Goal: Information Seeking & Learning: Find contact information

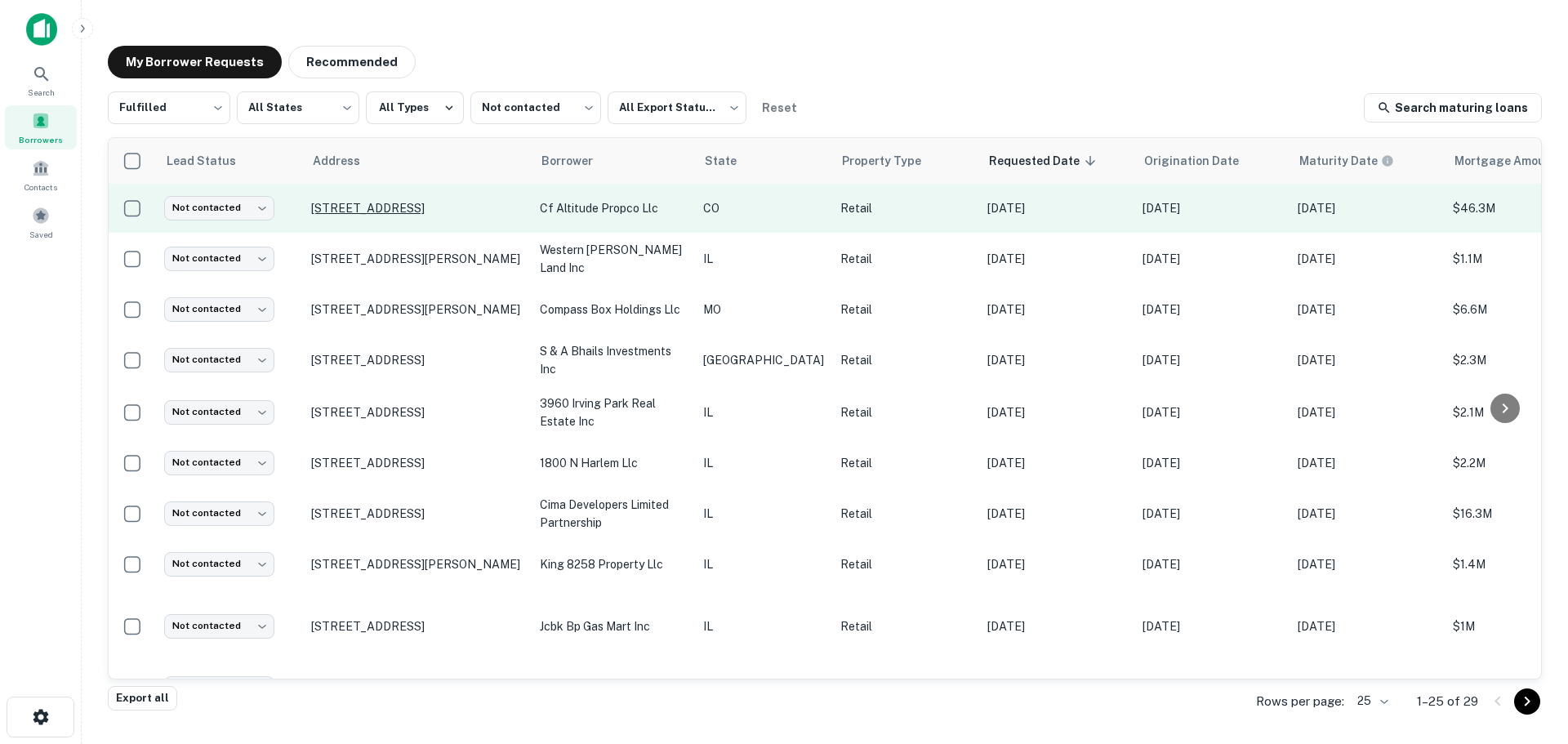
click at [403, 201] on p "[STREET_ADDRESS]" at bounding box center [417, 208] width 212 height 15
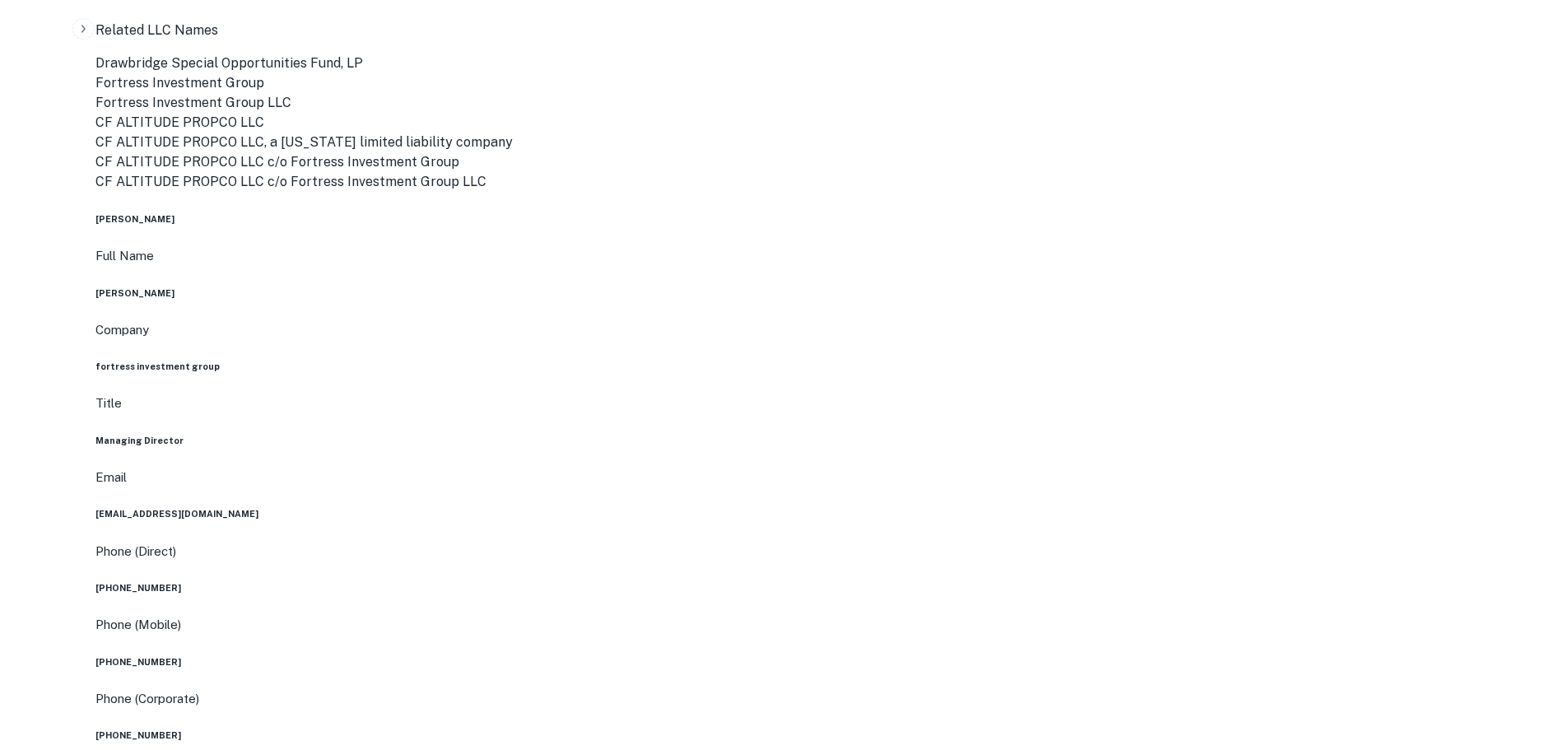
scroll to position [1317, 0]
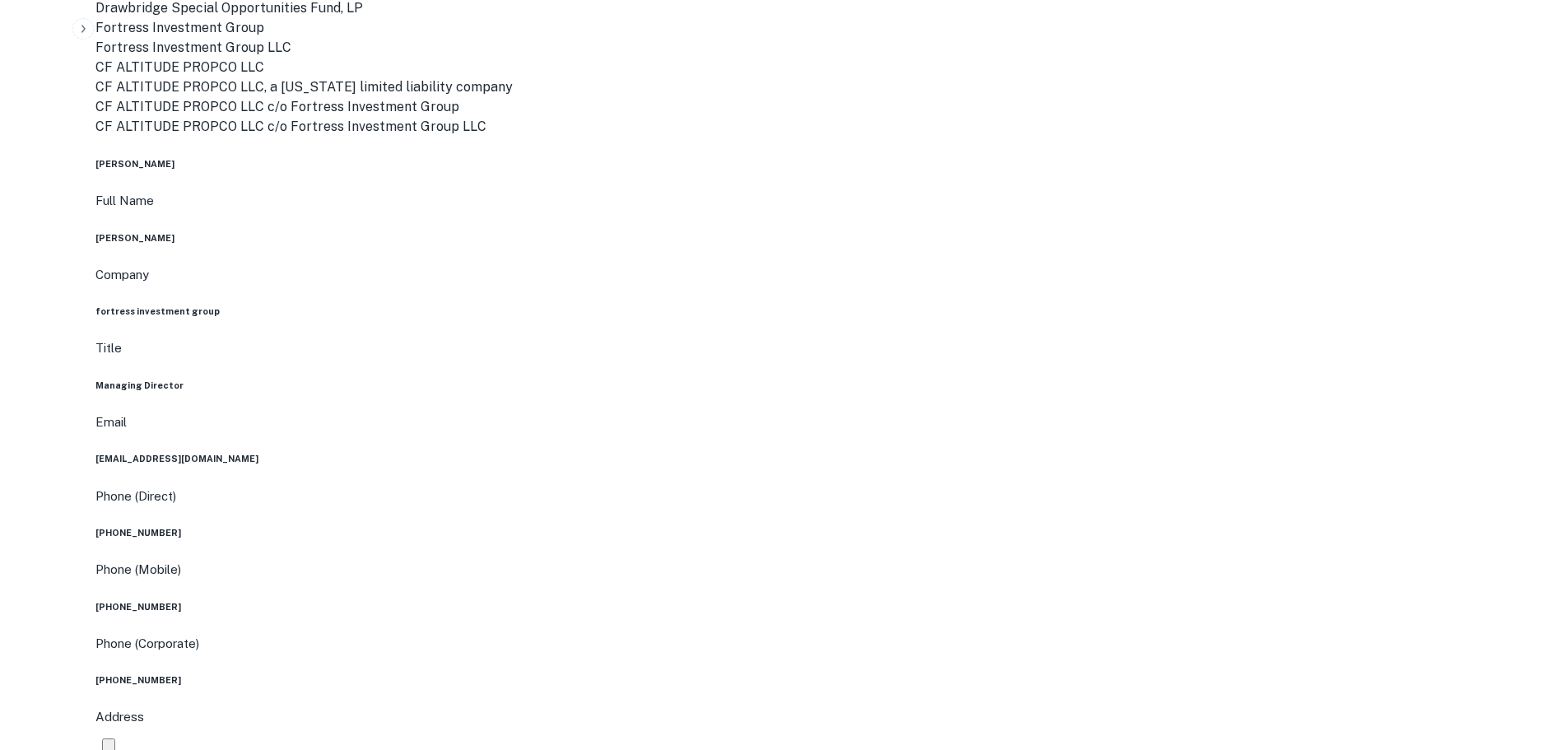
drag, startPoint x: 1427, startPoint y: 591, endPoint x: 1145, endPoint y: 470, distance: 306.9
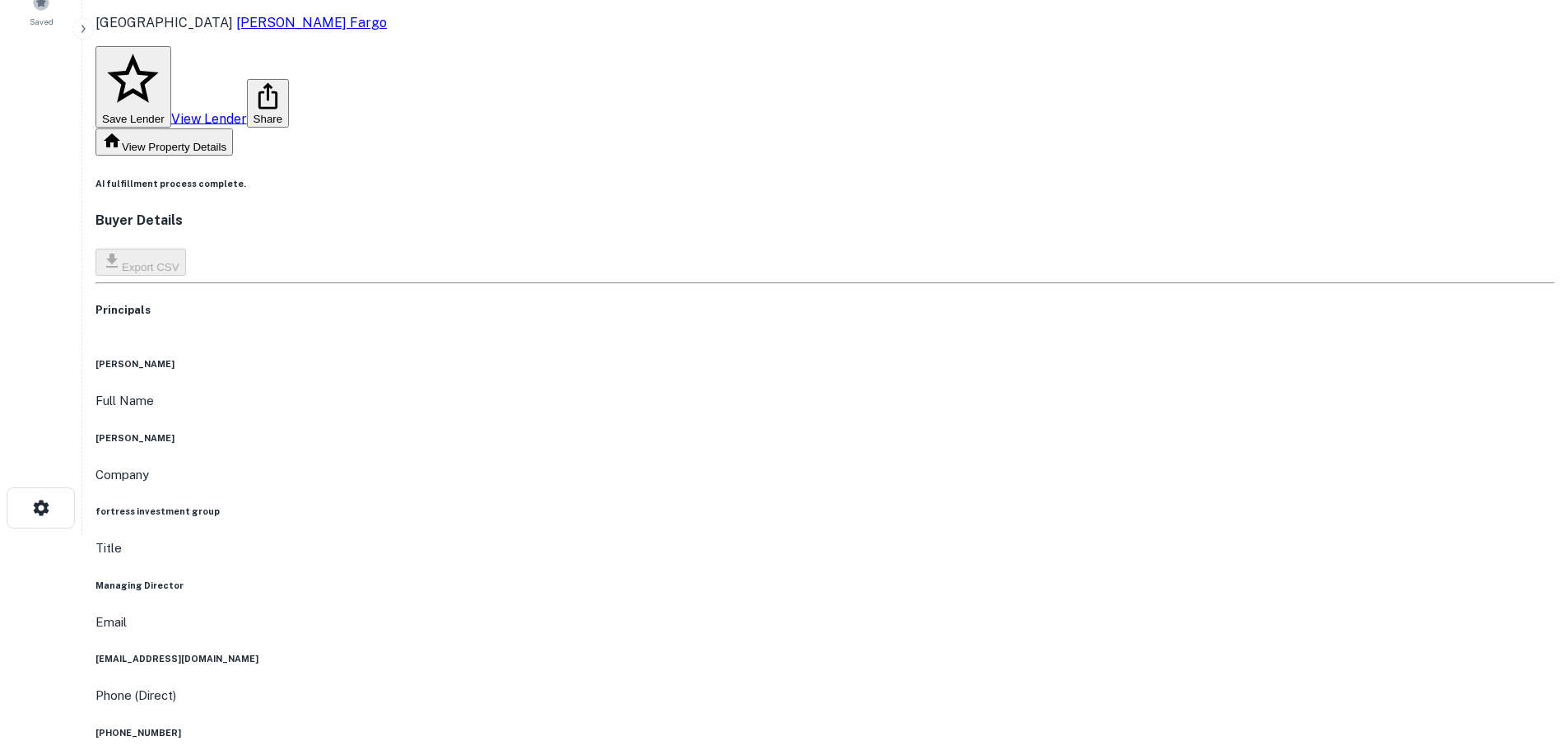
scroll to position [0, 0]
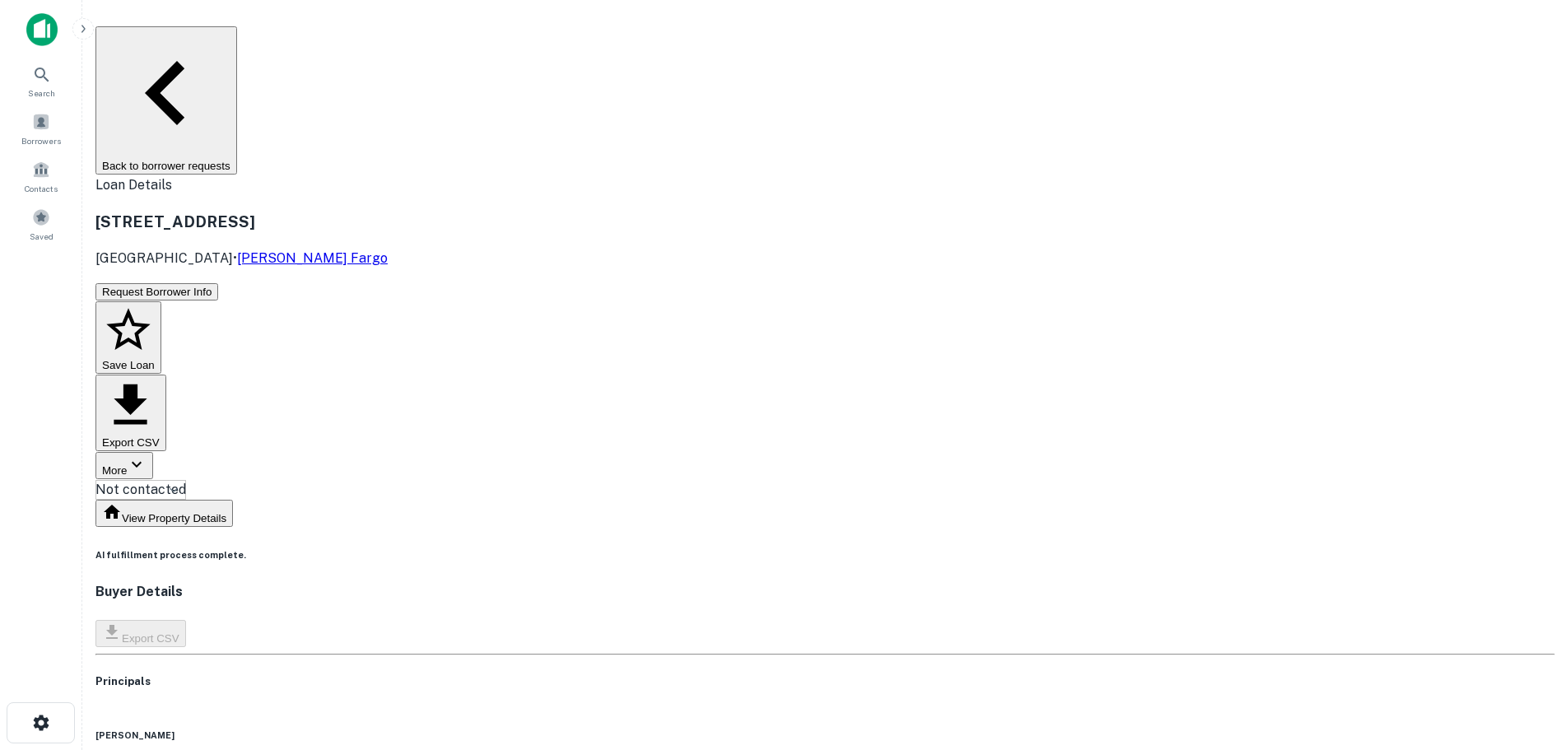
copy h6 "fortress investment group"
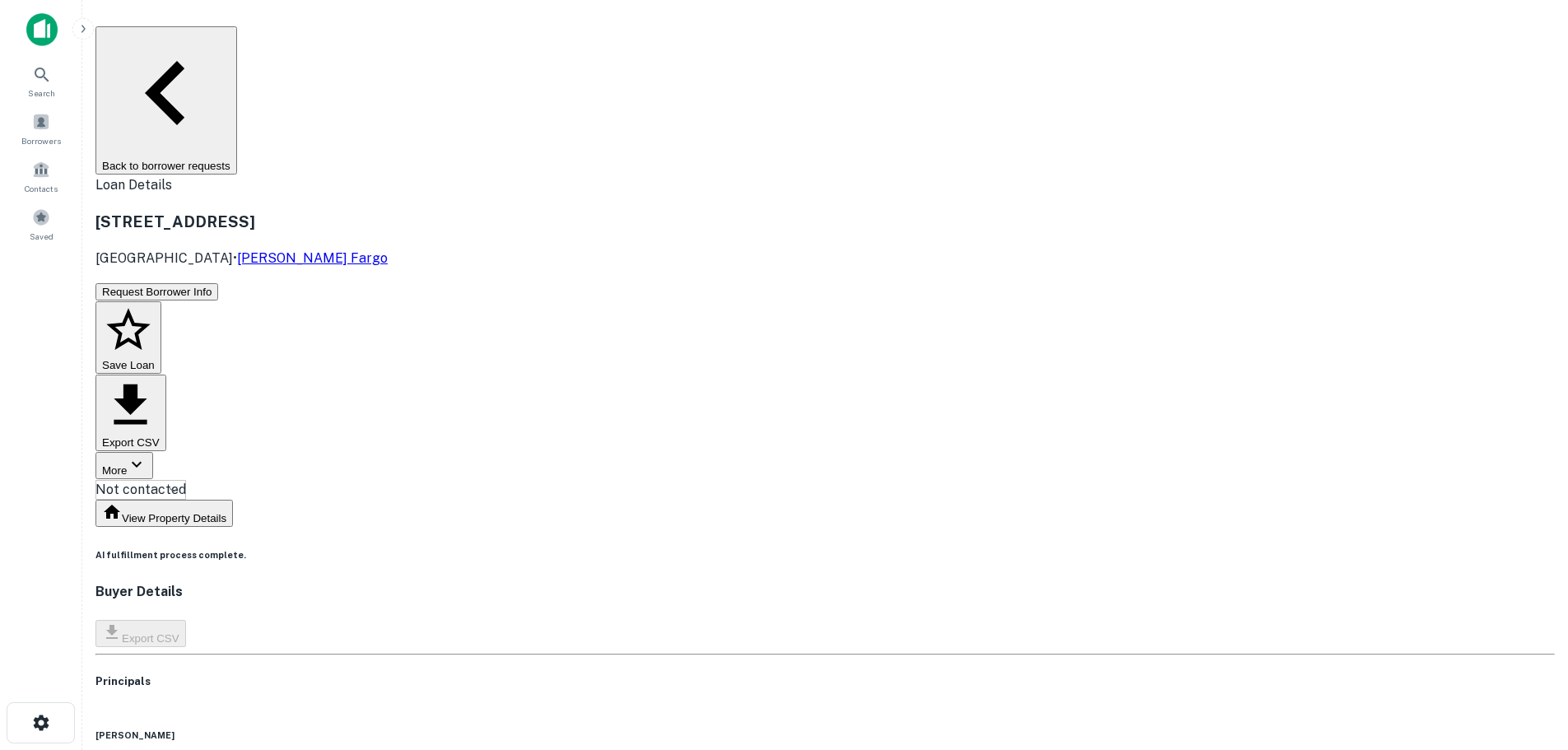
copy h6 "[PERSON_NAME]"
click at [237, 42] on button "Back to borrower requests" at bounding box center [167, 100] width 142 height 148
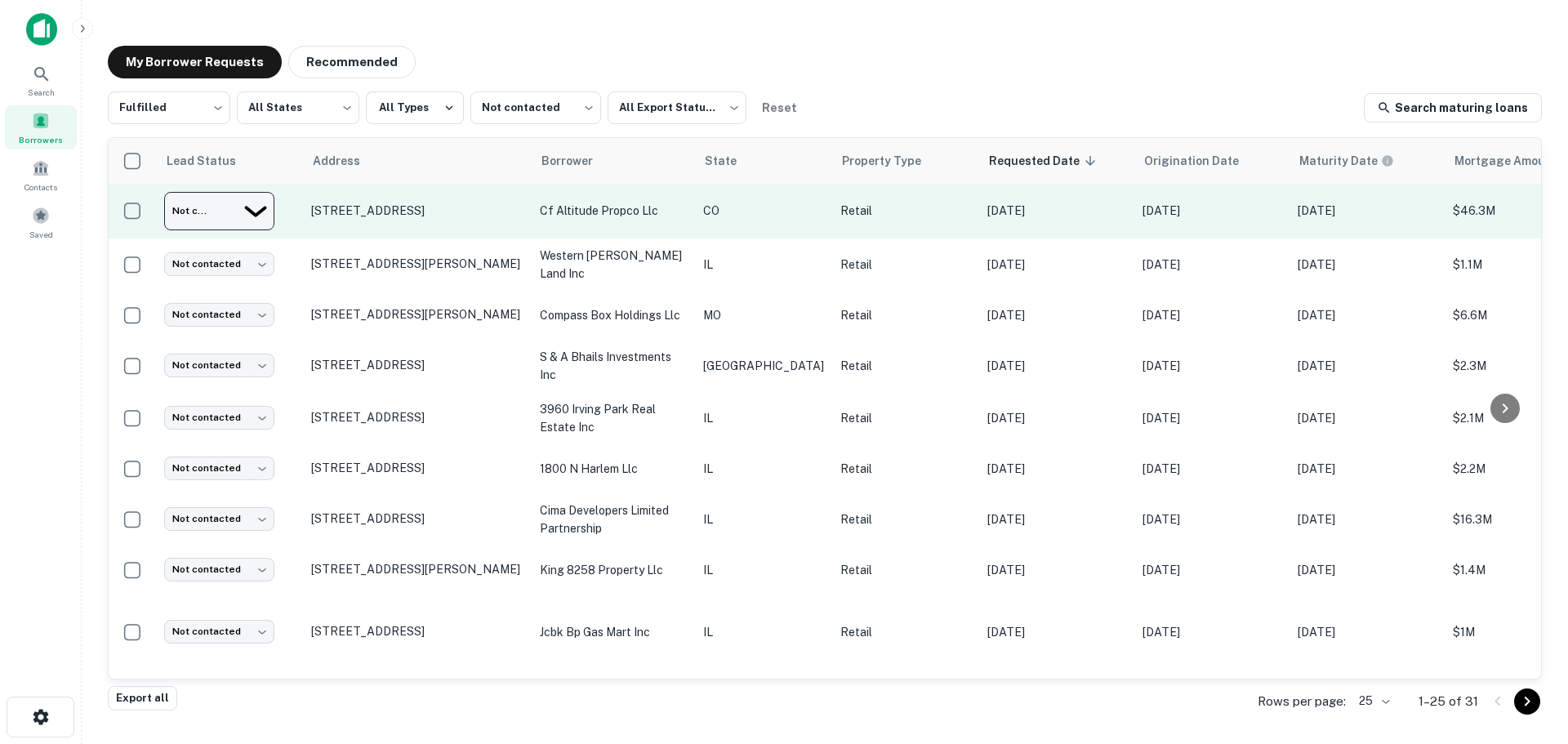
click at [251, 214] on body "Search Borrowers Contacts Saved My Borrower Requests Recommended Fulfilled ****…" at bounding box center [784, 372] width 1568 height 744
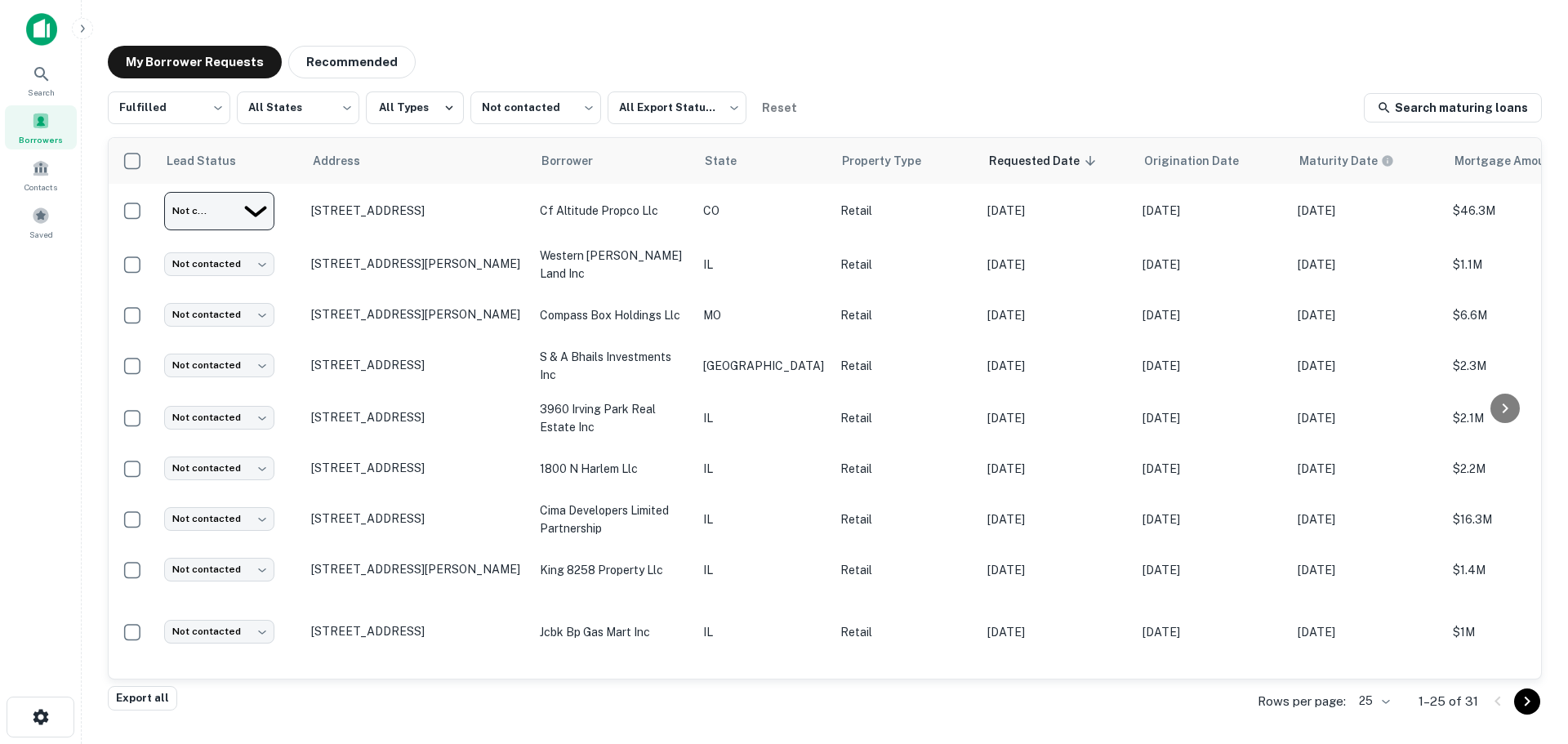
type input "**********"
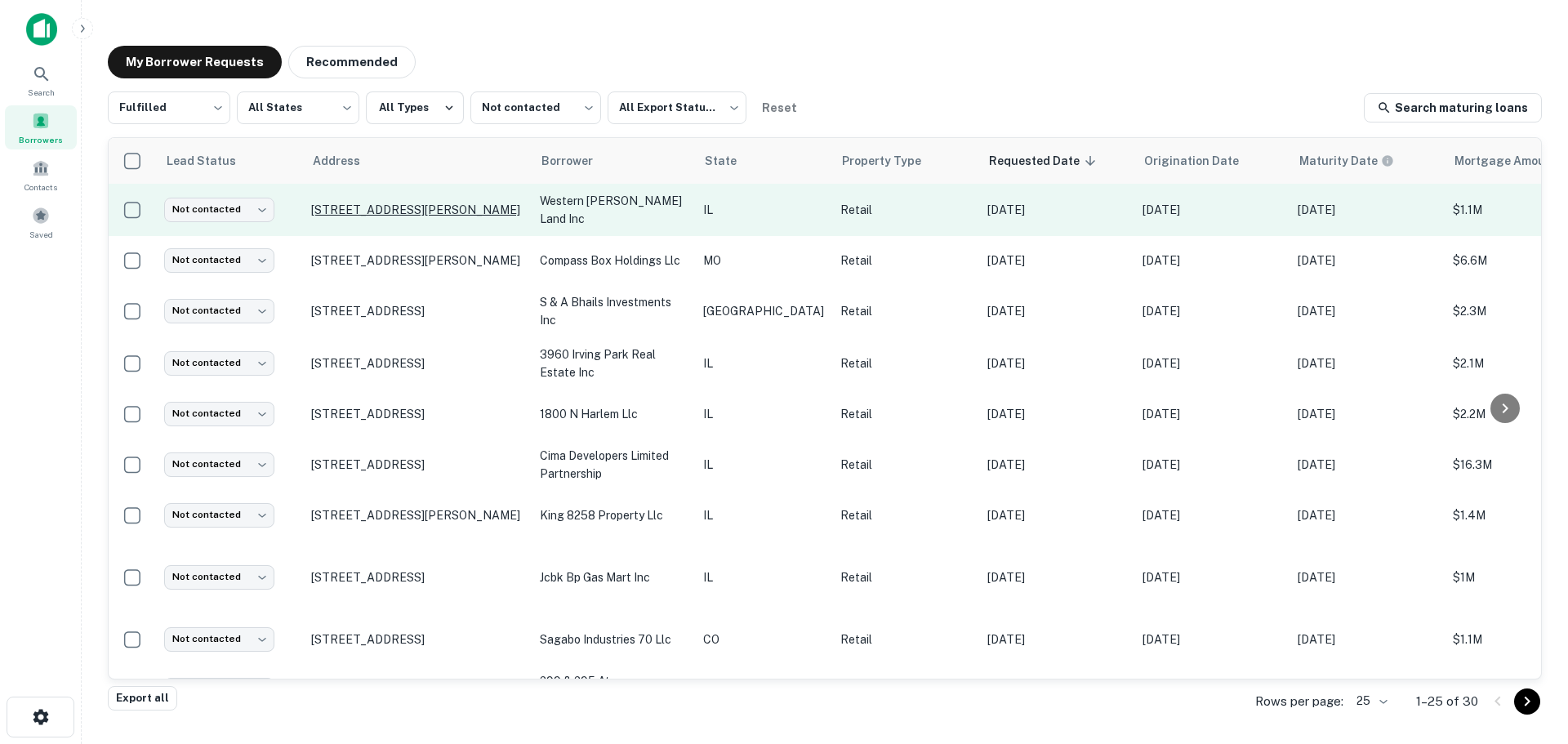
click at [472, 208] on p "[STREET_ADDRESS][PERSON_NAME]" at bounding box center [417, 209] width 212 height 15
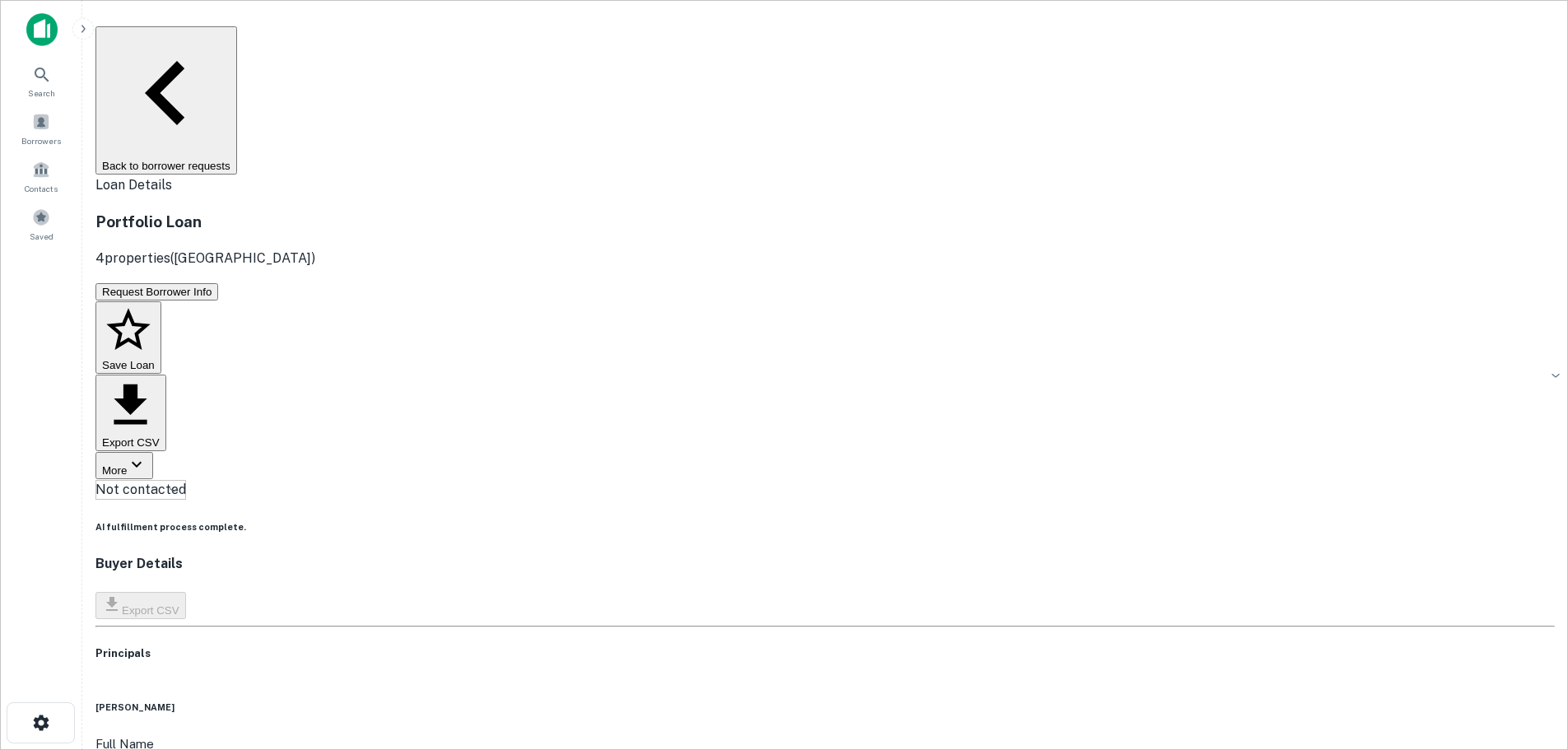
copy h6 "[PHONE_NUMBER]"
click at [237, 41] on button "Back to borrower requests" at bounding box center [167, 100] width 142 height 148
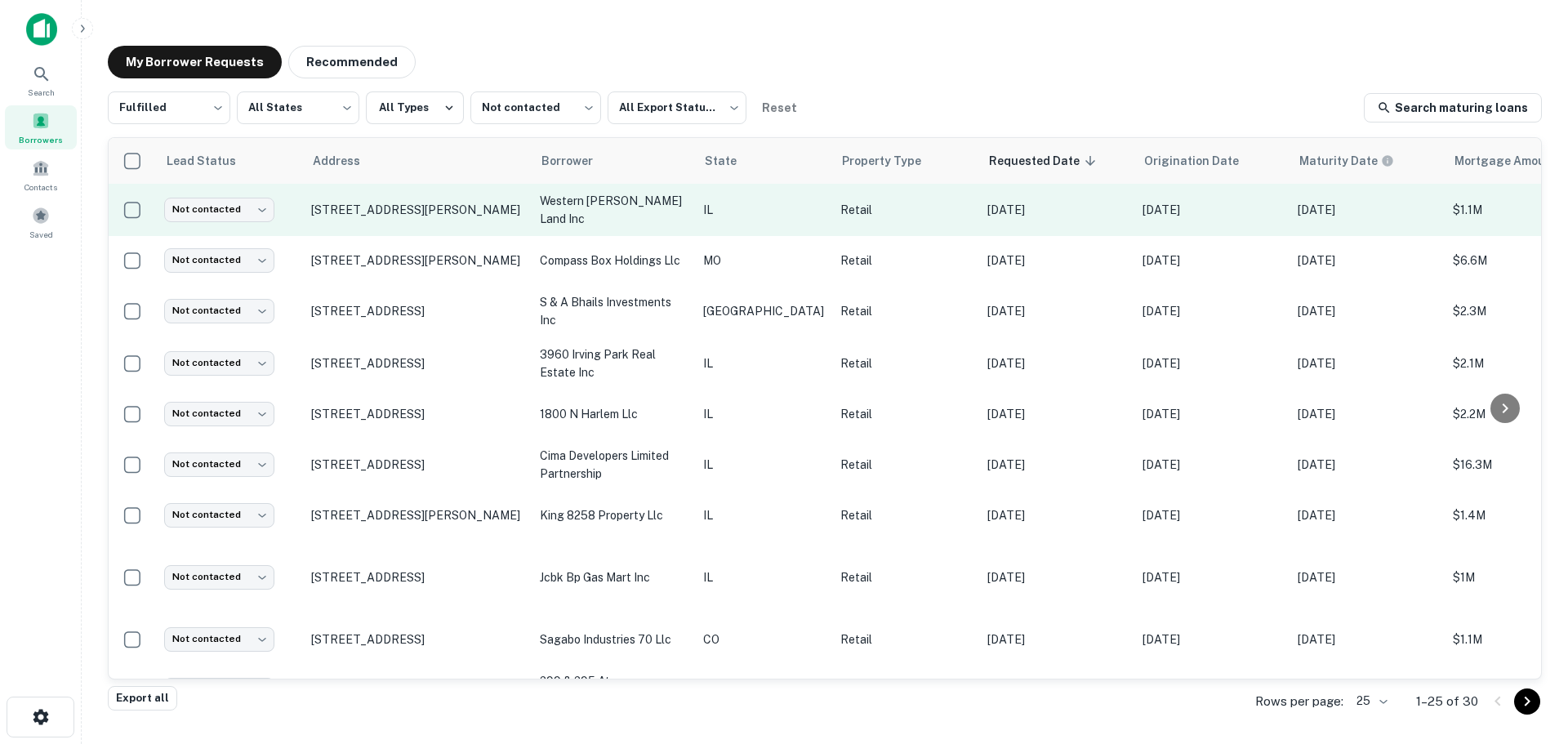
click at [248, 194] on td "Not contacted **** ​" at bounding box center [229, 209] width 147 height 52
click at [244, 208] on body "Search Borrowers Contacts Saved My Borrower Requests Recommended Fulfilled ****…" at bounding box center [784, 372] width 1568 height 744
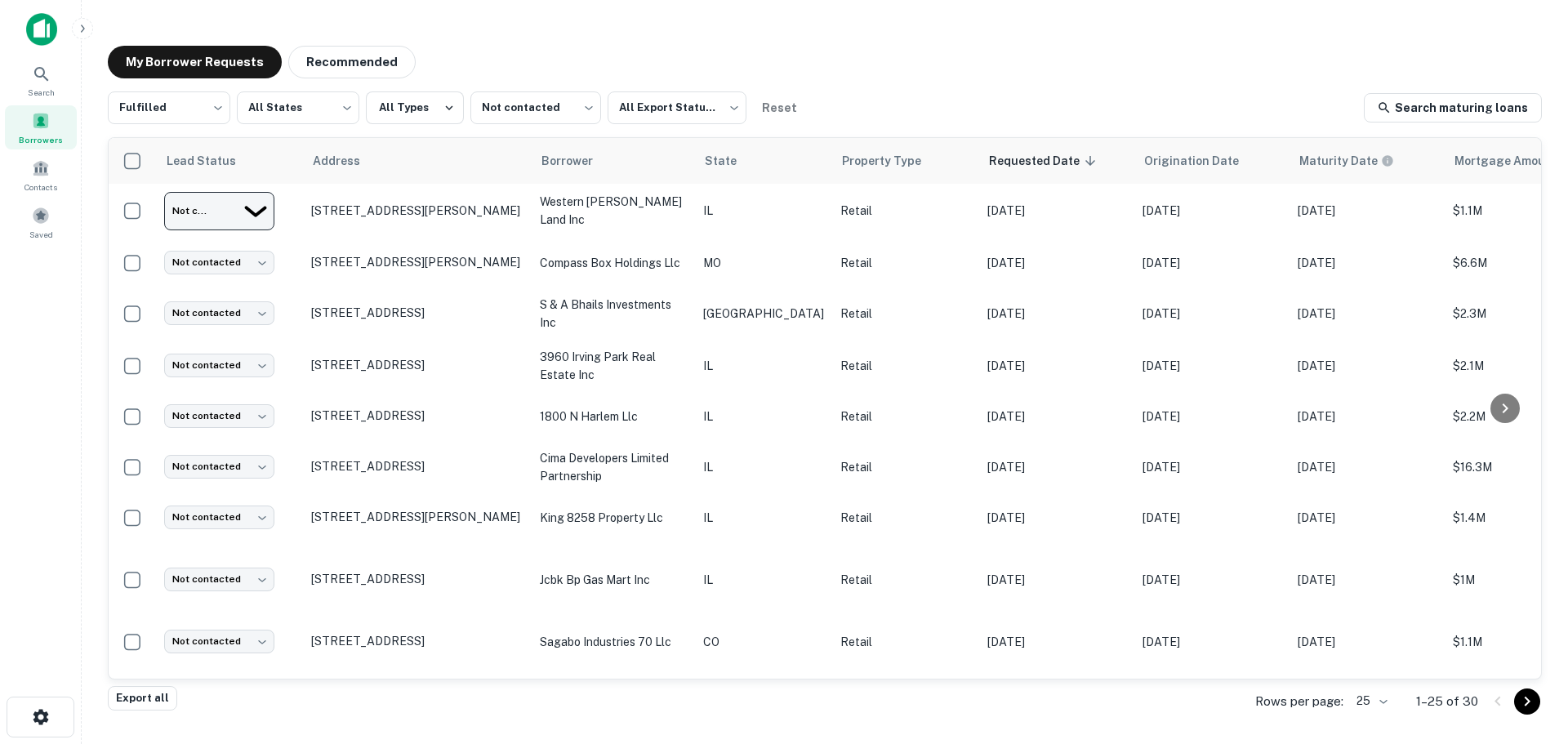
type input "*********"
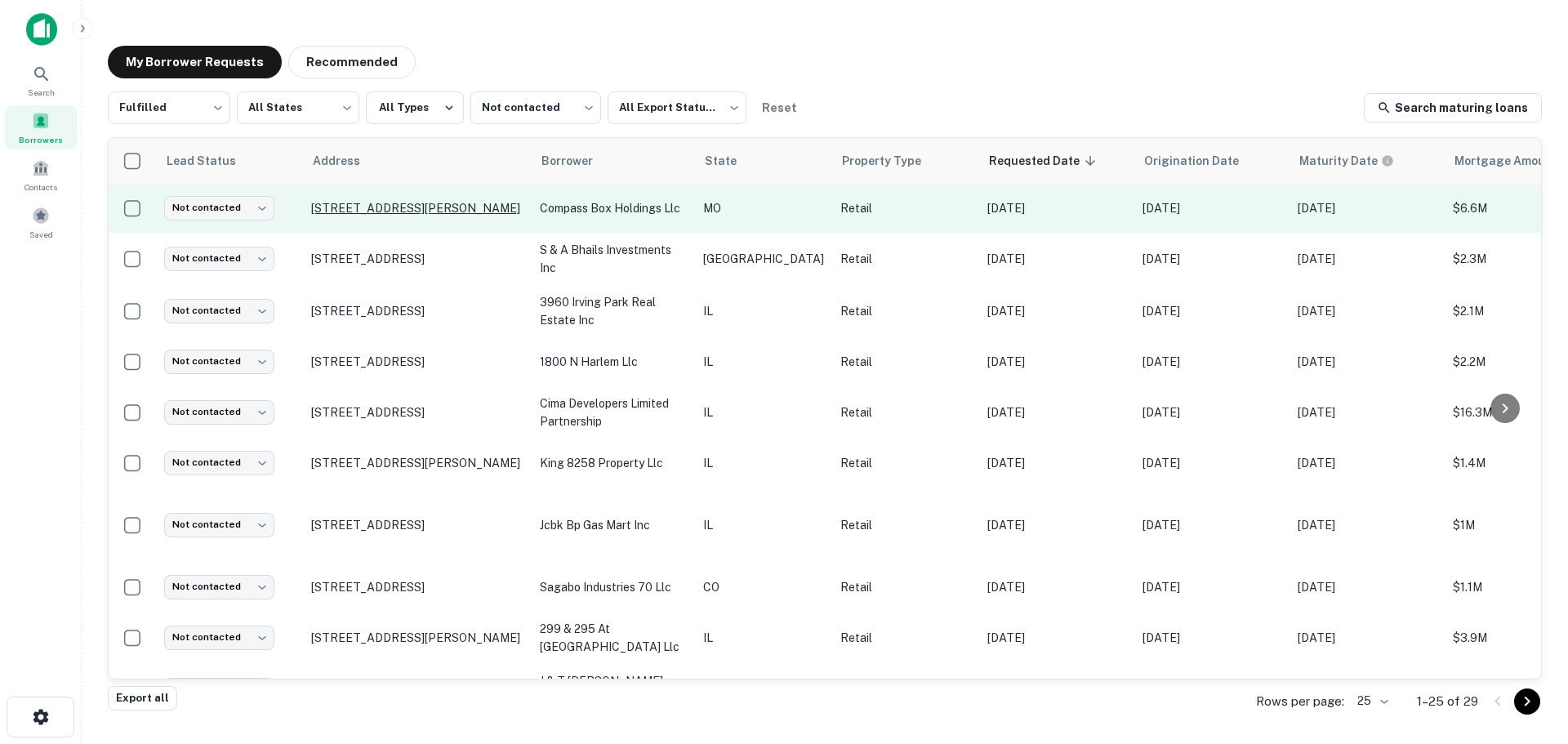
click at [397, 204] on p "[STREET_ADDRESS][PERSON_NAME]" at bounding box center [417, 208] width 212 height 15
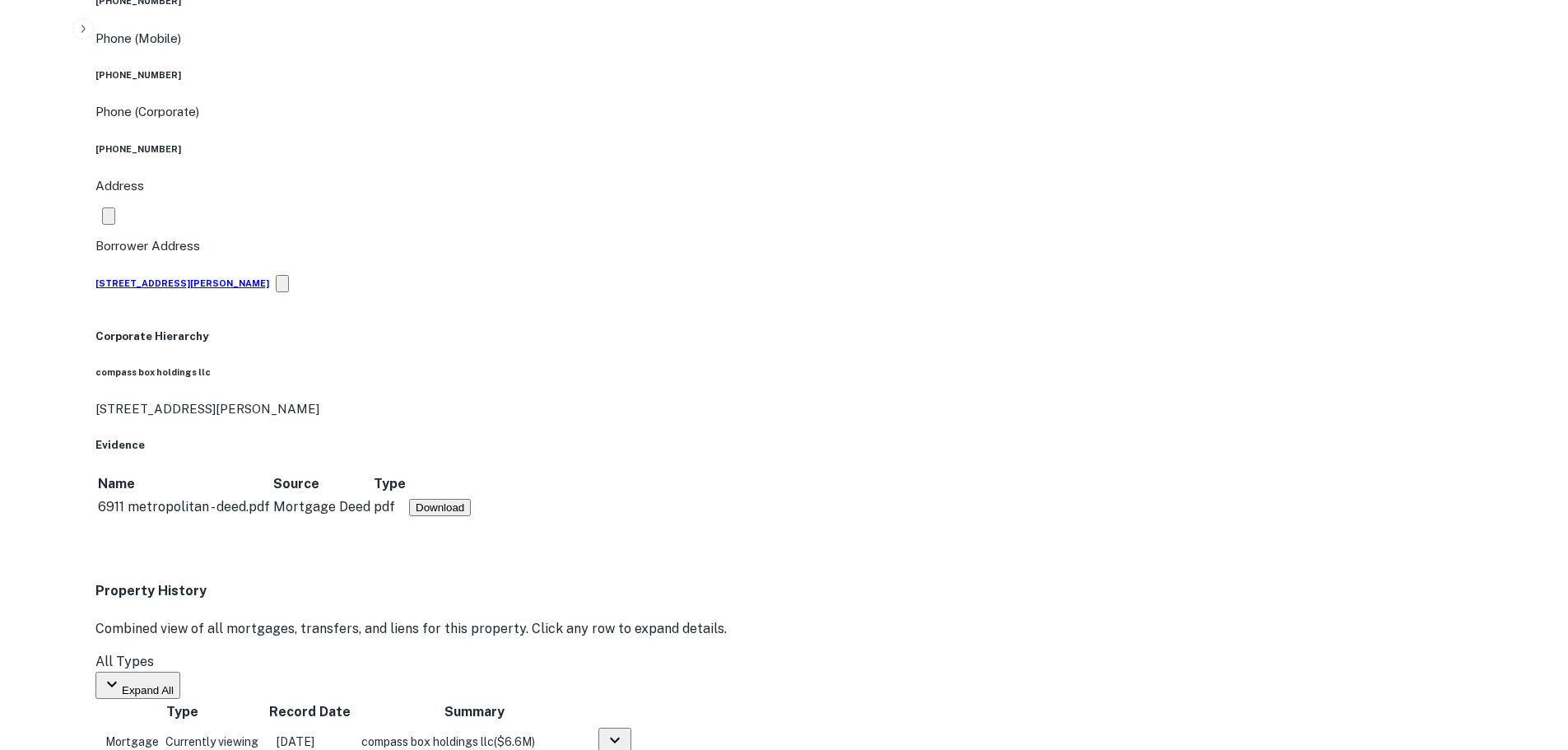
scroll to position [1235, 0]
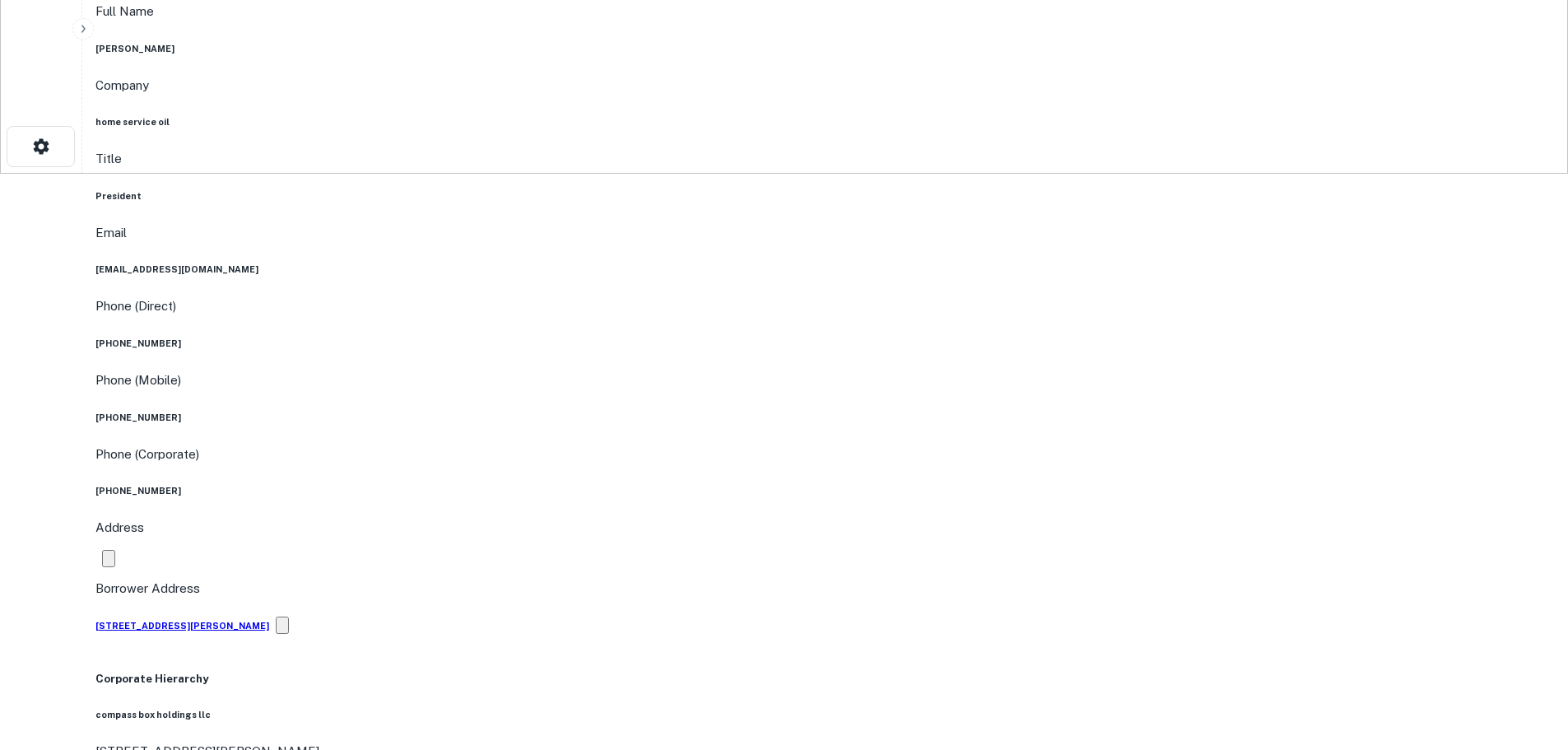
scroll to position [165, 0]
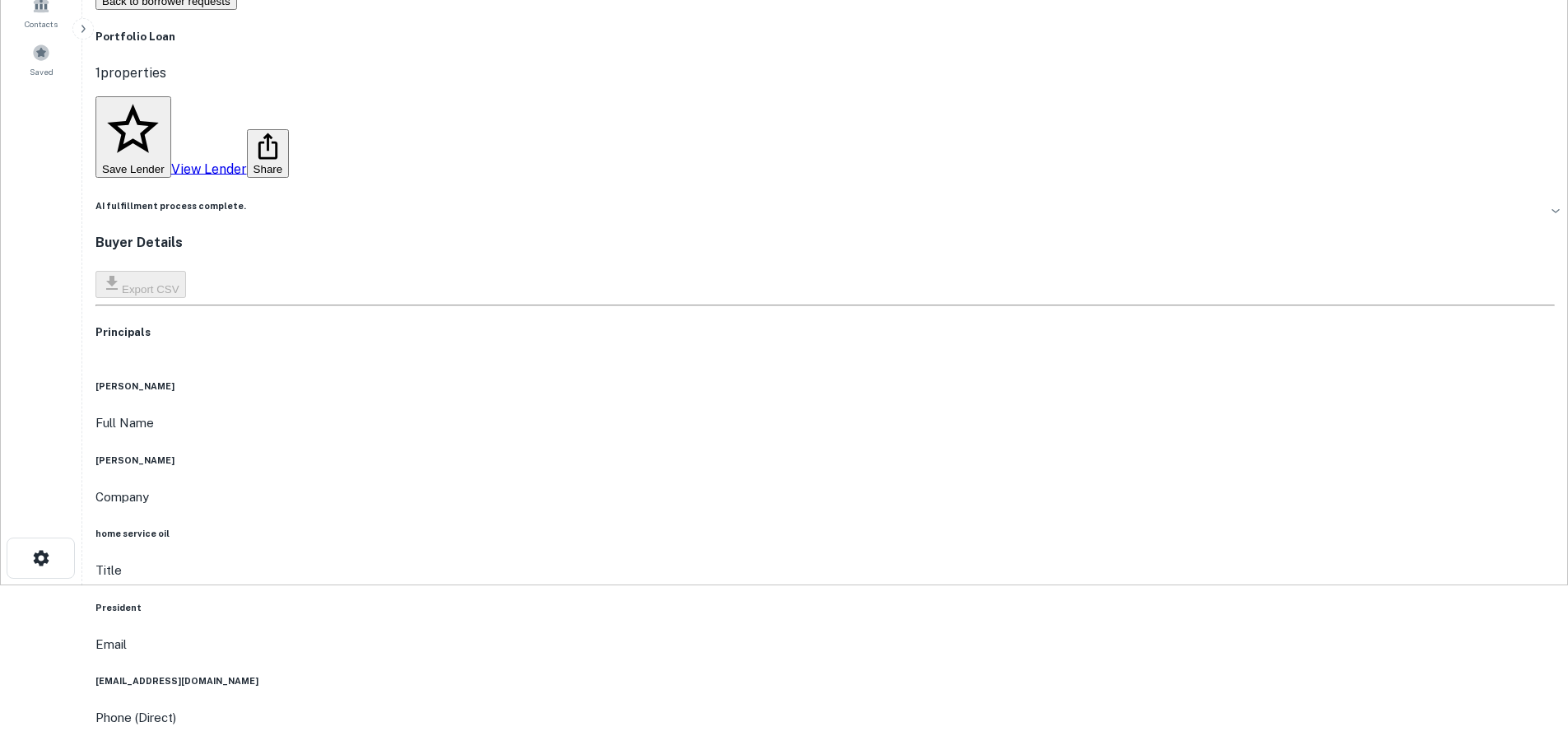
click at [781, 527] on h6 "home service oil" at bounding box center [825, 533] width 1460 height 13
copy h6 "home service oil"
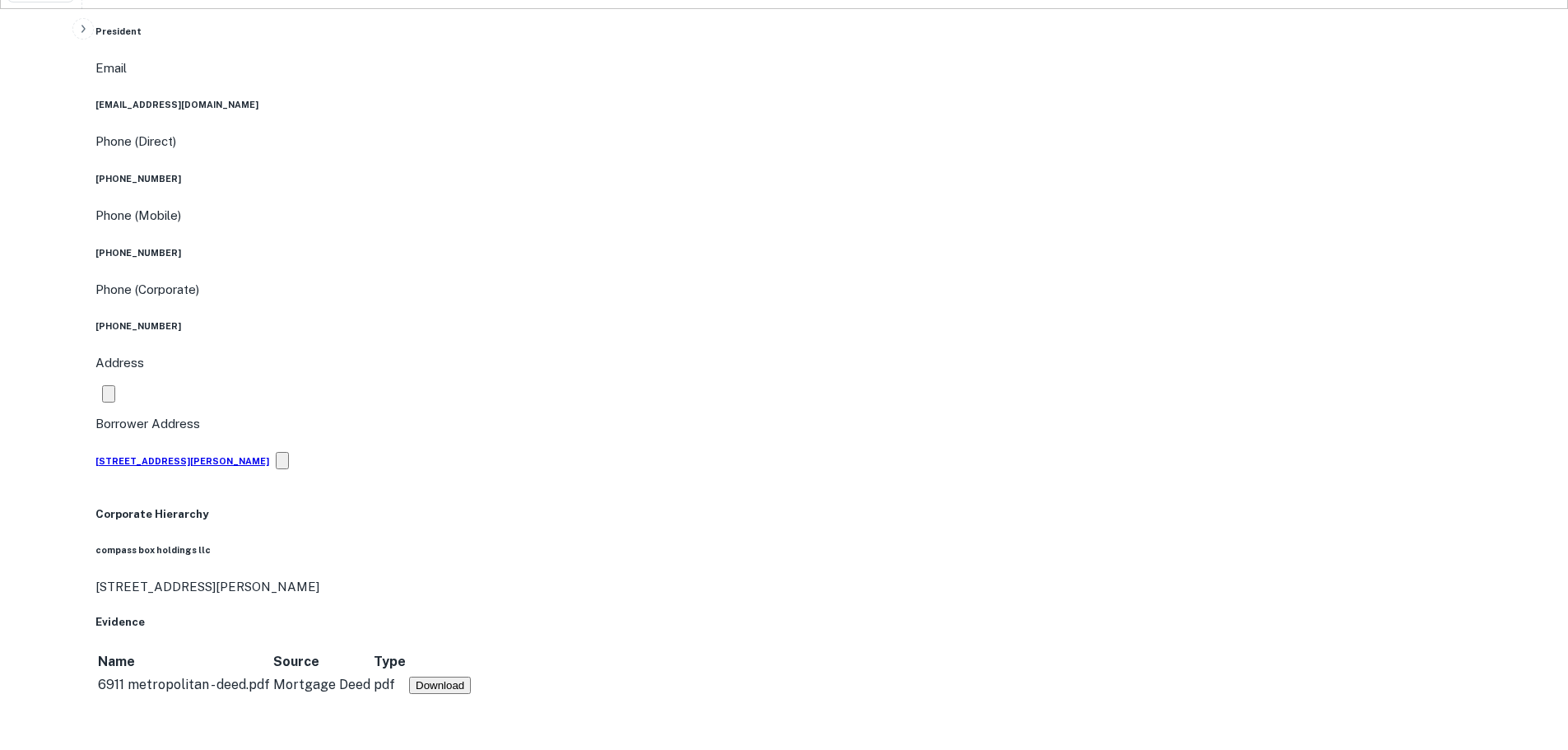
scroll to position [1152, 0]
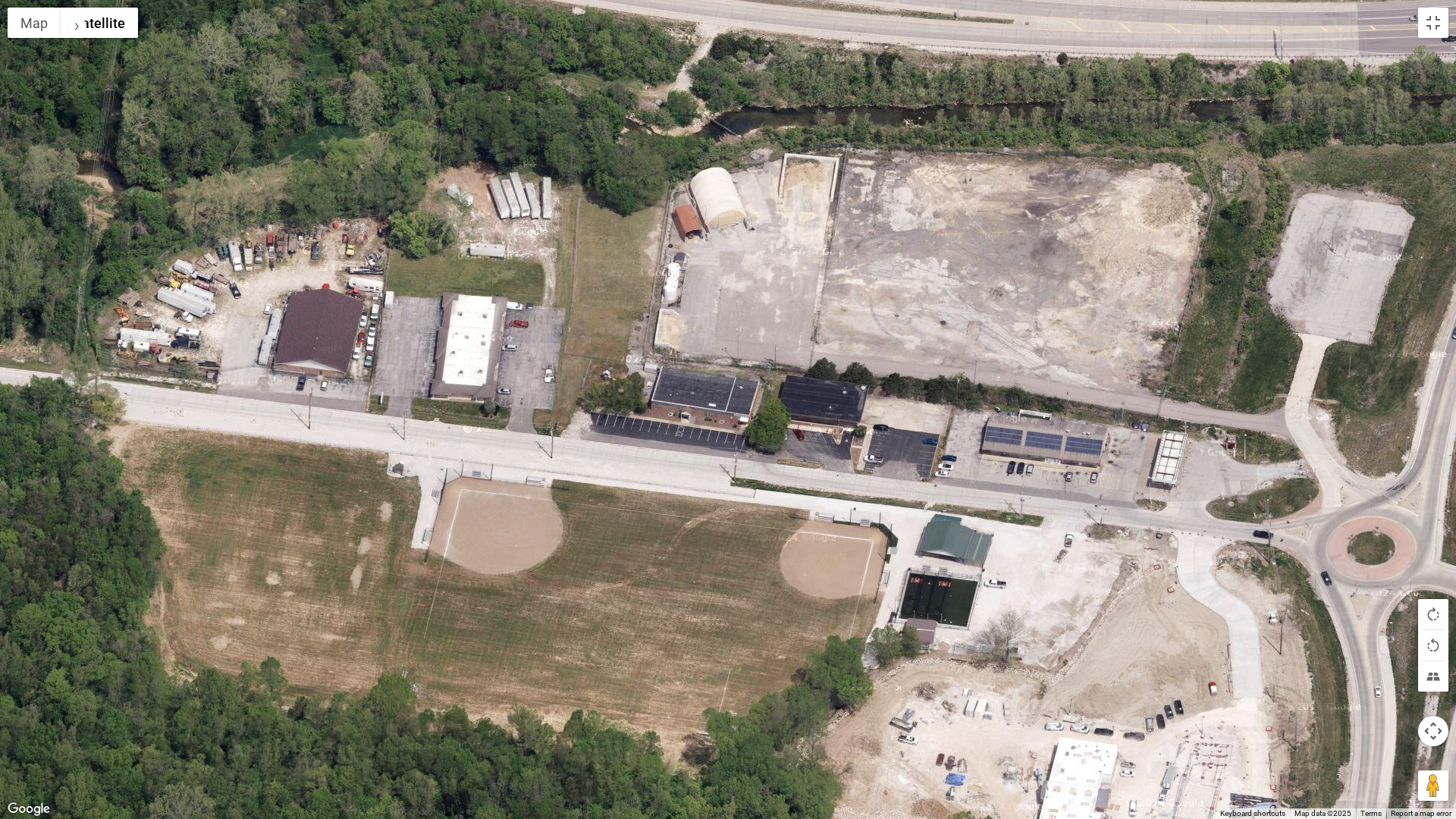
drag, startPoint x: 719, startPoint y: 574, endPoint x: 1078, endPoint y: 485, distance: 369.9
click at [1078, 485] on div "To activate drag with keyboard, press Alt + Enter. Once in keyboard drag state,…" at bounding box center [728, 409] width 1456 height 819
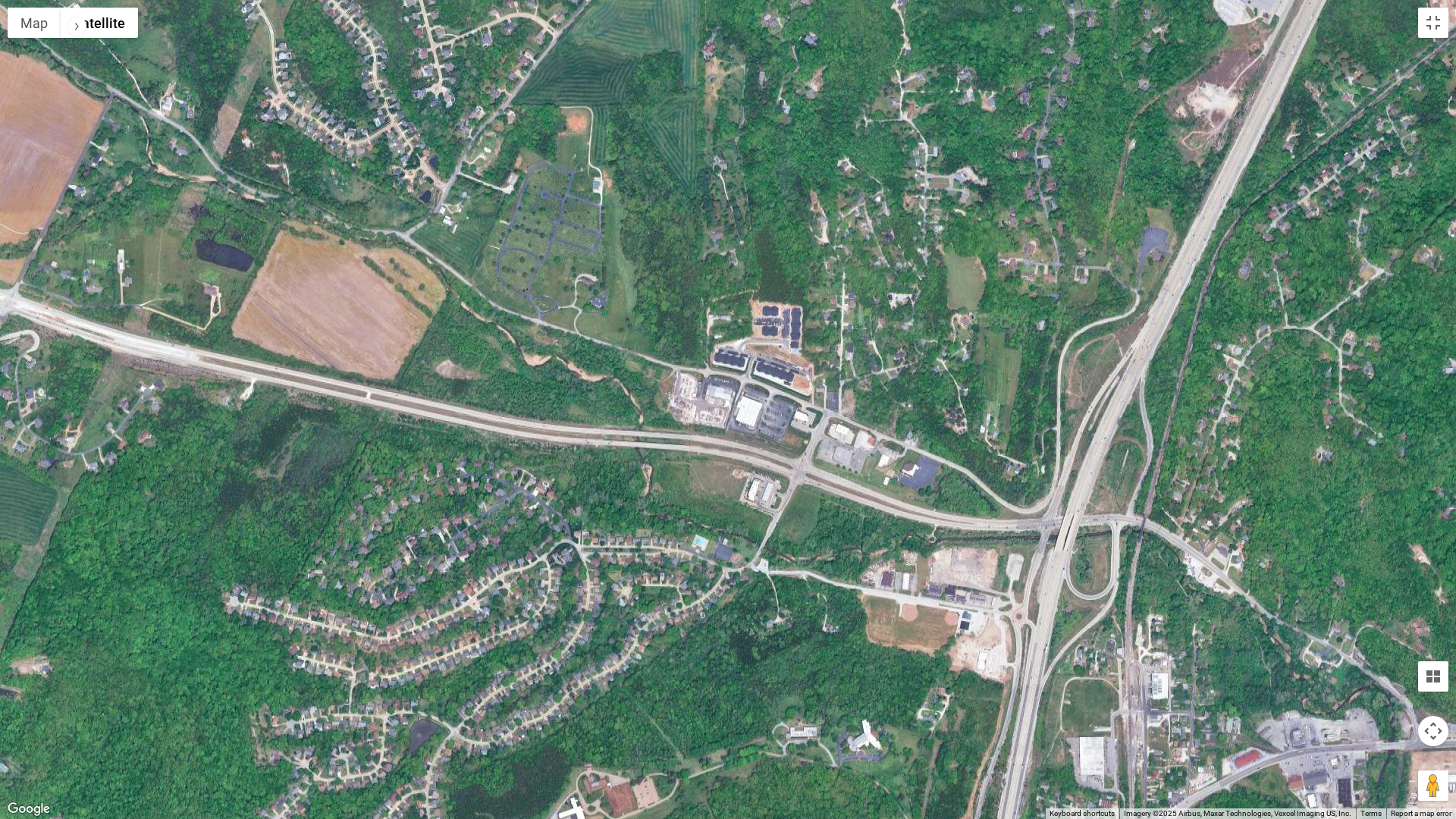
click at [1111, 512] on div "To activate drag with keyboard, press Alt + Enter. Once in keyboard drag state,…" at bounding box center [728, 409] width 1456 height 819
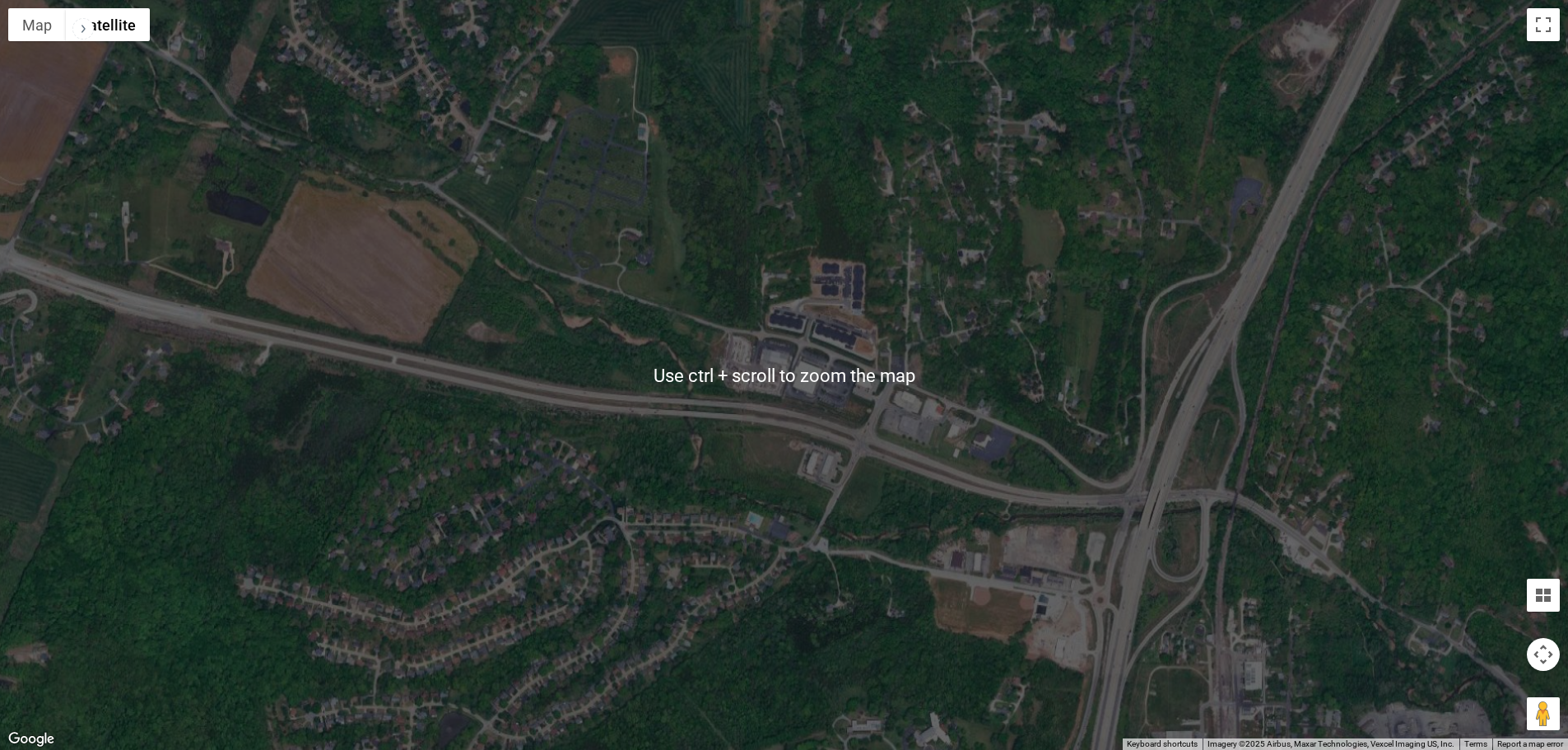
scroll to position [0, 0]
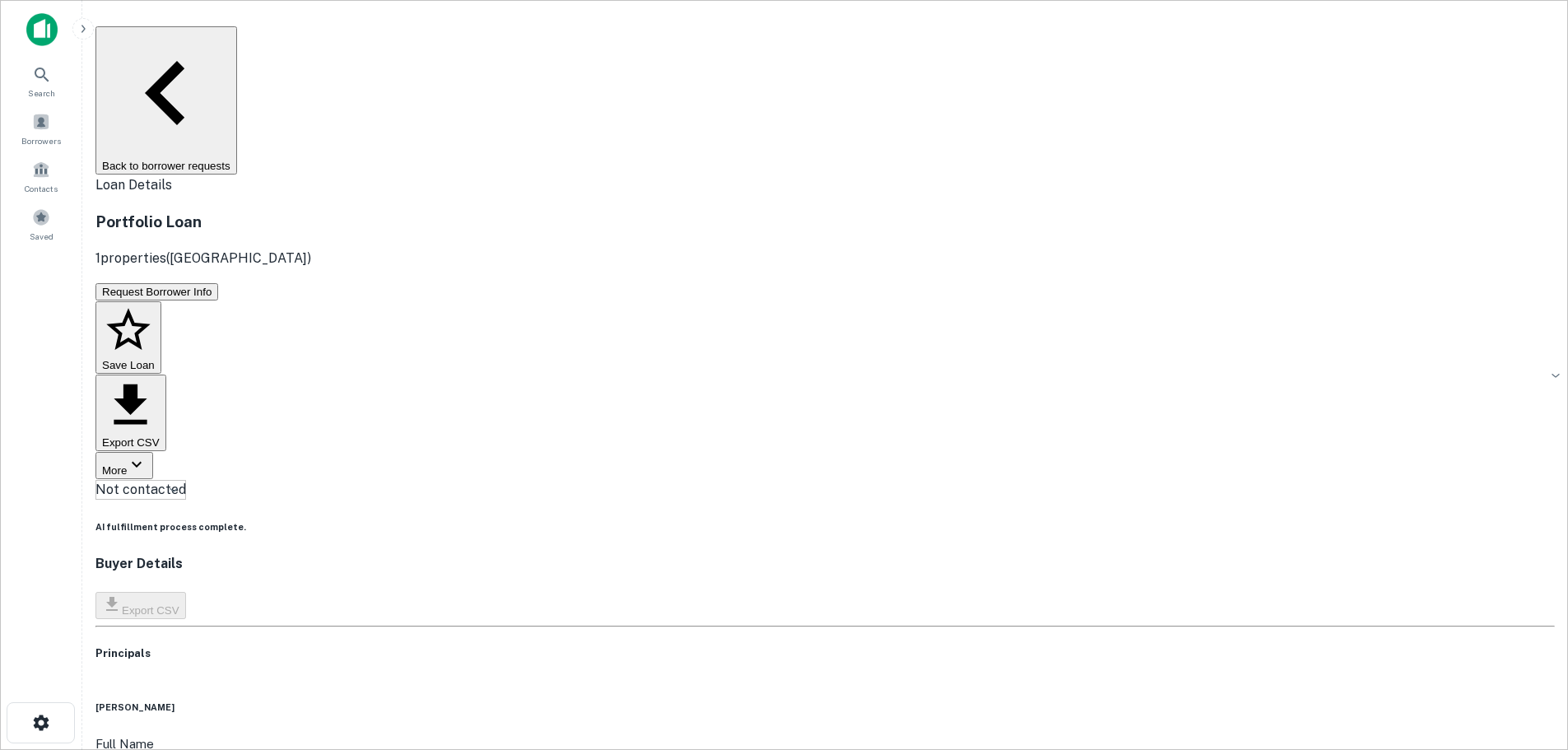
copy h6 "[PHONE_NUMBER]"
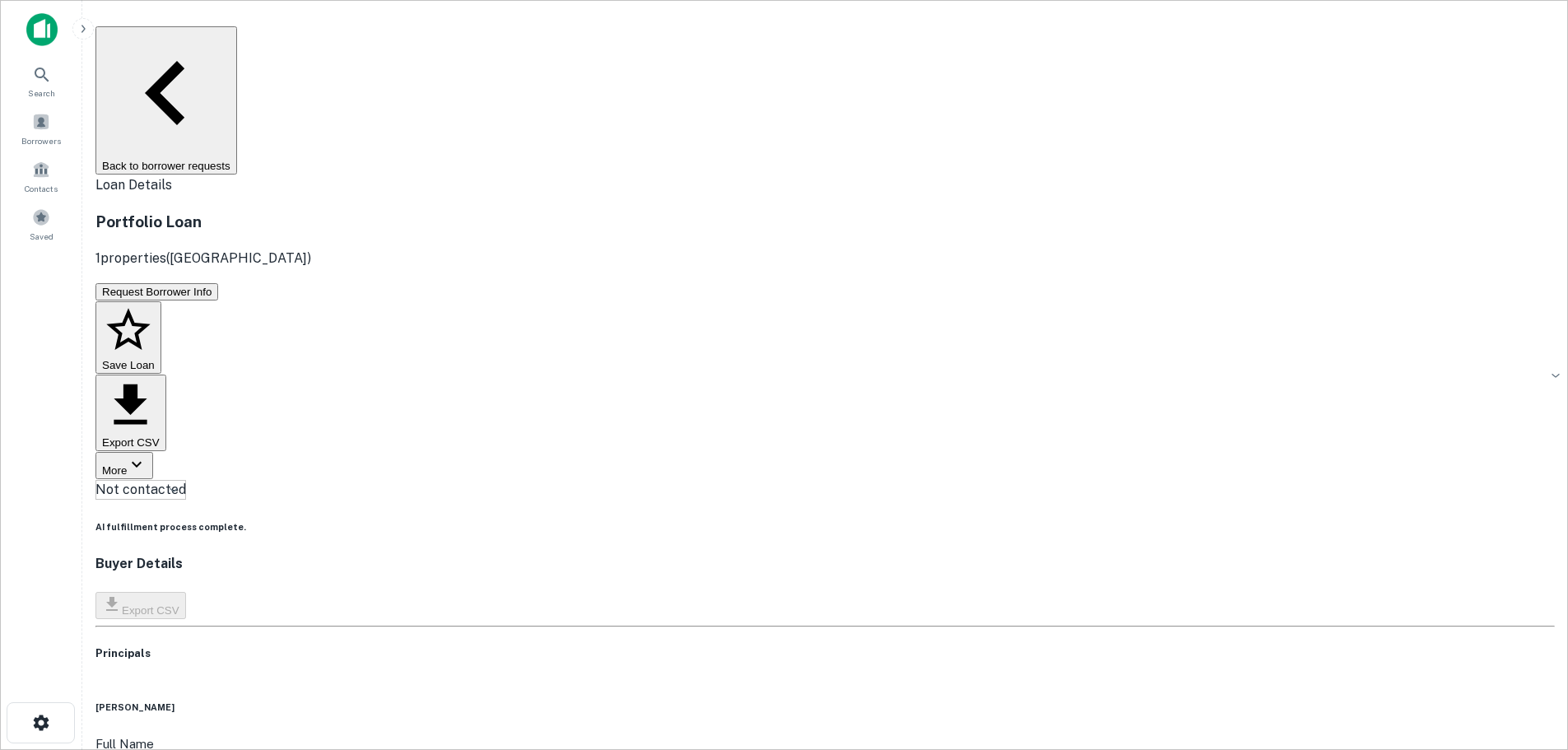
copy h6 "[PHONE_NUMBER]"
click at [237, 32] on button "Back to borrower requests" at bounding box center [167, 100] width 142 height 148
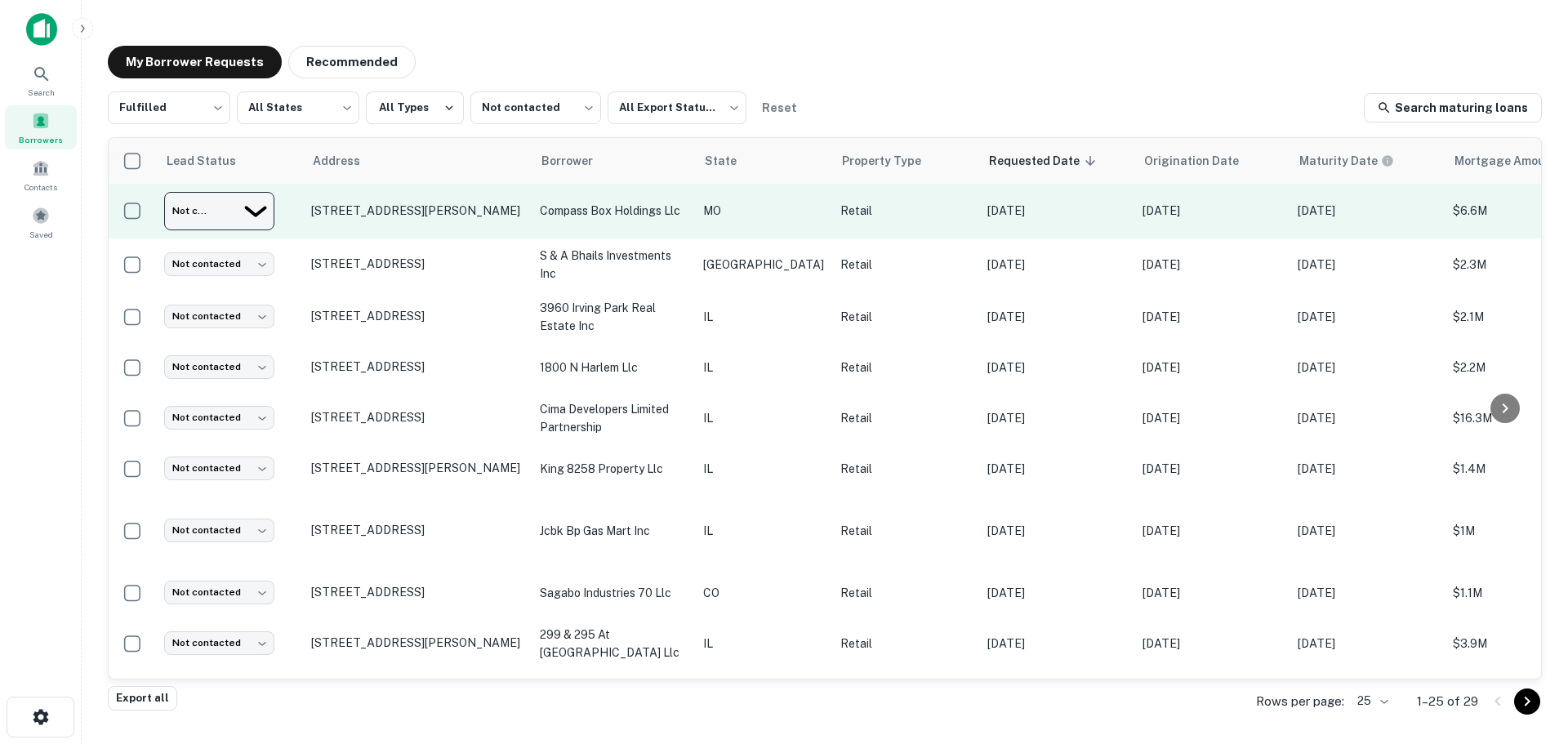
click at [263, 209] on body "Search Borrowers Contacts Saved My Borrower Requests Recommended Fulfilled ****…" at bounding box center [784, 372] width 1568 height 744
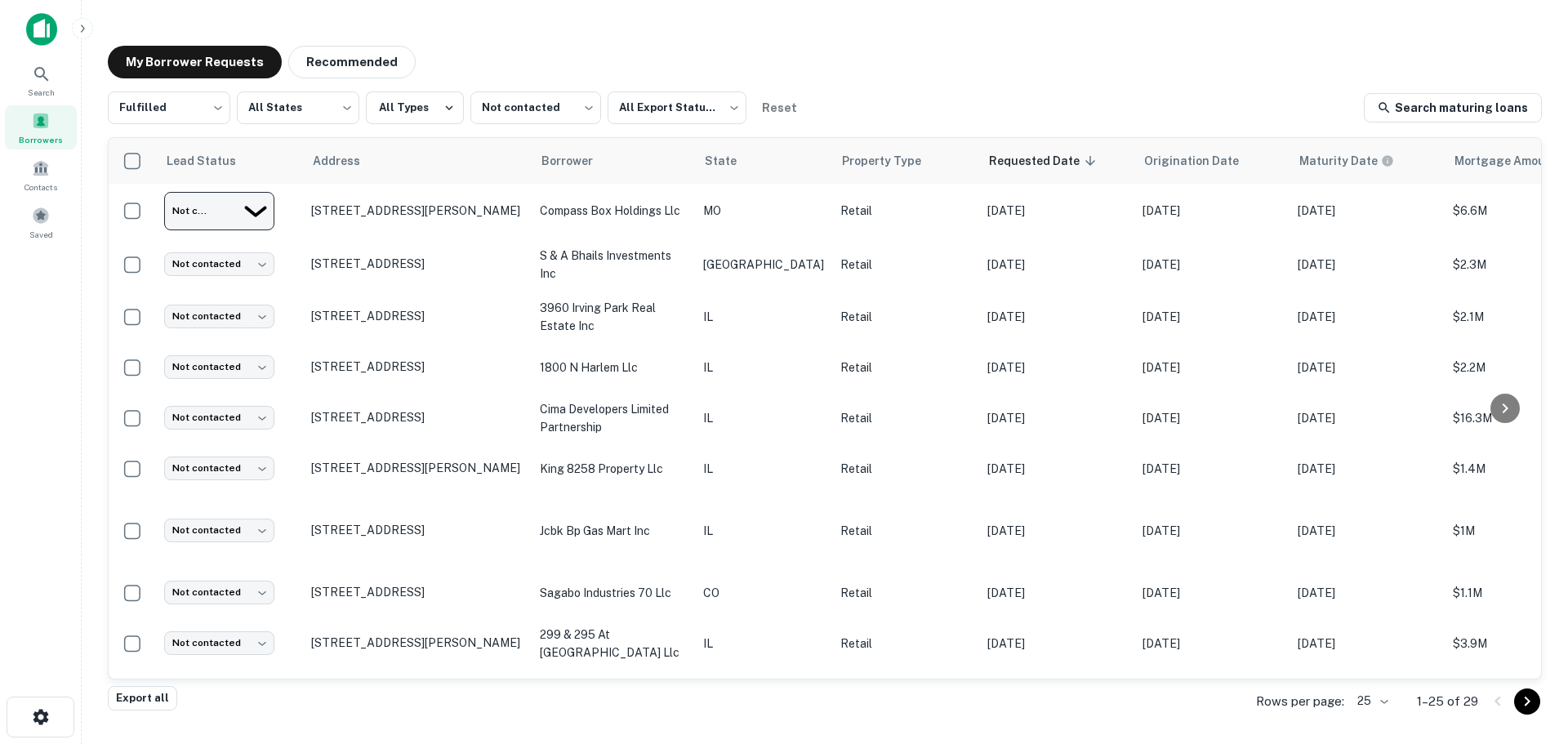
type input "*********"
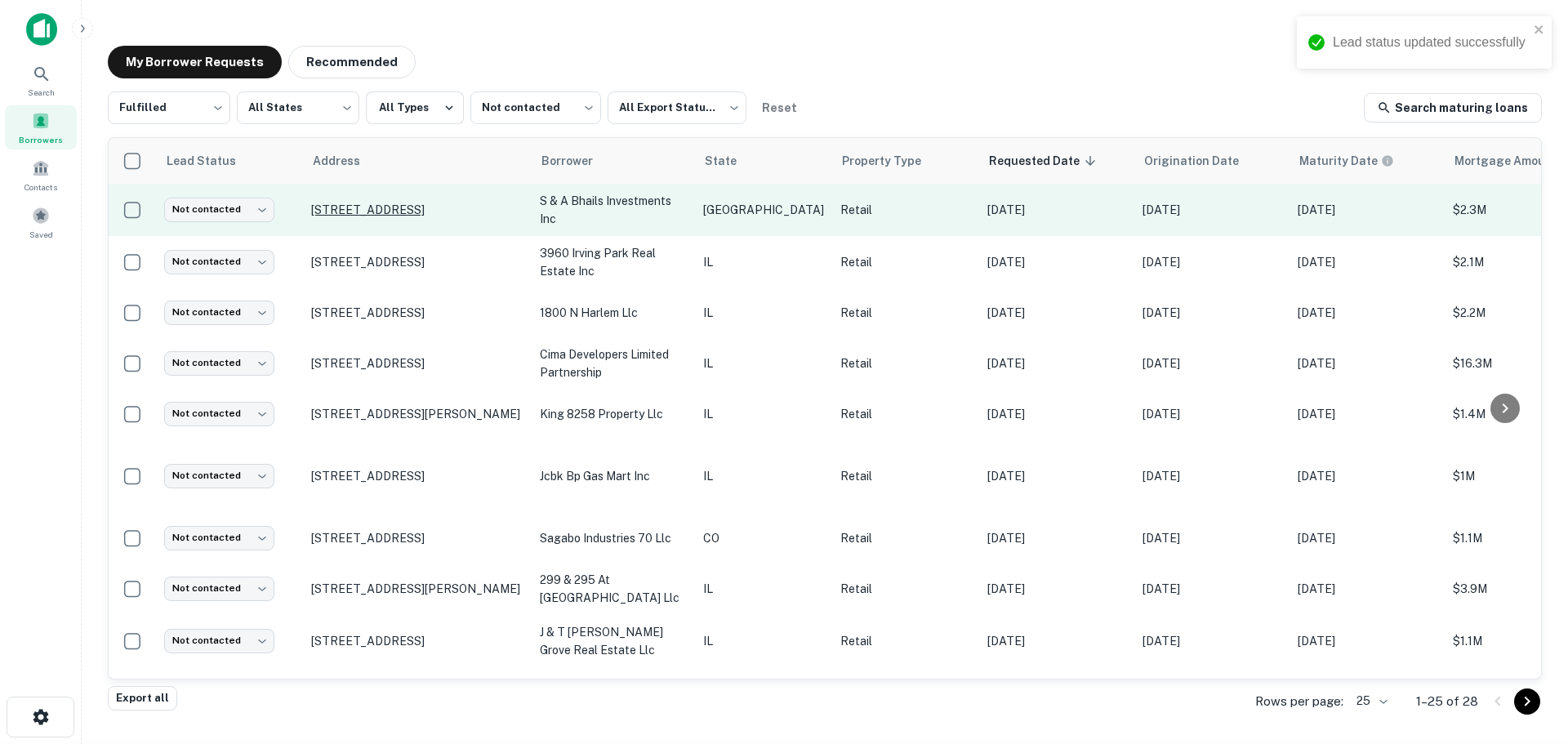
click at [397, 206] on p "[STREET_ADDRESS]" at bounding box center [417, 209] width 212 height 15
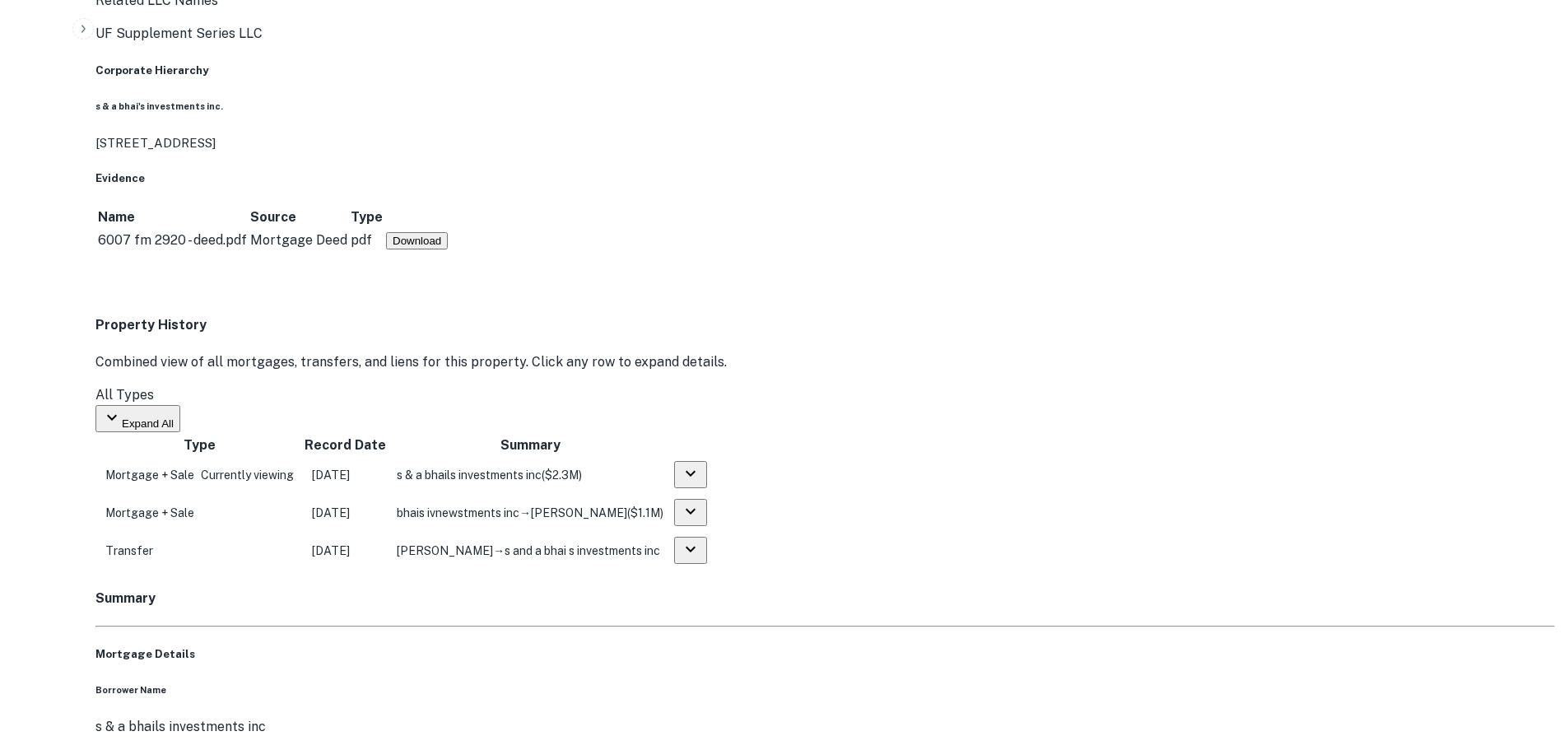
scroll to position [1235, 0]
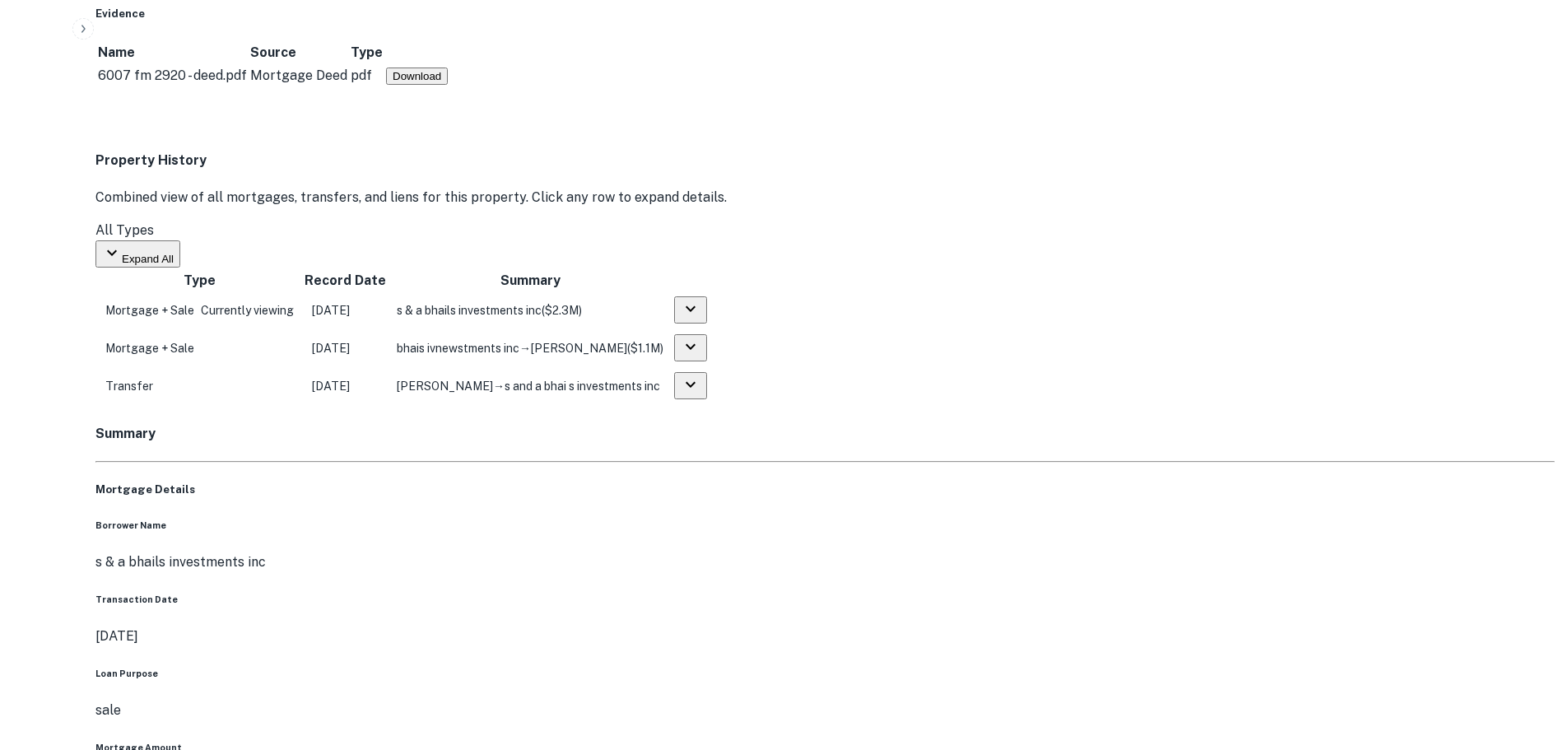
drag, startPoint x: 1410, startPoint y: 419, endPoint x: 1182, endPoint y: 300, distance: 257.2
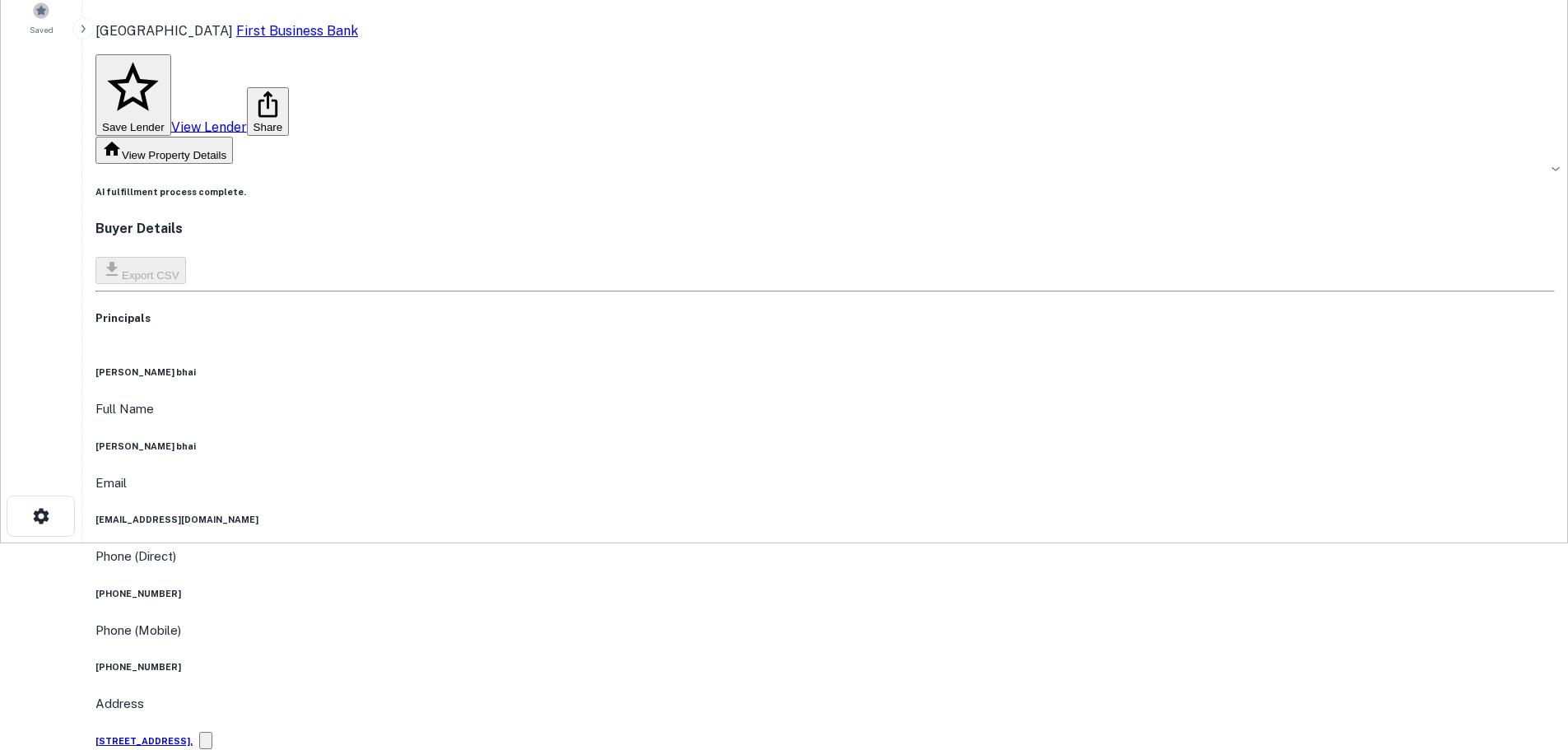
scroll to position [82, 0]
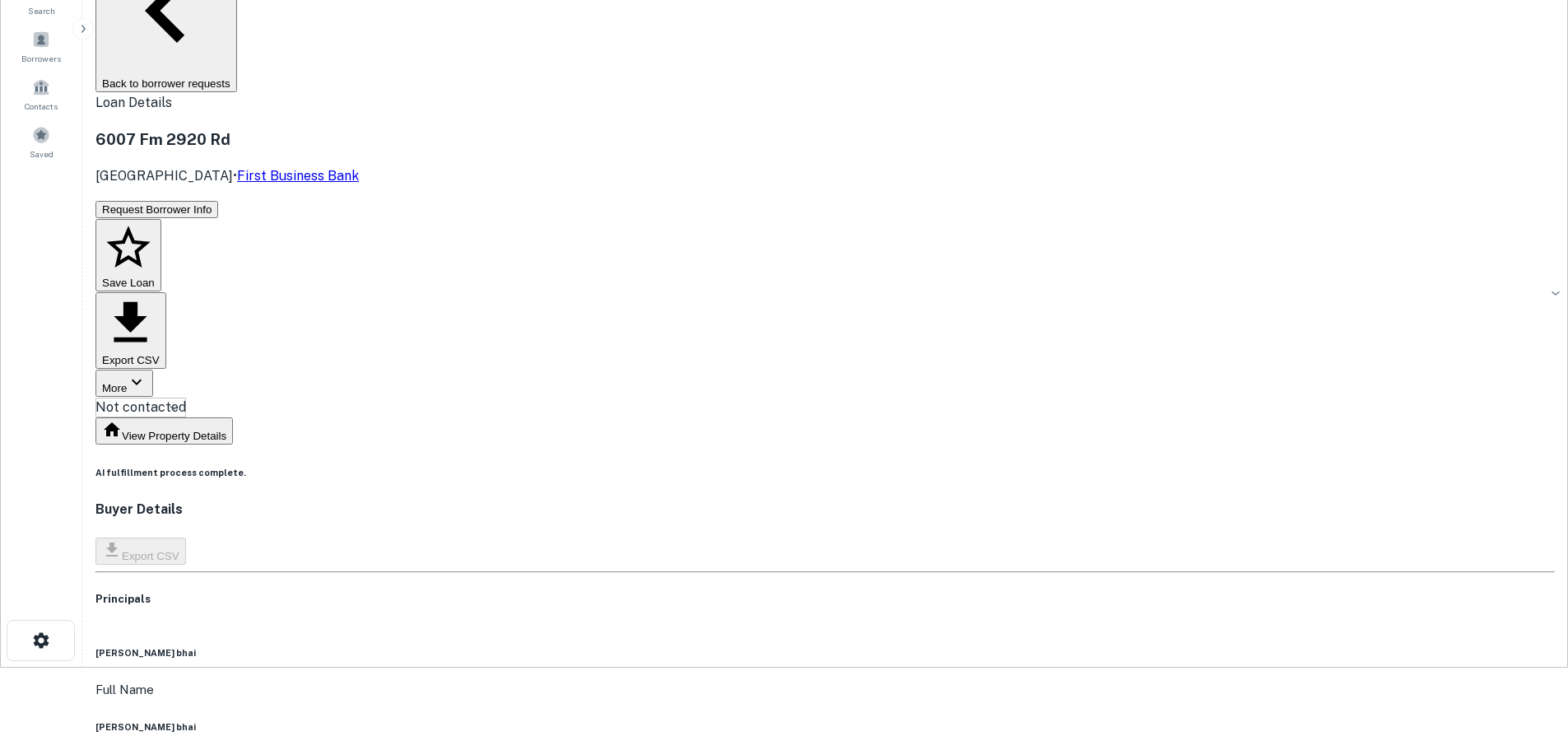
copy h6 "[PHONE_NUMBER]"
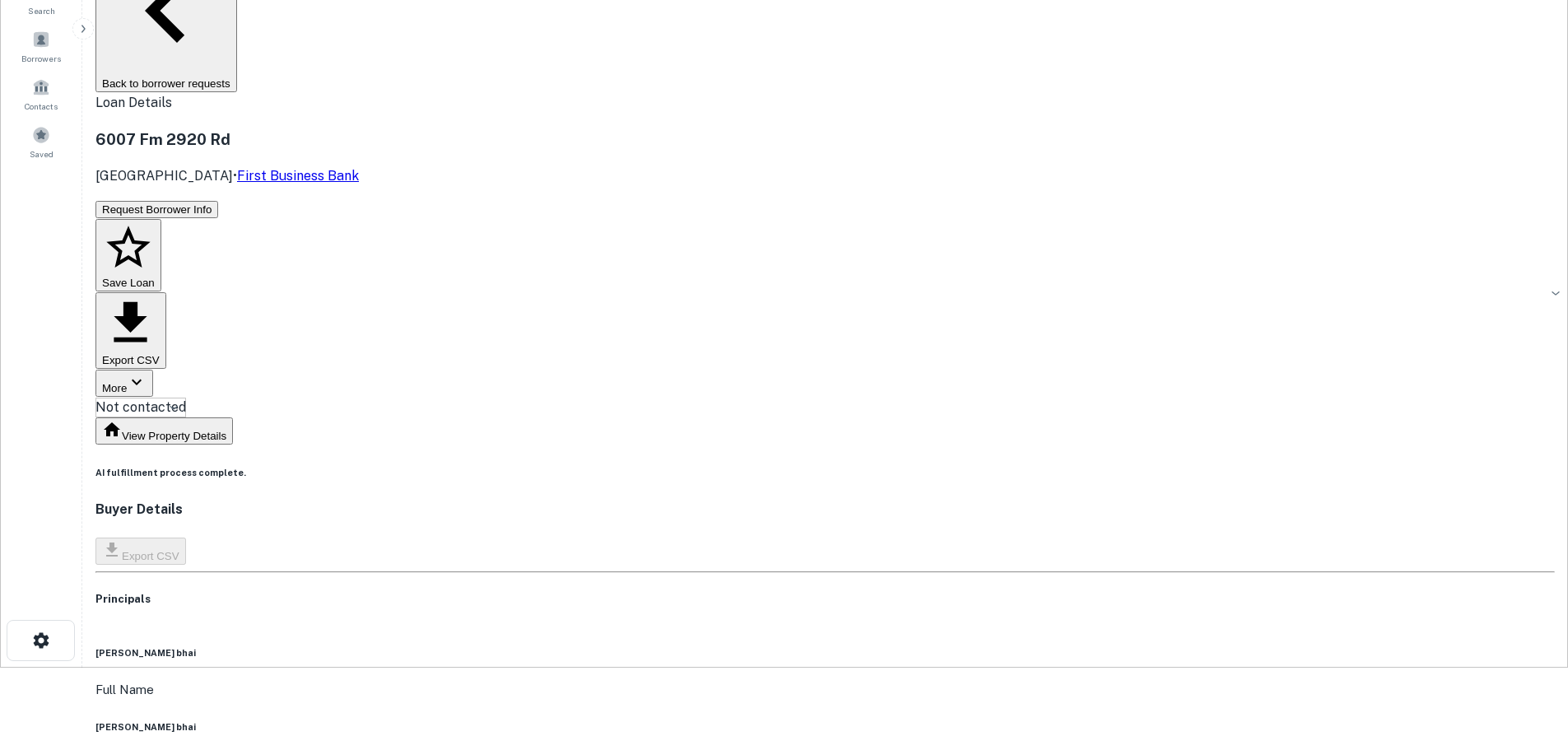
scroll to position [0, 0]
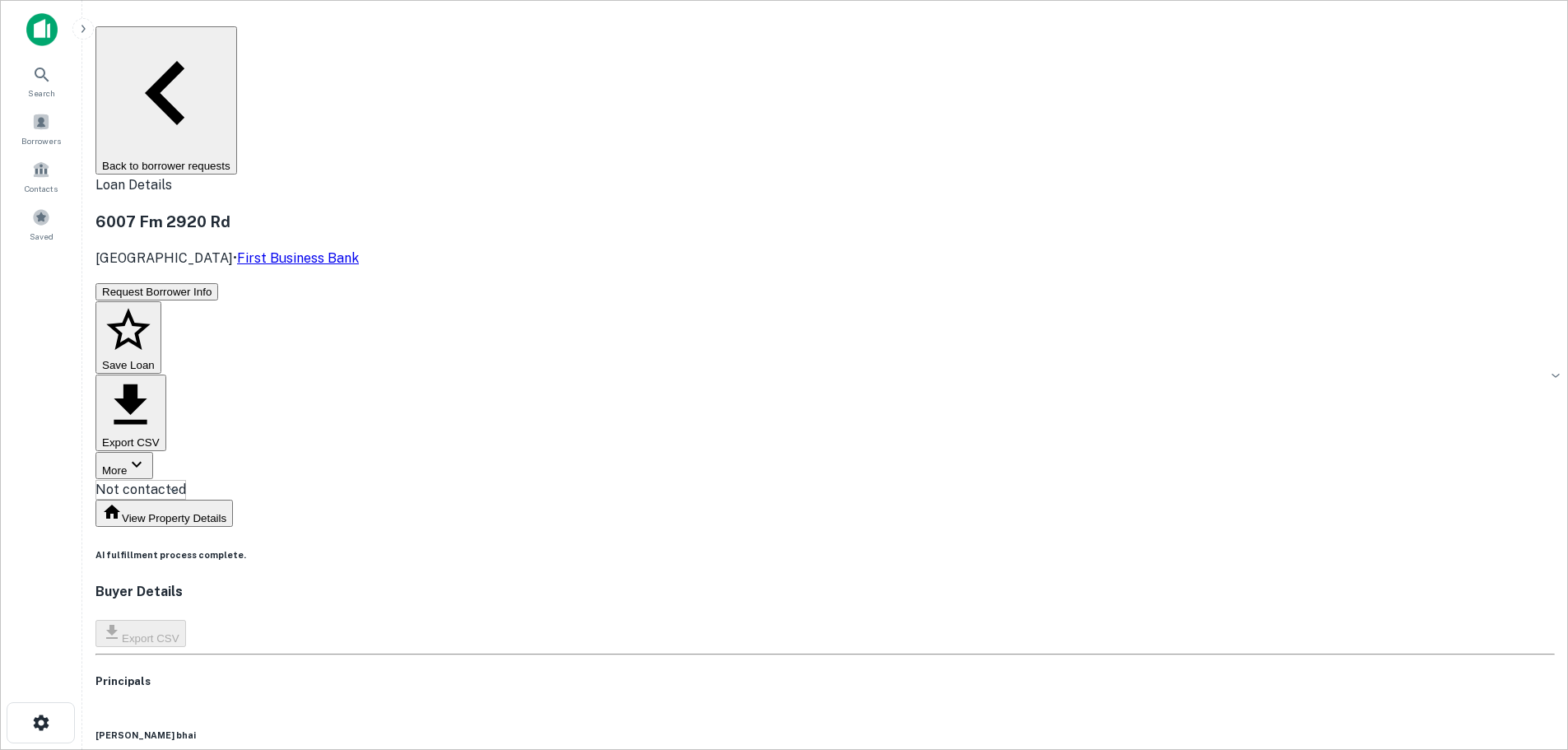
click at [237, 49] on button "Back to borrower requests" at bounding box center [167, 100] width 142 height 148
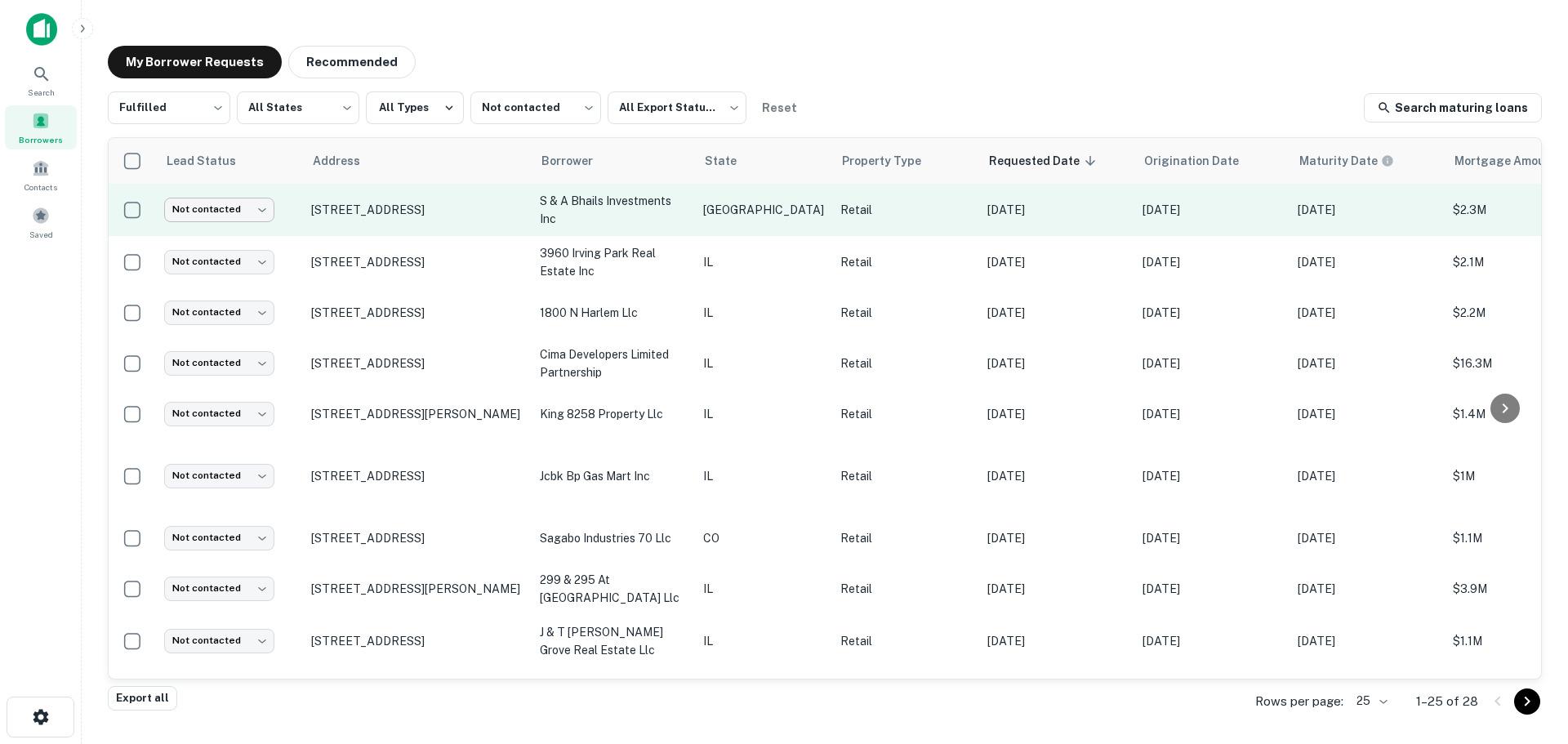
click at [256, 209] on body "Search Borrowers Contacts Saved My Borrower Requests Recommended Fulfilled ****…" at bounding box center [784, 372] width 1568 height 744
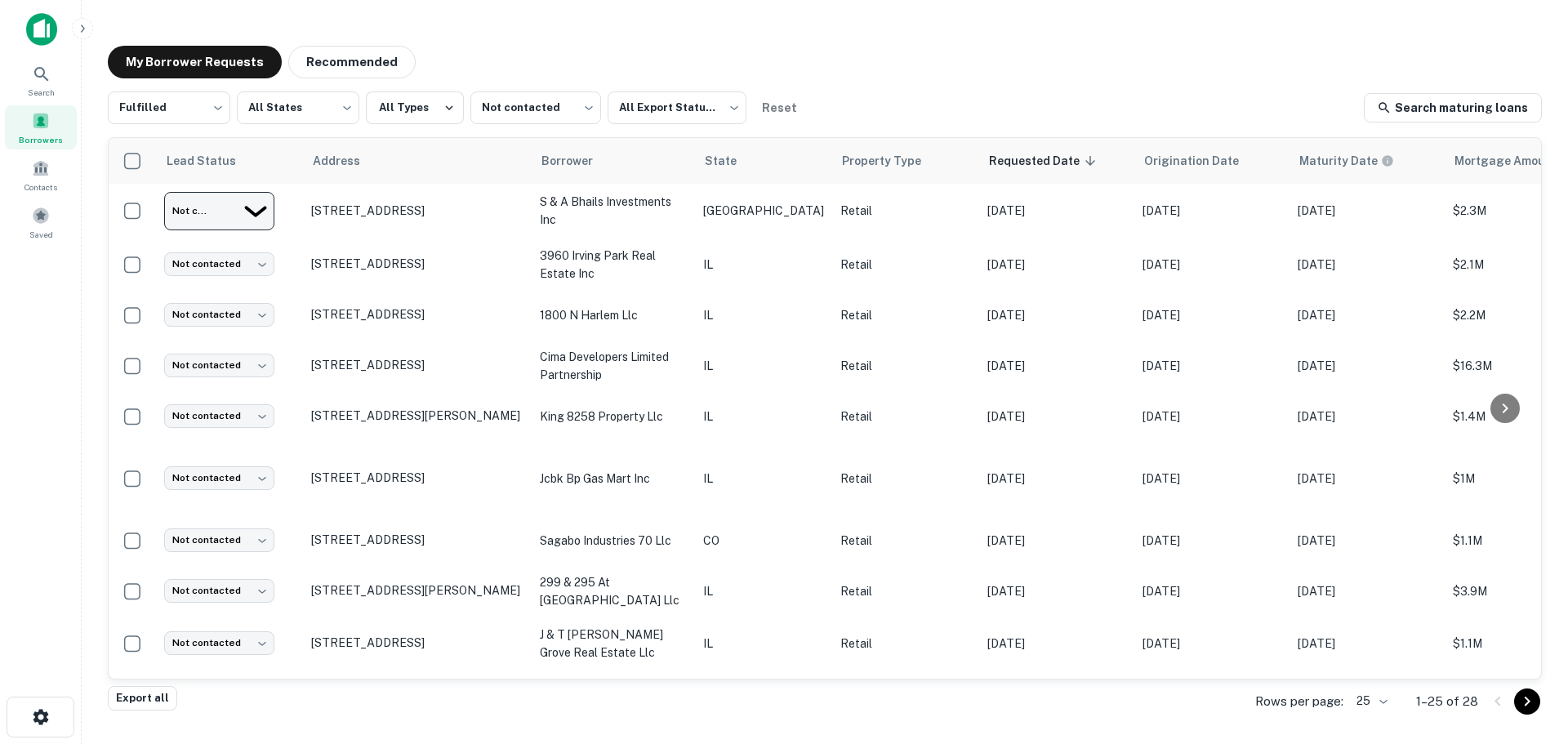
type input "*********"
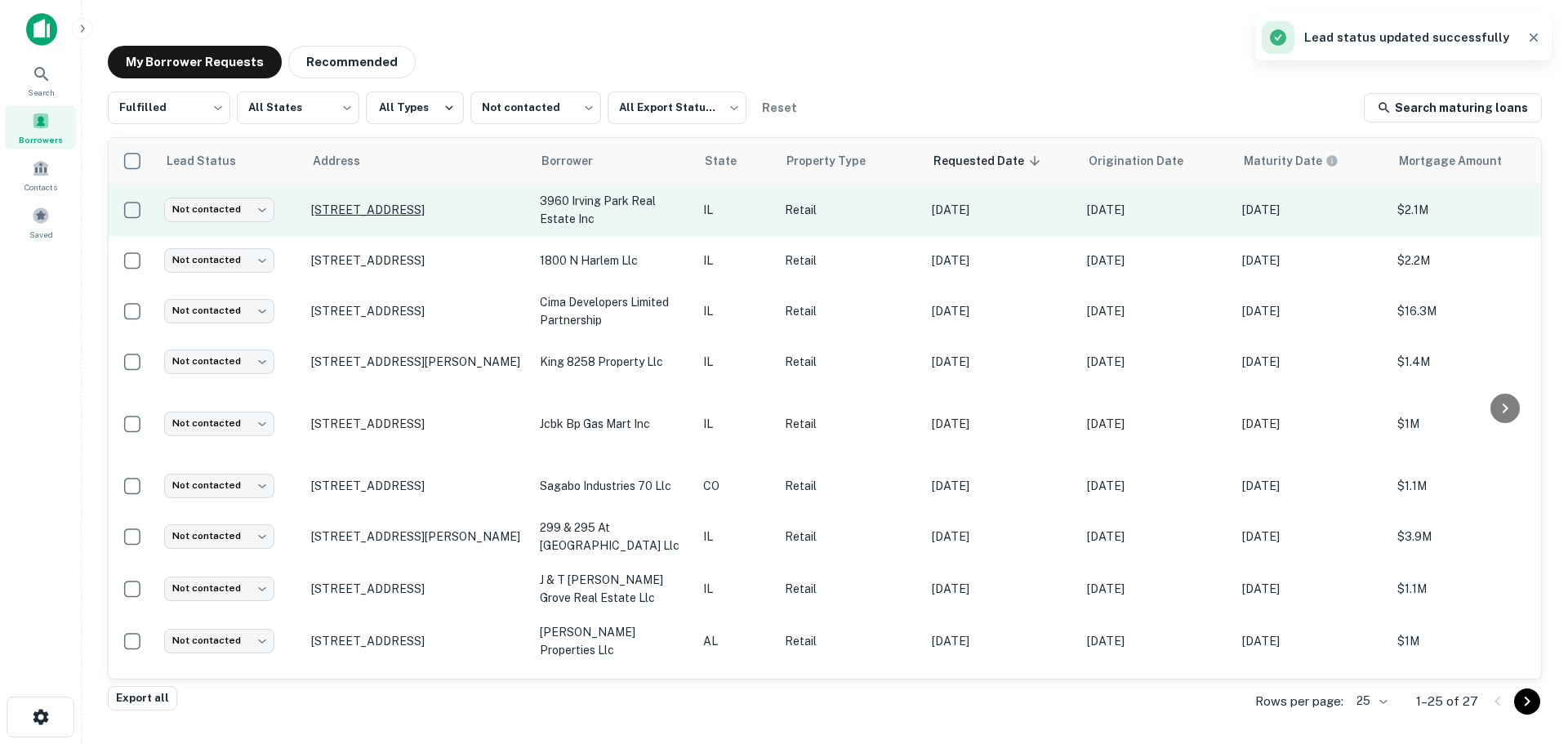
click at [350, 202] on p "[STREET_ADDRESS]" at bounding box center [417, 209] width 212 height 15
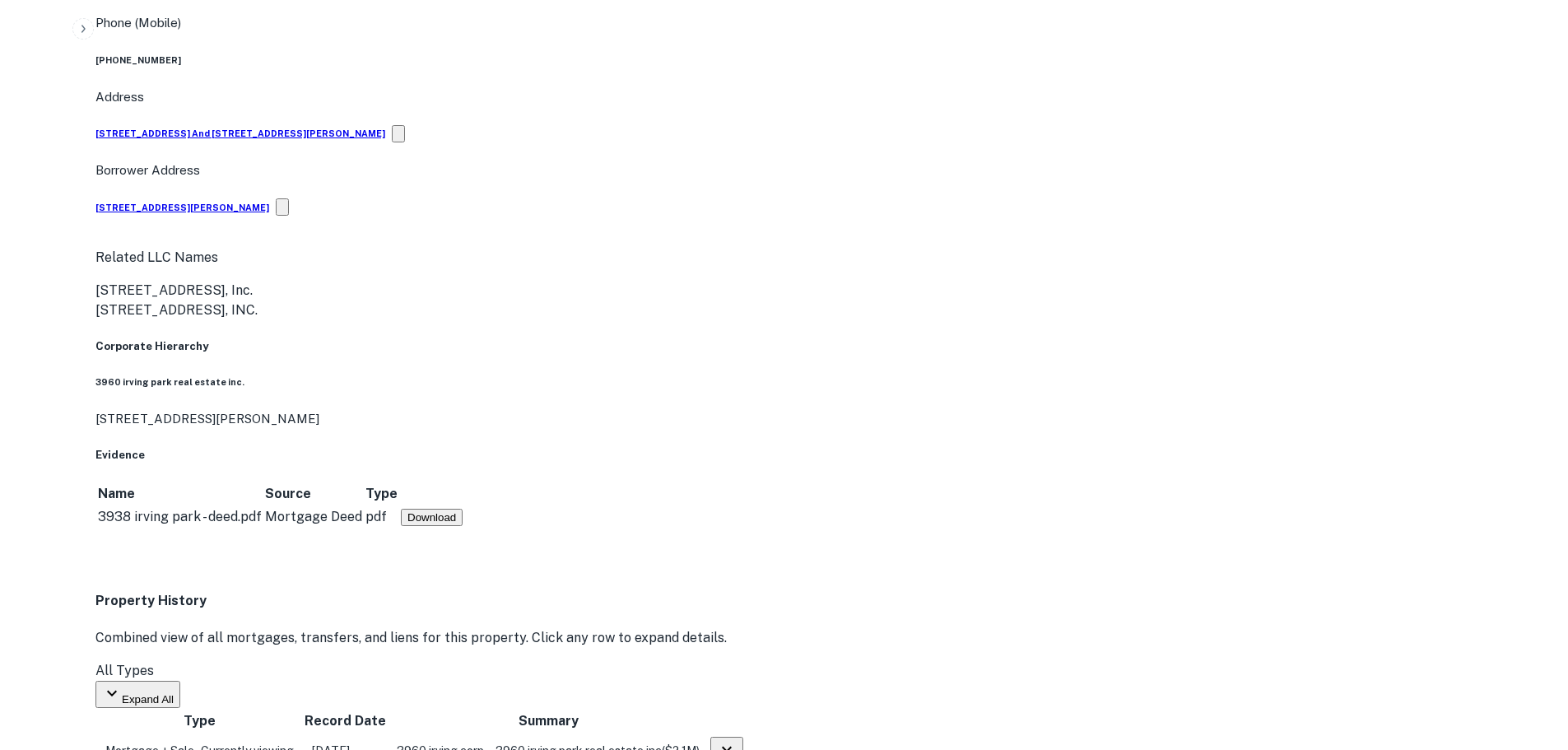
scroll to position [1235, 0]
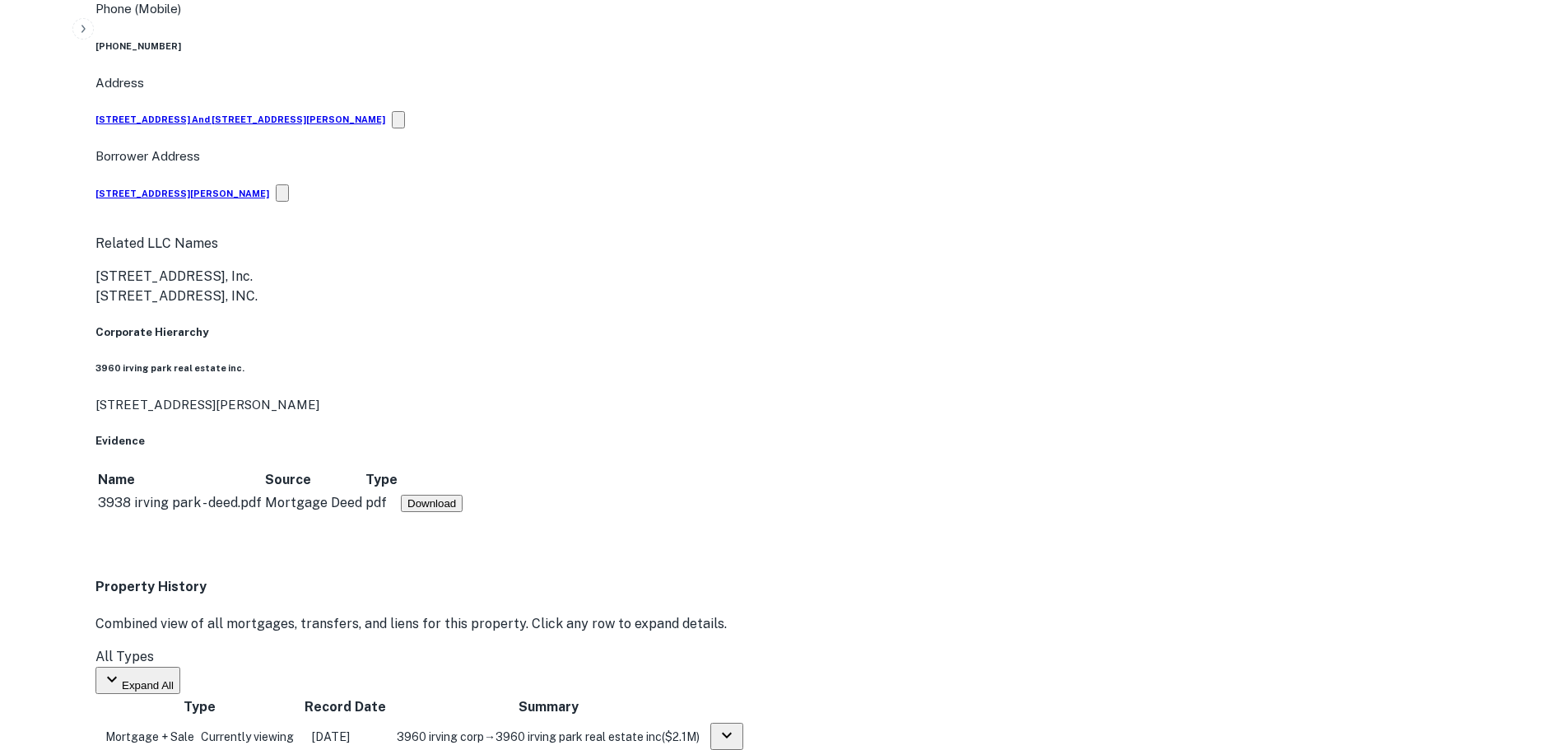
drag, startPoint x: 1415, startPoint y: 659, endPoint x: 997, endPoint y: 434, distance: 474.7
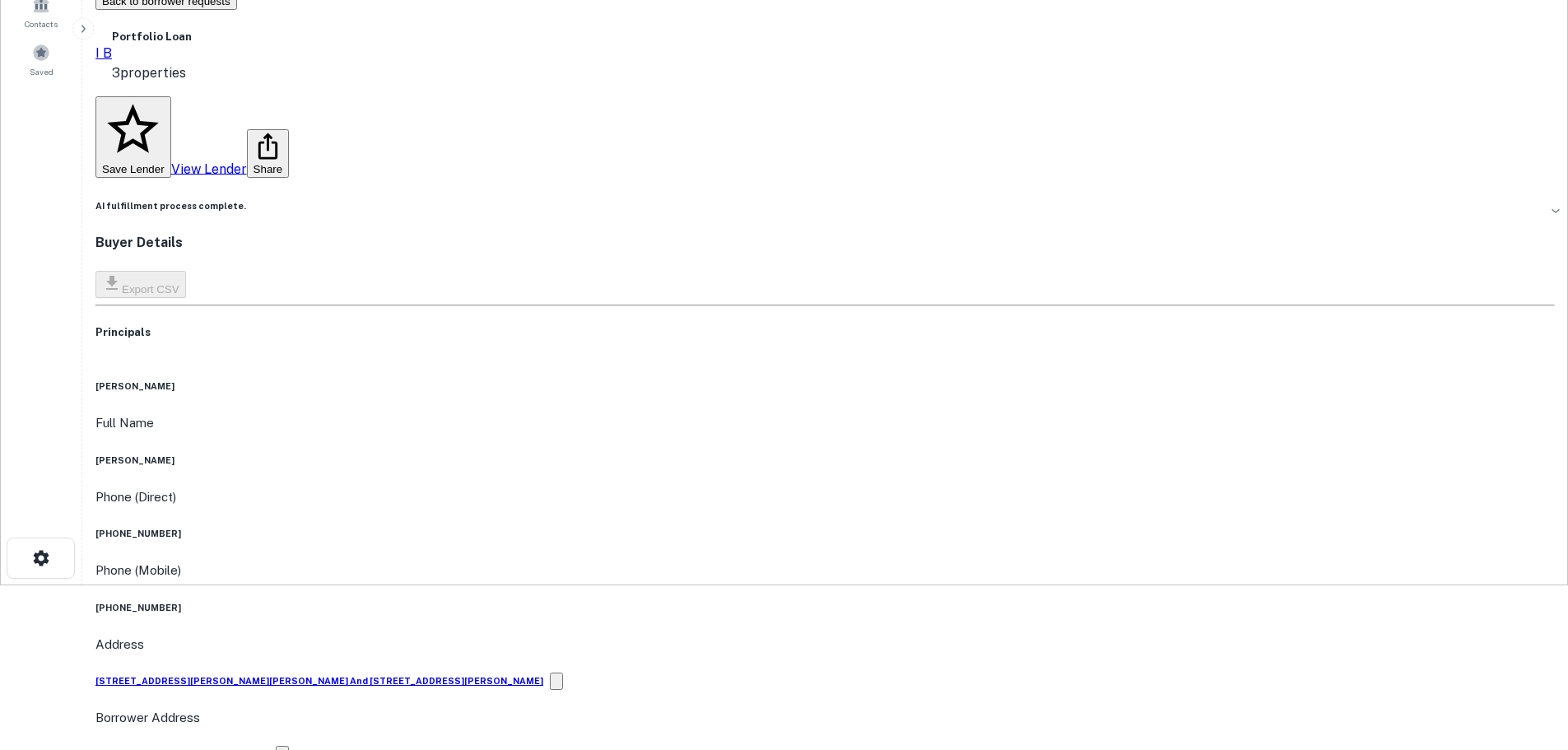
scroll to position [0, 0]
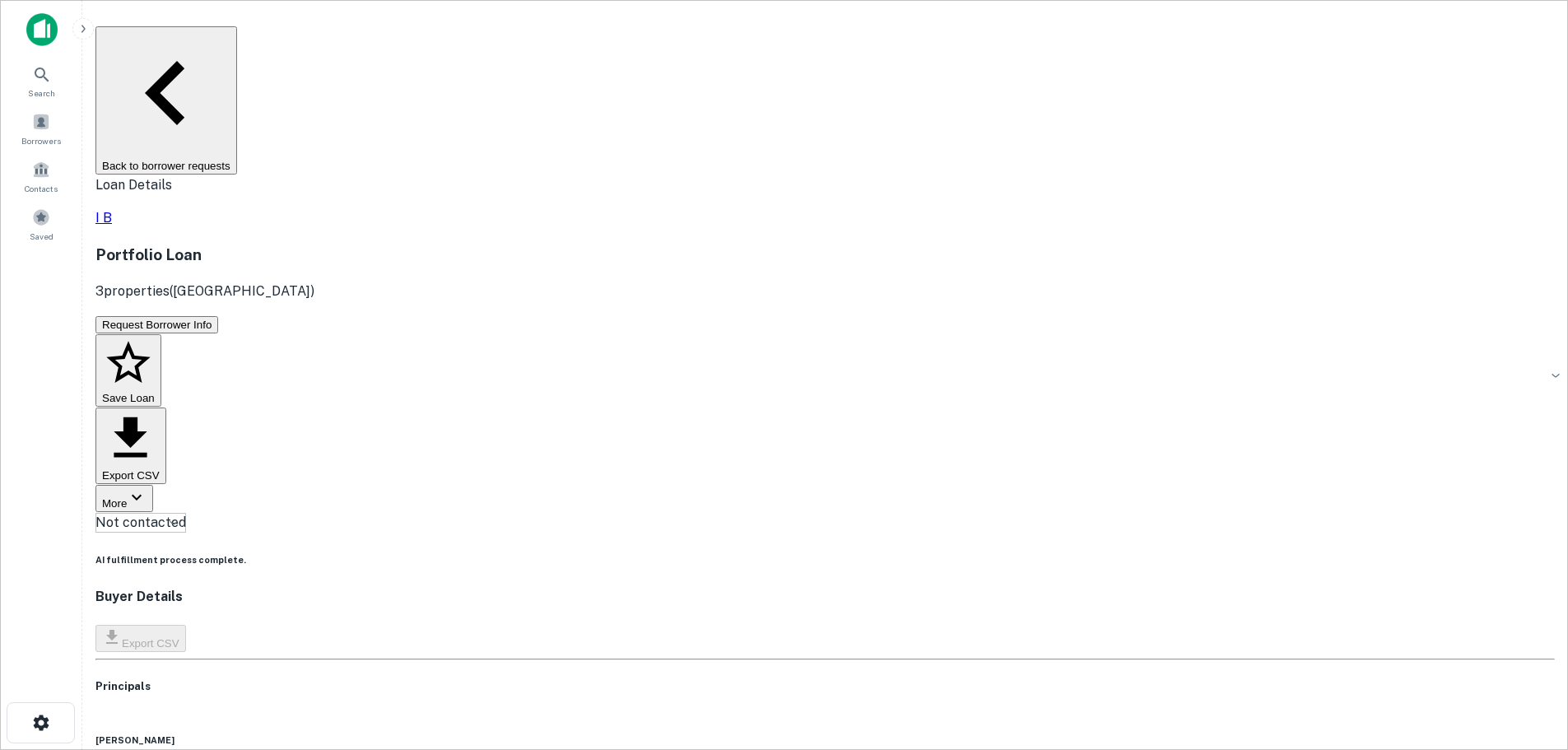
copy h6 "[PHONE_NUMBER]"
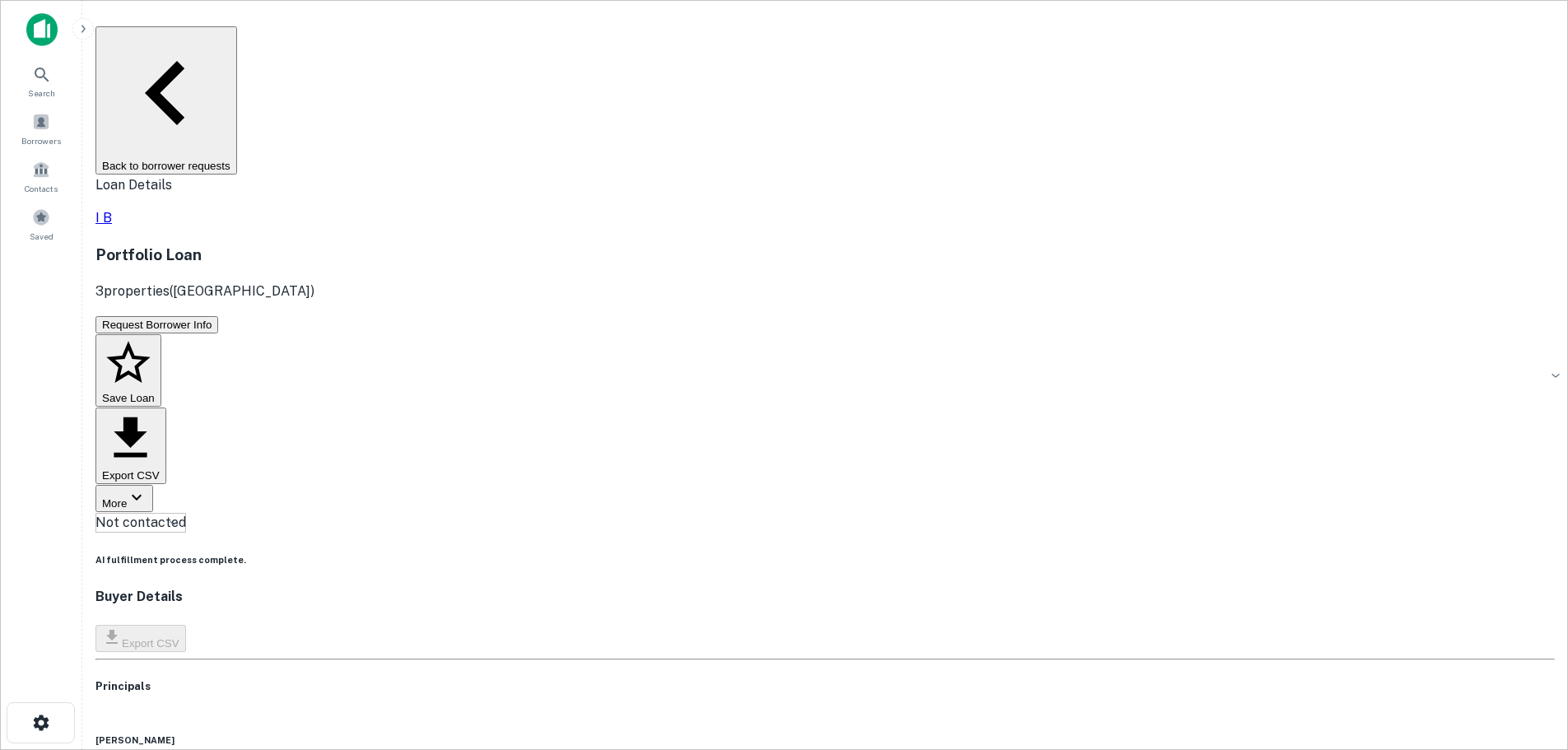
copy h6 "[PHONE_NUMBER]"
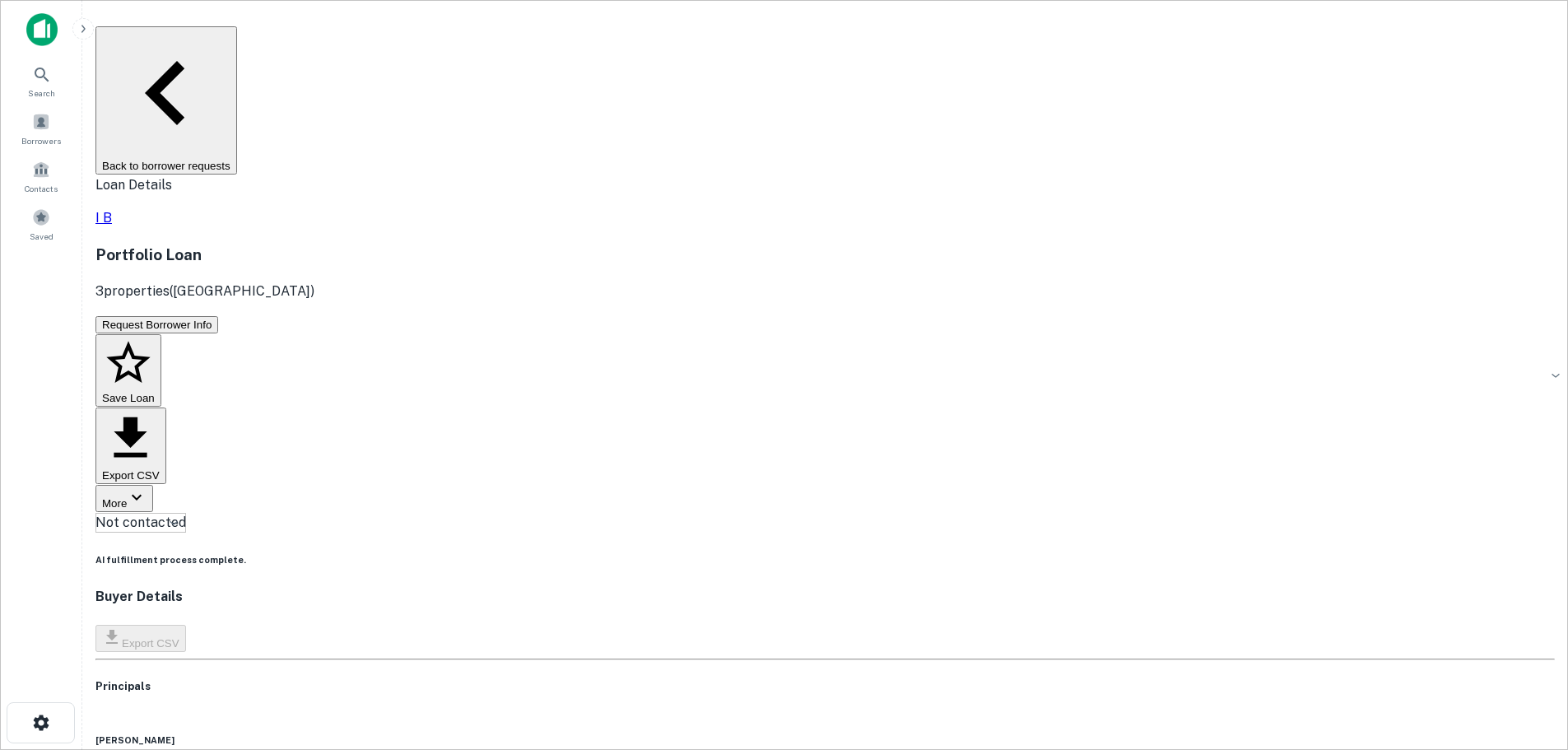
copy h6 "[PHONE_NUMBER]"
click at [237, 43] on button "Back to borrower requests" at bounding box center [167, 100] width 142 height 148
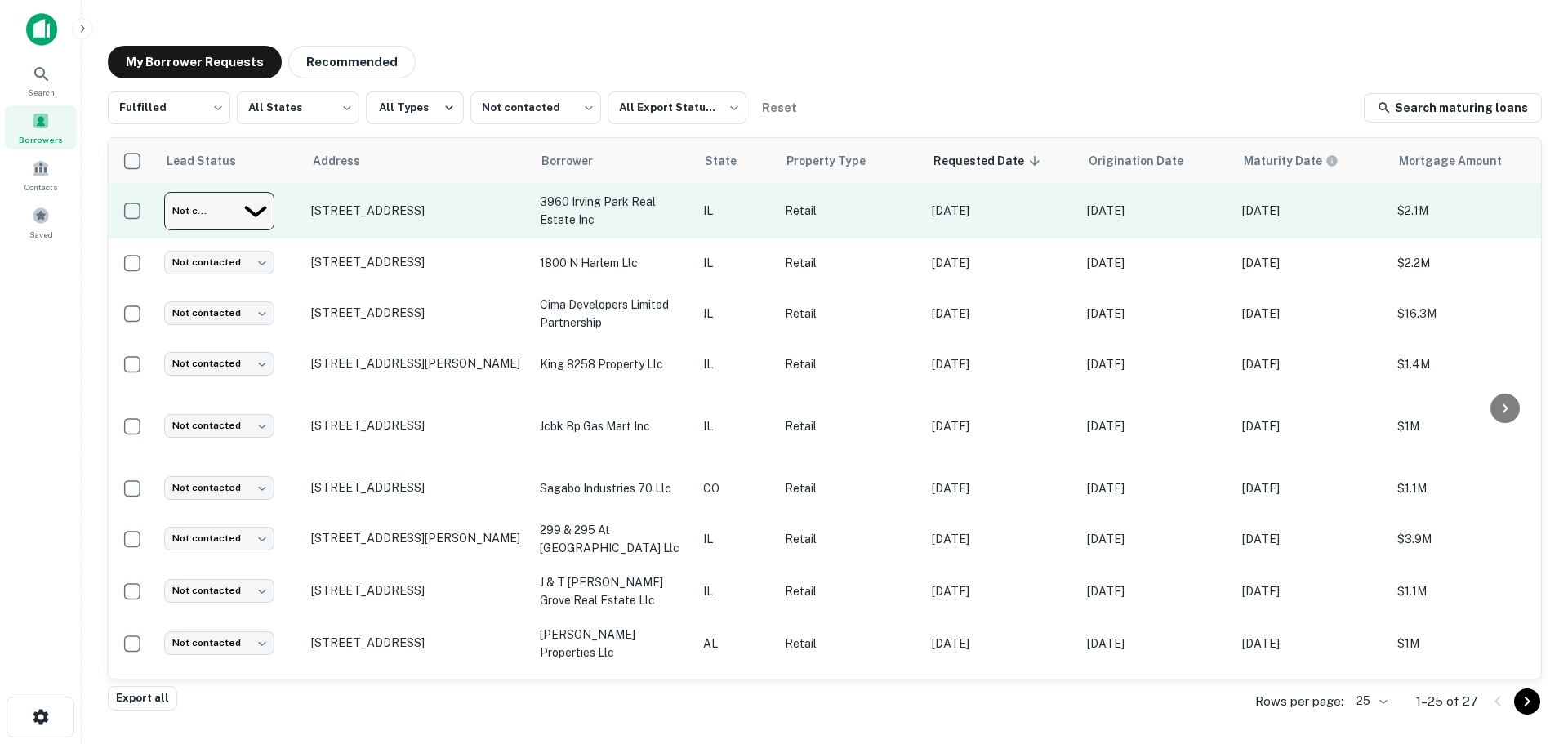
click at [261, 217] on body "Search Borrowers Contacts Saved My Borrower Requests Recommended Fulfilled ****…" at bounding box center [784, 372] width 1568 height 744
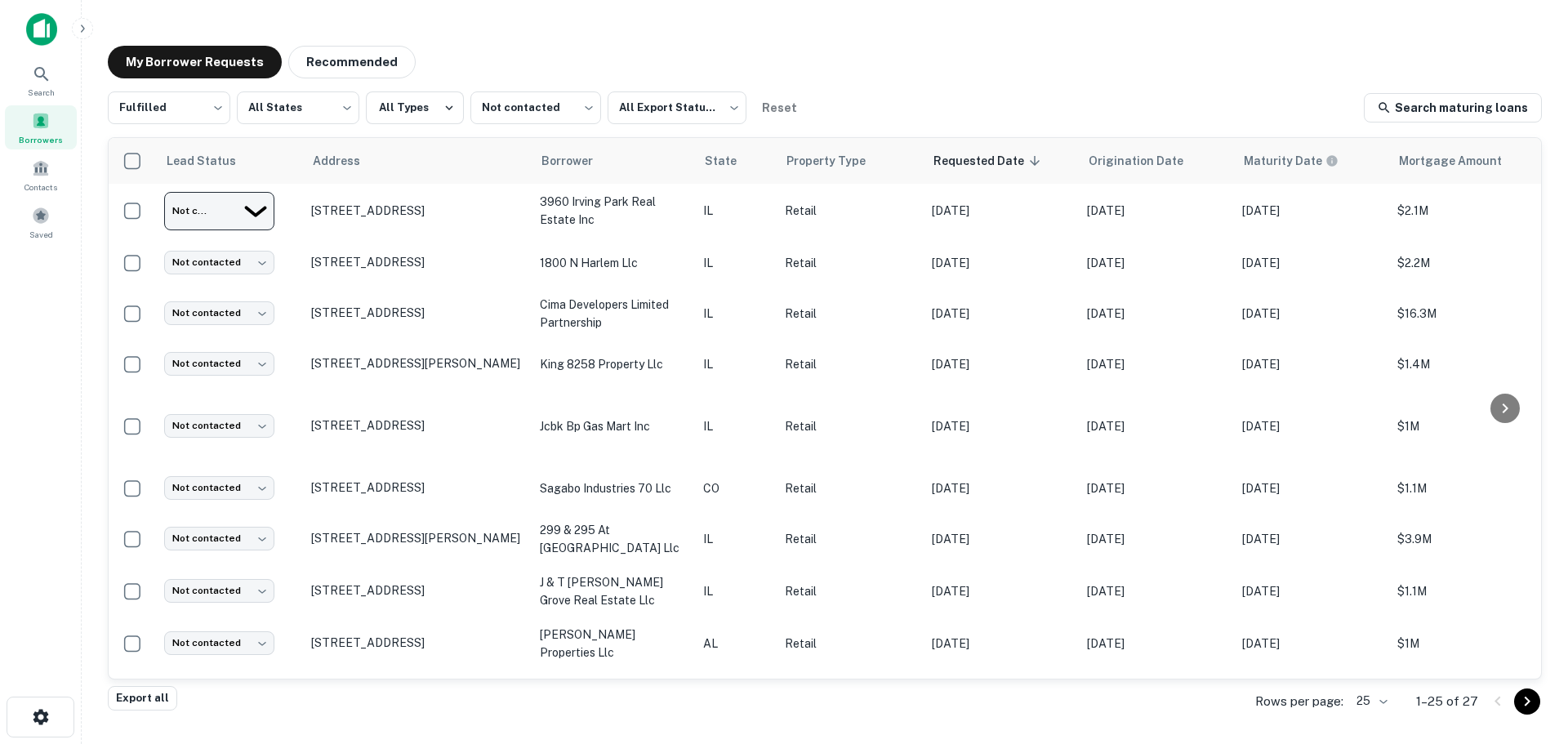
click at [1025, 743] on div at bounding box center [784, 744] width 1568 height 0
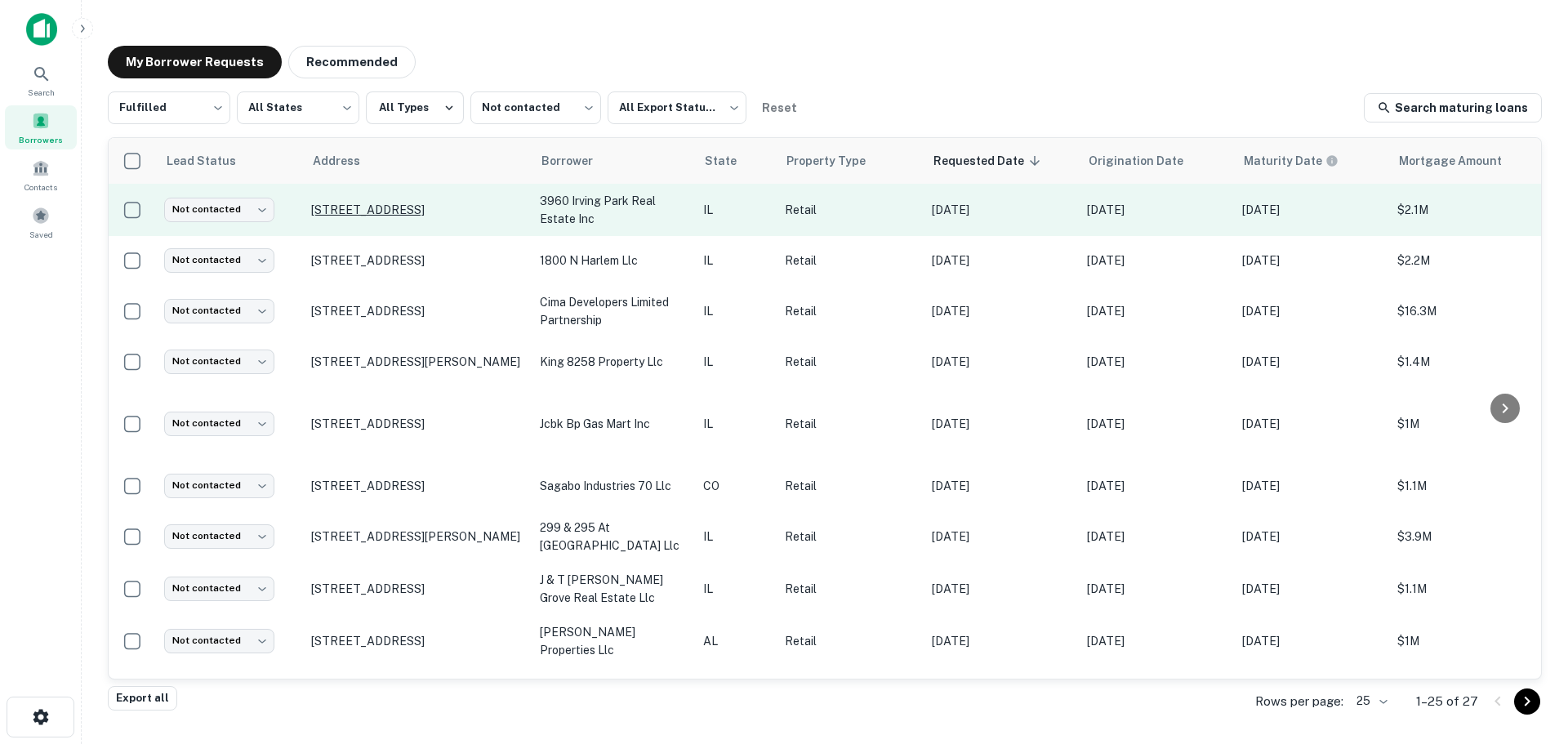
click at [436, 204] on p "[STREET_ADDRESS]" at bounding box center [417, 209] width 212 height 15
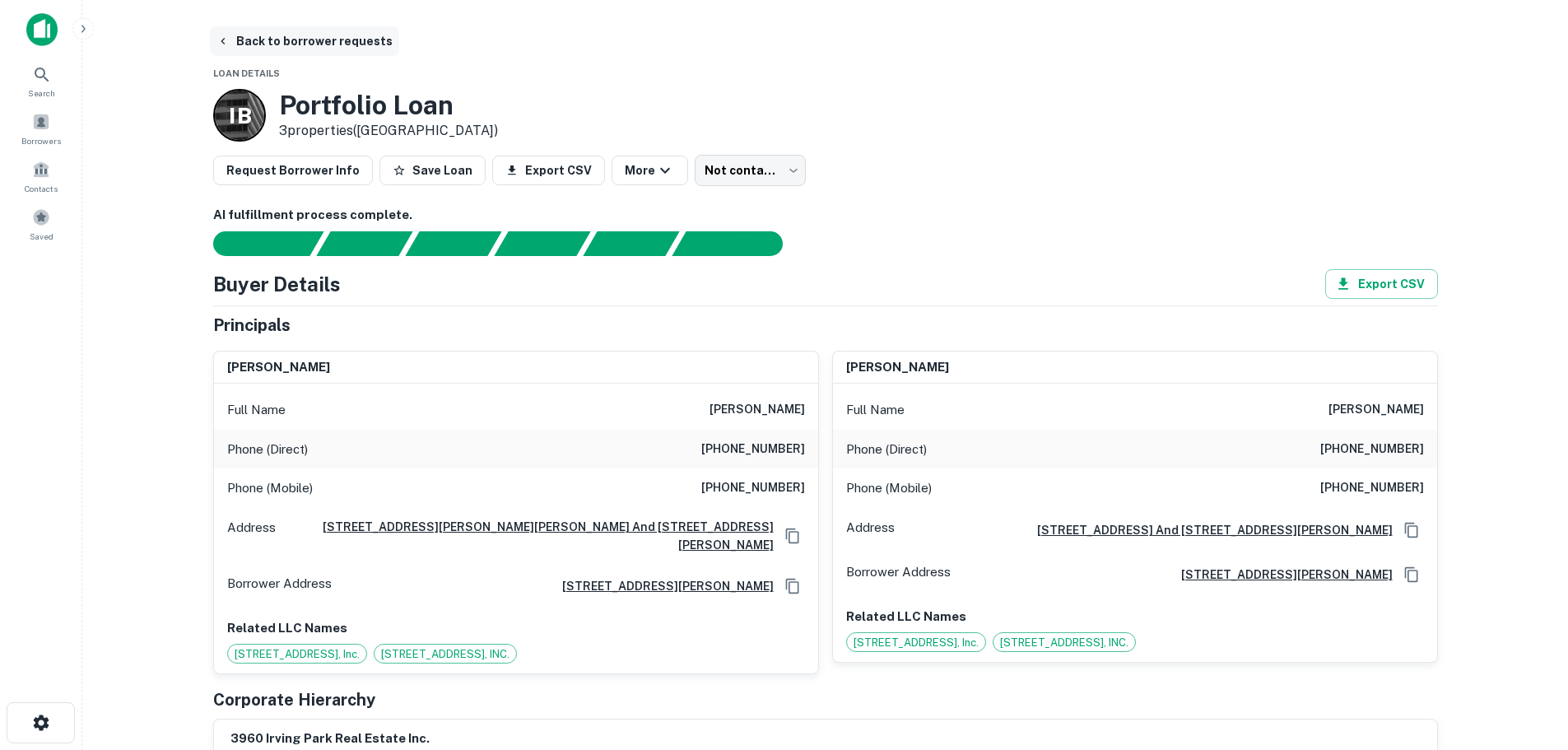
click at [346, 35] on button "Back to borrower requests" at bounding box center [305, 41] width 190 height 29
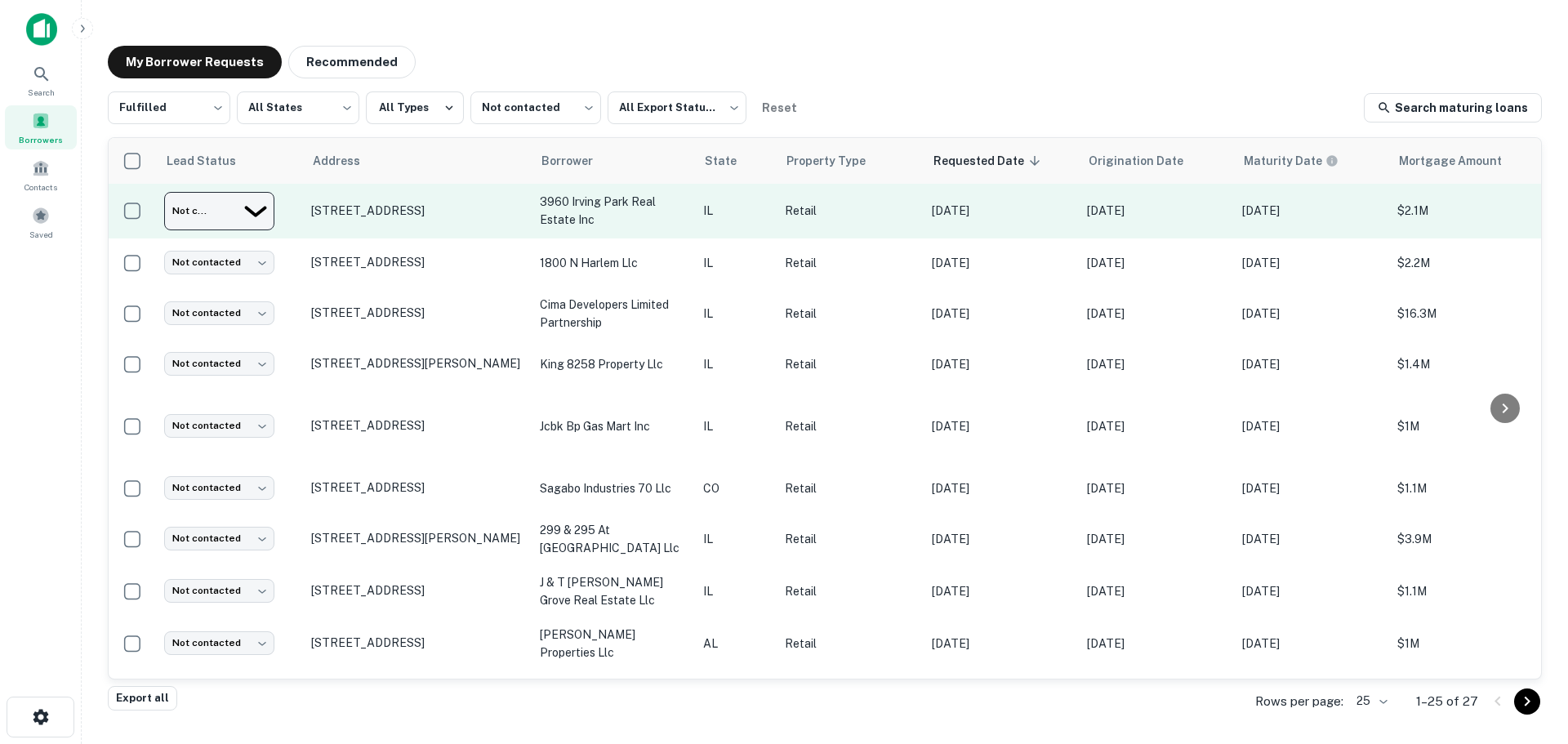
click at [244, 218] on body "Search Borrowers Contacts Saved My Borrower Requests Recommended Fulfilled ****…" at bounding box center [784, 372] width 1568 height 744
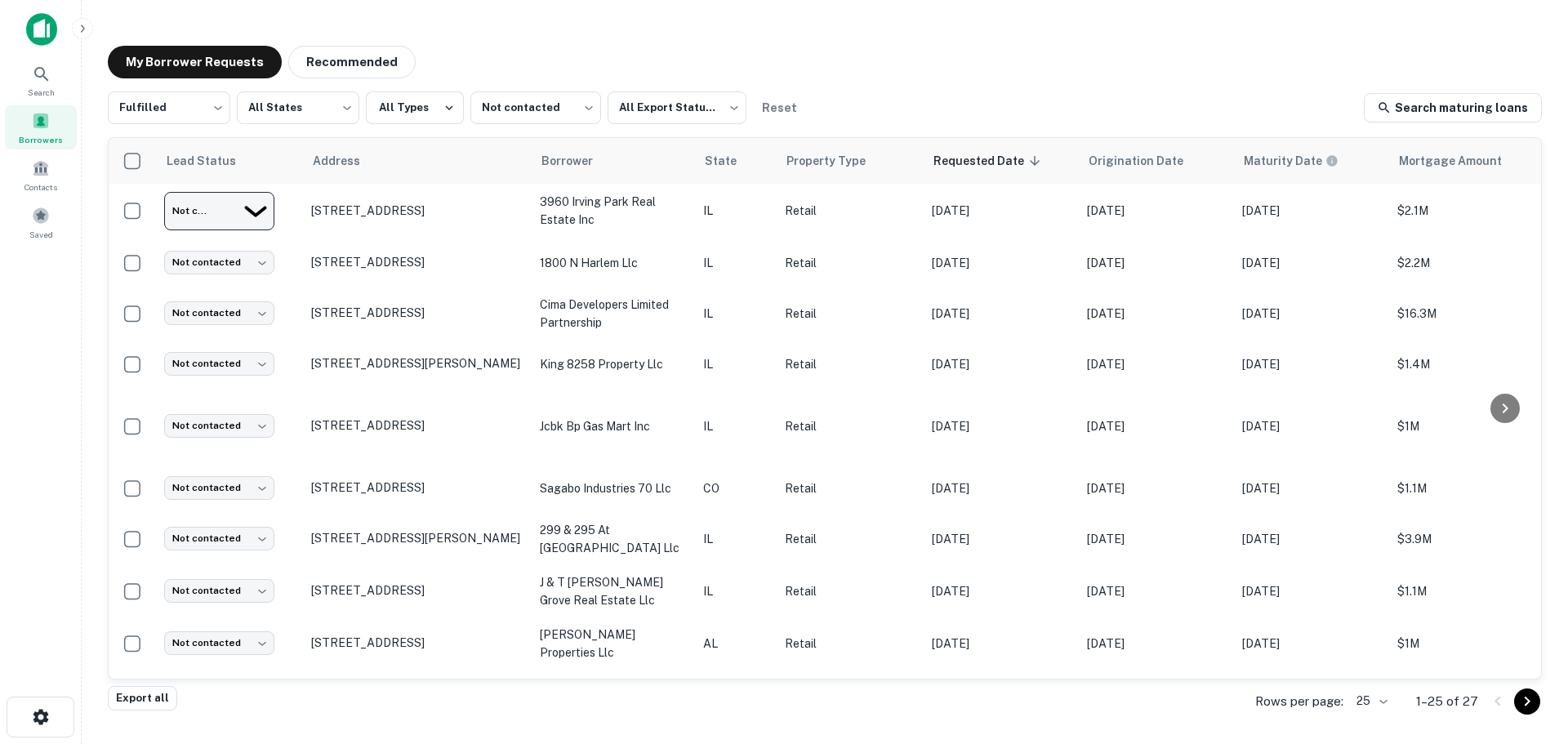
type input "**********"
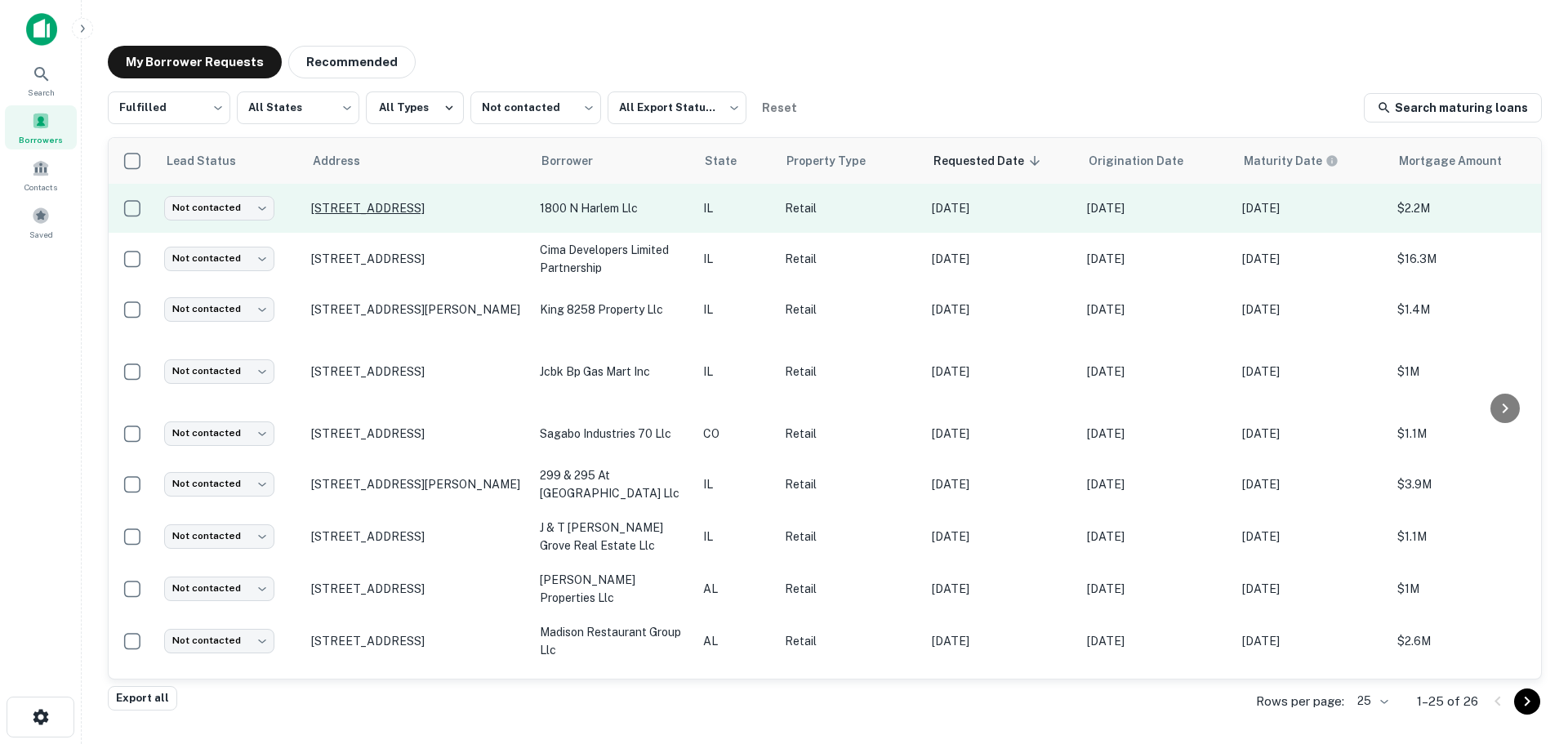
click at [405, 201] on p "[STREET_ADDRESS]" at bounding box center [417, 208] width 212 height 15
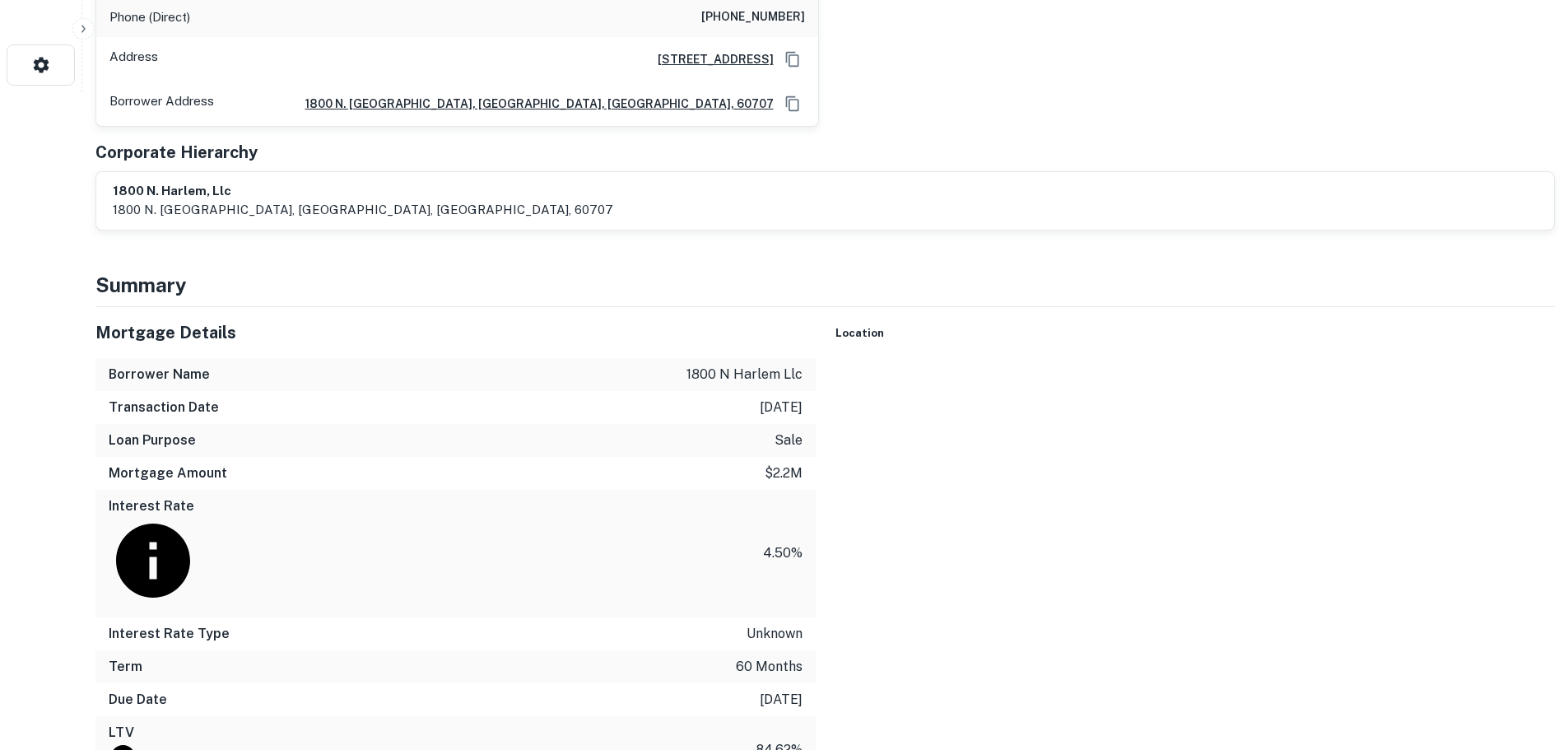
scroll to position [659, 0]
drag, startPoint x: 1409, startPoint y: 566, endPoint x: 1164, endPoint y: 471, distance: 262.8
click at [1164, 359] on div "To activate drag with keyboard, press Alt + Enter. Once in keyboard drag state,…" at bounding box center [1196, 359] width 721 height 0
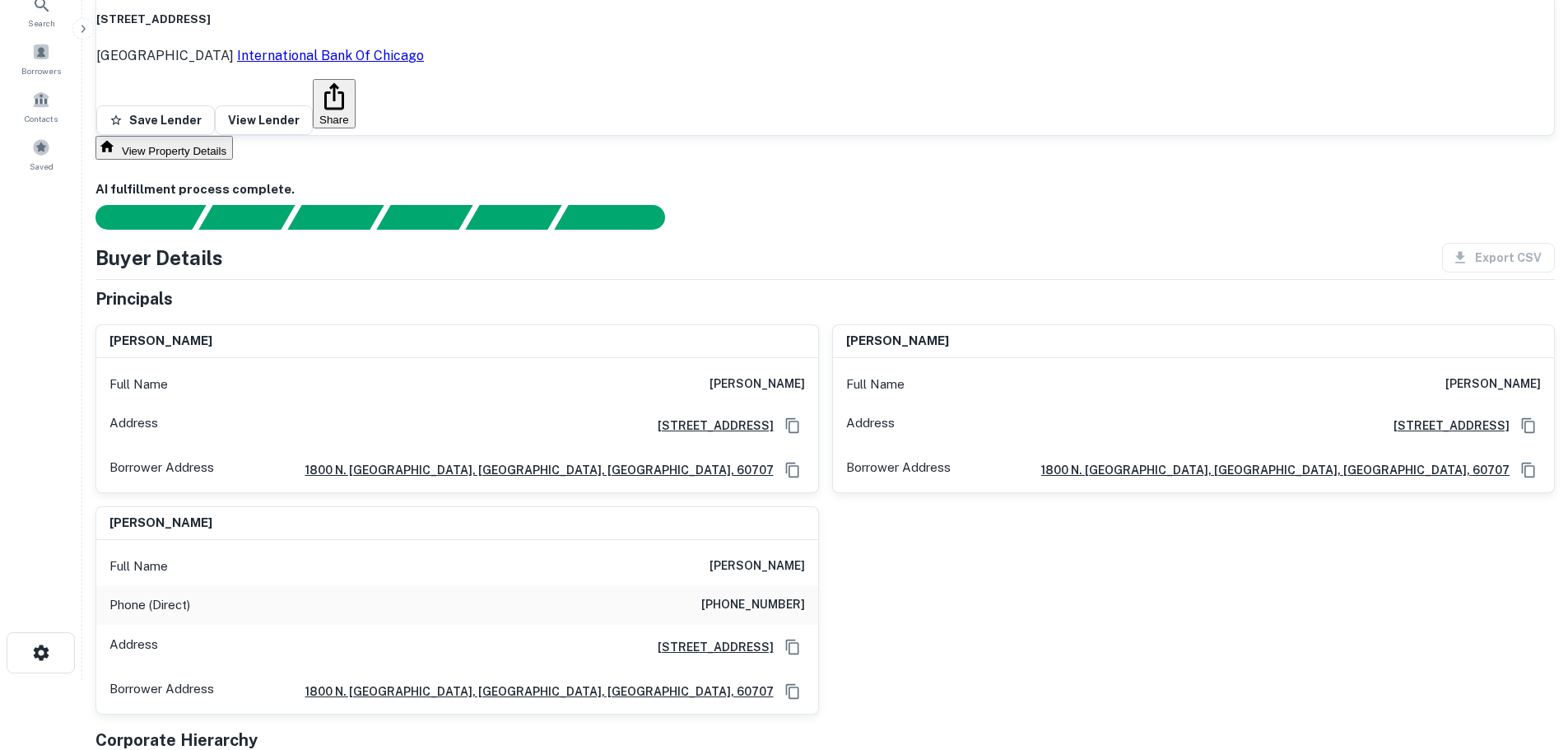
scroll to position [247, 0]
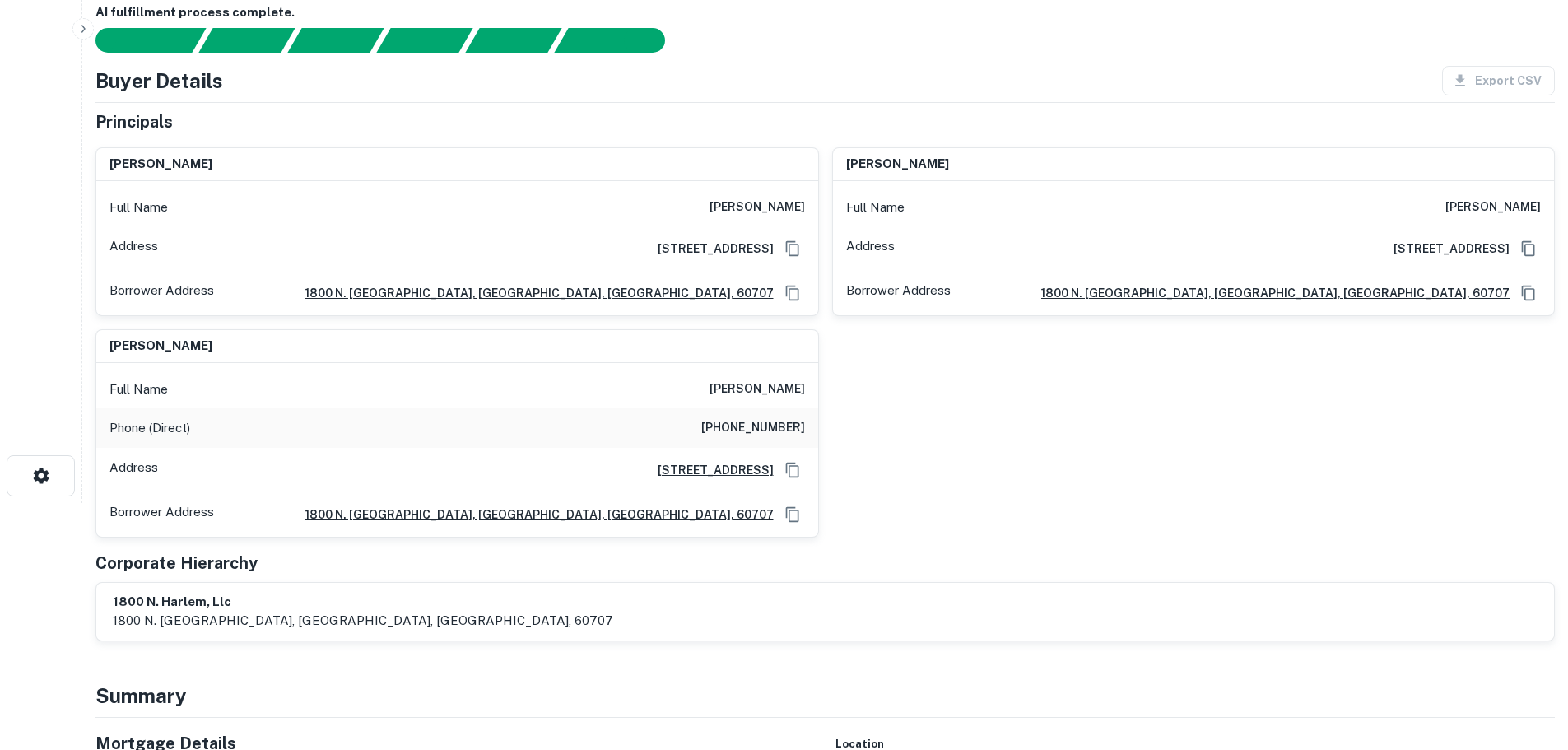
click at [762, 418] on h6 "[PHONE_NUMBER]" at bounding box center [753, 428] width 104 height 20
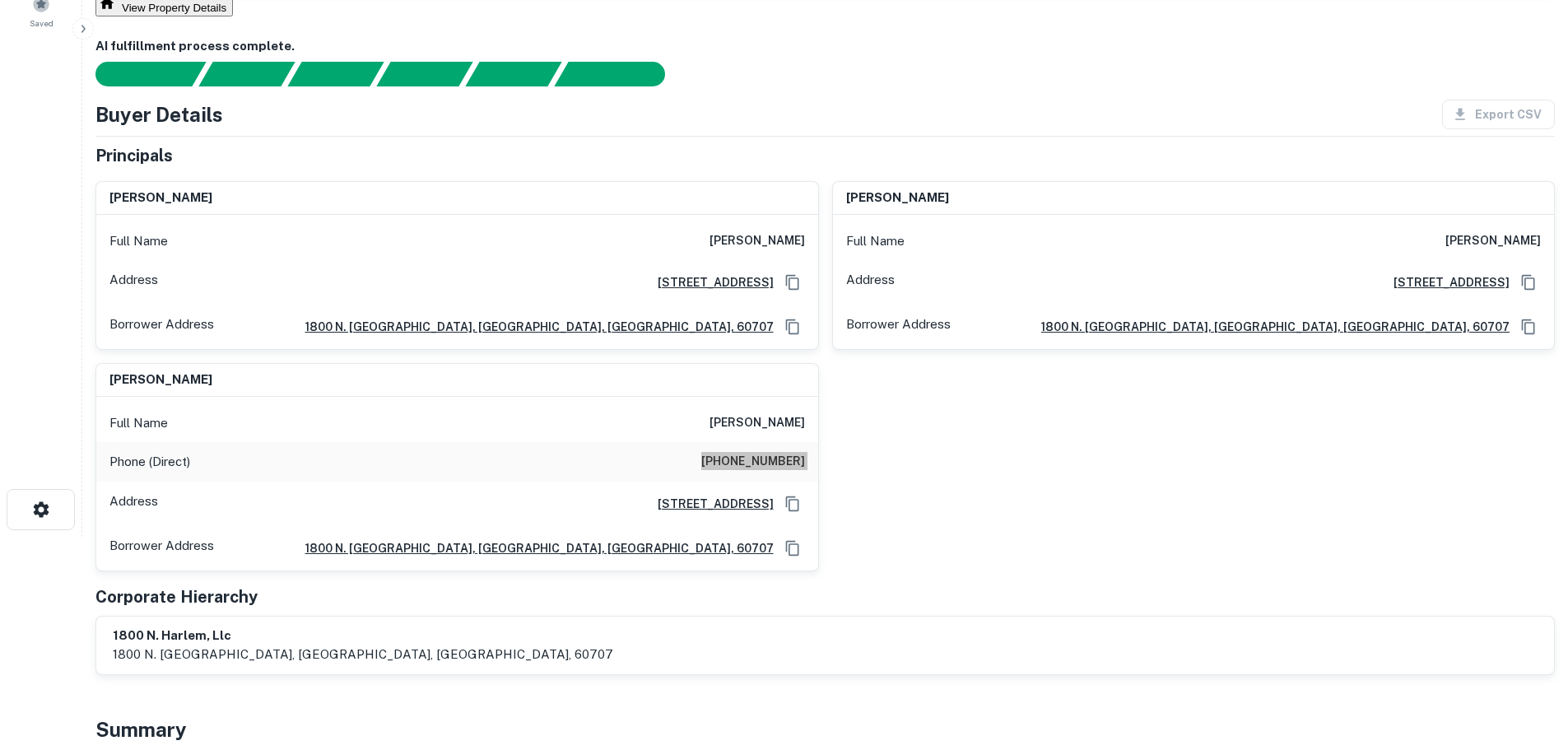
scroll to position [0, 0]
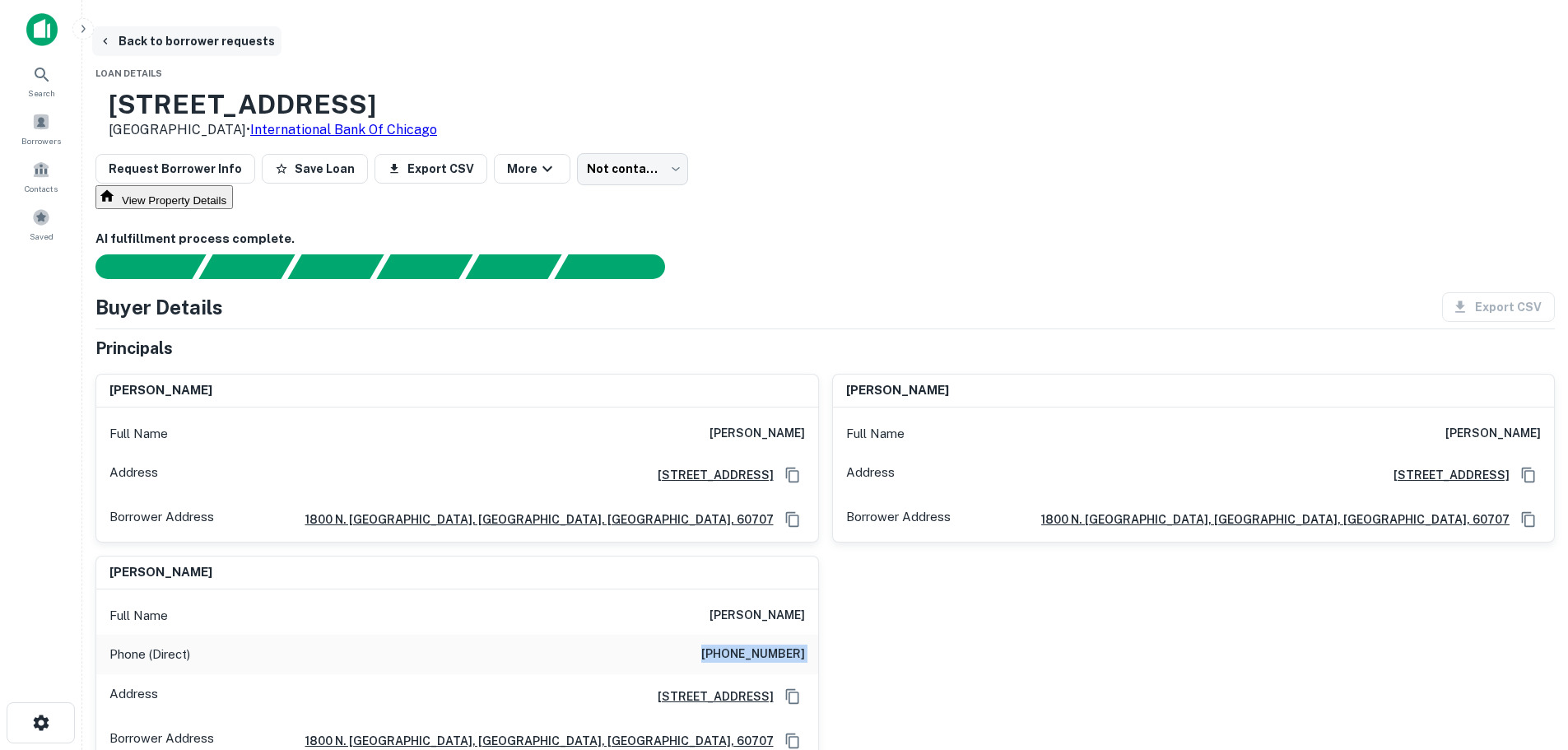
click at [282, 46] on button "Back to borrower requests" at bounding box center [187, 41] width 190 height 29
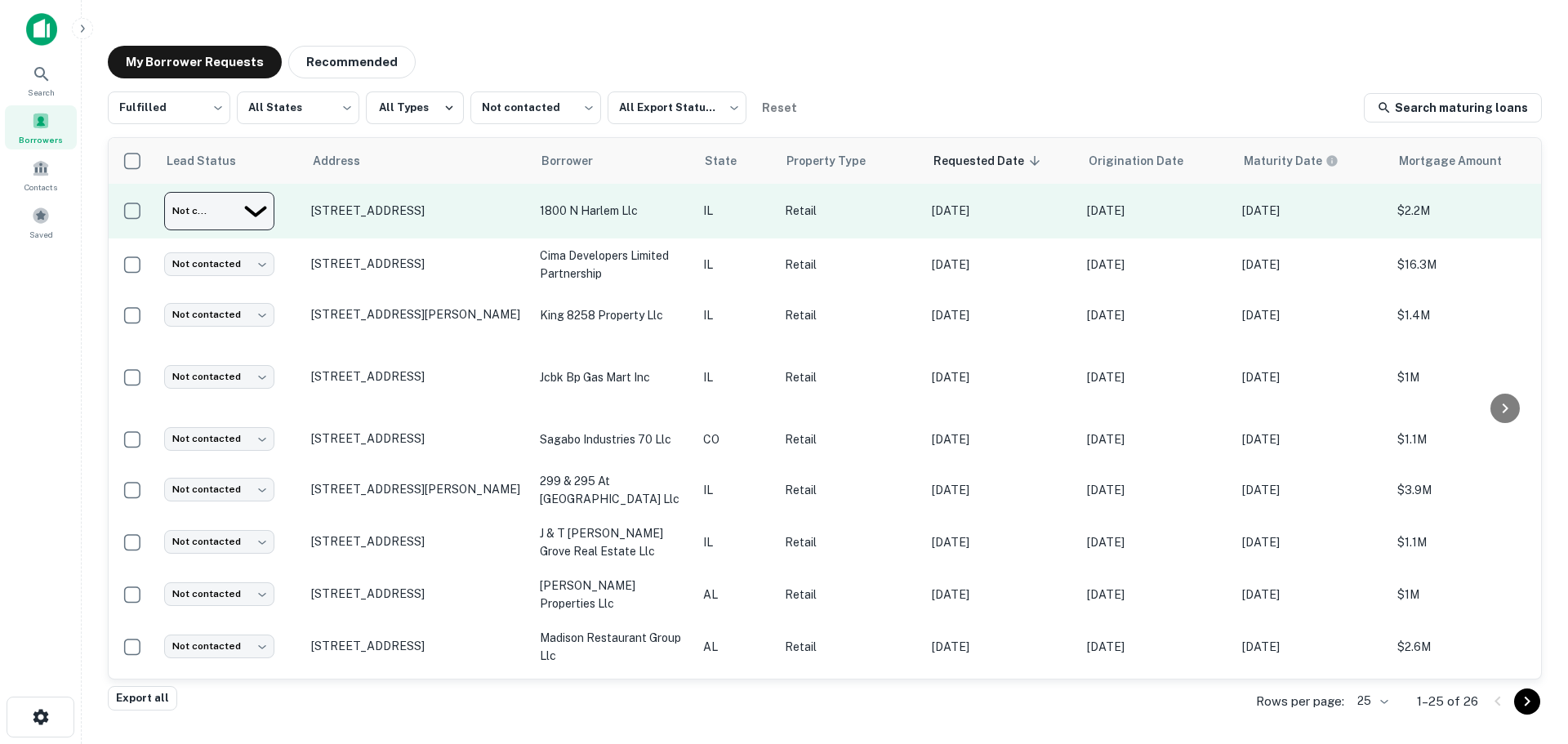
click at [222, 218] on body "Search Borrowers Contacts Saved My Borrower Requests Recommended Fulfilled ****…" at bounding box center [784, 372] width 1568 height 744
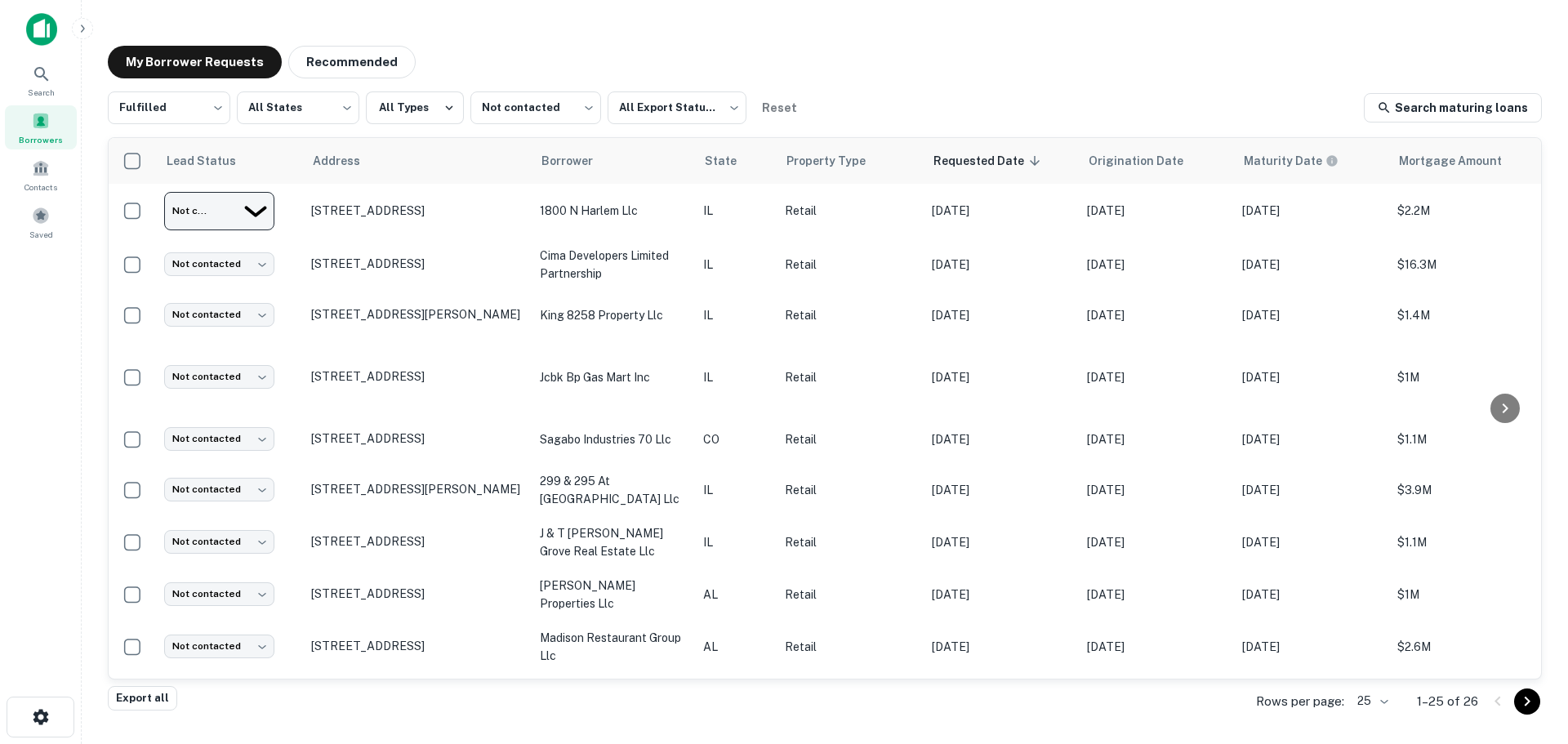
type input "*********"
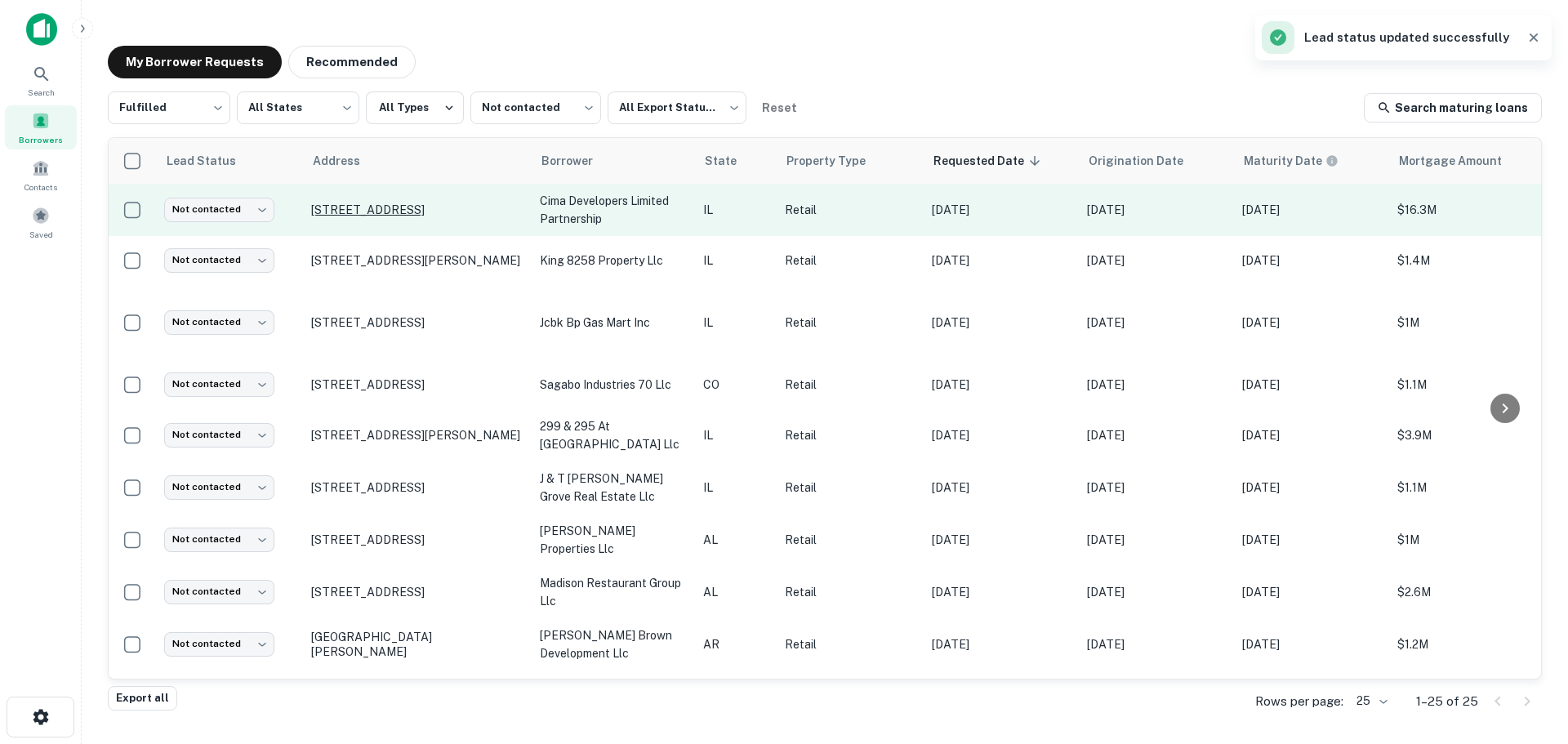
click at [428, 206] on p "[STREET_ADDRESS]" at bounding box center [417, 209] width 212 height 15
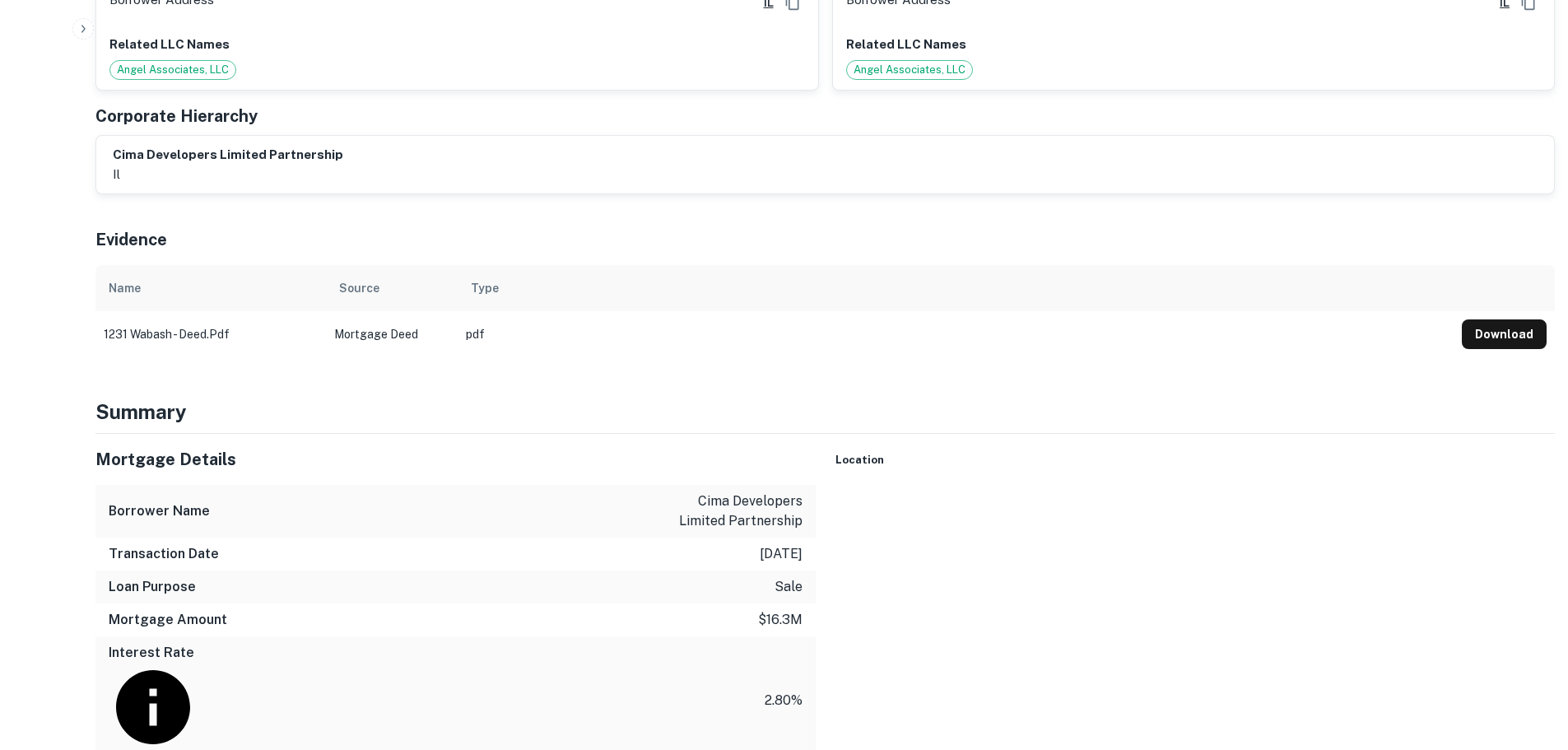
scroll to position [1811, 0]
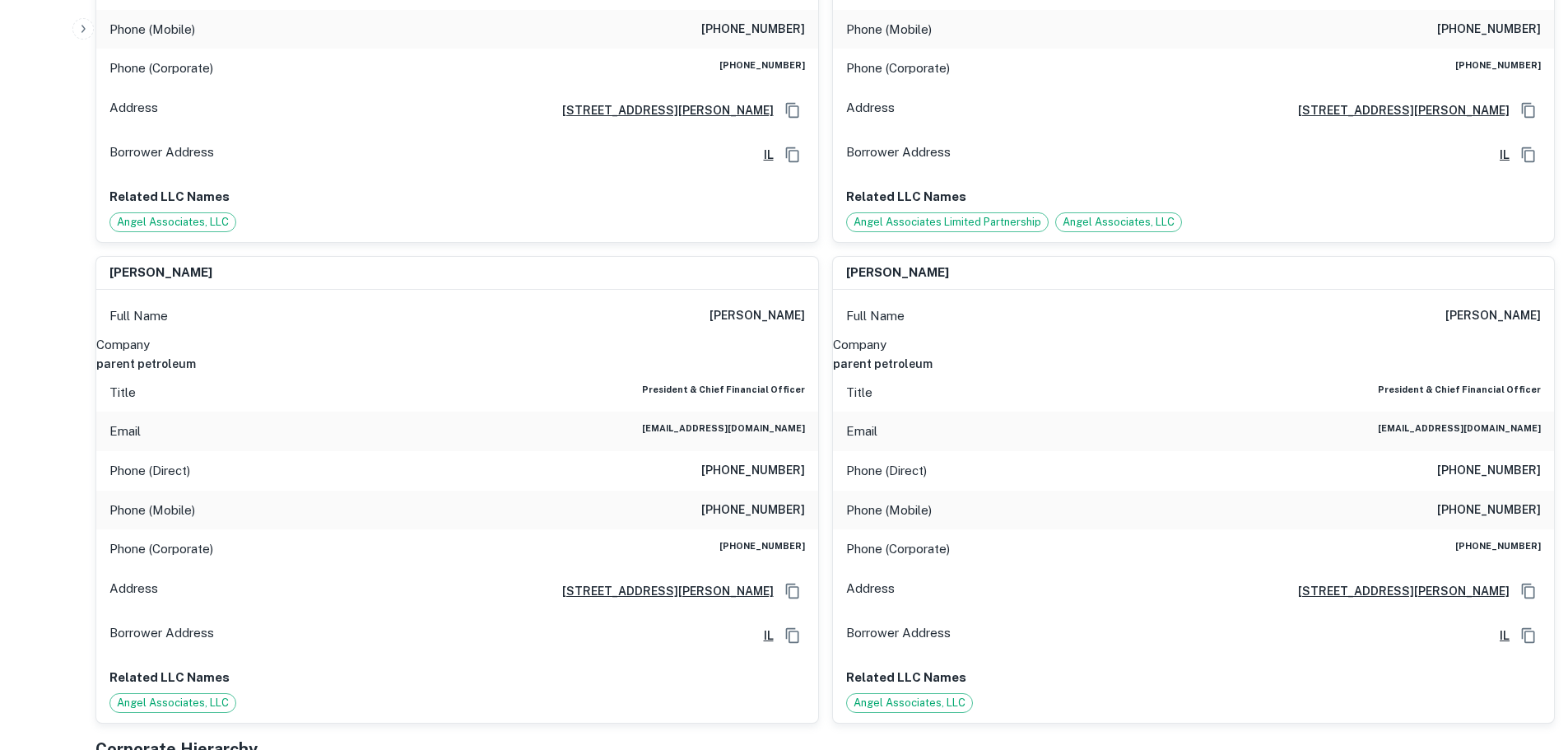
scroll to position [1070, 0]
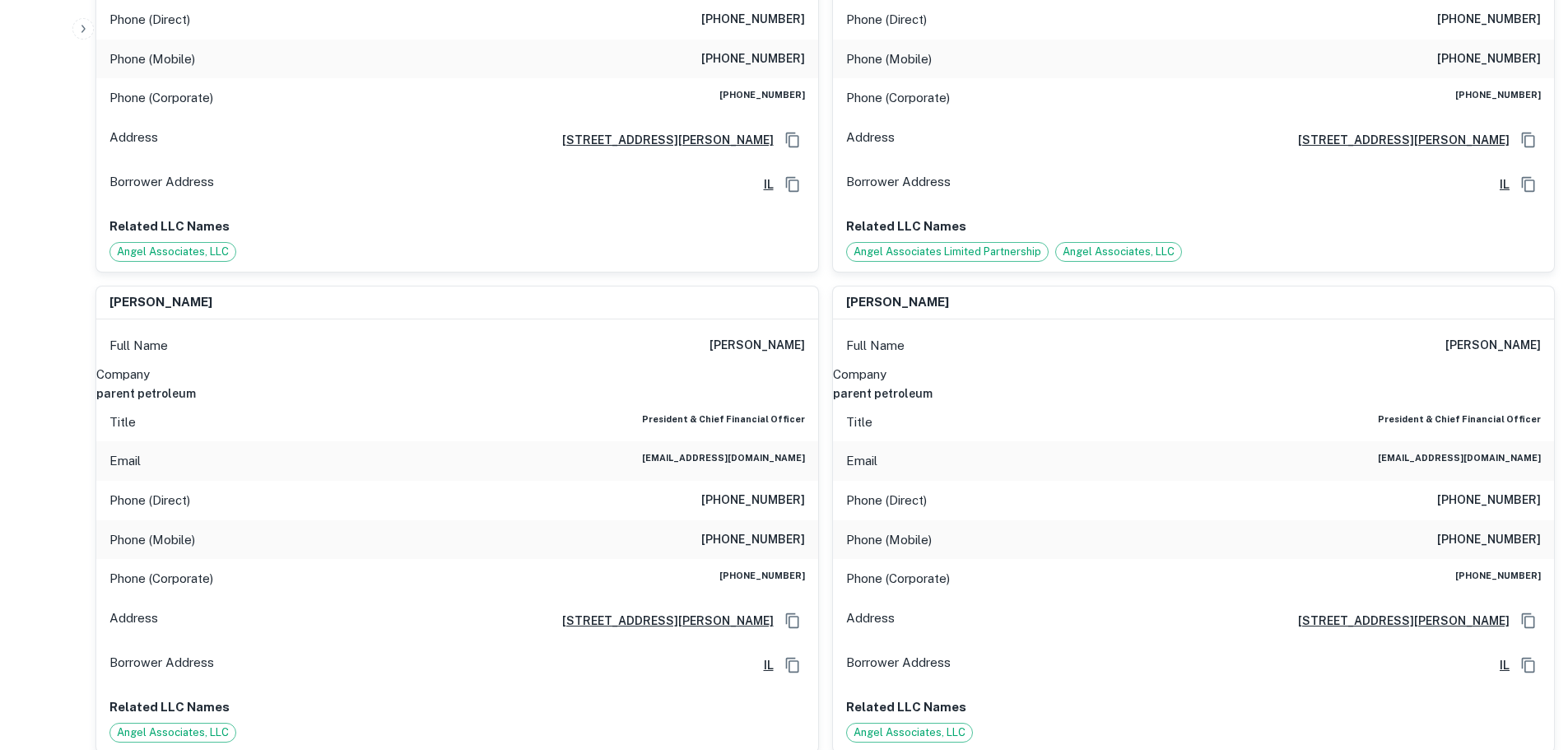
click at [773, 385] on h6 "parent petroleum" at bounding box center [457, 394] width 722 height 18
click at [787, 385] on h6 "parent petroleum" at bounding box center [457, 394] width 722 height 18
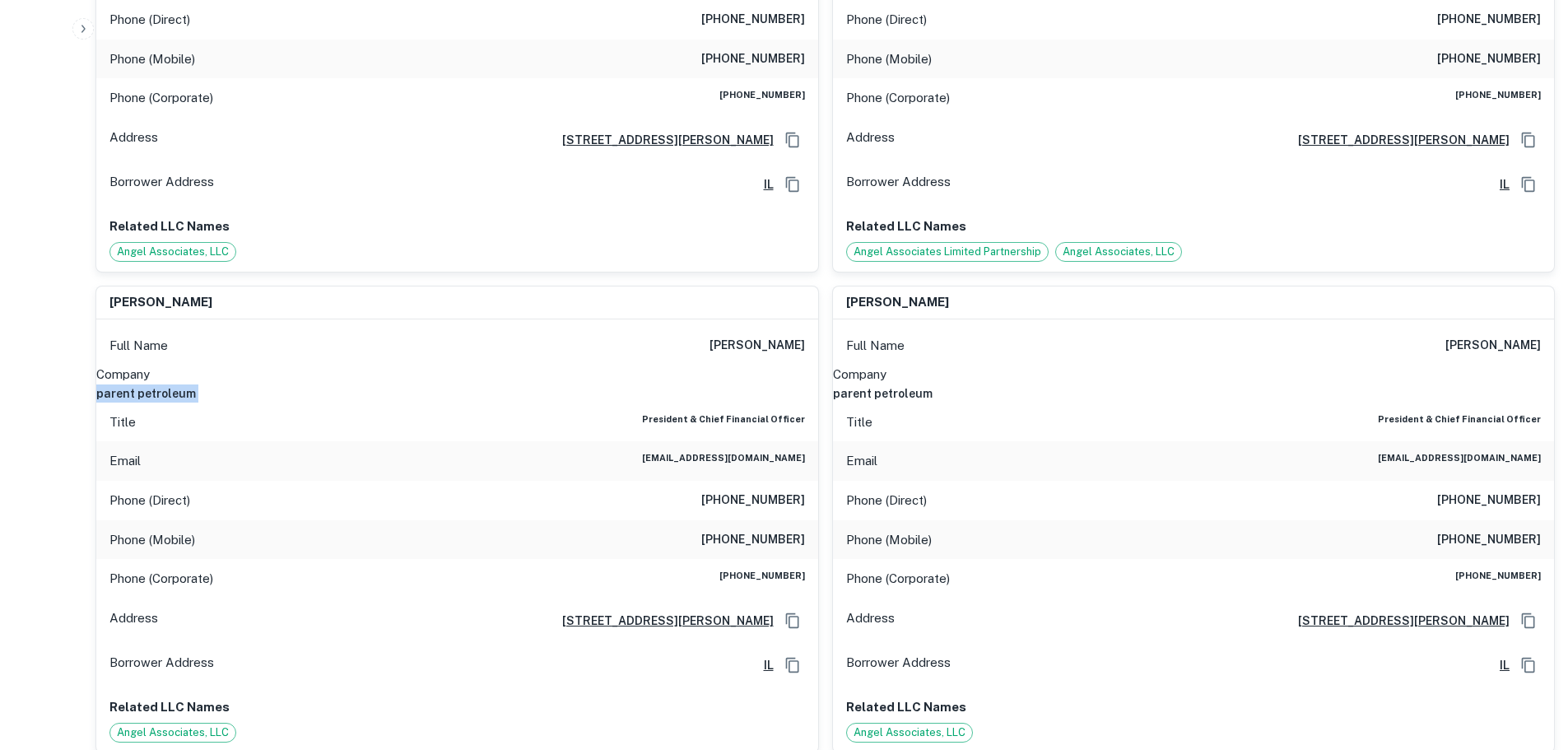
click at [787, 385] on h6 "parent petroleum" at bounding box center [457, 394] width 722 height 18
click at [1446, 336] on h6 "[PERSON_NAME]" at bounding box center [1494, 346] width 96 height 20
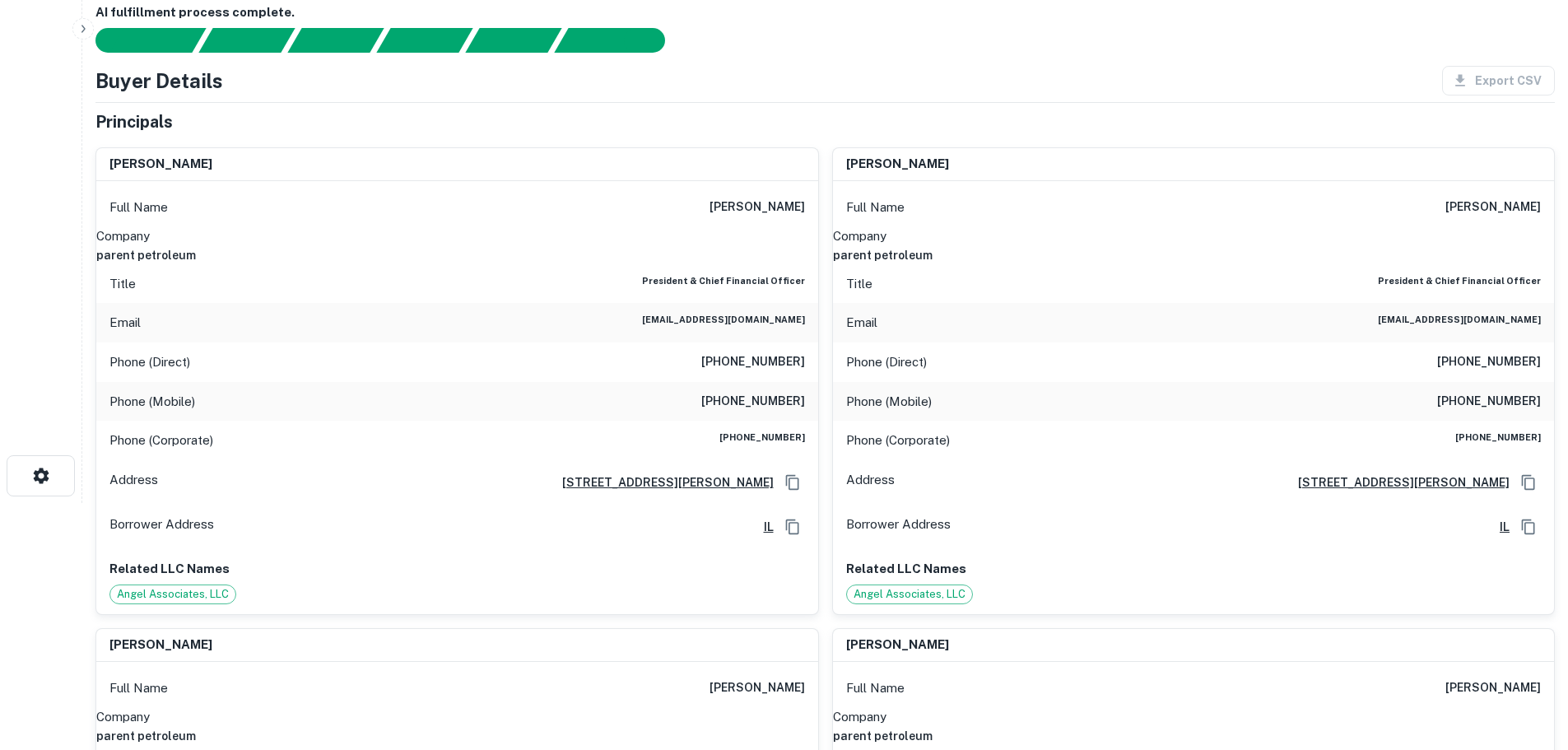
scroll to position [0, 0]
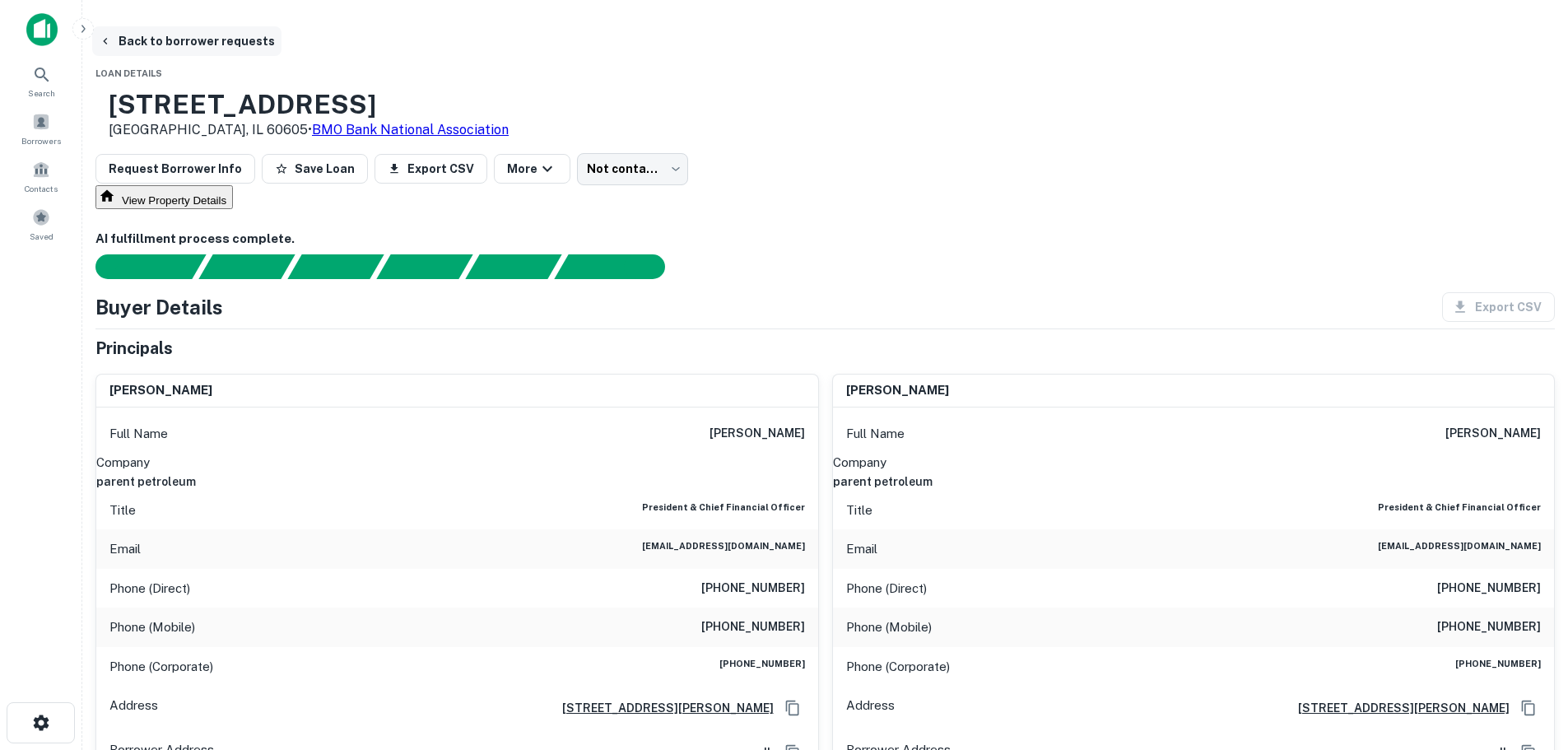
click at [282, 37] on button "Back to borrower requests" at bounding box center [187, 41] width 190 height 29
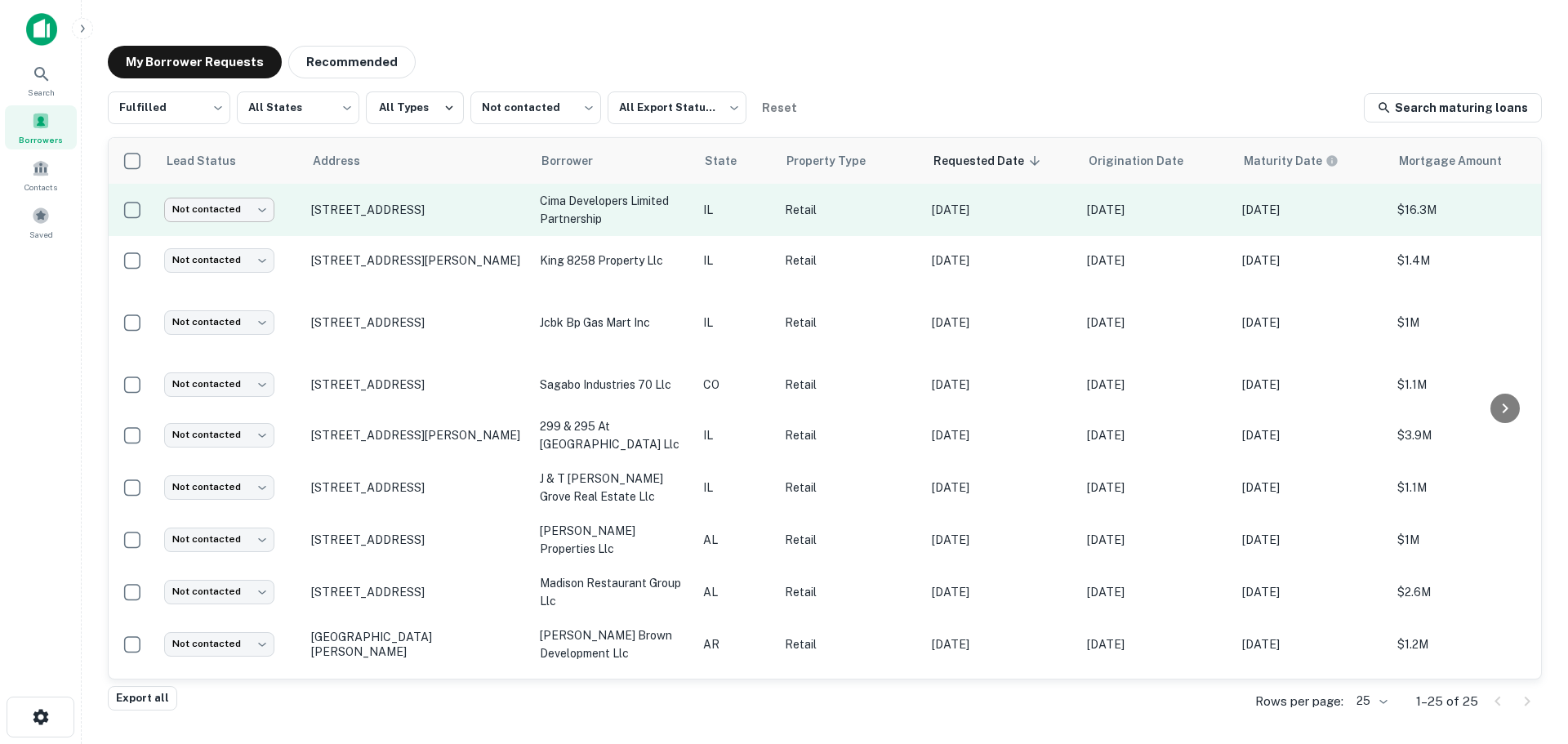
click at [235, 212] on body "Search Borrowers Contacts Saved My Borrower Requests Recommended Fulfilled ****…" at bounding box center [784, 372] width 1568 height 744
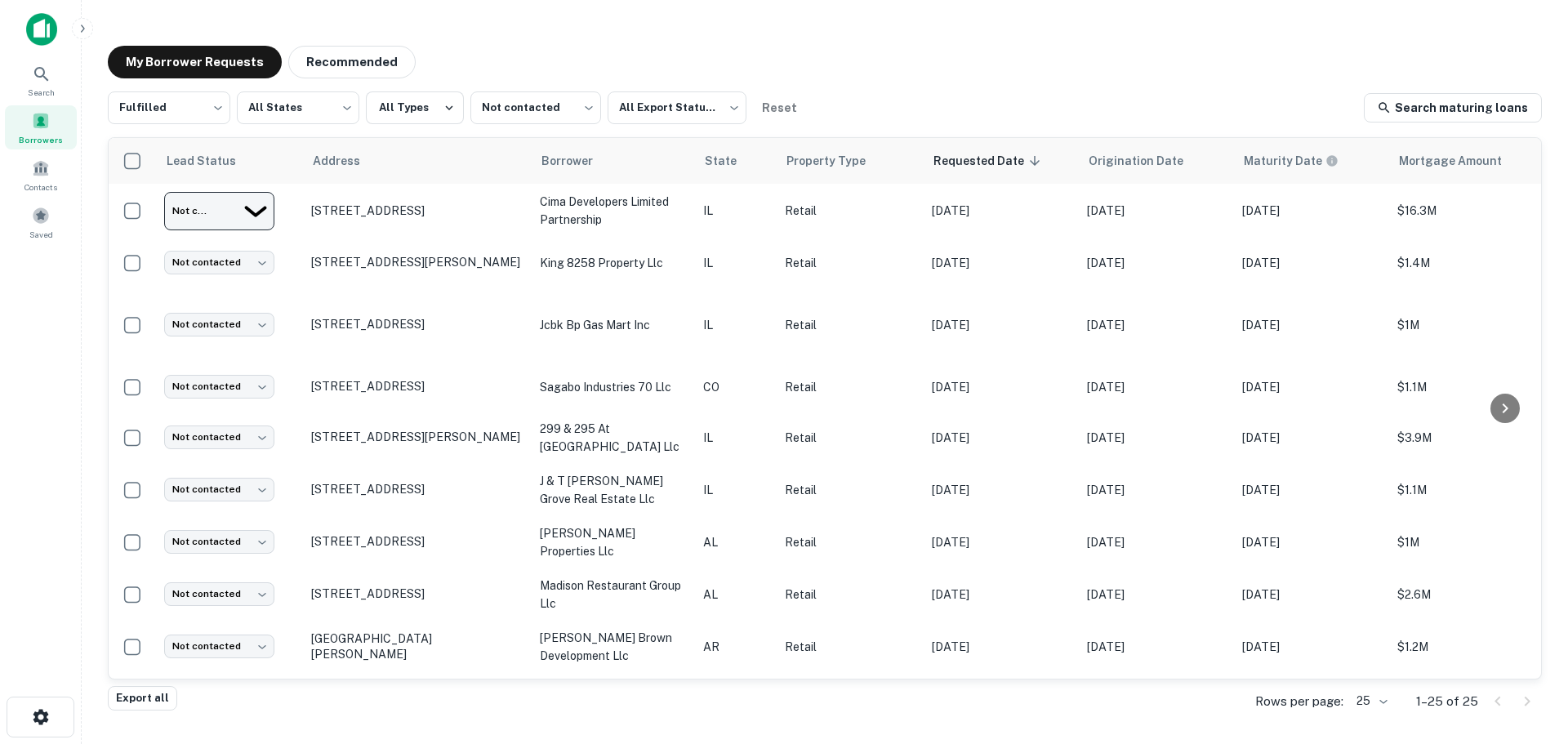
type input "**********"
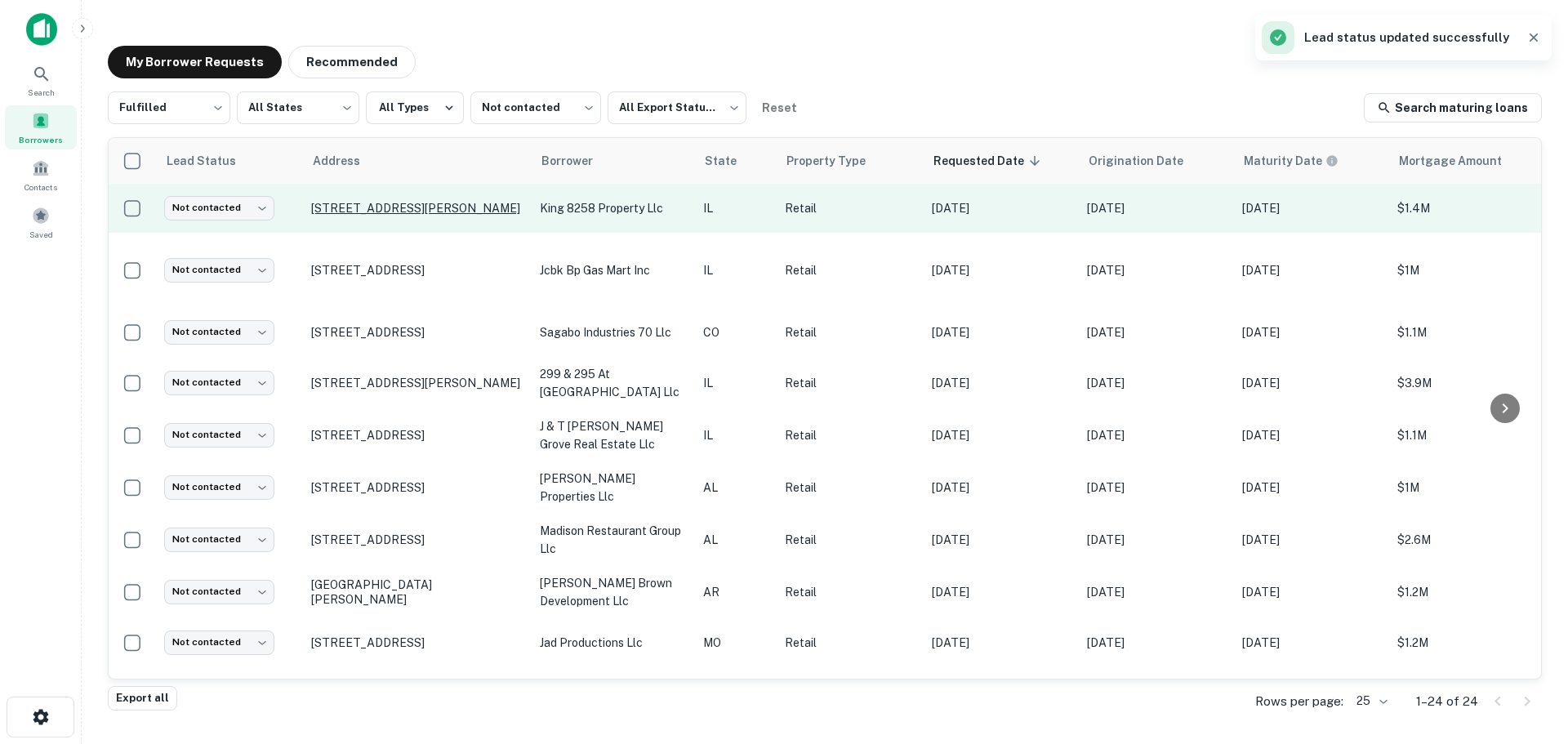
click at [401, 202] on p "[STREET_ADDRESS][PERSON_NAME]" at bounding box center [417, 208] width 212 height 15
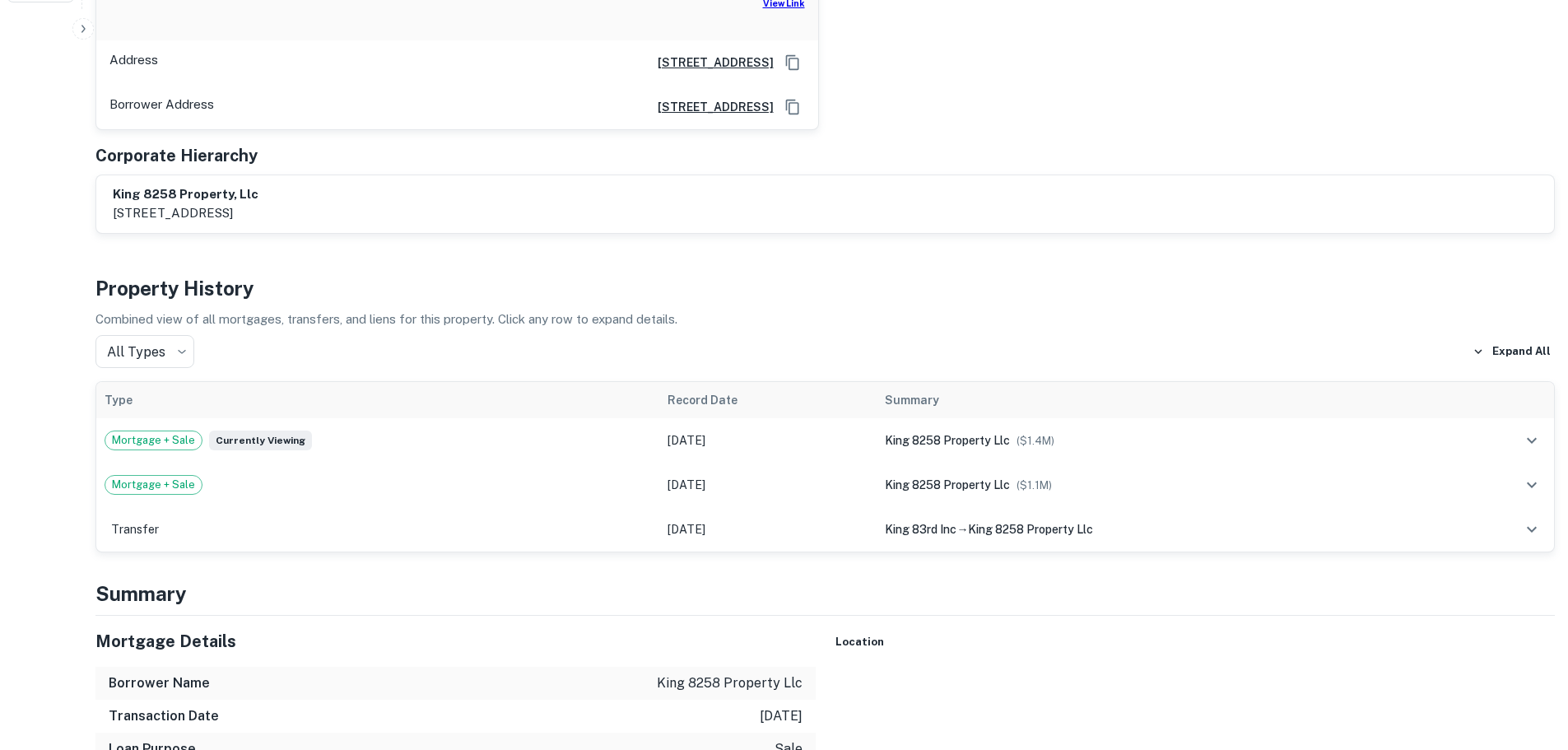
scroll to position [1070, 0]
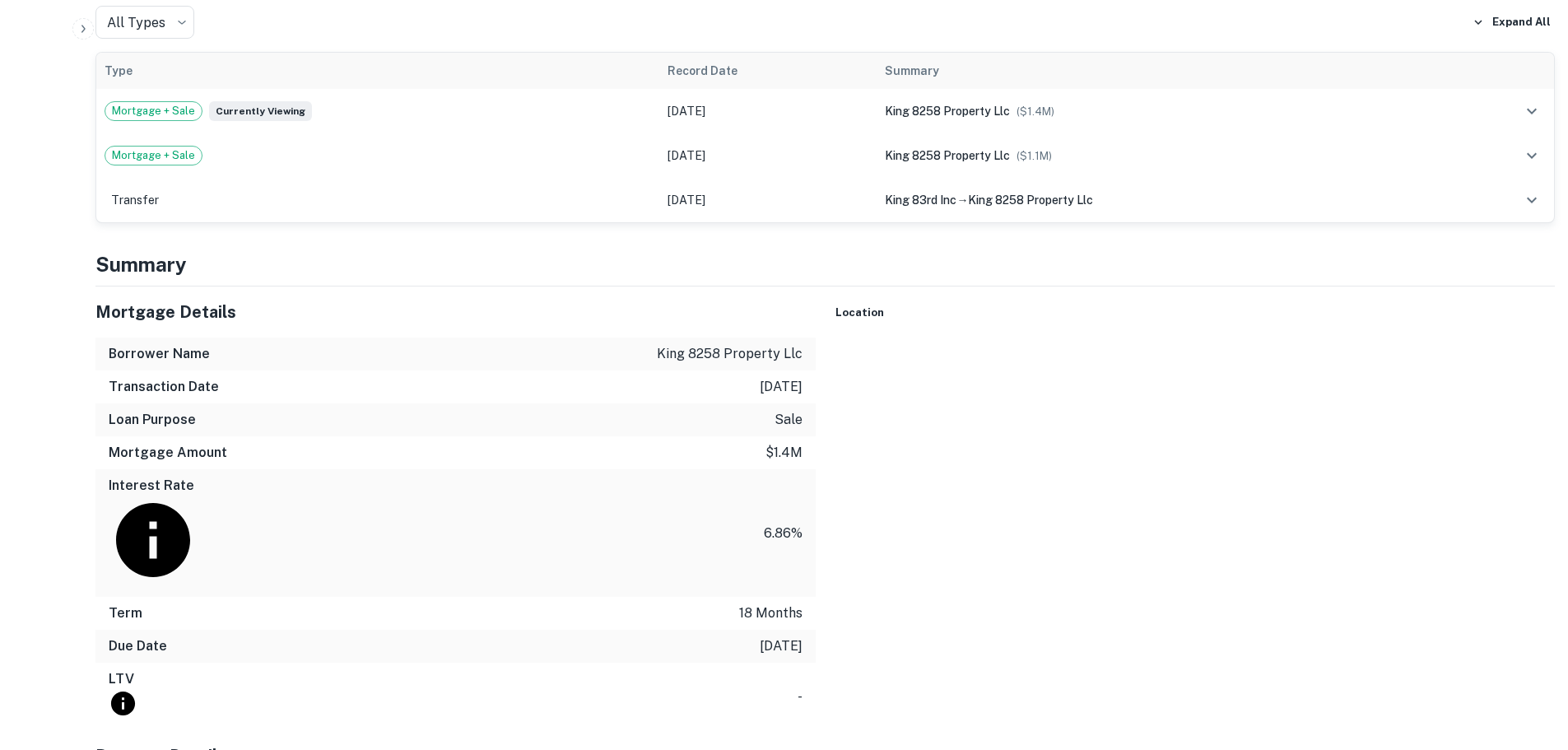
drag, startPoint x: 1423, startPoint y: 524, endPoint x: 1408, endPoint y: 513, distance: 18.6
click at [1408, 340] on div "To activate drag with keyboard, press Alt + Enter. Once in keyboard drag state,…" at bounding box center [1196, 340] width 721 height 0
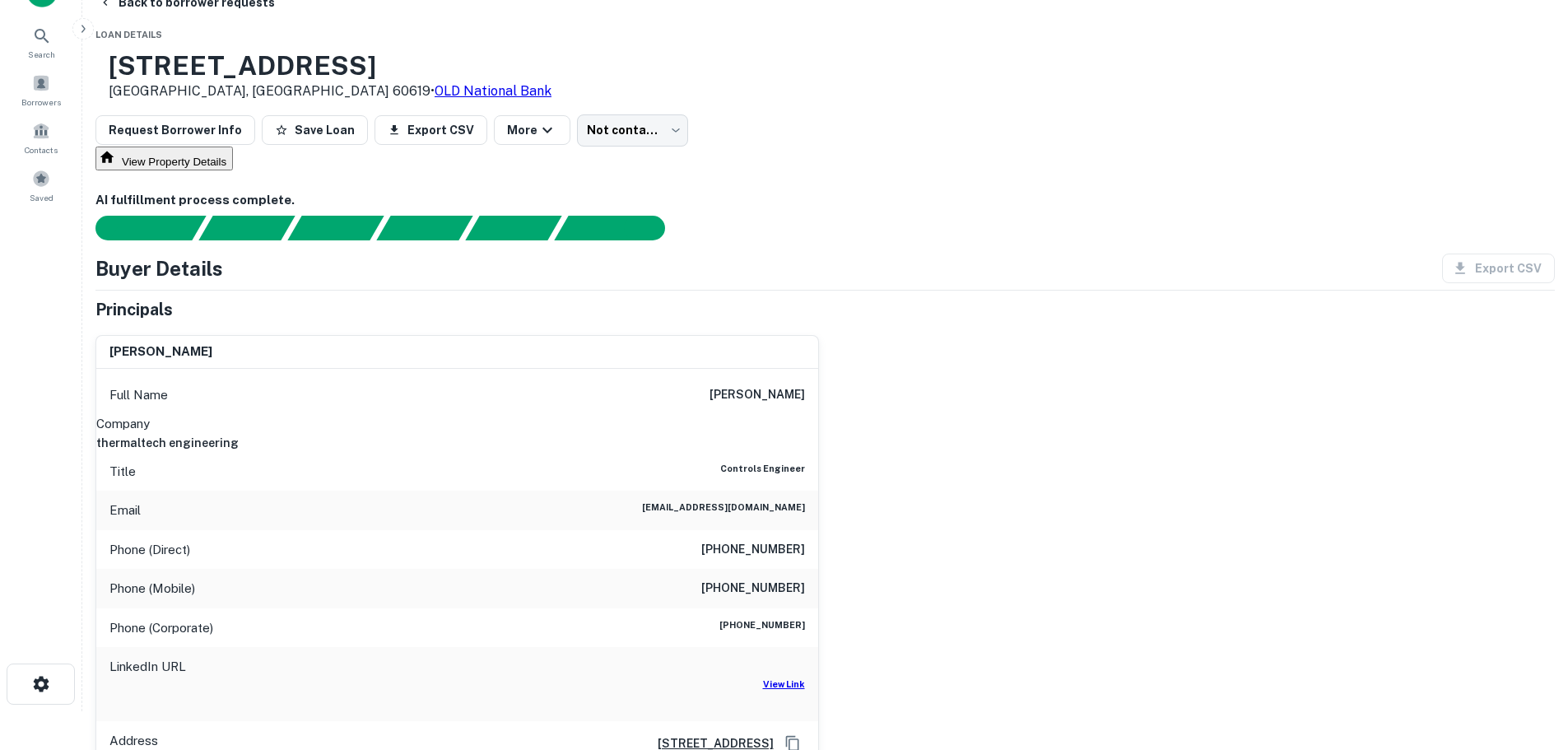
scroll to position [0, 0]
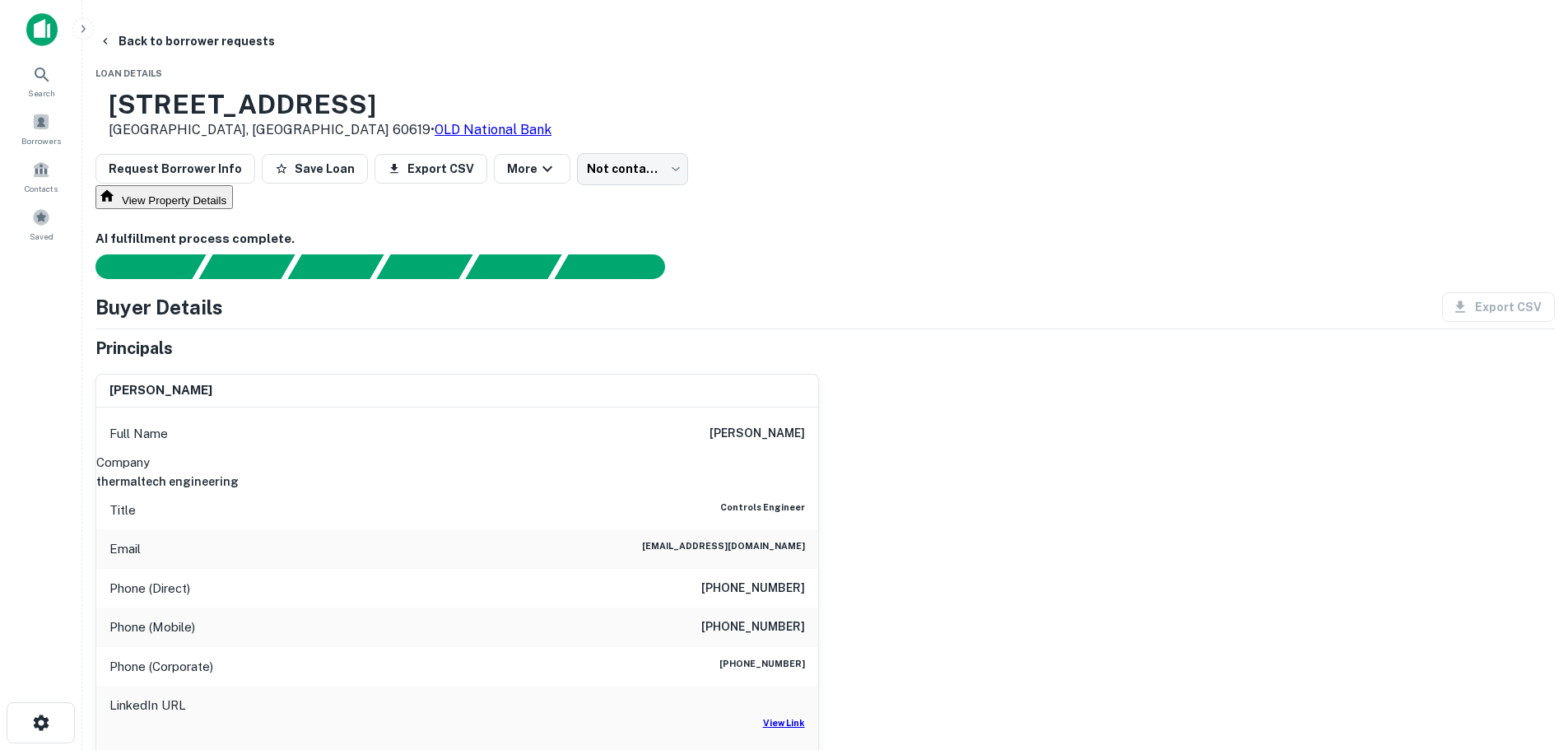
click at [766, 608] on div "Phone (Direct) [PHONE_NUMBER]" at bounding box center [457, 589] width 722 height 40
click at [773, 598] on h6 "[PHONE_NUMBER]" at bounding box center [753, 589] width 104 height 20
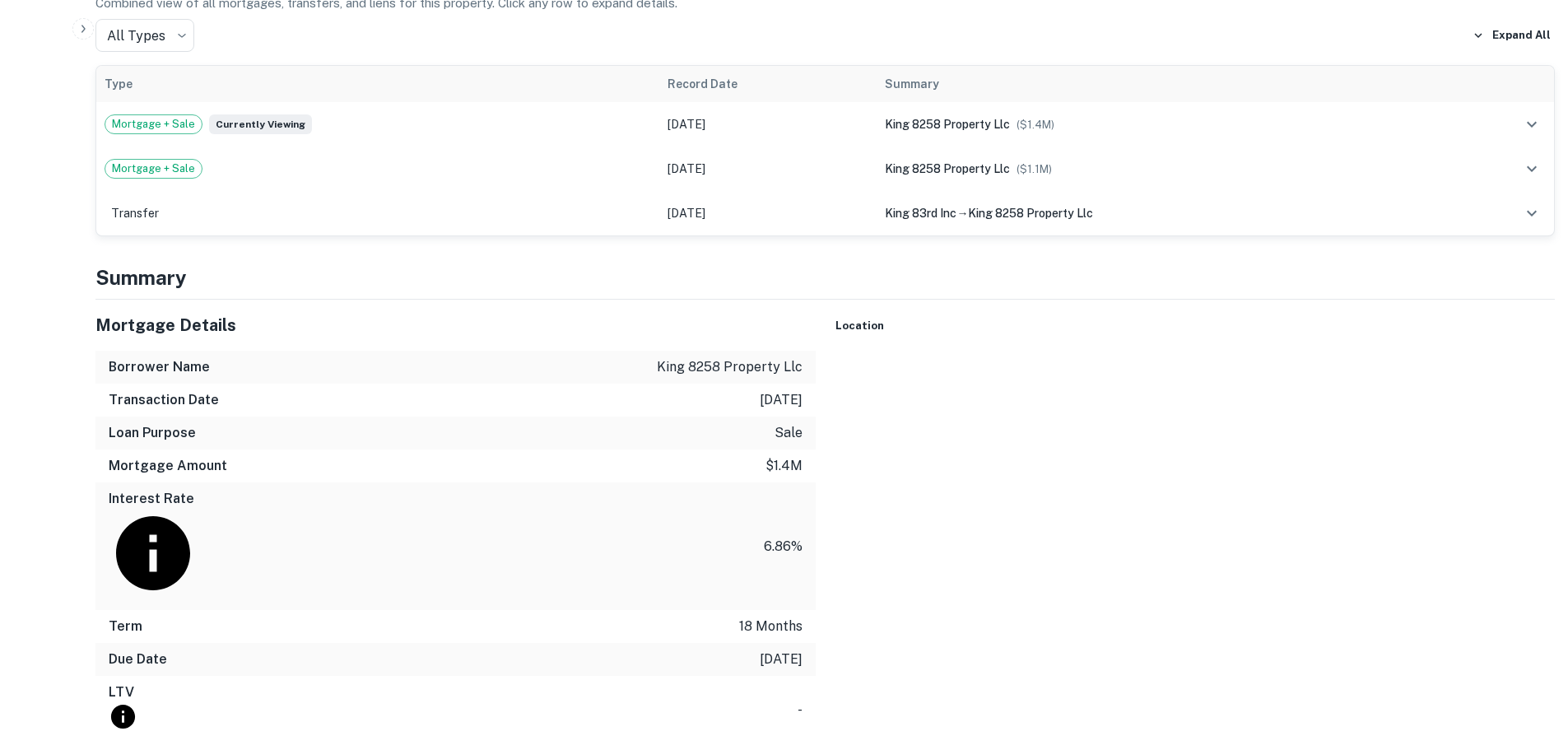
scroll to position [1070, 0]
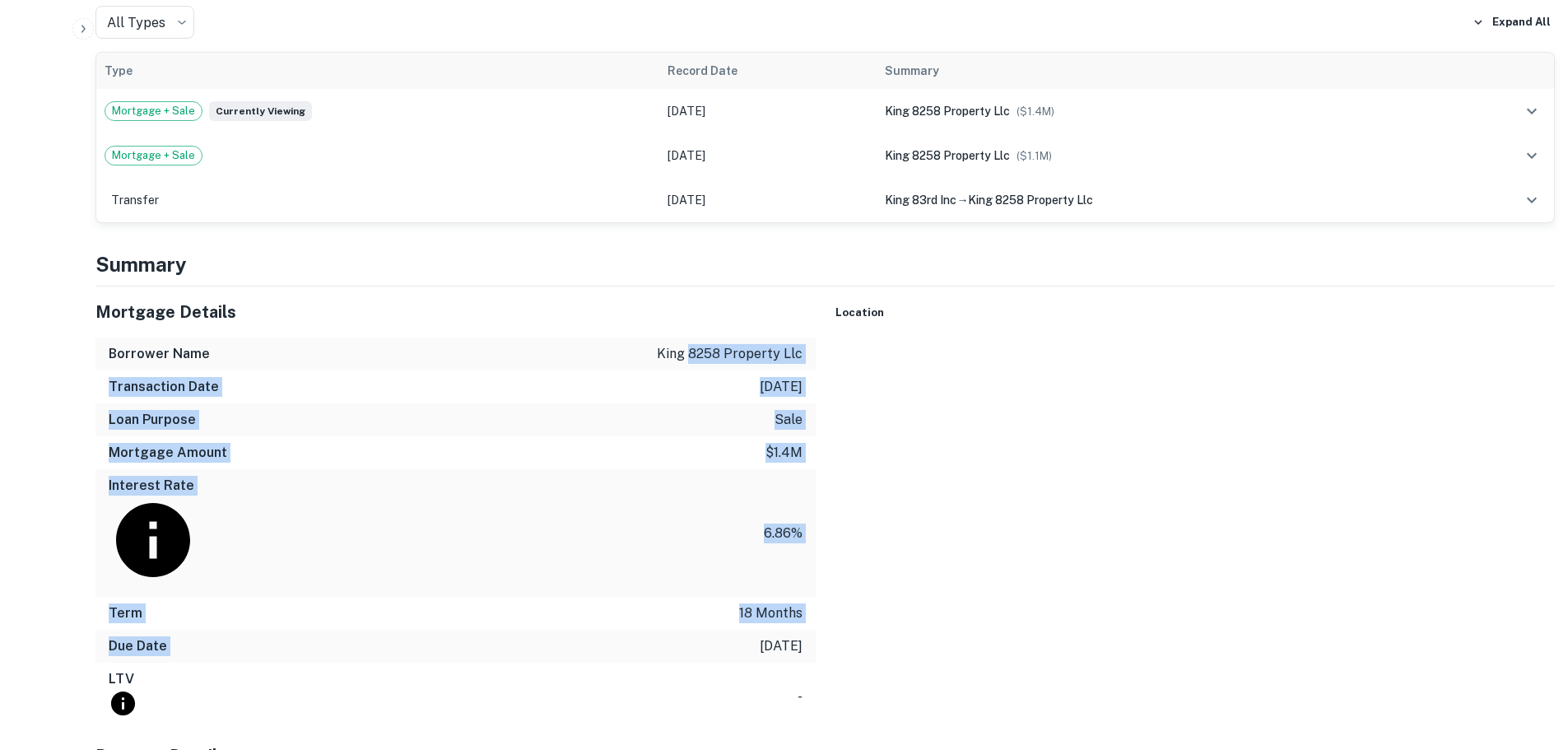
drag, startPoint x: 734, startPoint y: 458, endPoint x: 680, endPoint y: 252, distance: 213.0
click at [685, 286] on div "Mortgage Details Borrower Name king 8258 property llc Transaction Date [DATE] L…" at bounding box center [456, 508] width 721 height 444
drag, startPoint x: 657, startPoint y: 260, endPoint x: 812, endPoint y: 460, distance: 253.0
click at [812, 460] on div "Mortgage Details Borrower Name king 8258 property llc Transaction Date [DATE] L…" at bounding box center [456, 508] width 721 height 444
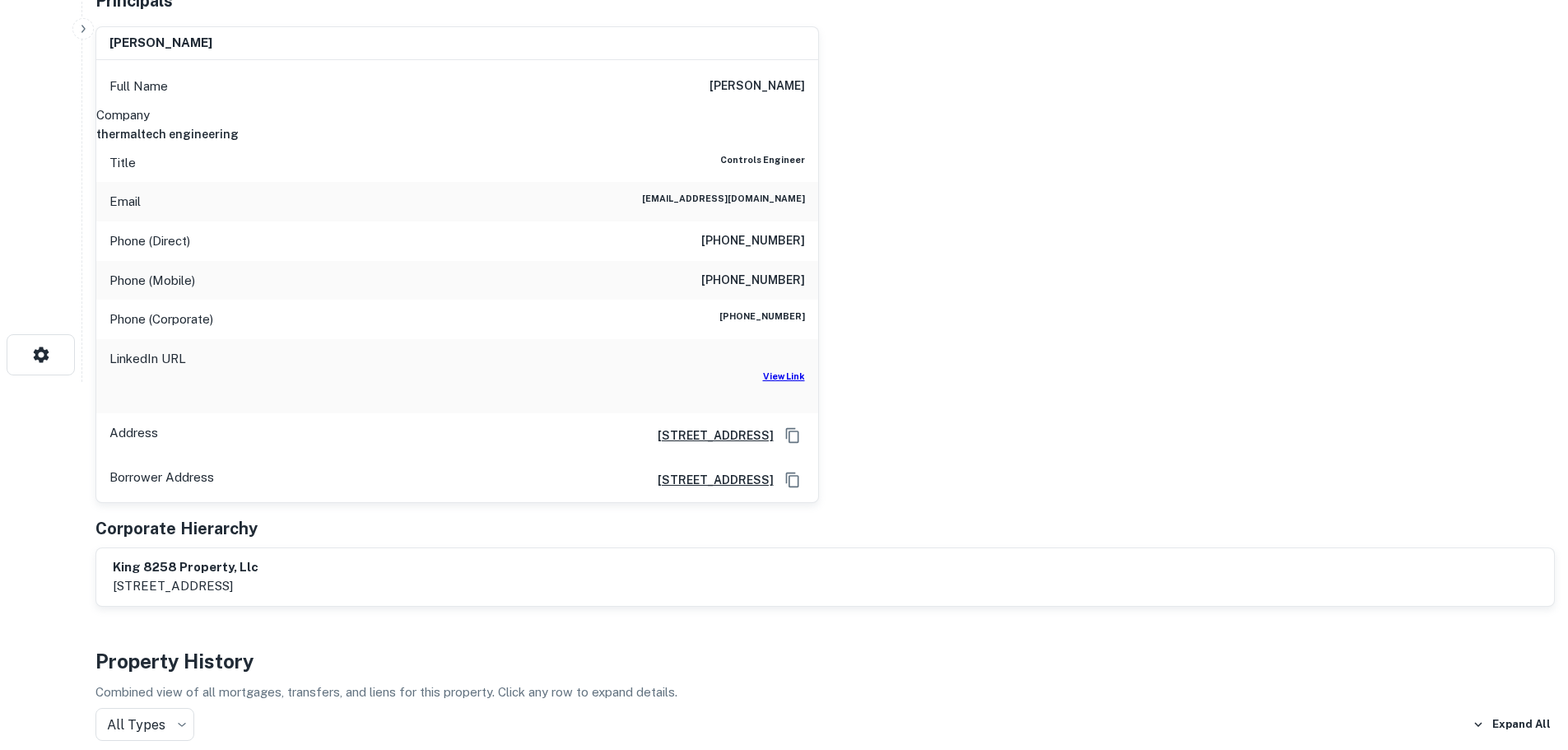
scroll to position [329, 0]
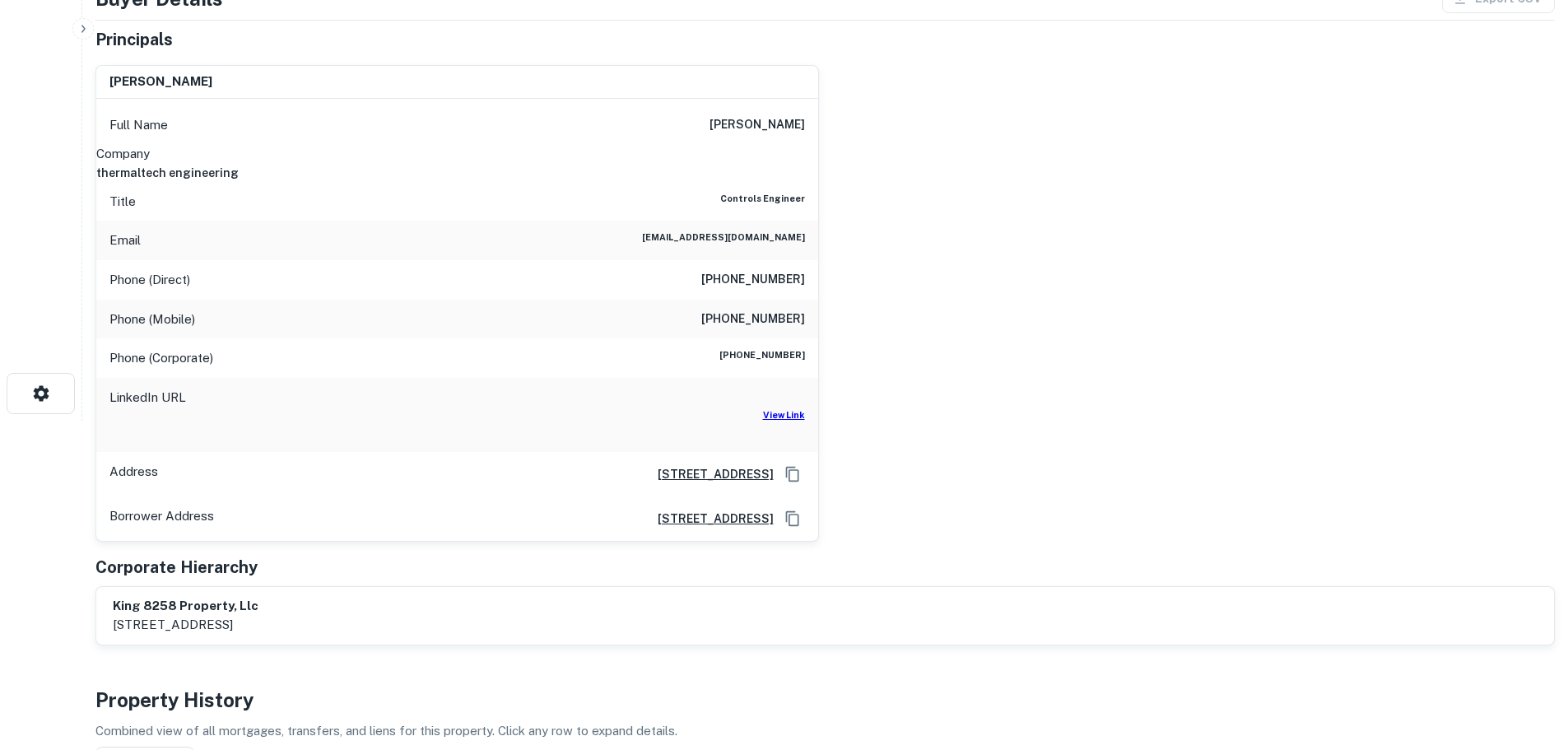
click at [777, 309] on h6 "[PHONE_NUMBER]" at bounding box center [753, 319] width 104 height 20
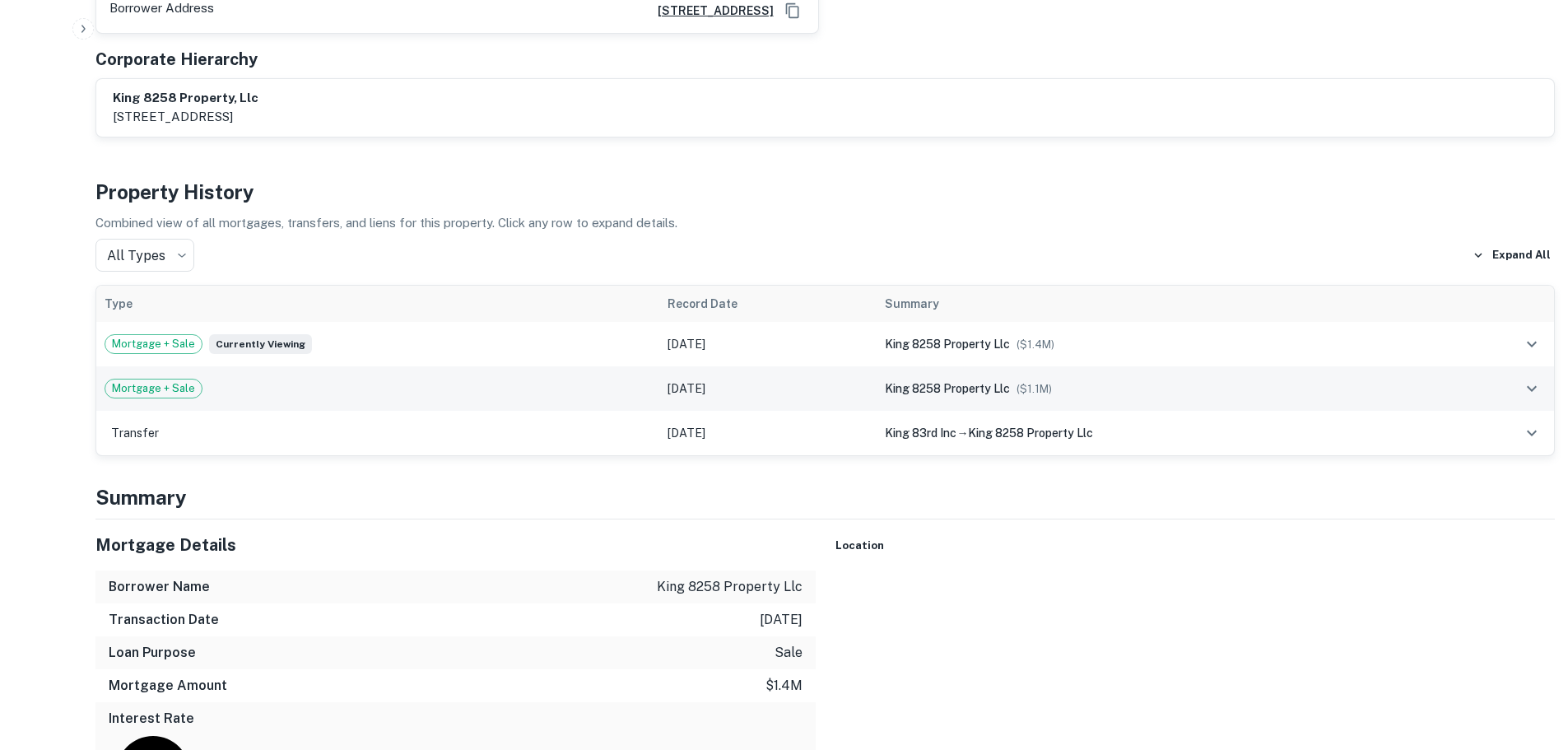
scroll to position [988, 0]
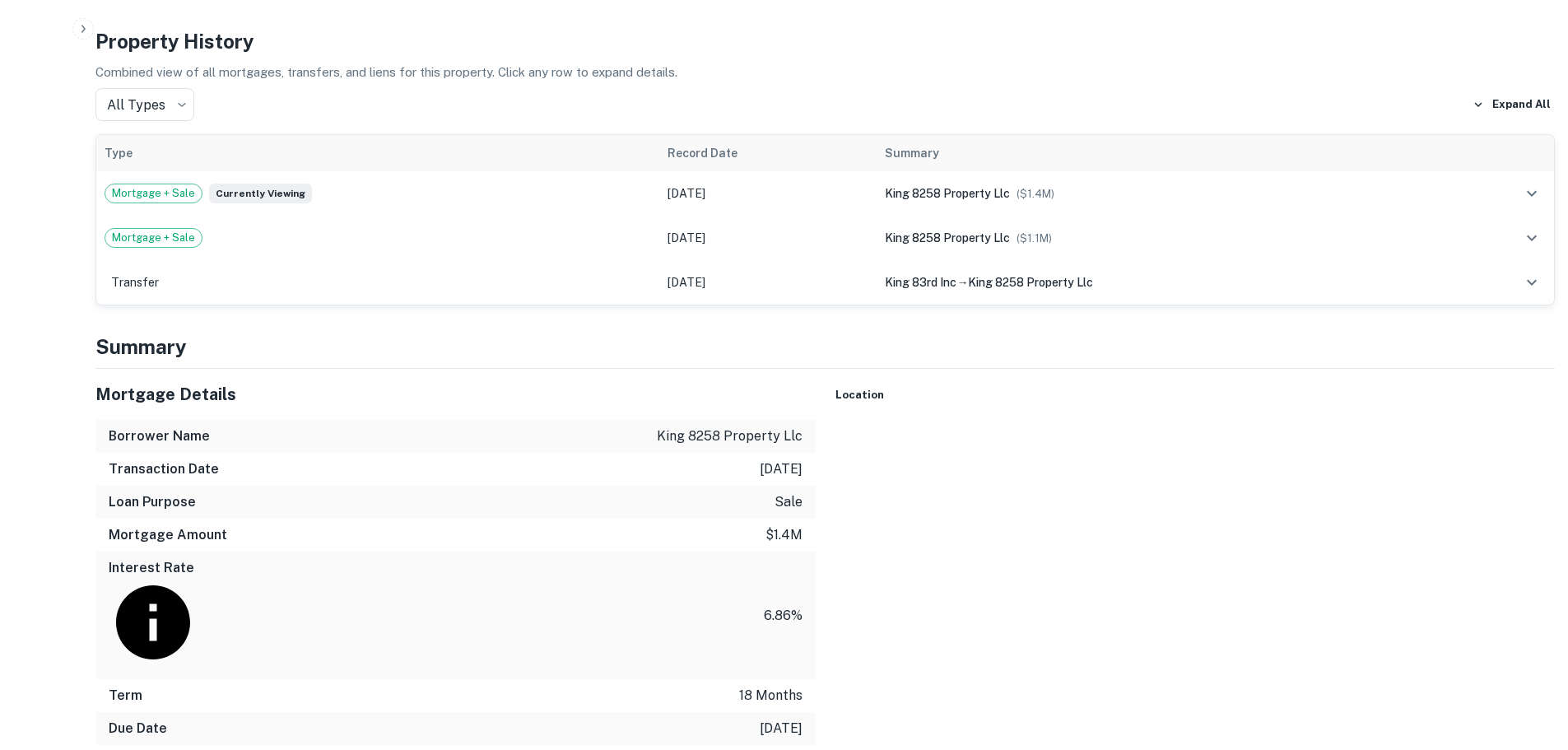
drag, startPoint x: 1407, startPoint y: 595, endPoint x: 1128, endPoint y: 514, distance: 290.5
click at [1128, 422] on div "To activate drag with keyboard, press Alt + Enter. Once in keyboard drag state,…" at bounding box center [1196, 422] width 721 height 0
click at [1297, 422] on div "Map" at bounding box center [1196, 422] width 721 height 0
click at [771, 719] on p "[DATE]" at bounding box center [781, 729] width 43 height 20
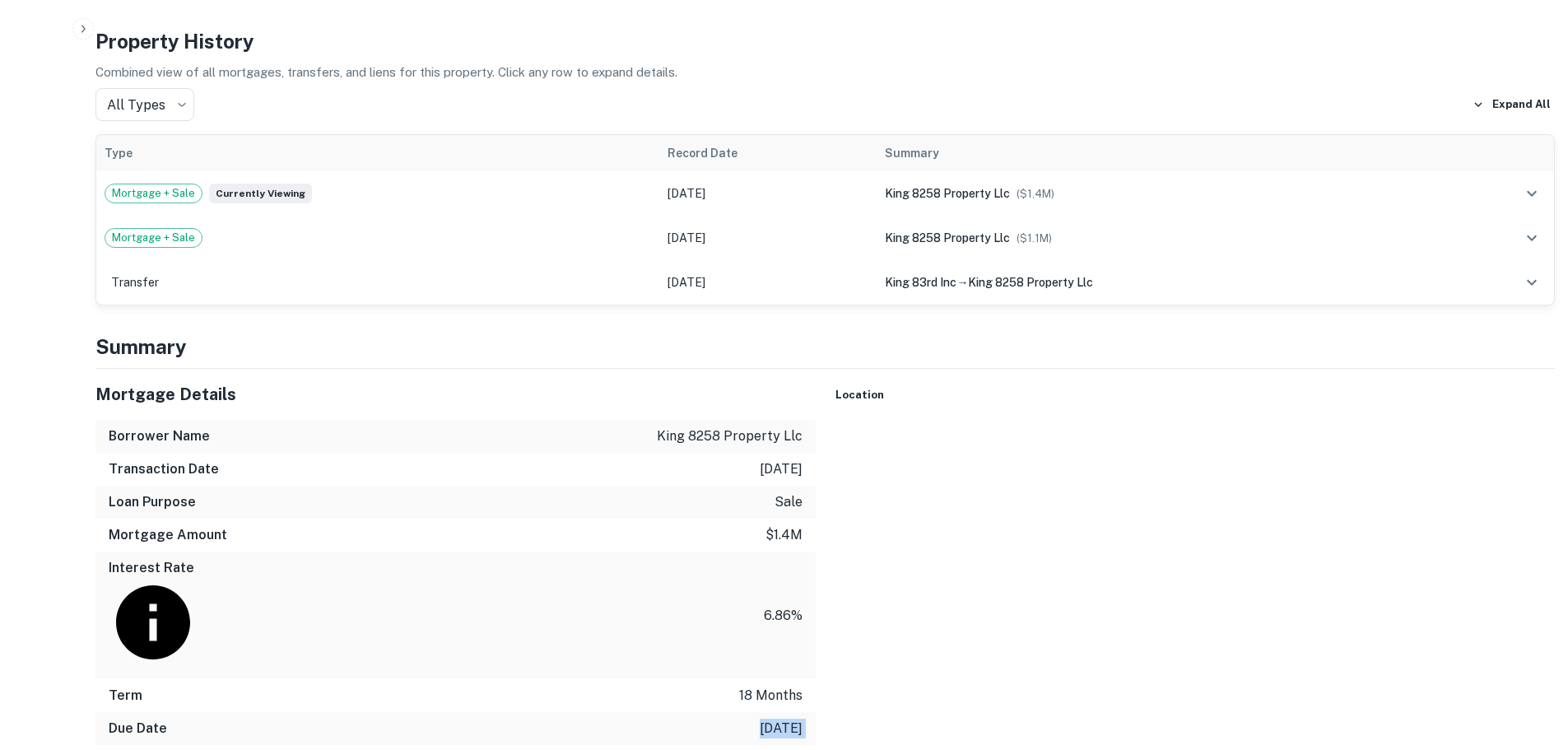
click at [771, 719] on p "[DATE]" at bounding box center [781, 729] width 43 height 20
drag, startPoint x: 1378, startPoint y: 493, endPoint x: 1092, endPoint y: 495, distance: 286.0
click at [1092, 422] on div "← Move left → Move right ↑ Move up ↓ Move down + Zoom in - Zoom out [GEOGRAPHIC…" at bounding box center [1196, 422] width 721 height 0
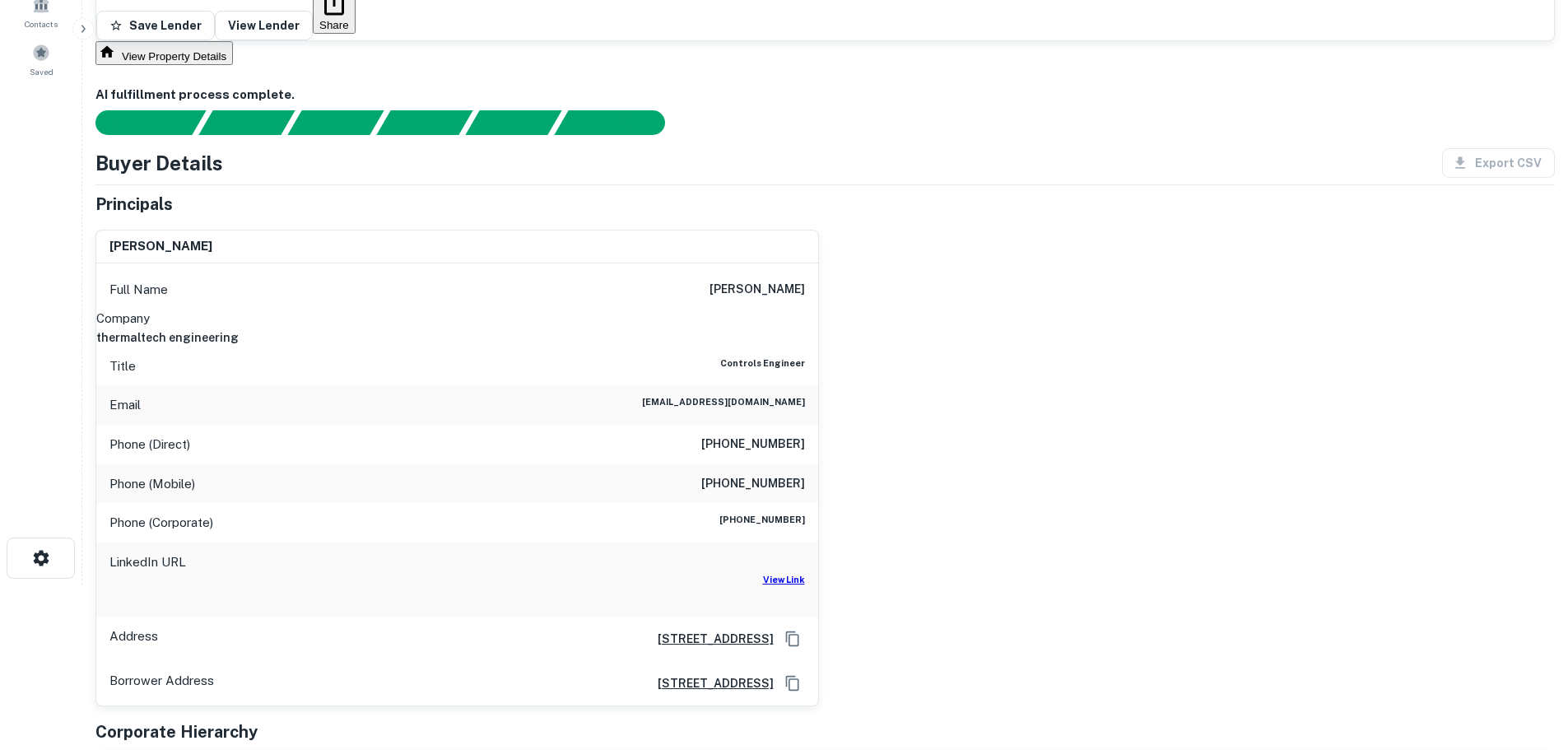
scroll to position [0, 0]
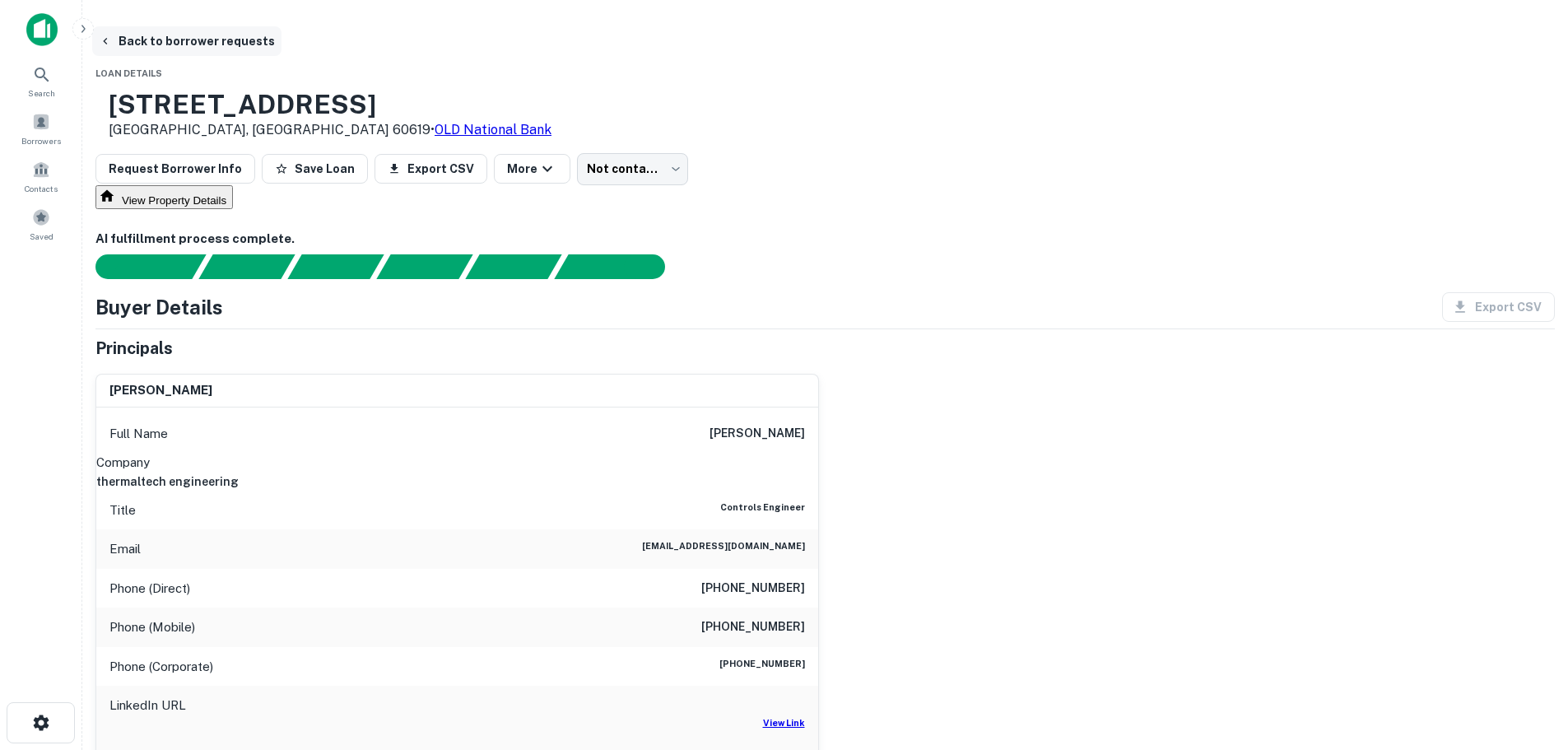
click at [282, 46] on button "Back to borrower requests" at bounding box center [187, 41] width 190 height 29
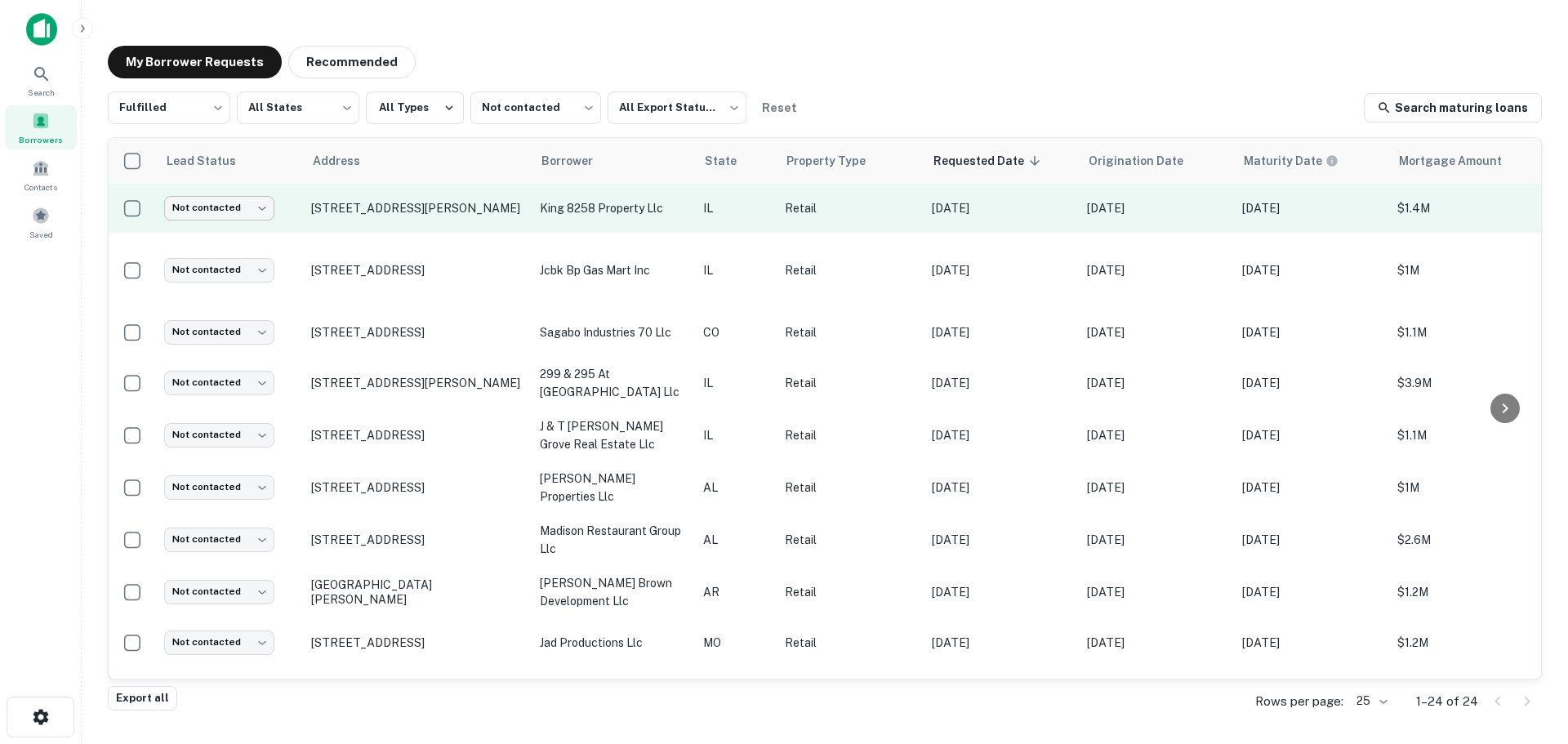
click at [231, 215] on body "Search Borrowers Contacts Saved My Borrower Requests Recommended Fulfilled ****…" at bounding box center [784, 372] width 1568 height 744
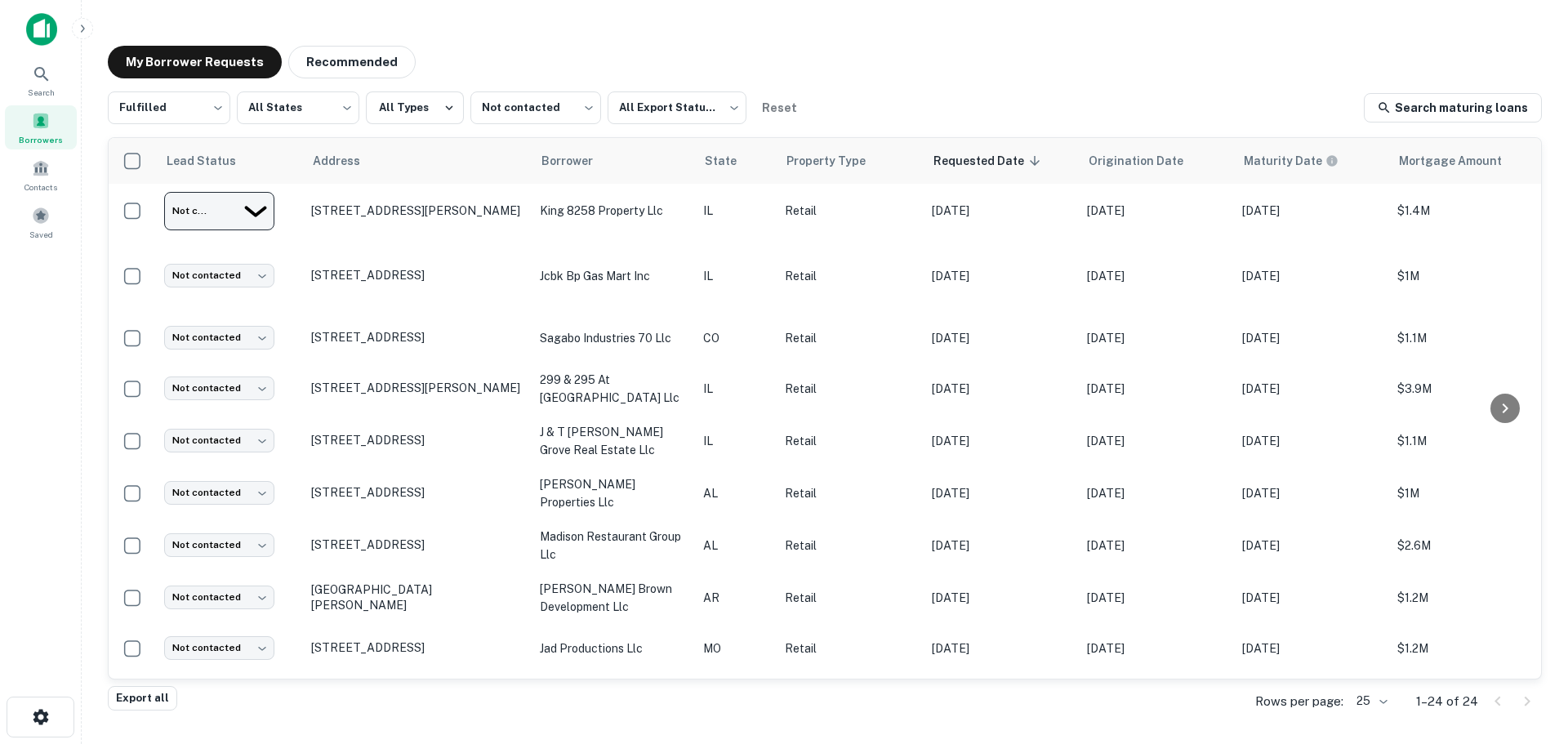
type input "**********"
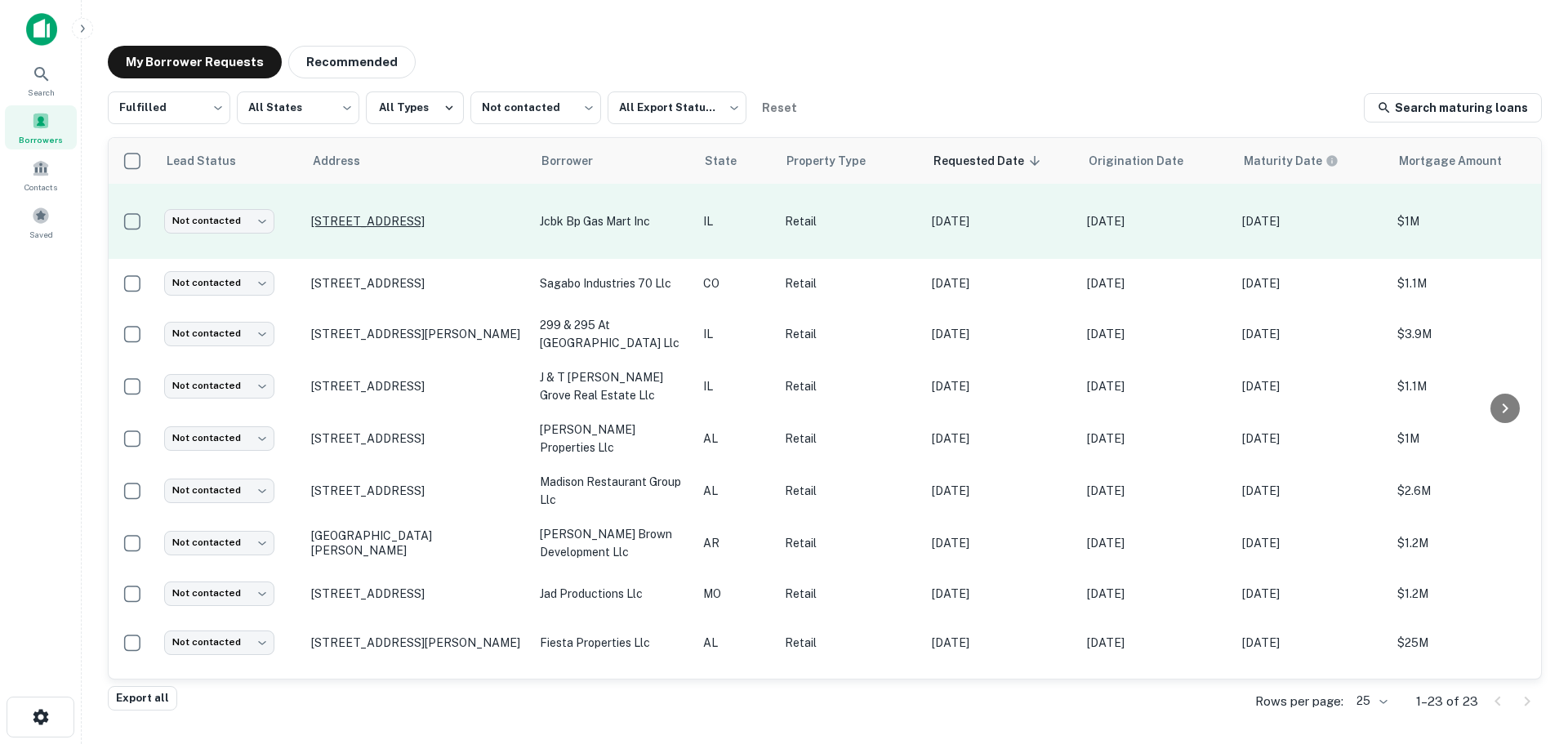
click at [410, 220] on p "[STREET_ADDRESS]" at bounding box center [417, 221] width 212 height 15
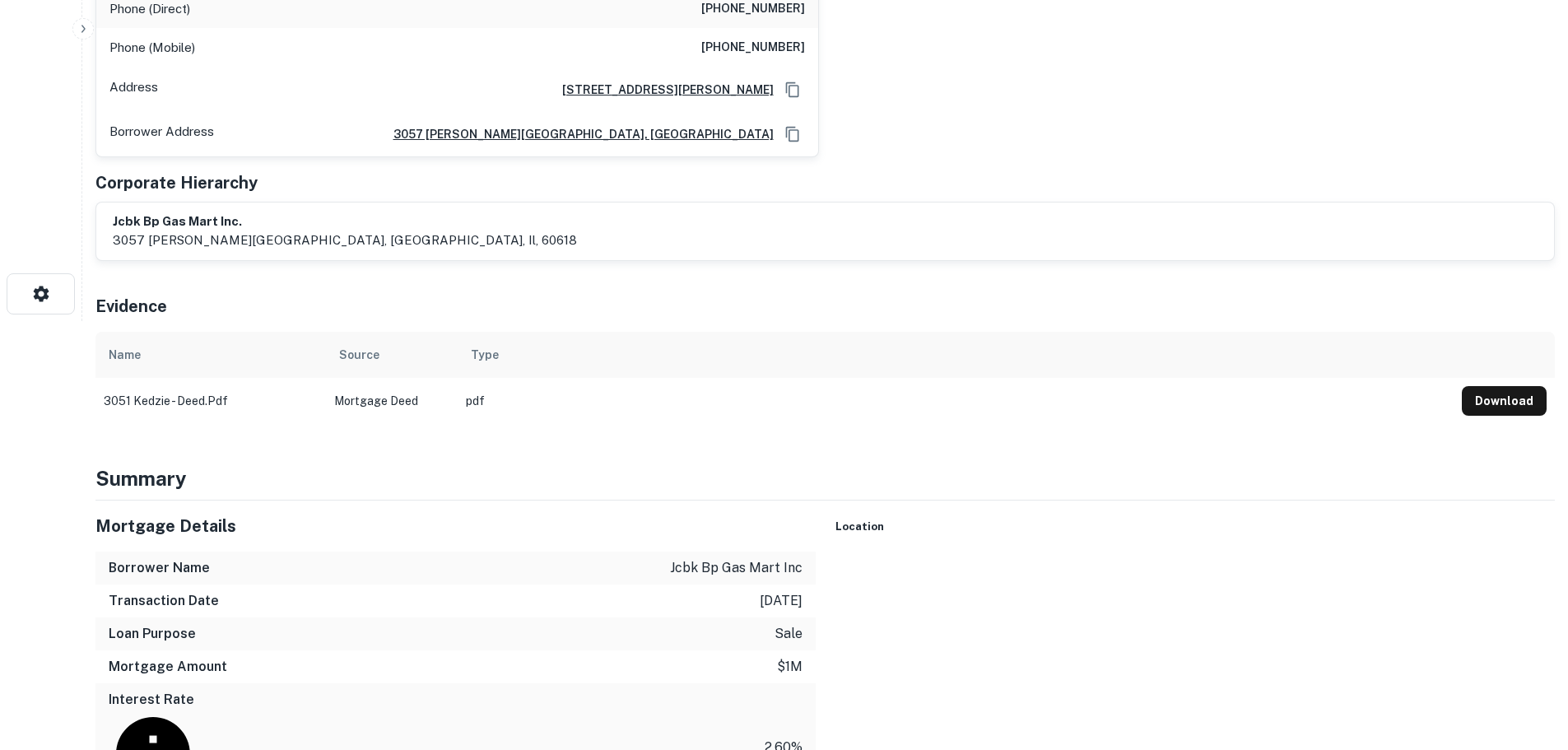
scroll to position [659, 0]
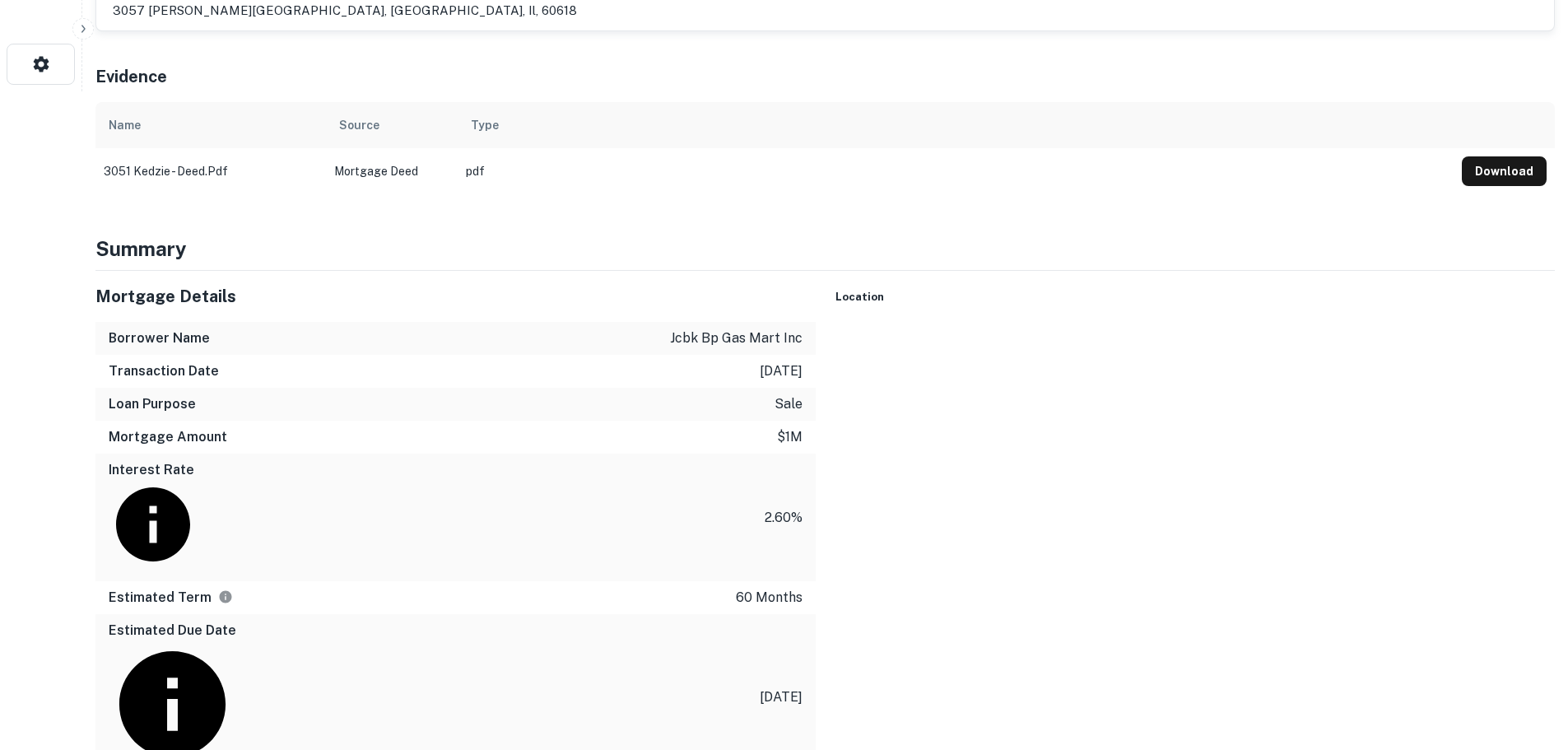
click at [1514, 350] on button "Toggle fullscreen view" at bounding box center [1530, 348] width 33 height 33
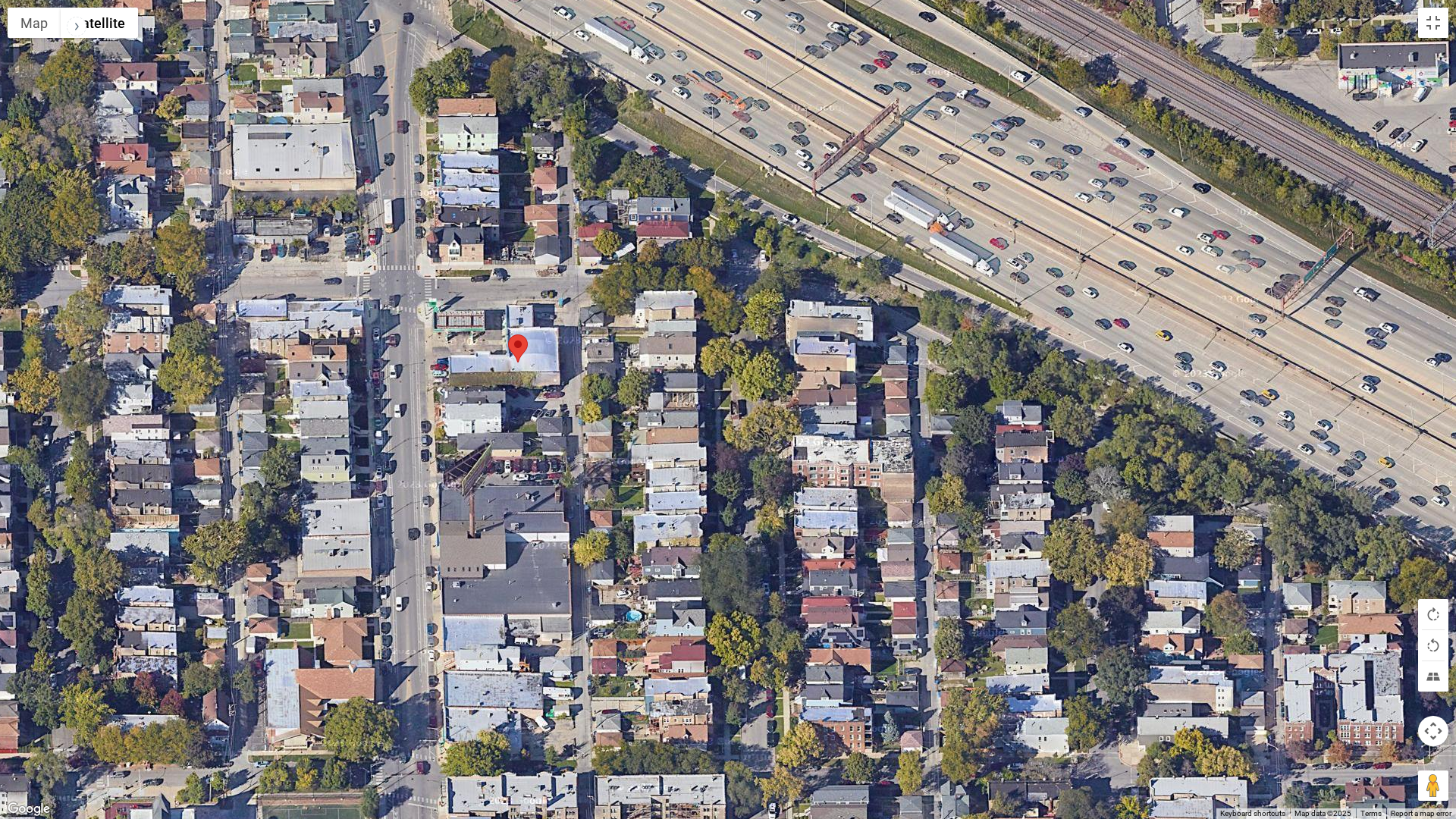
drag, startPoint x: 416, startPoint y: 367, endPoint x: 626, endPoint y: 496, distance: 246.5
click at [626, 496] on div at bounding box center [728, 409] width 1456 height 819
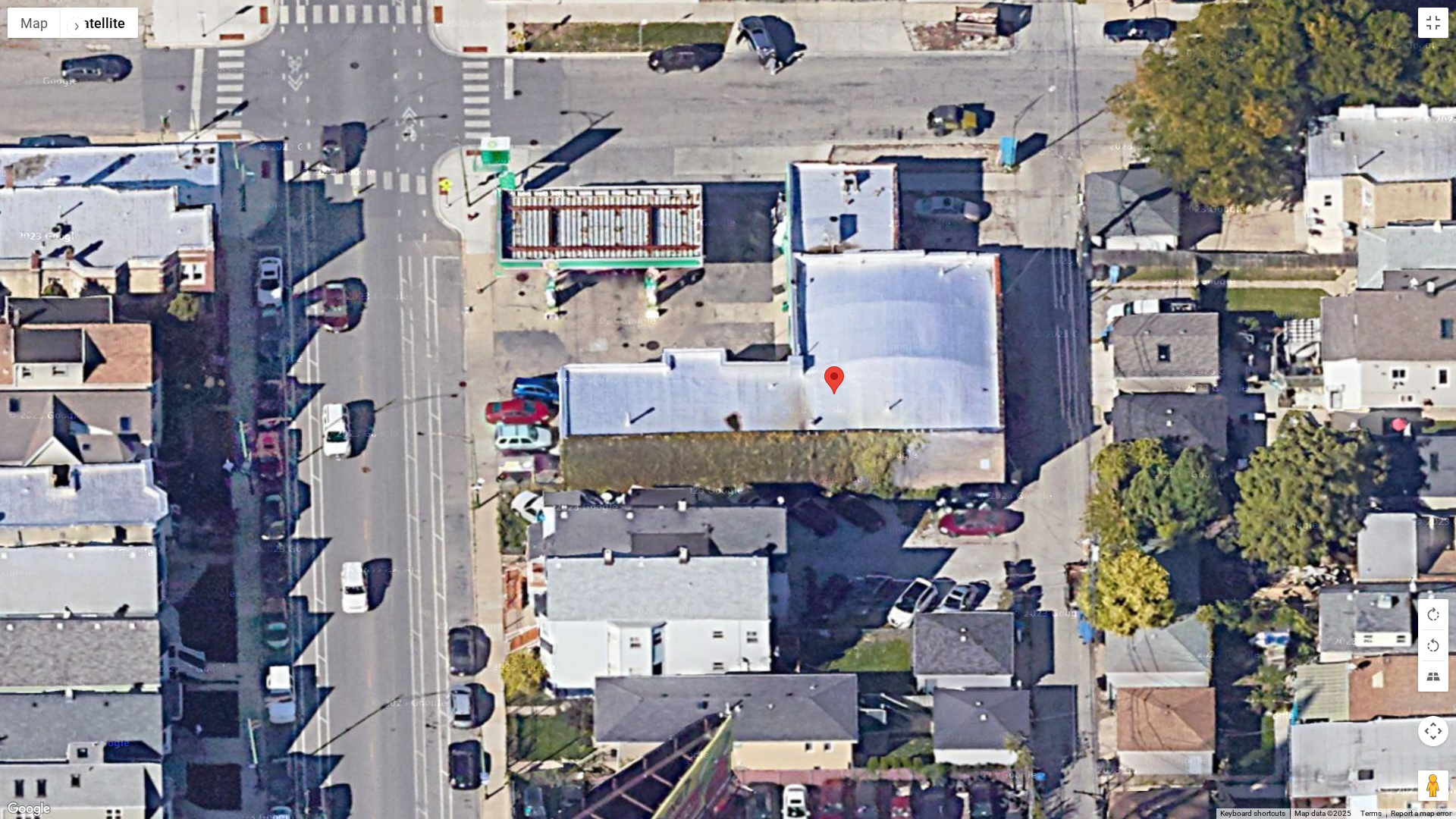
drag, startPoint x: 679, startPoint y: 406, endPoint x: 678, endPoint y: 440, distance: 34.0
click at [678, 440] on div at bounding box center [728, 409] width 1456 height 819
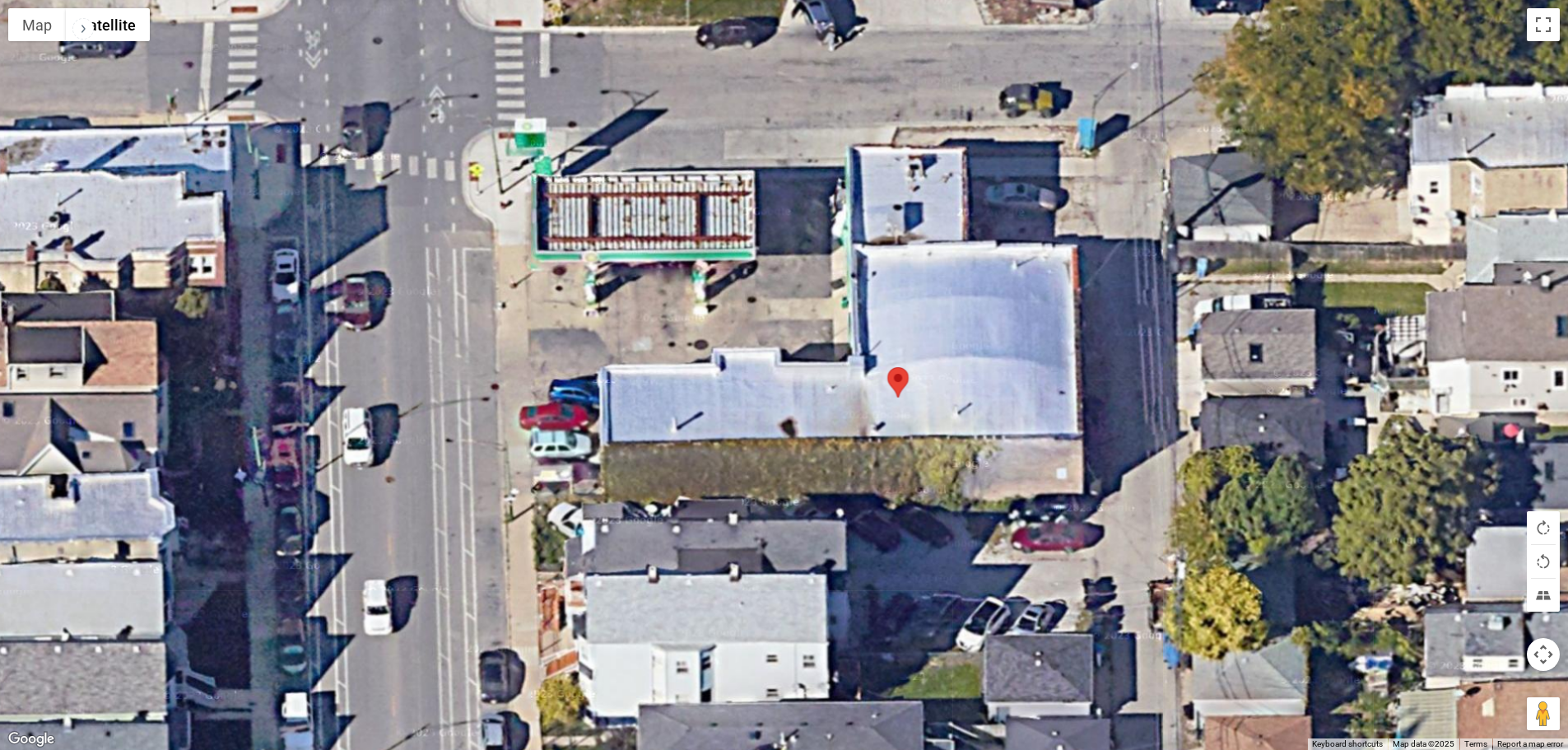
scroll to position [0, 0]
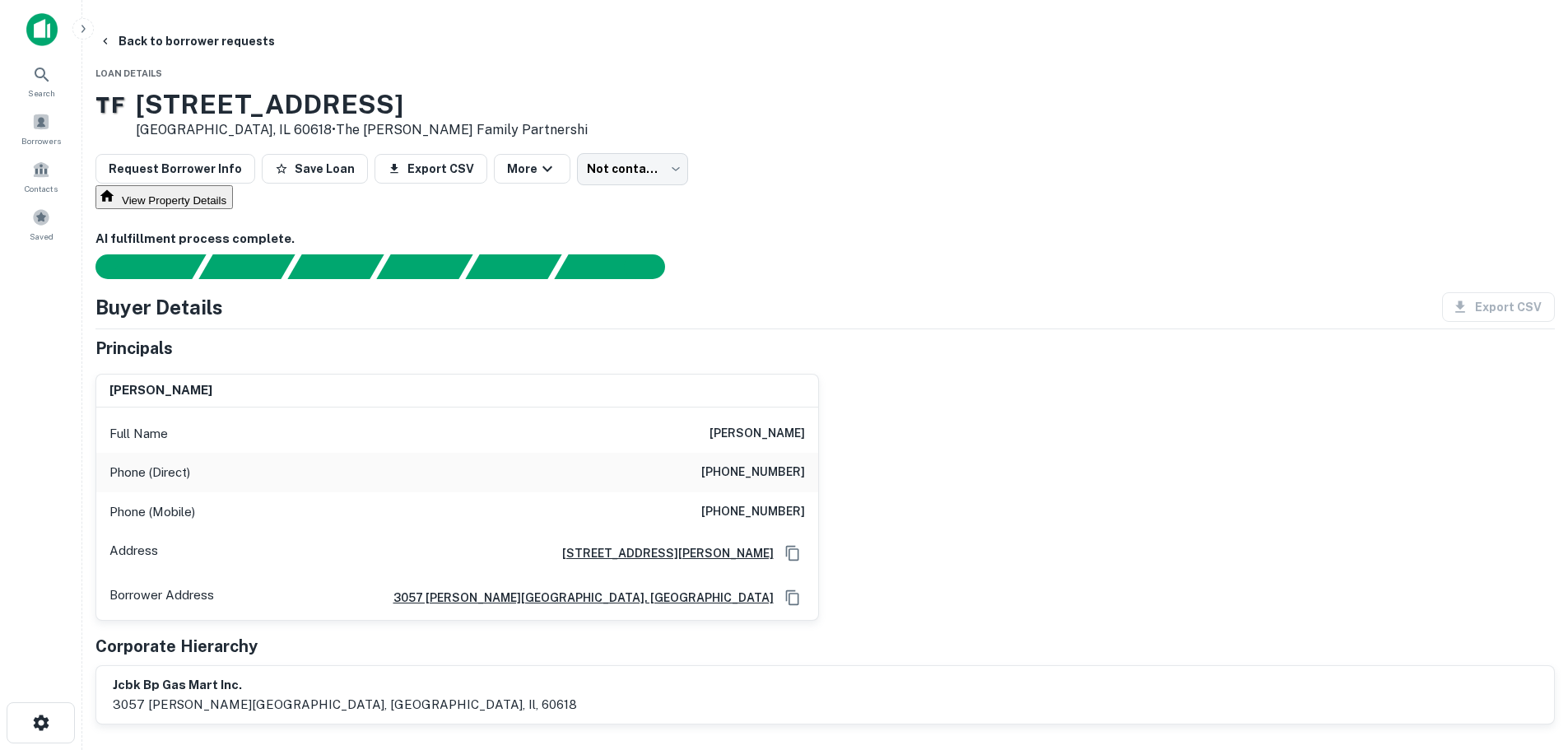
click at [777, 482] on h6 "[PHONE_NUMBER]" at bounding box center [753, 473] width 104 height 20
click at [779, 482] on h6 "[PHONE_NUMBER]" at bounding box center [753, 473] width 104 height 20
click at [282, 38] on button "Back to borrower requests" at bounding box center [187, 41] width 190 height 29
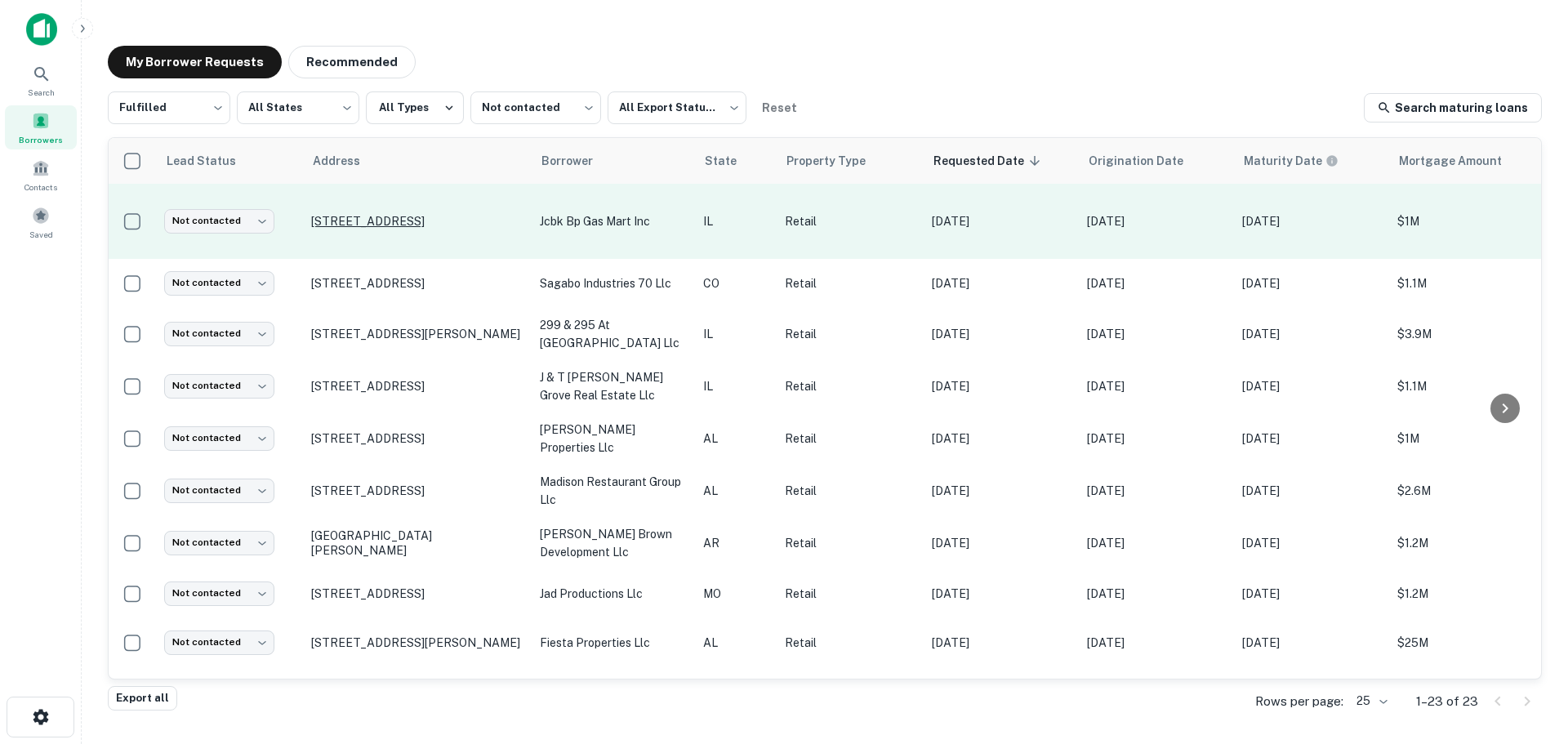
click at [441, 217] on p "[STREET_ADDRESS]" at bounding box center [417, 221] width 212 height 15
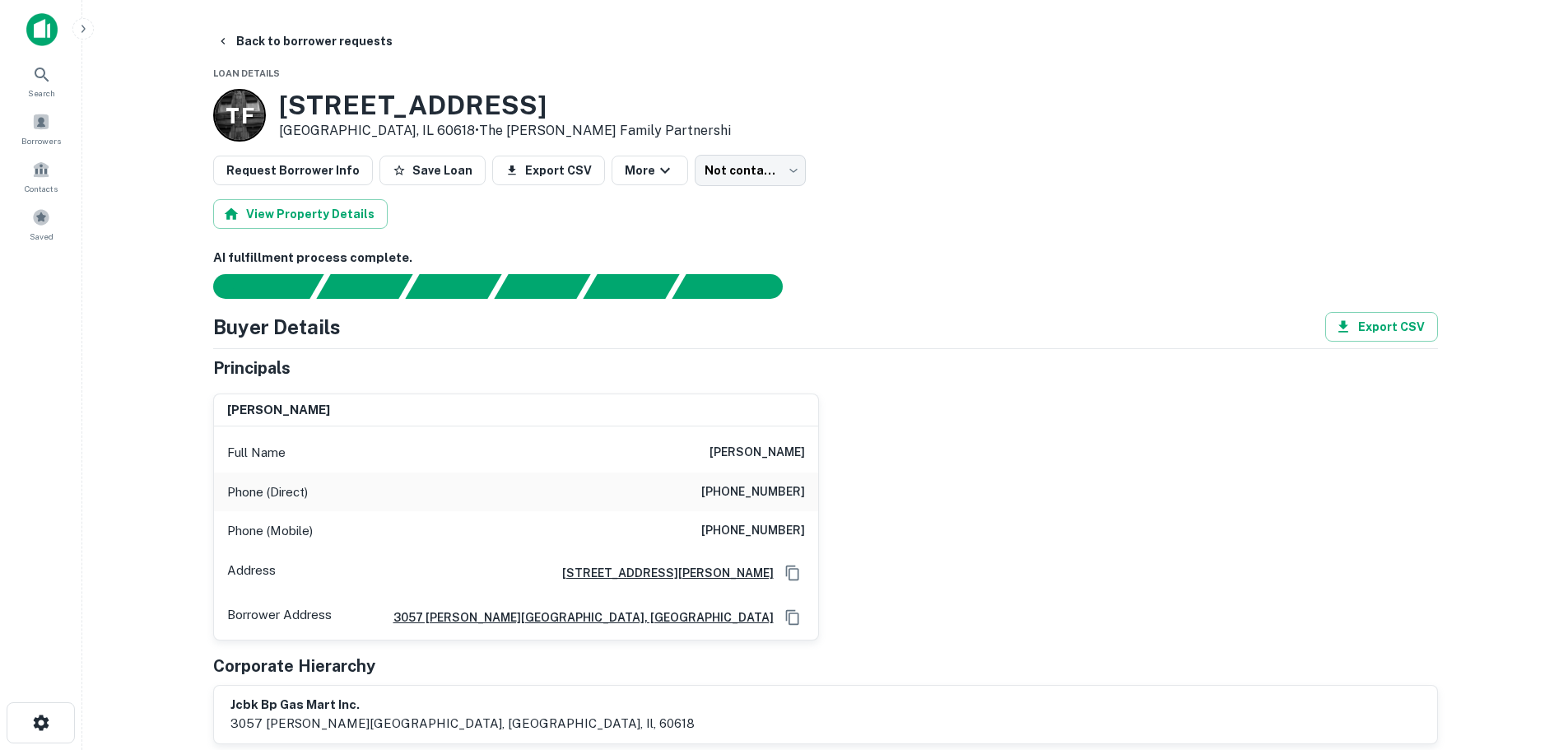
click at [767, 533] on h6 "[PHONE_NUMBER]" at bounding box center [753, 531] width 104 height 20
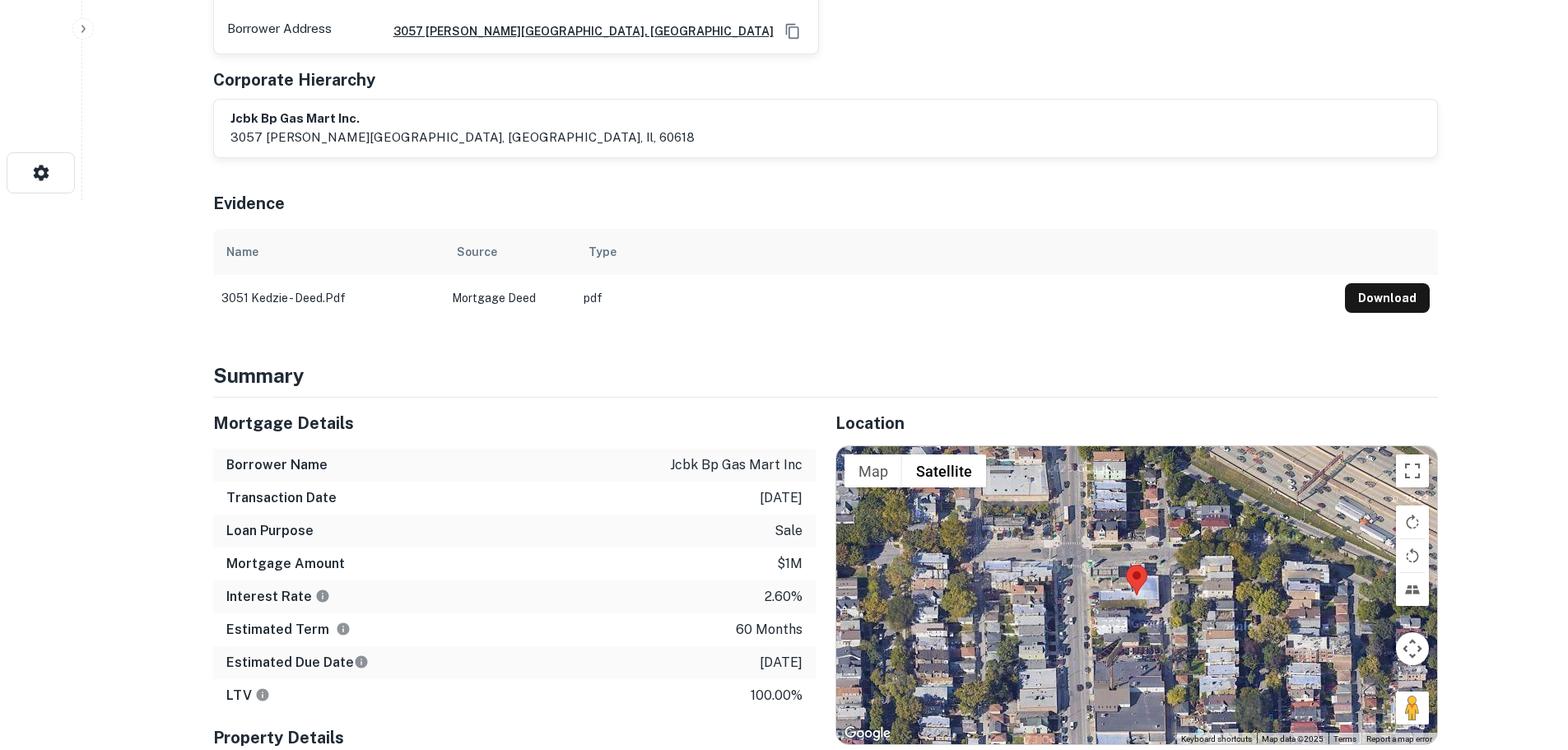
scroll to position [659, 0]
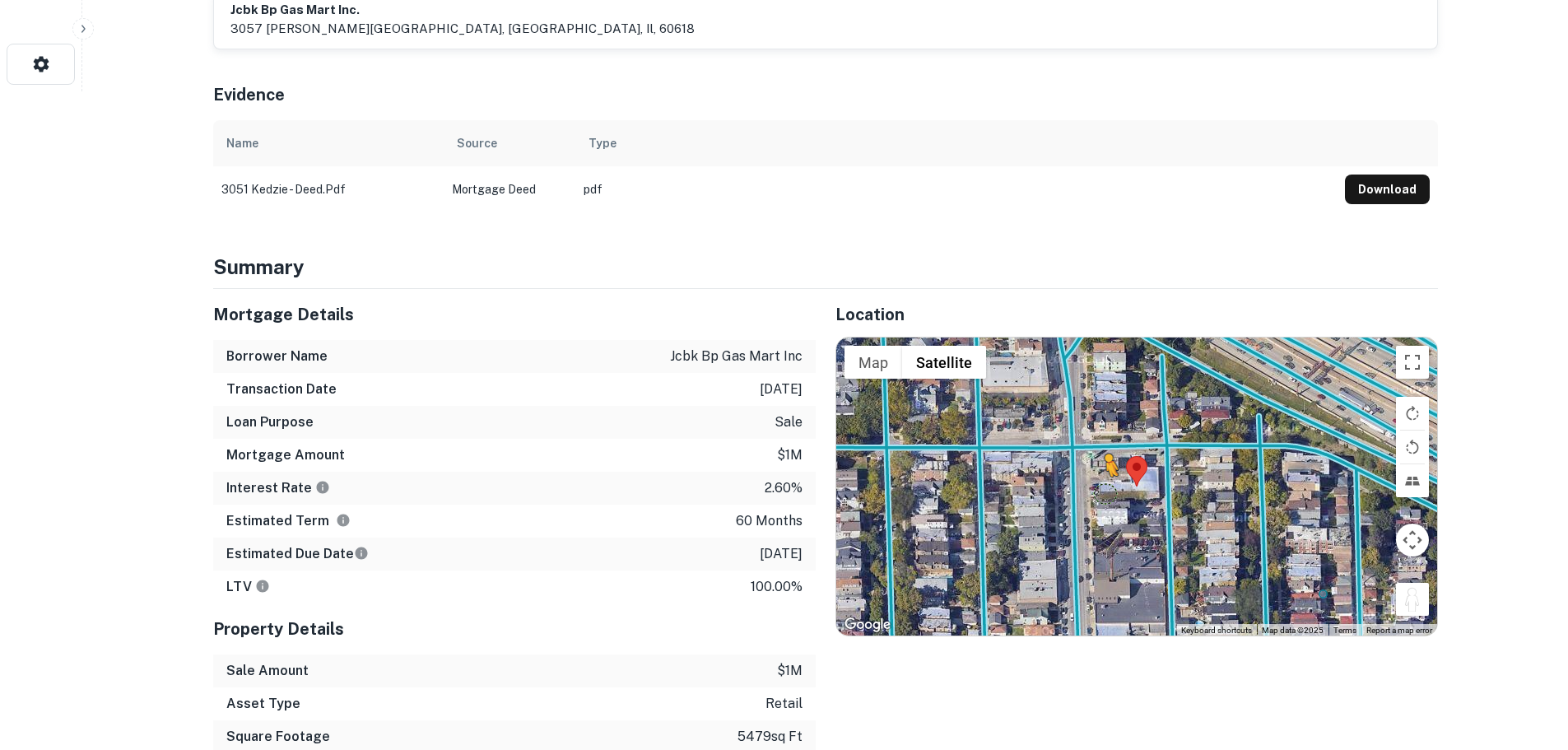
drag, startPoint x: 1422, startPoint y: 590, endPoint x: 1102, endPoint y: 465, distance: 343.5
click at [1102, 465] on div "To activate drag with keyboard, press Alt + Enter. Once in keyboard drag state,…" at bounding box center [1137, 487] width 601 height 298
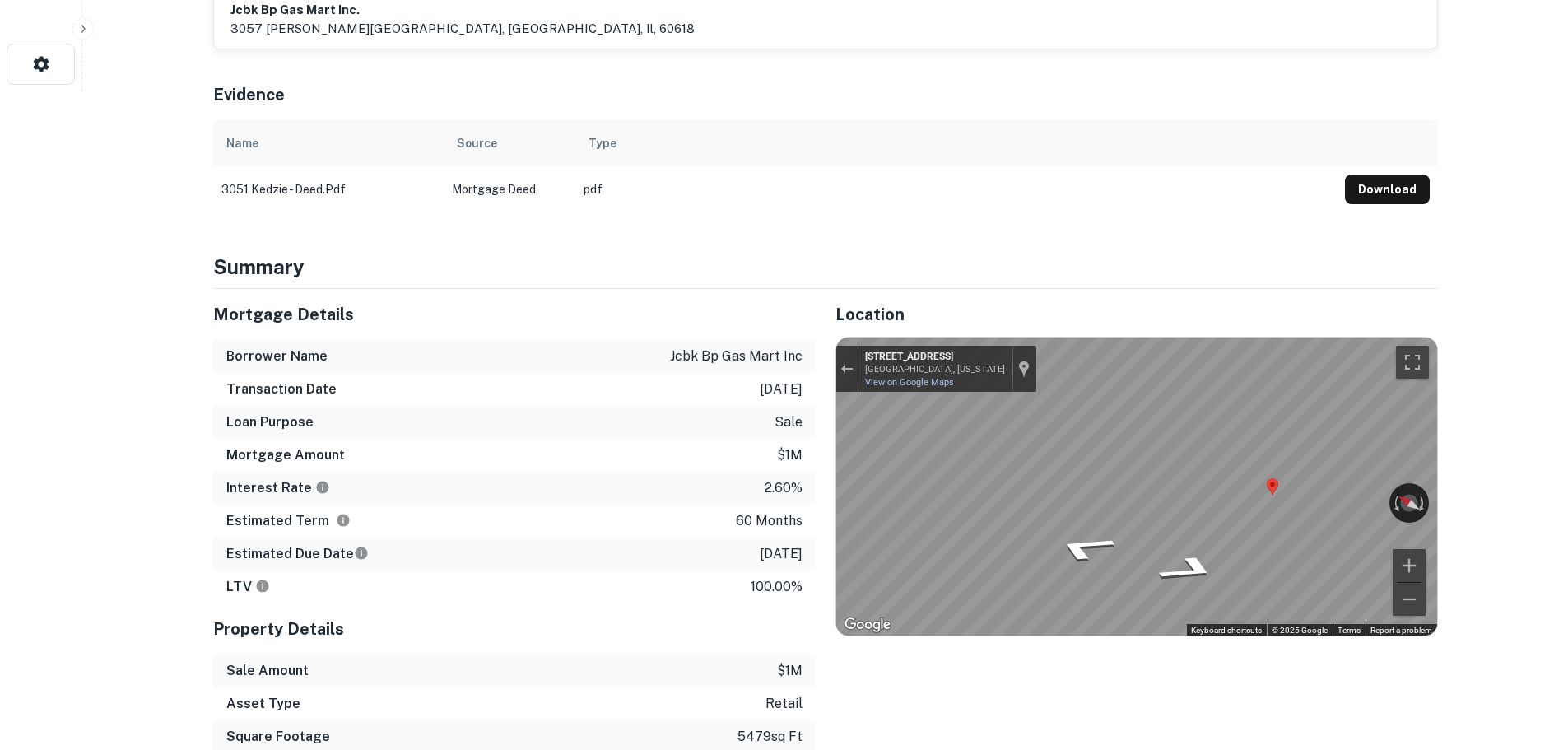
click at [818, 482] on div "Location ← Move left → Move right ↑ Move up ↓ Move down + Zoom in - Zoom out Ho…" at bounding box center [1127, 554] width 622 height 530
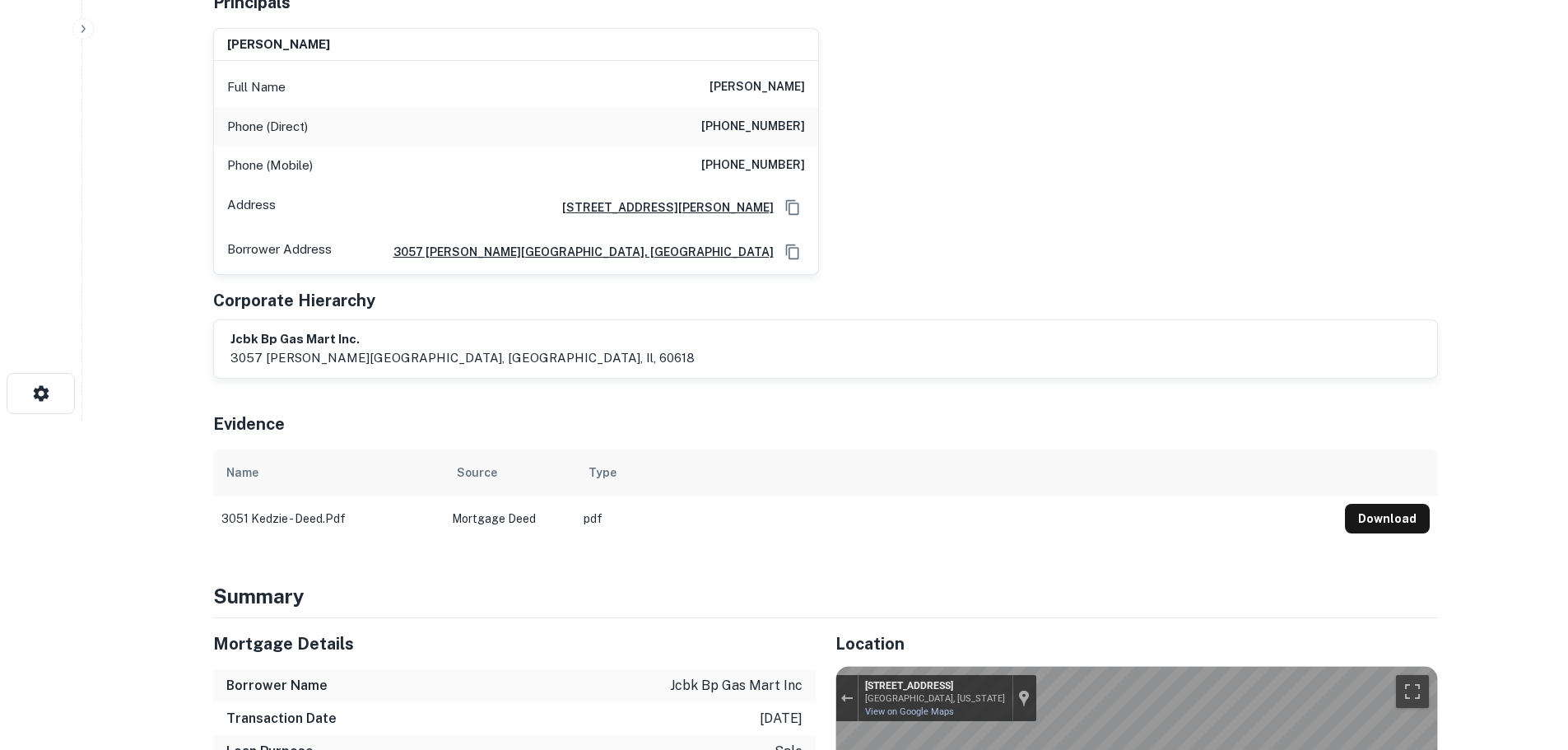
scroll to position [0, 0]
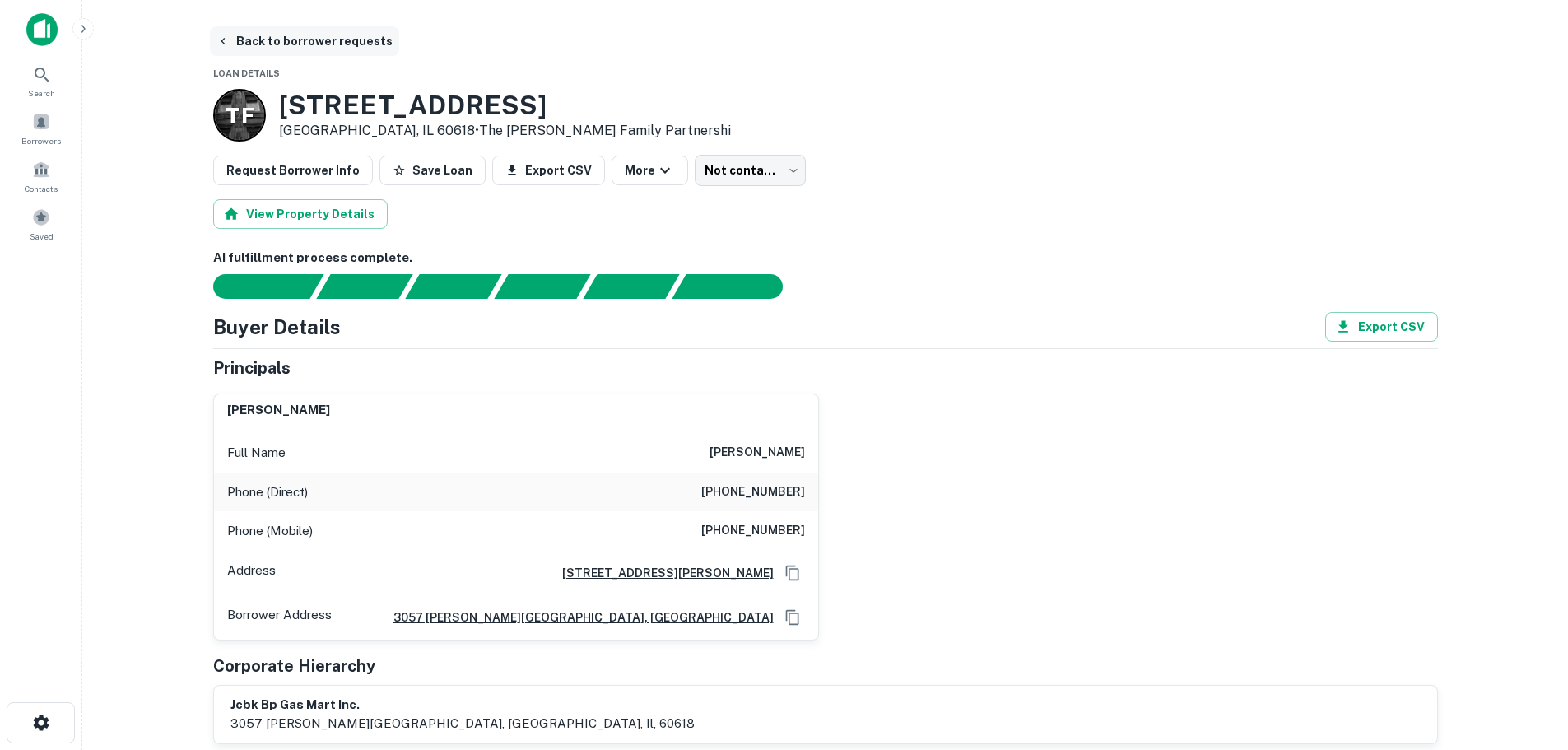
click at [339, 43] on button "Back to borrower requests" at bounding box center [305, 41] width 190 height 29
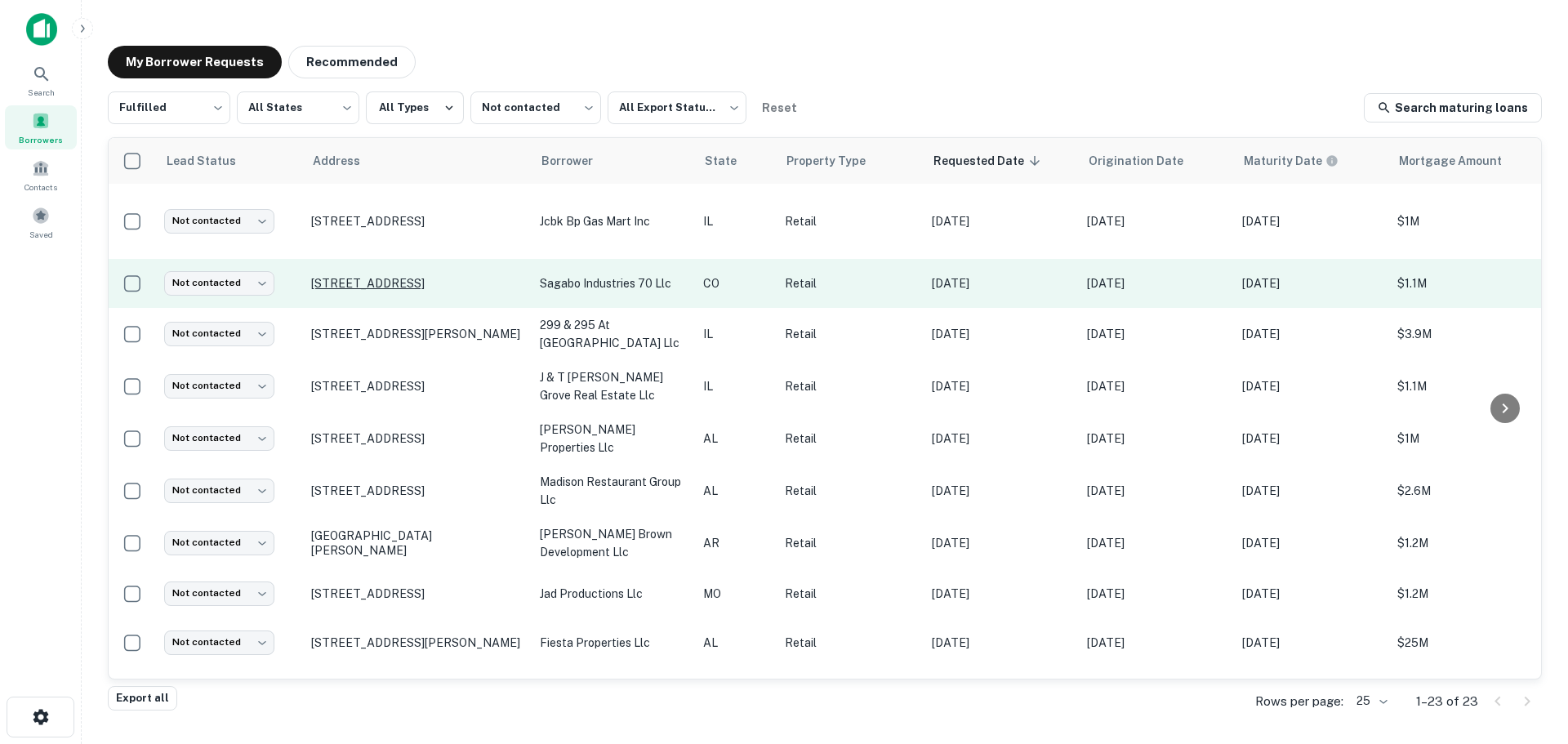
click at [361, 281] on p "[STREET_ADDRESS]" at bounding box center [417, 283] width 212 height 15
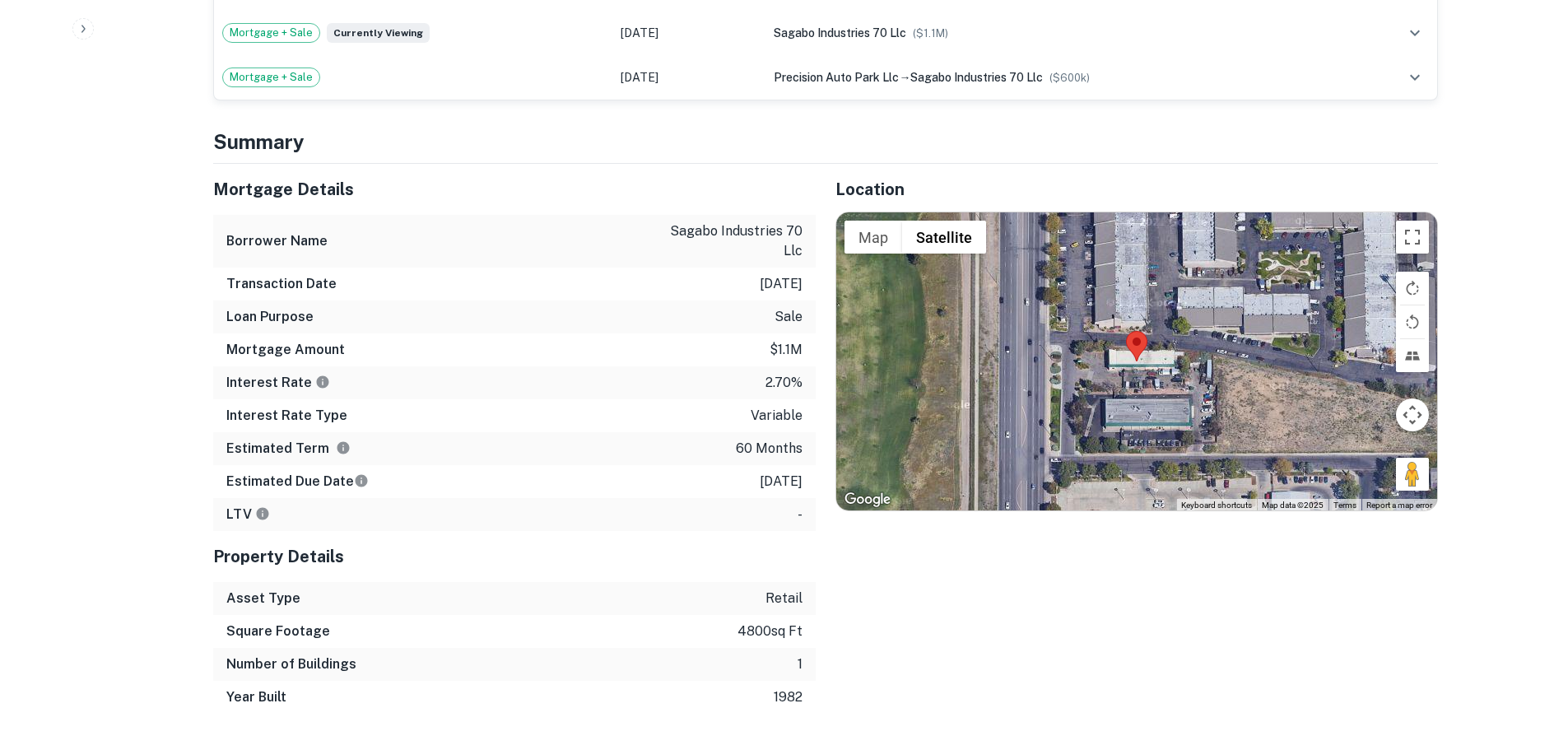
scroll to position [1235, 0]
click at [1411, 220] on button "Toggle fullscreen view" at bounding box center [1412, 236] width 33 height 33
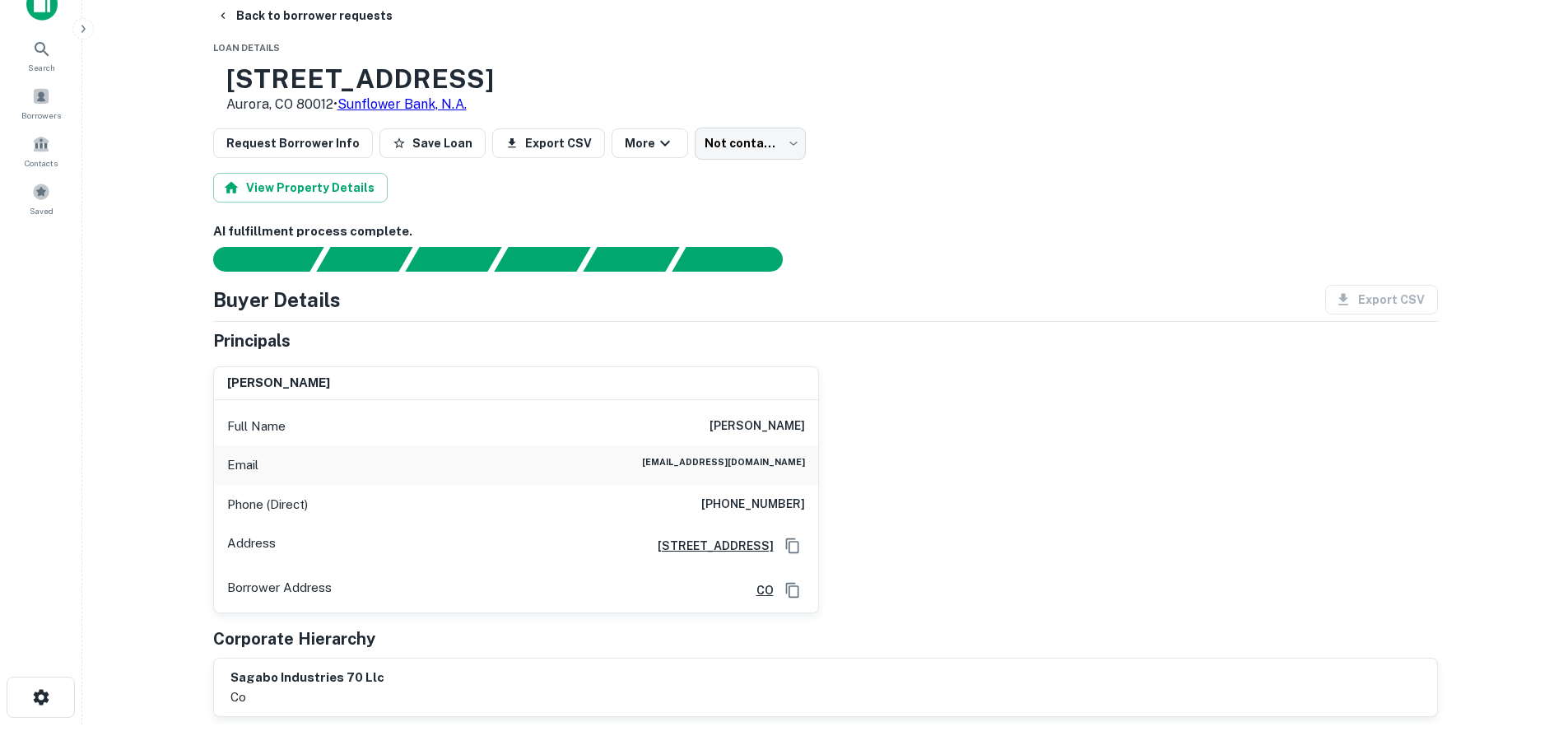
scroll to position [0, 0]
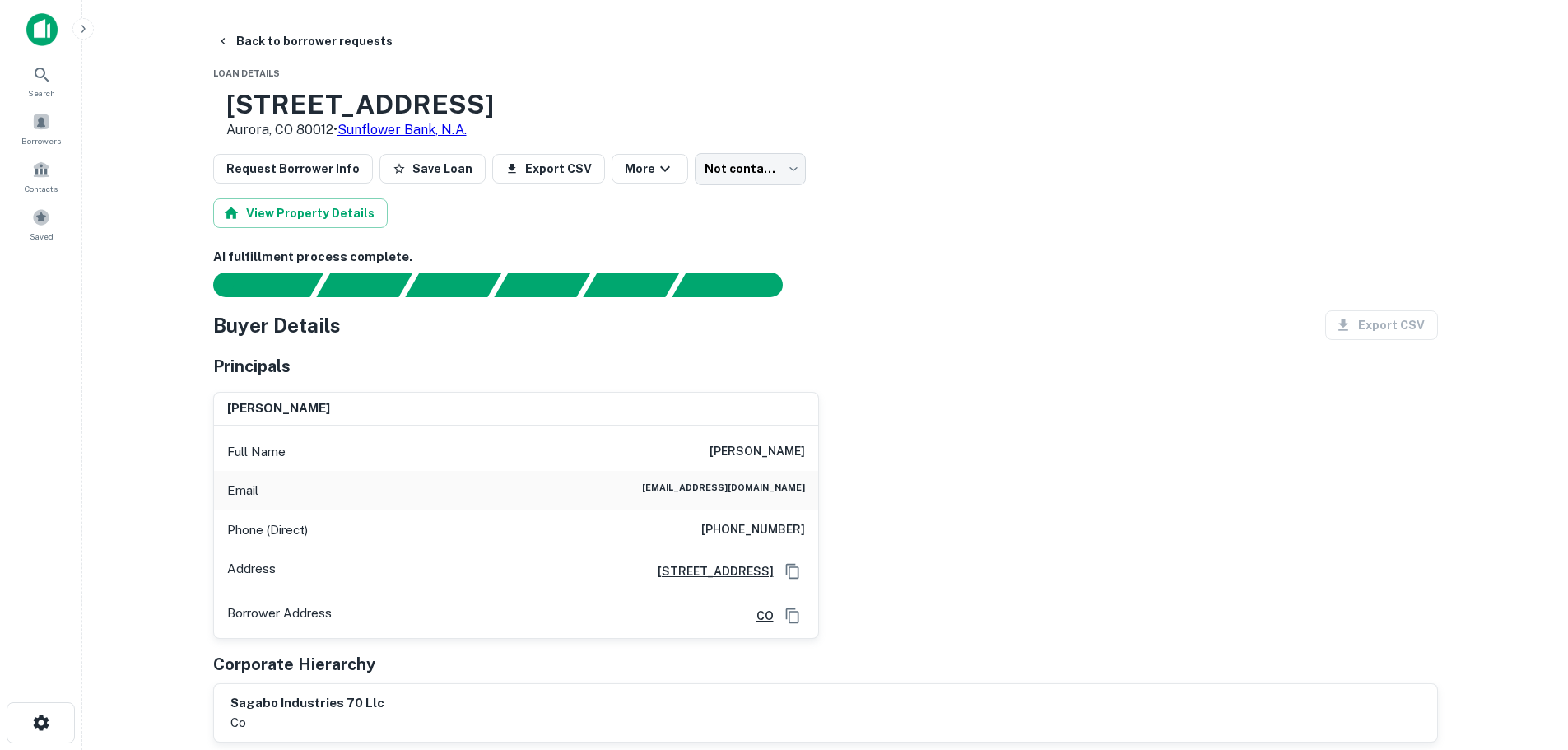
click at [768, 541] on div "Phone (Direct) [PHONE_NUMBER]" at bounding box center [516, 530] width 605 height 40
click at [770, 537] on h6 "[PHONE_NUMBER]" at bounding box center [753, 530] width 104 height 20
click at [745, 520] on div "Phone (Direct) [PHONE_NUMBER]" at bounding box center [516, 530] width 605 height 40
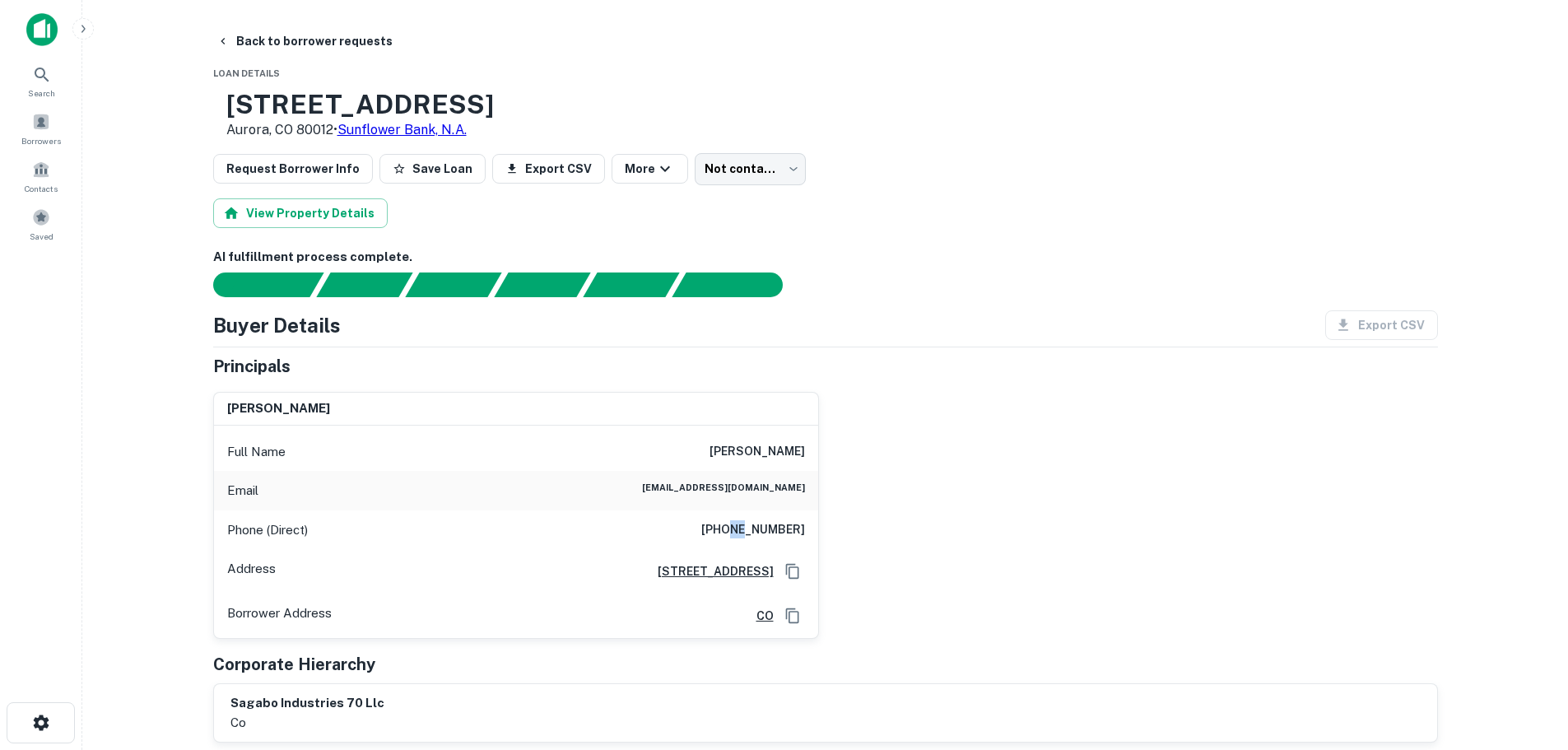
click at [745, 520] on div "Phone (Direct) [PHONE_NUMBER]" at bounding box center [516, 530] width 605 height 40
click at [746, 521] on div "Phone (Direct) [PHONE_NUMBER]" at bounding box center [516, 530] width 605 height 40
click at [311, 43] on button "Back to borrower requests" at bounding box center [305, 41] width 190 height 29
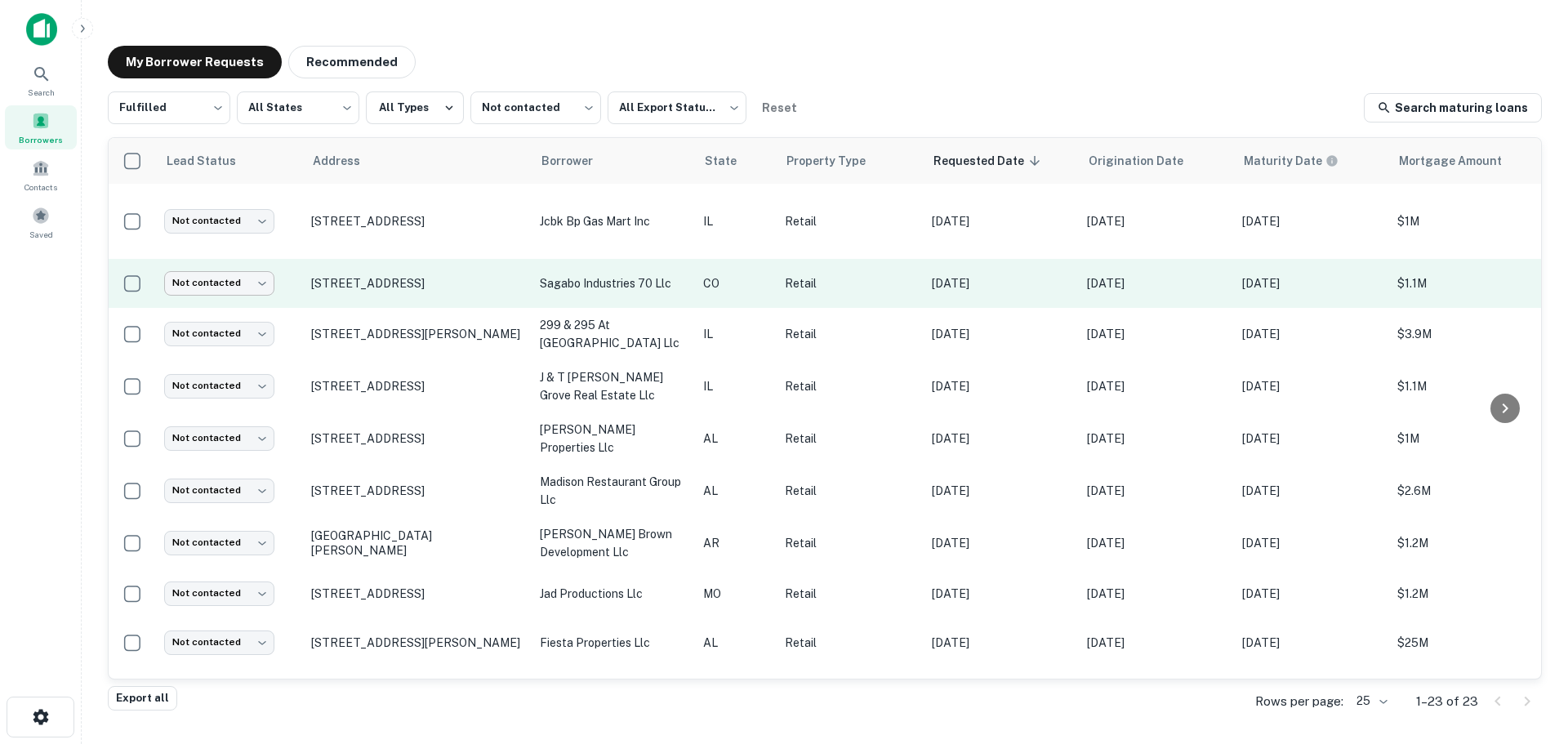
click at [201, 285] on body "Search Borrowers Contacts Saved My Borrower Requests Recommended Fulfilled ****…" at bounding box center [784, 372] width 1568 height 744
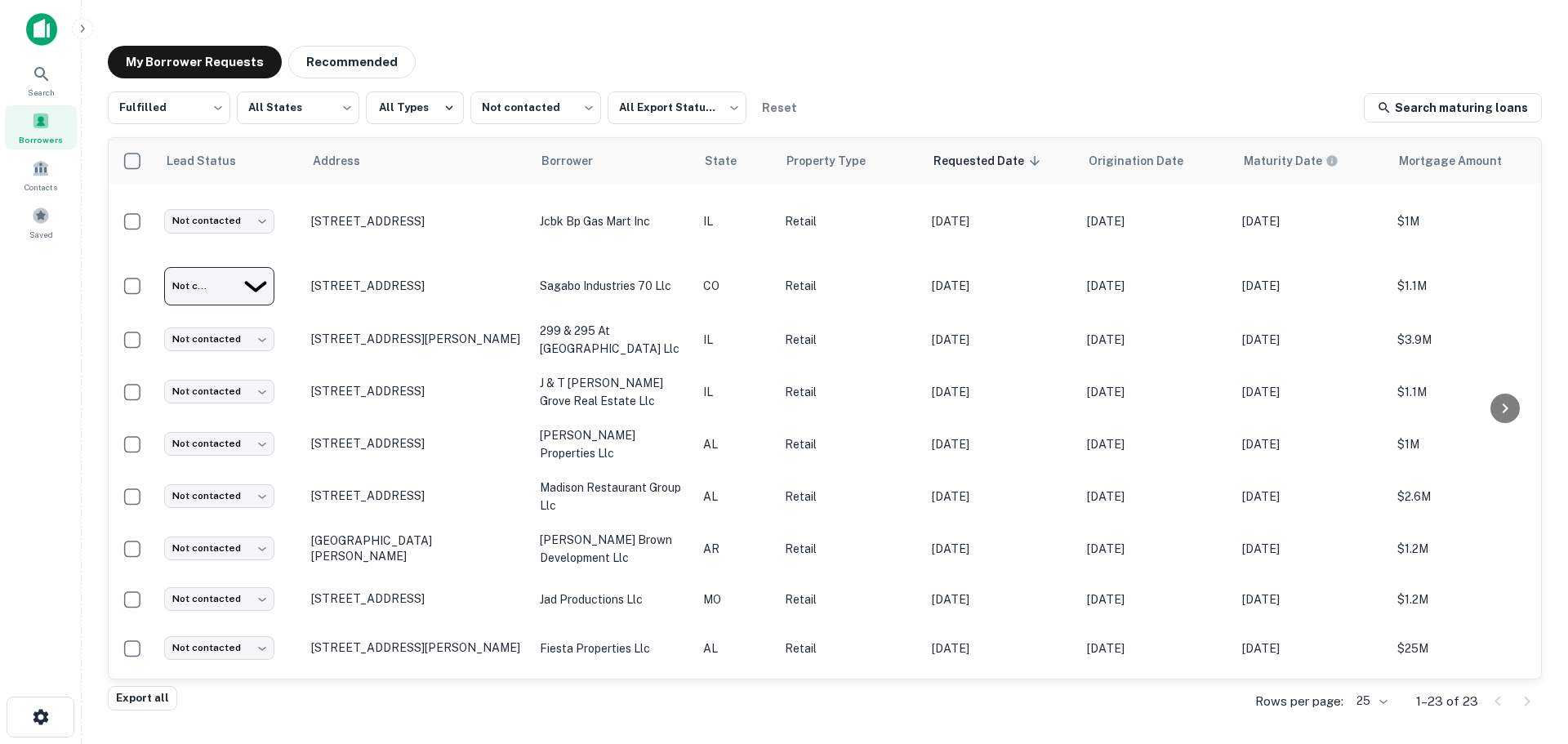
type input "**********"
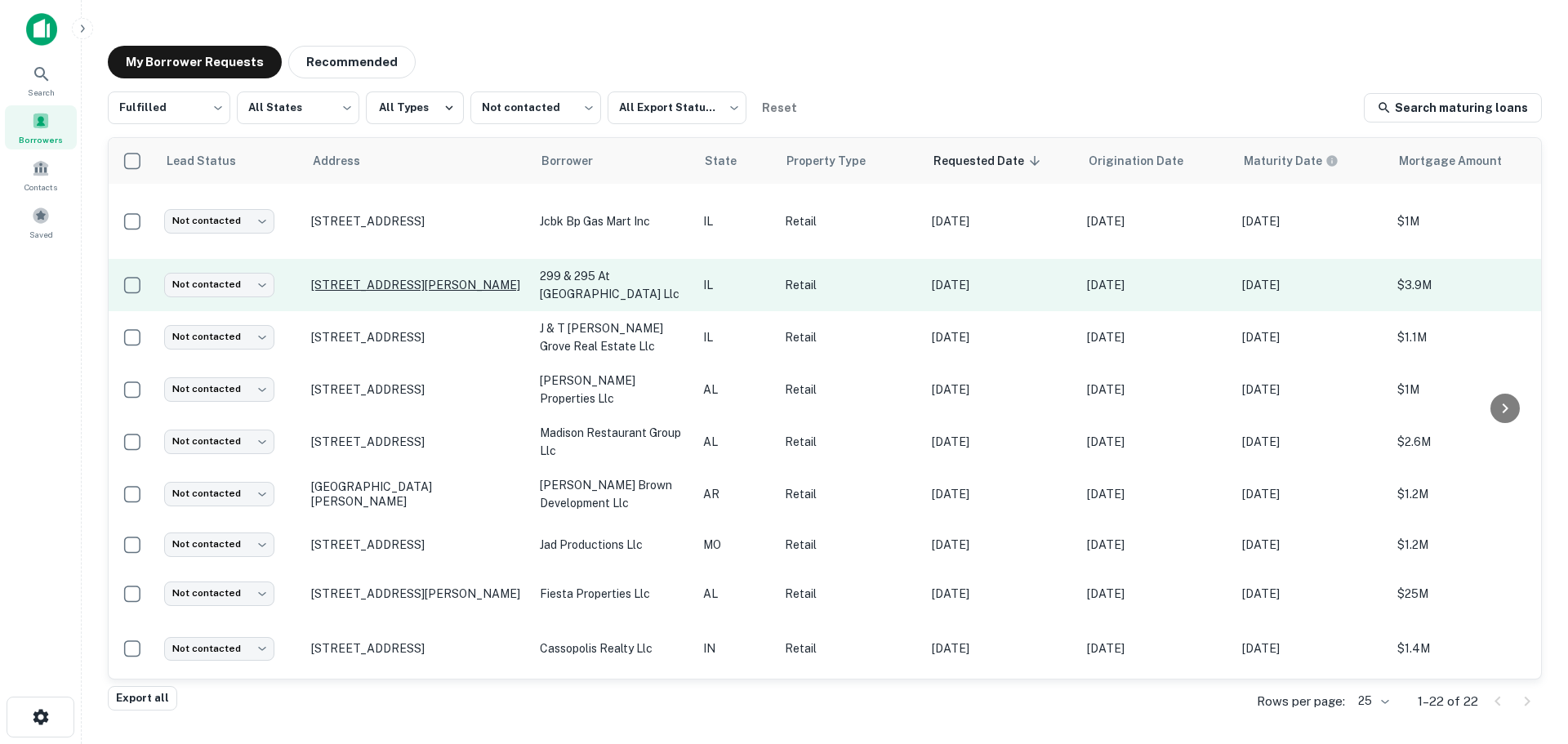
click at [395, 278] on p "[STREET_ADDRESS][PERSON_NAME]" at bounding box center [417, 285] width 212 height 15
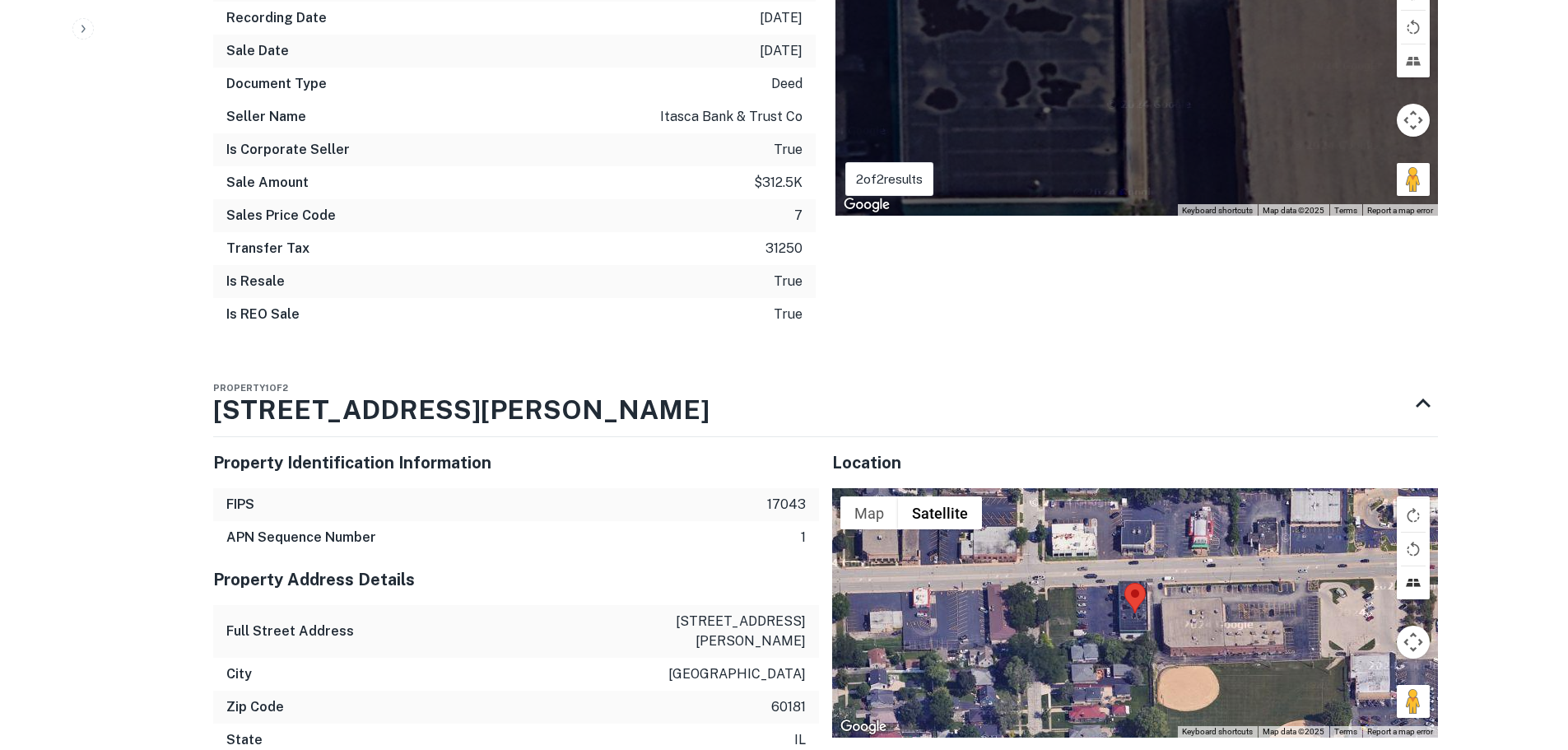
scroll to position [1565, 0]
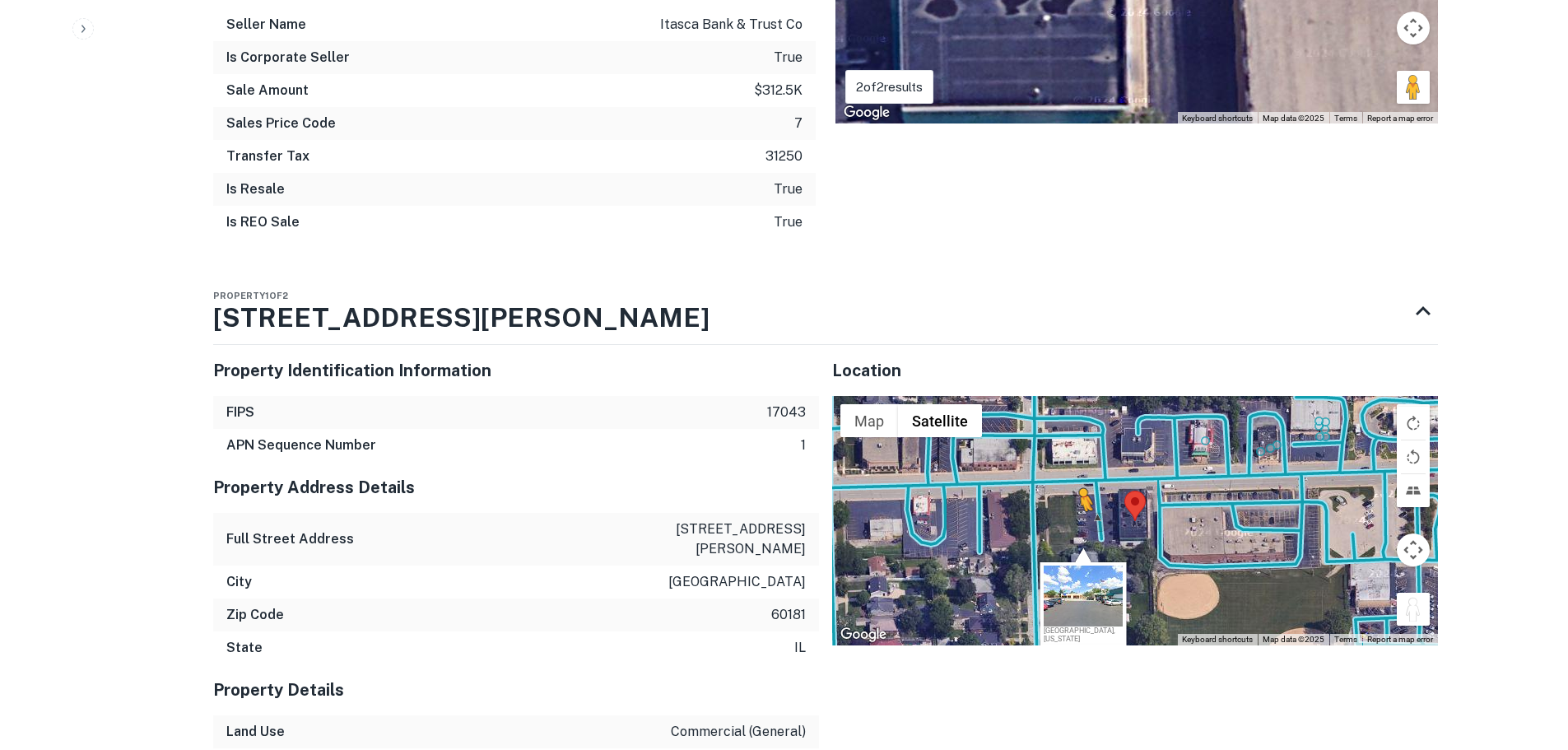
drag, startPoint x: 1413, startPoint y: 503, endPoint x: 1073, endPoint y: 407, distance: 353.3
click at [1073, 407] on div "To activate drag with keyboard, press Alt + Enter. Once in keyboard drag state,…" at bounding box center [1135, 520] width 606 height 248
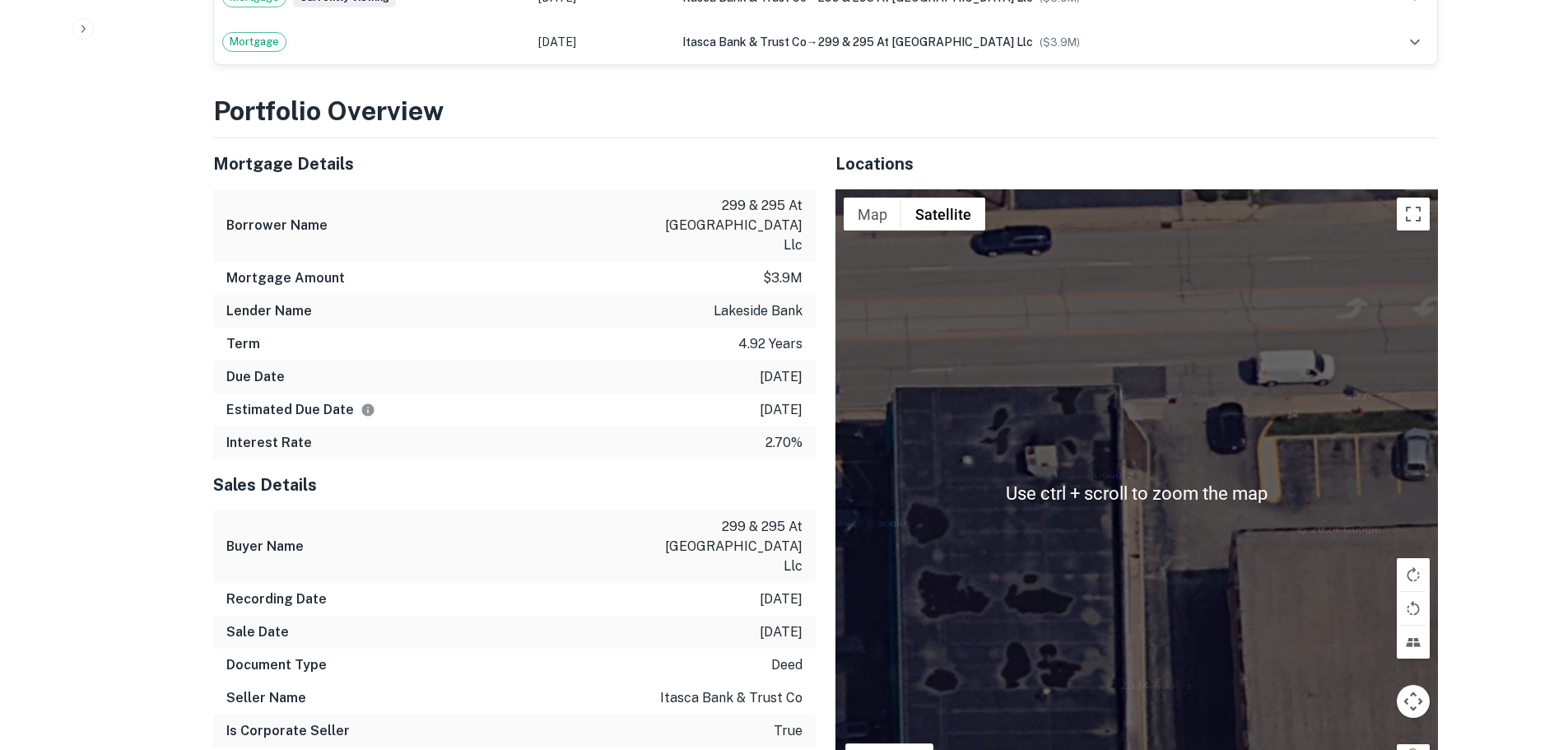
scroll to position [824, 0]
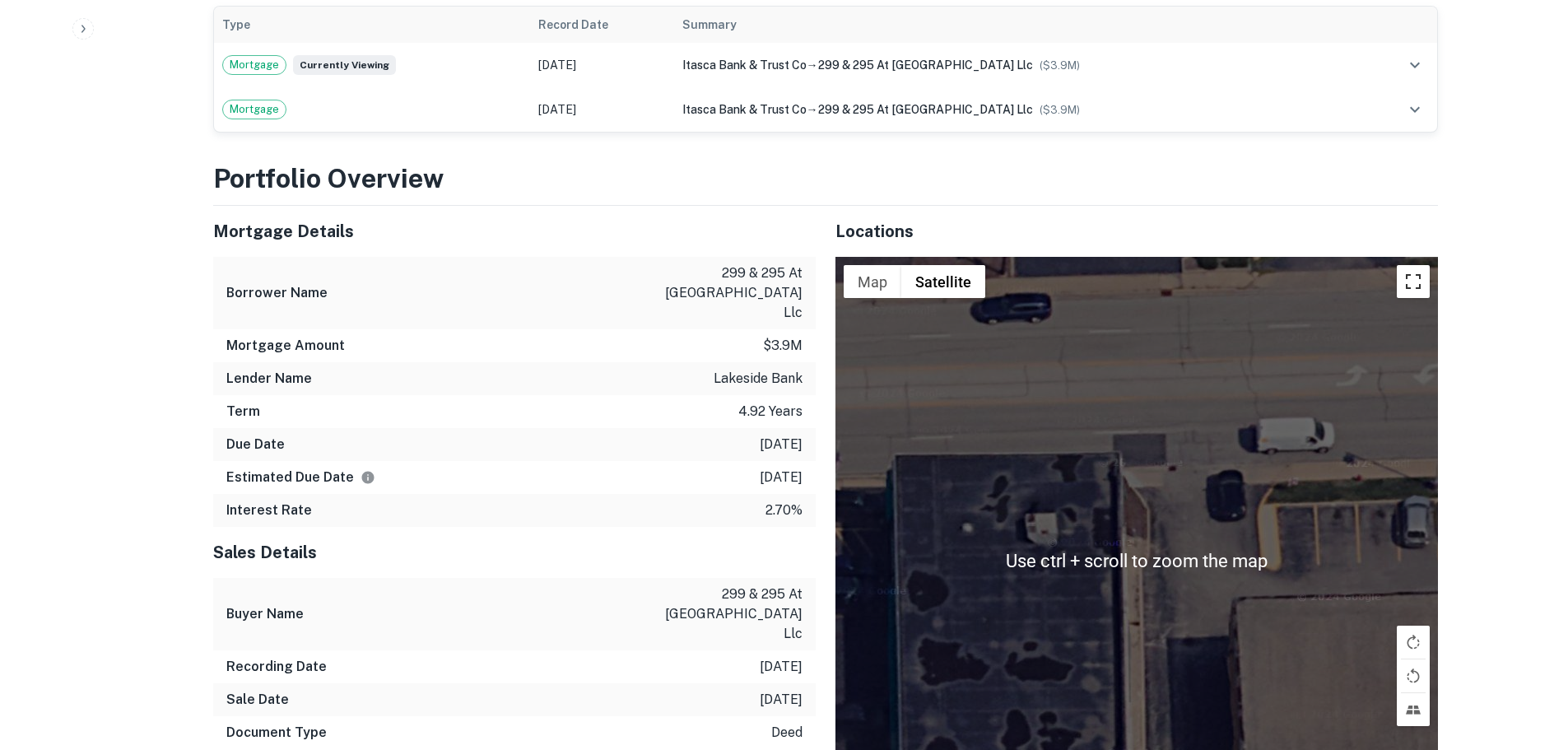
click at [1407, 265] on button "Toggle fullscreen view" at bounding box center [1413, 281] width 33 height 33
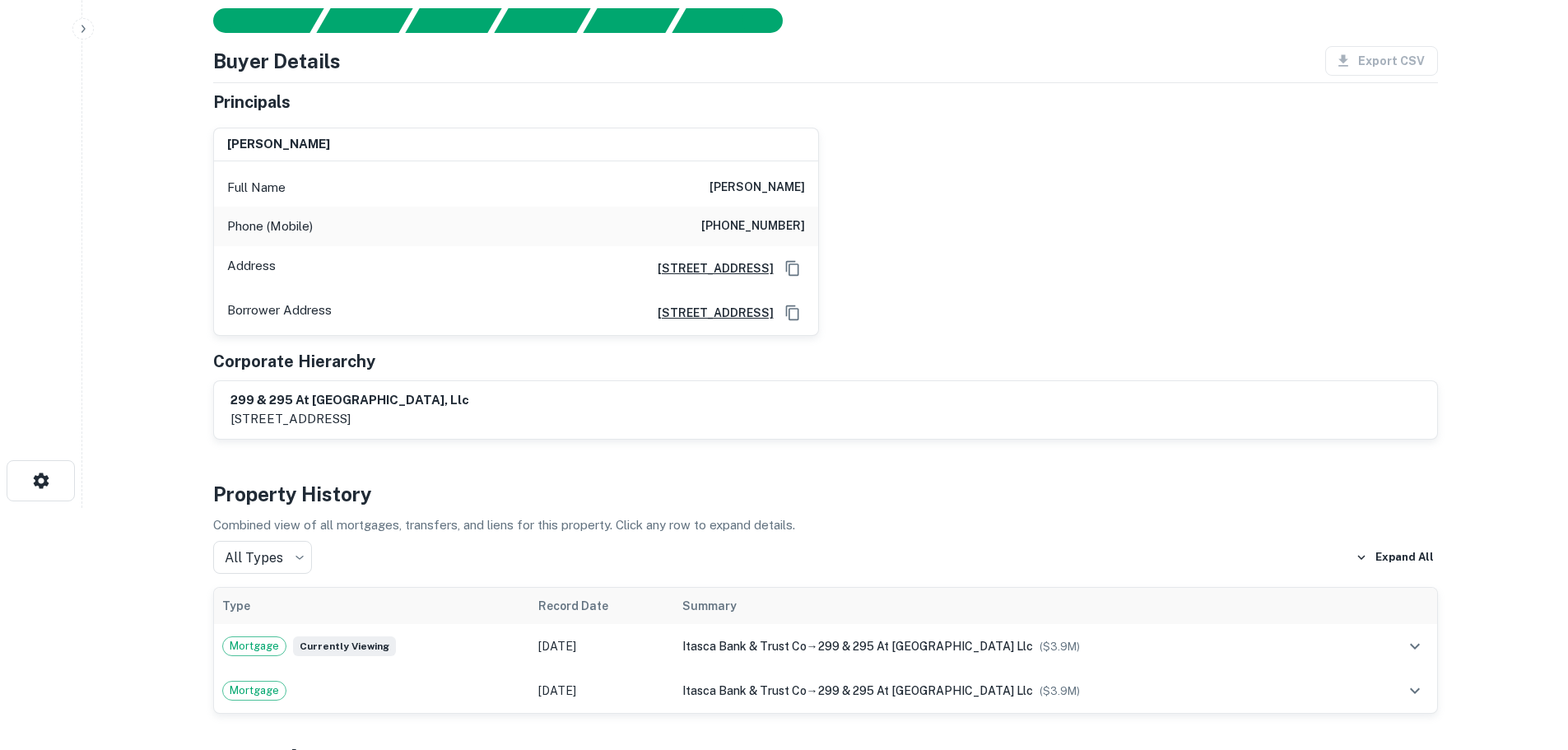
scroll to position [82, 0]
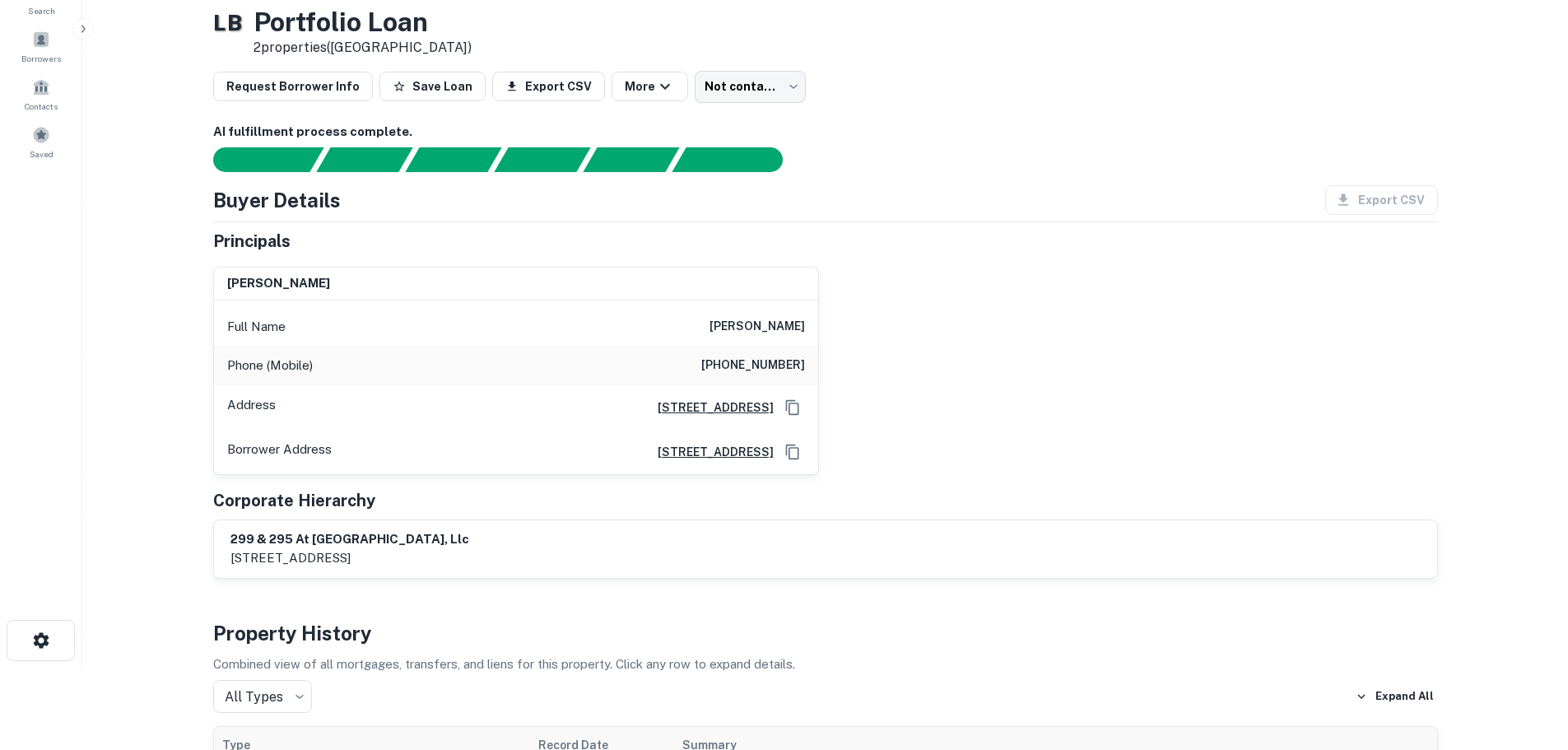
click at [768, 372] on h6 "[PHONE_NUMBER]" at bounding box center [753, 365] width 104 height 20
click at [768, 370] on h6 "[PHONE_NUMBER]" at bounding box center [753, 365] width 104 height 20
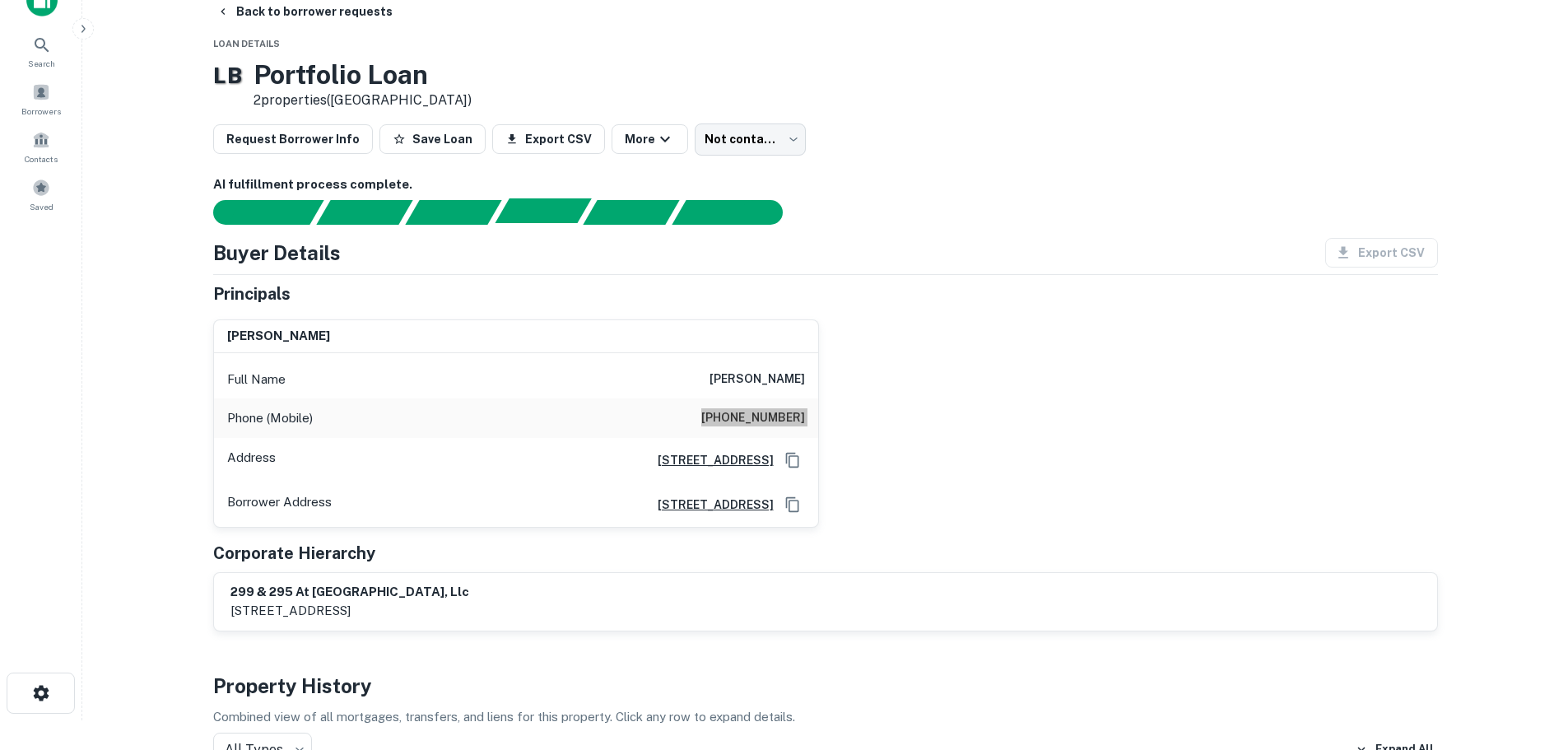
scroll to position [0, 0]
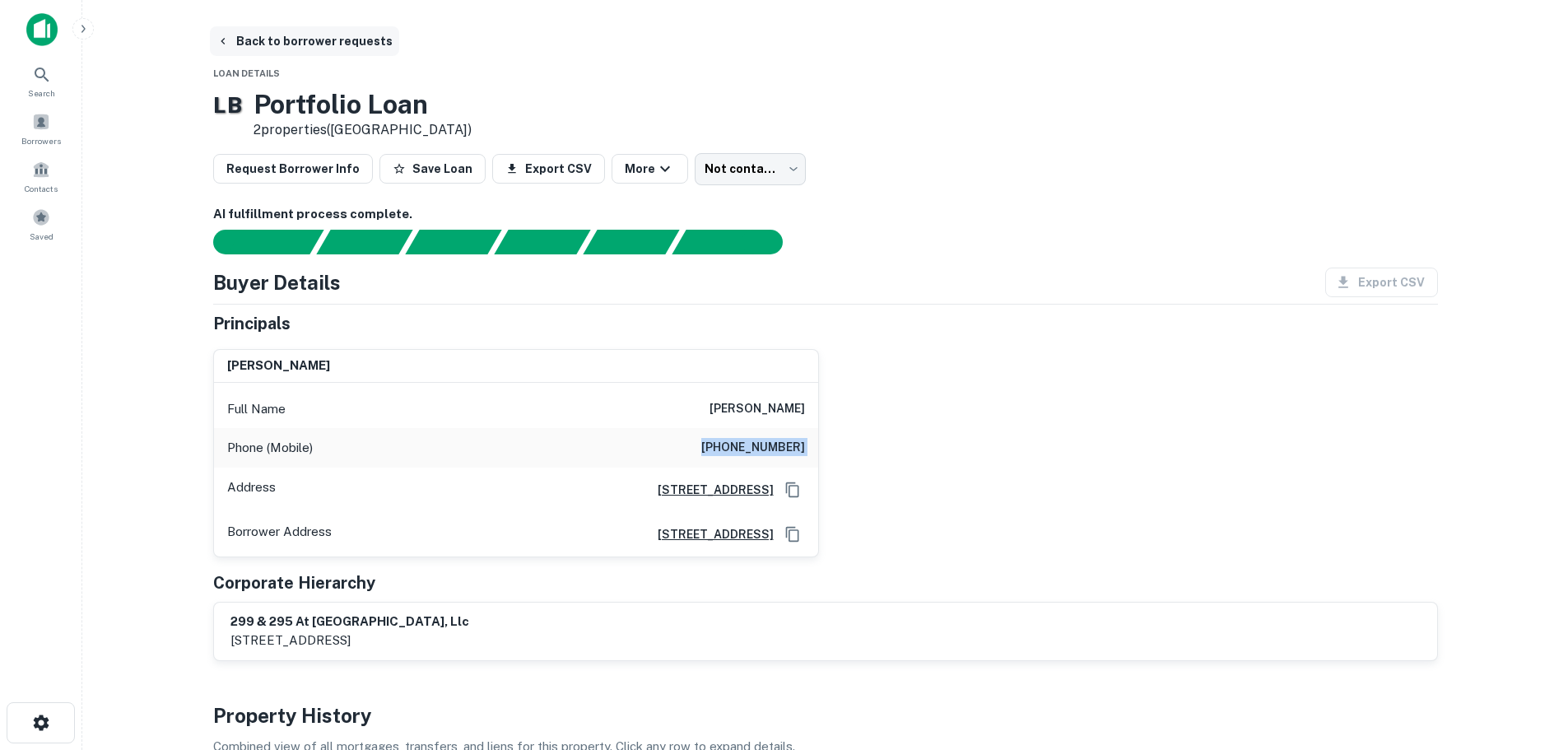
click at [248, 43] on button "Back to borrower requests" at bounding box center [305, 41] width 190 height 29
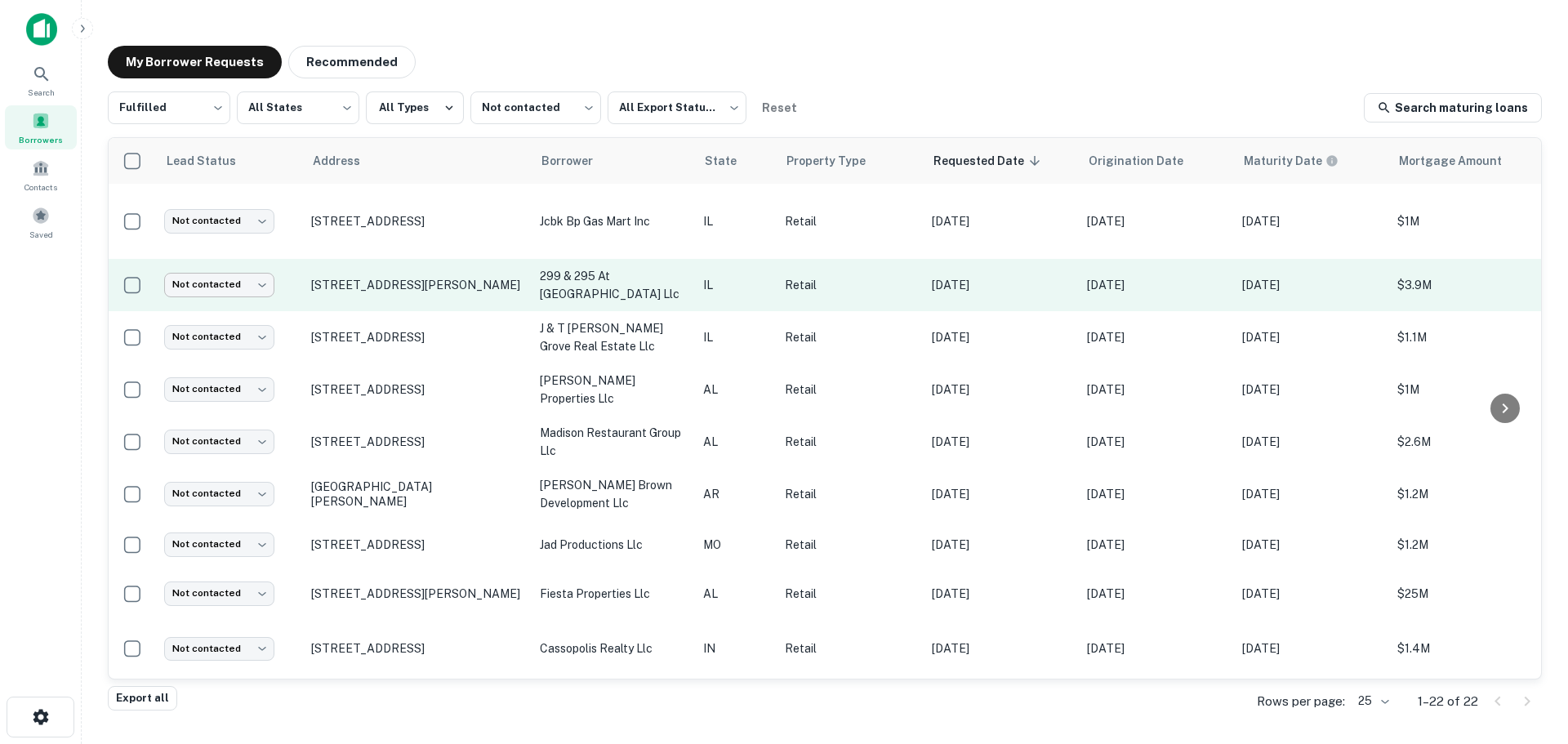
click at [246, 288] on body "Search Borrowers Contacts Saved My Borrower Requests Recommended Fulfilled ****…" at bounding box center [784, 372] width 1568 height 744
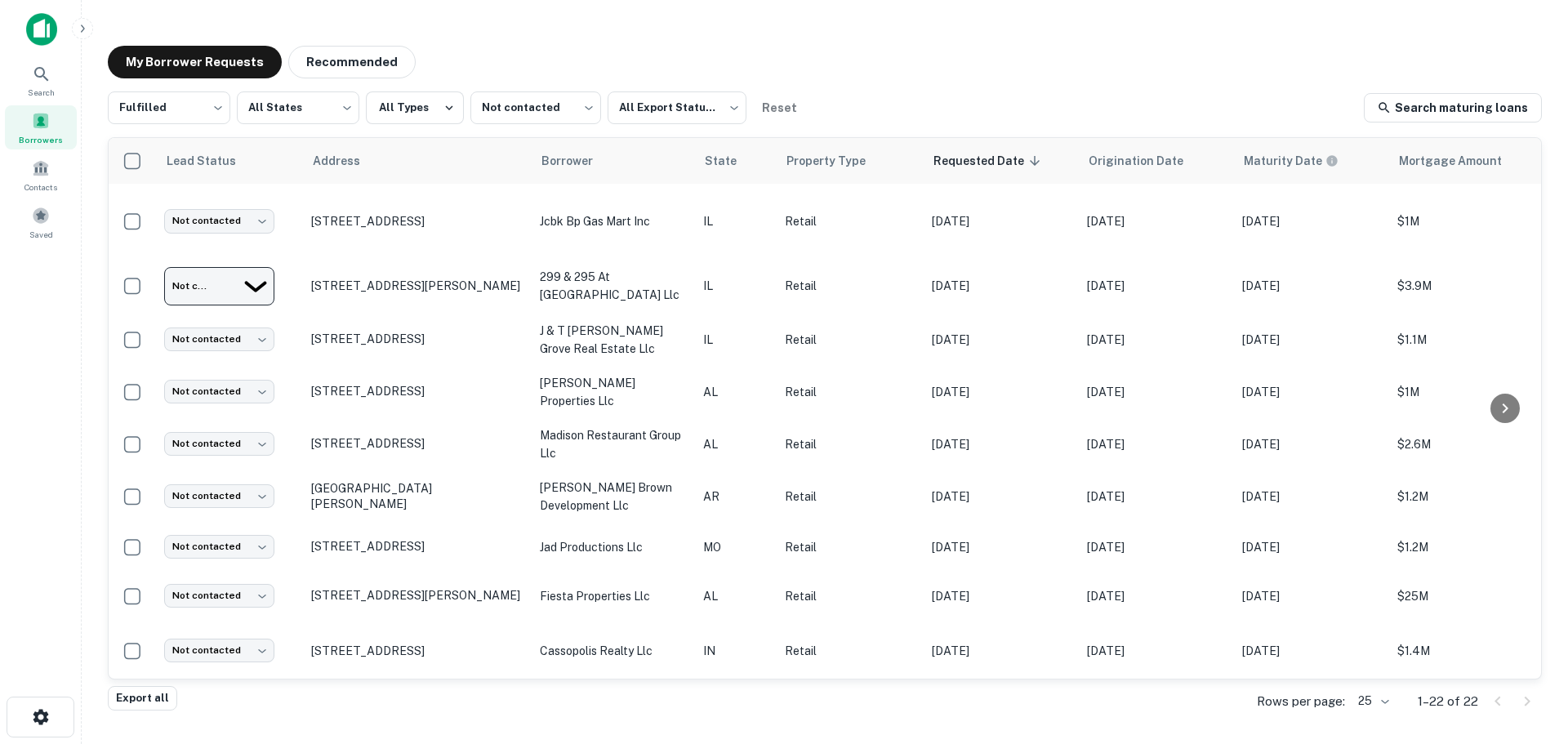
type input "*********"
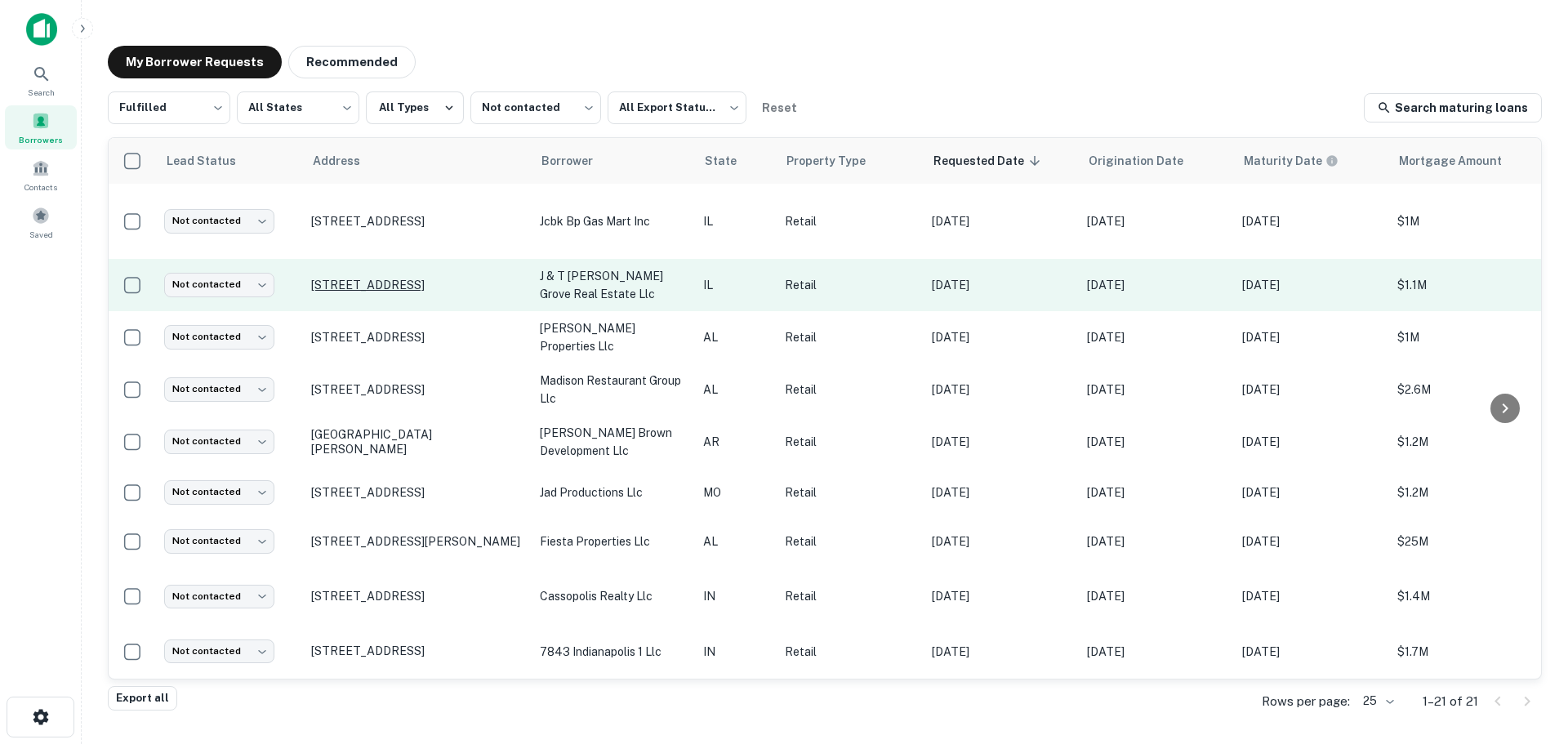
click at [417, 279] on p "[STREET_ADDRESS]" at bounding box center [417, 285] width 212 height 15
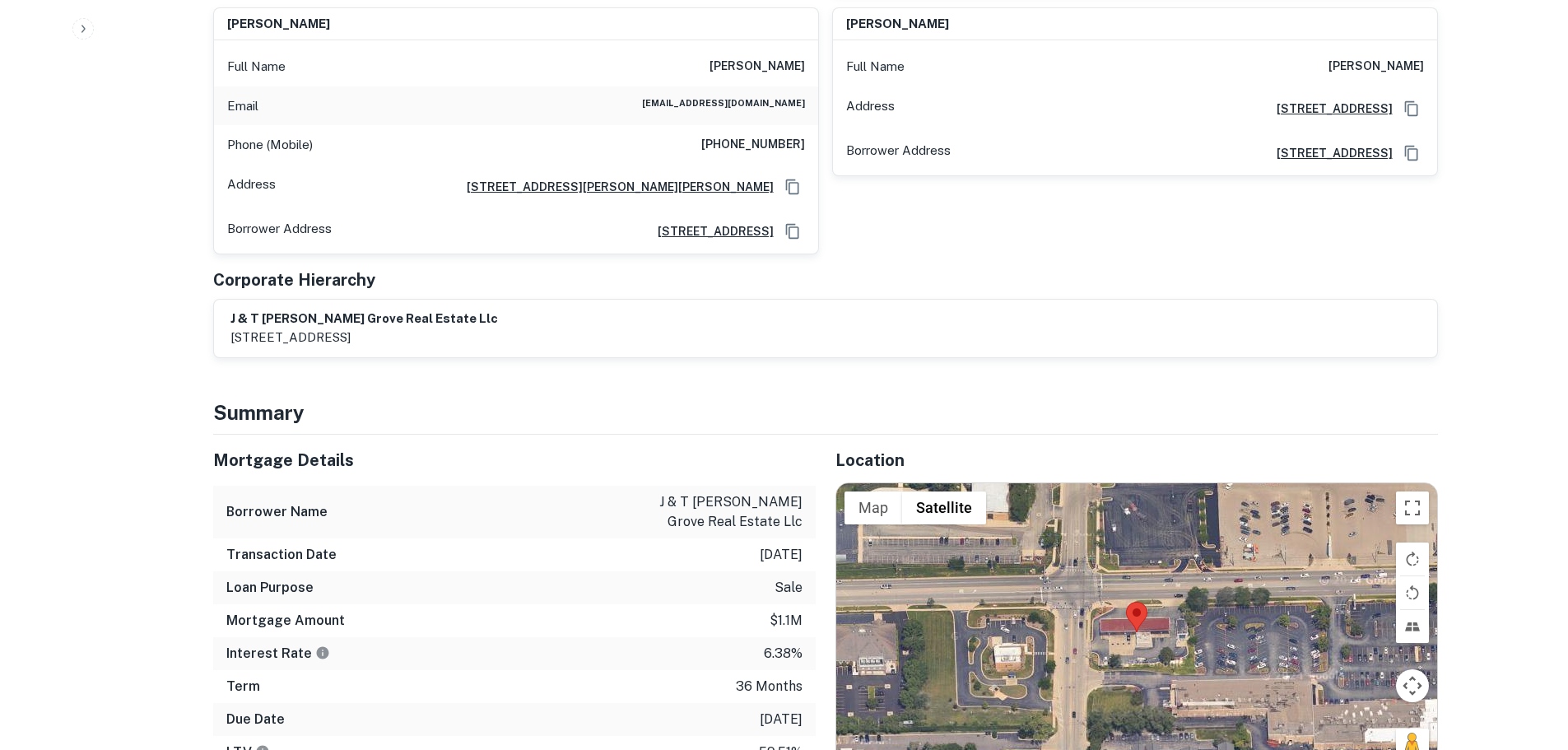
scroll to position [824, 0]
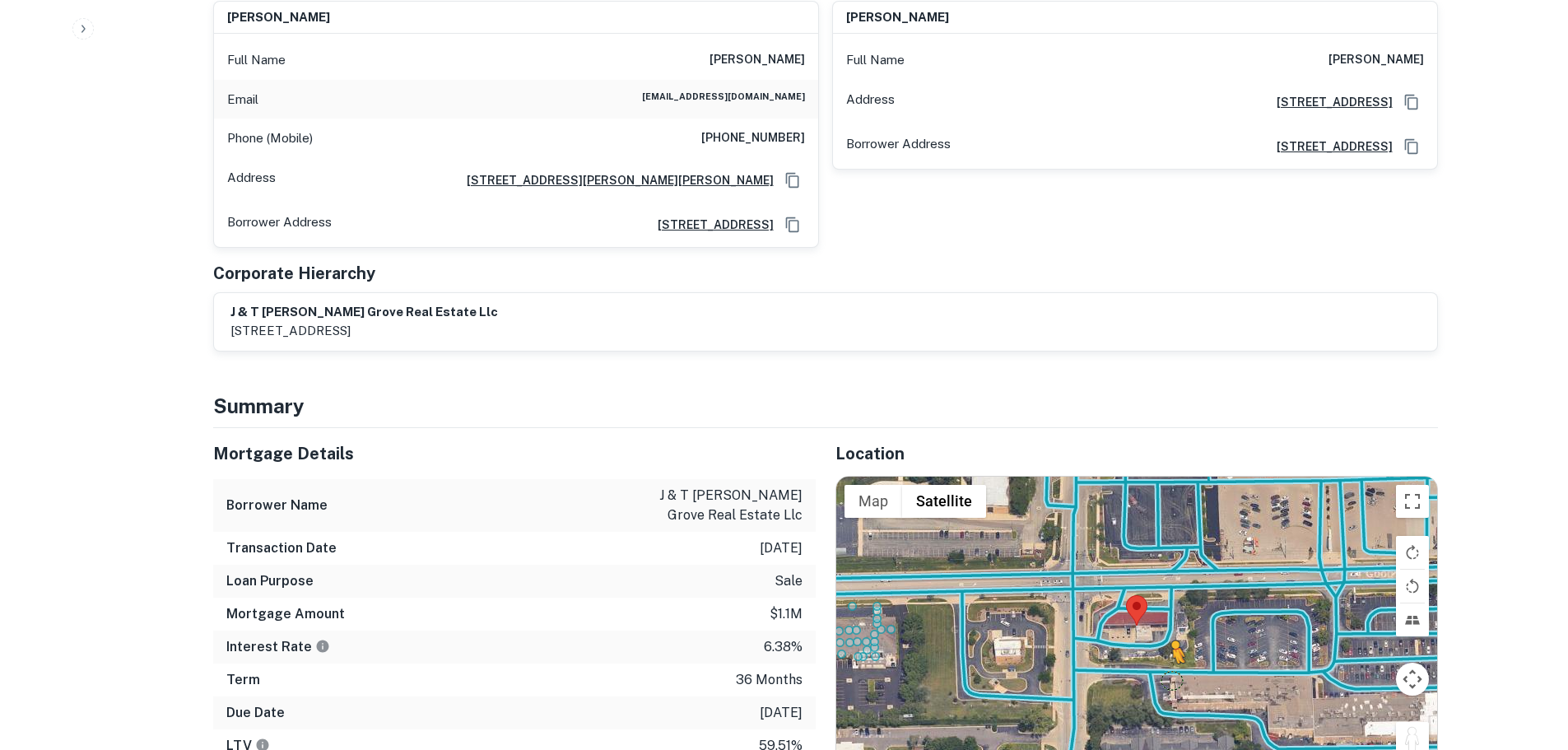
drag, startPoint x: 1415, startPoint y: 633, endPoint x: 1147, endPoint y: 555, distance: 279.1
click at [1147, 556] on div "To activate drag with keyboard, press Alt + Enter. Once in keyboard drag state,…" at bounding box center [1137, 626] width 601 height 298
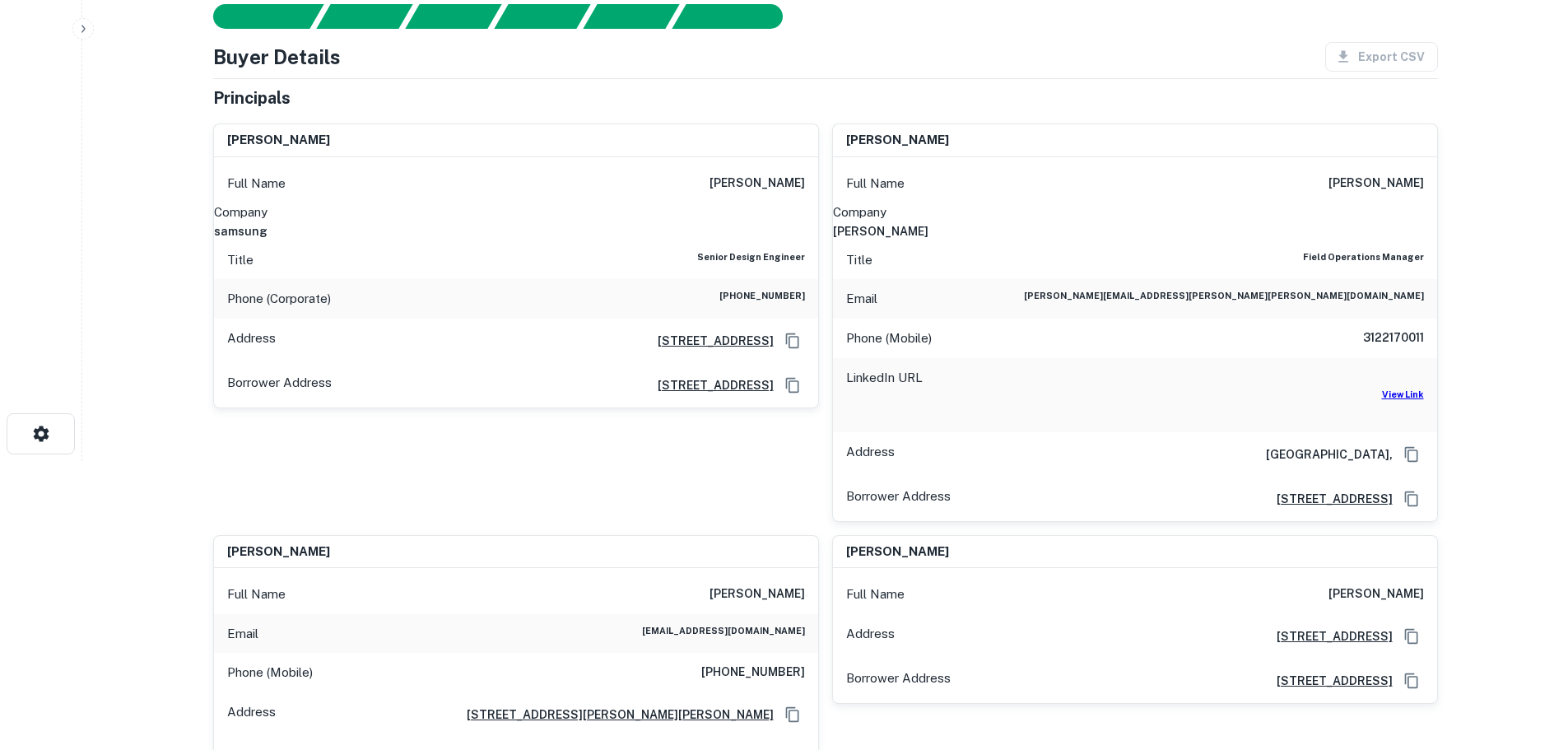
scroll to position [165, 0]
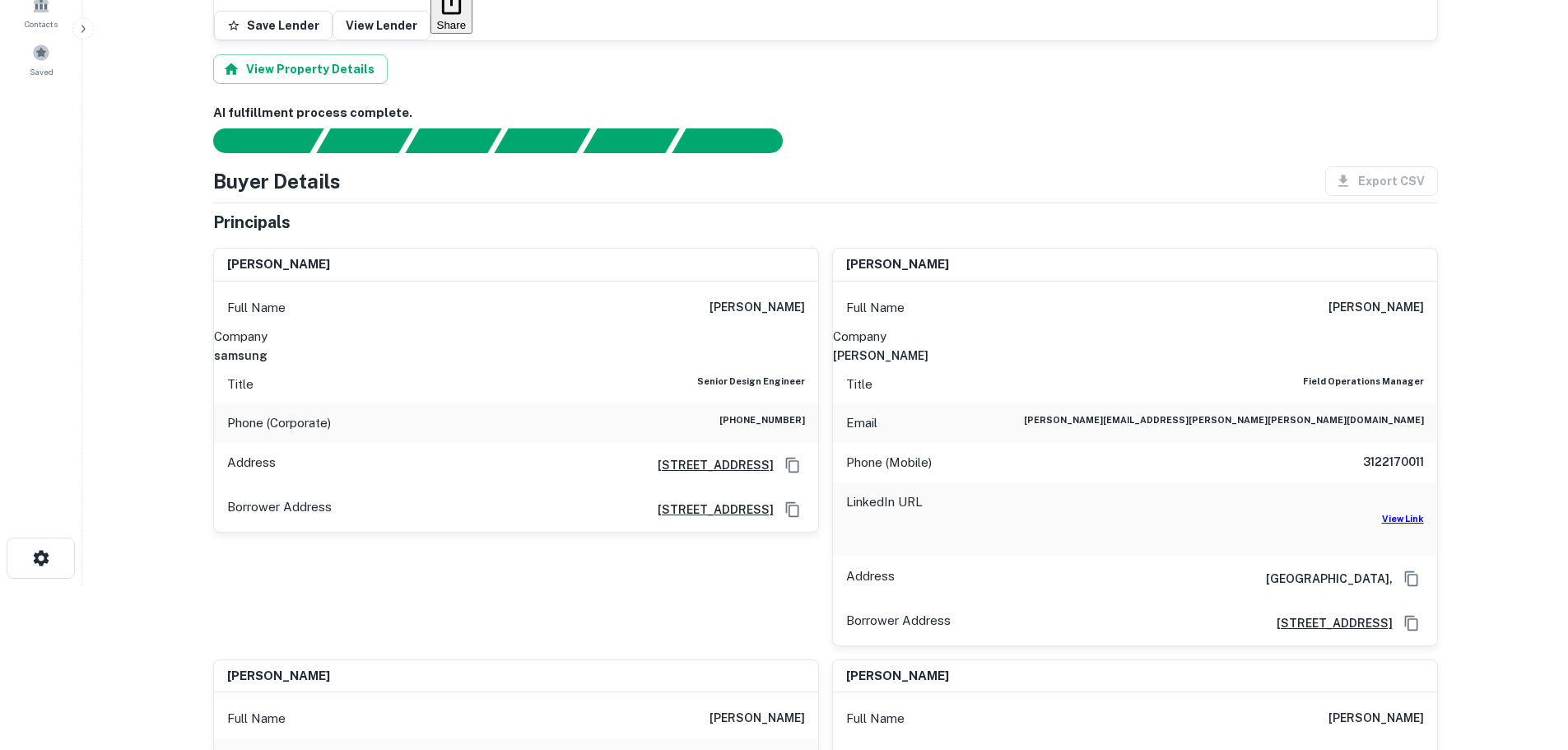
click at [1359, 453] on h6 "3122170011" at bounding box center [1374, 463] width 98 height 20
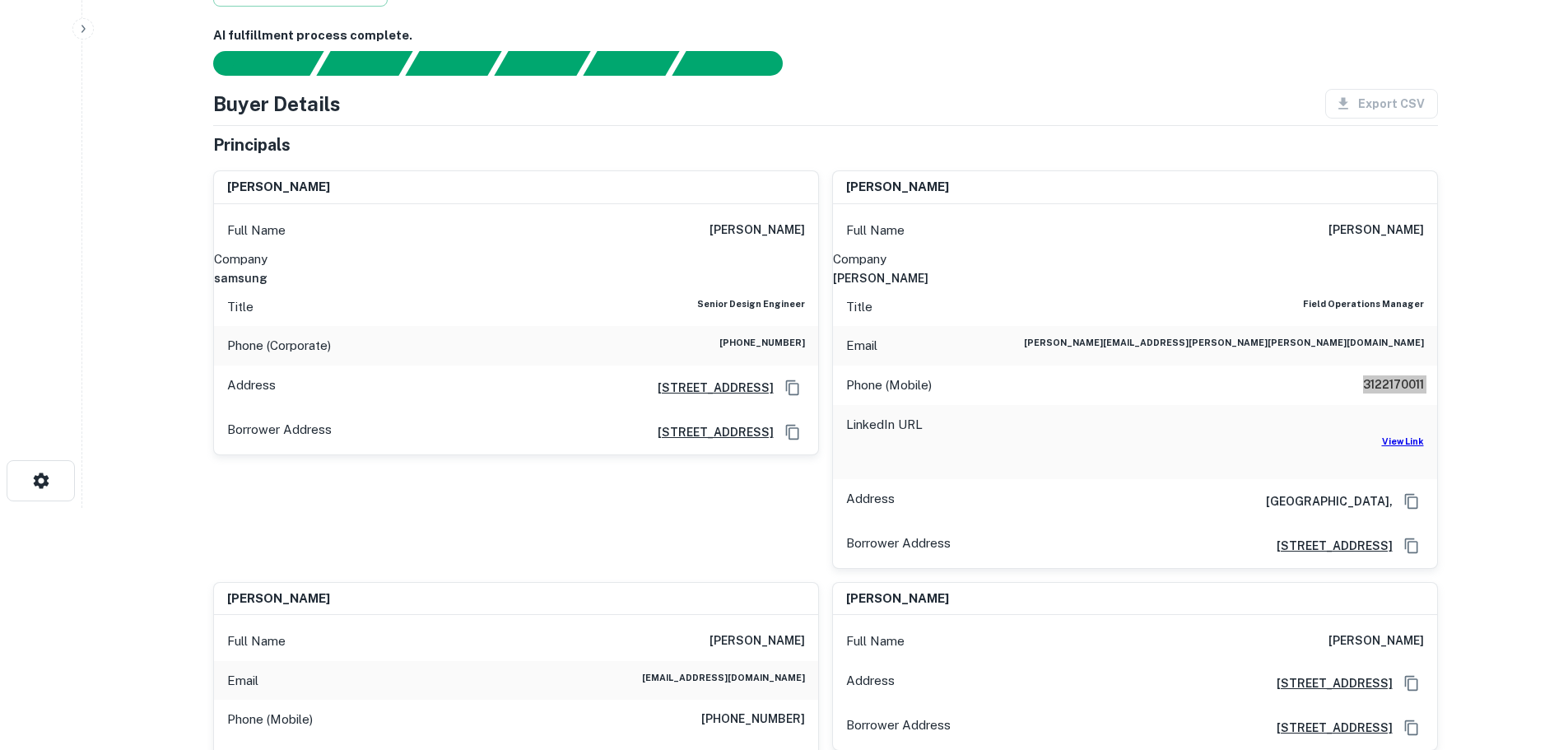
scroll to position [494, 0]
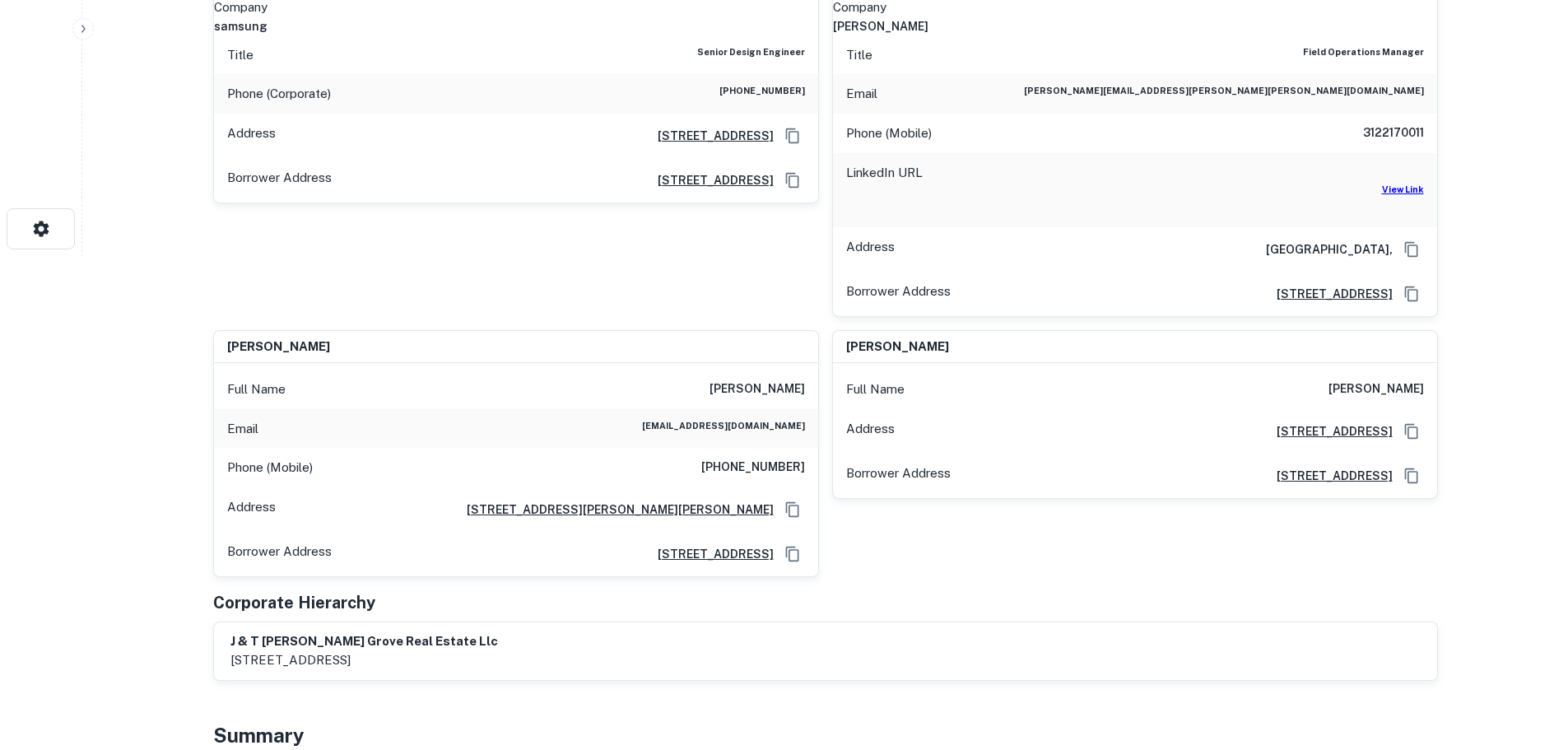
click at [797, 457] on h6 "[PHONE_NUMBER]" at bounding box center [753, 467] width 104 height 20
click at [796, 457] on h6 "[PHONE_NUMBER]" at bounding box center [753, 467] width 104 height 20
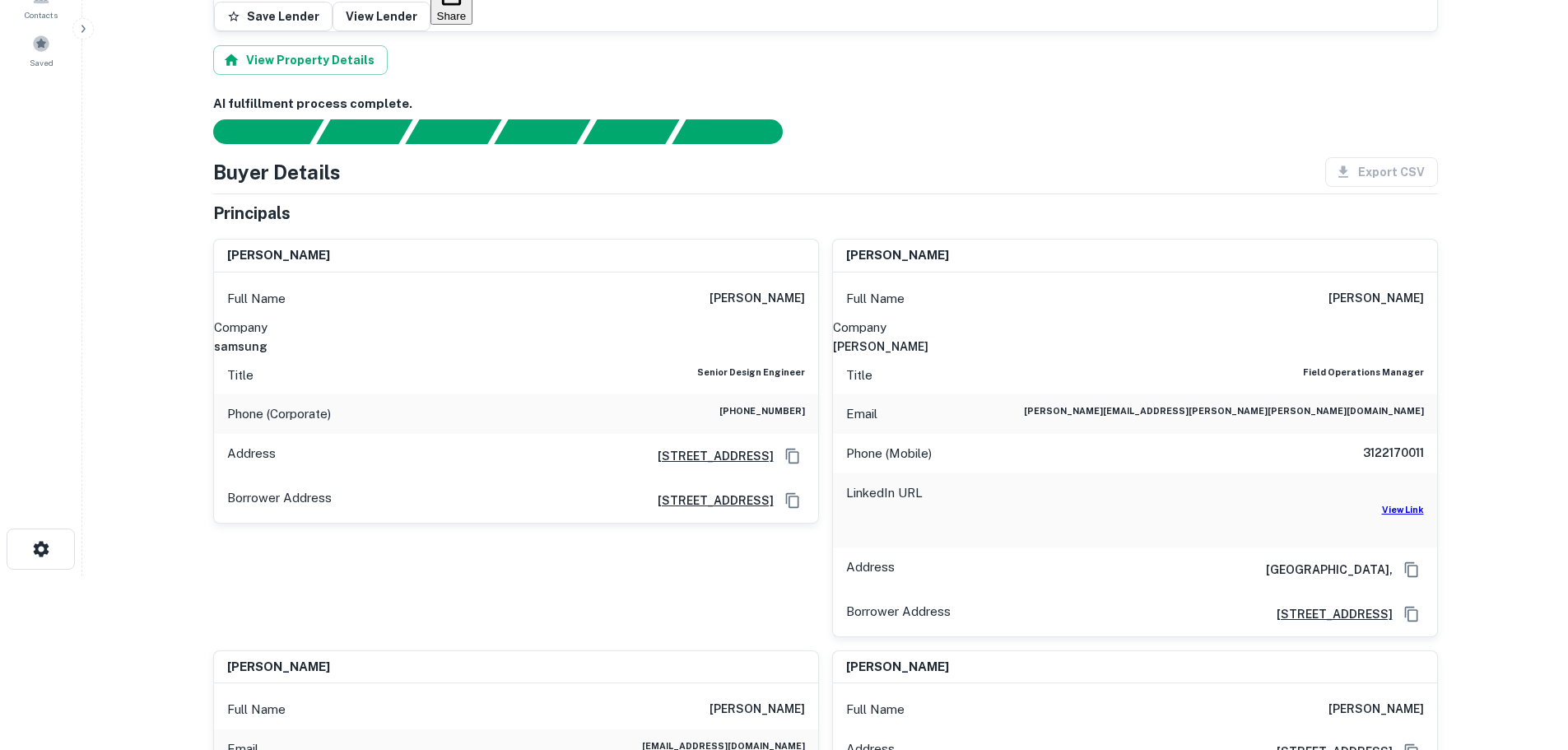
scroll to position [0, 0]
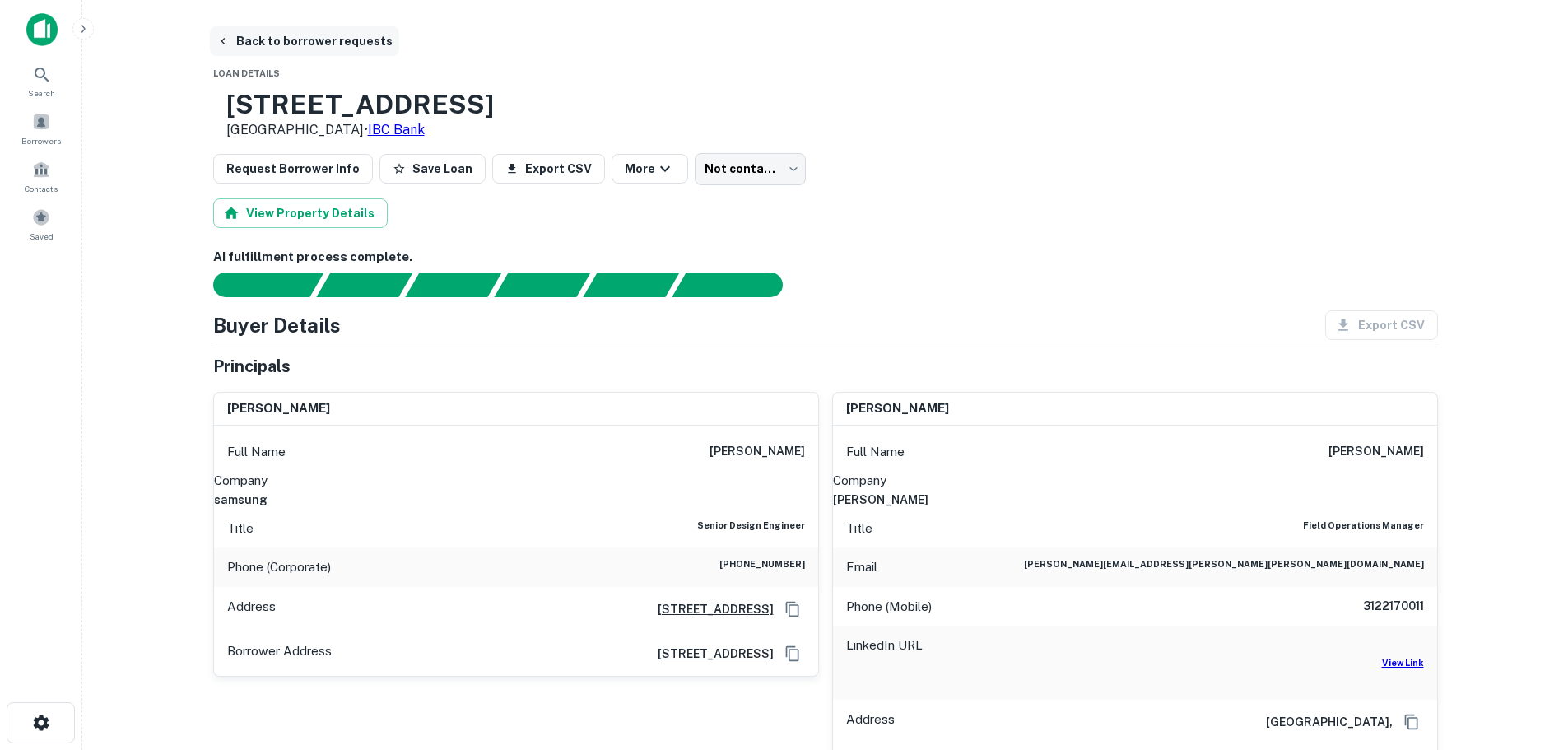
click at [354, 47] on button "Back to borrower requests" at bounding box center [305, 41] width 190 height 29
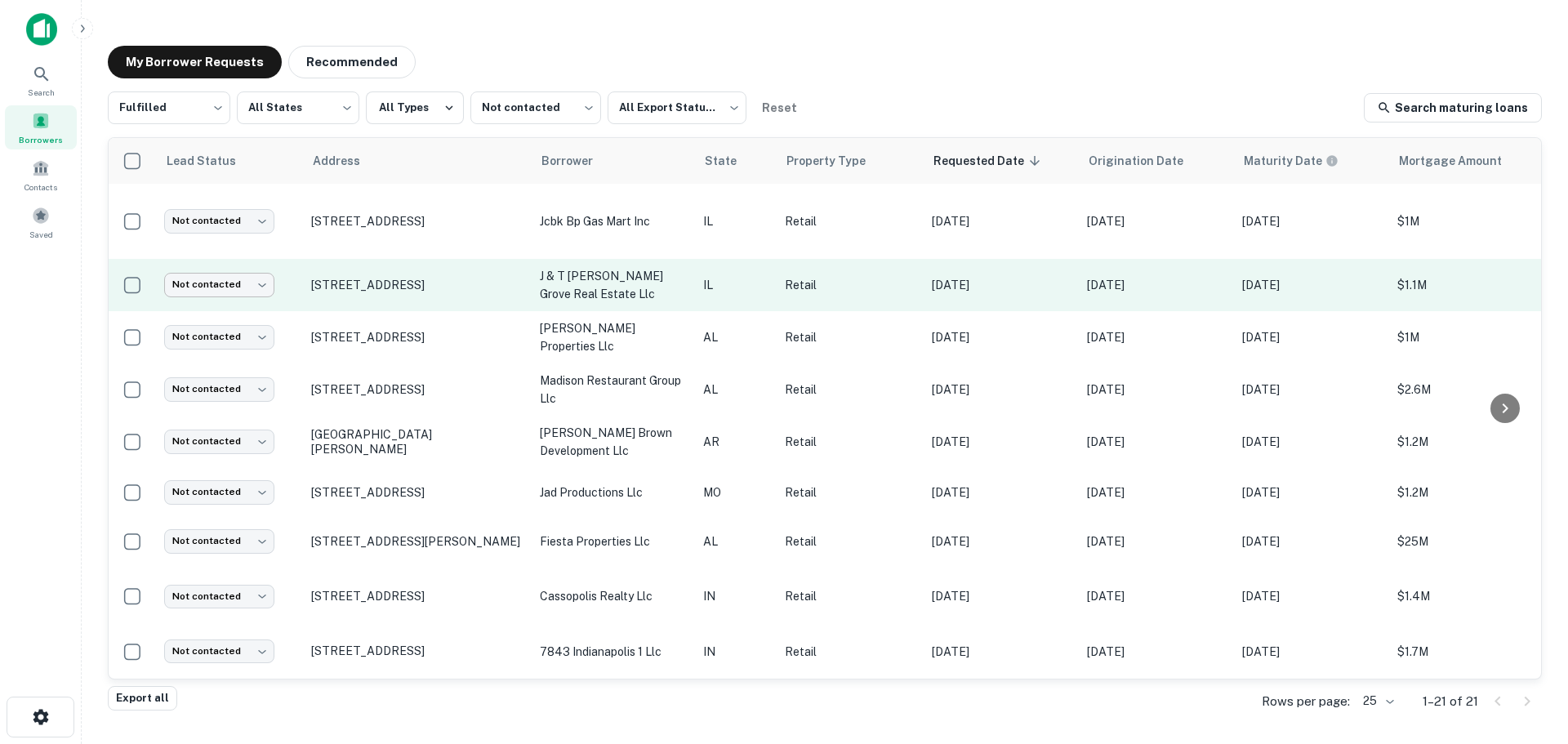
click at [247, 281] on body "Search Borrowers Contacts Saved My Borrower Requests Recommended Fulfilled ****…" at bounding box center [784, 372] width 1568 height 744
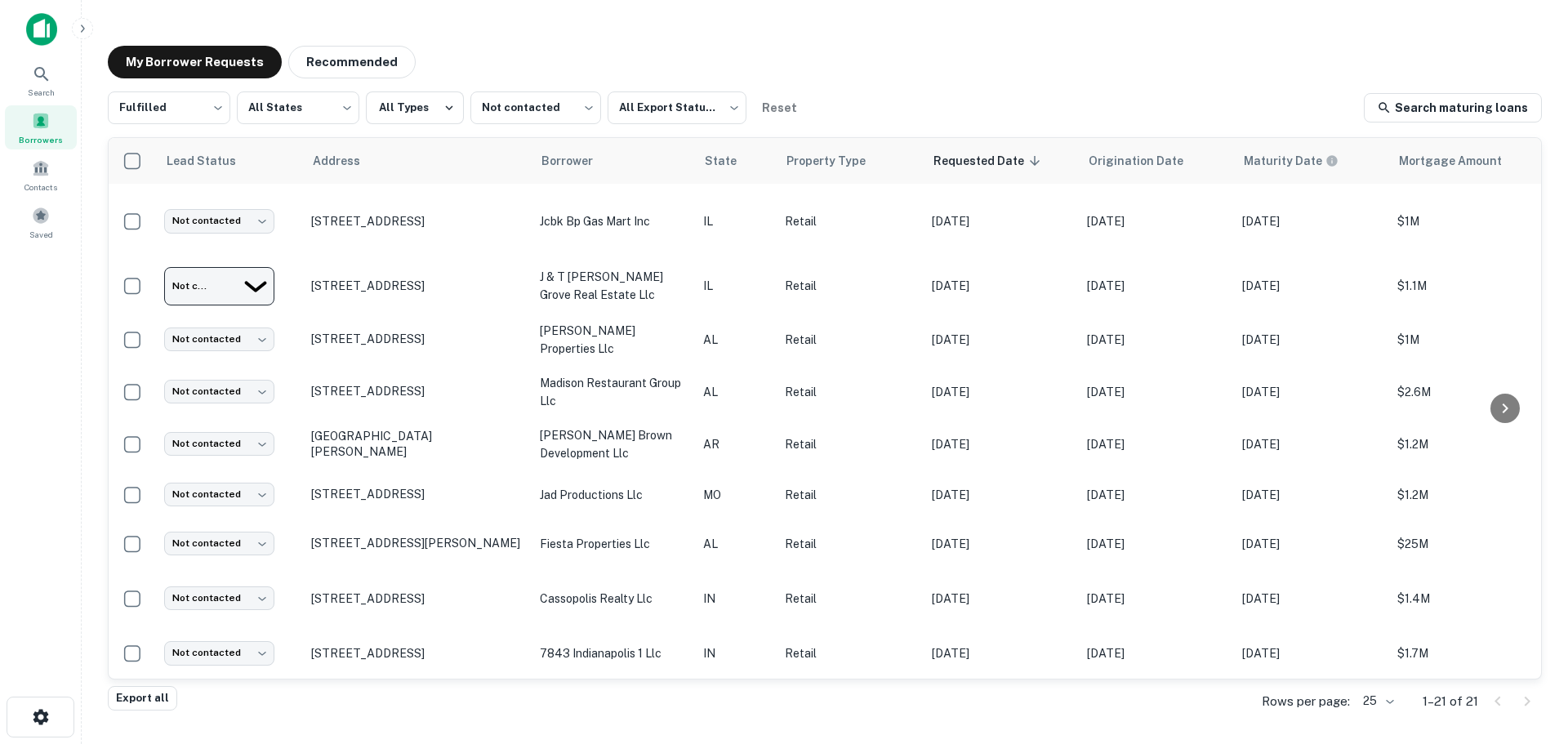
type input "**********"
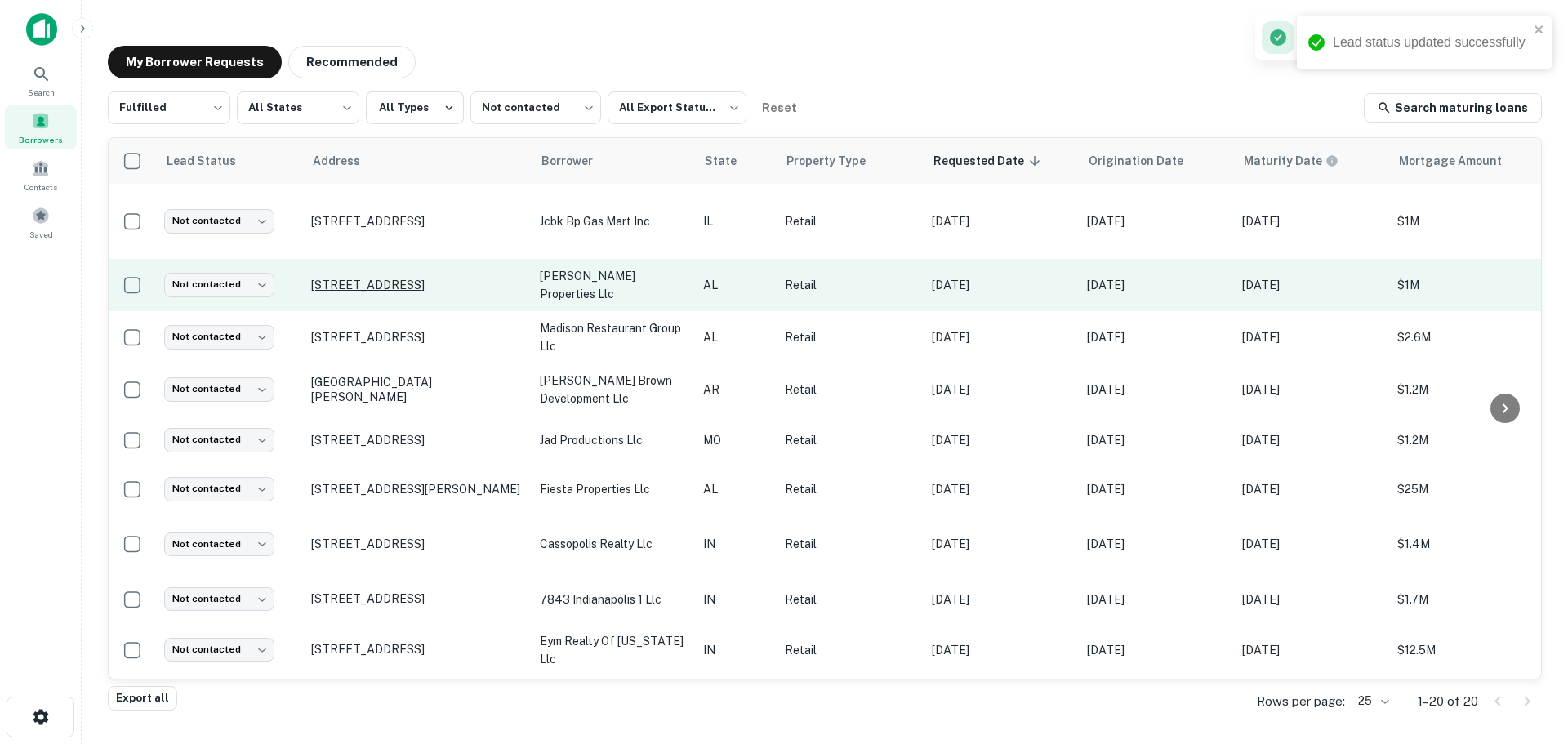
click at [398, 281] on p "[STREET_ADDRESS]" at bounding box center [417, 285] width 212 height 15
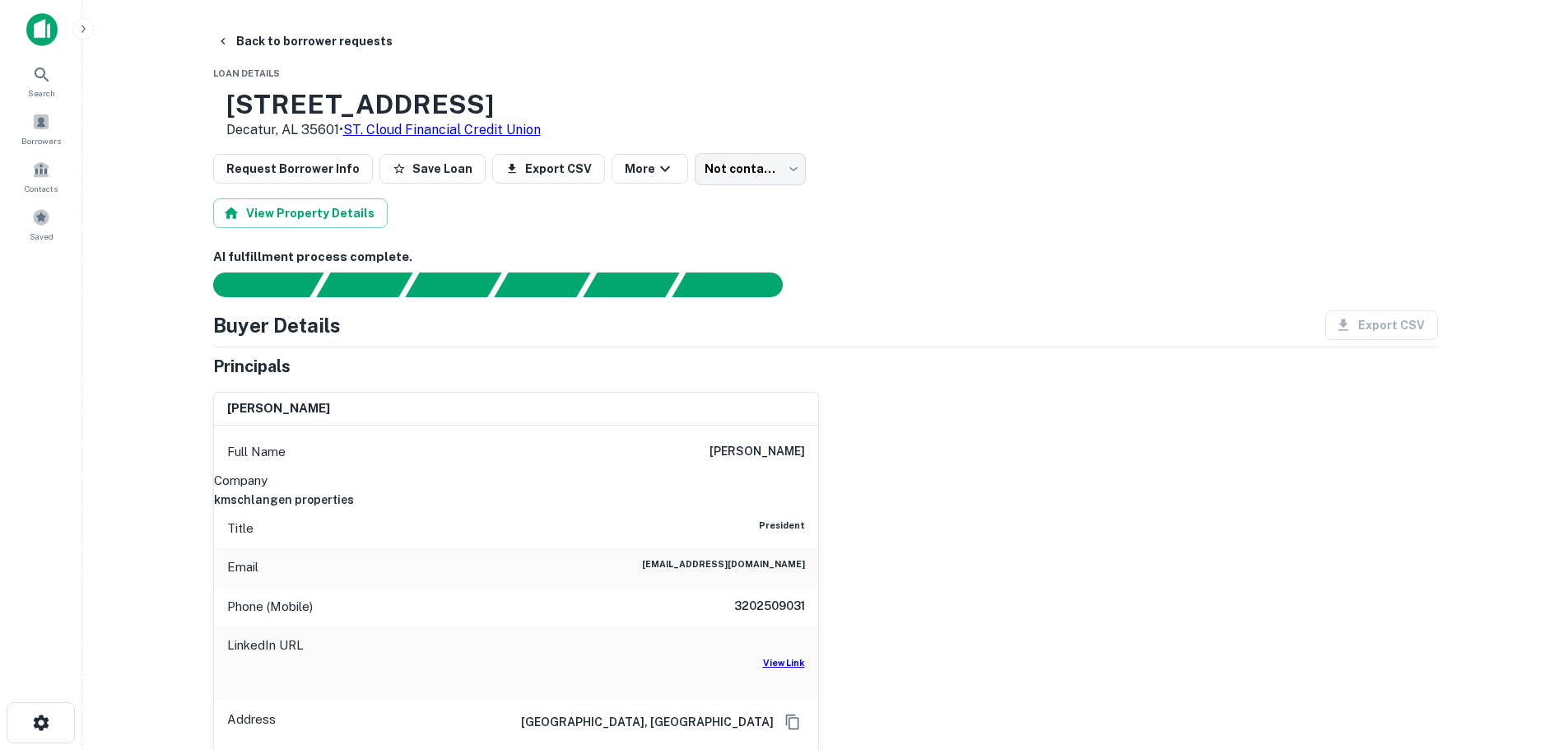
click at [743, 491] on h6 "kmschlangen properties" at bounding box center [516, 500] width 605 height 18
click at [402, 114] on h3 "[STREET_ADDRESS]" at bounding box center [383, 104] width 315 height 31
click at [443, 95] on h3 "[STREET_ADDRESS]" at bounding box center [383, 104] width 315 height 31
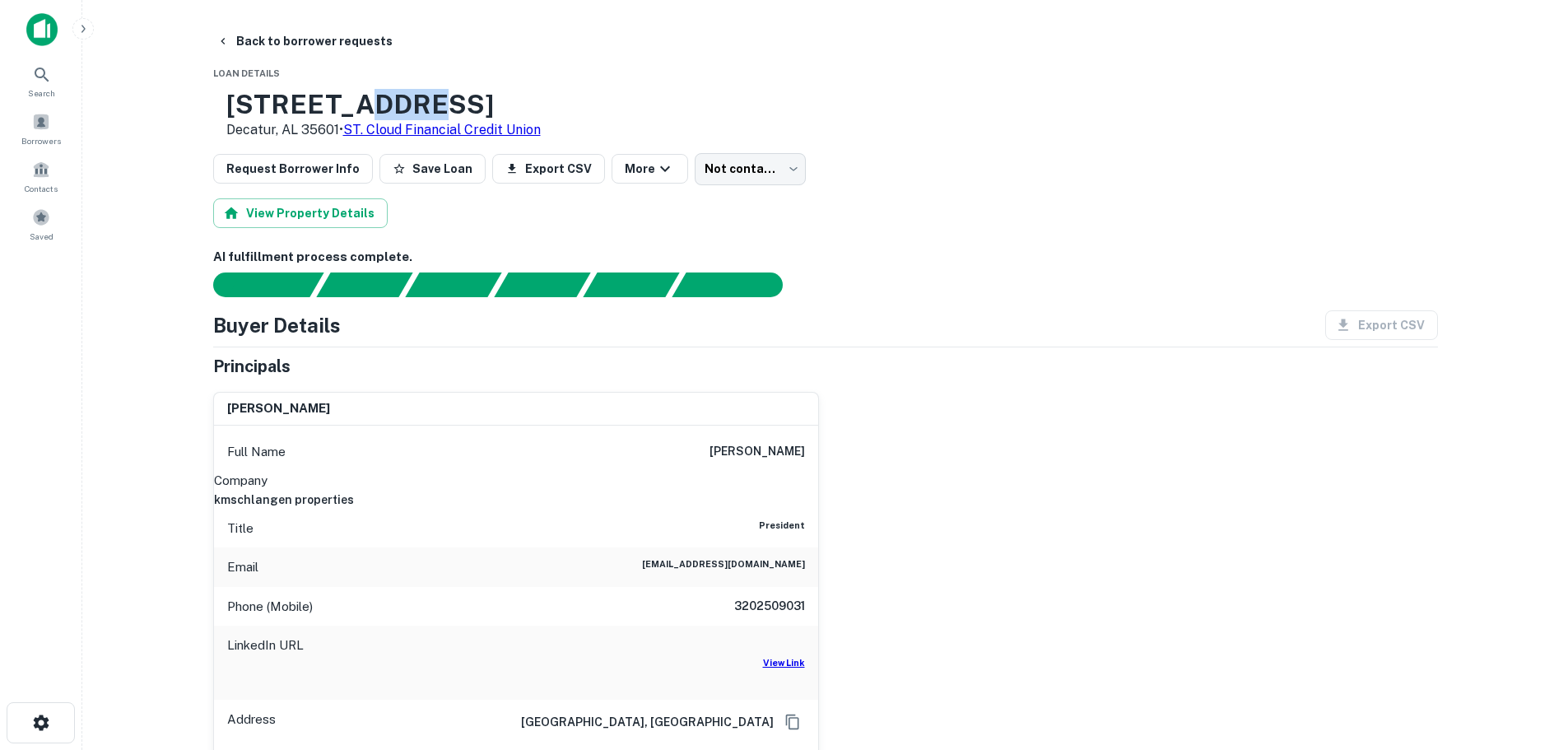
click at [443, 95] on h3 "[STREET_ADDRESS]" at bounding box center [383, 104] width 315 height 31
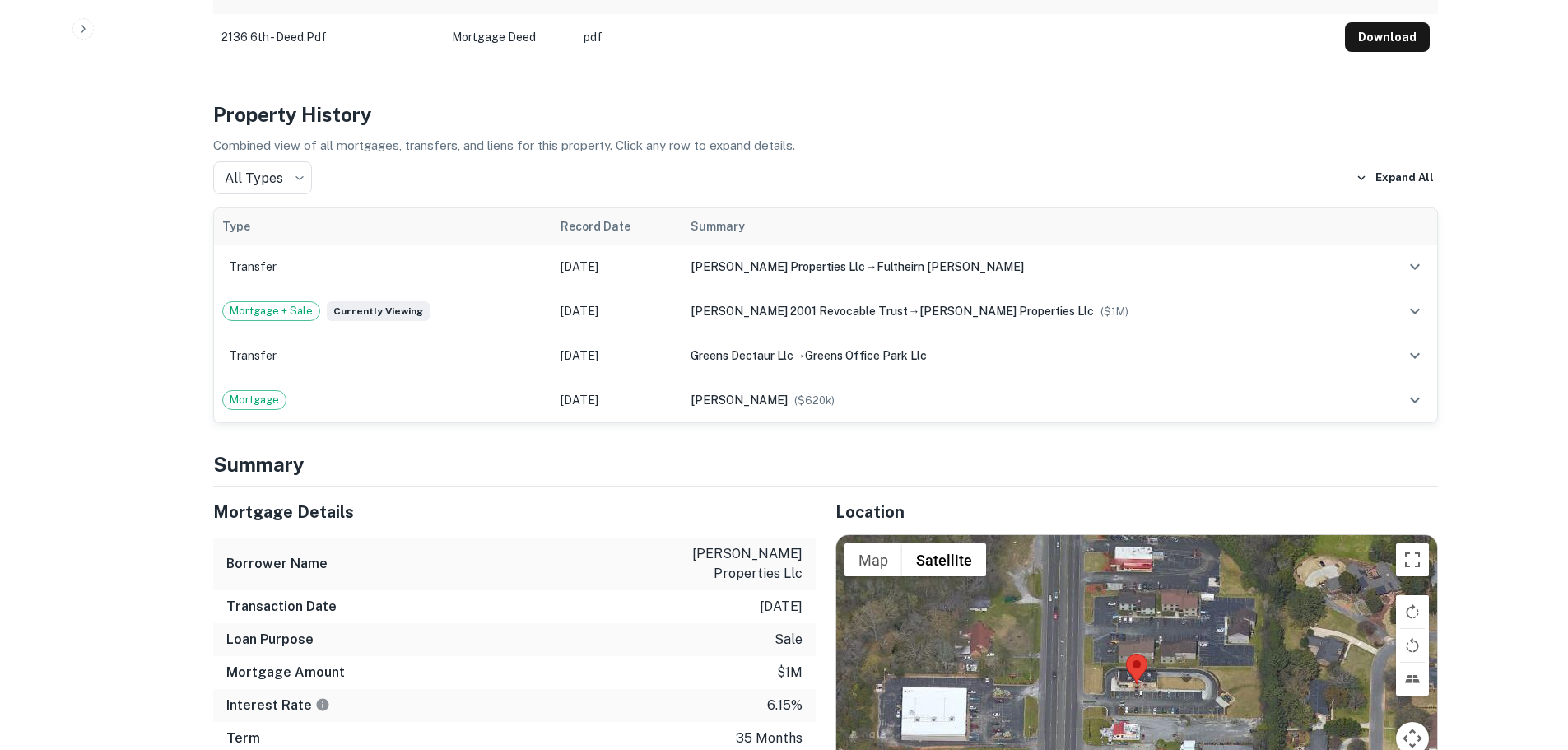
scroll to position [1235, 0]
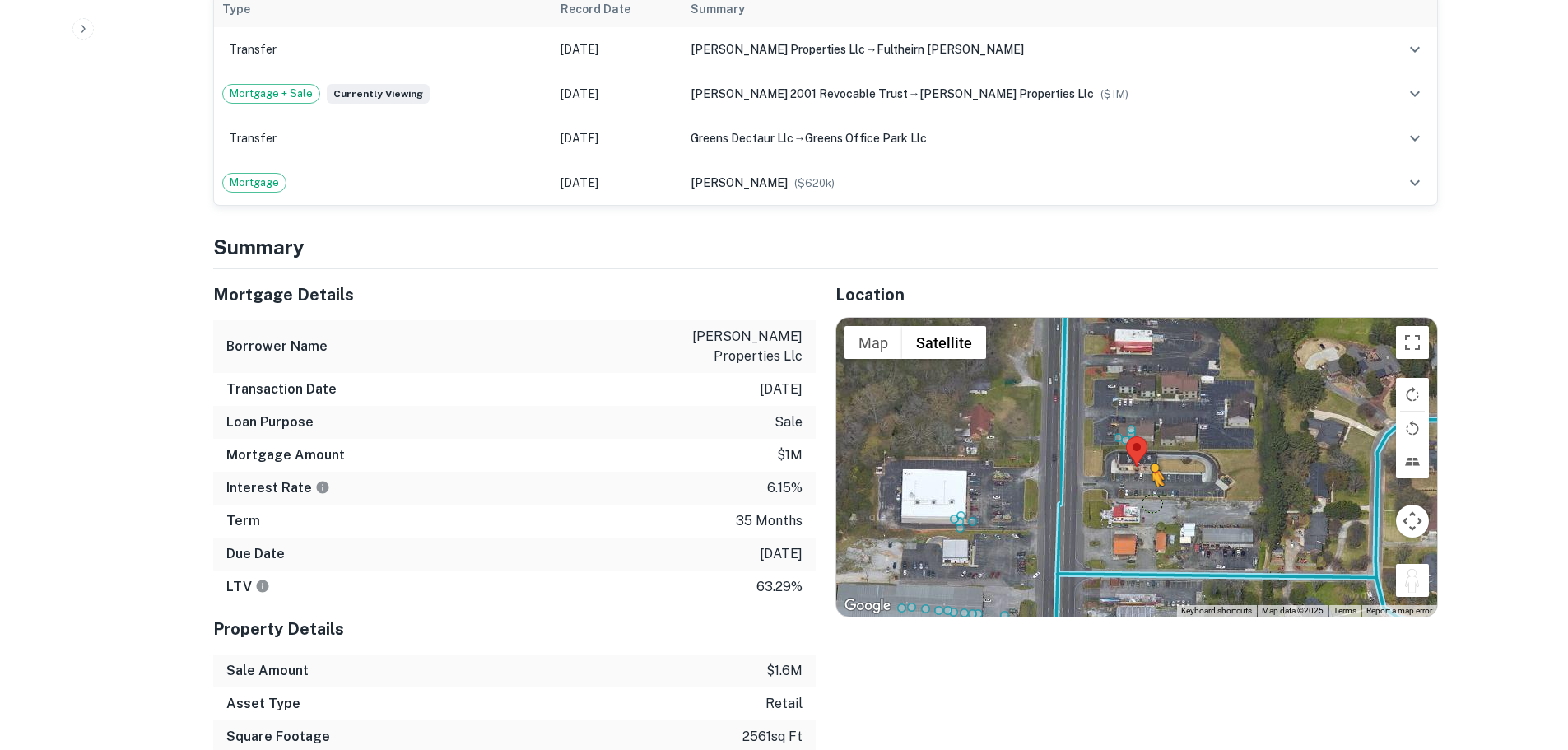
drag, startPoint x: 1424, startPoint y: 480, endPoint x: 1140, endPoint y: 384, distance: 299.8
click at [1140, 384] on div "To activate drag with keyboard, press Alt + Enter. Once in keyboard drag state,…" at bounding box center [1137, 466] width 601 height 298
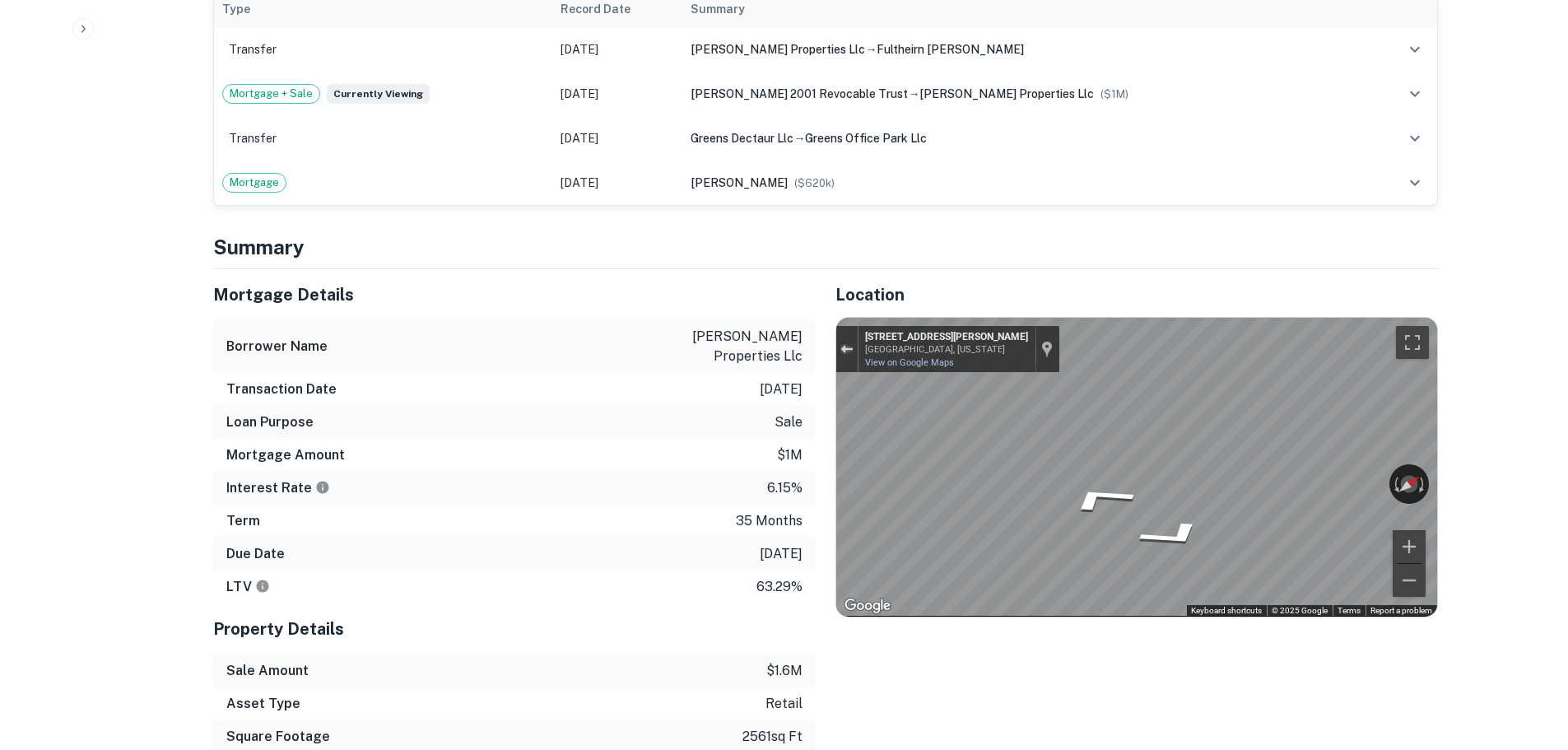
click at [848, 344] on div "Exit the Street View" at bounding box center [846, 348] width 12 height 10
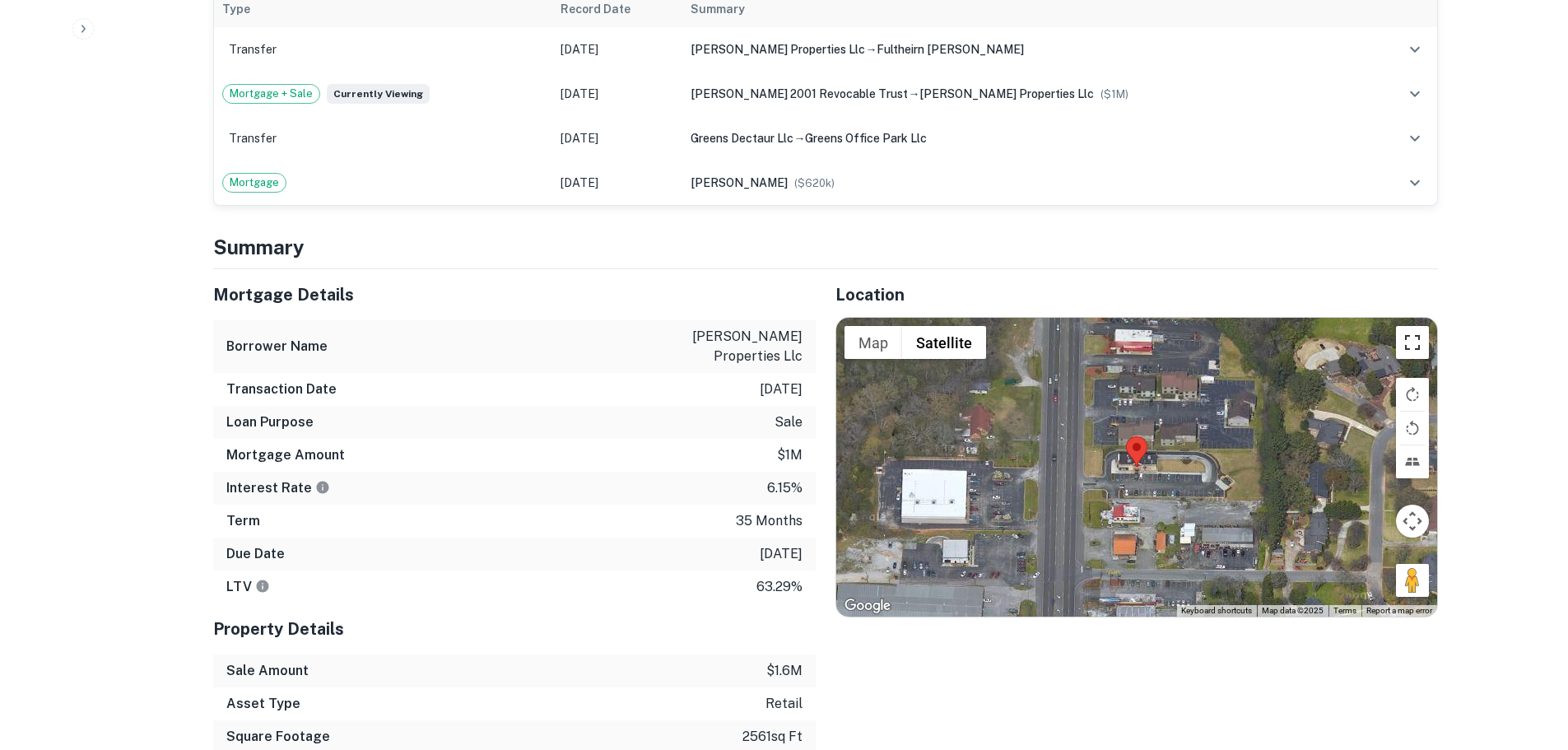
click at [1413, 326] on button "Toggle fullscreen view" at bounding box center [1412, 342] width 33 height 33
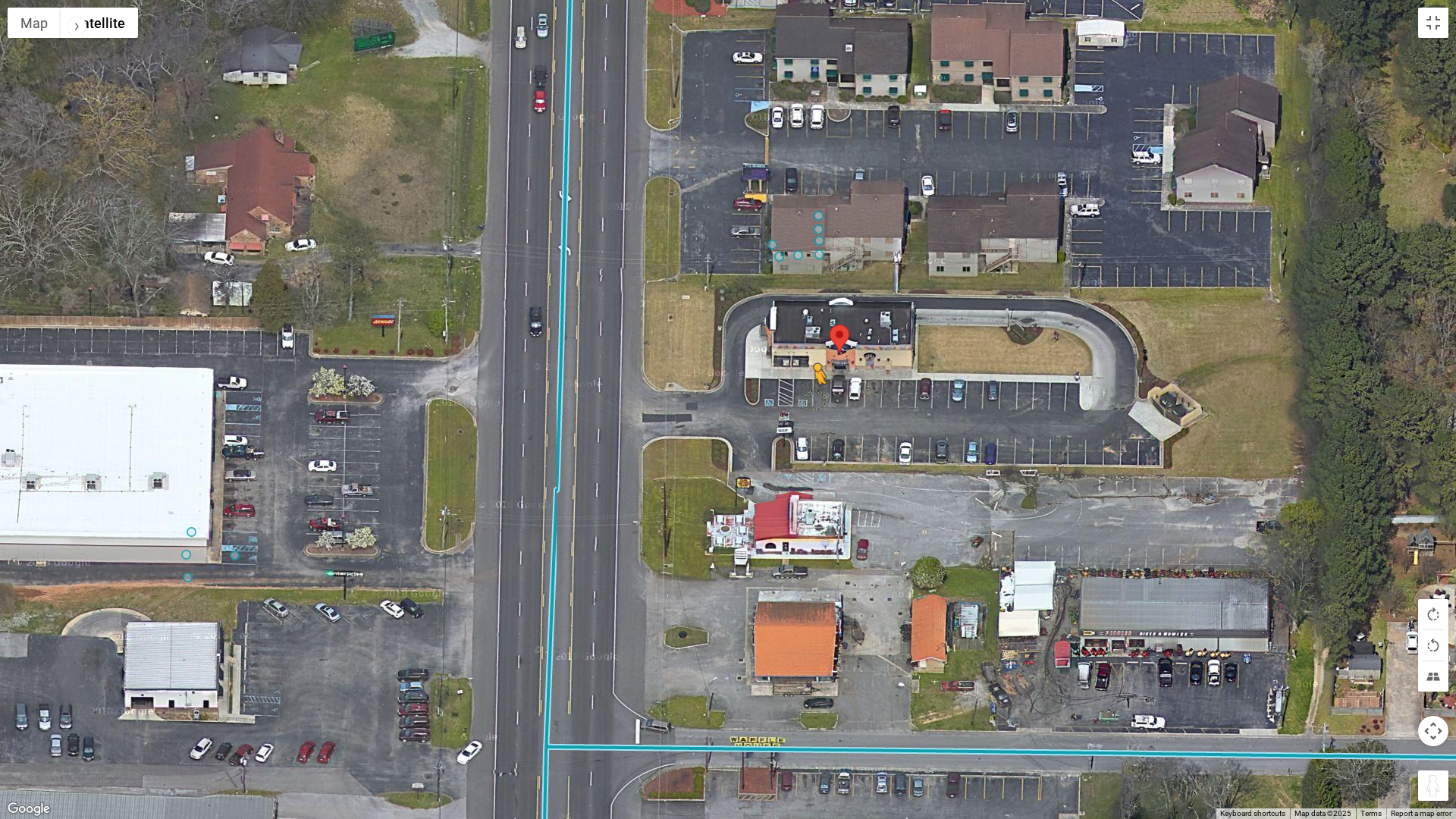
drag, startPoint x: 1440, startPoint y: 783, endPoint x: 813, endPoint y: 398, distance: 735.8
click at [813, 398] on div "To activate drag with keyboard, press Alt + Enter. Once in keyboard drag state,…" at bounding box center [728, 409] width 1456 height 819
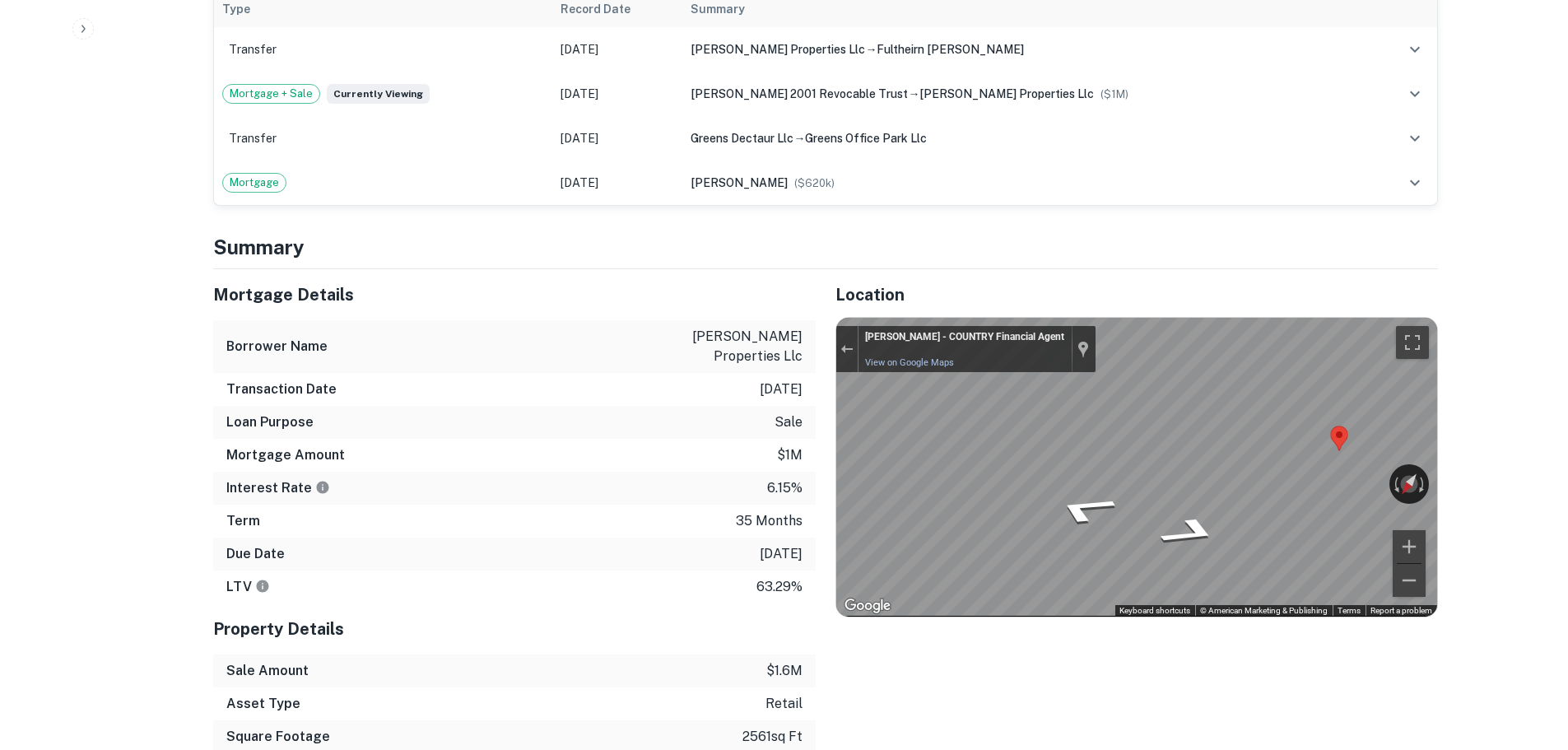
click at [833, 270] on div "Location ← Move left → Move right ↑ Move up ↓ Move down + Zoom in - Zoom out Ho…" at bounding box center [1127, 527] width 622 height 517
click at [846, 339] on button "Exit the Street View" at bounding box center [847, 349] width 21 height 22
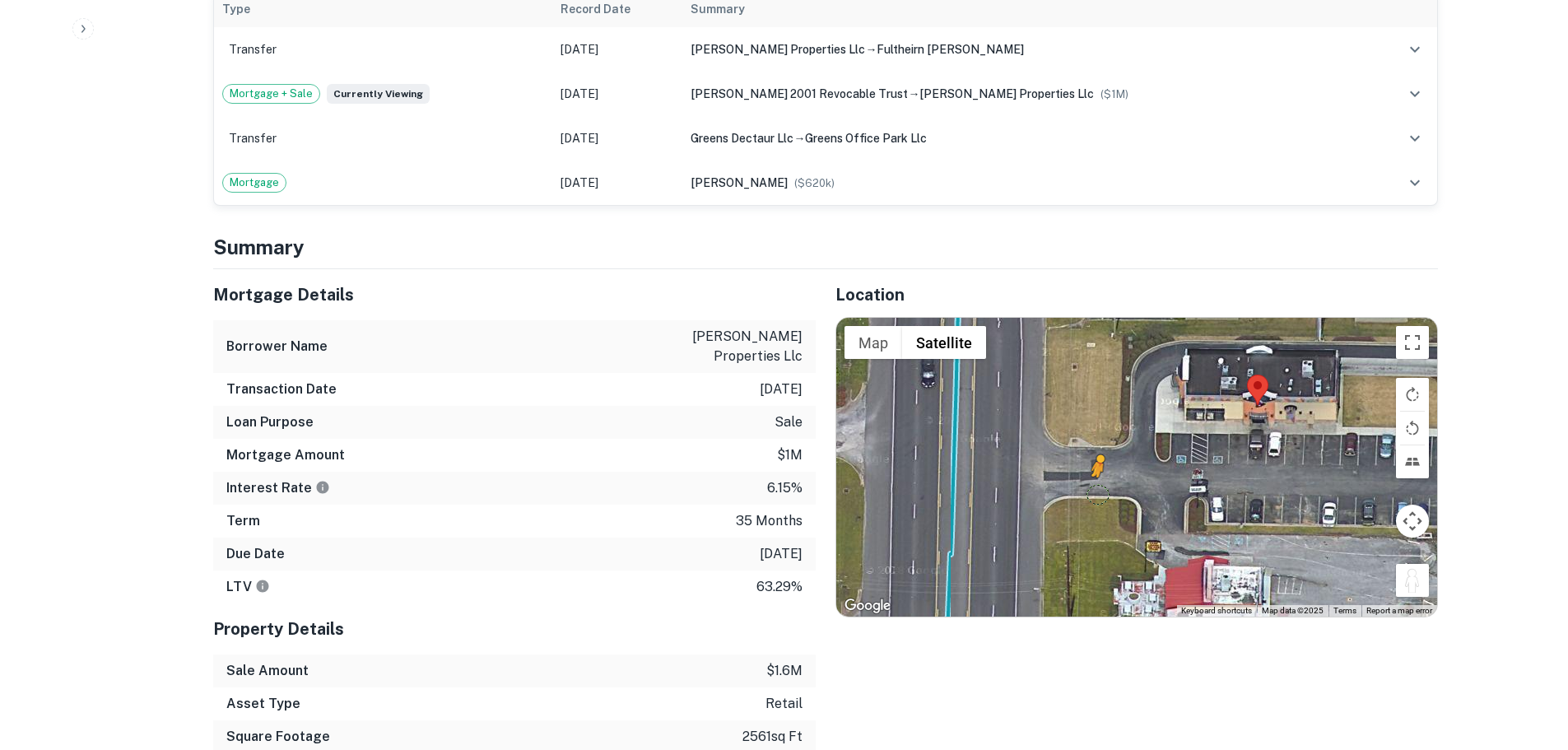
drag, startPoint x: 1407, startPoint y: 480, endPoint x: 1089, endPoint y: 377, distance: 334.3
click at [1089, 377] on div "To activate drag with keyboard, press Alt + Enter. Once in keyboard drag state,…" at bounding box center [1137, 466] width 601 height 298
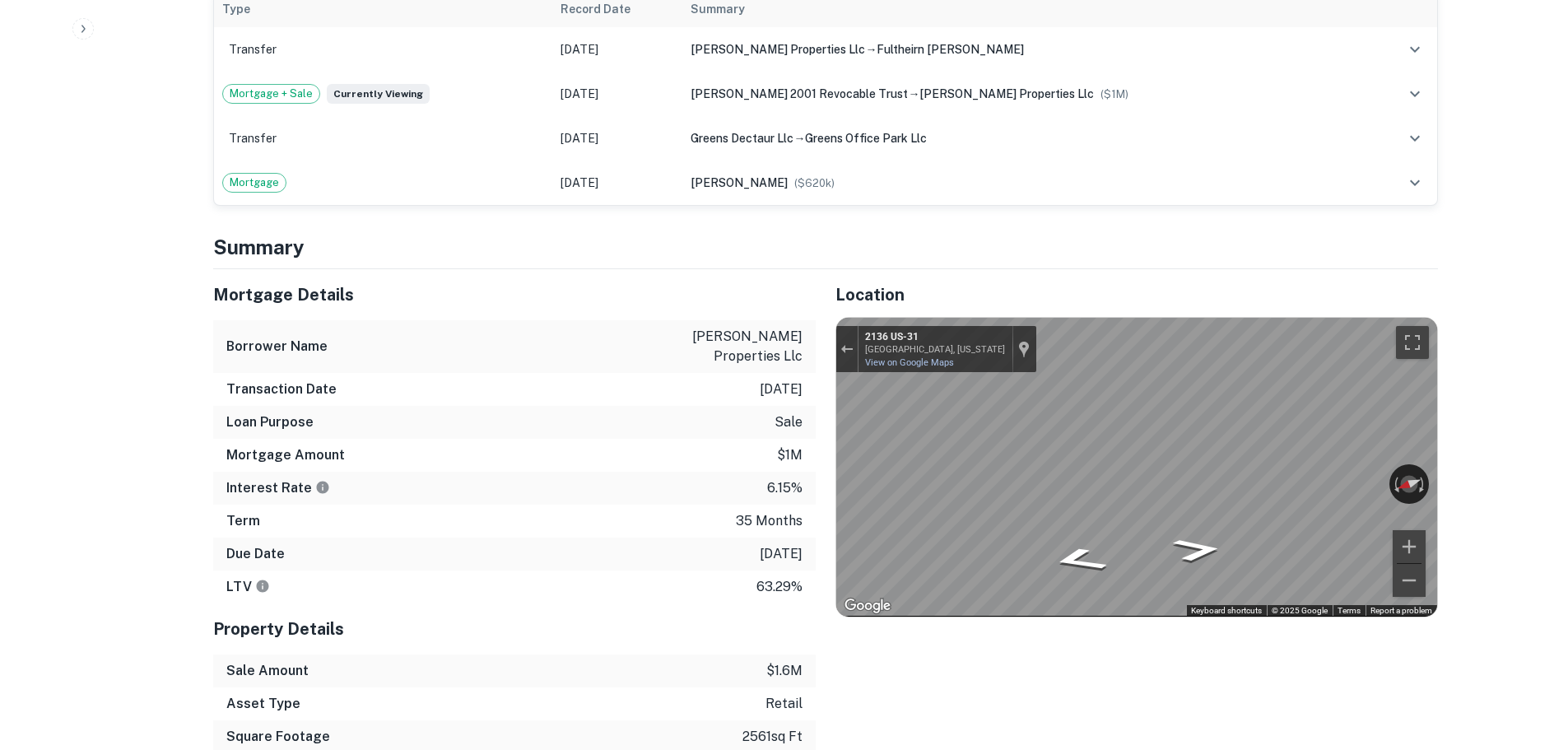
click at [1180, 332] on div "← Move left → Move right ↑ Move up ↓ Move down + Zoom in - Zoom out 2136 US-31 …" at bounding box center [1137, 466] width 601 height 298
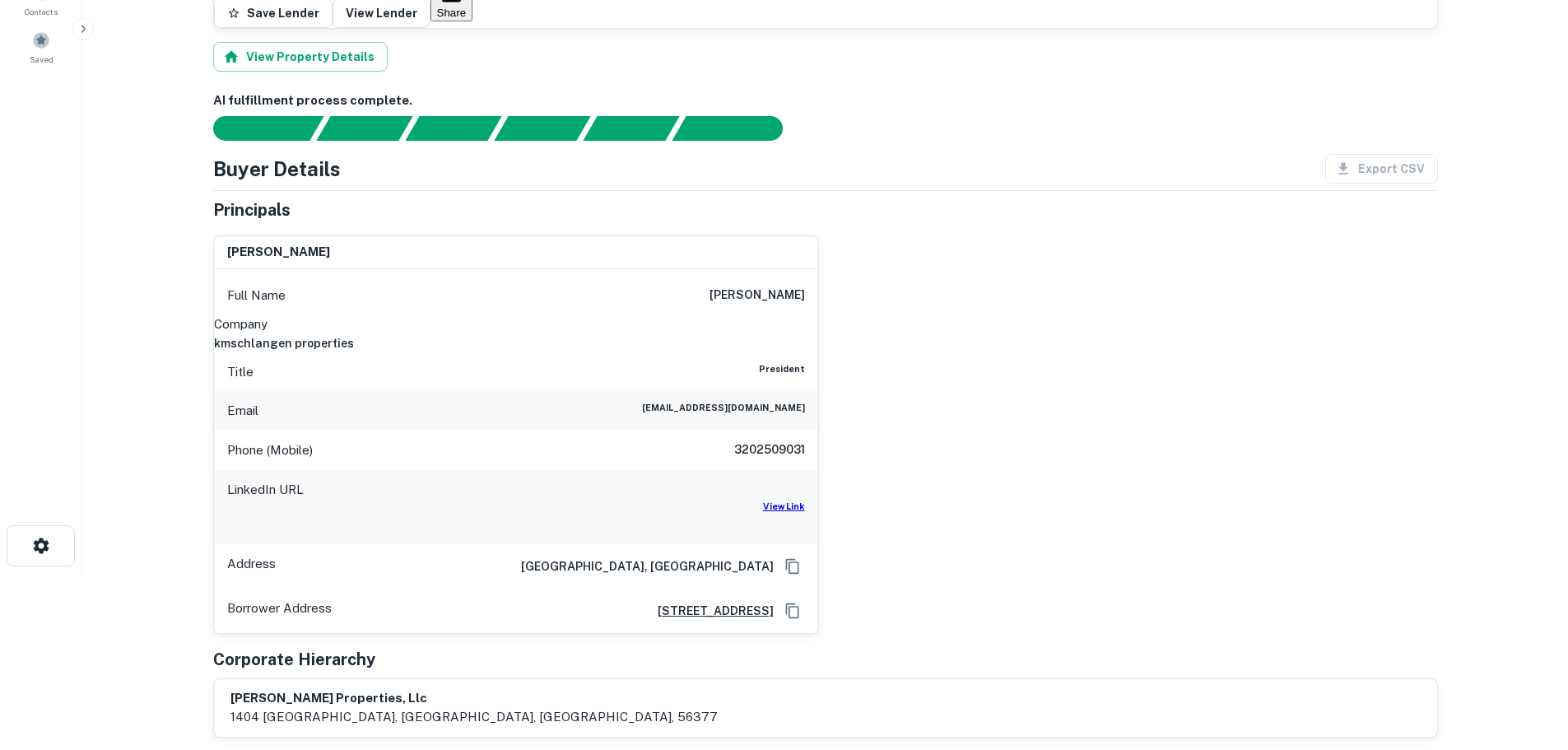
scroll to position [165, 0]
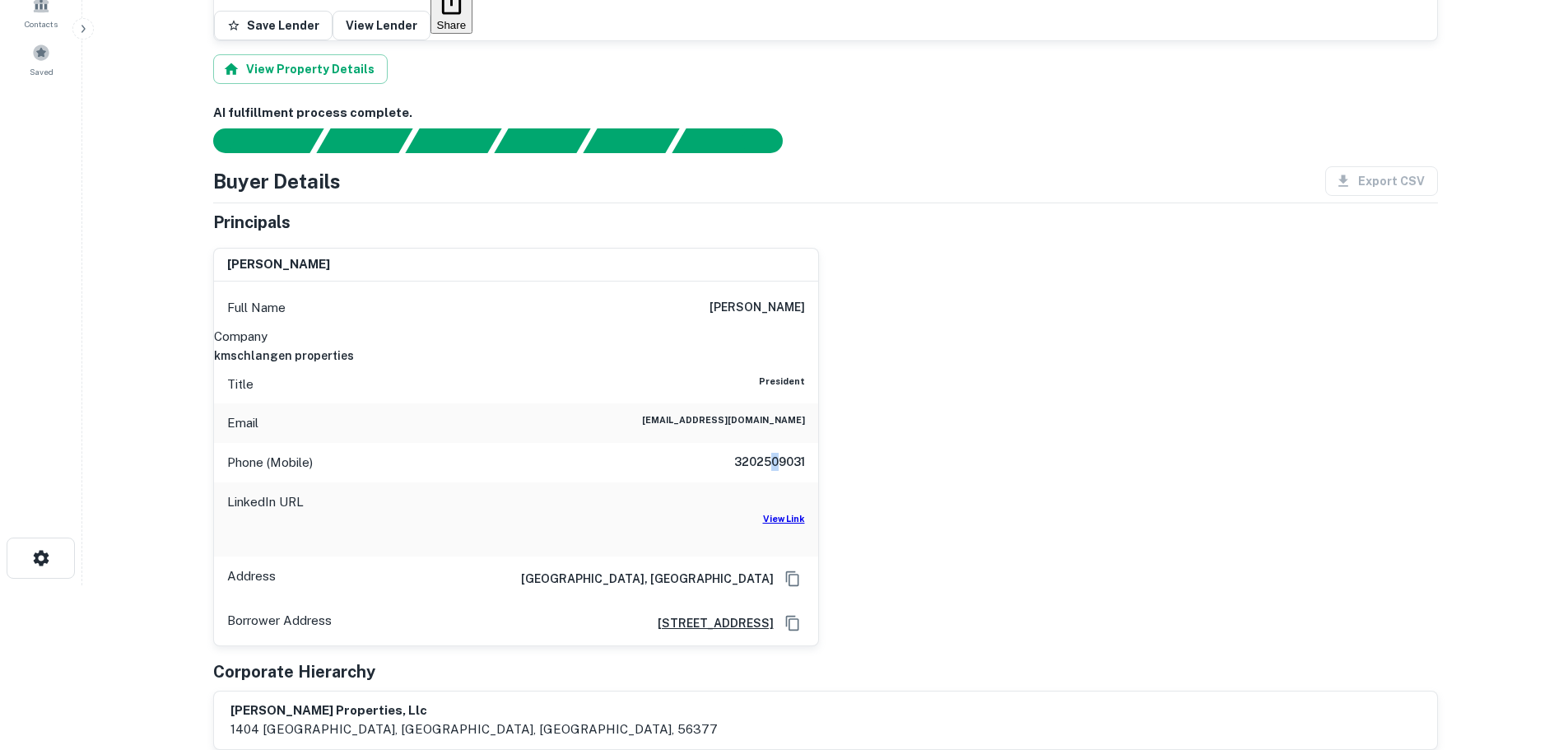
drag, startPoint x: 770, startPoint y: 405, endPoint x: 780, endPoint y: 394, distance: 14.9
click at [780, 443] on div "Phone (Mobile) [PHONE_NUMBER]" at bounding box center [516, 463] width 605 height 40
click at [781, 453] on h6 "3202509031" at bounding box center [755, 463] width 98 height 20
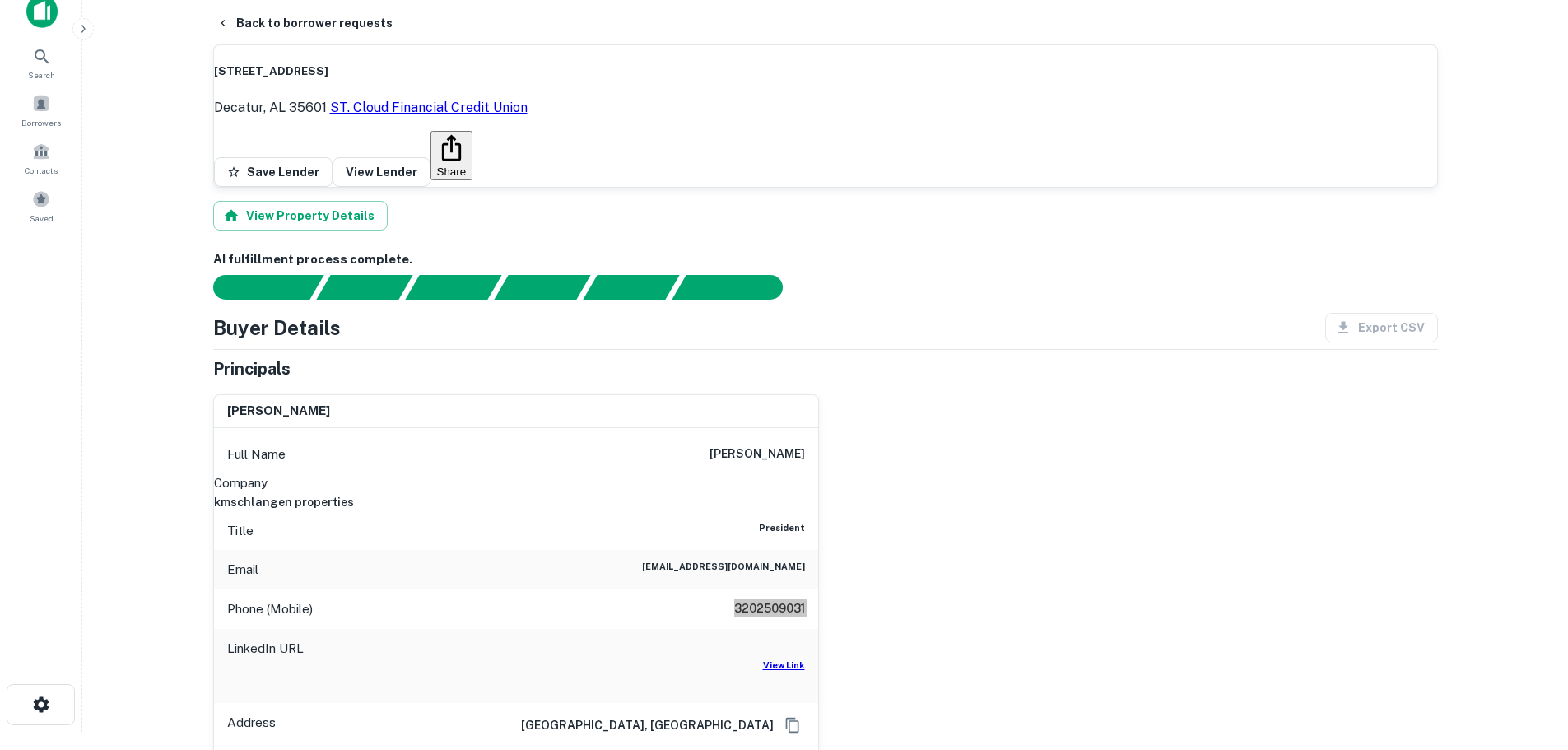
scroll to position [0, 0]
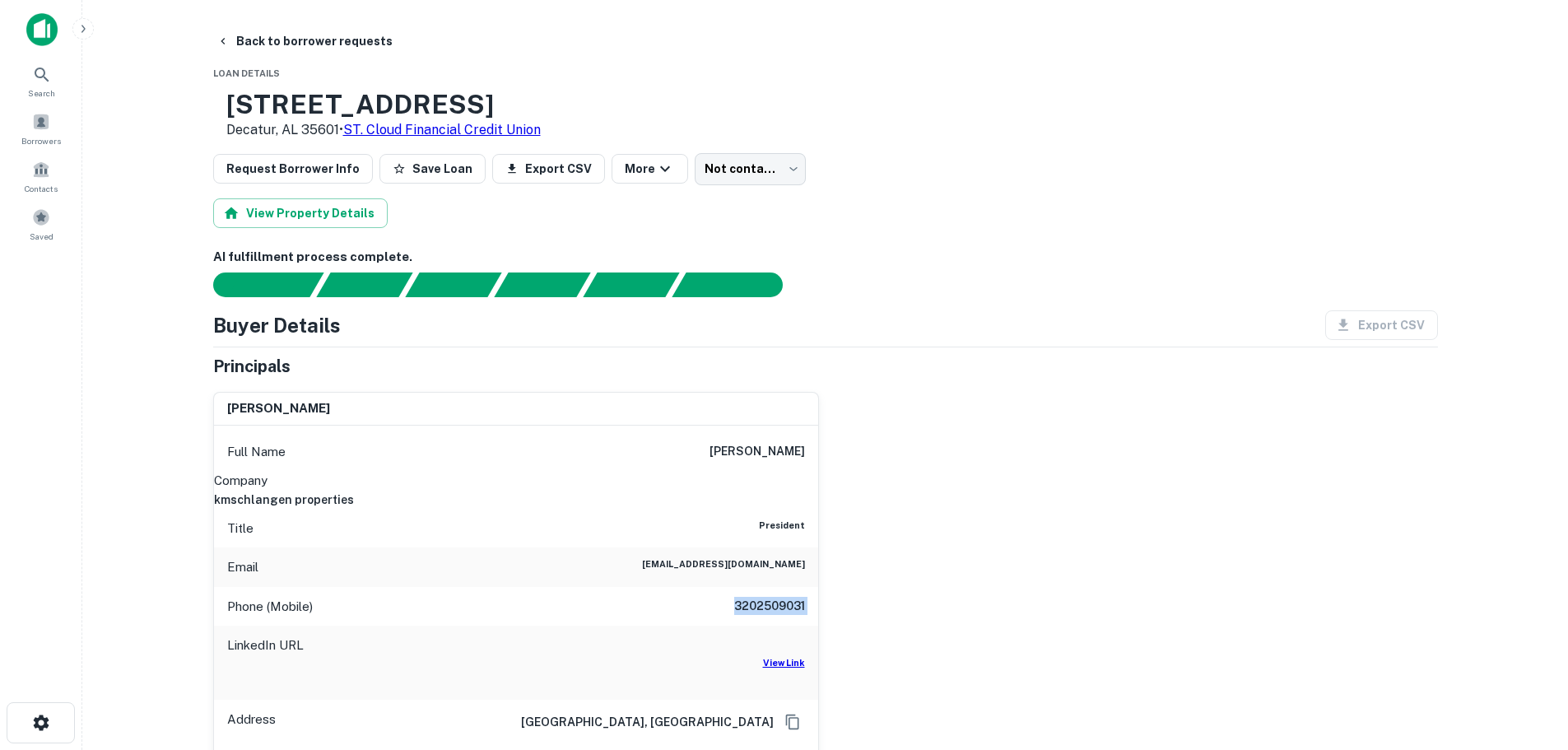
drag, startPoint x: 335, startPoint y: 48, endPoint x: 363, endPoint y: 66, distance: 33.3
click at [335, 48] on button "Back to borrower requests" at bounding box center [305, 41] width 190 height 29
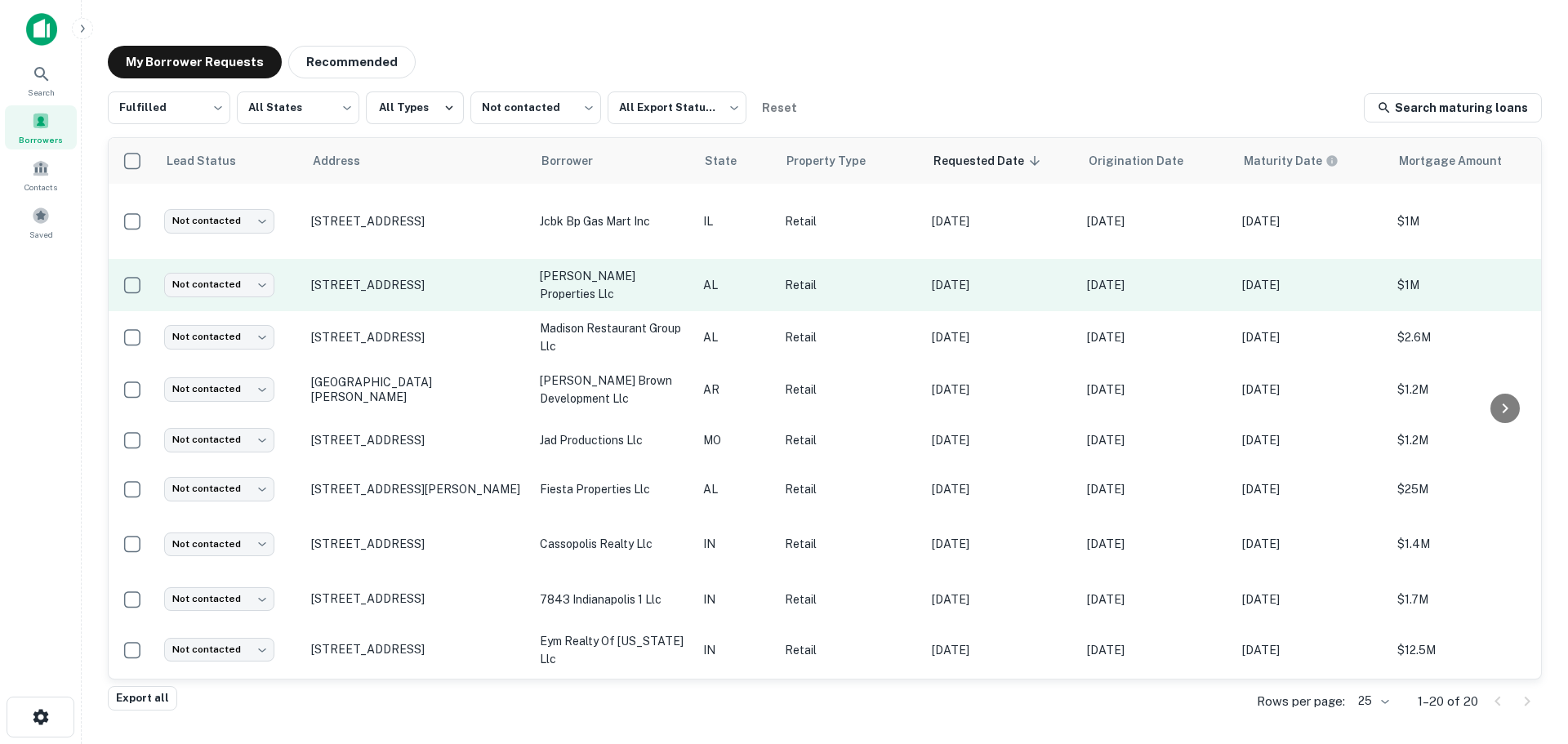
click at [235, 298] on td "Not contacted **** ​" at bounding box center [229, 284] width 147 height 52
click at [244, 287] on body "Search Borrowers Contacts Saved My Borrower Requests Recommended Fulfilled ****…" at bounding box center [784, 372] width 1568 height 744
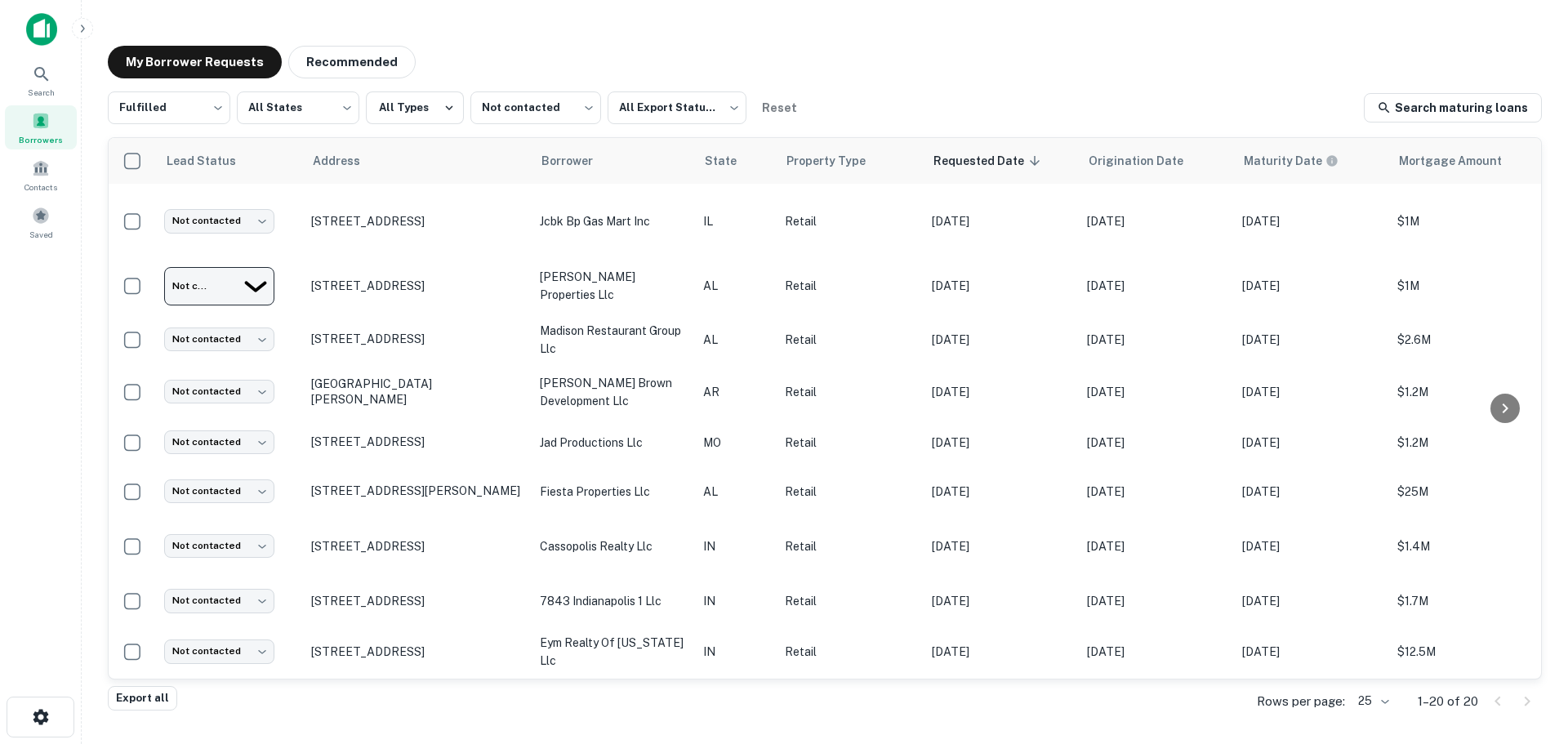
type input "*********"
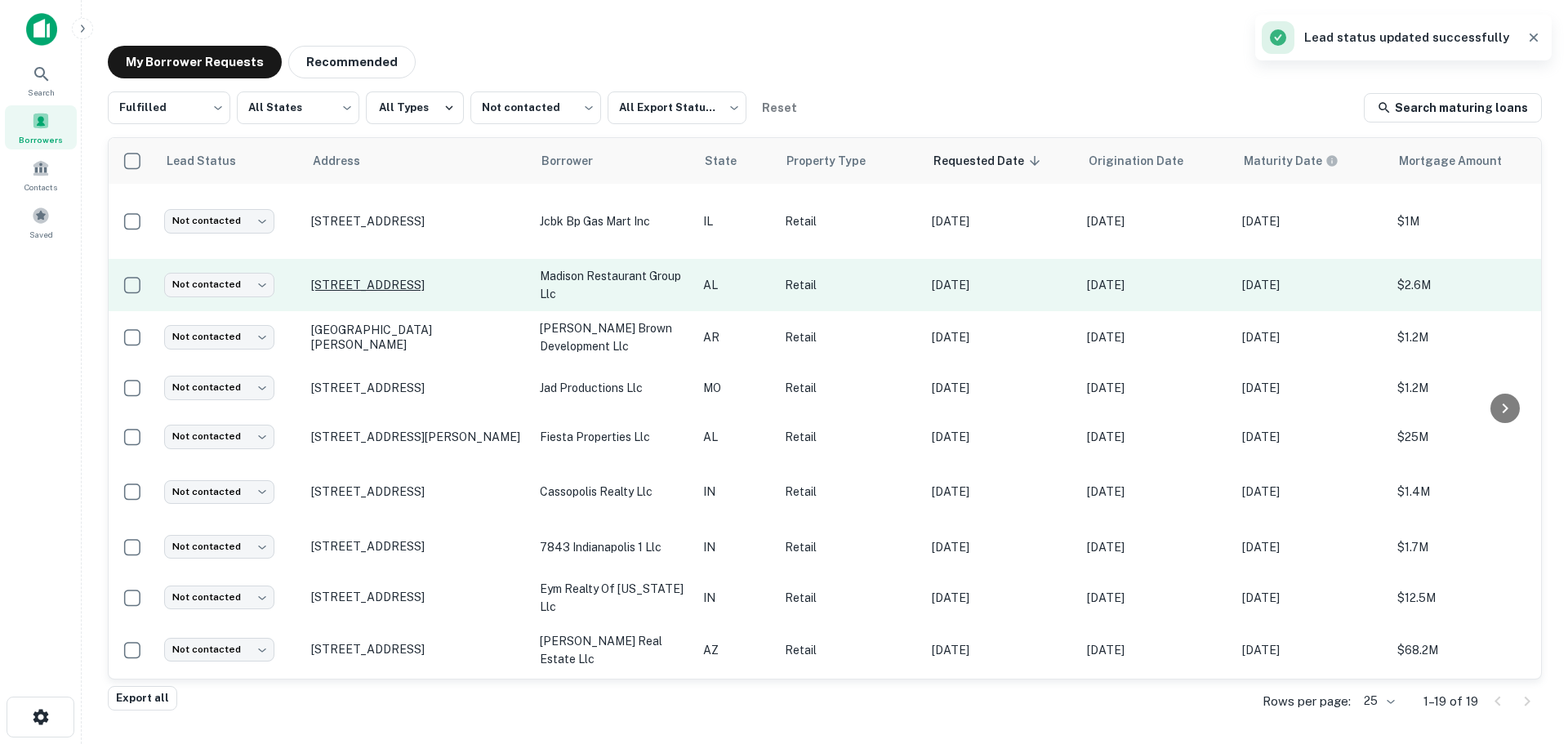
click at [421, 278] on p "[STREET_ADDRESS]" at bounding box center [417, 285] width 212 height 15
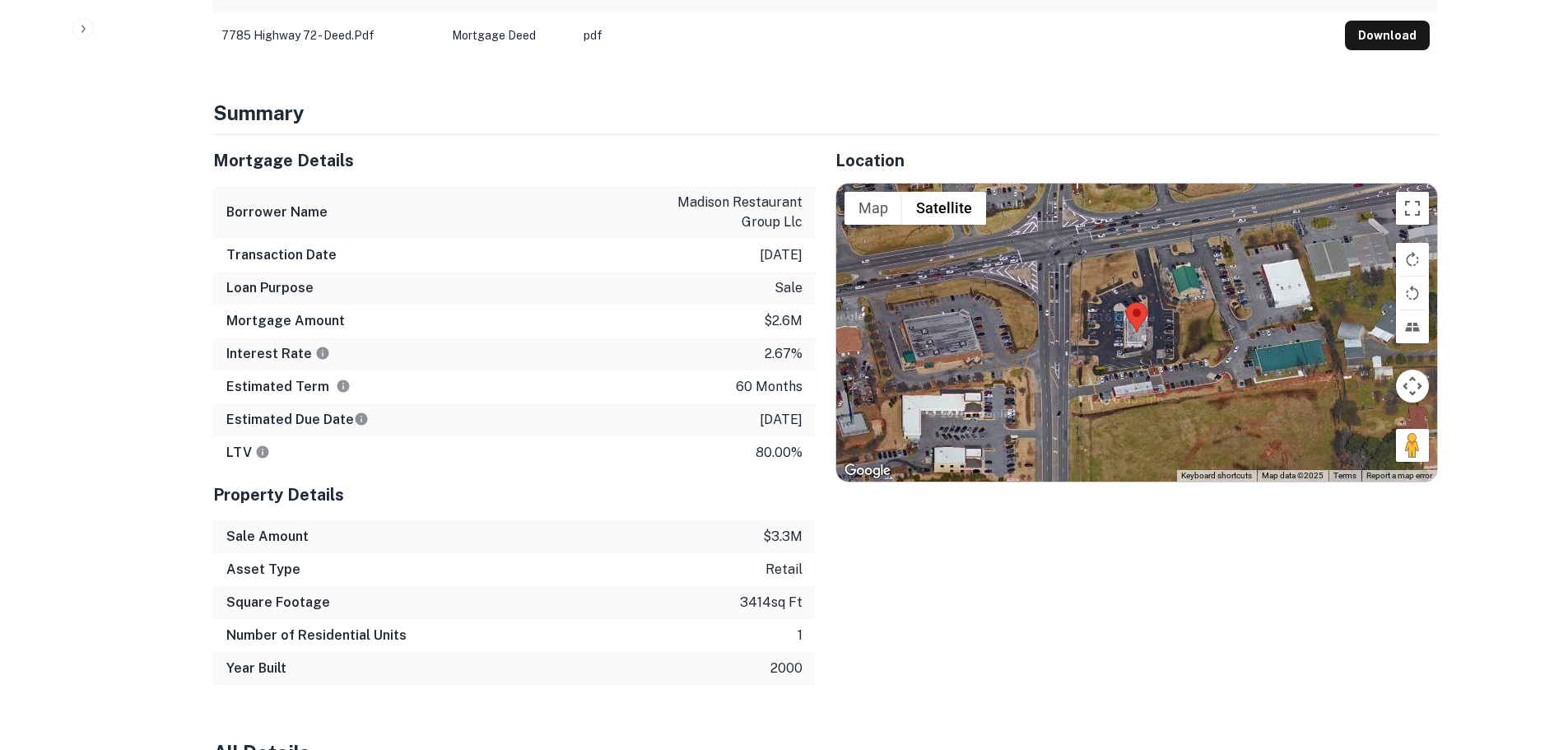
scroll to position [1070, 0]
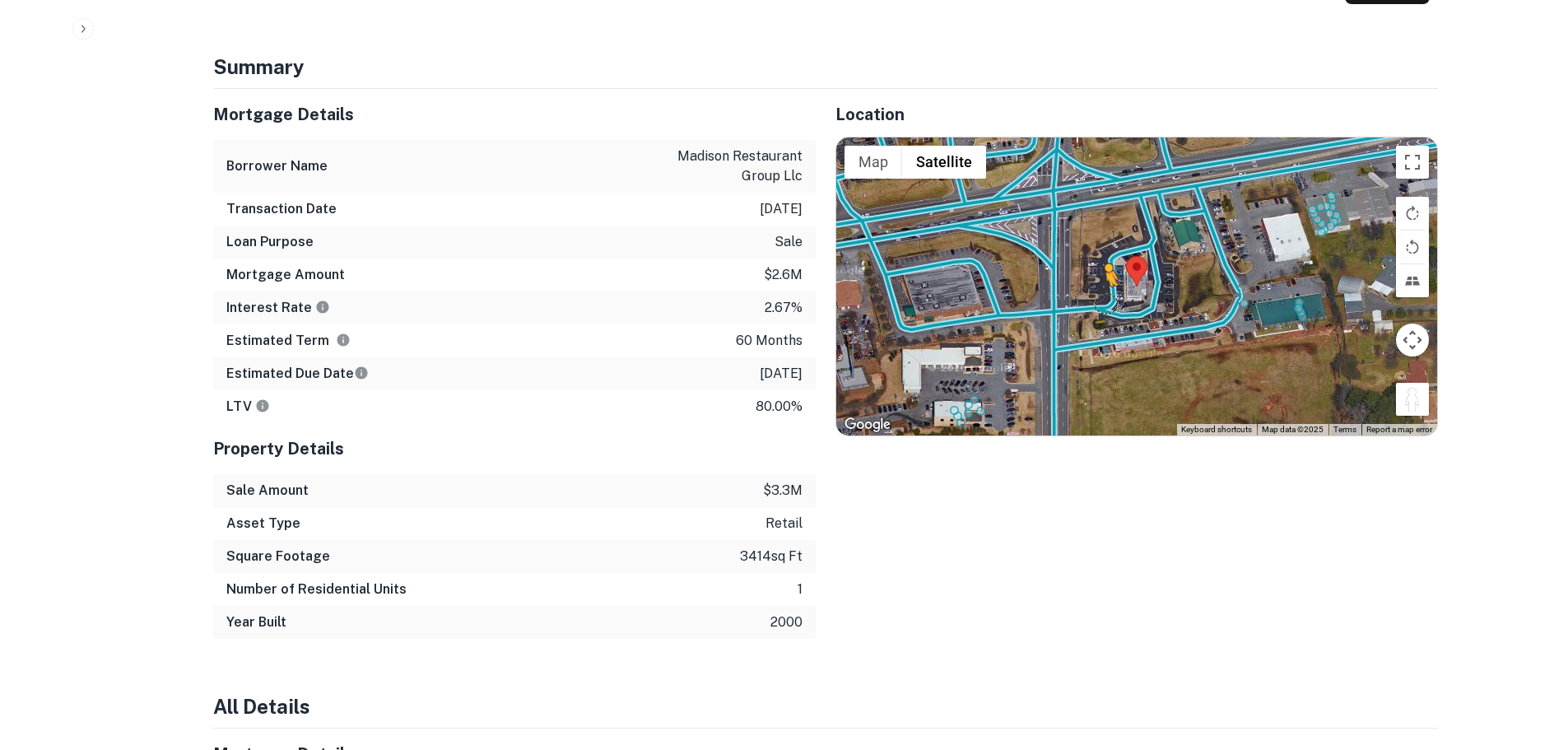
drag, startPoint x: 1415, startPoint y: 331, endPoint x: 1106, endPoint y: 230, distance: 325.1
click at [1106, 230] on div "To activate drag with keyboard, press Alt + Enter. Once in keyboard drag state,…" at bounding box center [1137, 286] width 601 height 298
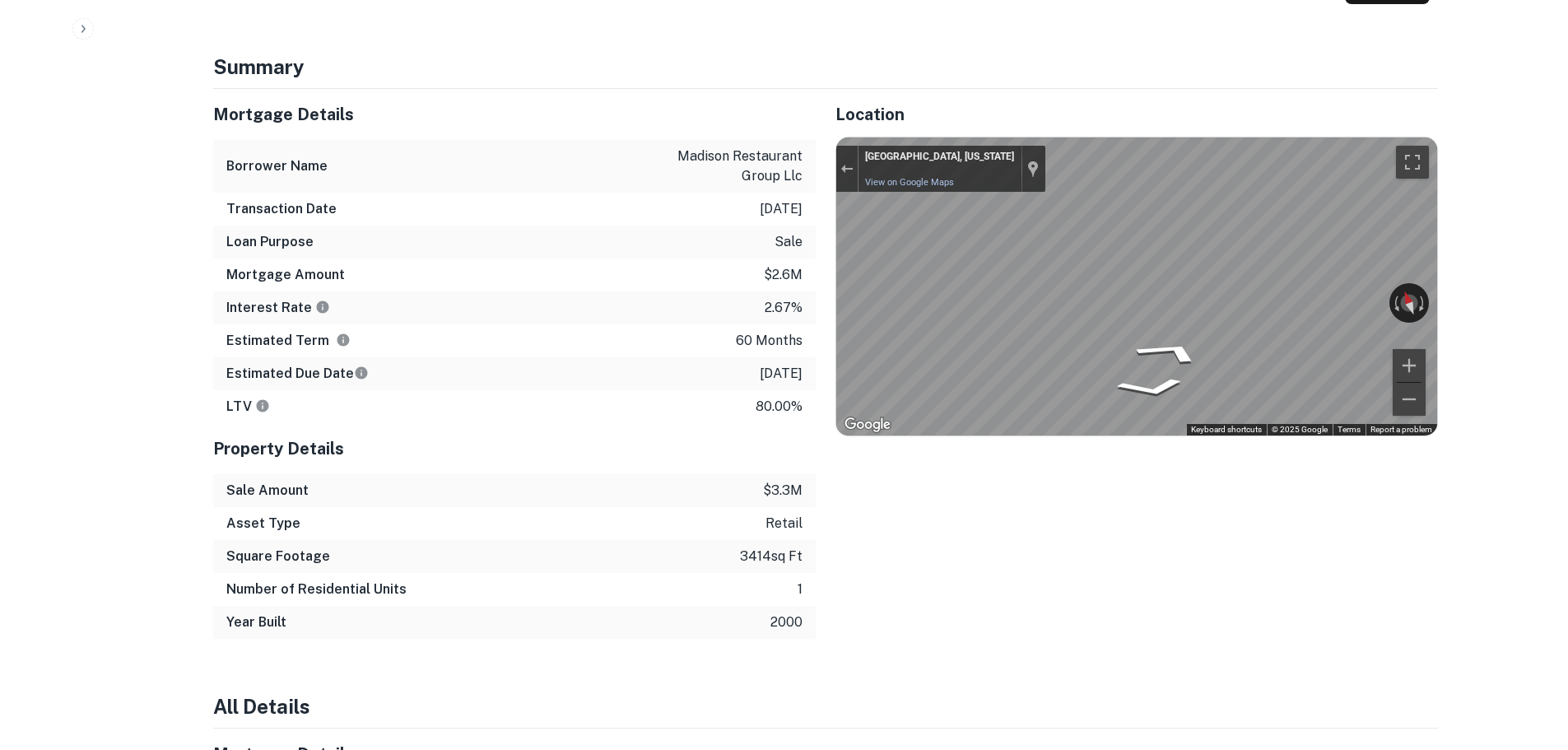
click at [625, 276] on div "Mortgage Details Borrower Name madison restaurant group llc Transaction Date [D…" at bounding box center [815, 363] width 1244 height 550
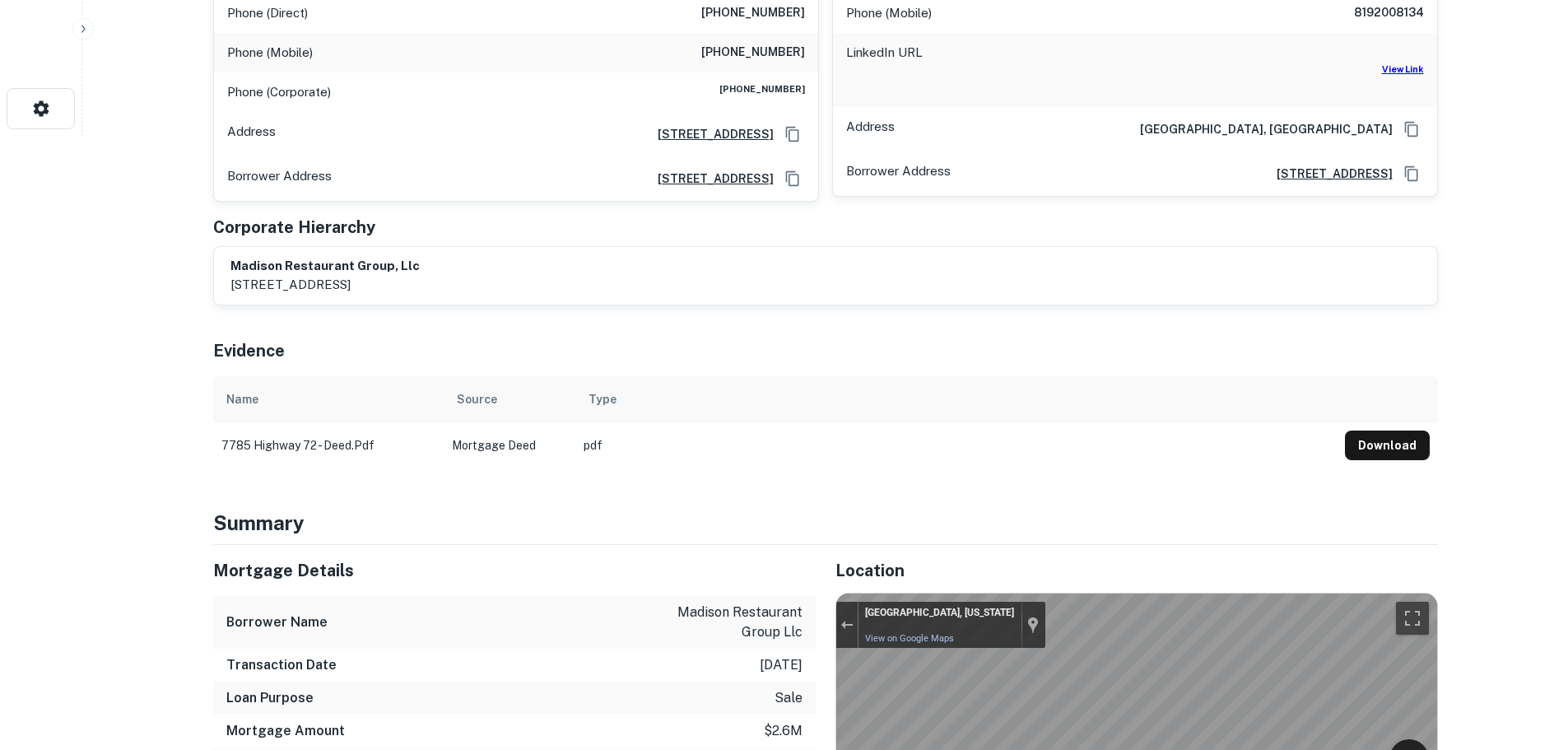
scroll to position [329, 0]
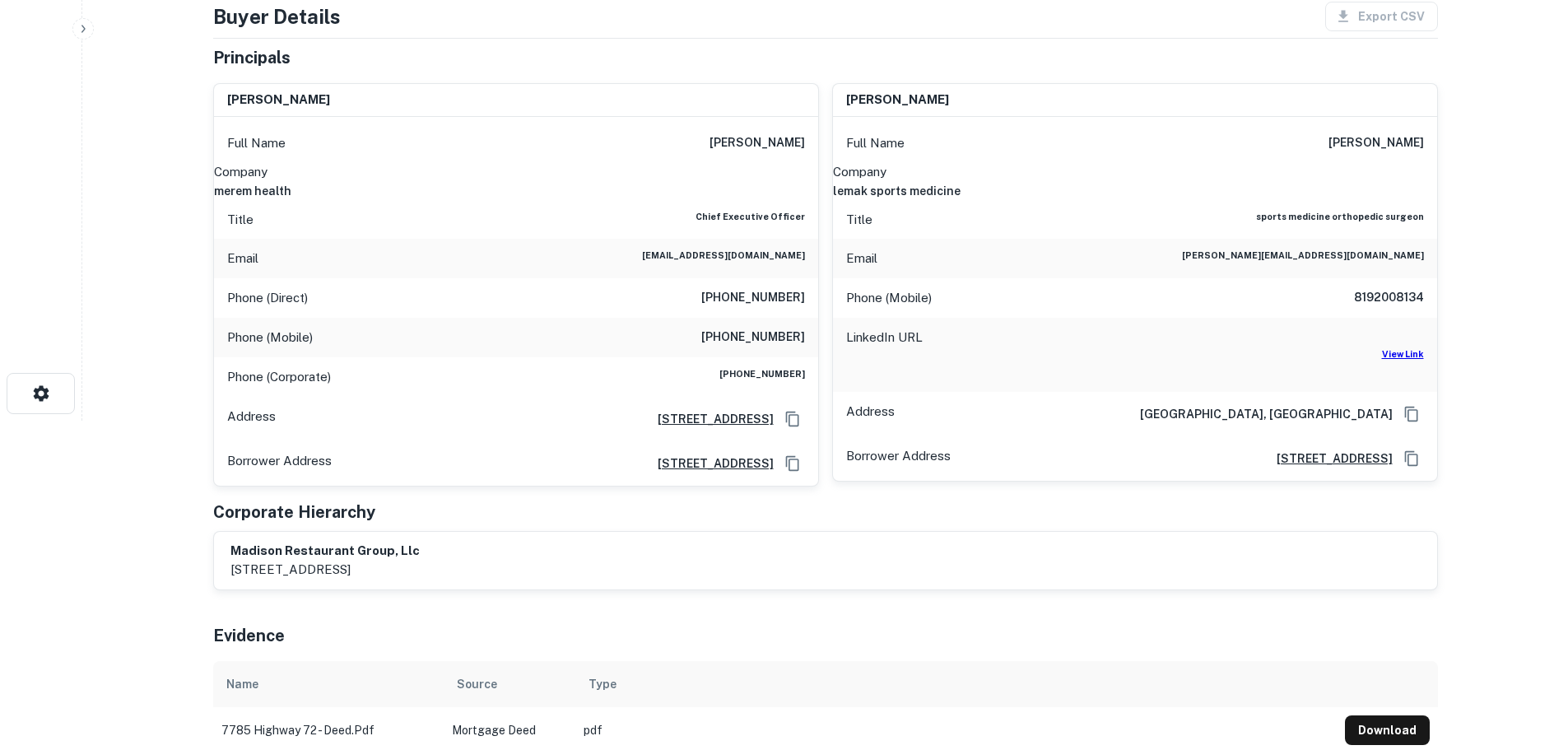
click at [790, 182] on h6 "merem health" at bounding box center [516, 191] width 605 height 18
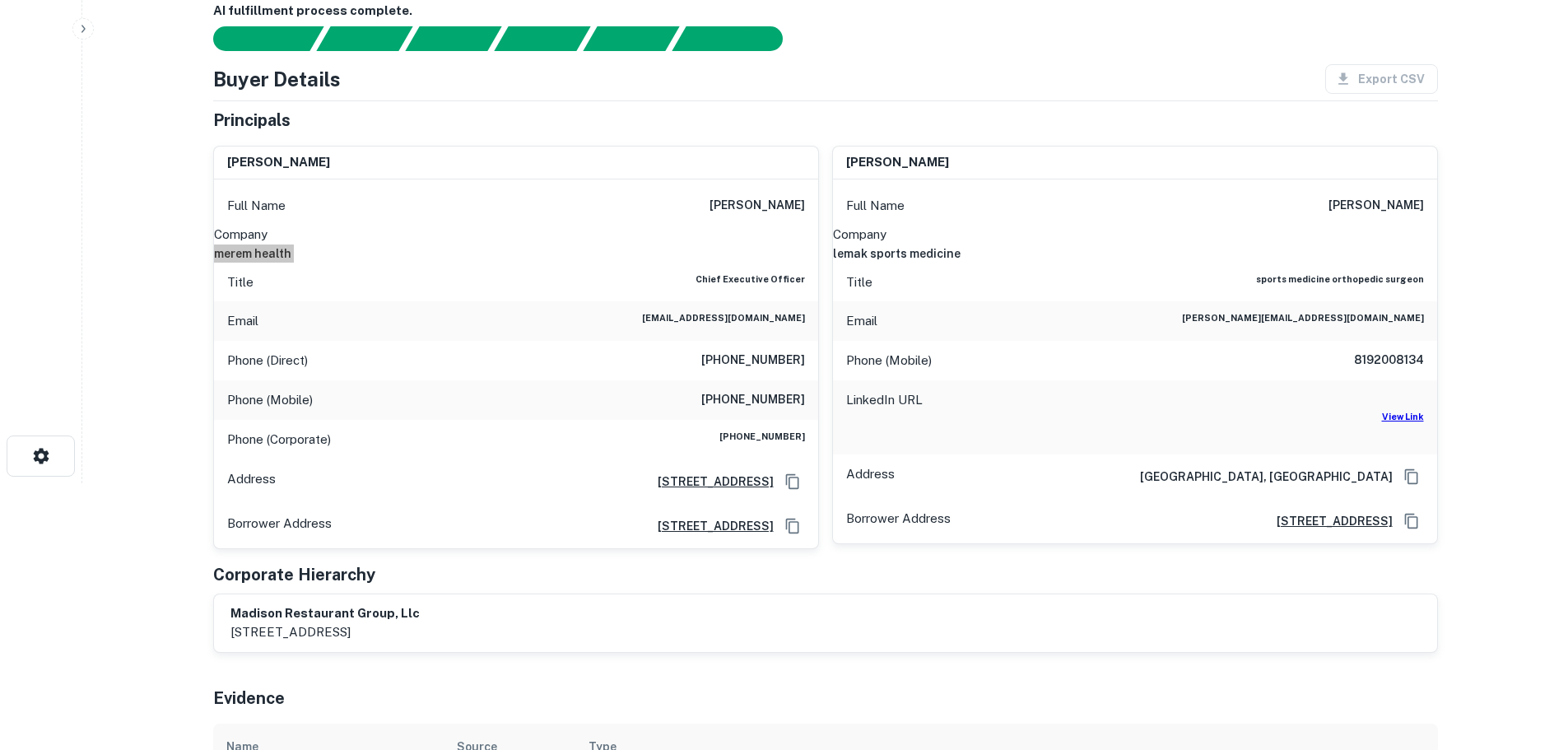
scroll to position [165, 0]
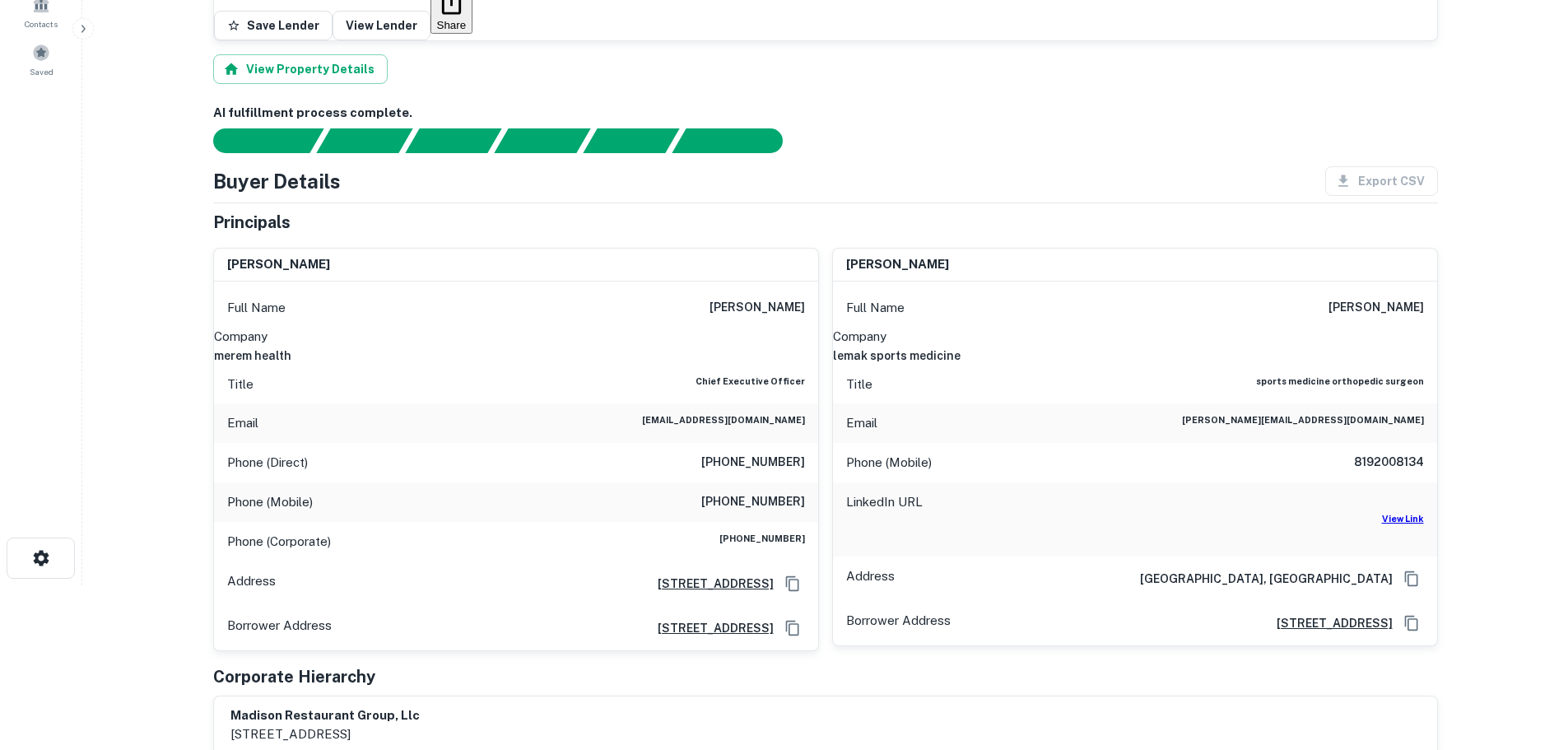
click at [731, 288] on div "Full Name [PERSON_NAME]" at bounding box center [516, 308] width 605 height 40
click at [733, 288] on div "Full Name [PERSON_NAME]" at bounding box center [516, 308] width 605 height 40
click at [1416, 512] on h6 "View Link" at bounding box center [1402, 519] width 42 height 13
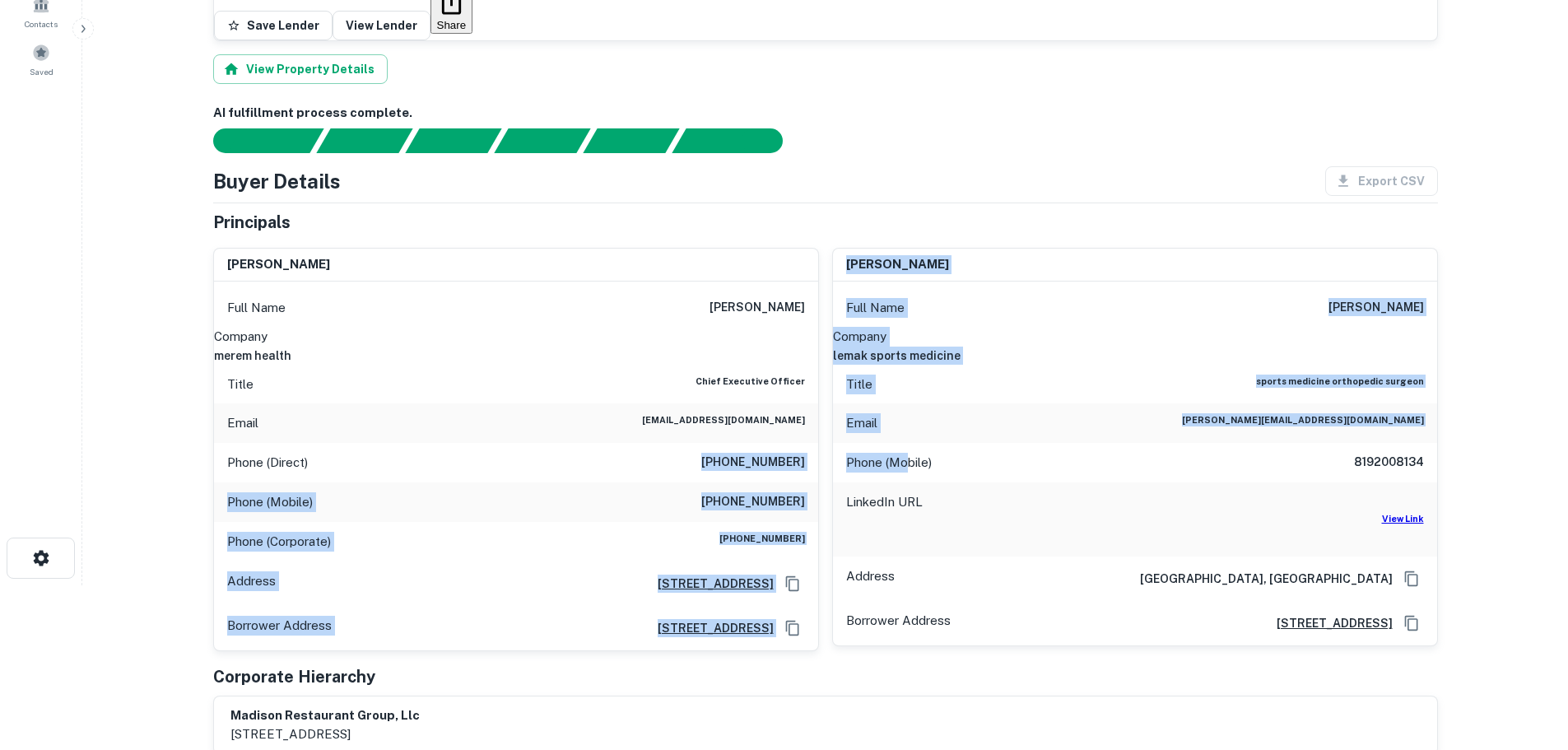
drag, startPoint x: 670, startPoint y: 386, endPoint x: 856, endPoint y: 391, distance: 186.1
click at [876, 390] on div "[PERSON_NAME] Full Name [PERSON_NAME] Company merem health Title Chief Executiv…" at bounding box center [819, 442] width 1238 height 416
click at [755, 443] on div "Phone (Direct) [PHONE_NUMBER]" at bounding box center [516, 463] width 605 height 40
click at [757, 443] on div "Phone (Direct) [PHONE_NUMBER]" at bounding box center [516, 463] width 605 height 40
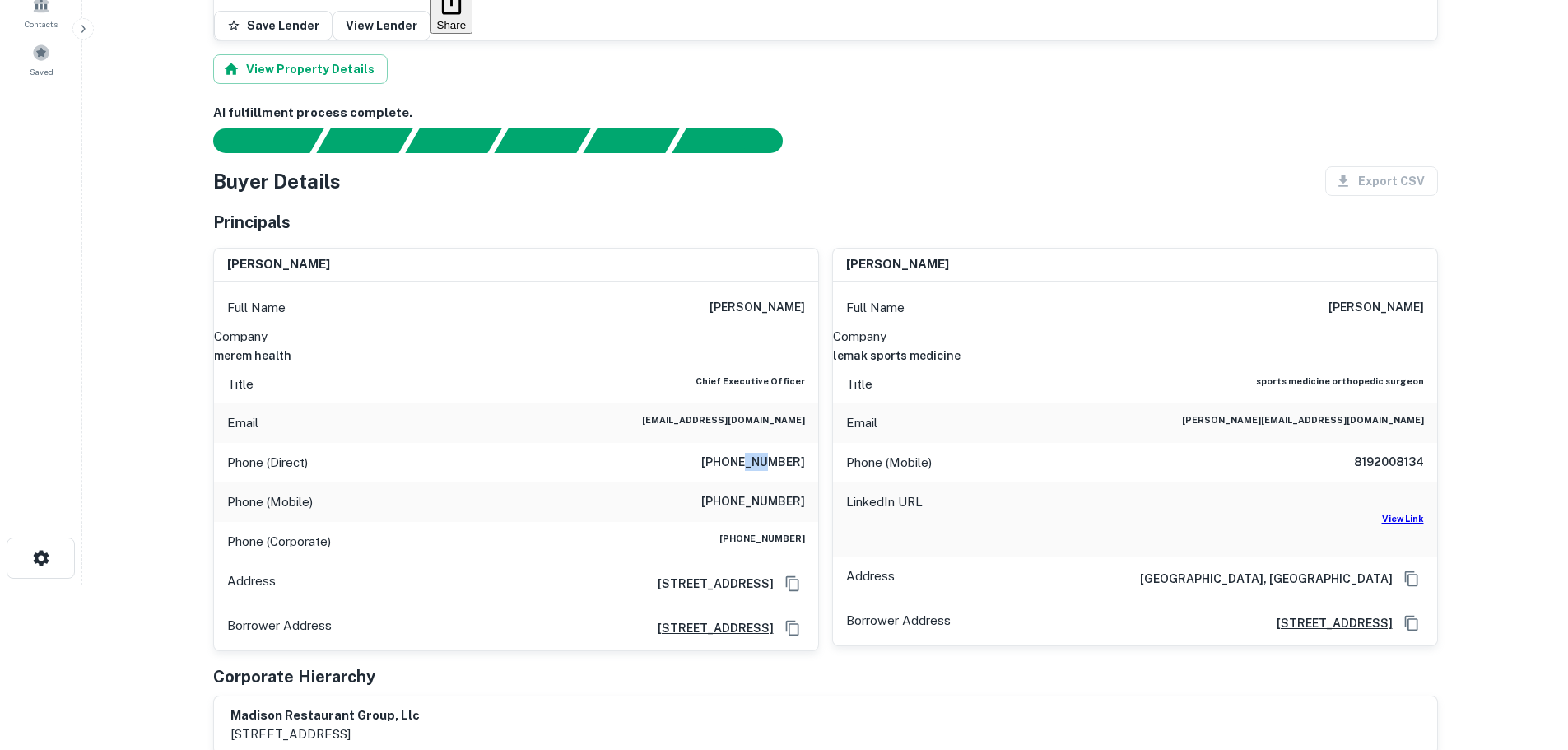
click at [757, 443] on div "Phone (Direct) [PHONE_NUMBER]" at bounding box center [516, 463] width 605 height 40
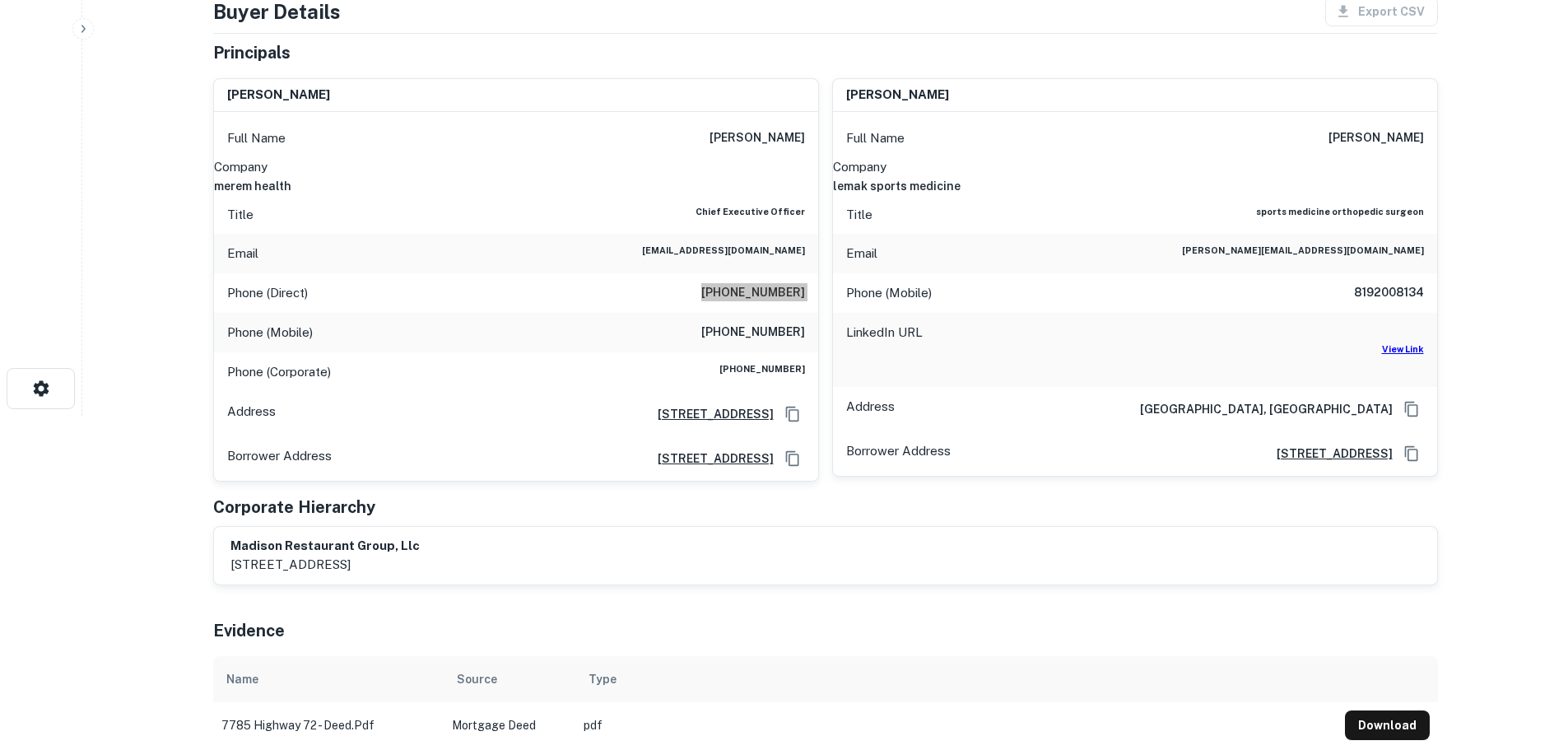
scroll to position [329, 0]
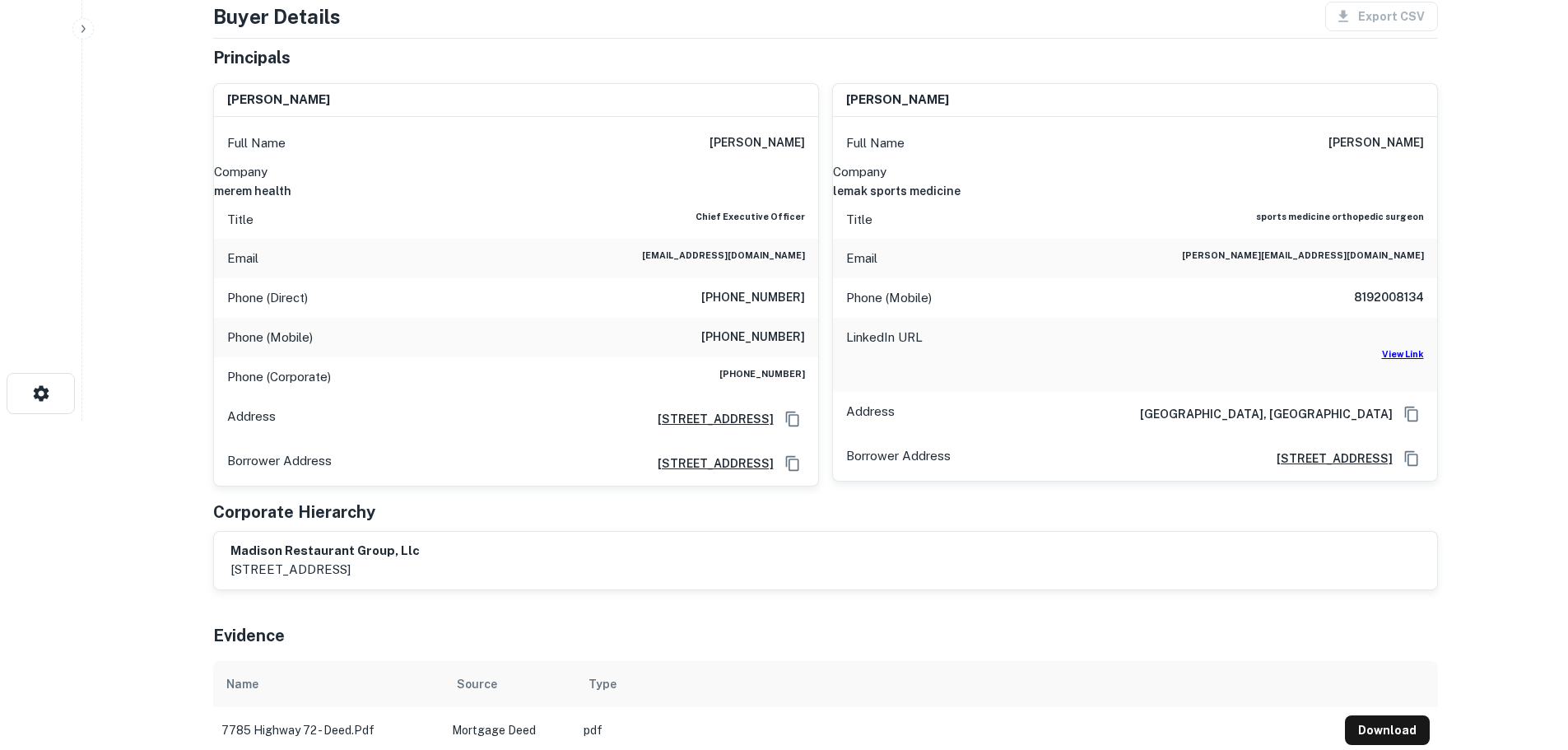
click at [768, 328] on h6 "[PHONE_NUMBER]" at bounding box center [753, 338] width 104 height 20
click at [767, 328] on h6 "[PHONE_NUMBER]" at bounding box center [753, 338] width 104 height 20
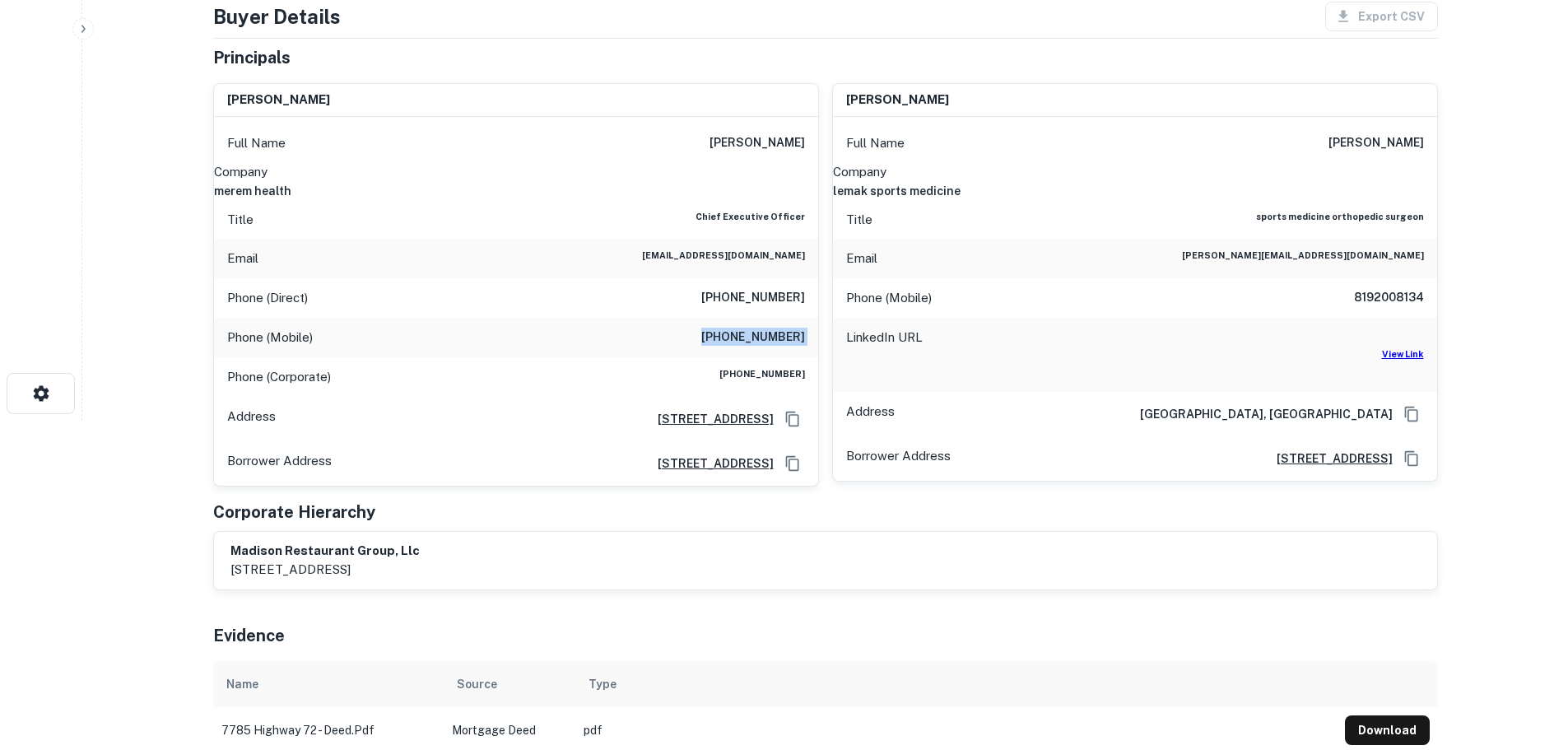
click at [767, 328] on h6 "[PHONE_NUMBER]" at bounding box center [753, 338] width 104 height 20
click at [1394, 288] on h6 "8192008134" at bounding box center [1374, 298] width 98 height 20
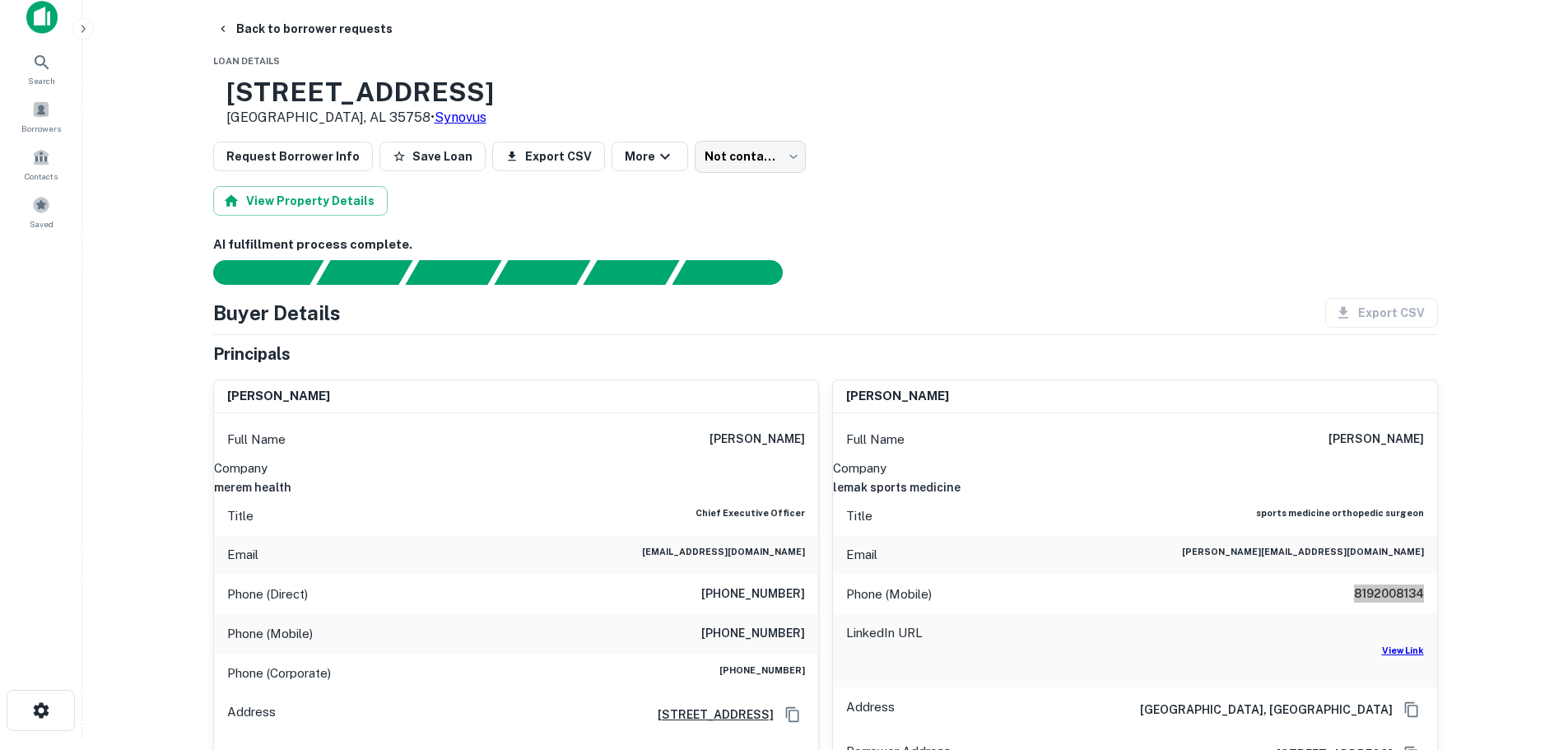
scroll to position [0, 0]
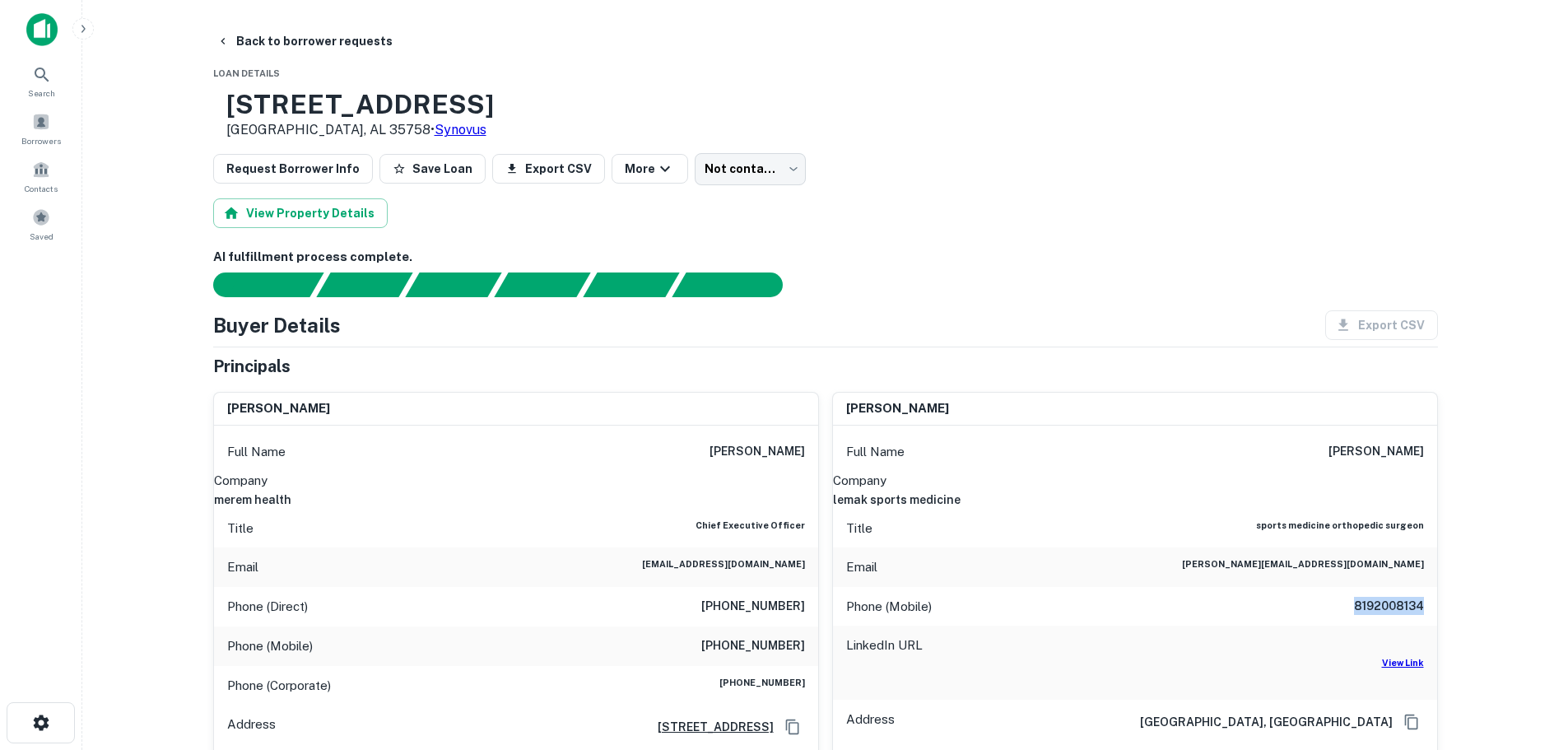
click at [1400, 616] on h6 "8192008134" at bounding box center [1374, 606] width 98 height 20
click at [799, 652] on h6 "[PHONE_NUMBER]" at bounding box center [753, 646] width 104 height 20
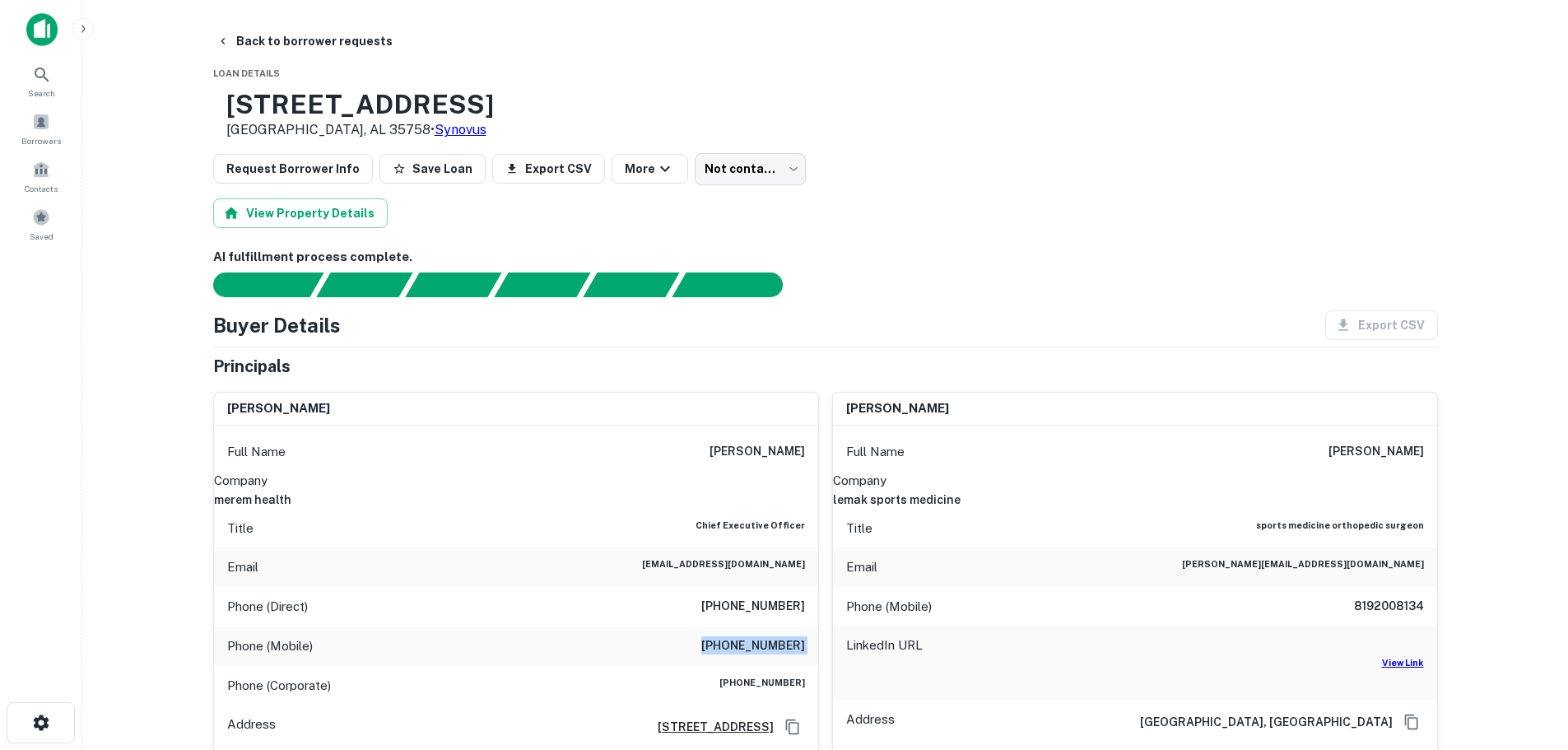
click at [799, 652] on h6 "[PHONE_NUMBER]" at bounding box center [753, 646] width 104 height 20
click at [355, 39] on button "Back to borrower requests" at bounding box center [305, 41] width 190 height 29
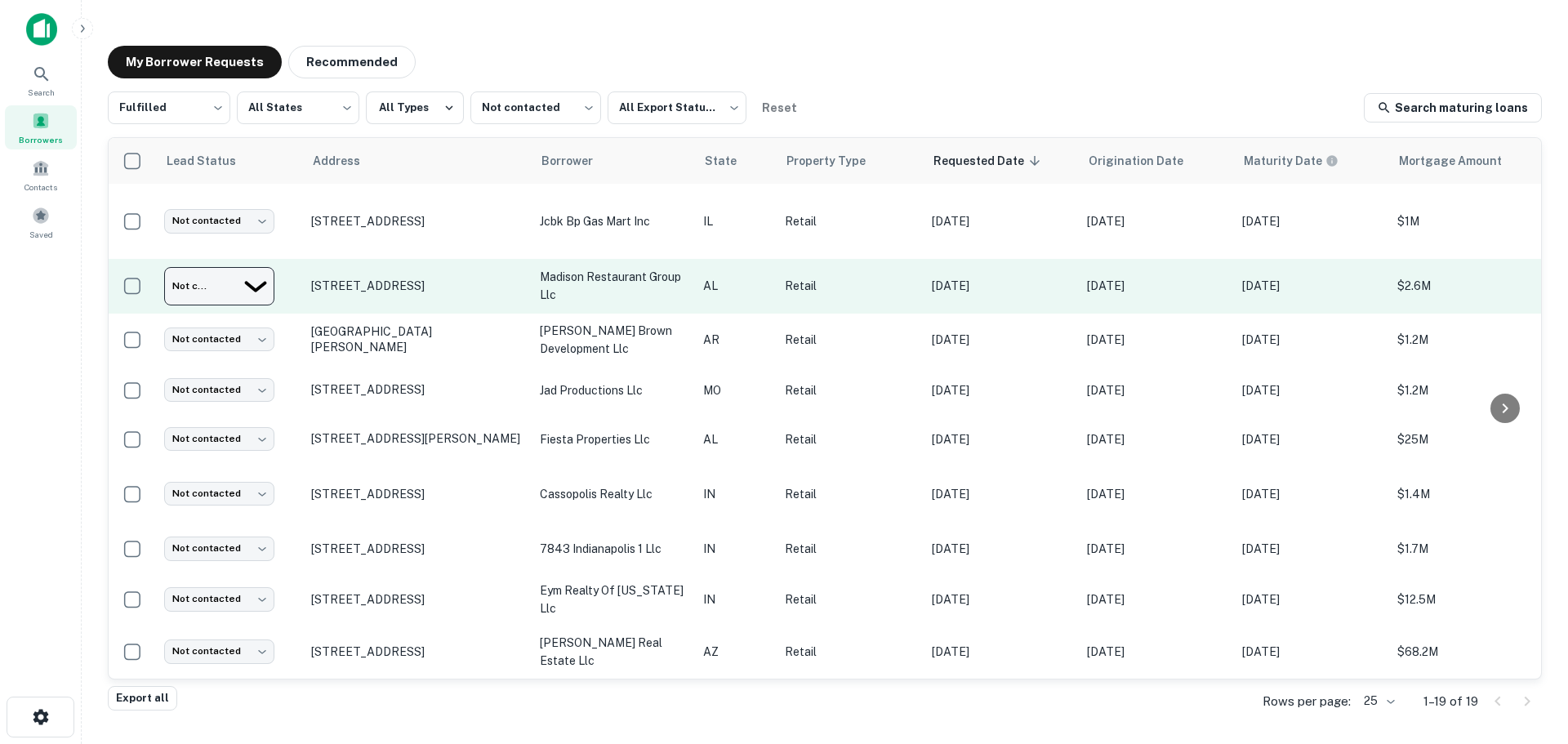
click at [252, 285] on body "Search Borrowers Contacts Saved My Borrower Requests Recommended Fulfilled ****…" at bounding box center [784, 372] width 1568 height 744
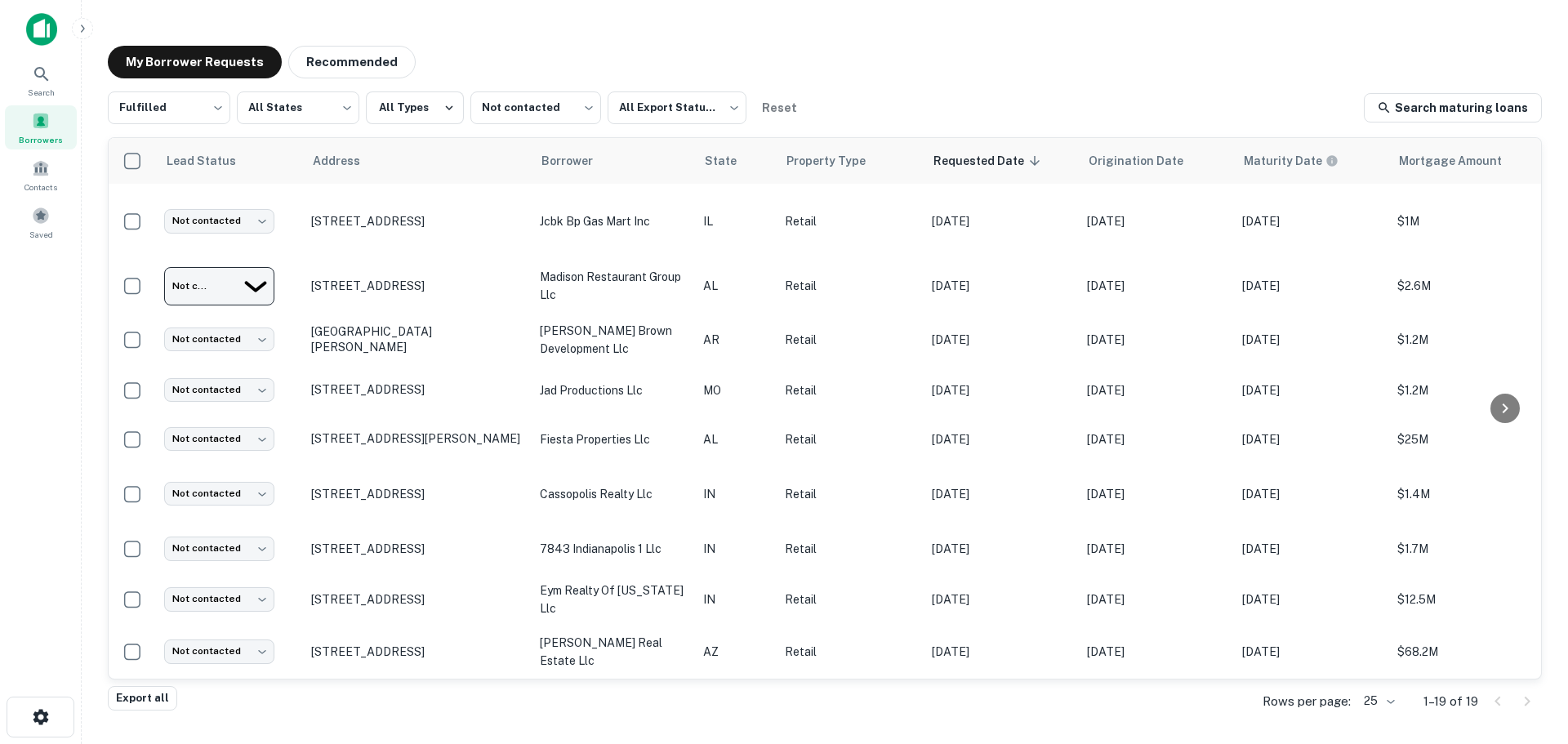
type input "*********"
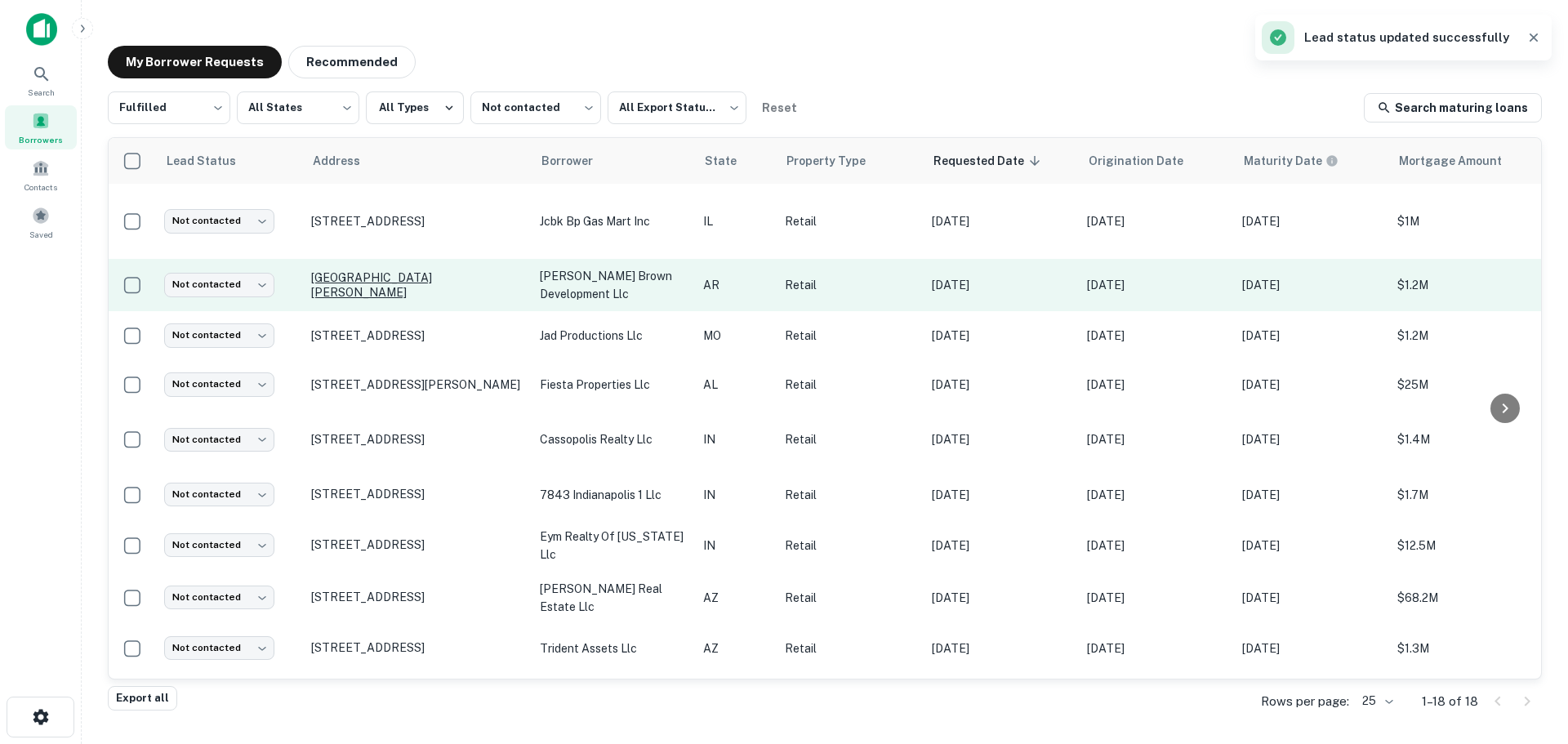
click at [453, 280] on p "[GEOGRAPHIC_DATA][PERSON_NAME]" at bounding box center [417, 284] width 212 height 29
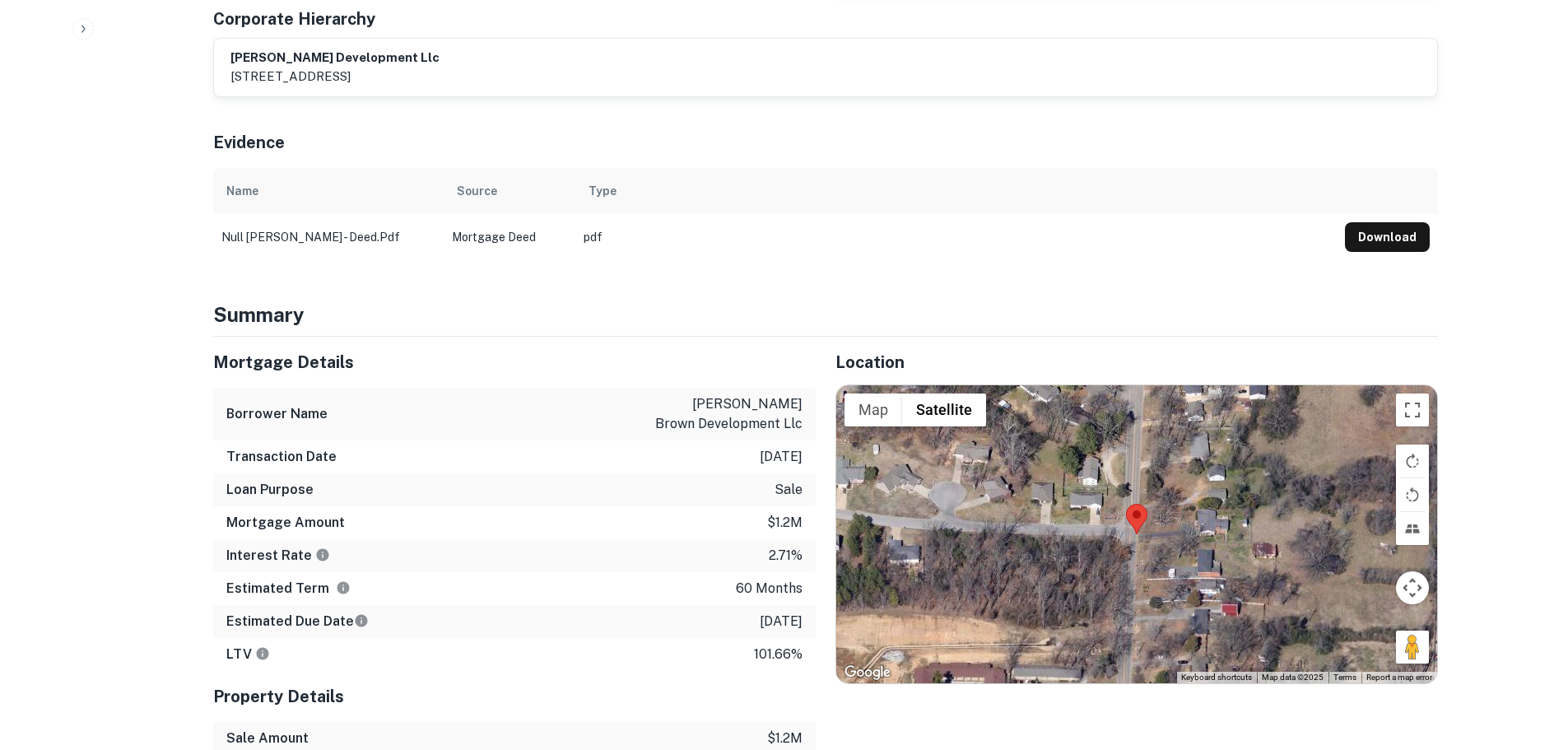
scroll to position [824, 0]
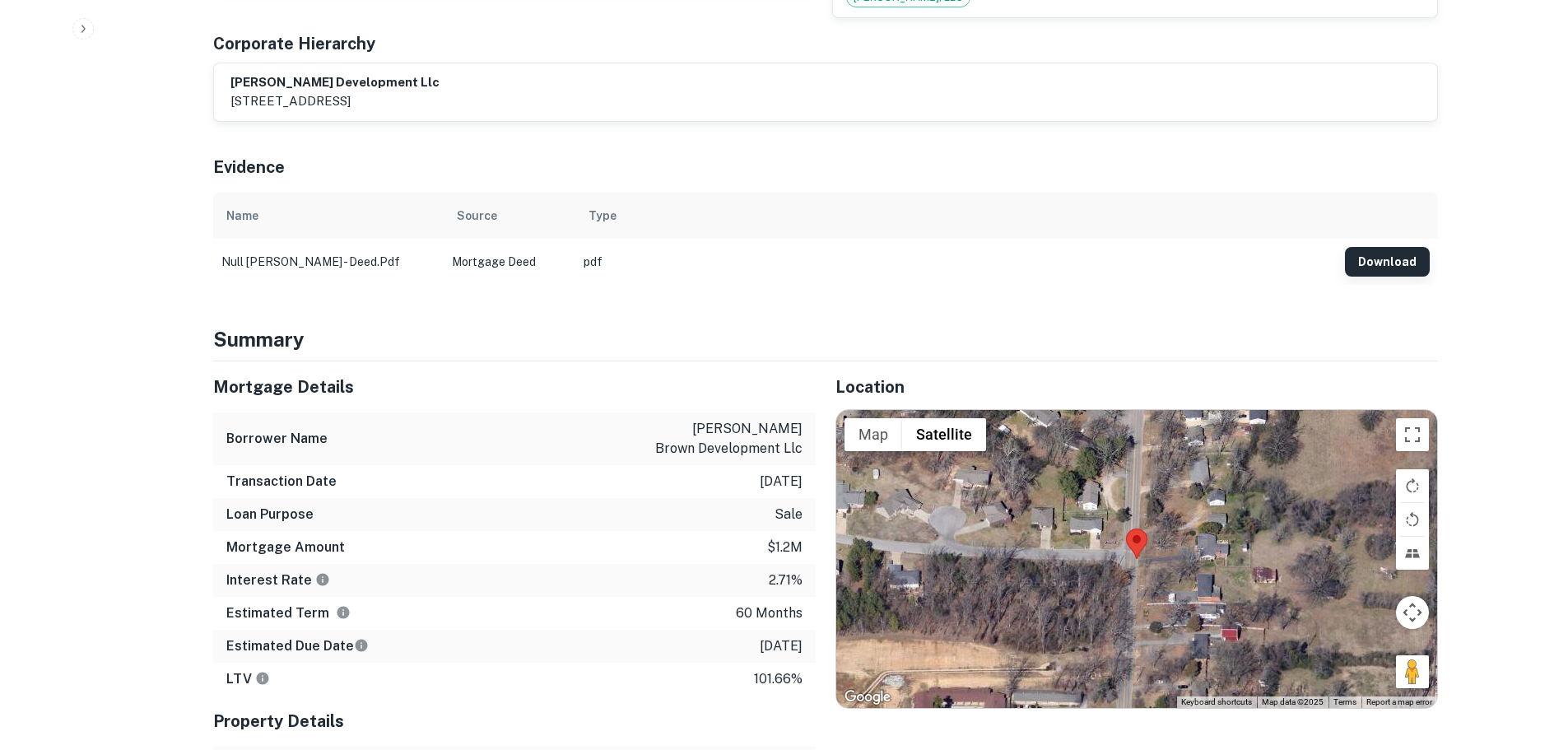
click at [1393, 247] on button "Download" at bounding box center [1388, 262] width 85 height 29
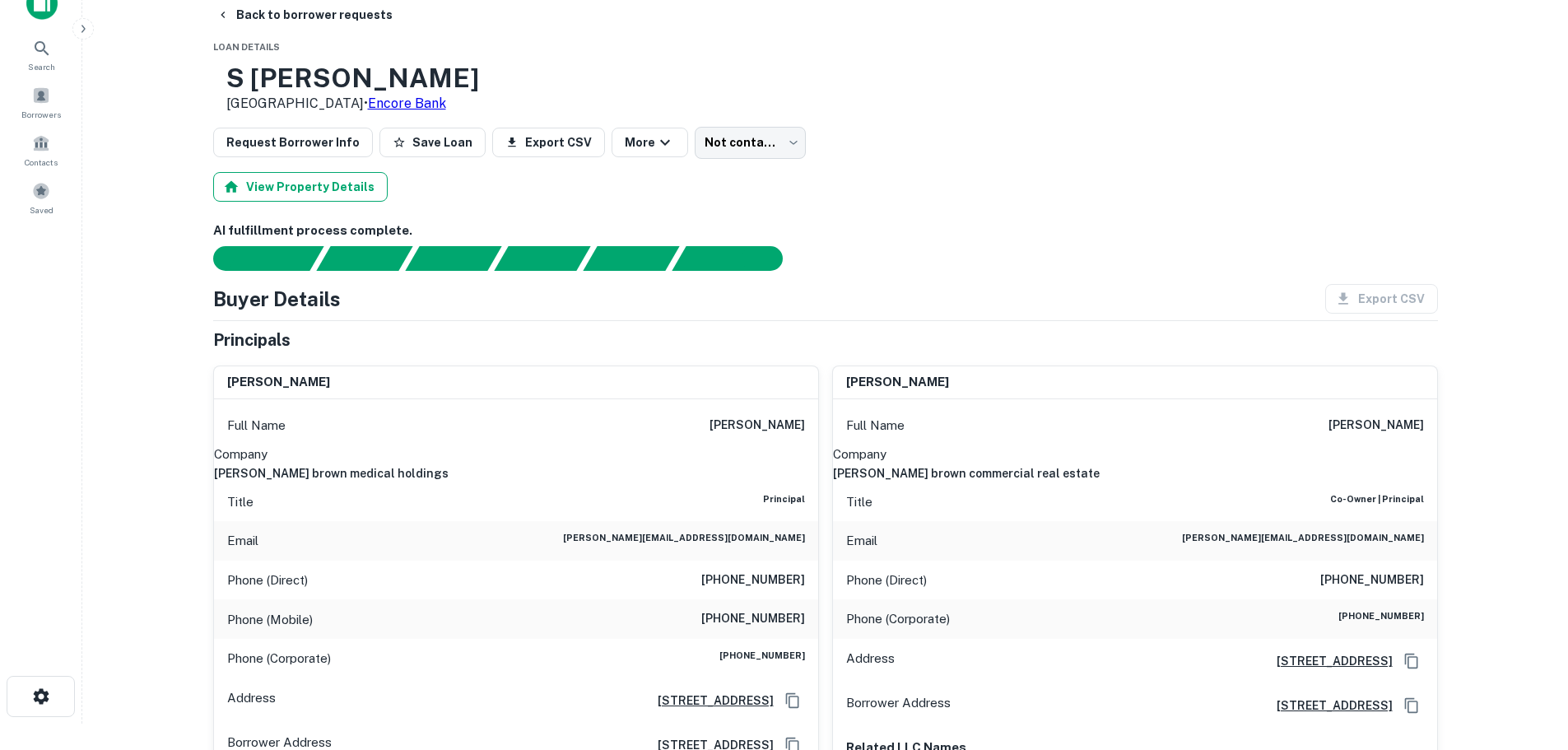
scroll to position [0, 0]
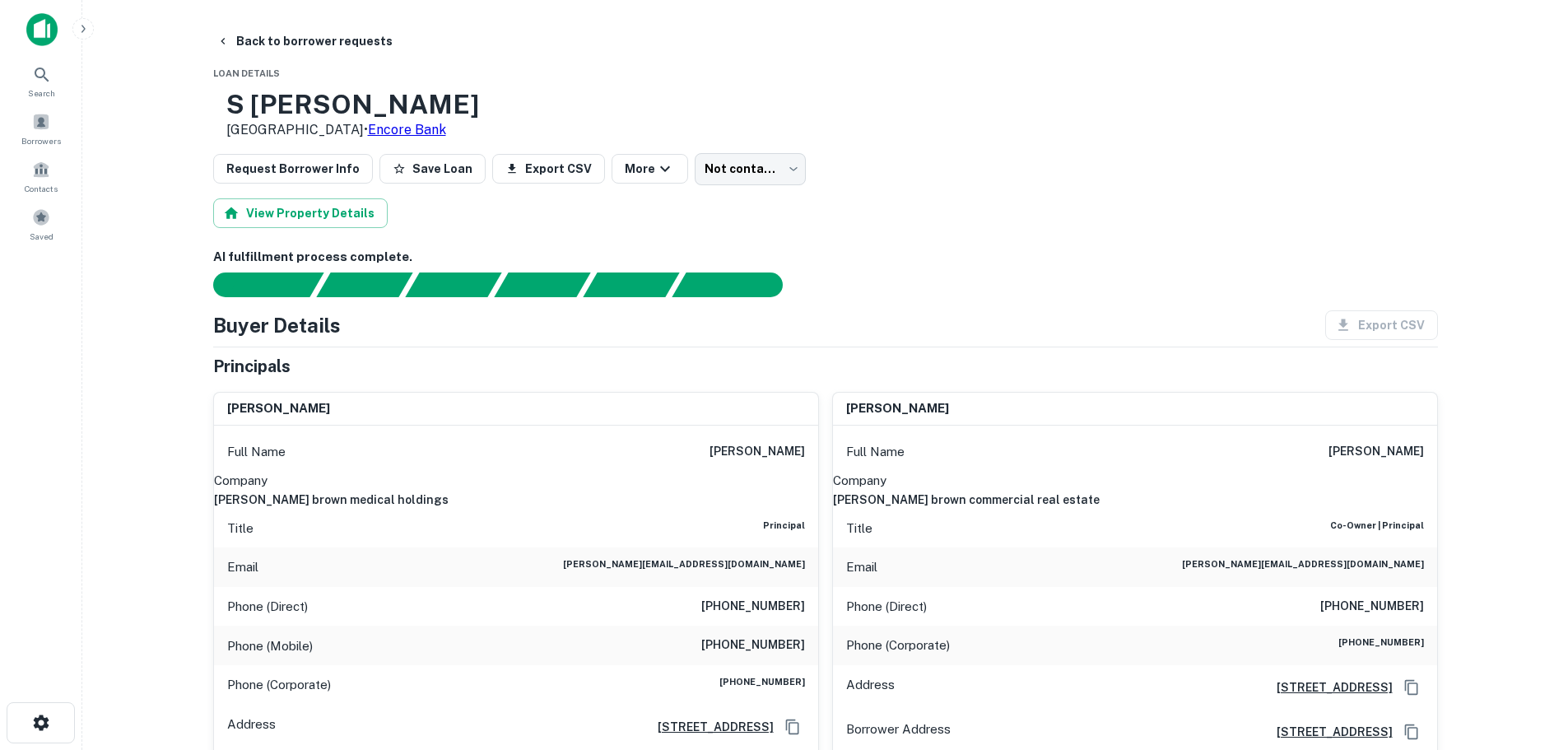
click at [1316, 491] on h6 "[PERSON_NAME] brown commercial real estate" at bounding box center [1135, 500] width 605 height 18
click at [1367, 584] on div "Email [PERSON_NAME][EMAIL_ADDRESS][DOMAIN_NAME]" at bounding box center [1135, 567] width 605 height 40
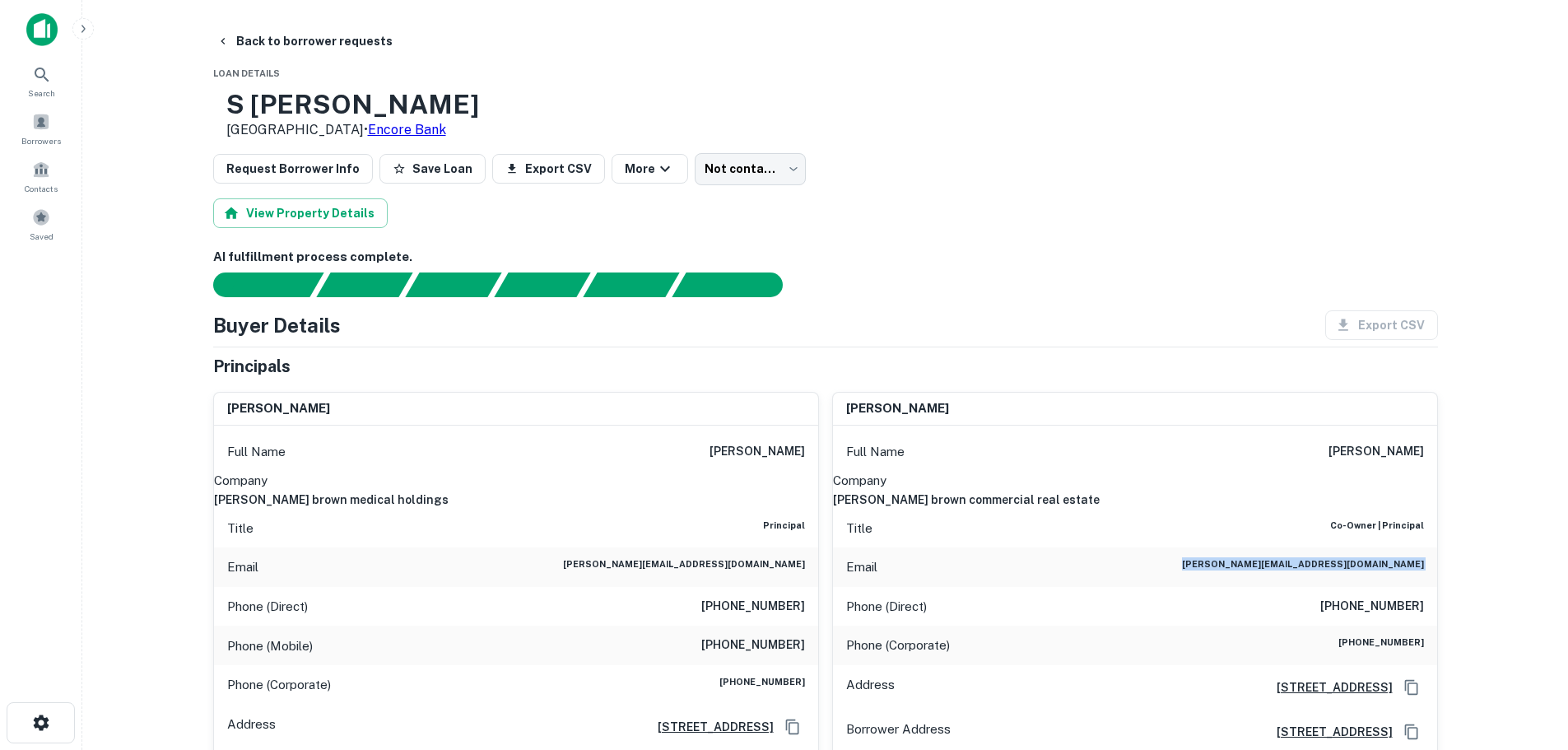
click at [1367, 584] on div "Email [PERSON_NAME][EMAIL_ADDRESS][DOMAIN_NAME]" at bounding box center [1135, 567] width 605 height 40
click at [1385, 627] on div "Phone (Direct) [PHONE_NUMBER]" at bounding box center [1135, 606] width 605 height 40
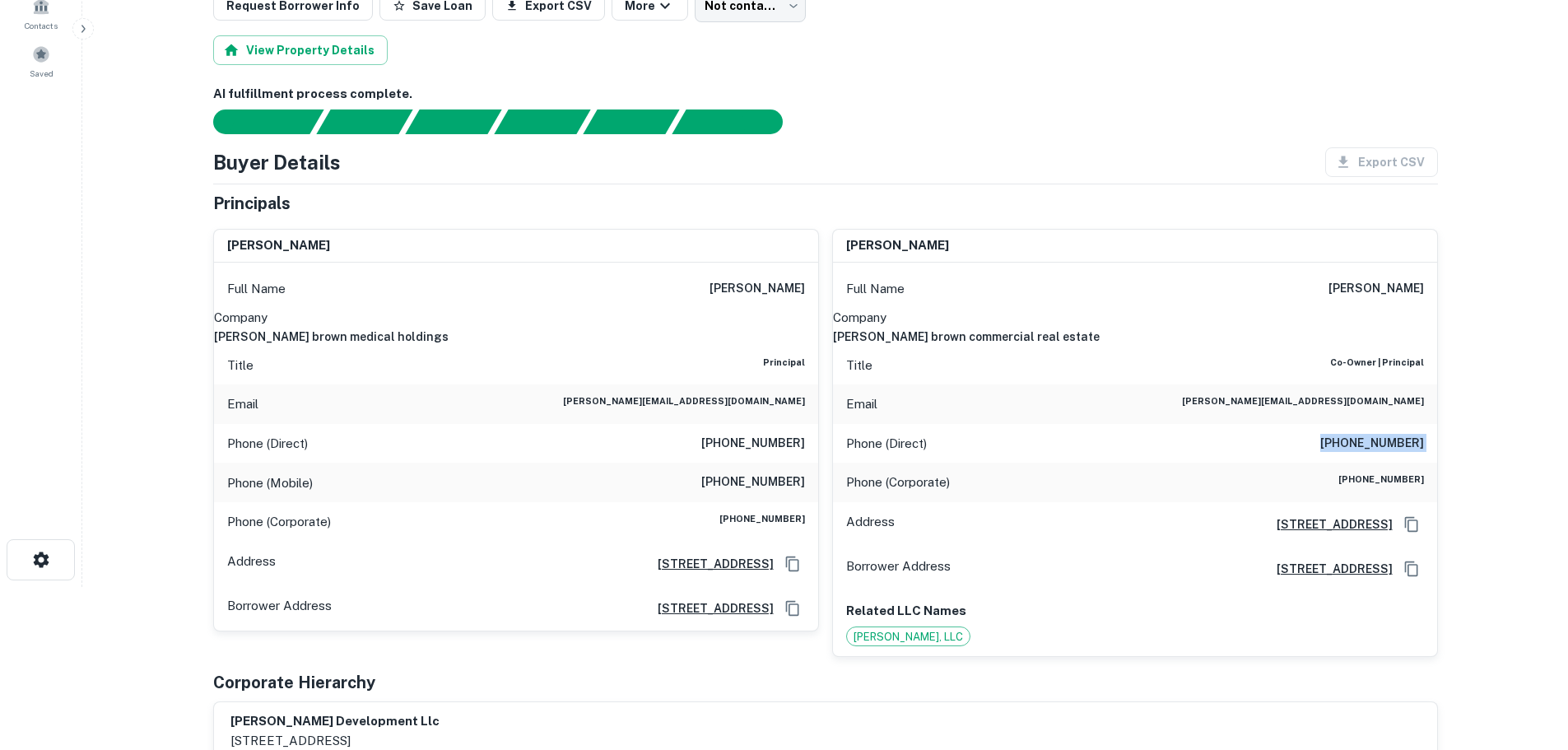
scroll to position [165, 0]
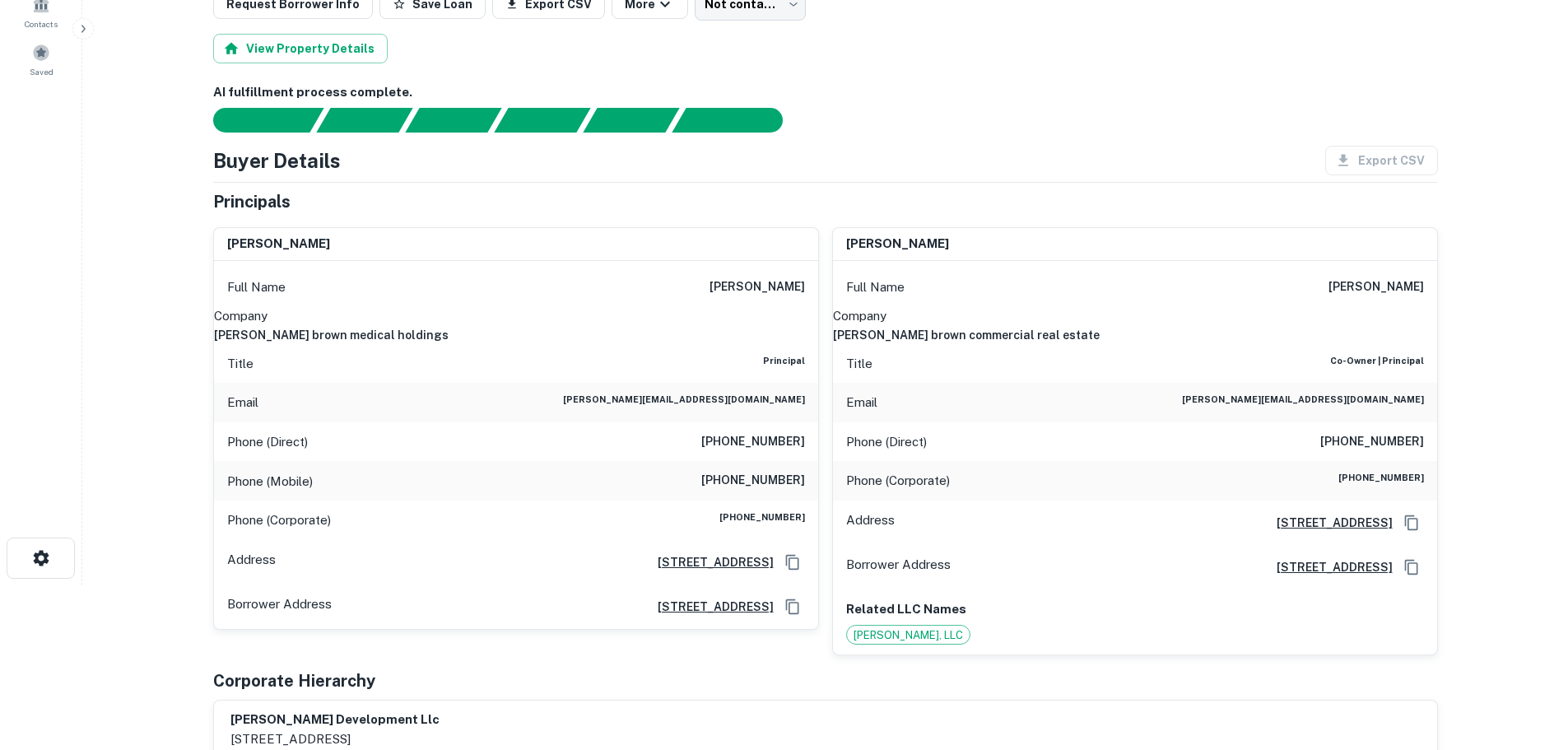
click at [1377, 472] on div "Phone (Corporate) [PHONE_NUMBER]" at bounding box center [1135, 480] width 605 height 40
click at [740, 477] on h6 "[PHONE_NUMBER]" at bounding box center [753, 480] width 104 height 20
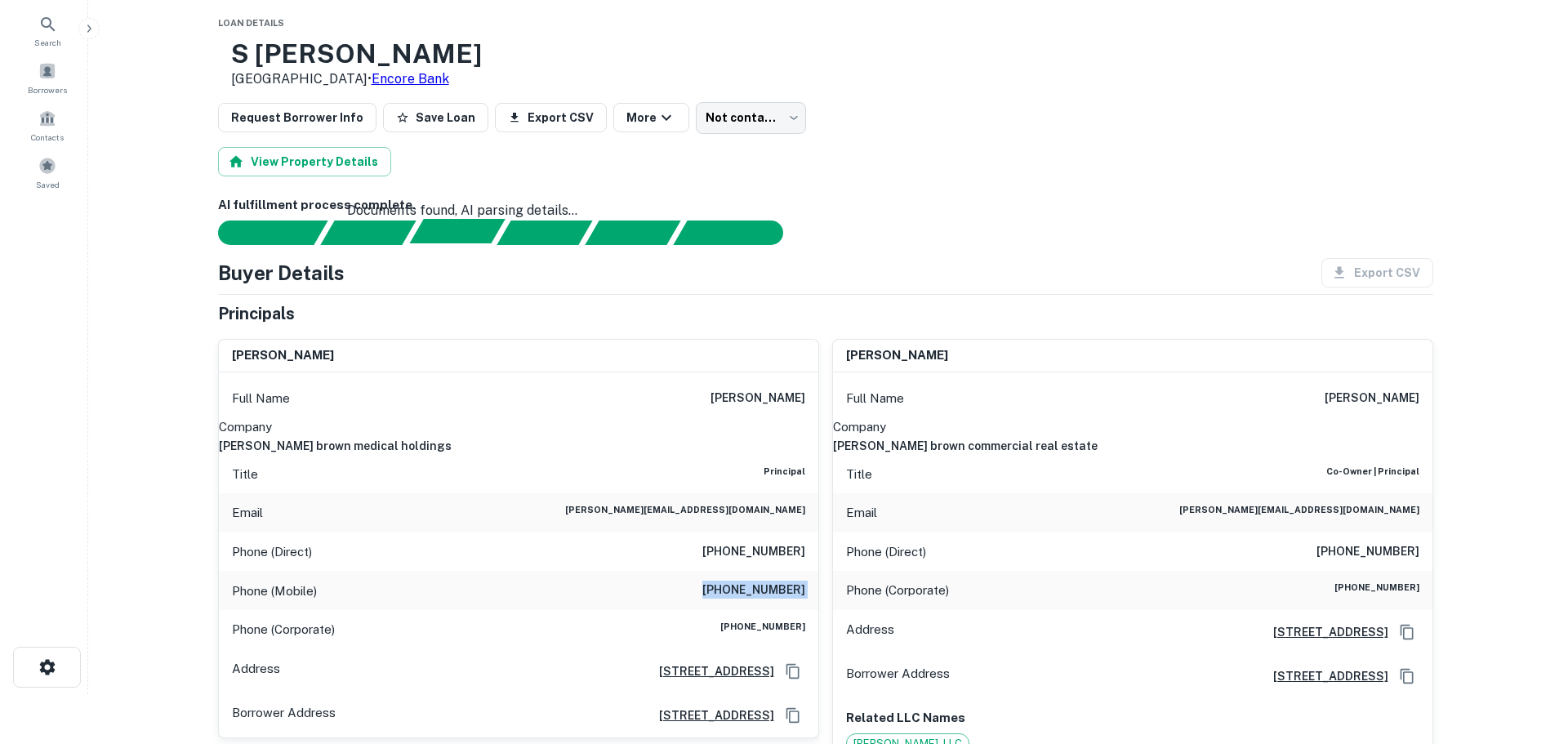
scroll to position [0, 0]
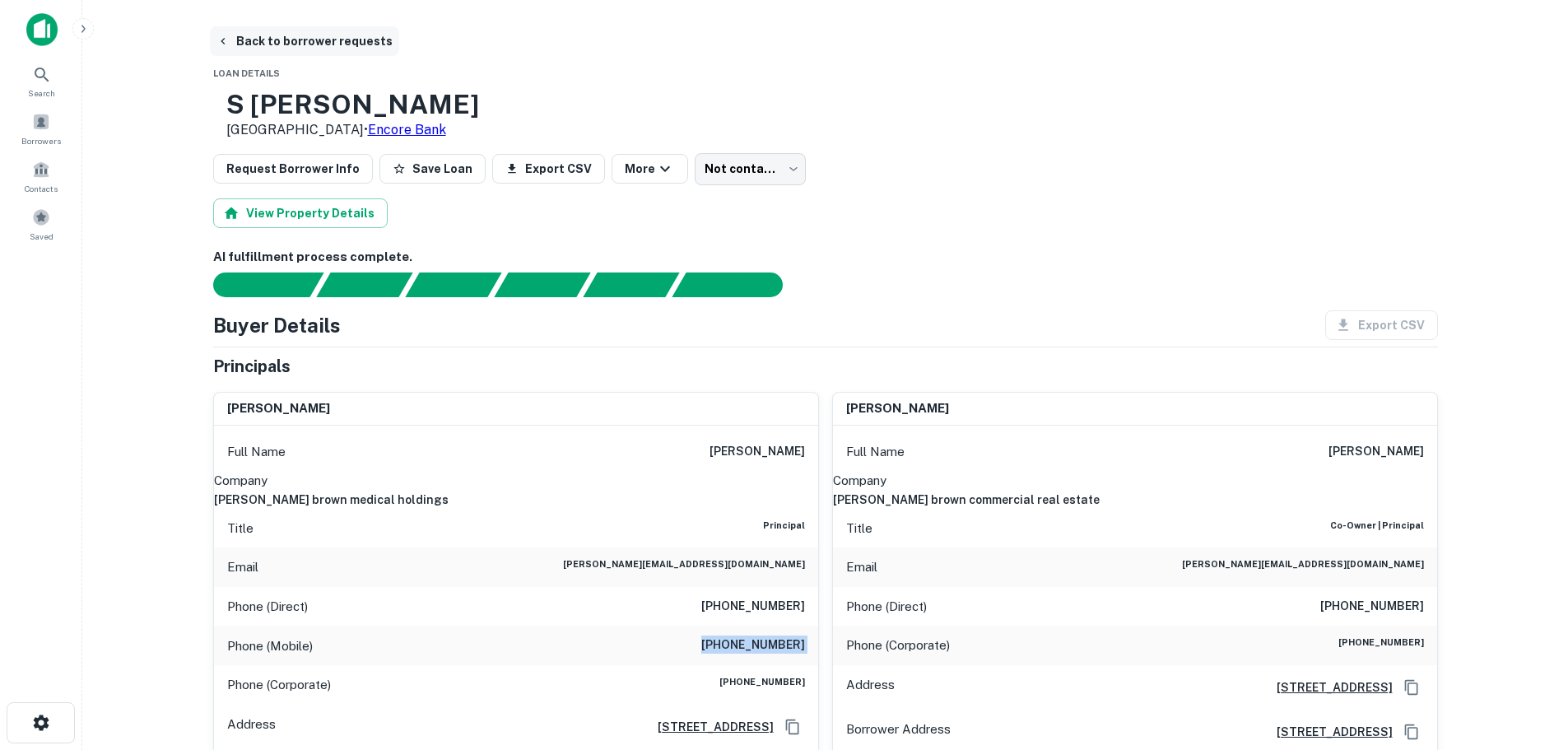
click at [318, 41] on button "Back to borrower requests" at bounding box center [305, 41] width 190 height 29
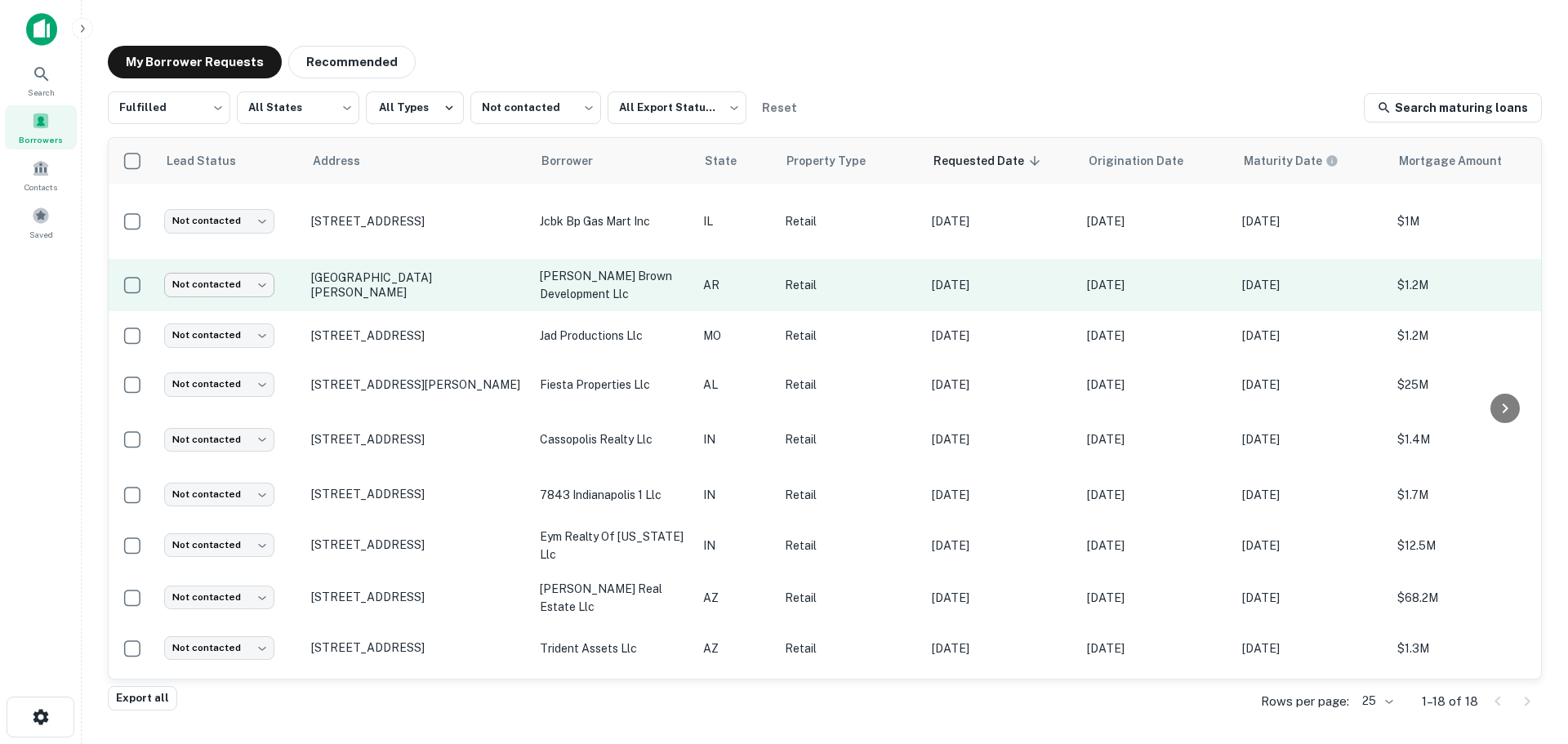
click at [206, 292] on body "Search Borrowers Contacts Saved My Borrower Requests Recommended Fulfilled ****…" at bounding box center [784, 372] width 1568 height 744
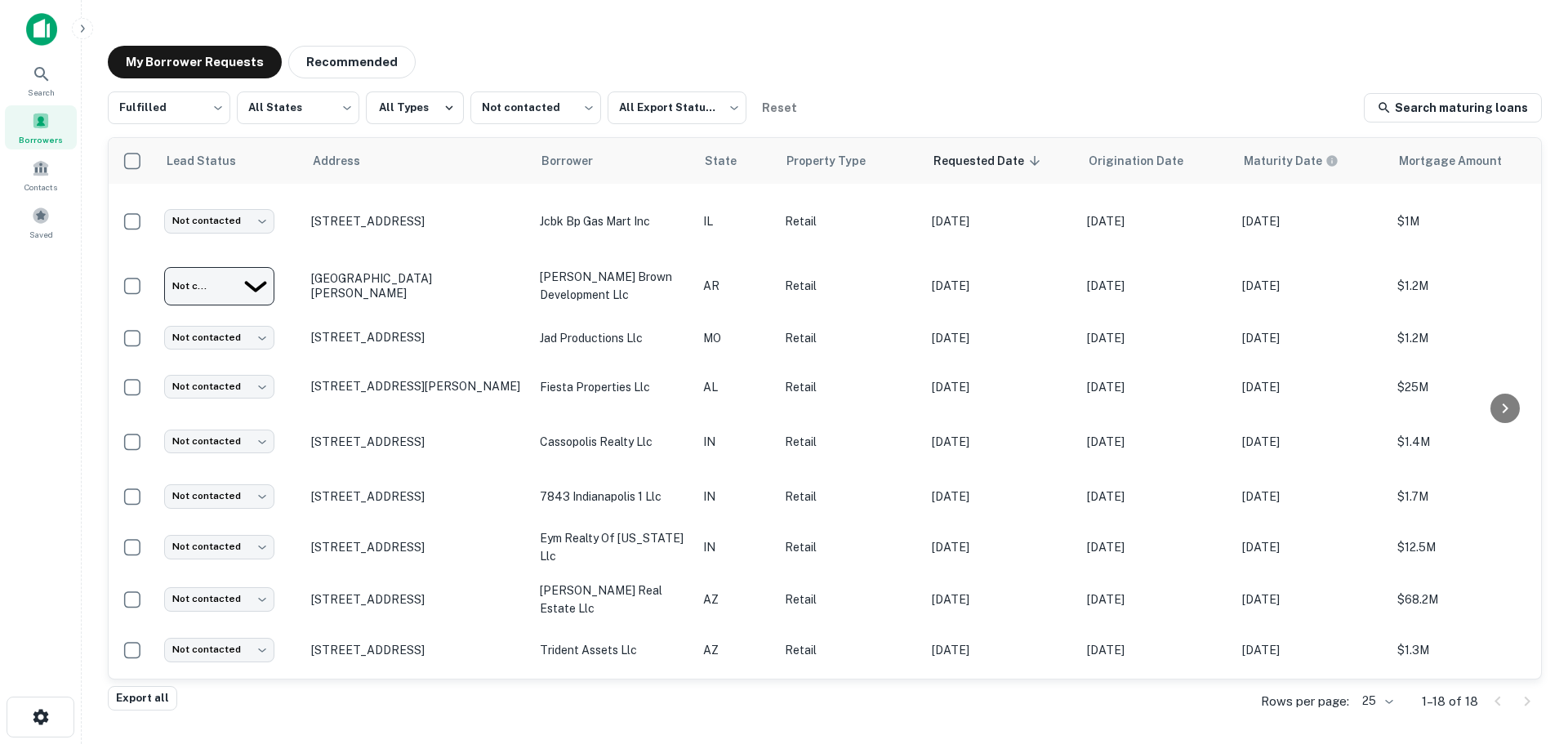
type input "*********"
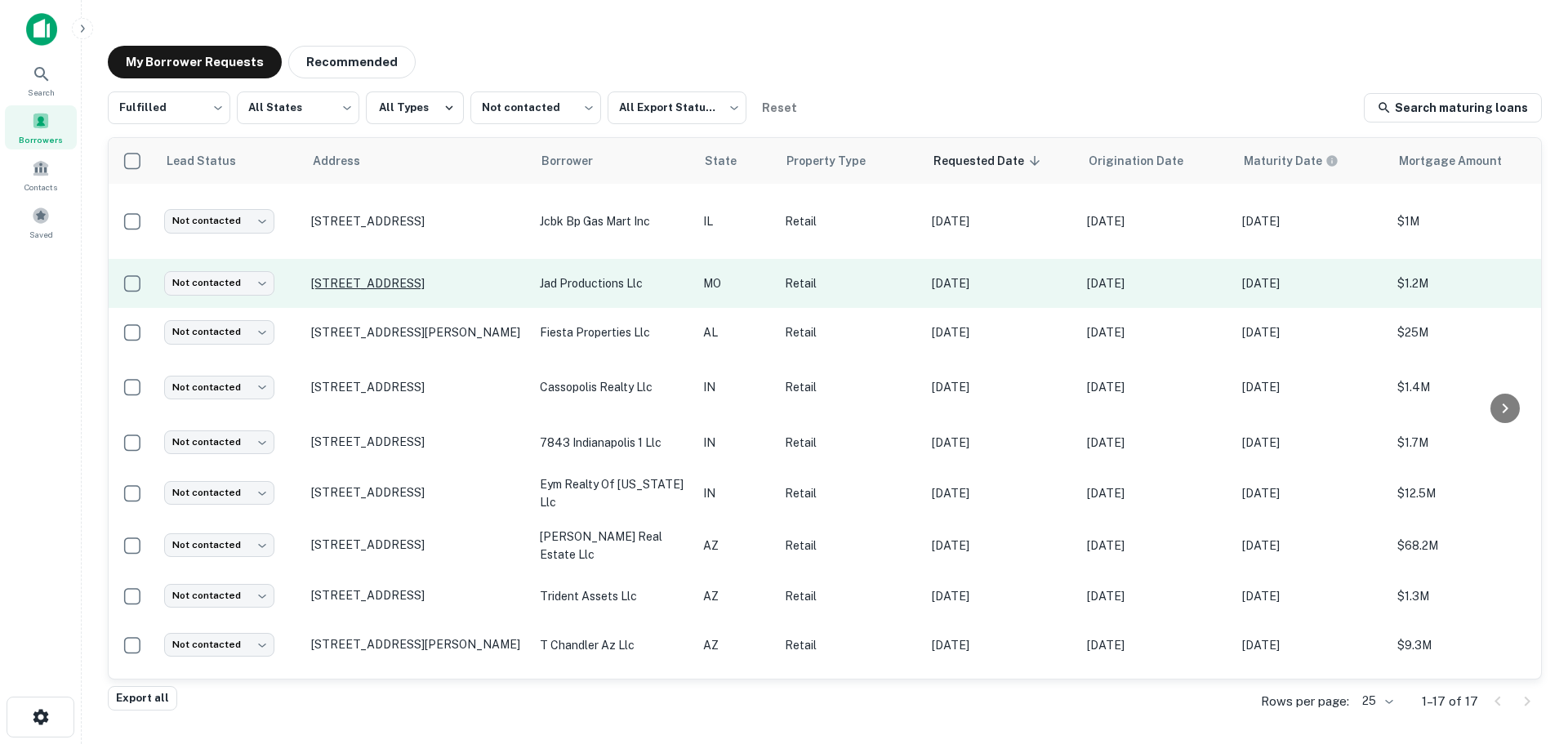
click at [419, 276] on p "[STREET_ADDRESS]" at bounding box center [417, 283] width 212 height 15
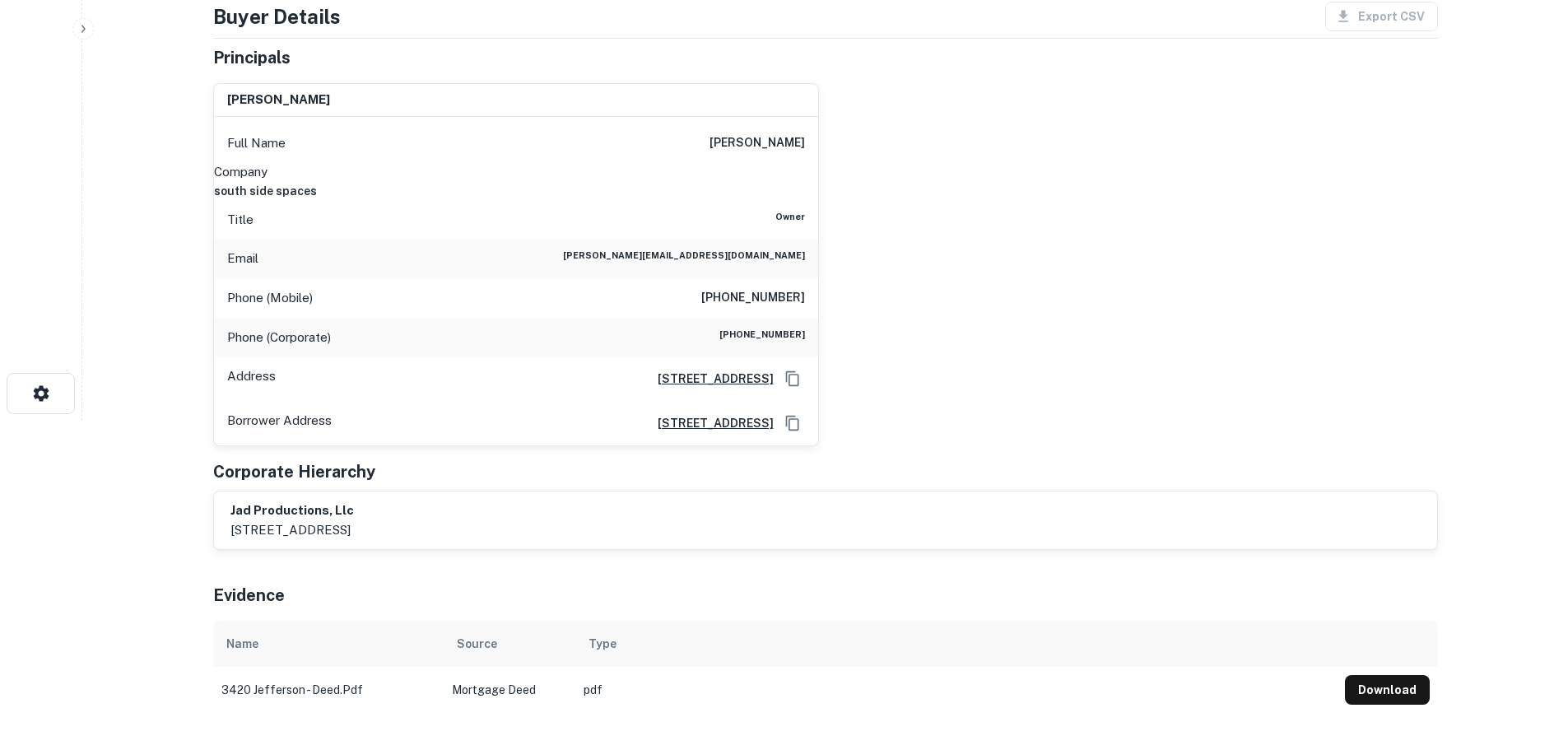
scroll to position [741, 0]
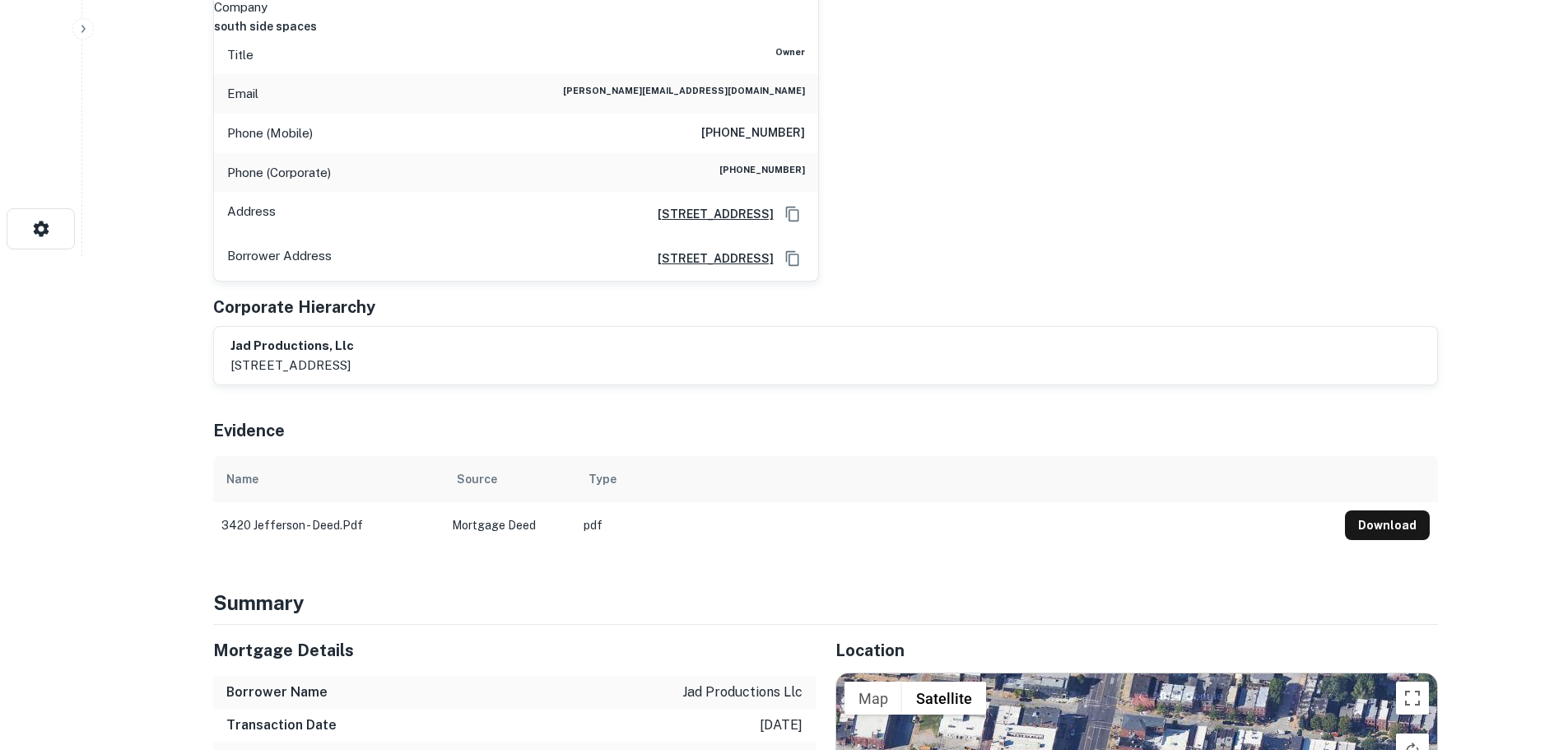
scroll to position [165, 0]
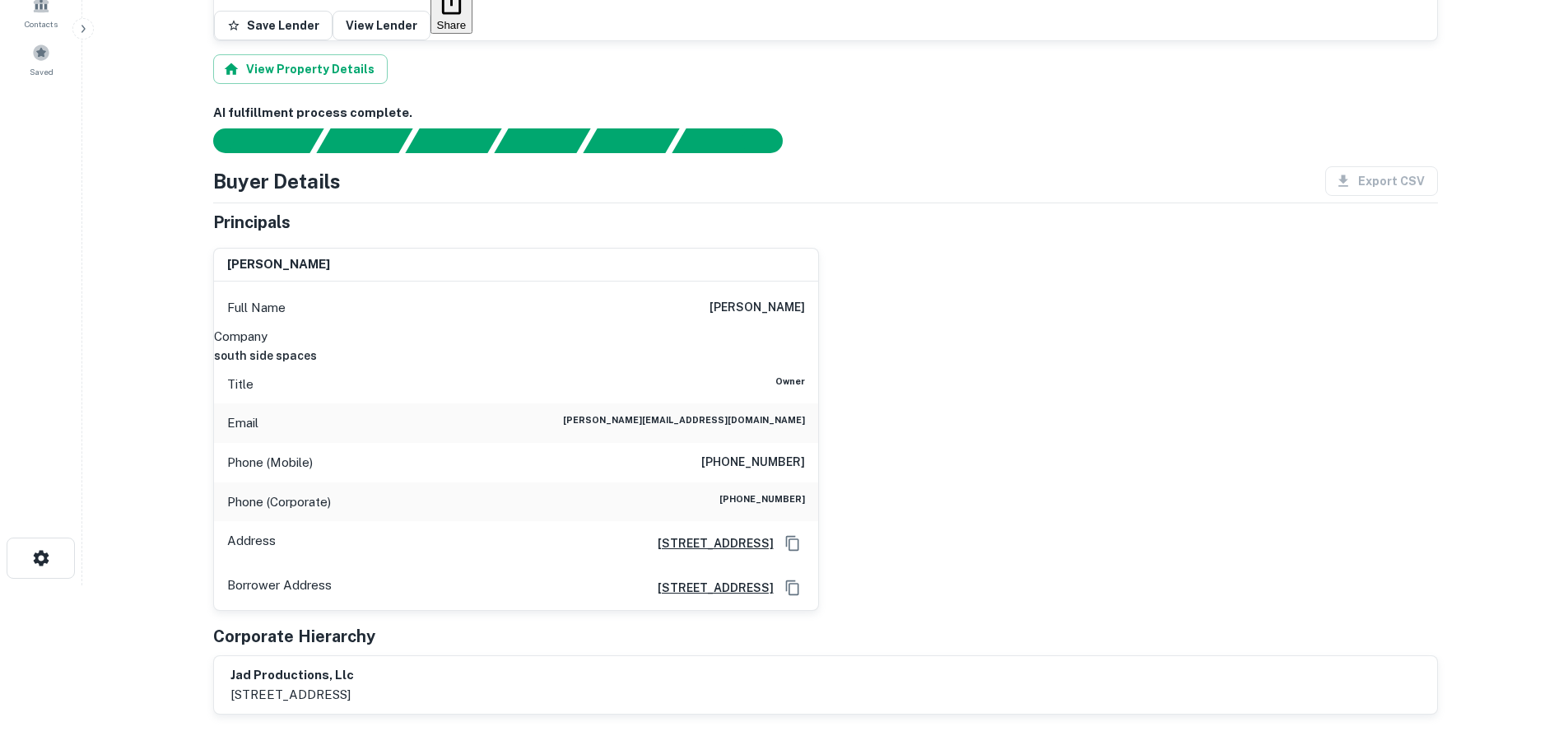
click at [766, 453] on h6 "[PHONE_NUMBER]" at bounding box center [753, 463] width 104 height 20
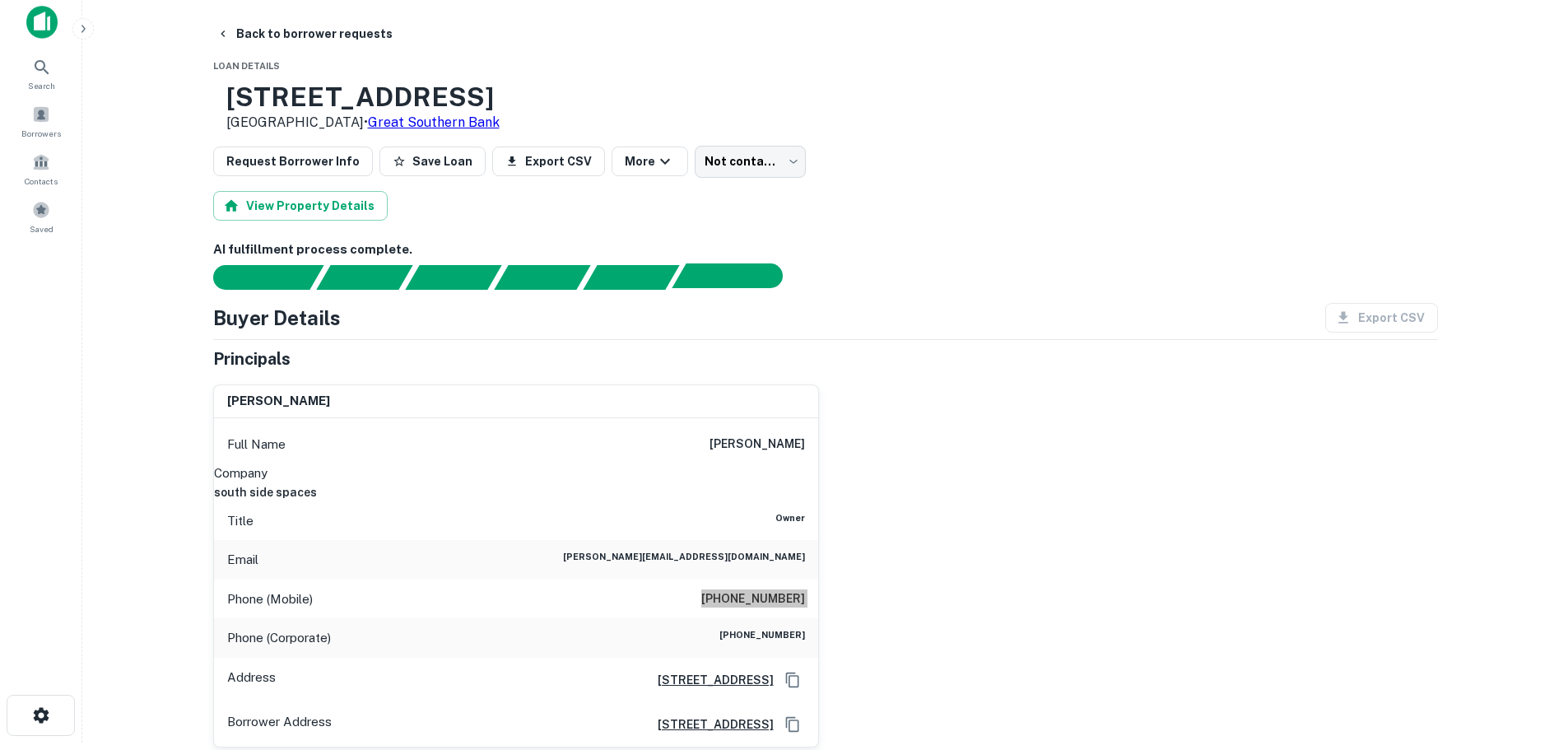
scroll to position [0, 0]
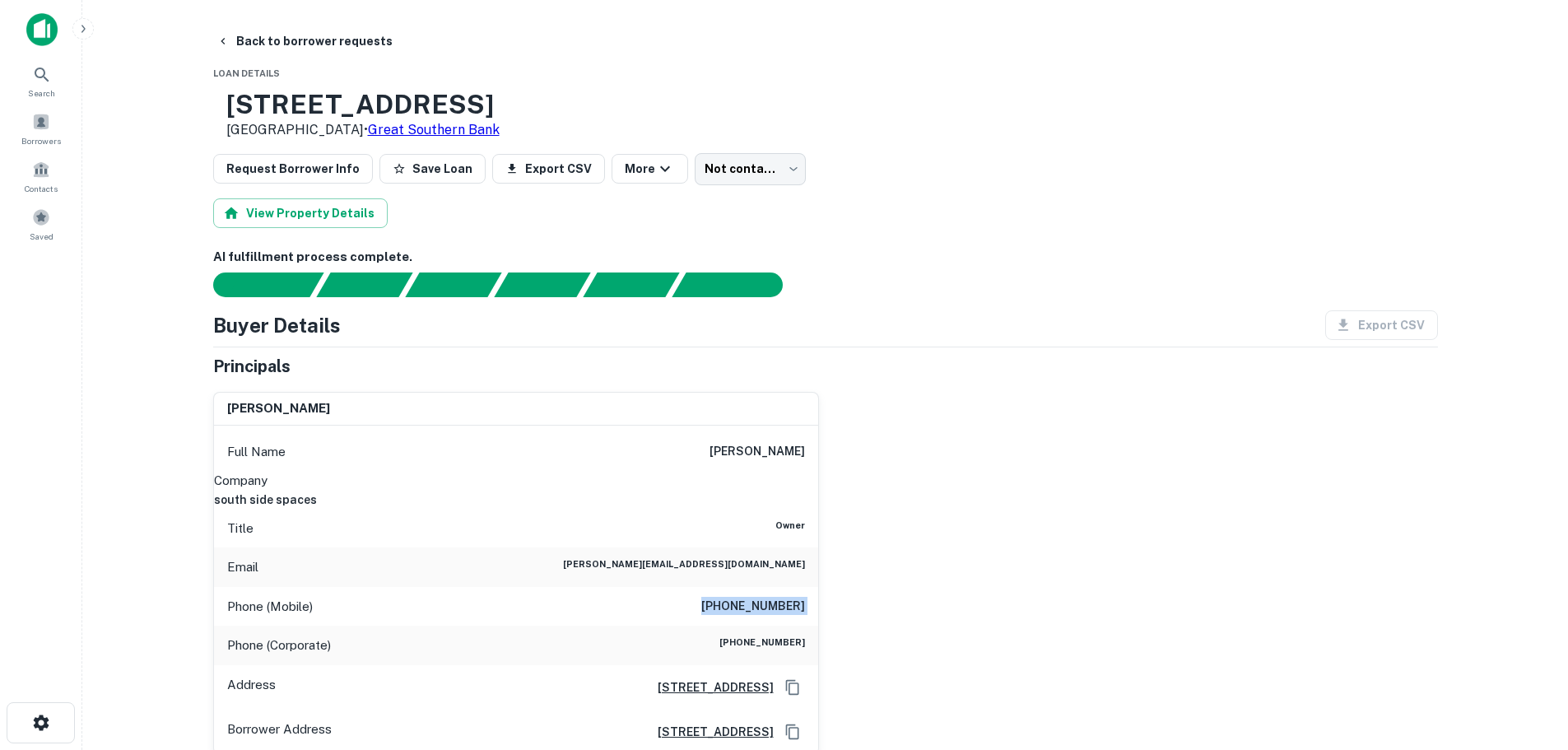
drag, startPoint x: 345, startPoint y: 34, endPoint x: 358, endPoint y: 105, distance: 72.2
click at [345, 34] on button "Back to borrower requests" at bounding box center [305, 41] width 190 height 29
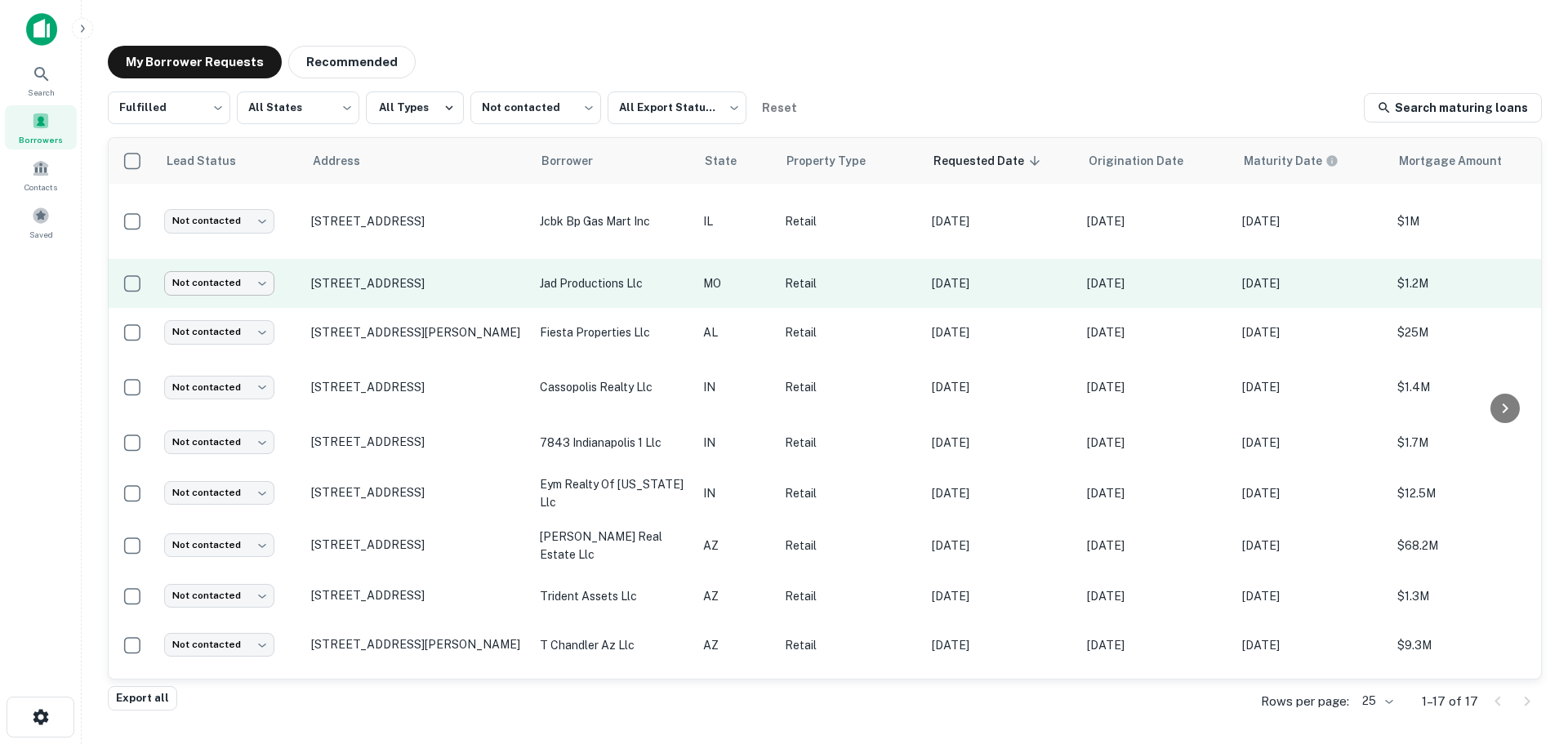
click at [221, 274] on body "Search Borrowers Contacts Saved My Borrower Requests Recommended Fulfilled ****…" at bounding box center [784, 372] width 1568 height 744
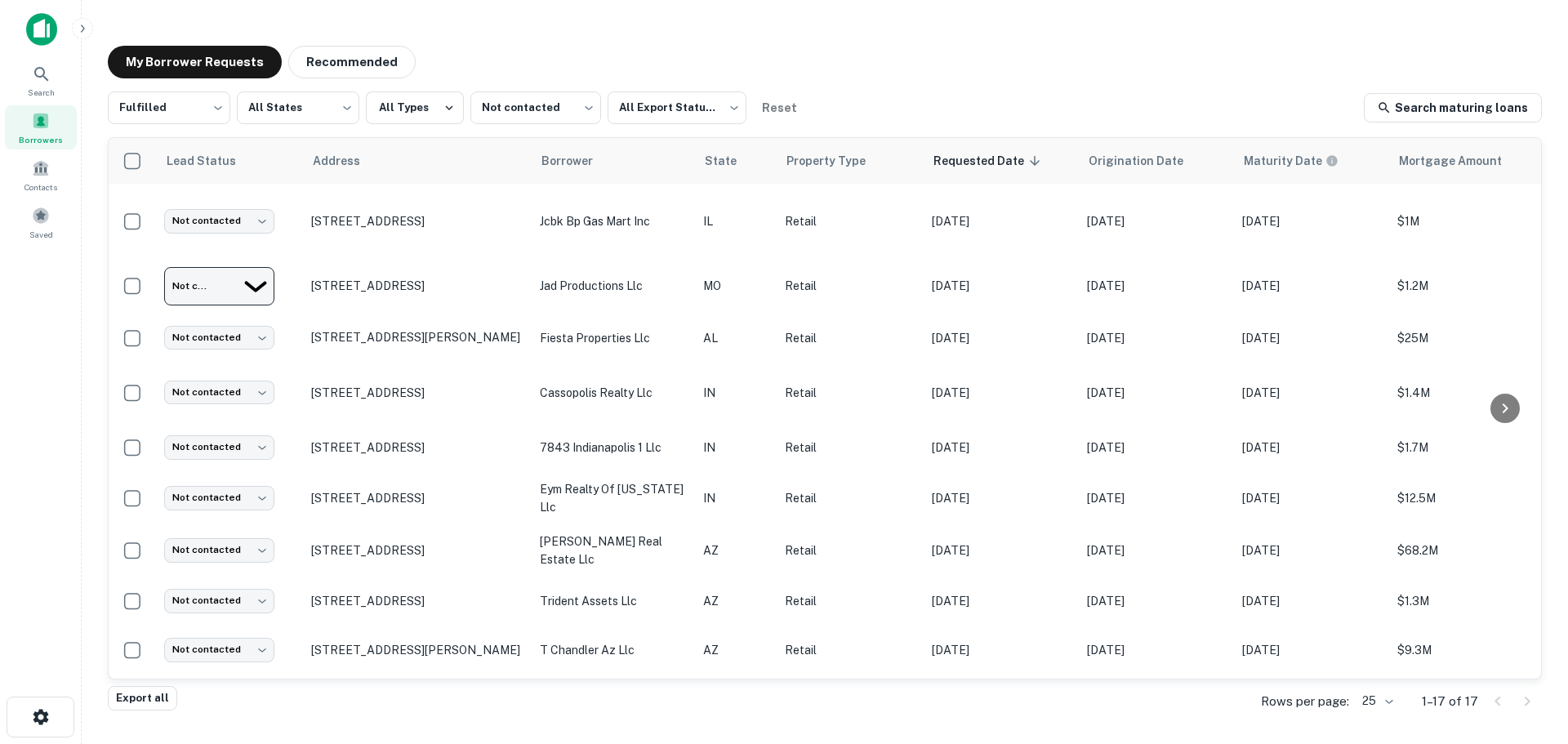
drag, startPoint x: 241, startPoint y: 405, endPoint x: 231, endPoint y: 414, distance: 13.5
type input "**********"
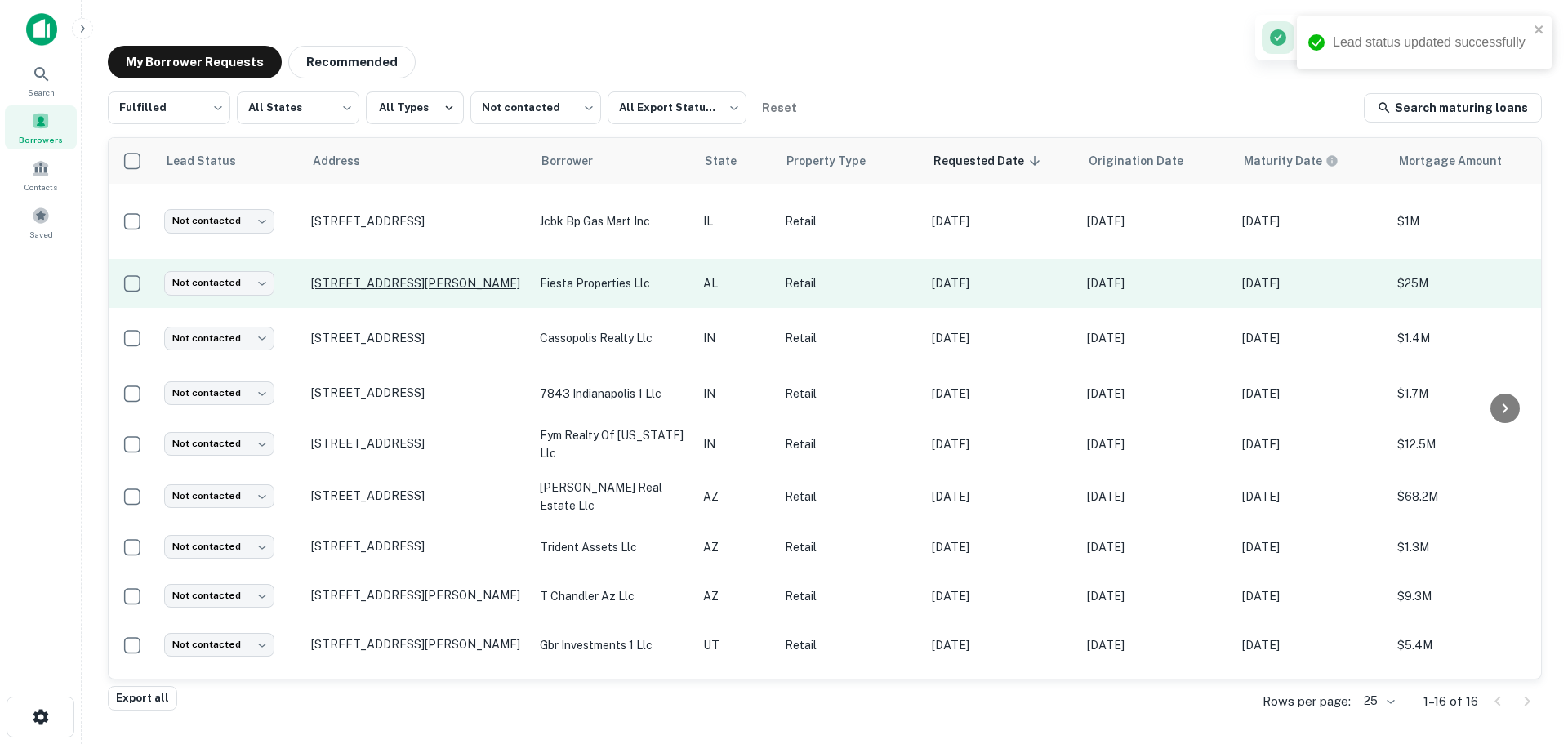
click at [434, 288] on p "[STREET_ADDRESS][PERSON_NAME]" at bounding box center [417, 283] width 212 height 15
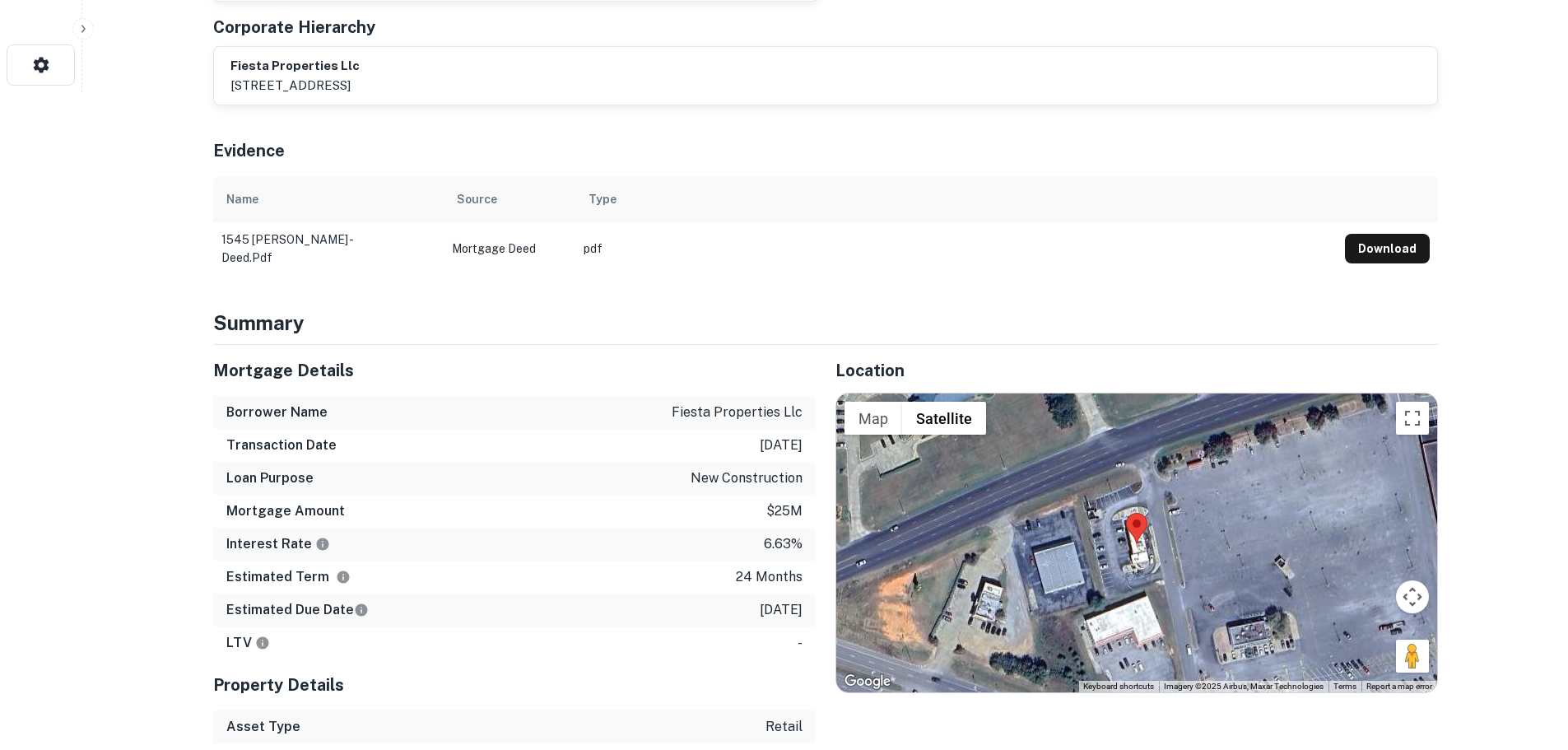
scroll to position [659, 0]
drag, startPoint x: 1410, startPoint y: 581, endPoint x: 1201, endPoint y: 488, distance: 228.8
click at [1201, 488] on div "Map Terrain Satellite Labels Keyboard shortcuts Map Data Imagery ©2025 Airbus, …" at bounding box center [1137, 542] width 601 height 298
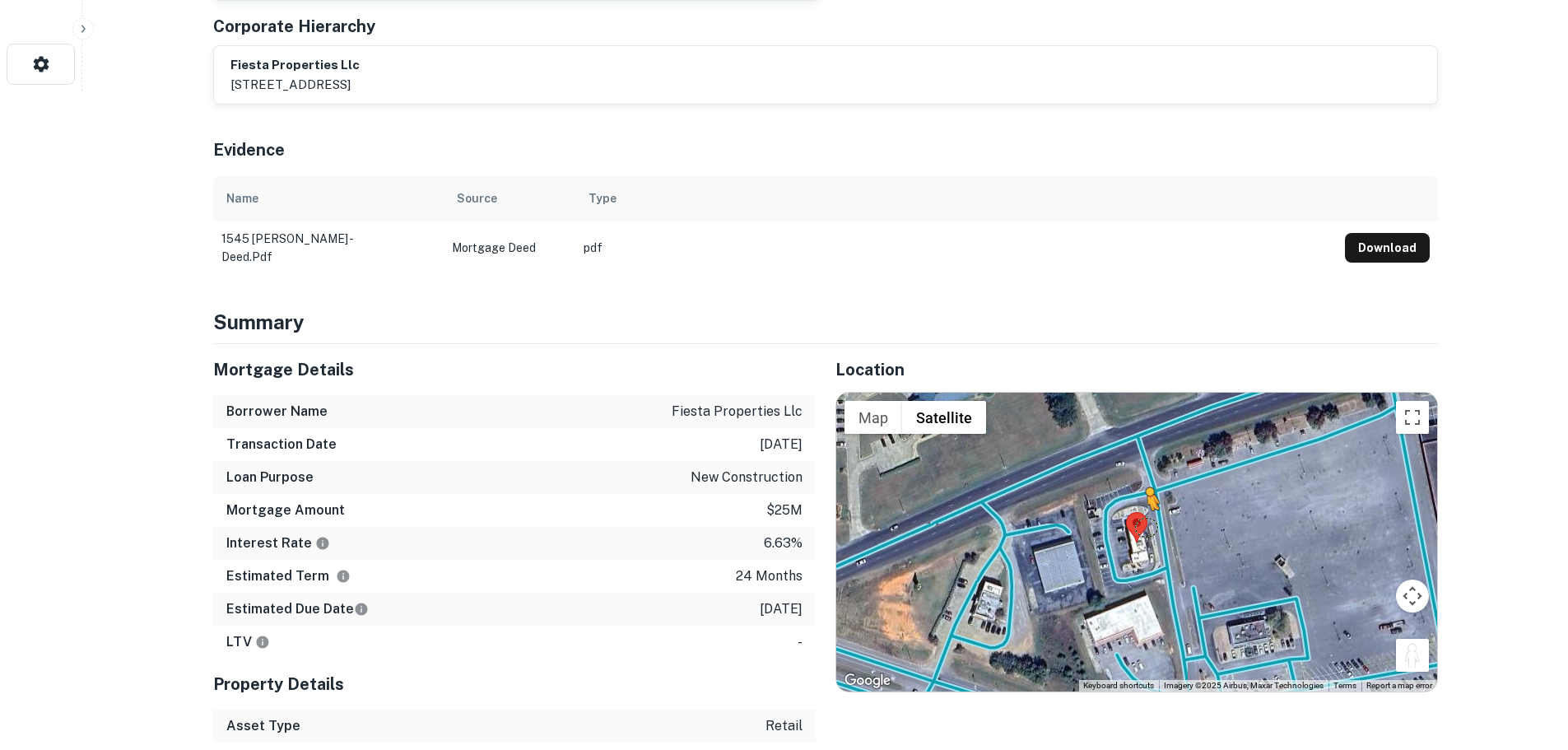
drag, startPoint x: 1413, startPoint y: 572, endPoint x: 1145, endPoint y: 434, distance: 301.4
click at [1145, 434] on div "To activate drag with keyboard, press Alt + Enter. Once in keyboard drag state,…" at bounding box center [1137, 542] width 601 height 298
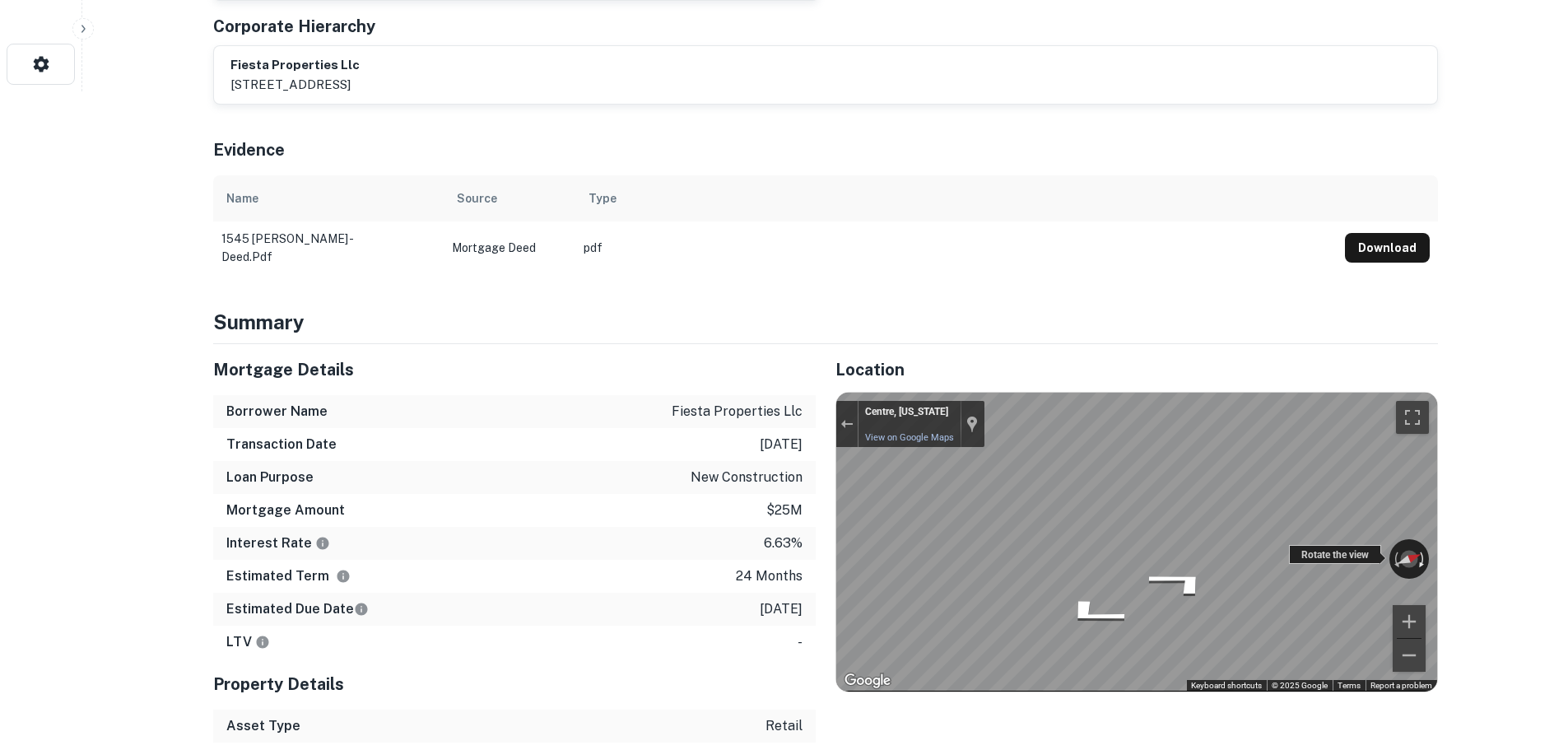
click at [1423, 480] on div "← Move left → Move right ↑ Move up ↓ Move down + Zoom in - Zoom out Centre, [US…" at bounding box center [1137, 542] width 601 height 298
click at [1385, 526] on div "Location ← Move left → Move right ↑ Move up ↓ Move down + Zoom in - Zoom out Ho…" at bounding box center [1127, 592] width 622 height 497
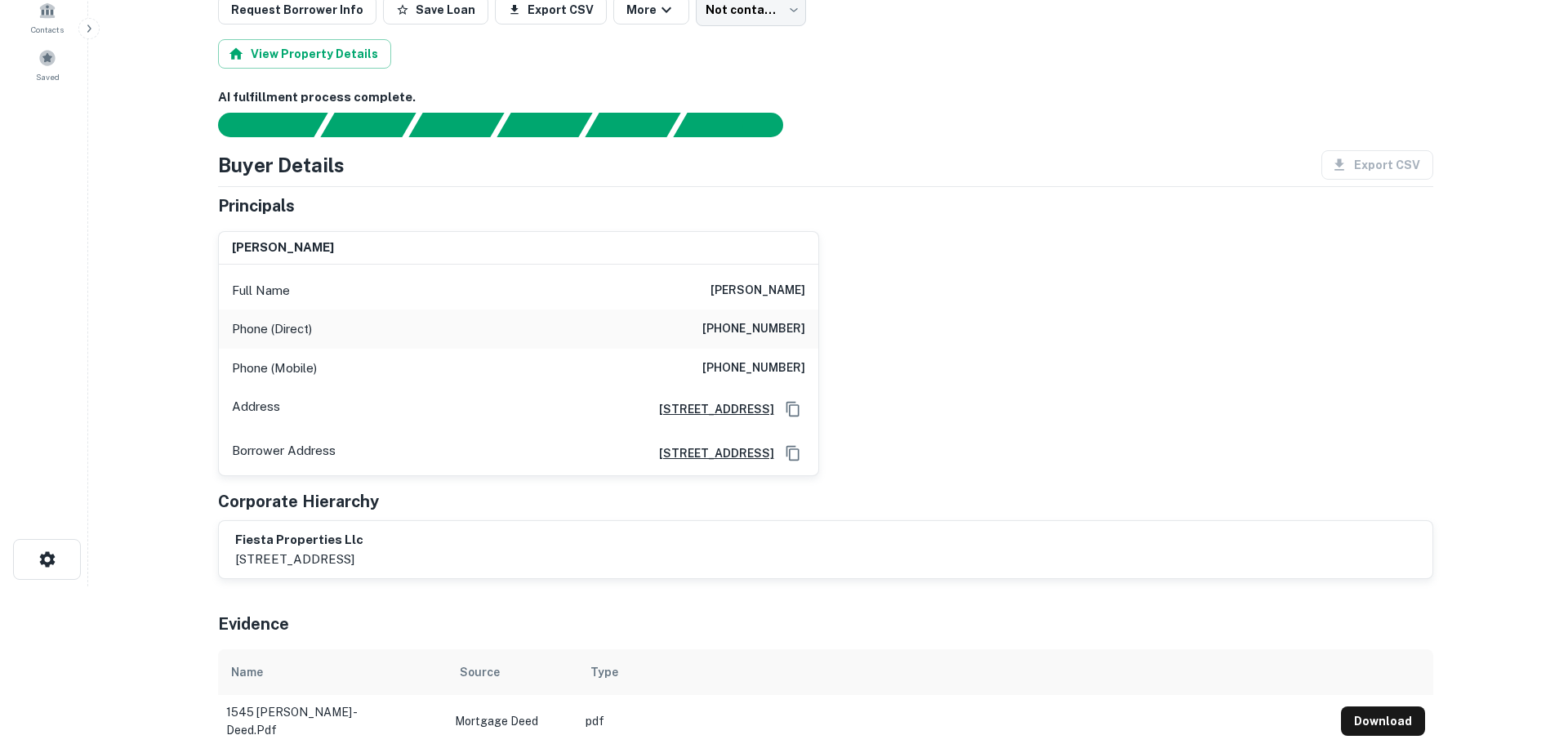
scroll to position [0, 0]
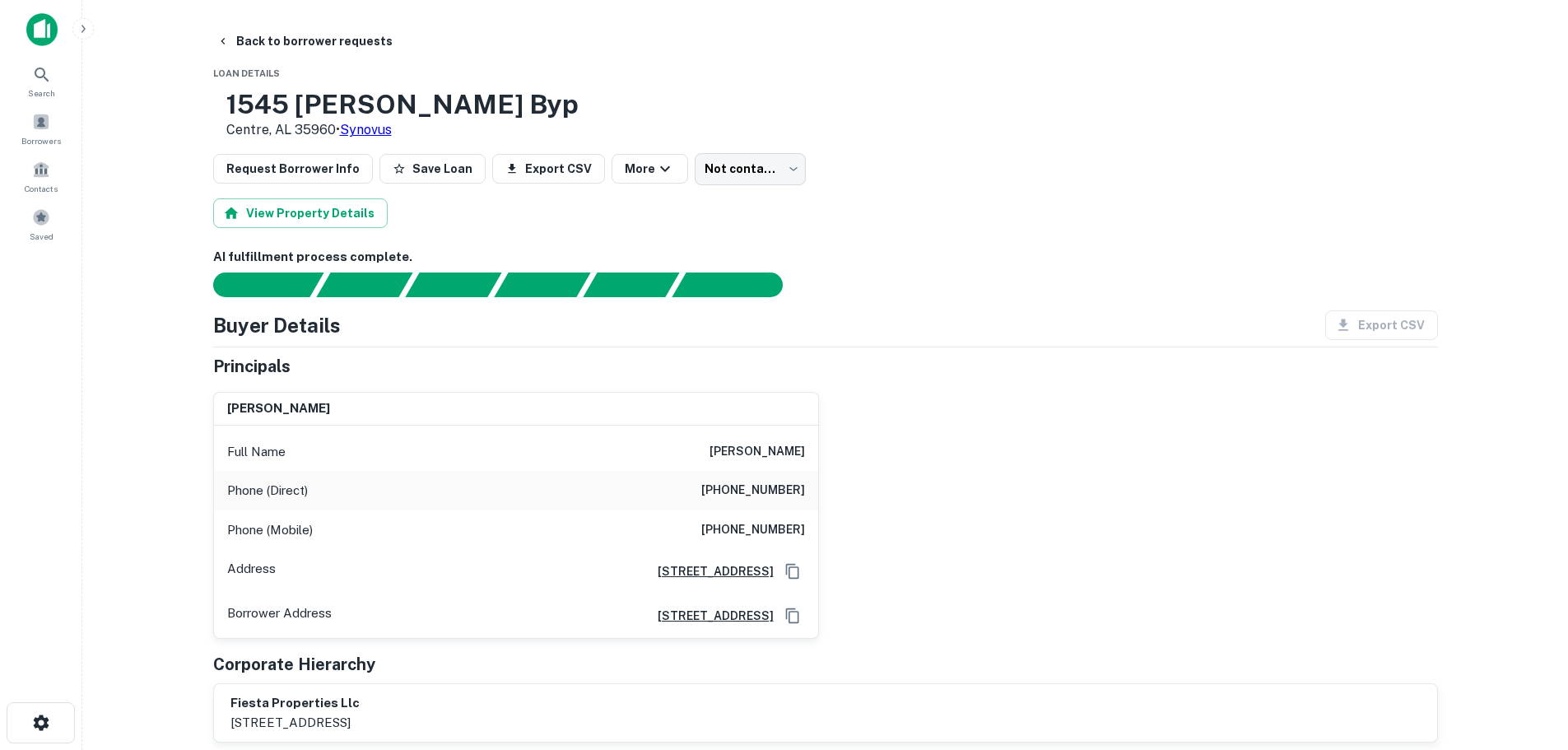
click at [468, 109] on h3 "1545 [PERSON_NAME] Byp" at bounding box center [402, 104] width 352 height 31
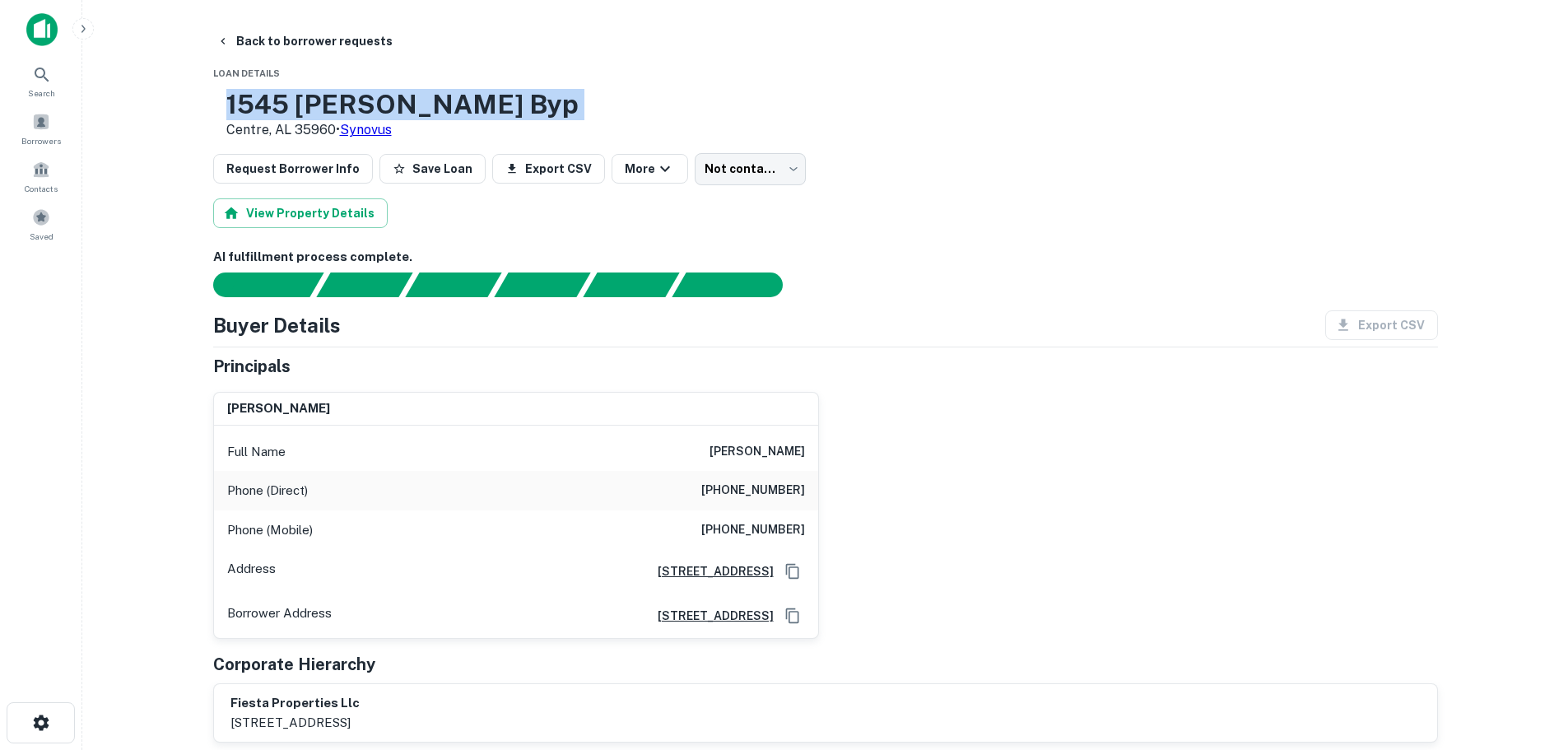
click at [468, 109] on h3 "1545 [PERSON_NAME] Byp" at bounding box center [402, 104] width 352 height 31
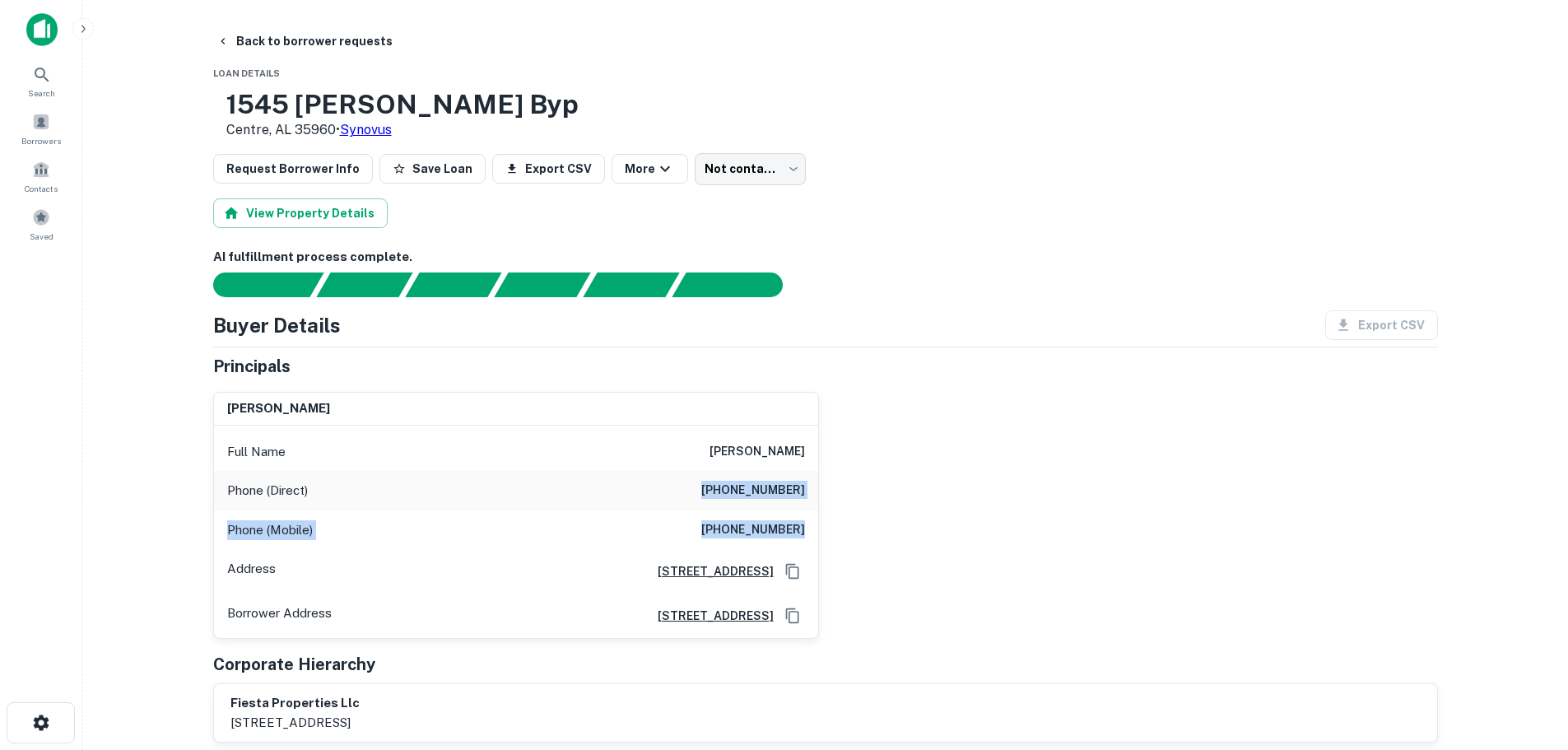
click at [922, 546] on div "[PERSON_NAME] Full Name [PERSON_NAME] Phone (Direct) [PHONE_NUMBER] Phone (Mobi…" at bounding box center [819, 508] width 1238 height 260
click at [699, 504] on div "Phone (Direct) [PHONE_NUMBER]" at bounding box center [516, 490] width 605 height 40
click at [773, 536] on h6 "[PHONE_NUMBER]" at bounding box center [753, 530] width 104 height 20
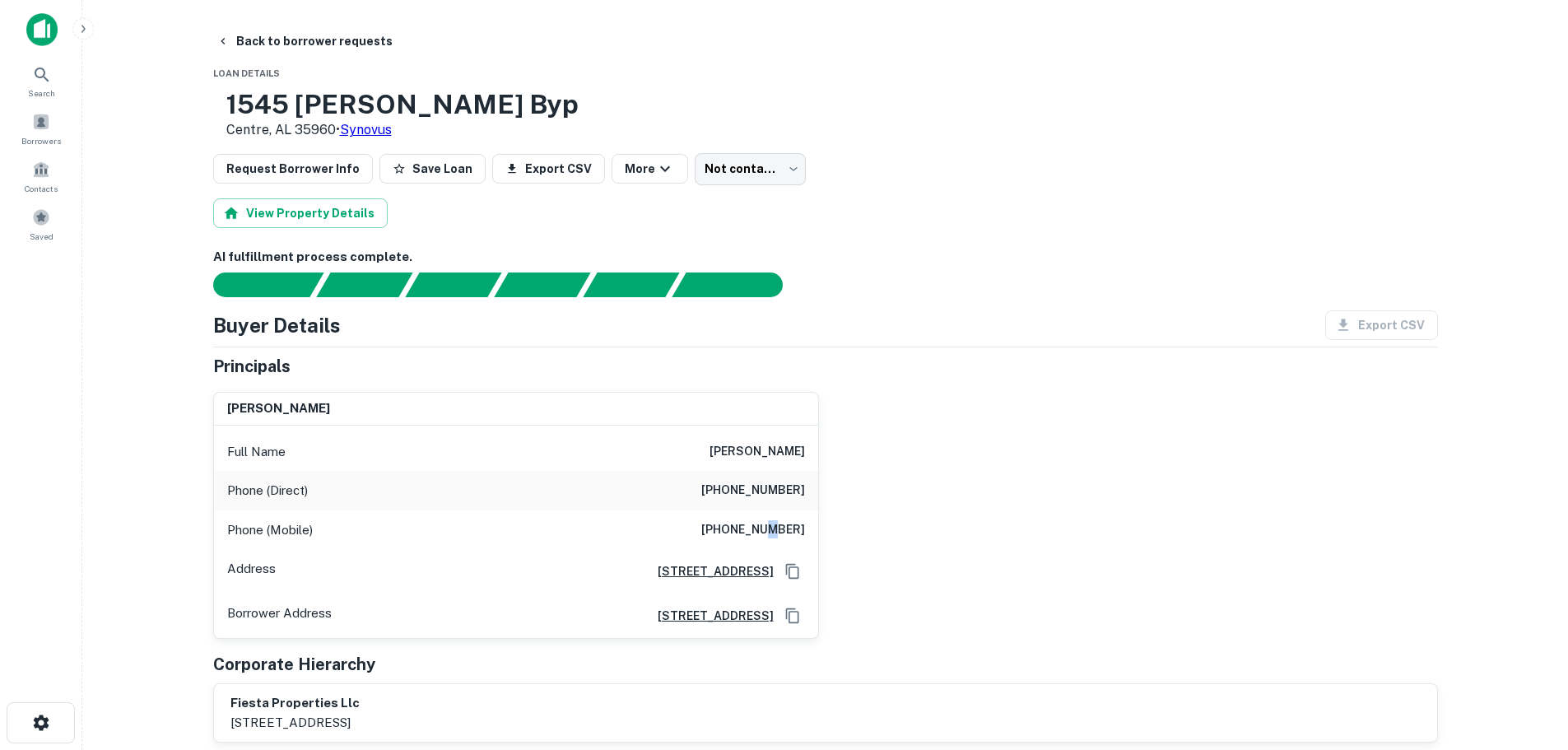
click at [773, 536] on h6 "[PHONE_NUMBER]" at bounding box center [753, 530] width 104 height 20
click at [322, 41] on button "Back to borrower requests" at bounding box center [305, 41] width 190 height 29
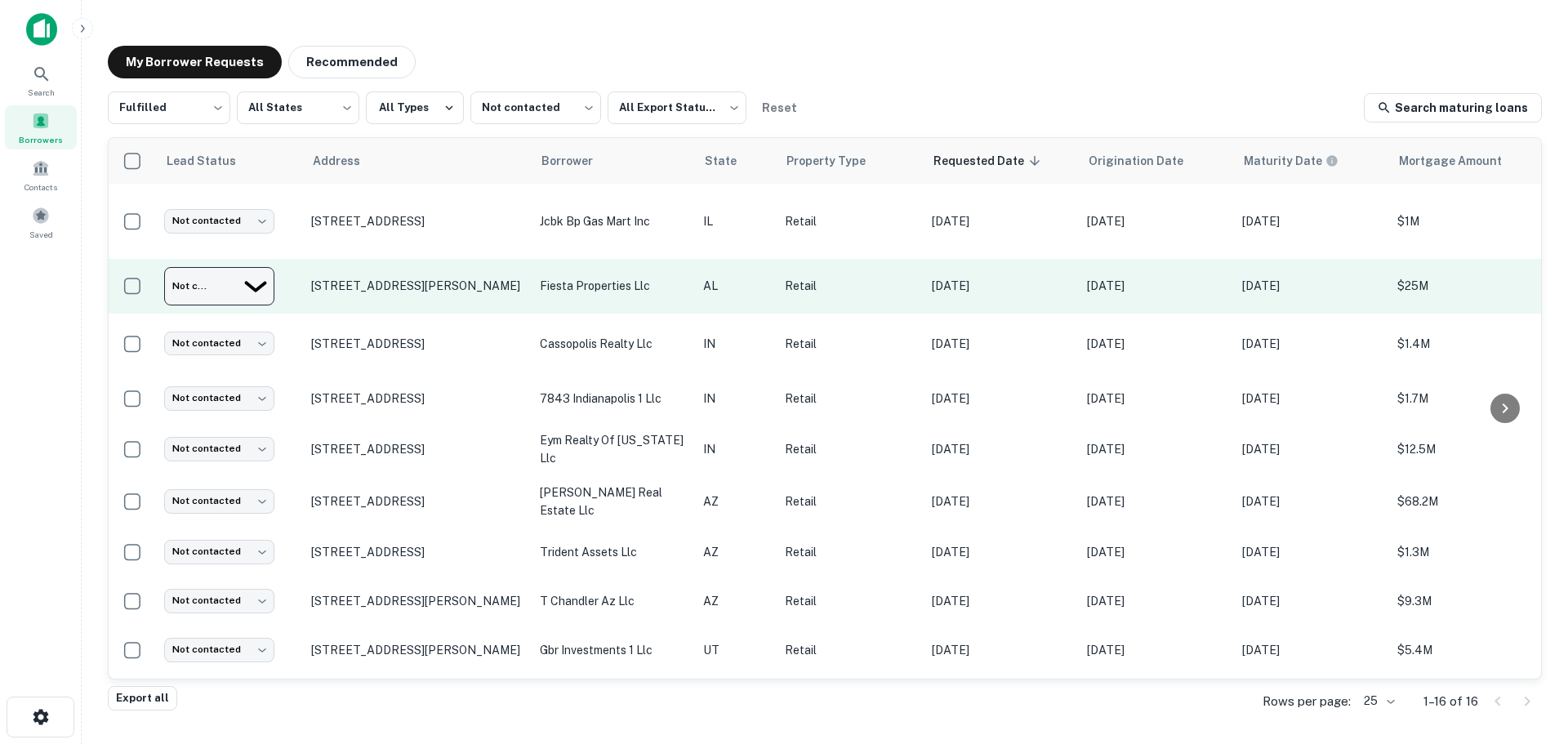
click at [199, 291] on body "Search Borrowers Contacts Saved My Borrower Requests Recommended Fulfilled ****…" at bounding box center [784, 372] width 1568 height 744
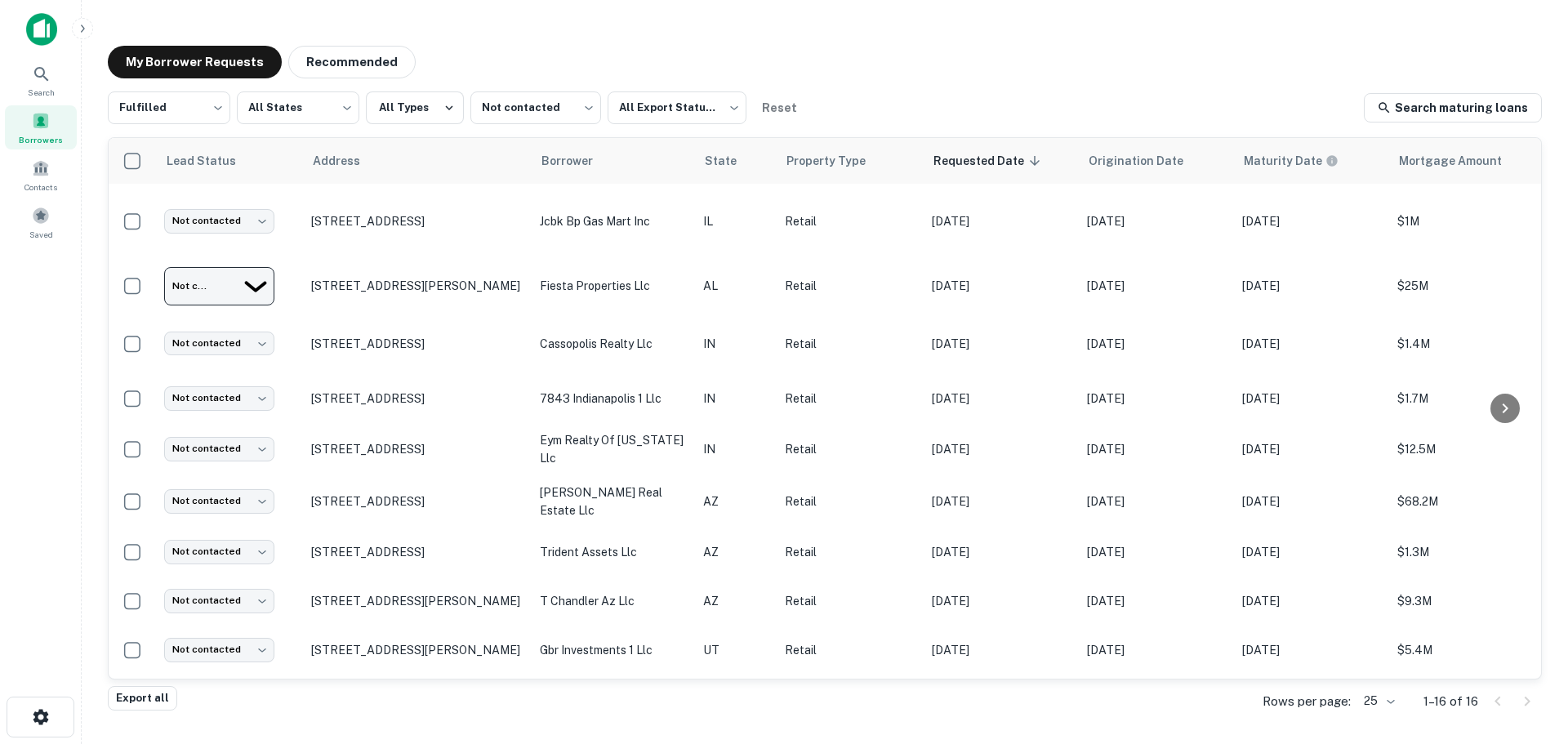
type input "*********"
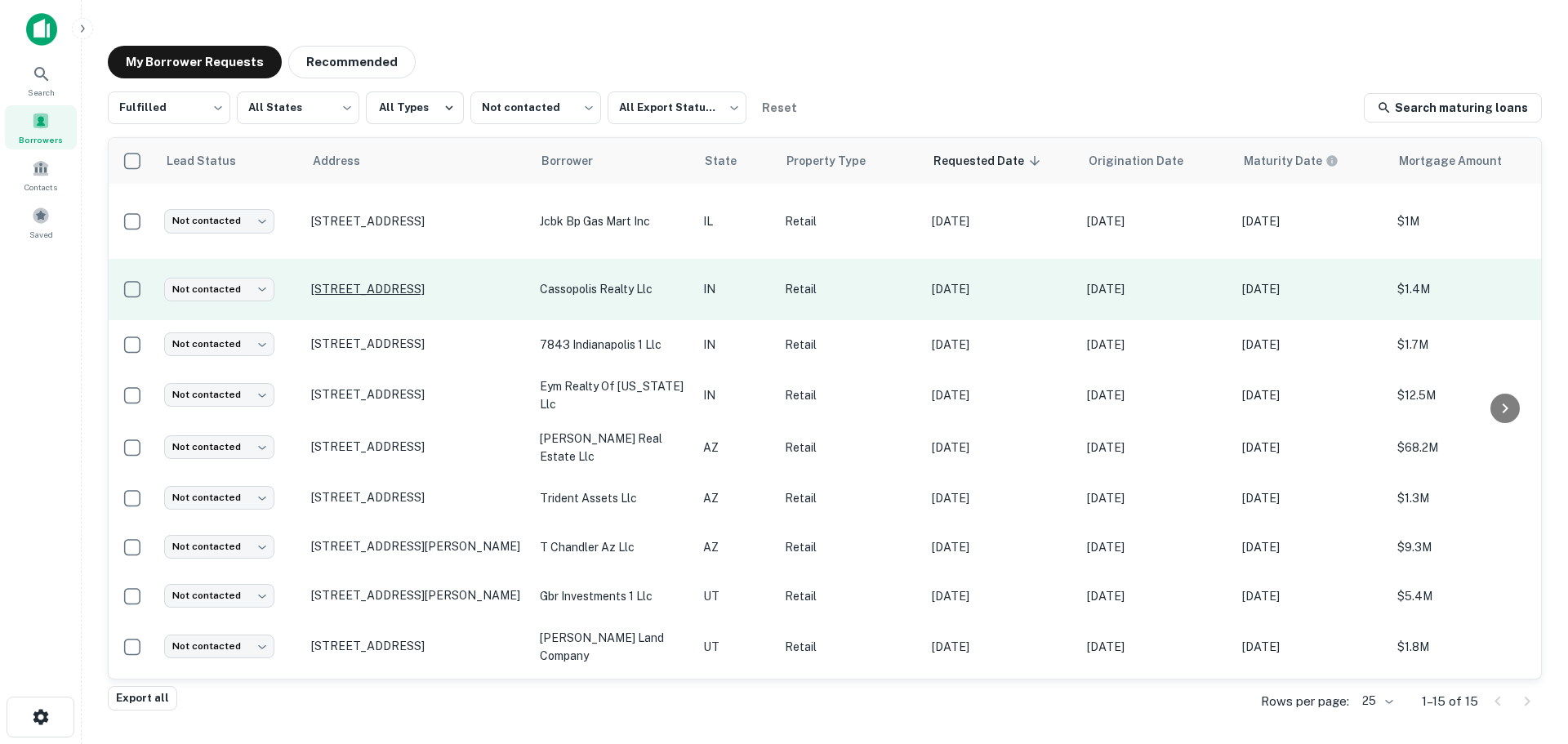
click at [418, 283] on p "[STREET_ADDRESS]" at bounding box center [417, 288] width 212 height 15
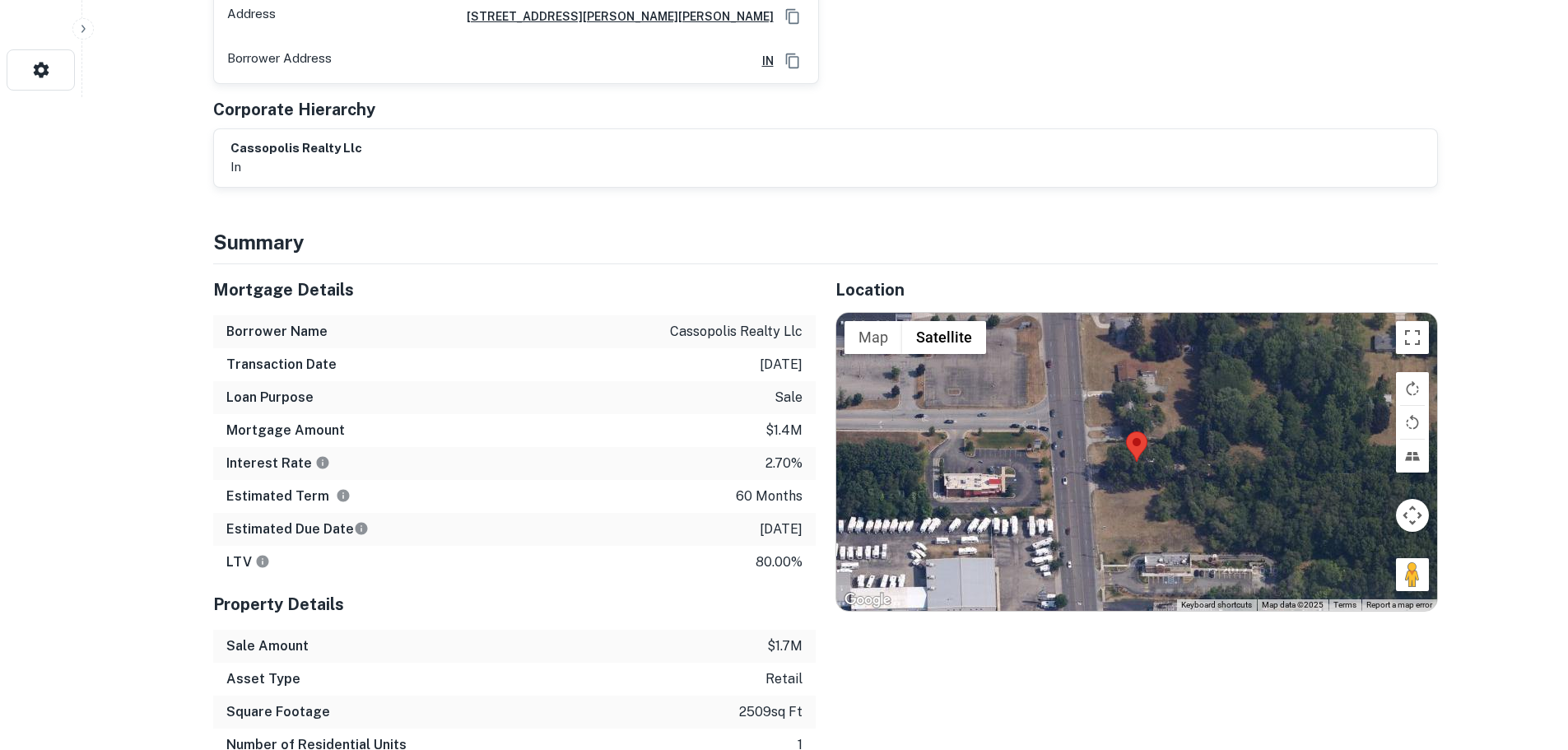
scroll to position [659, 0]
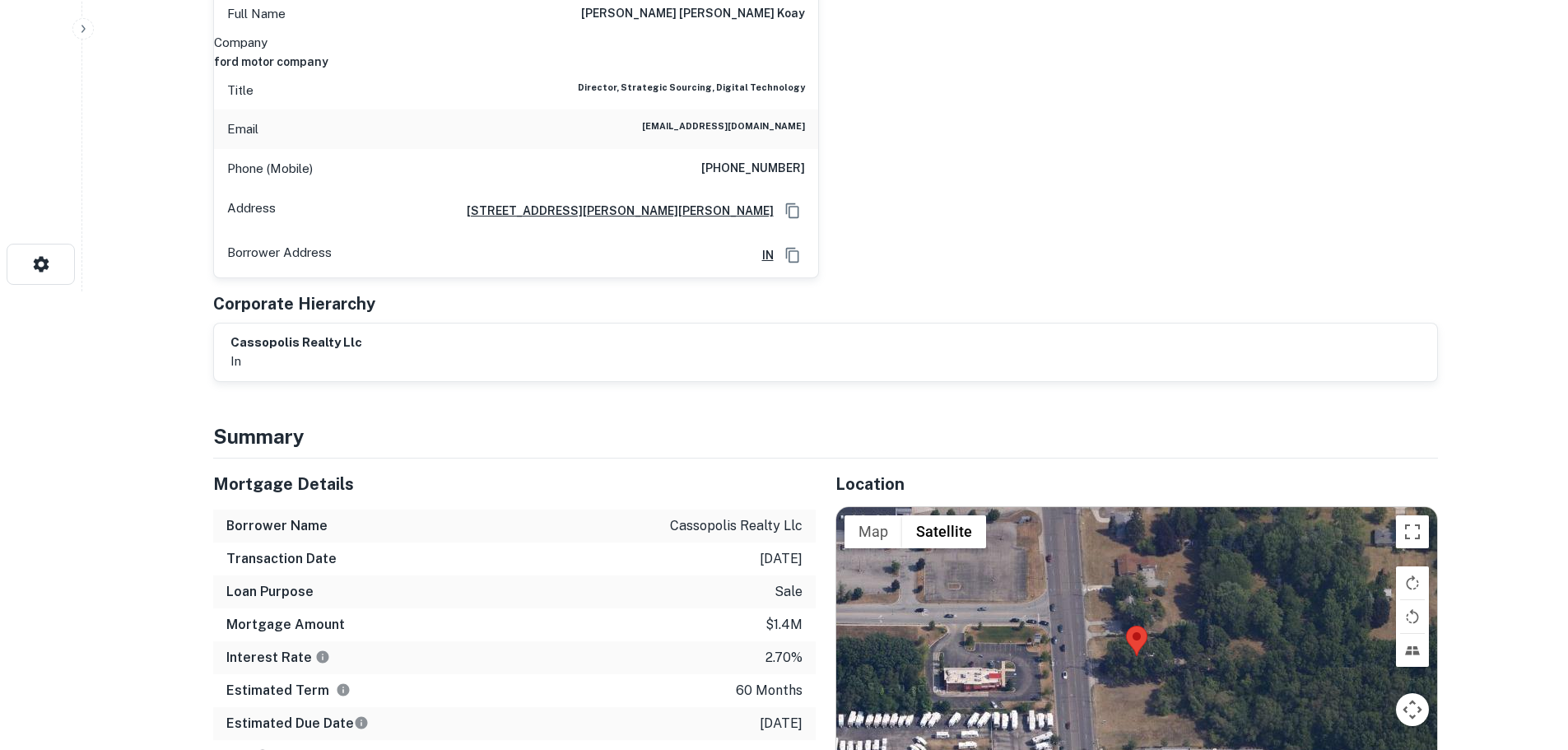
scroll to position [247, 0]
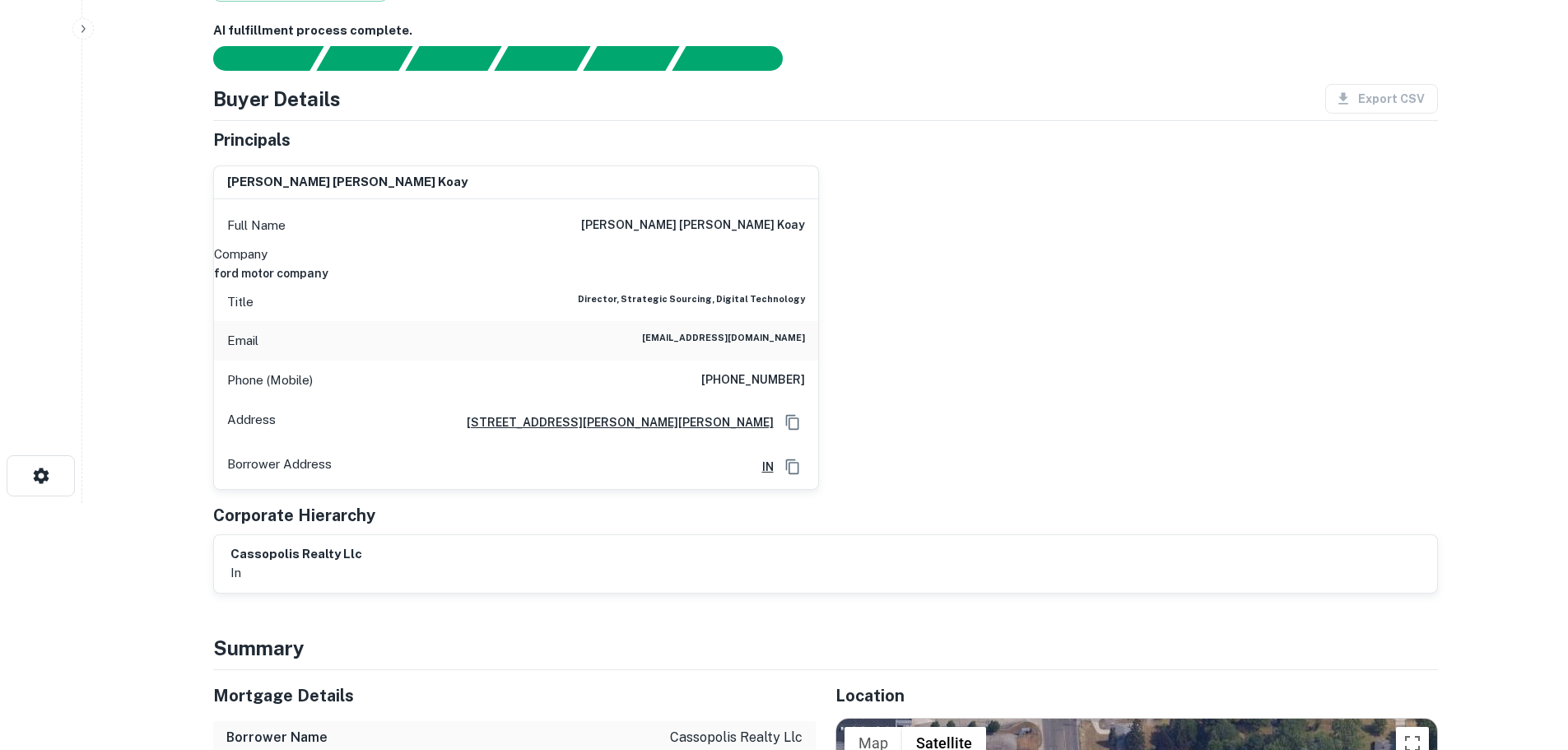
click at [777, 371] on h6 "[PHONE_NUMBER]" at bounding box center [753, 380] width 104 height 20
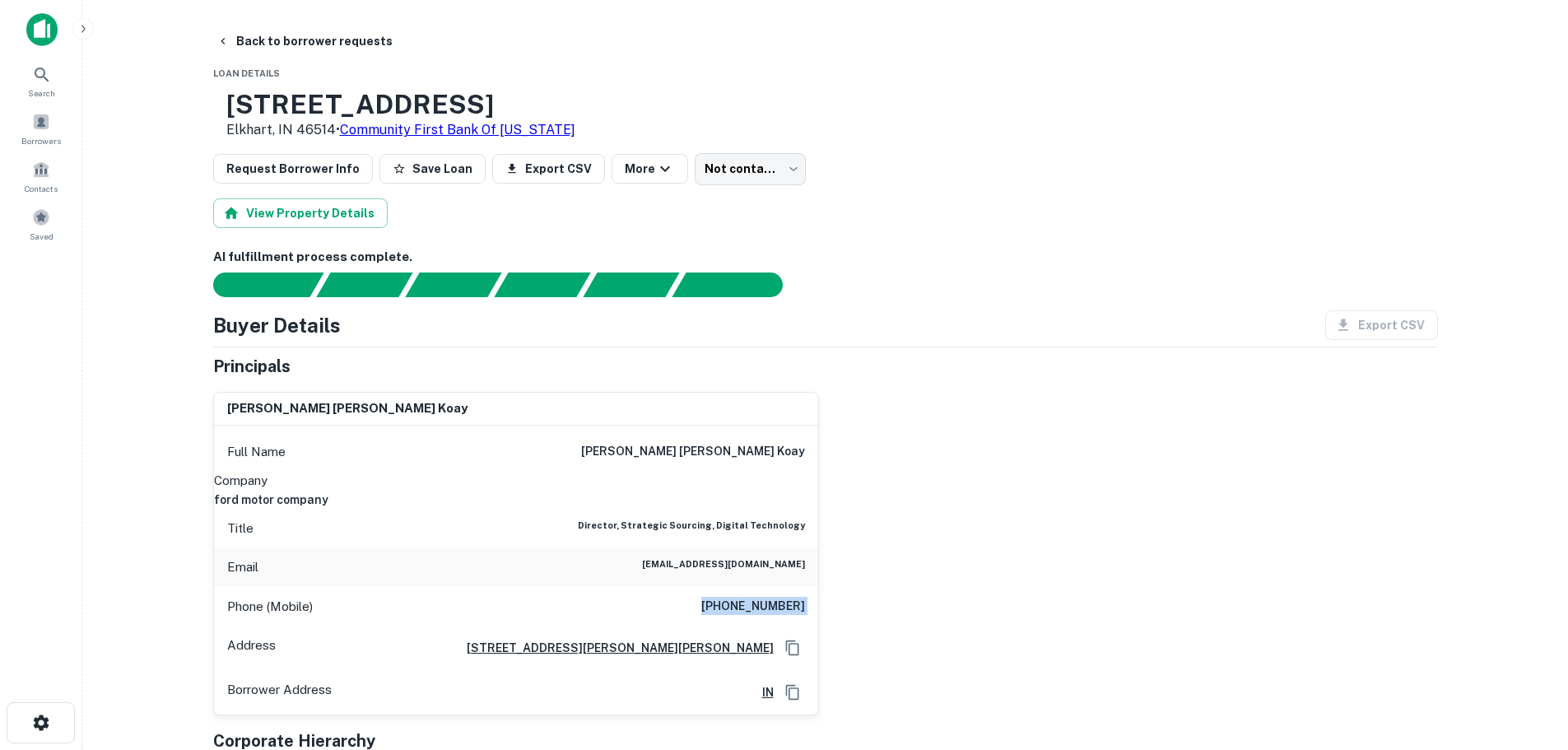
drag, startPoint x: 354, startPoint y: 33, endPoint x: 316, endPoint y: 57, distance: 44.9
click at [354, 33] on button "Back to borrower requests" at bounding box center [305, 41] width 190 height 29
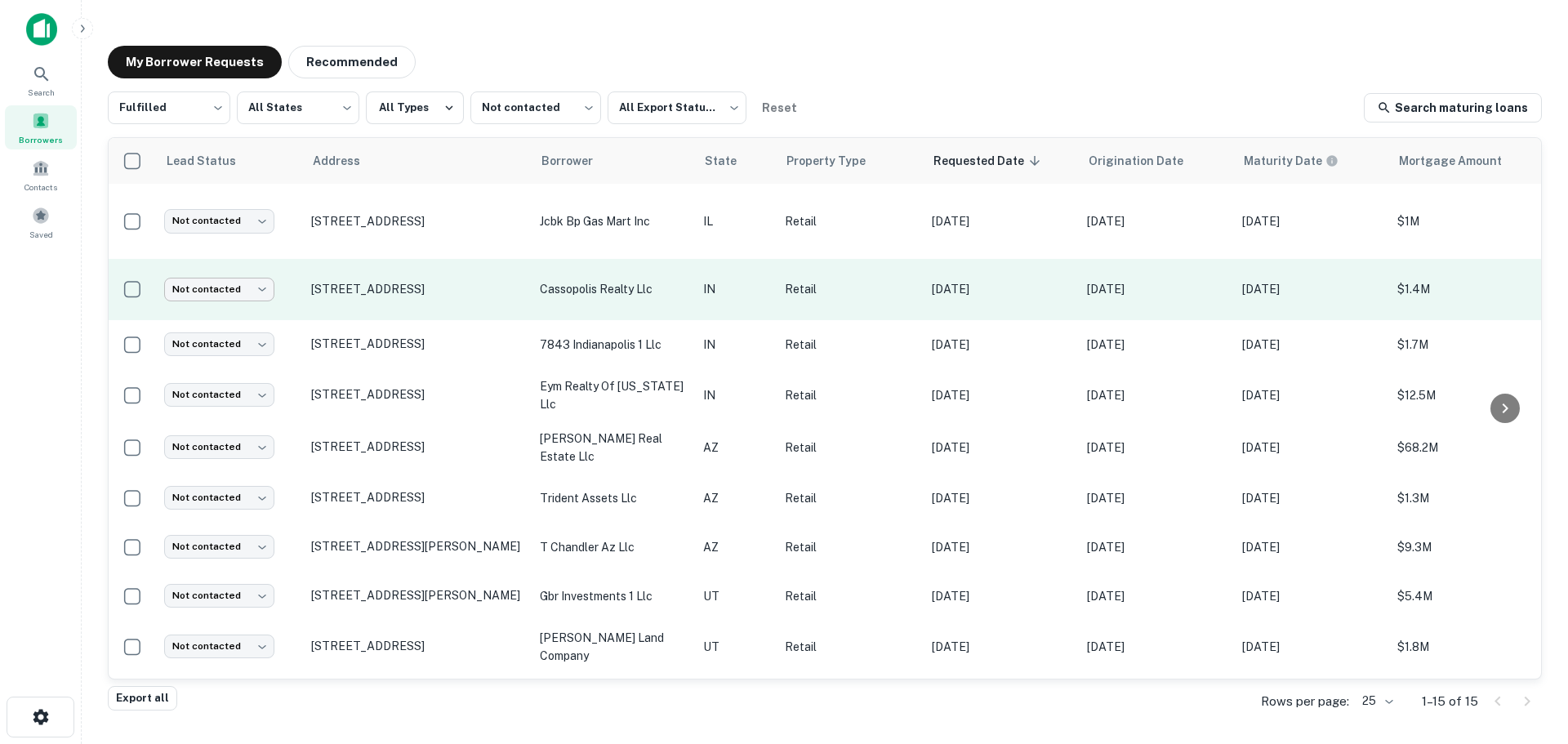
click at [186, 283] on body "Search Borrowers Contacts Saved My Borrower Requests Recommended Fulfilled ****…" at bounding box center [784, 372] width 1568 height 744
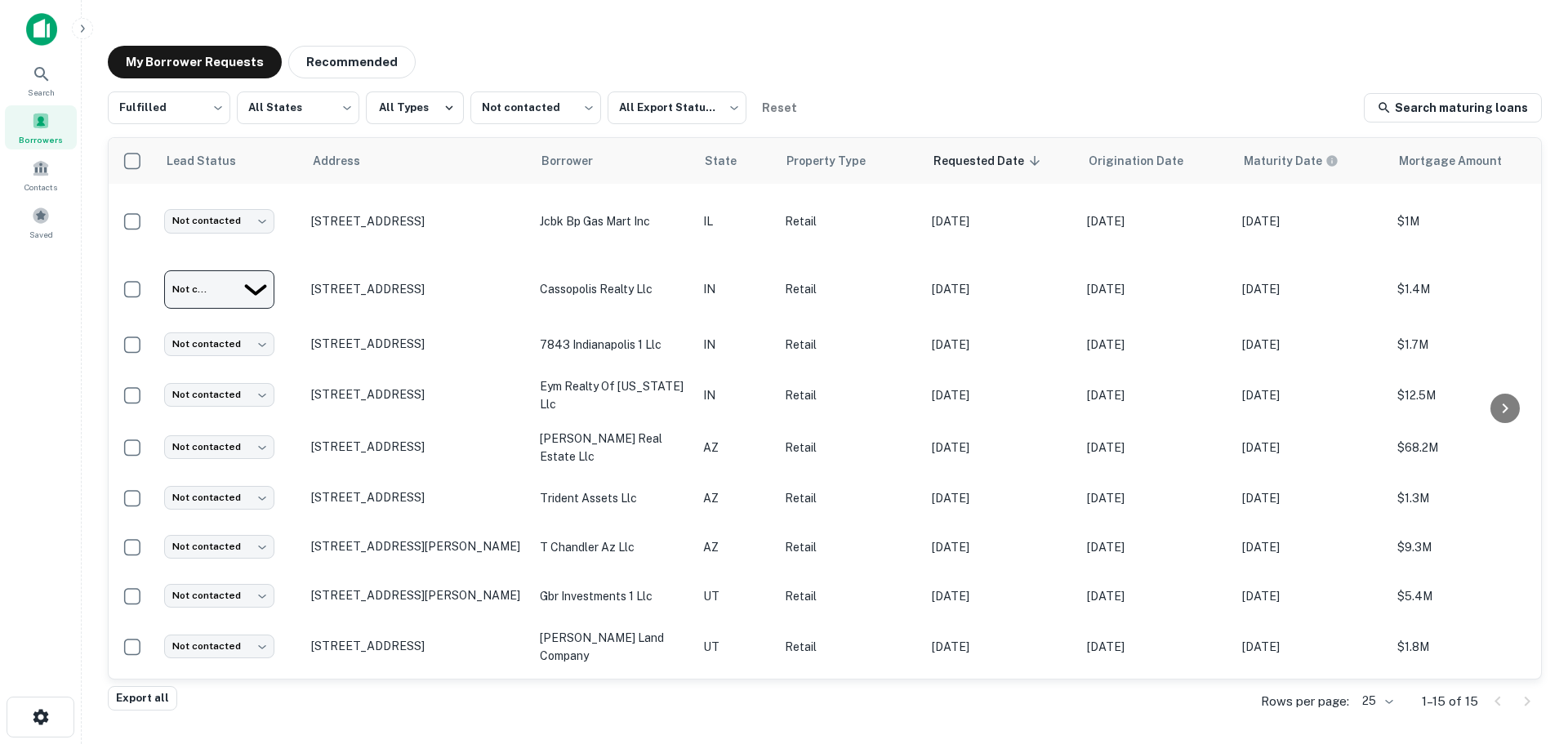
type input "**********"
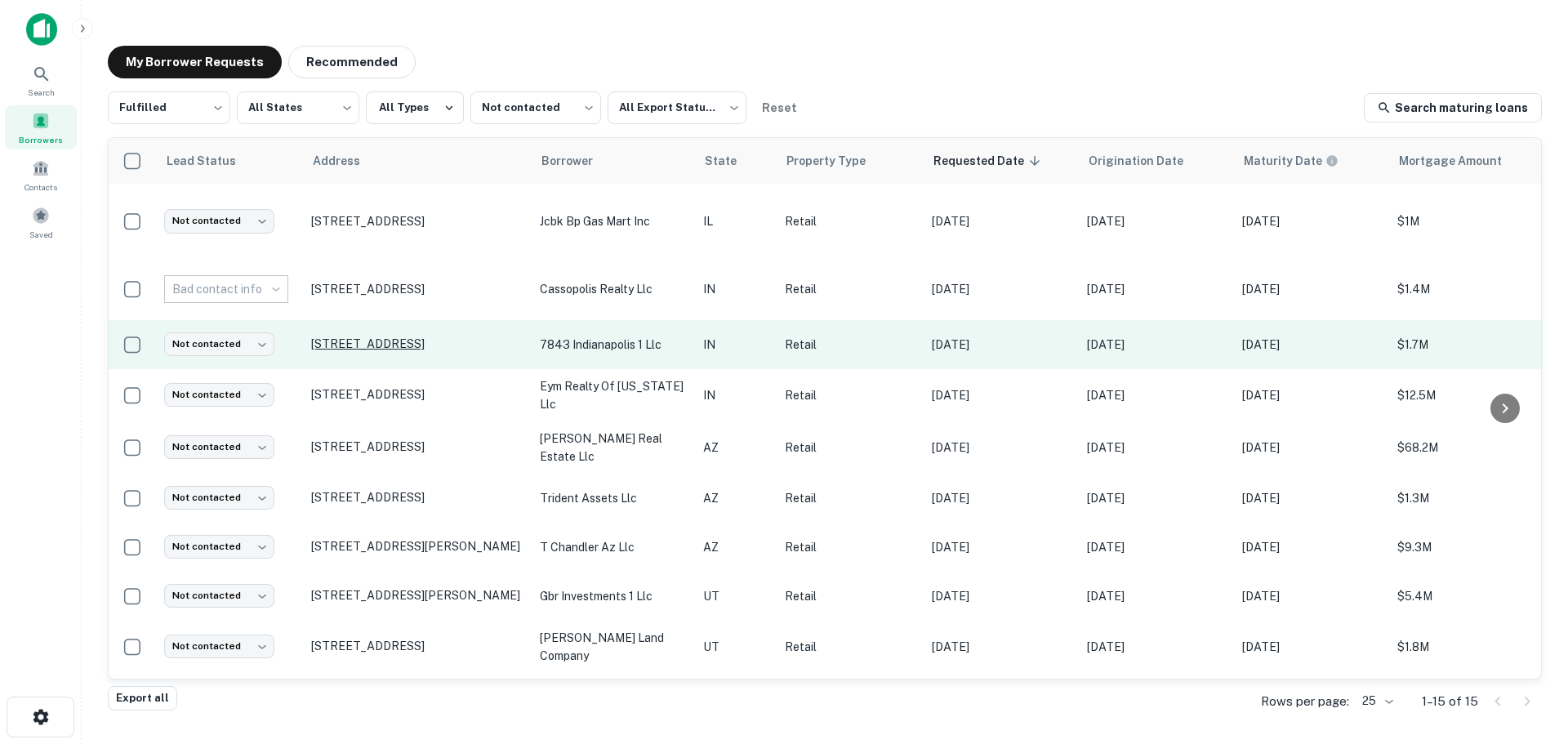
click at [331, 337] on p "[STREET_ADDRESS]" at bounding box center [417, 344] width 212 height 15
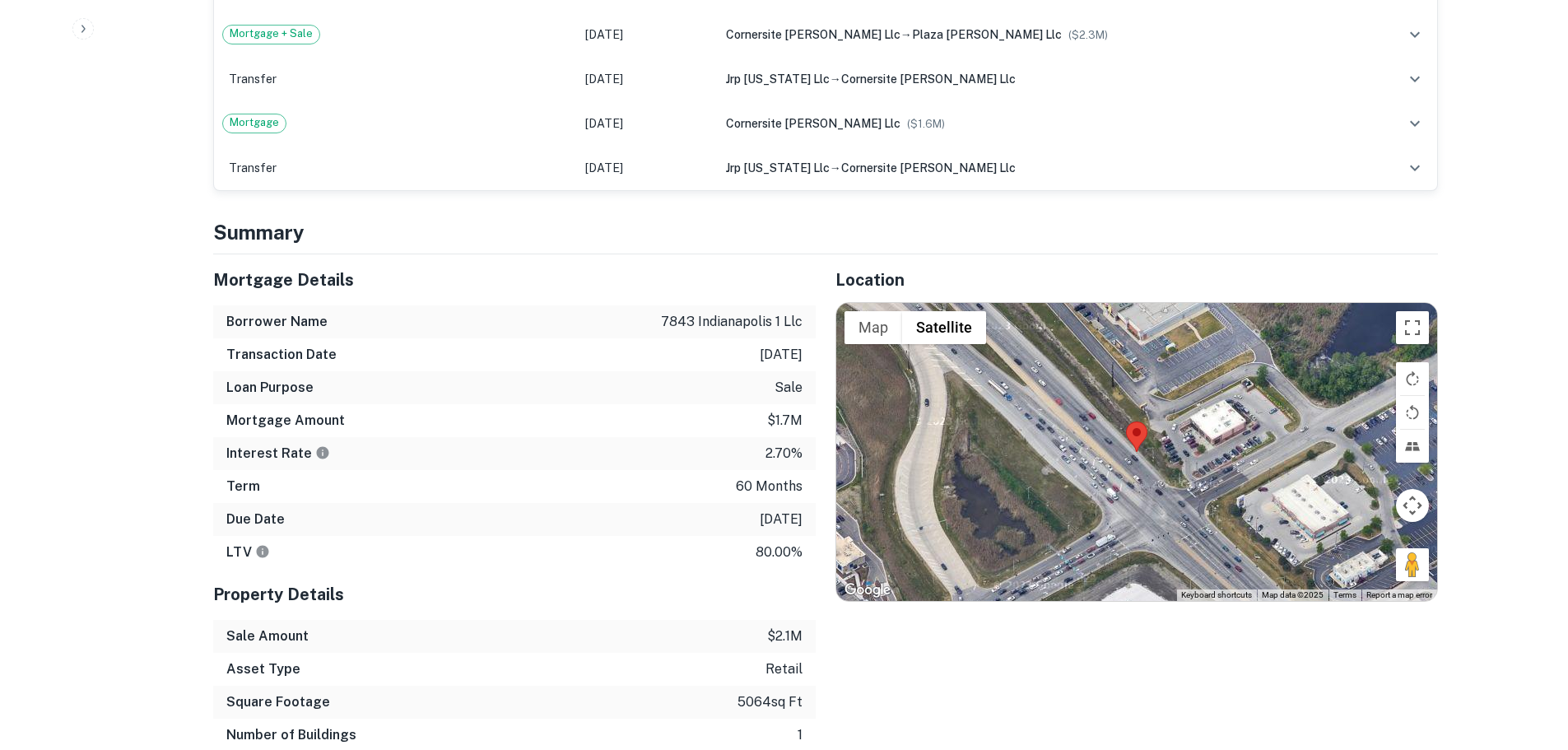
scroll to position [1070, 0]
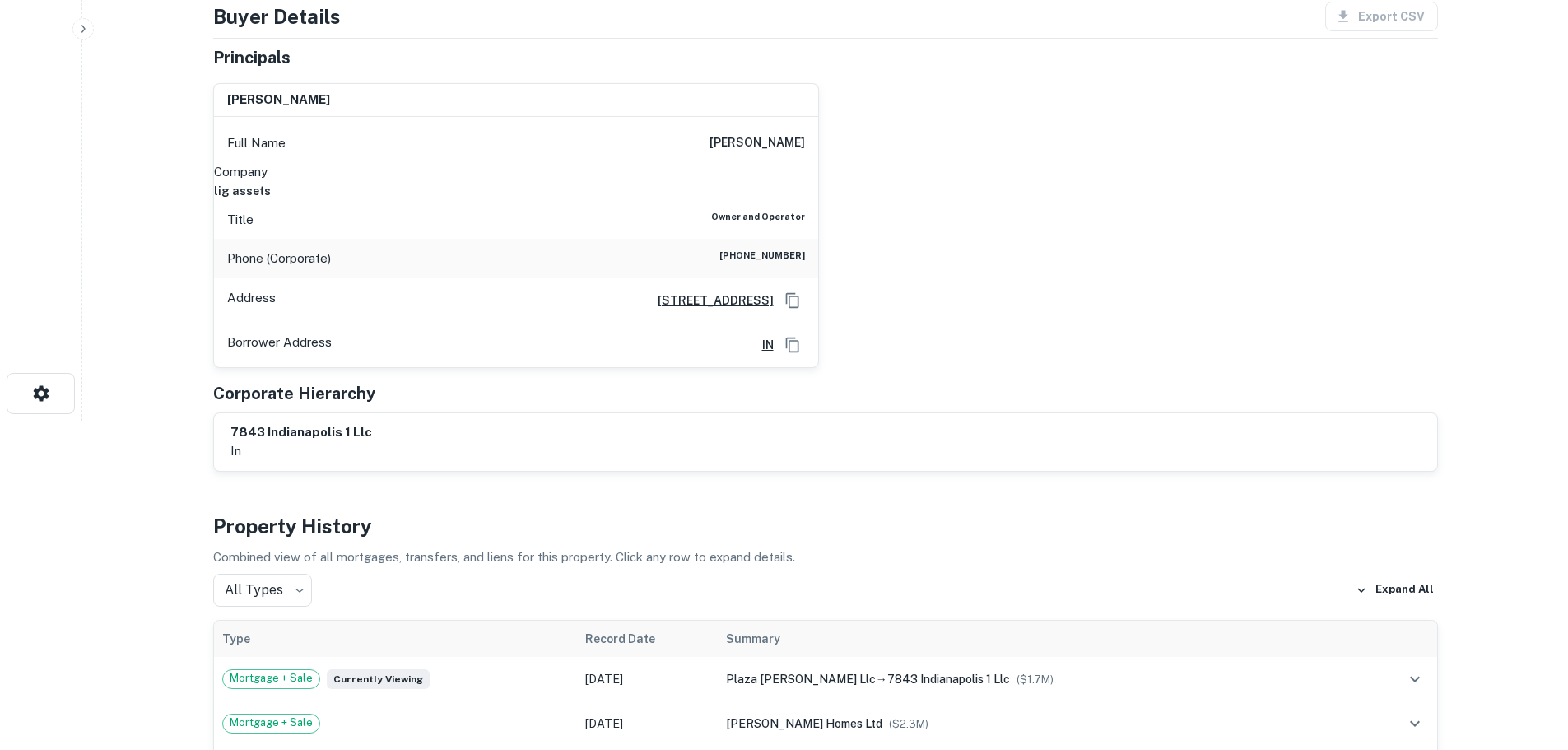
scroll to position [82, 0]
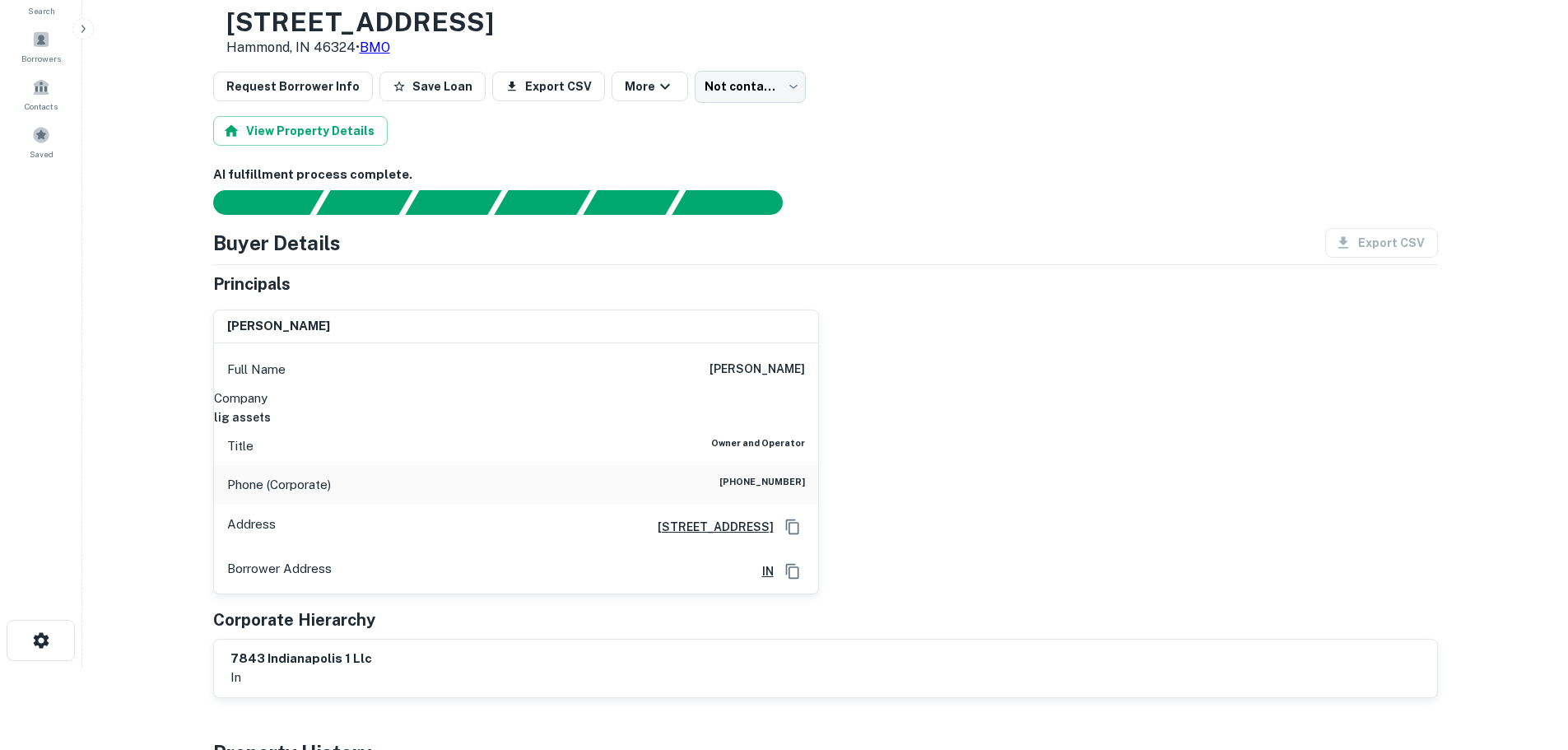
click at [769, 487] on h6 "[PHONE_NUMBER]" at bounding box center [762, 485] width 86 height 20
click at [761, 410] on h6 "lig assets" at bounding box center [516, 418] width 605 height 18
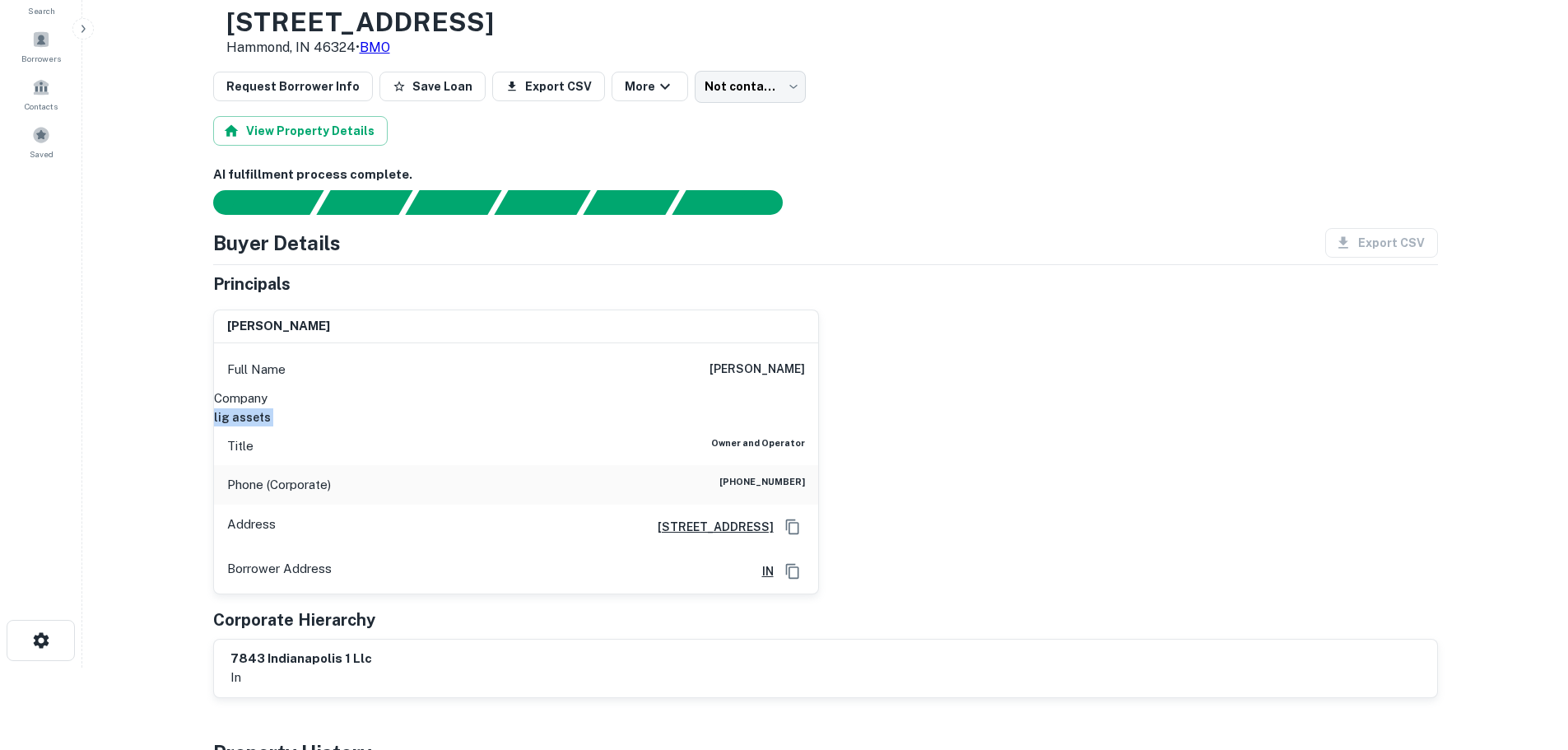
click at [761, 410] on h6 "lig assets" at bounding box center [516, 418] width 605 height 18
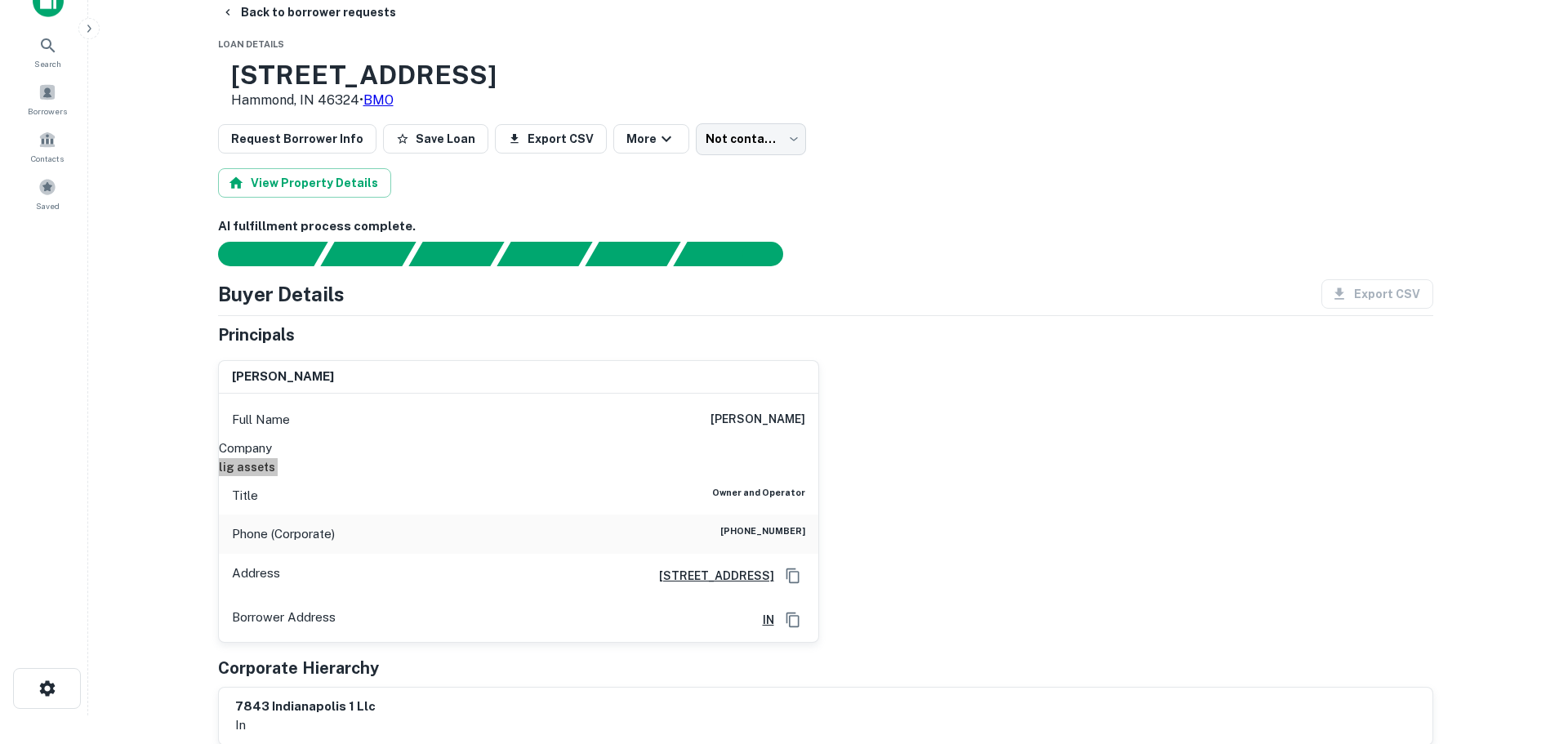
scroll to position [0, 0]
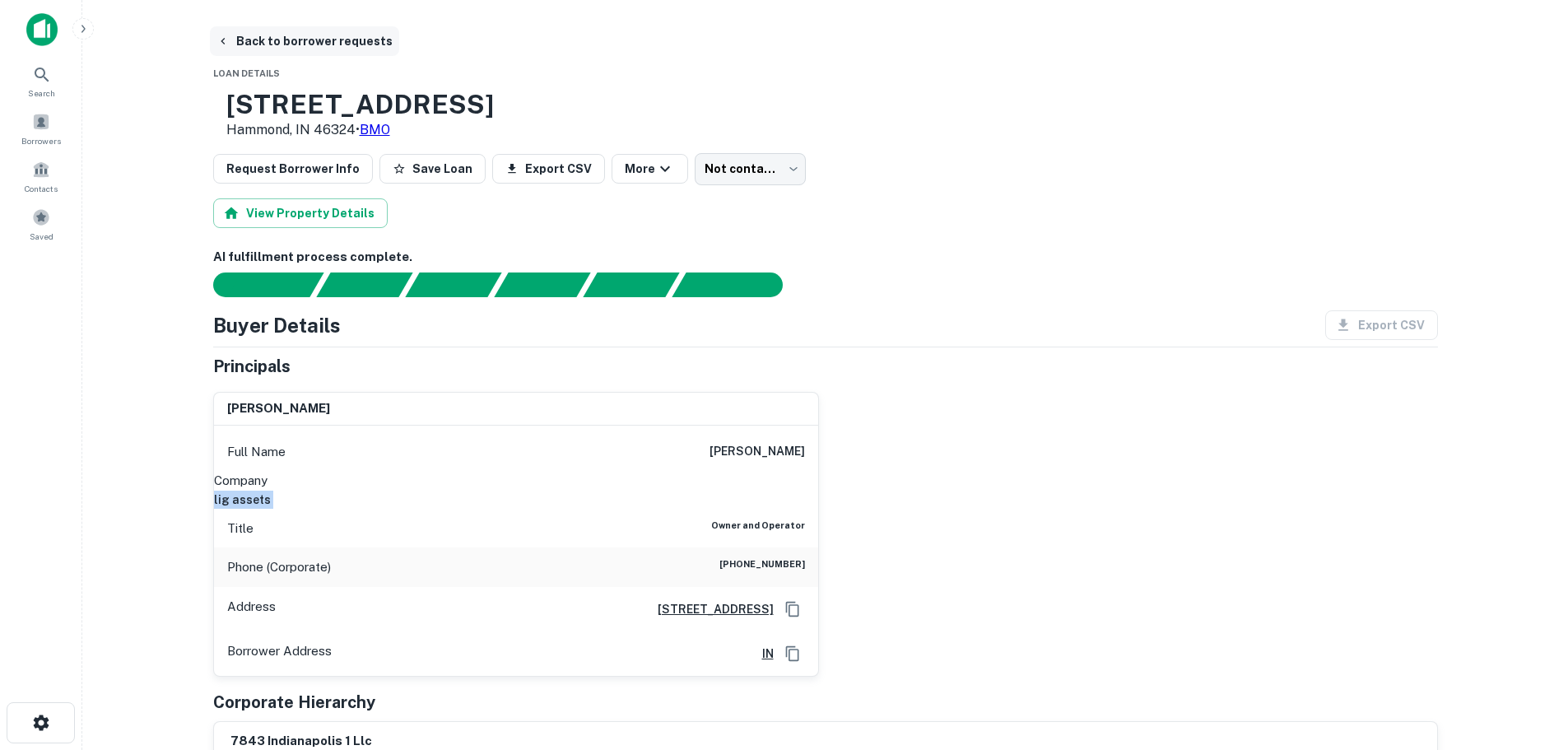
click at [319, 28] on button "Back to borrower requests" at bounding box center [305, 41] width 190 height 29
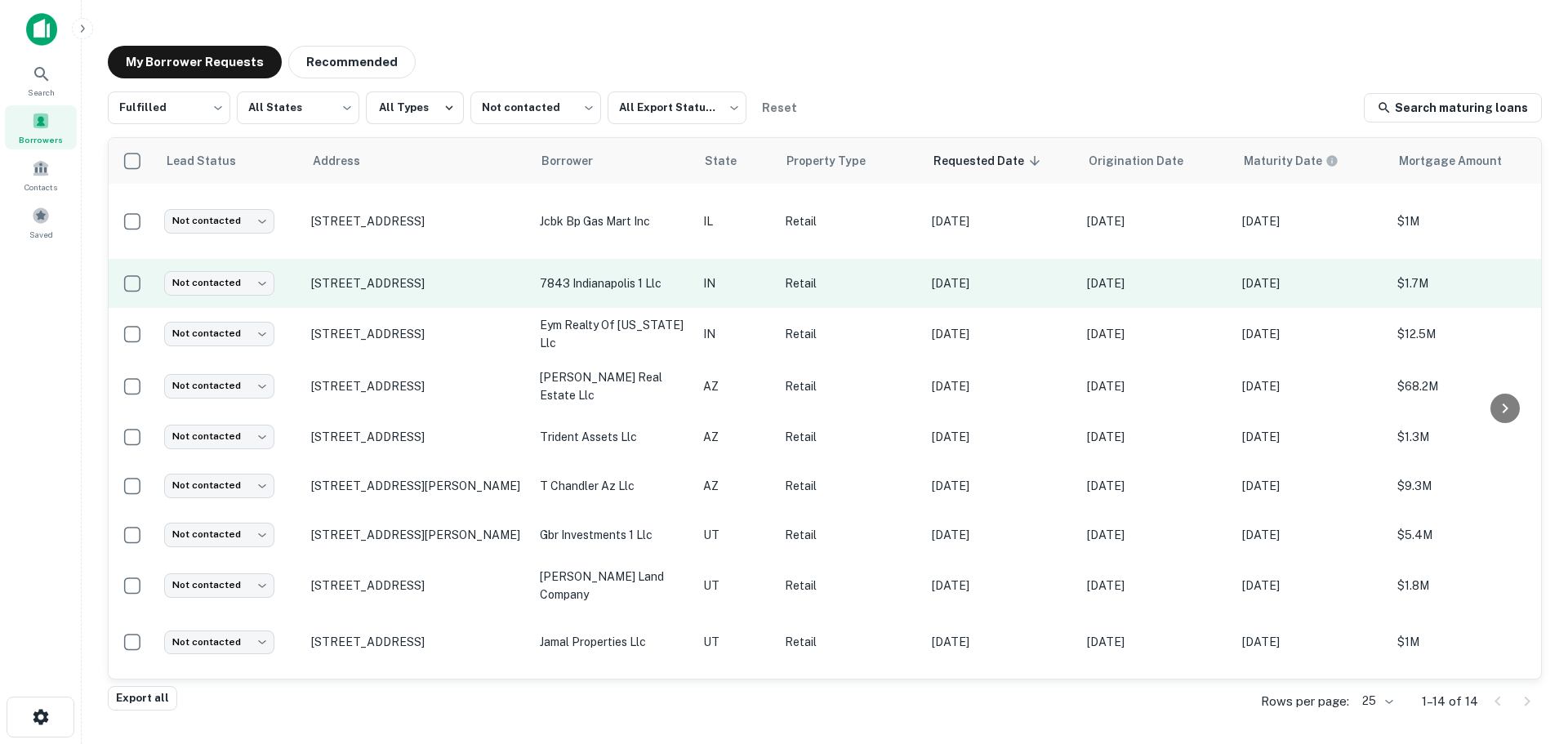
click at [234, 268] on td "Not contacted **** ​" at bounding box center [229, 283] width 147 height 49
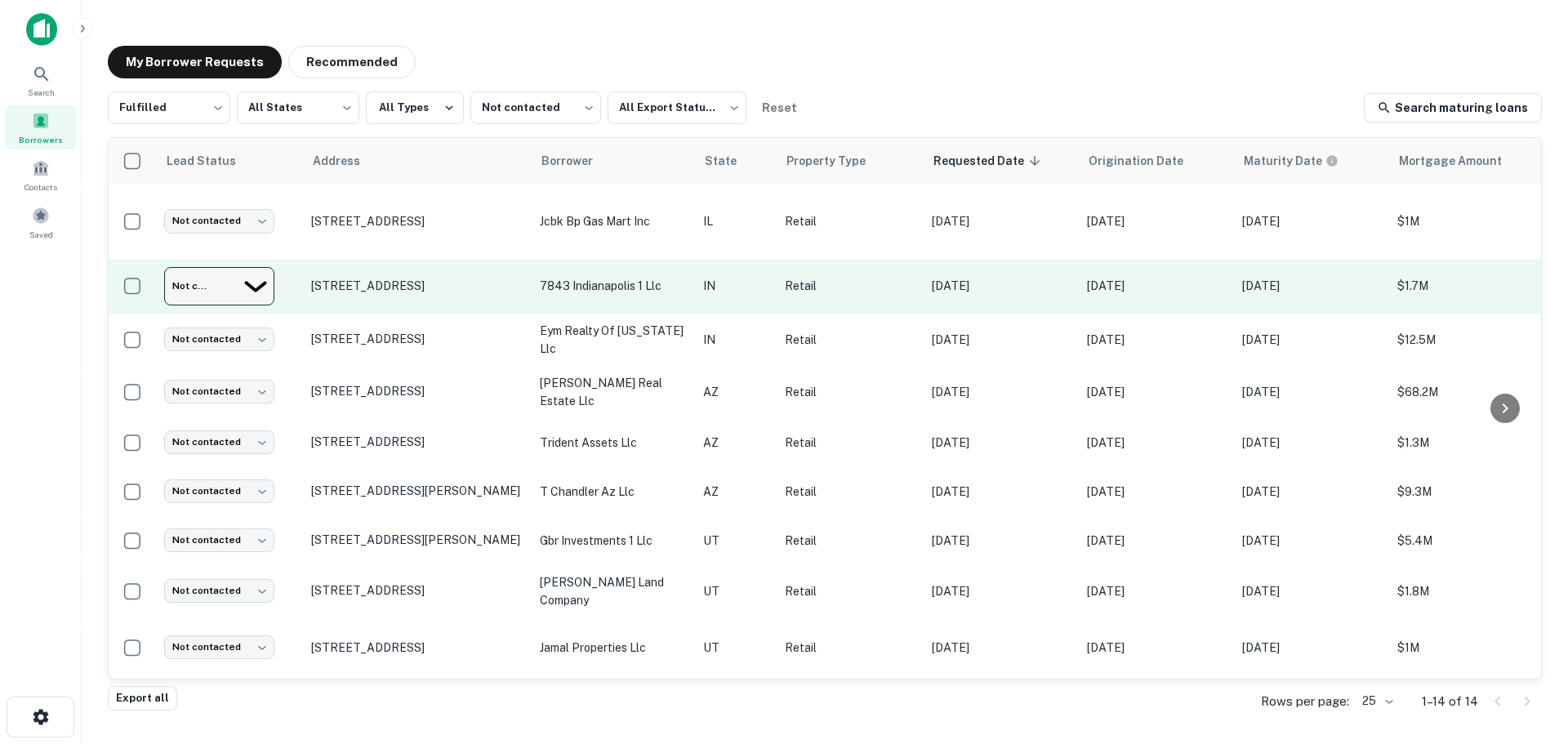
click at [234, 275] on body "Search Borrowers Contacts Saved My Borrower Requests Recommended Fulfilled ****…" at bounding box center [784, 372] width 1568 height 744
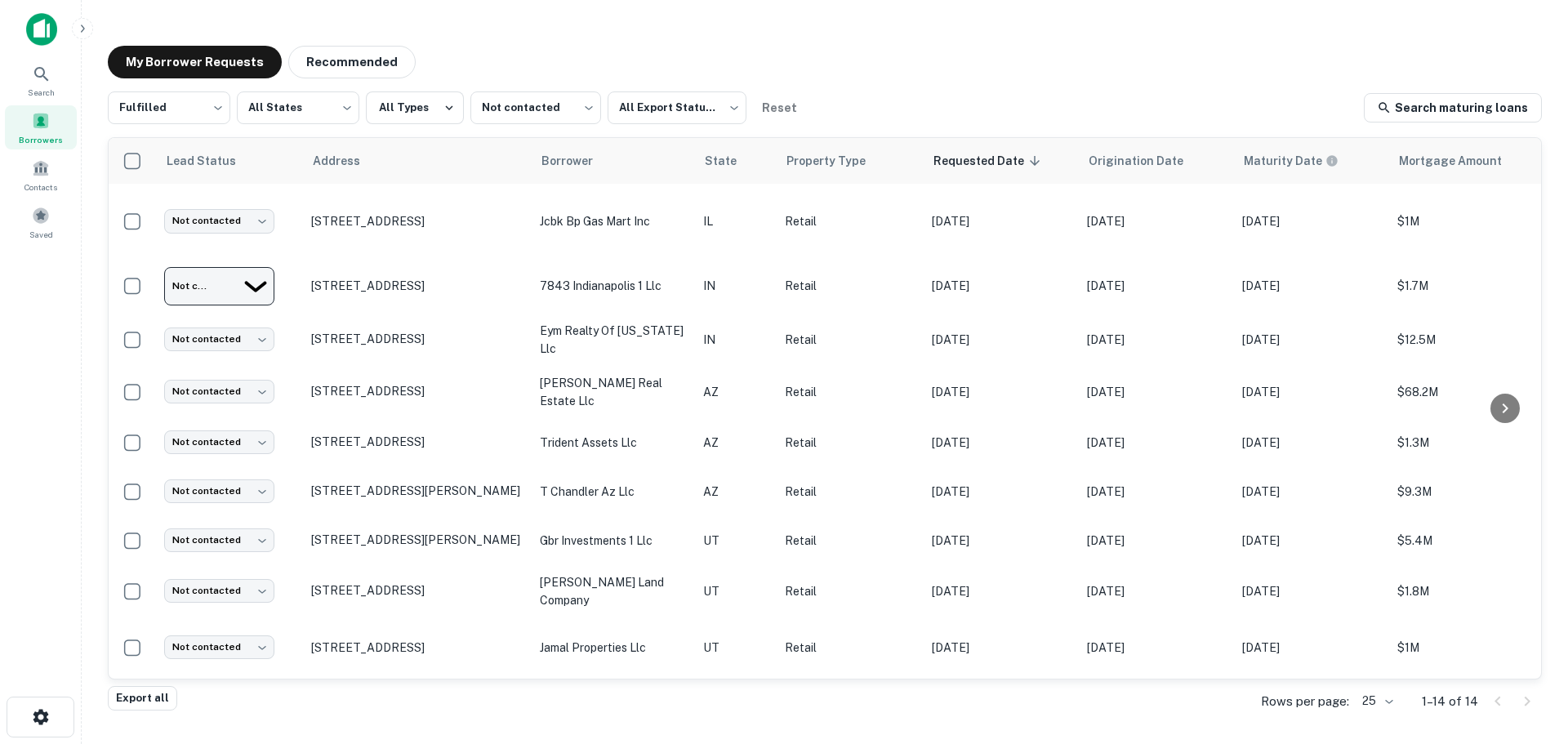
type input "**********"
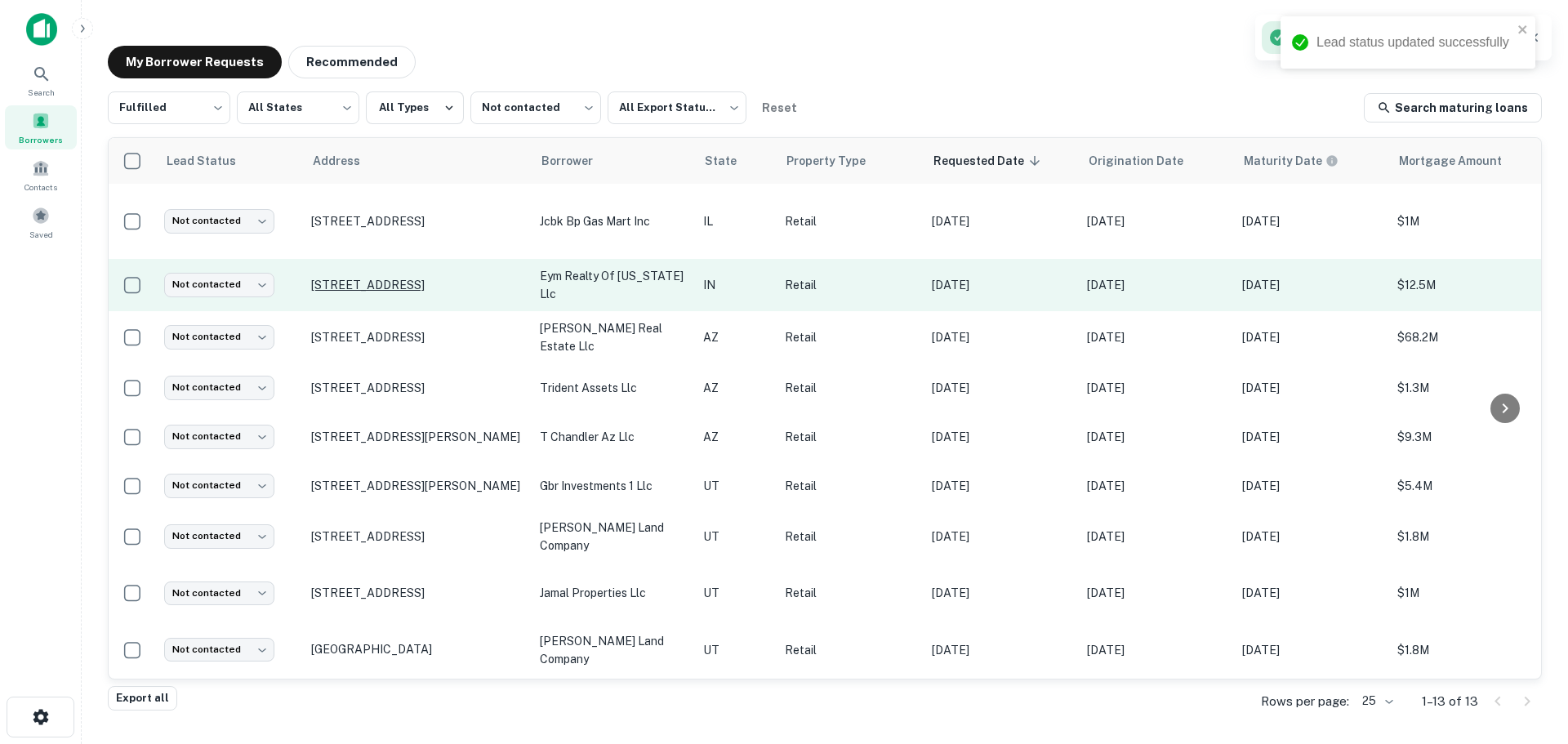
click at [419, 288] on p "[STREET_ADDRESS]" at bounding box center [417, 285] width 212 height 15
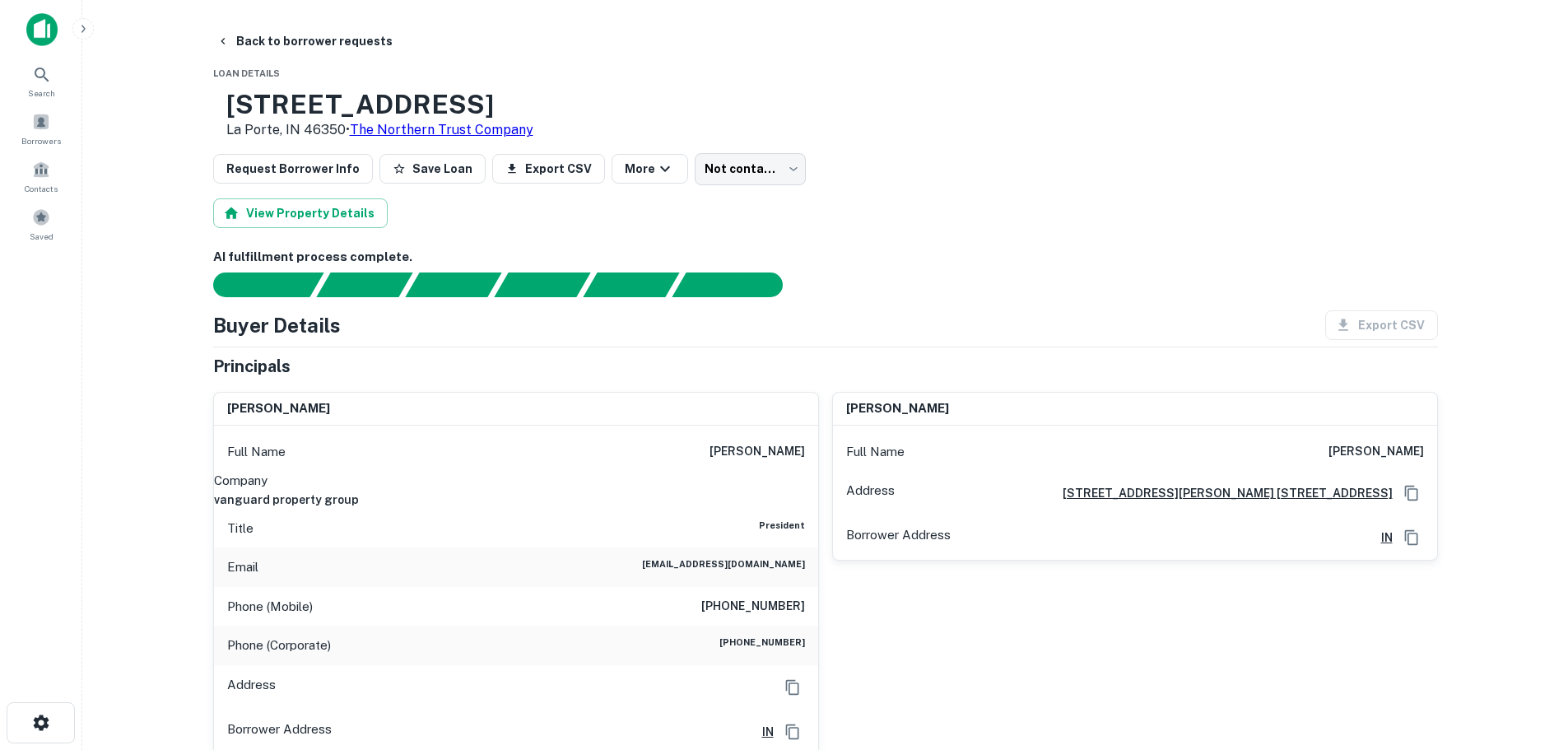
click at [718, 491] on h6 "vanguard property group" at bounding box center [516, 500] width 605 height 18
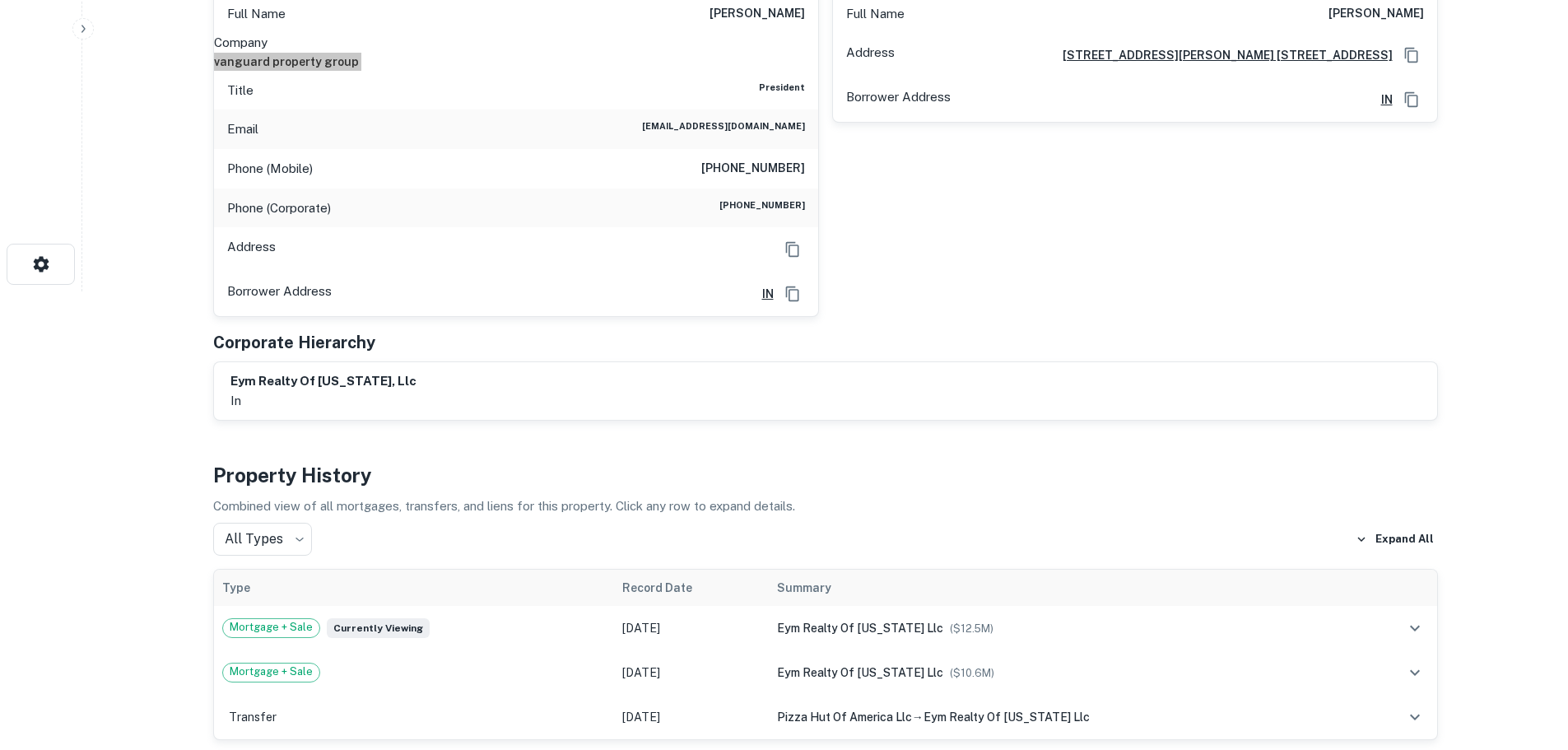
scroll to position [906, 0]
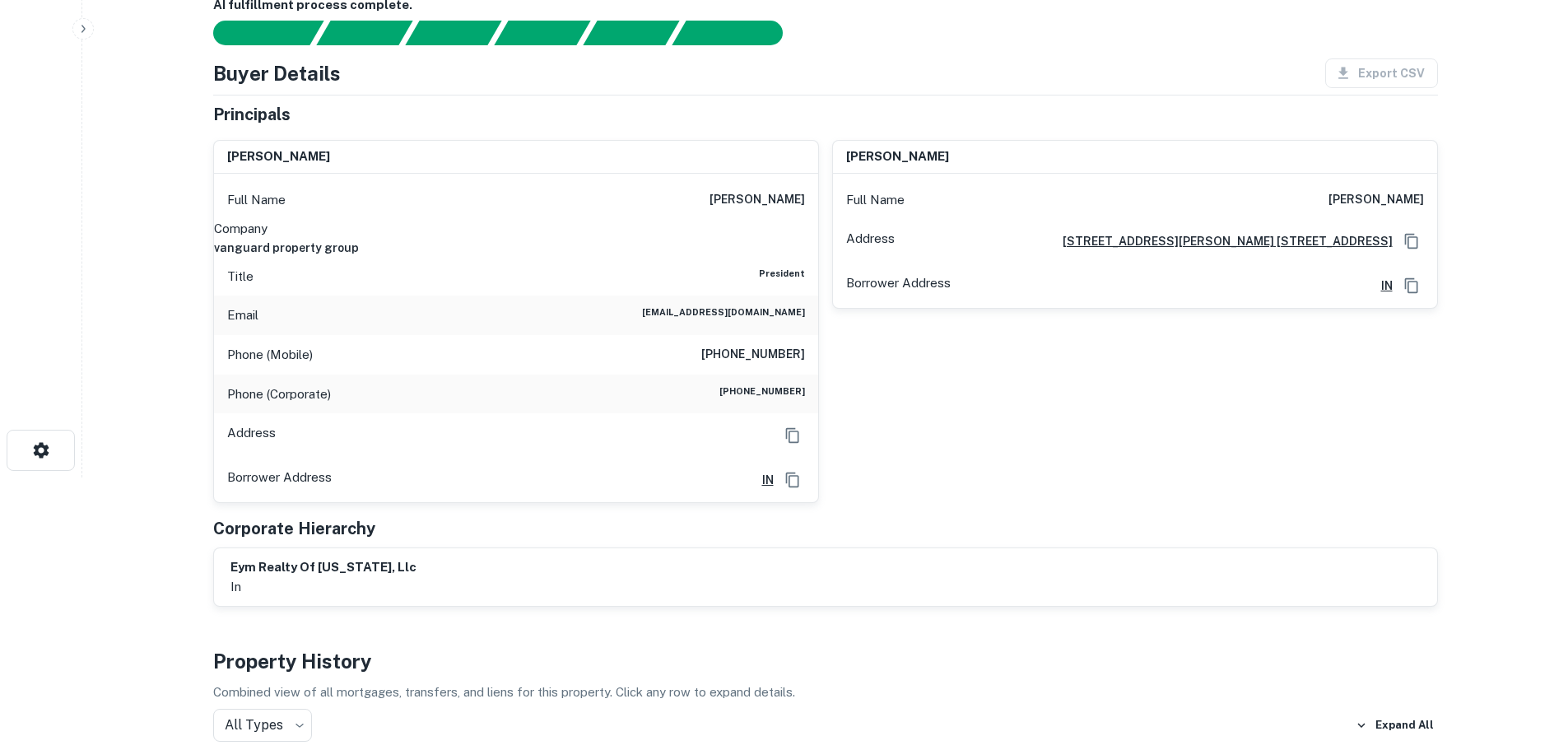
scroll to position [247, 0]
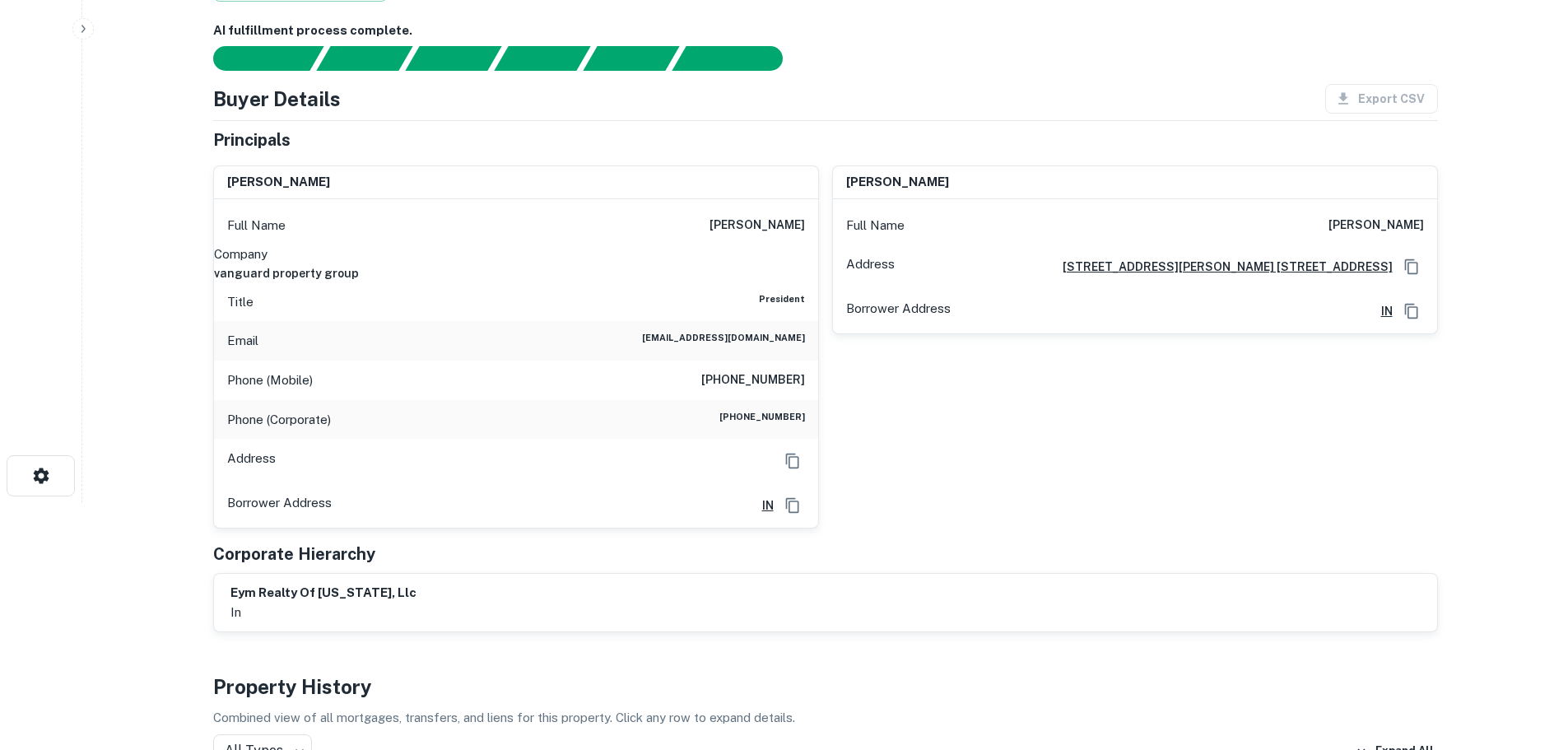
click at [757, 371] on h6 "[PHONE_NUMBER]" at bounding box center [753, 380] width 104 height 20
click at [777, 410] on h6 "[PHONE_NUMBER]" at bounding box center [762, 419] width 86 height 20
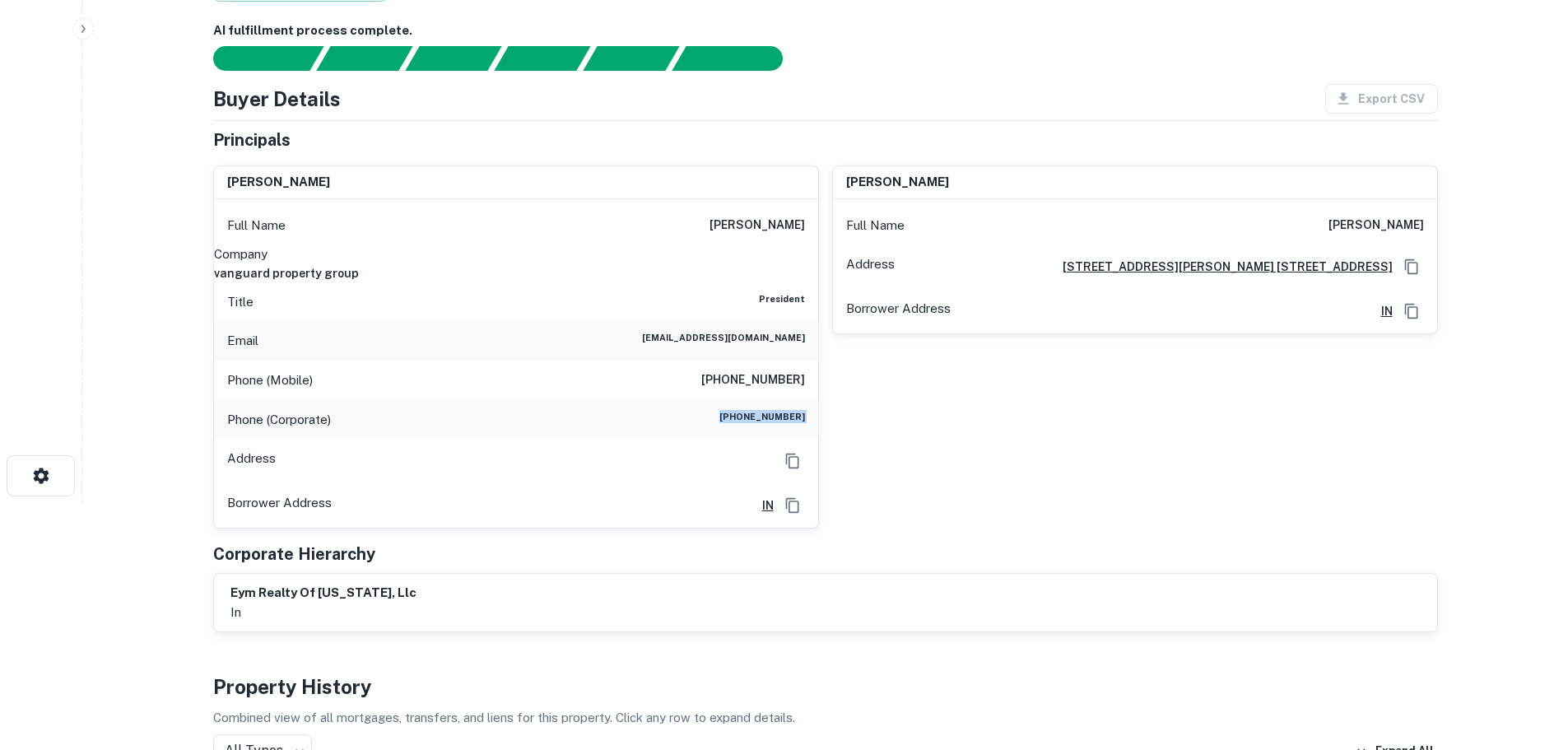
click at [777, 410] on h6 "[PHONE_NUMBER]" at bounding box center [762, 419] width 86 height 20
click at [780, 321] on div "Email [EMAIL_ADDRESS][DOMAIN_NAME]" at bounding box center [516, 340] width 605 height 40
click at [779, 361] on div "Phone (Mobile) [PHONE_NUMBER]" at bounding box center [516, 380] width 605 height 40
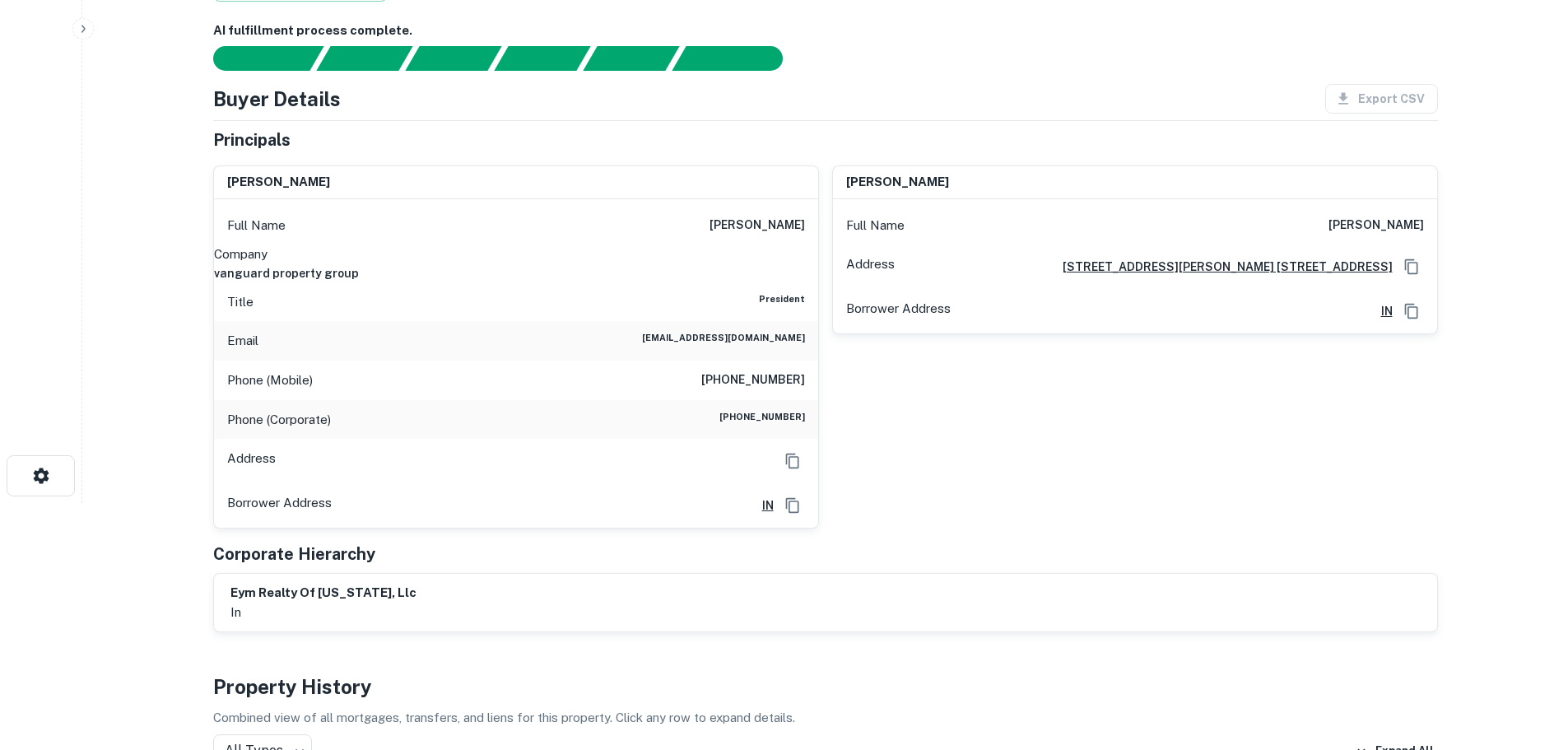
click at [662, 400] on div "Phone (Corporate) [PHONE_NUMBER]" at bounding box center [516, 419] width 605 height 40
click at [666, 400] on div "Phone (Corporate) [PHONE_NUMBER]" at bounding box center [516, 419] width 605 height 40
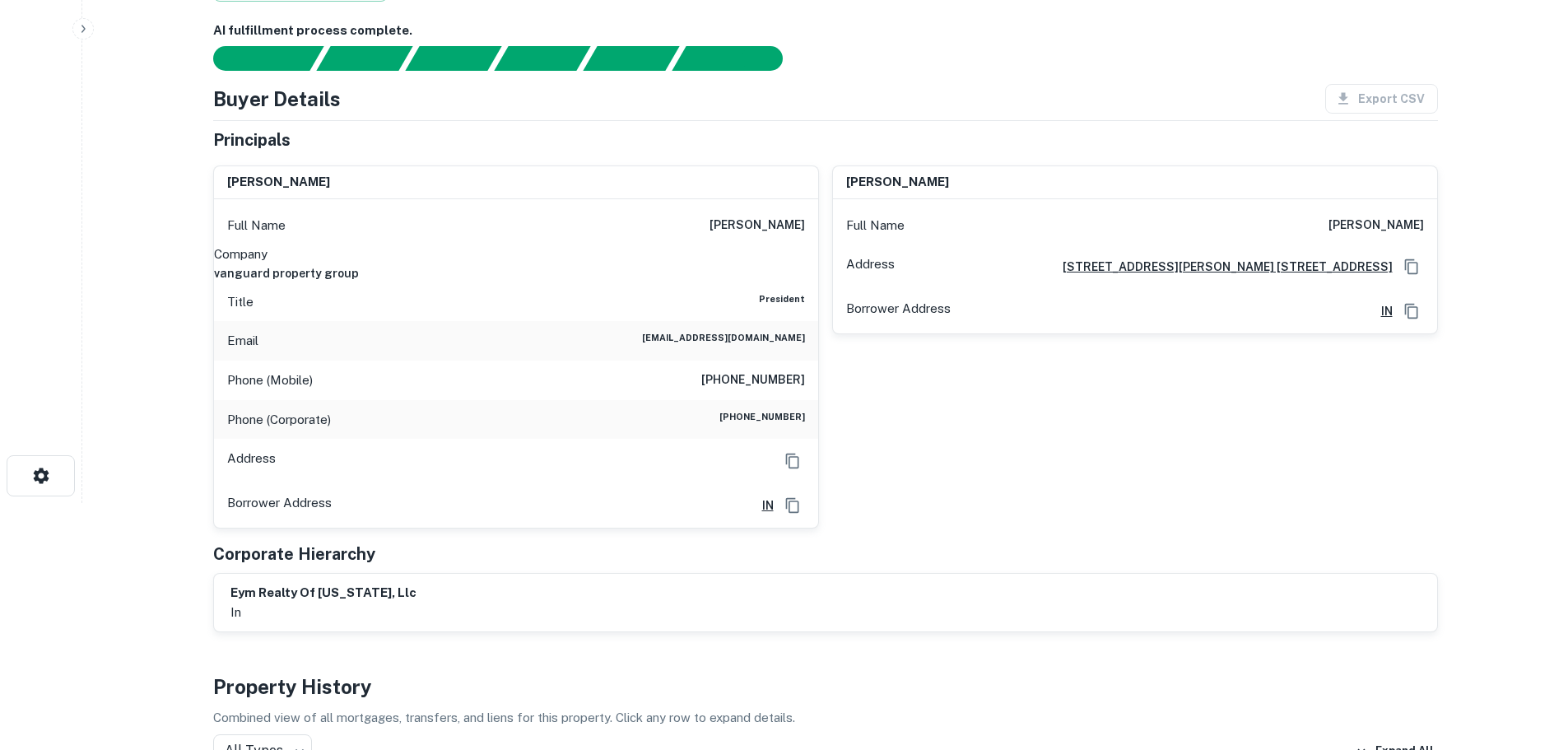
click at [729, 264] on h6 "vanguard property group" at bounding box center [516, 273] width 605 height 18
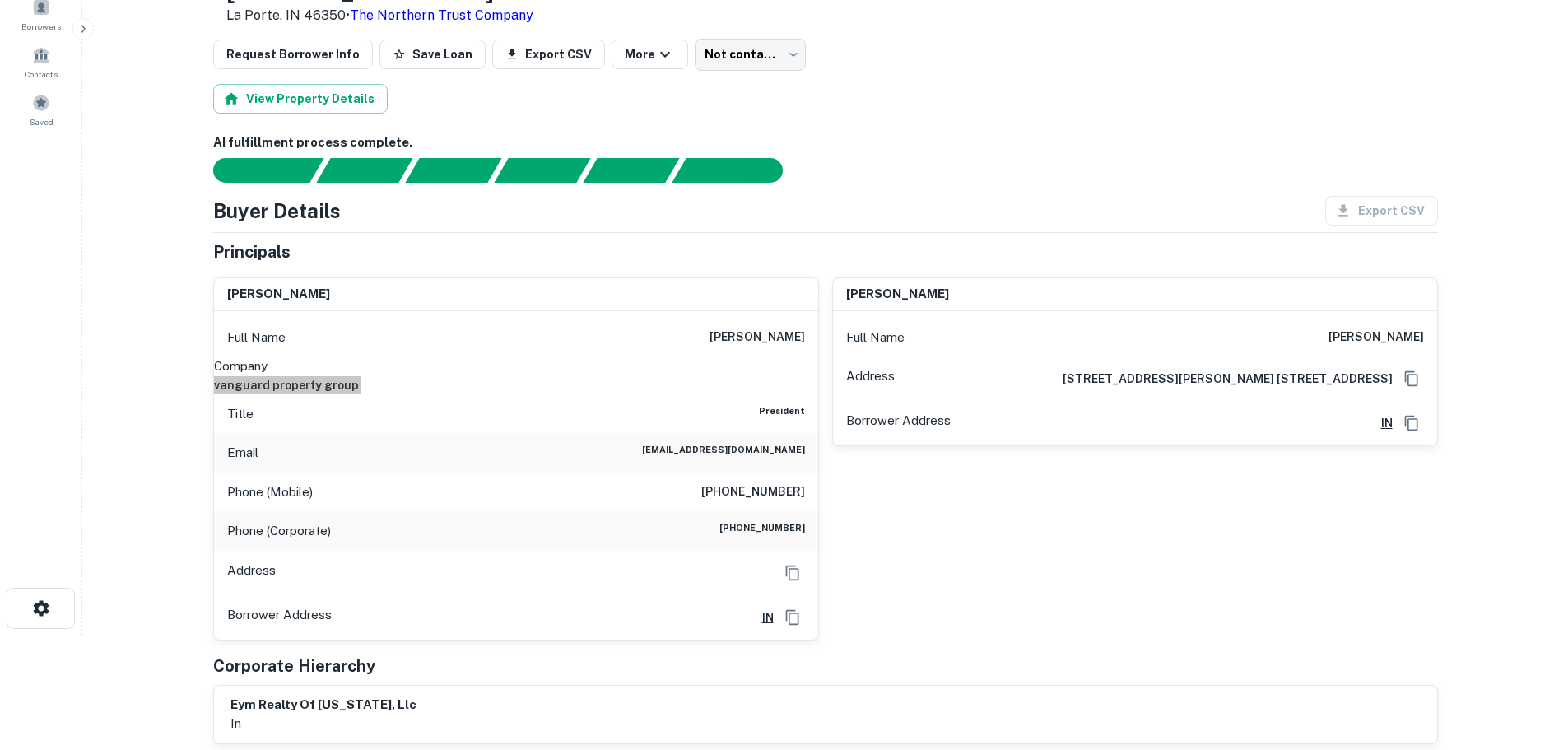
scroll to position [0, 0]
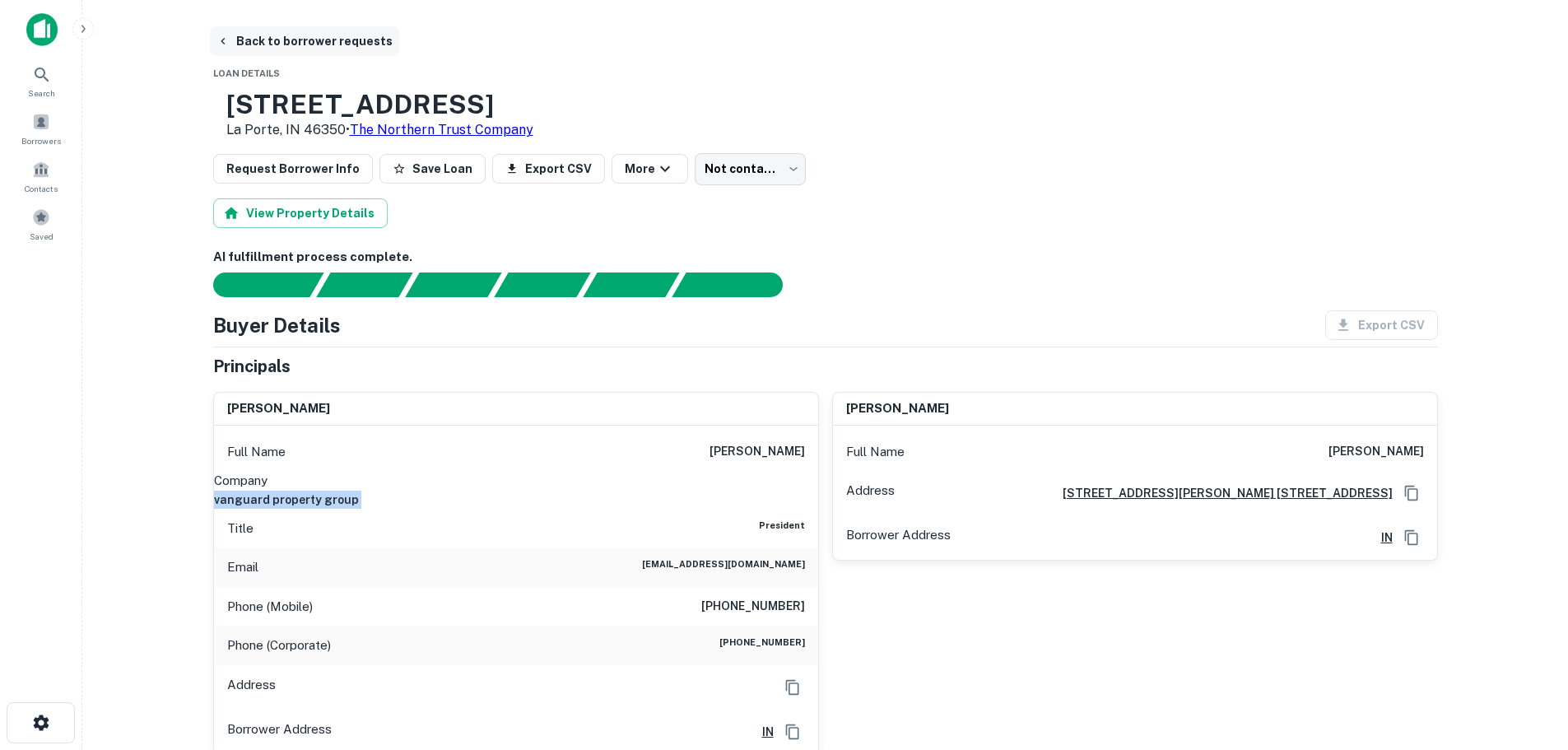
click at [269, 33] on button "Back to borrower requests" at bounding box center [305, 41] width 190 height 29
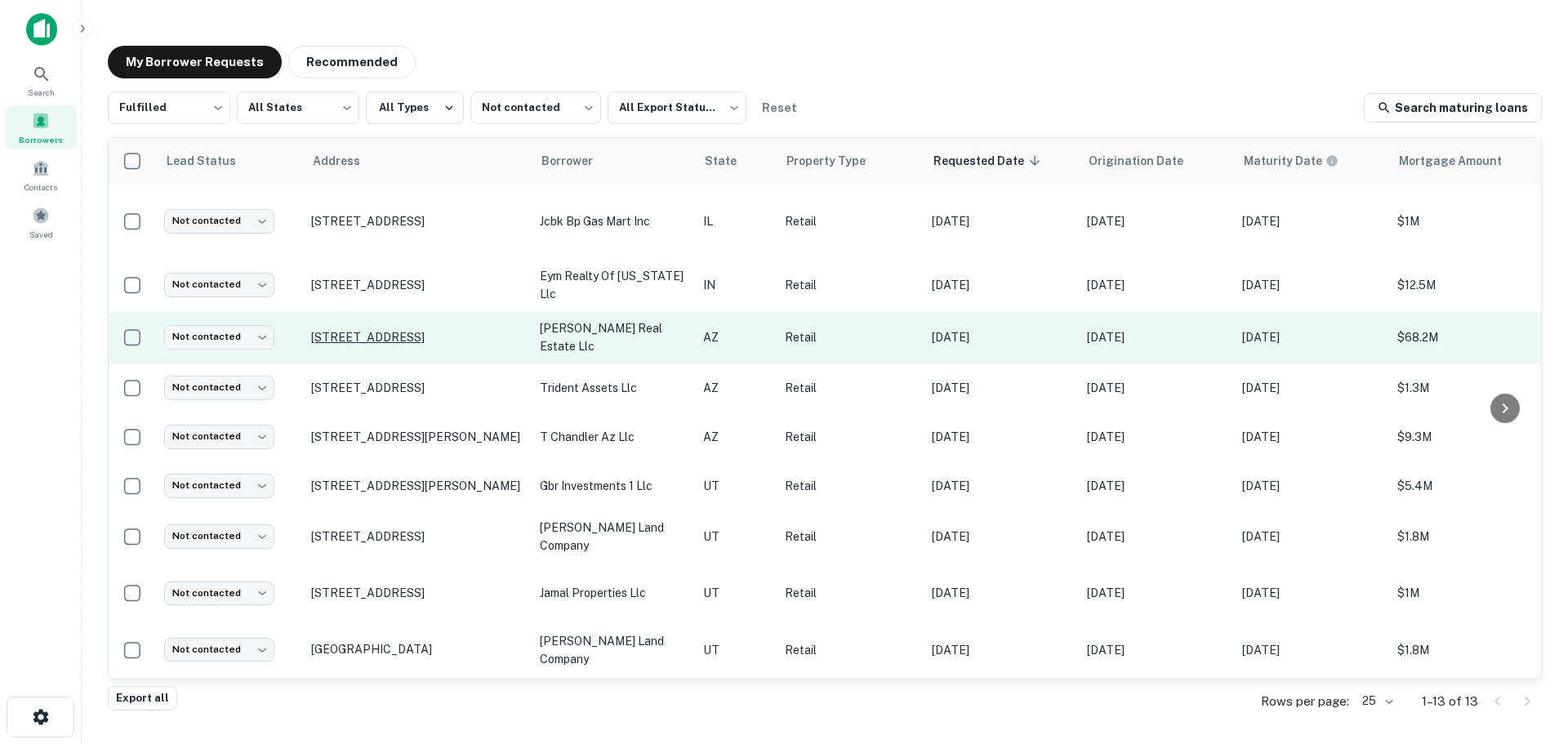
click at [381, 331] on p "[STREET_ADDRESS]" at bounding box center [417, 337] width 212 height 15
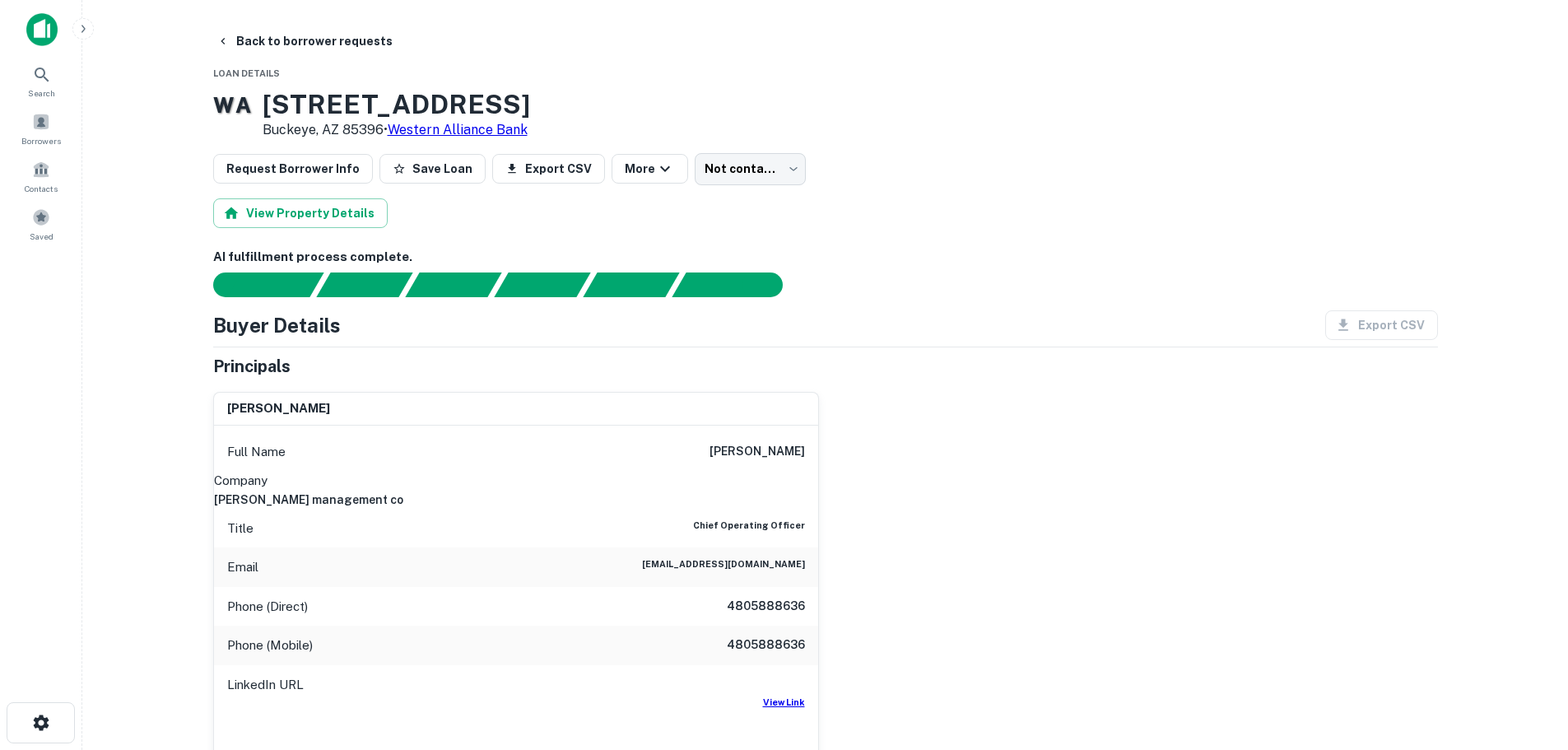
click at [777, 696] on h6 "View Link" at bounding box center [784, 702] width 42 height 13
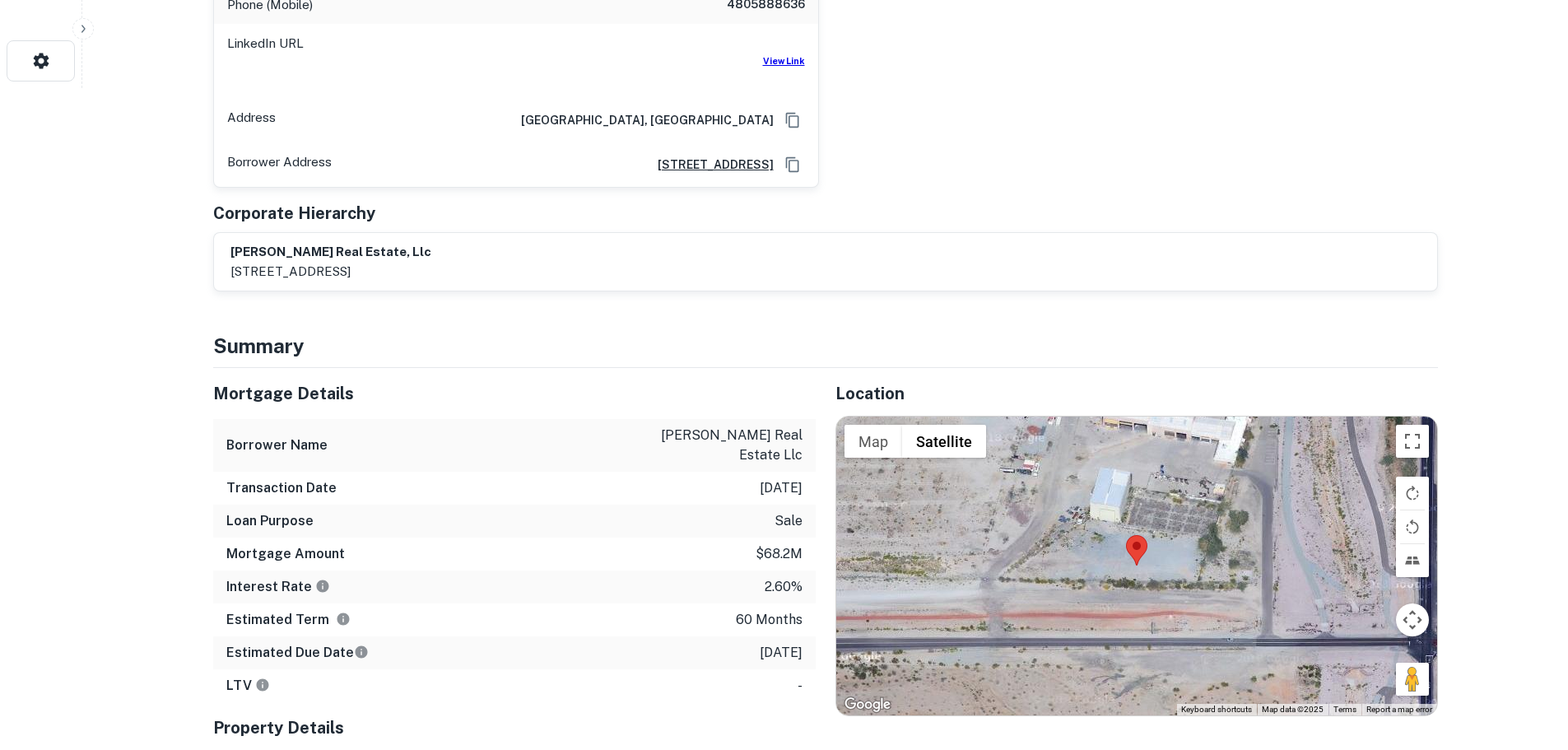
scroll to position [906, 0]
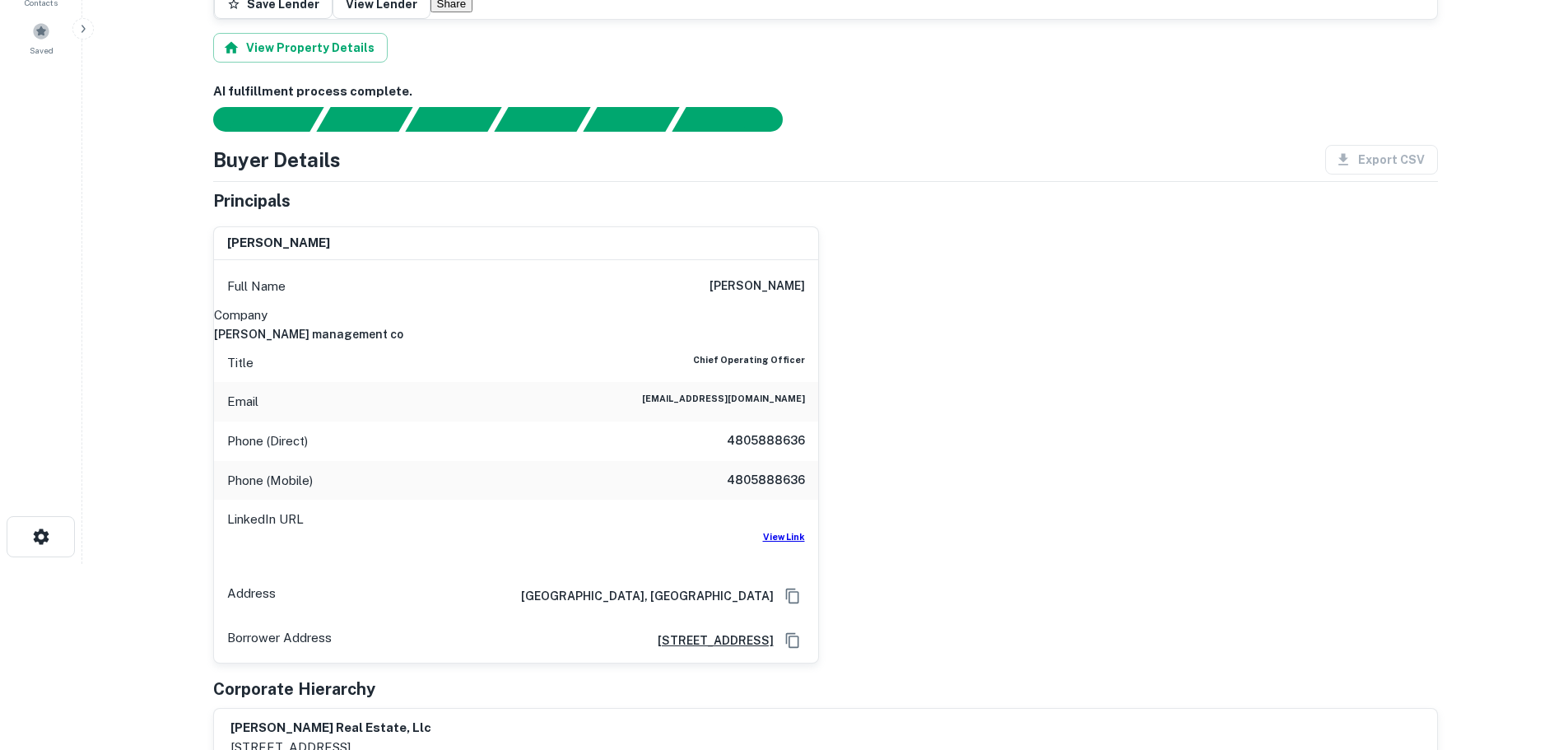
scroll to position [165, 0]
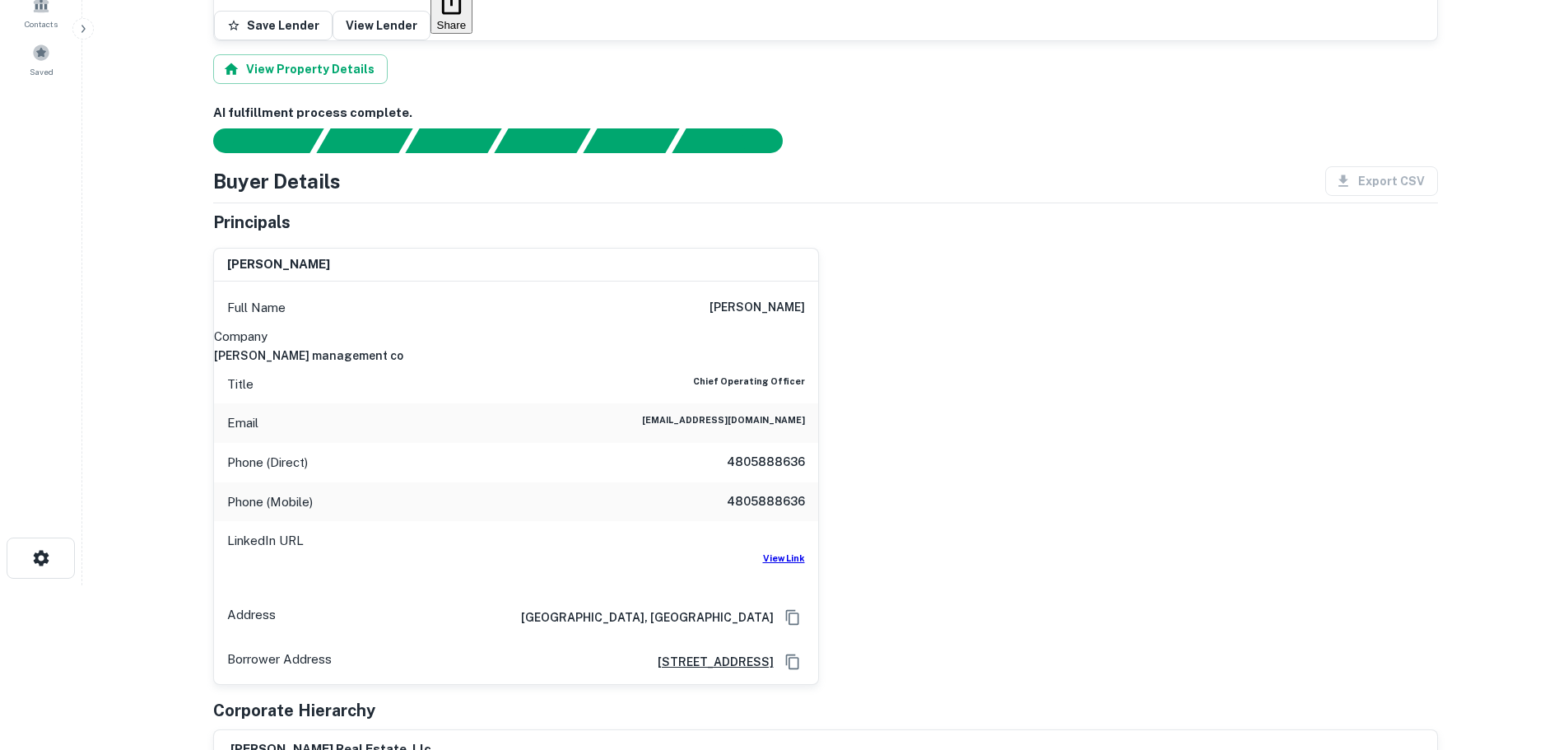
click at [768, 298] on h6 "[PERSON_NAME]" at bounding box center [758, 308] width 96 height 20
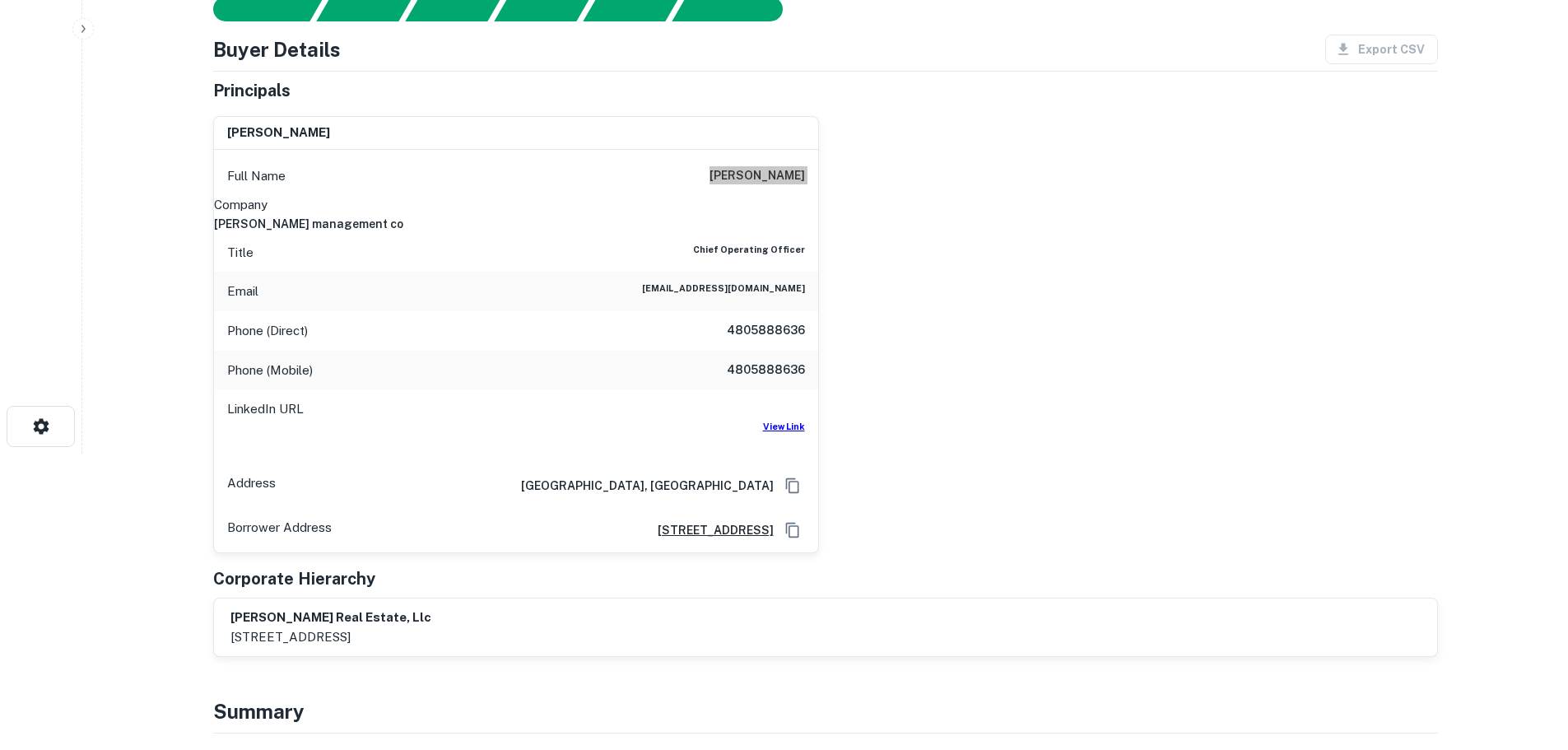
scroll to position [329, 0]
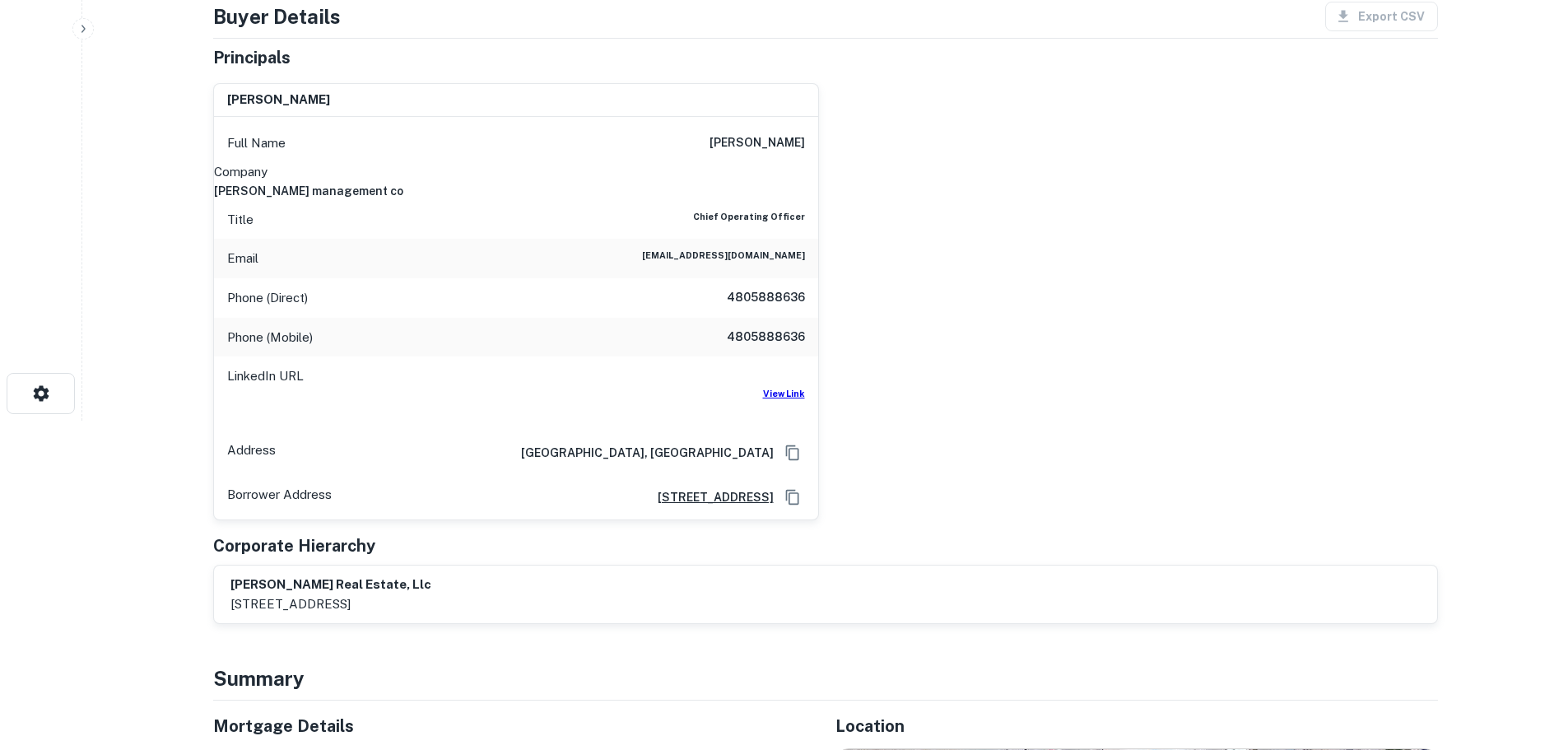
click at [806, 278] on div "Phone (Direct) [PHONE_NUMBER]" at bounding box center [516, 298] width 605 height 40
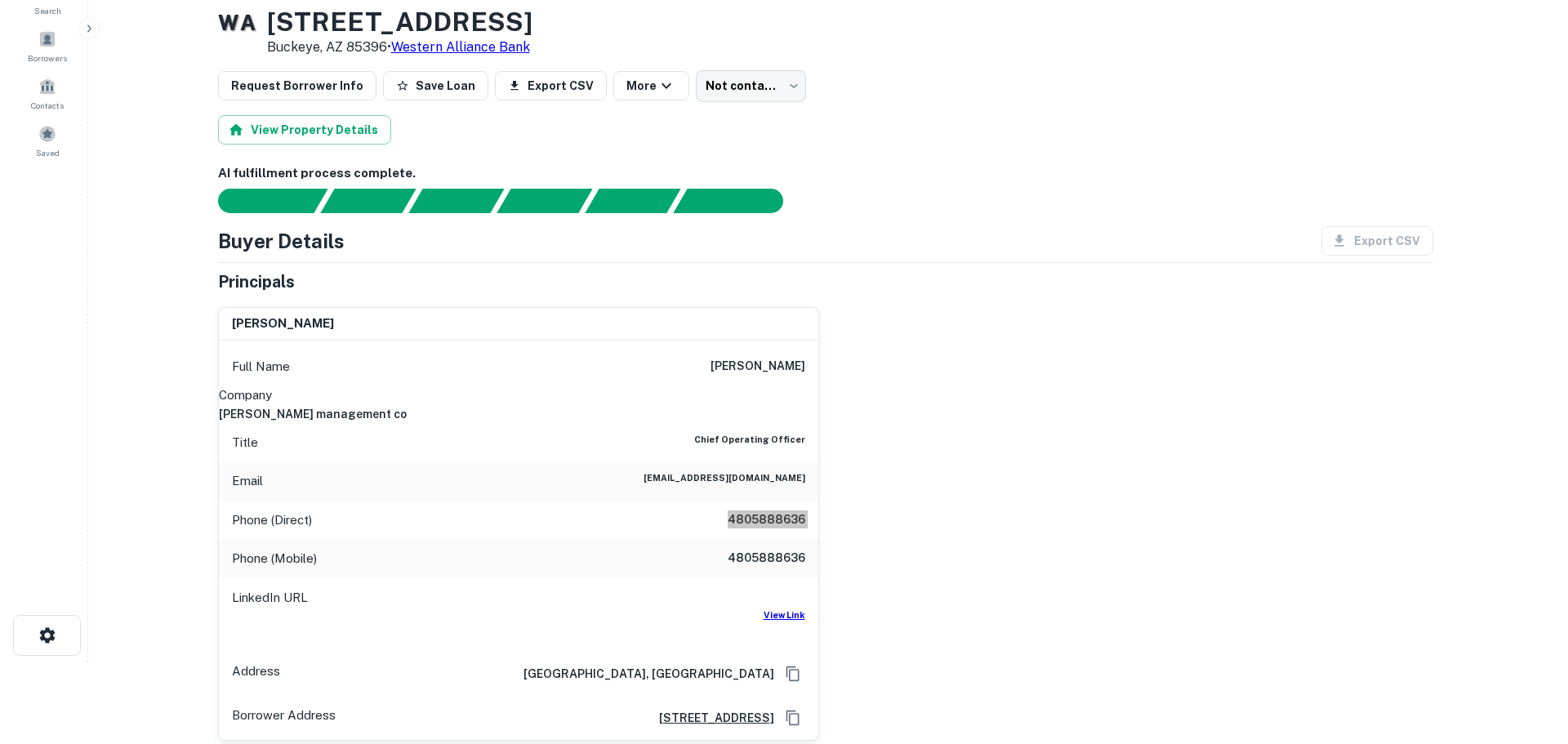
scroll to position [0, 0]
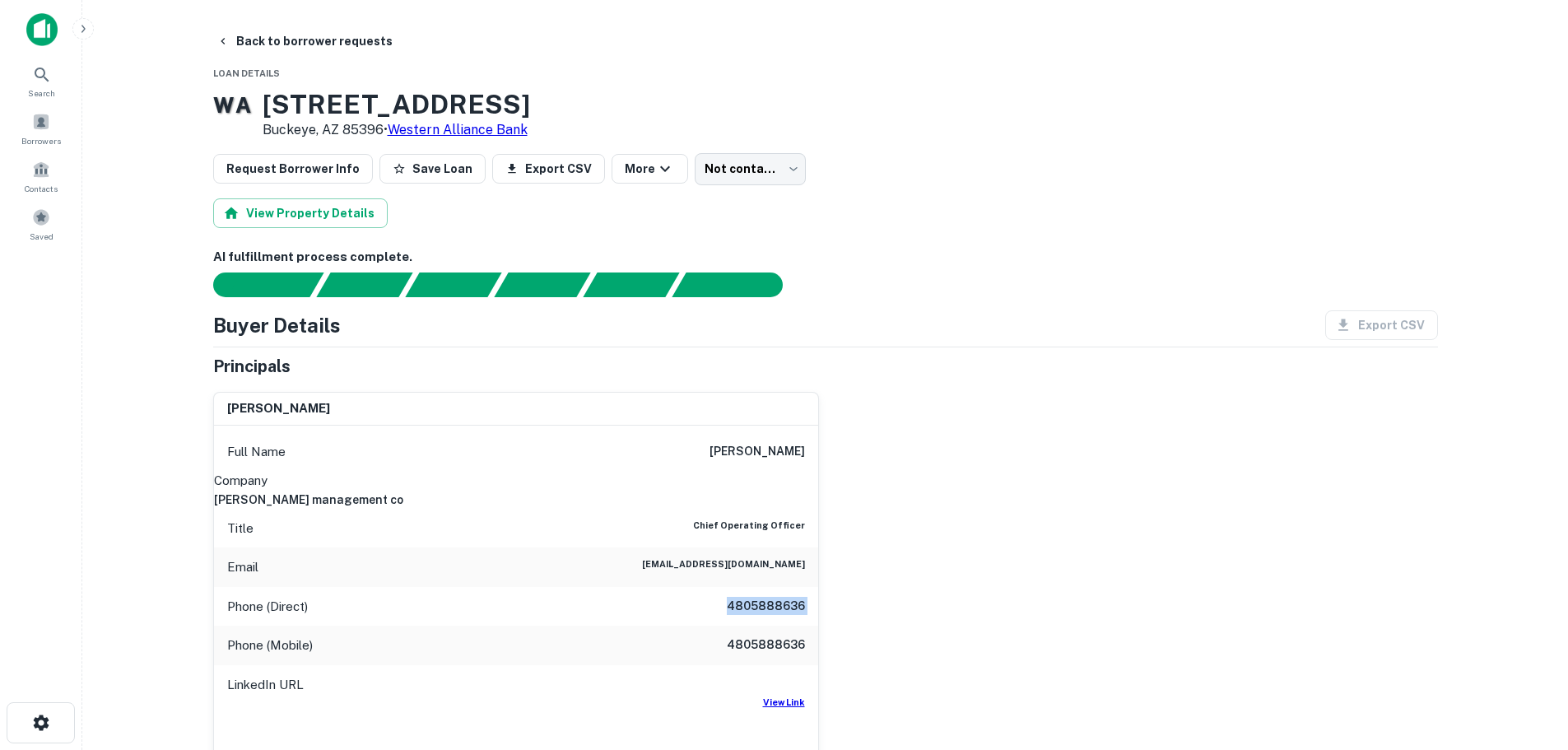
drag, startPoint x: 300, startPoint y: 35, endPoint x: 278, endPoint y: 79, distance: 49.2
click at [300, 35] on button "Back to borrower requests" at bounding box center [305, 41] width 190 height 29
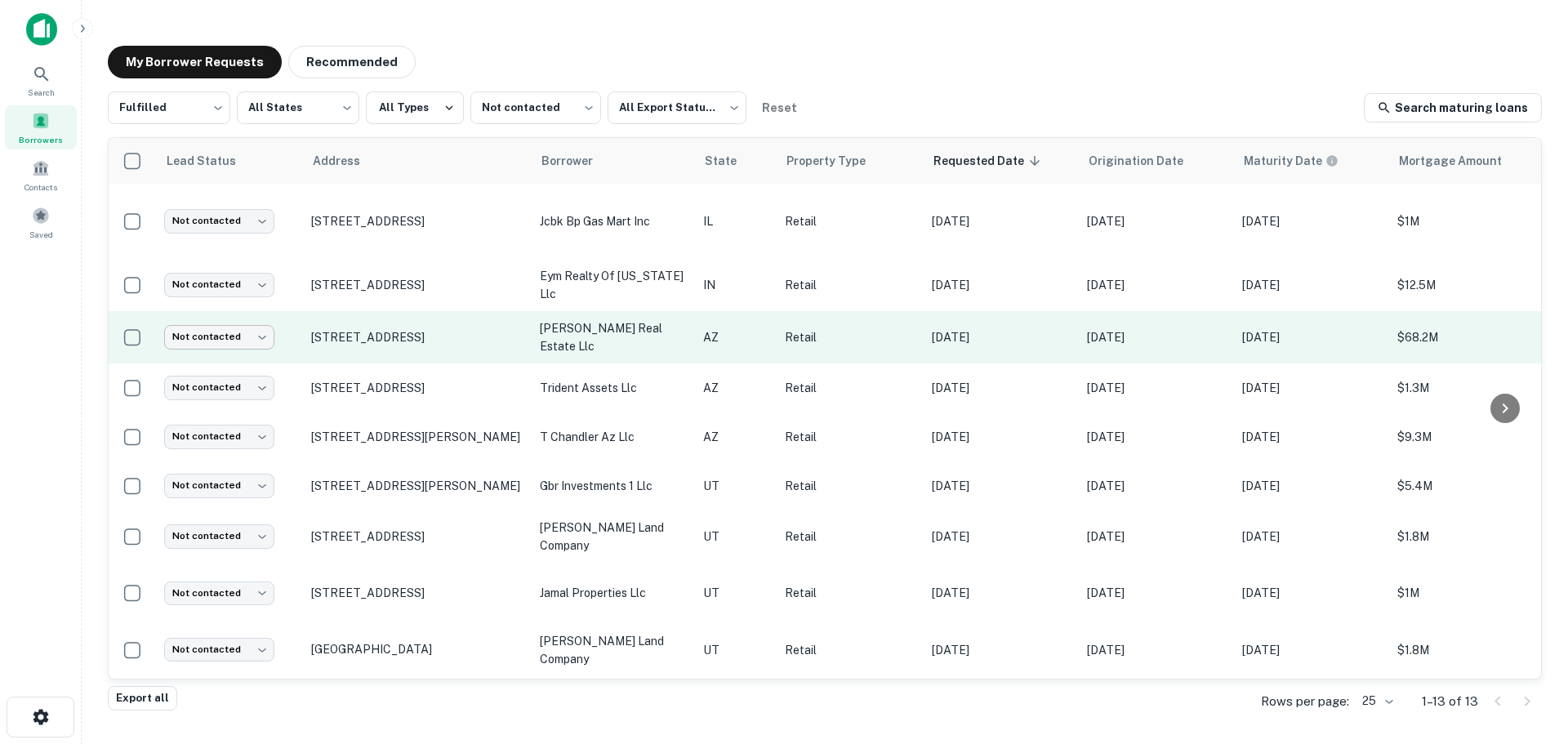
click at [200, 337] on body "Search Borrowers Contacts Saved My Borrower Requests Recommended Fulfilled ****…" at bounding box center [784, 372] width 1568 height 744
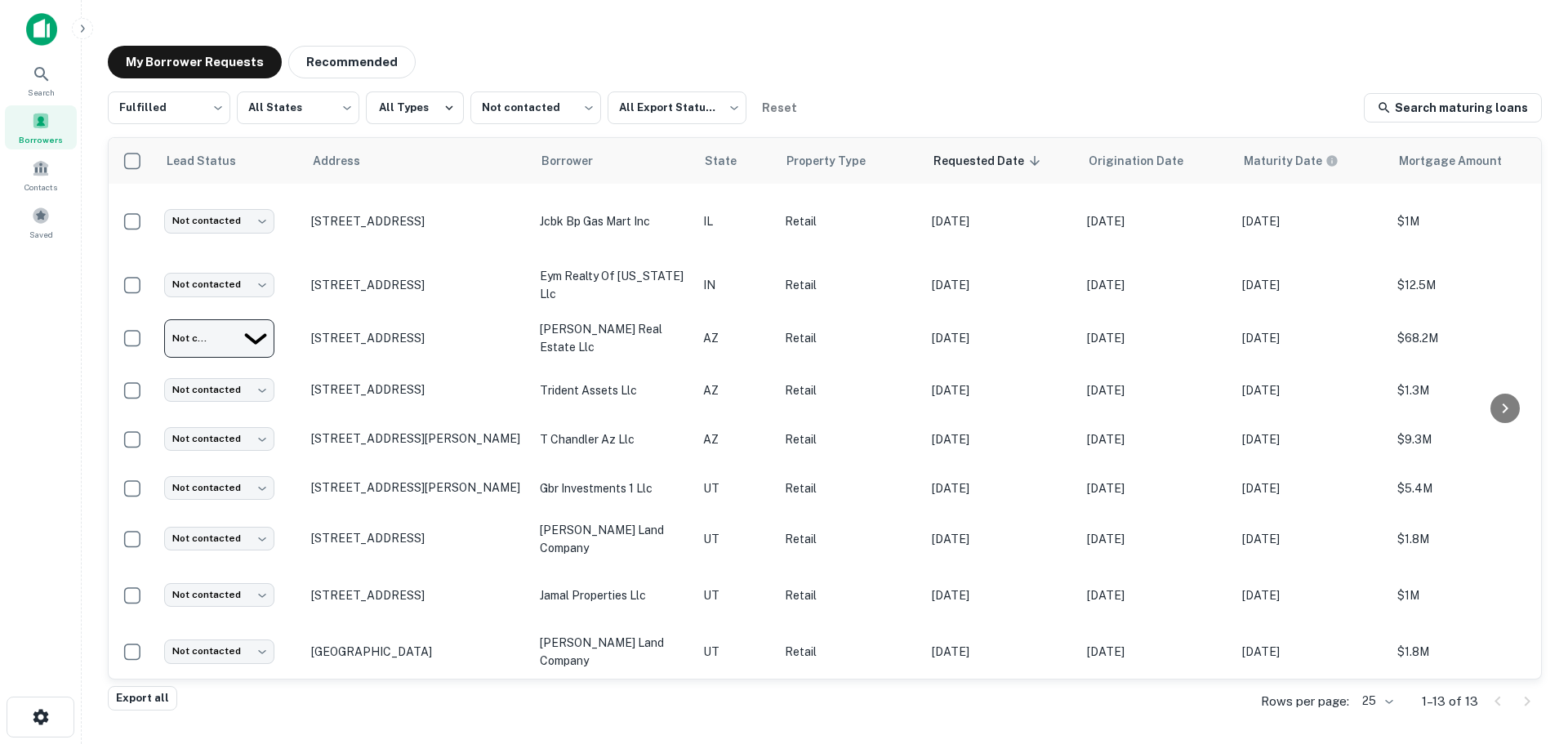
type input "**********"
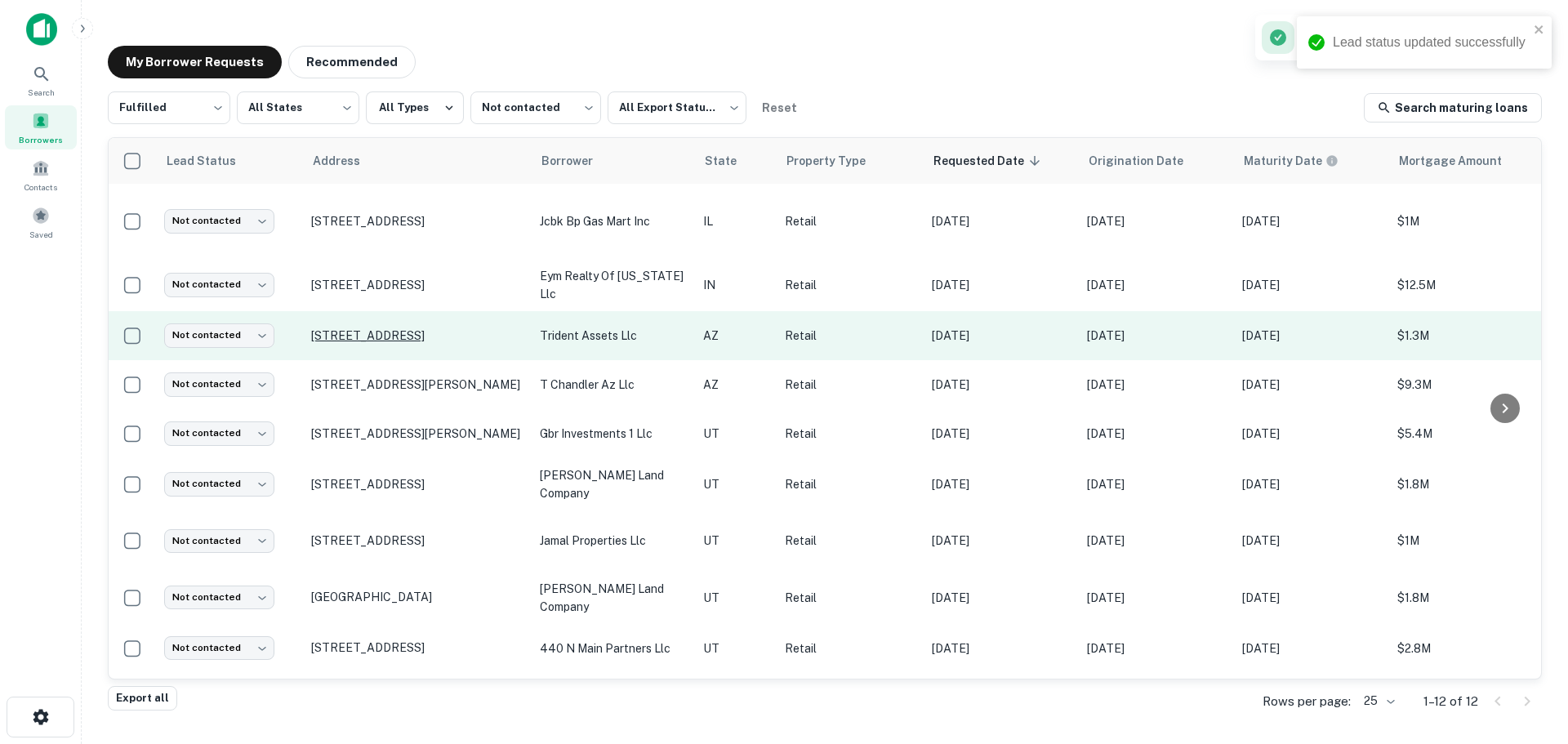
click at [390, 331] on p "[STREET_ADDRESS]" at bounding box center [417, 335] width 212 height 15
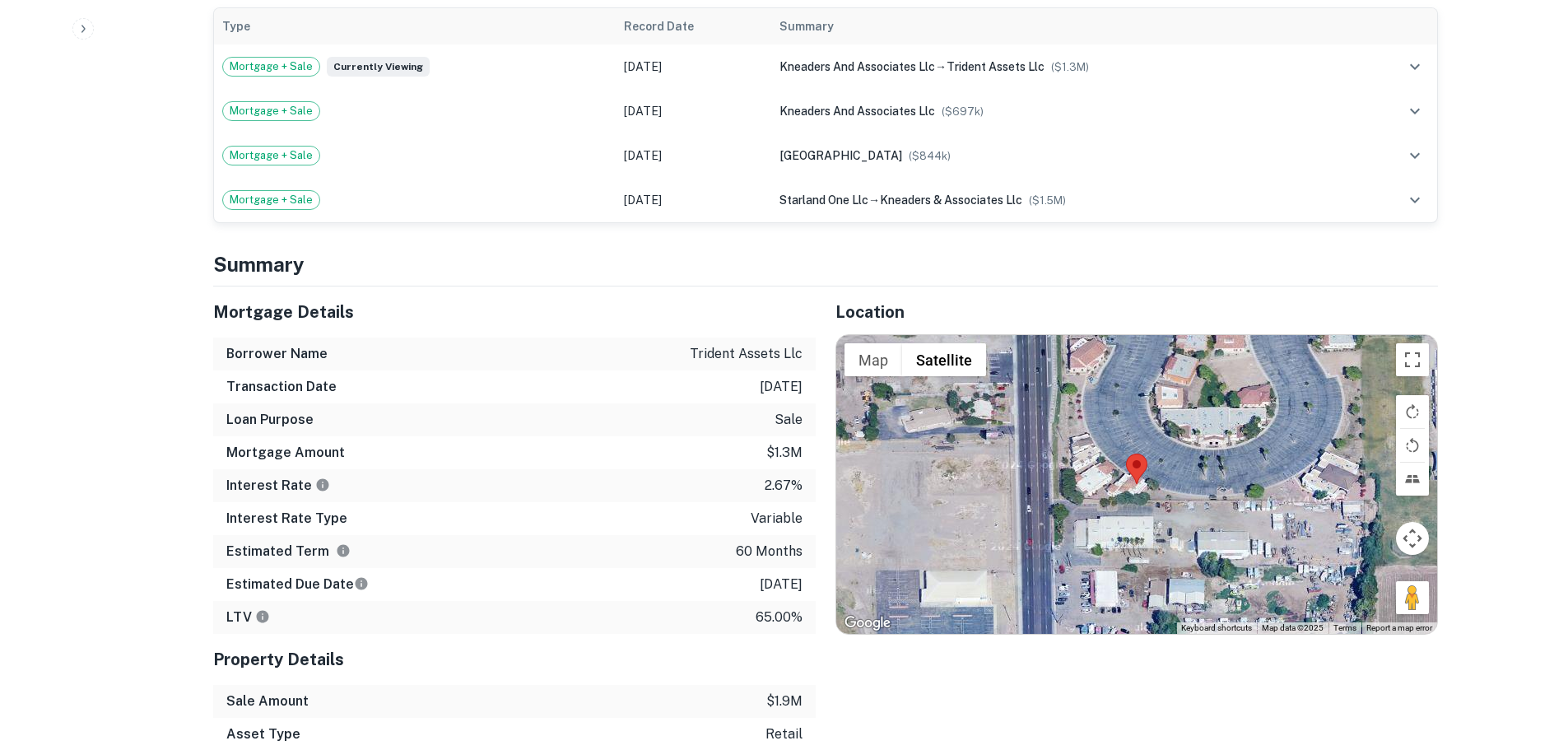
scroll to position [1070, 0]
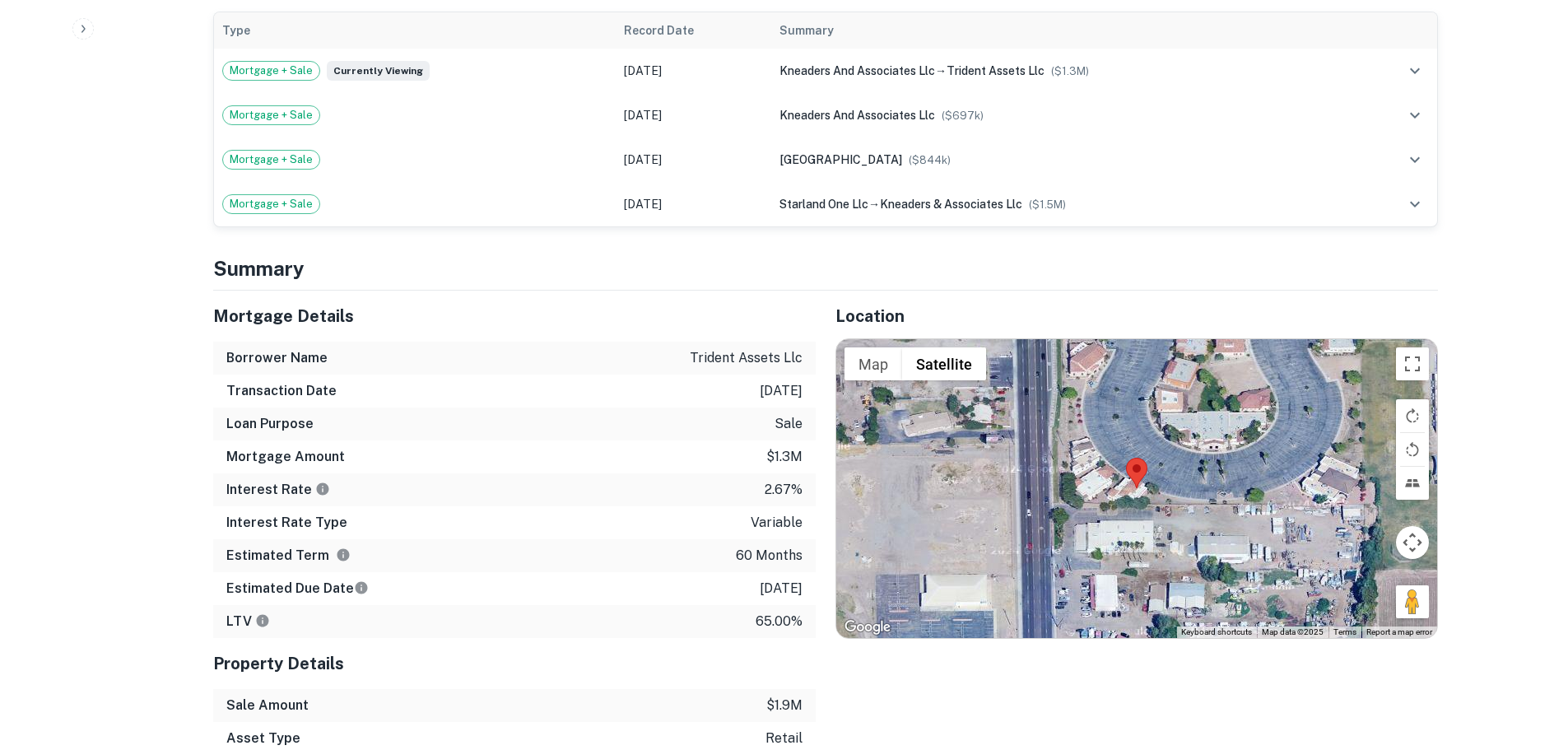
drag, startPoint x: 402, startPoint y: 42, endPoint x: 143, endPoint y: 15, distance: 260.4
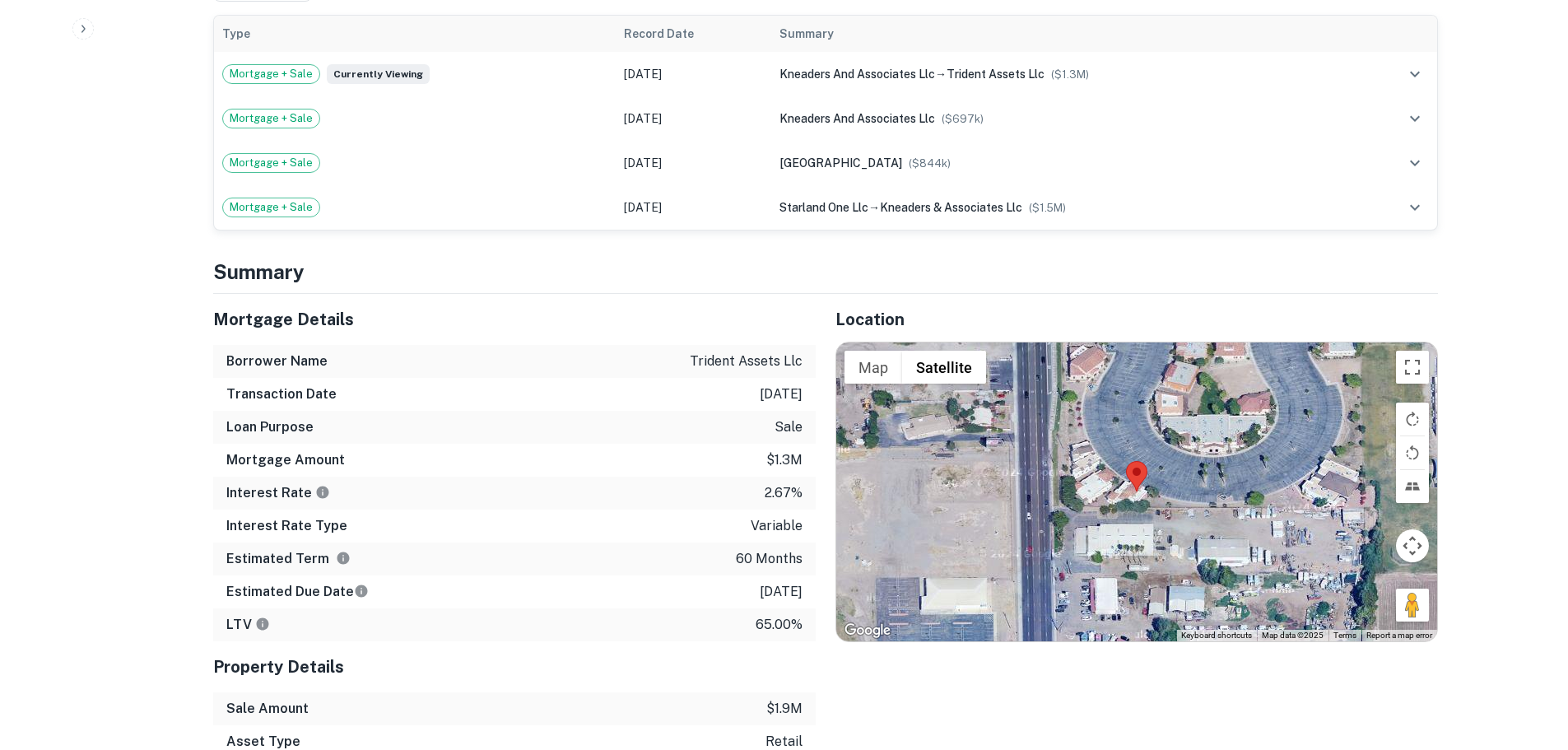
drag, startPoint x: 283, startPoint y: 40, endPoint x: 419, endPoint y: 43, distance: 136.0
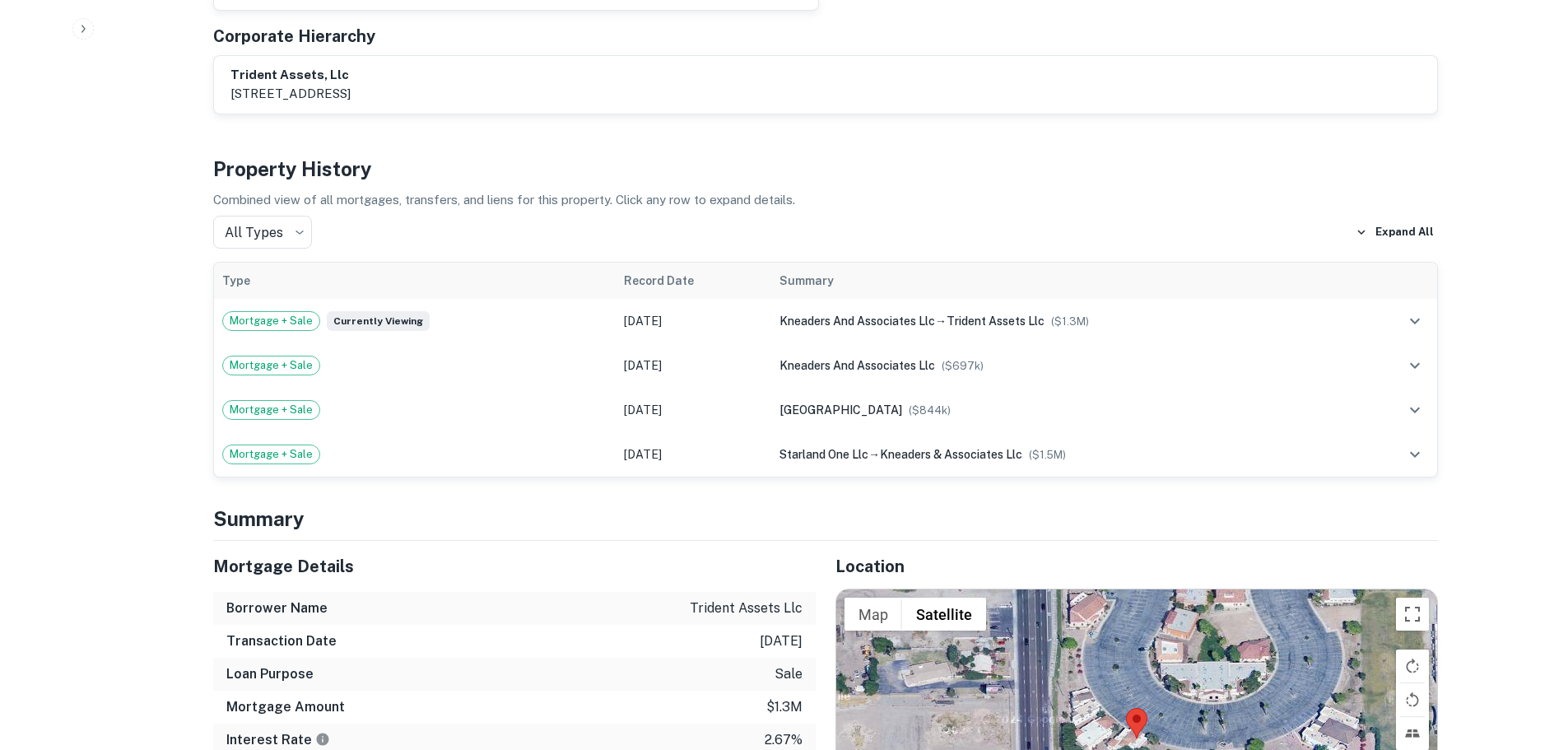
scroll to position [883, 0]
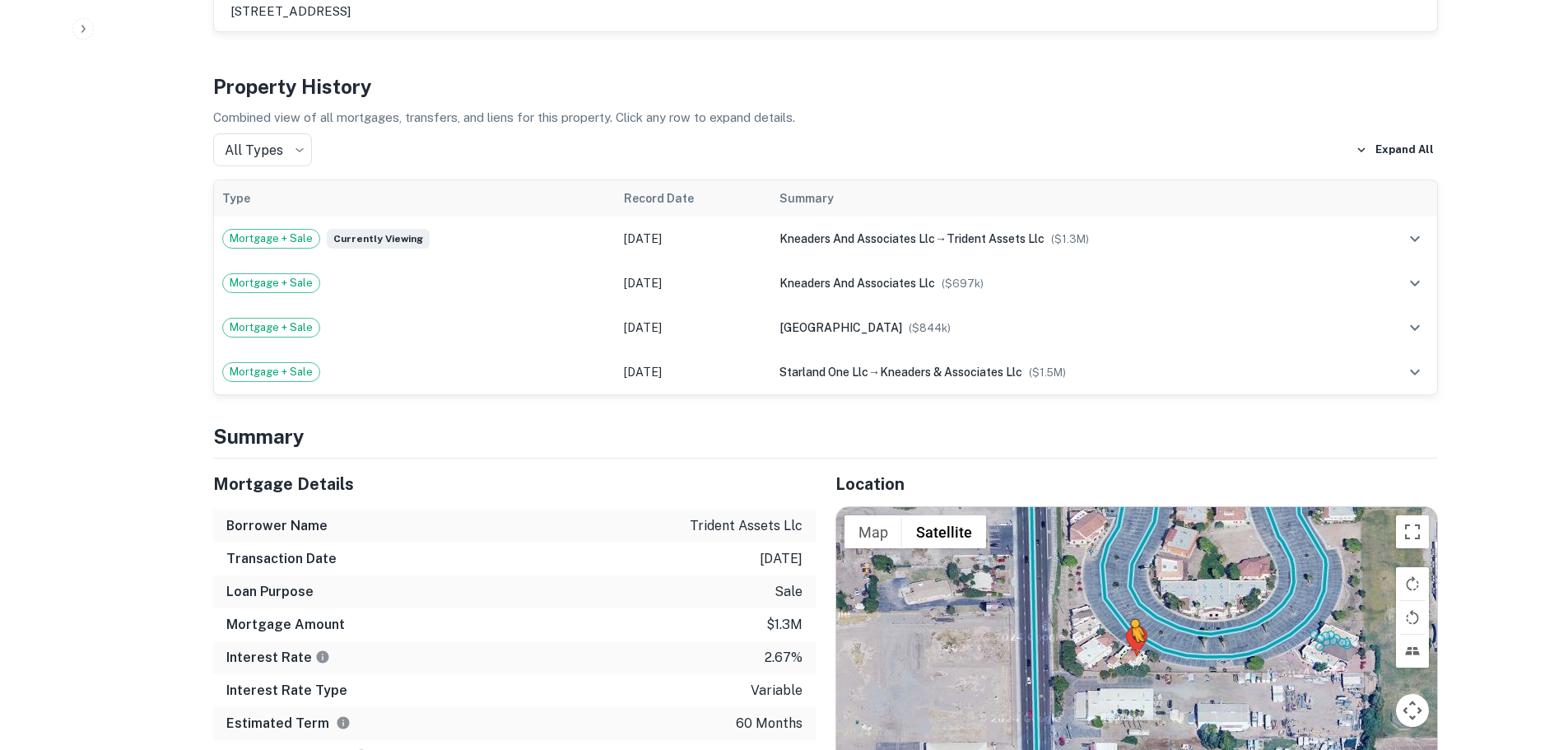
drag, startPoint x: 1423, startPoint y: 664, endPoint x: 1127, endPoint y: 537, distance: 322.1
click at [1127, 537] on div "To activate drag with keyboard, press Alt + Enter. Once in keyboard drag state,…" at bounding box center [1137, 656] width 601 height 298
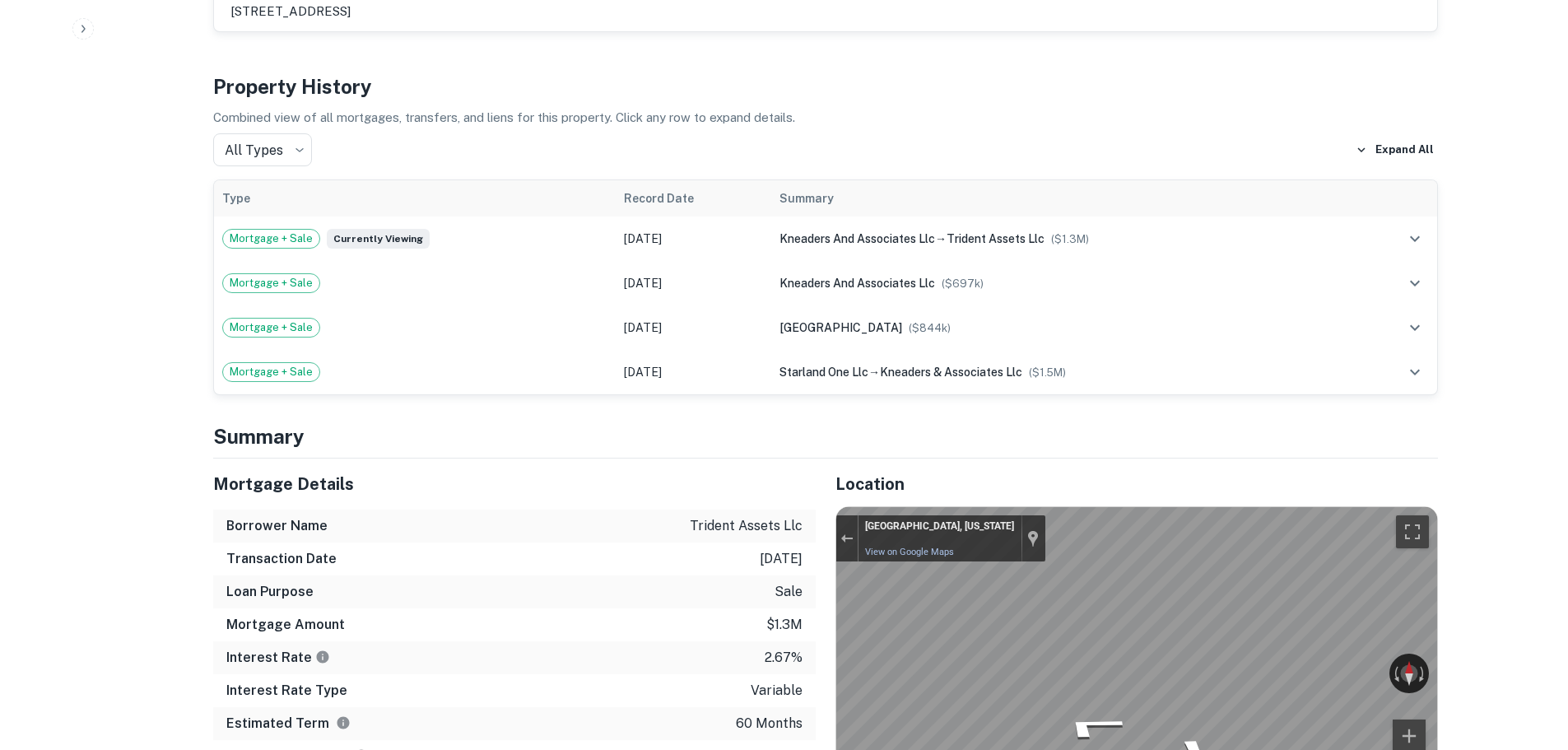
click at [1400, 553] on div "← Move left → Move right ↑ Move up ↓ Move down + Zoom in - Zoom out [GEOGRAPHIC…" at bounding box center [1137, 656] width 601 height 298
click at [1210, 537] on div "← Move left → Move right ↑ Move up ↓ Move down + Zoom in - Zoom out Home Jump l…" at bounding box center [1137, 656] width 603 height 300
drag, startPoint x: 1438, startPoint y: 531, endPoint x: 1553, endPoint y: 528, distance: 115.0
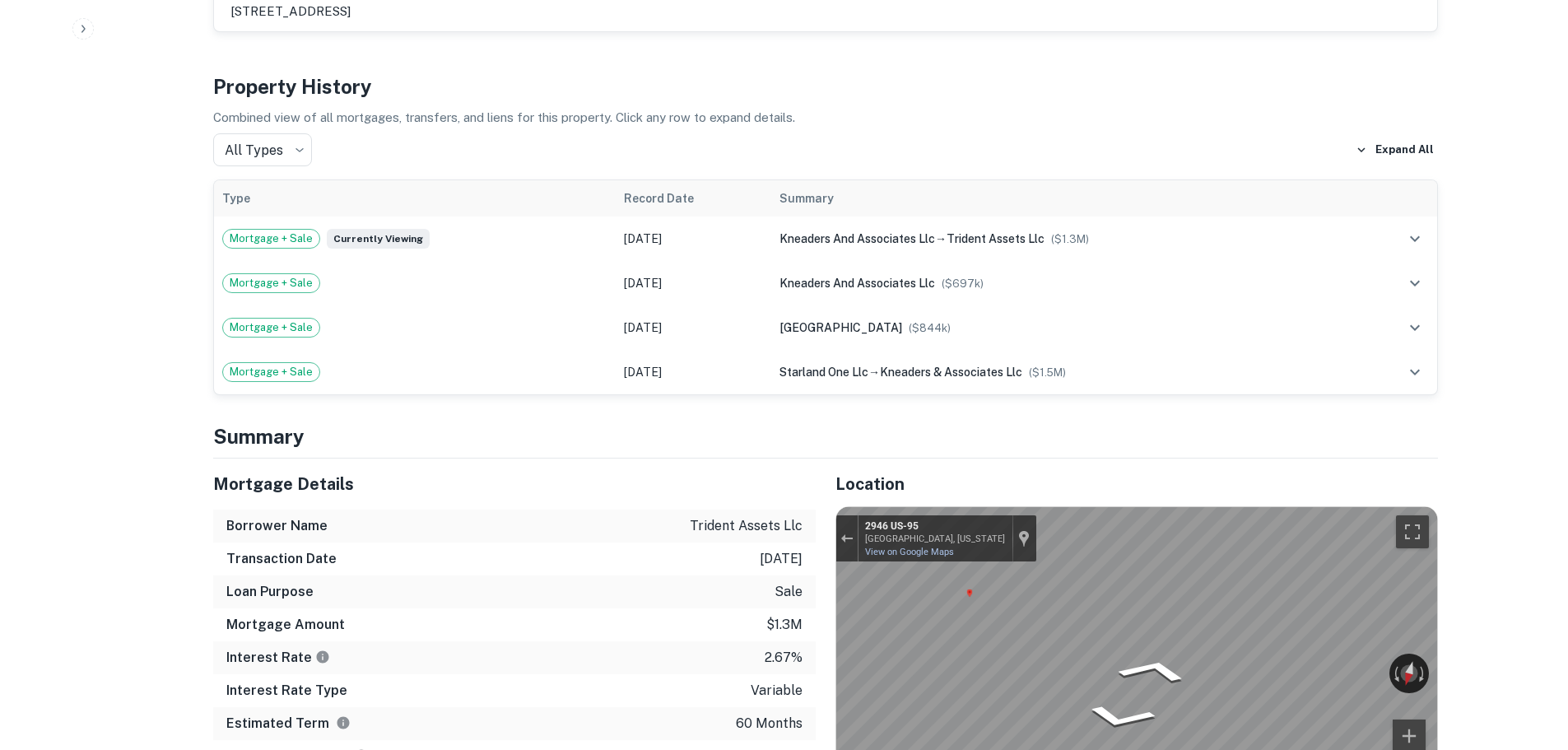
click at [679, 505] on div "Mortgage Details Borrower Name trident assets llc Transaction Date [DATE] Loan …" at bounding box center [815, 739] width 1244 height 563
click at [1080, 582] on div "Map" at bounding box center [1137, 656] width 601 height 298
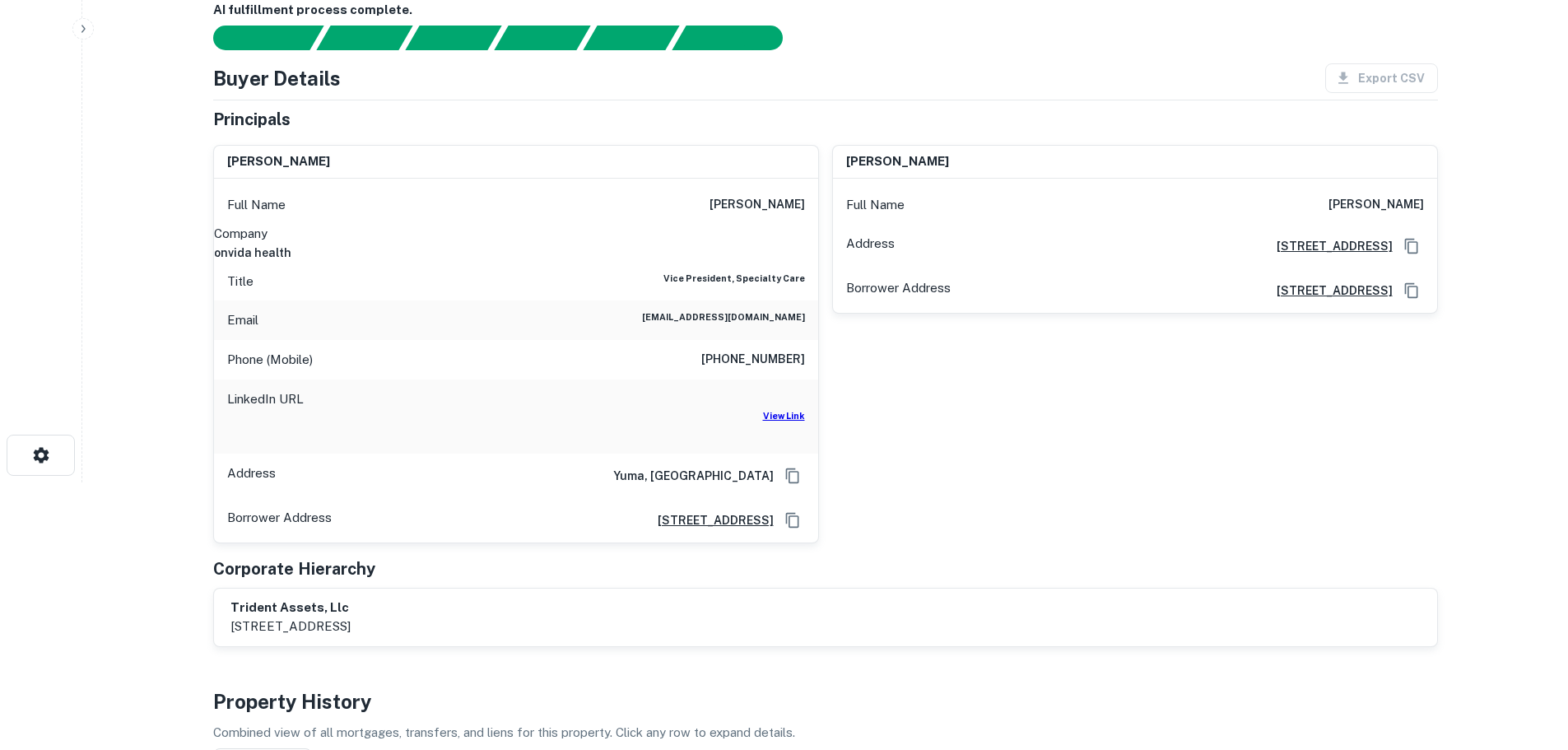
scroll to position [224, 0]
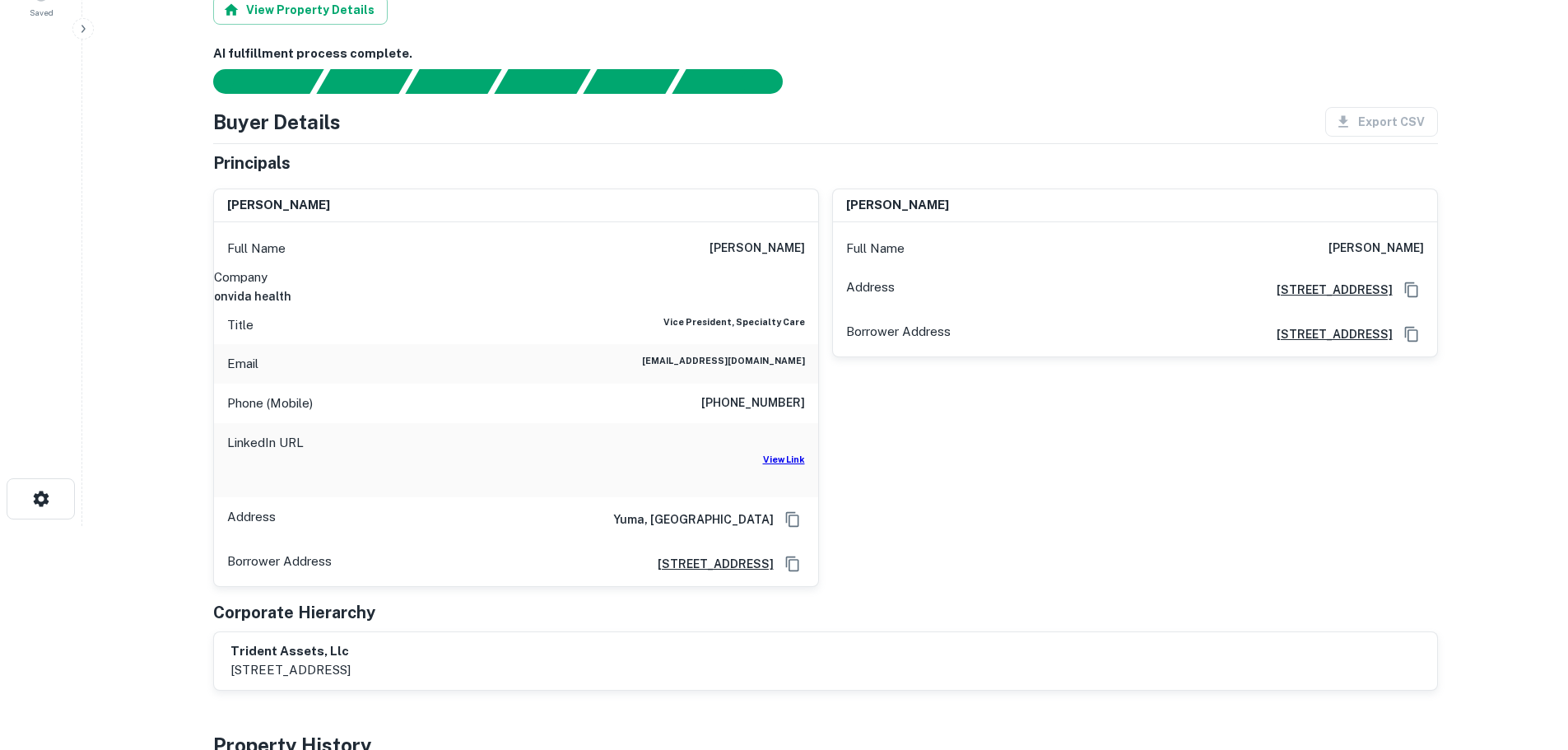
click at [772, 287] on h6 "onvida health" at bounding box center [516, 296] width 605 height 18
click at [768, 394] on h6 "[PHONE_NUMBER]" at bounding box center [753, 403] width 104 height 20
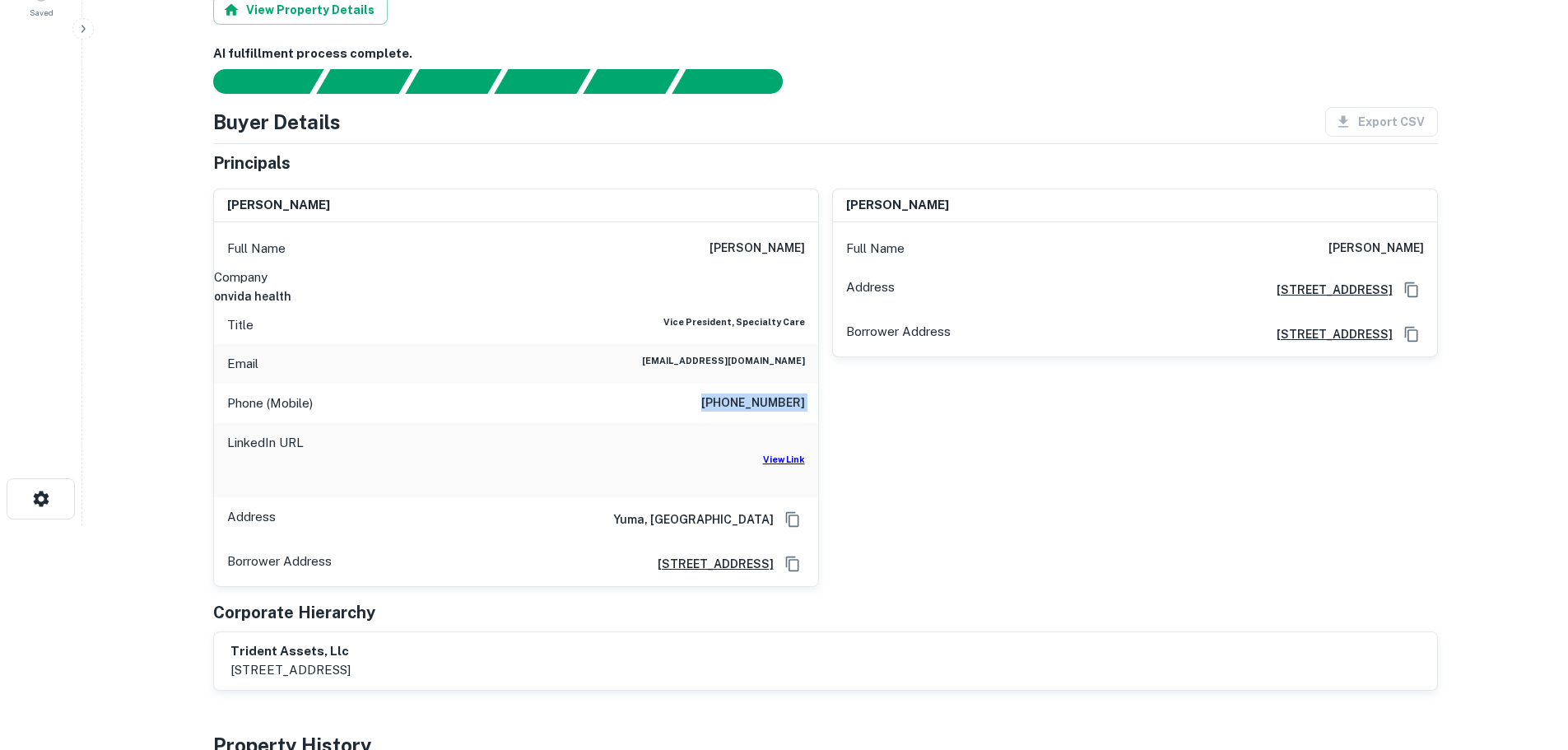
click at [768, 394] on h6 "[PHONE_NUMBER]" at bounding box center [753, 403] width 104 height 20
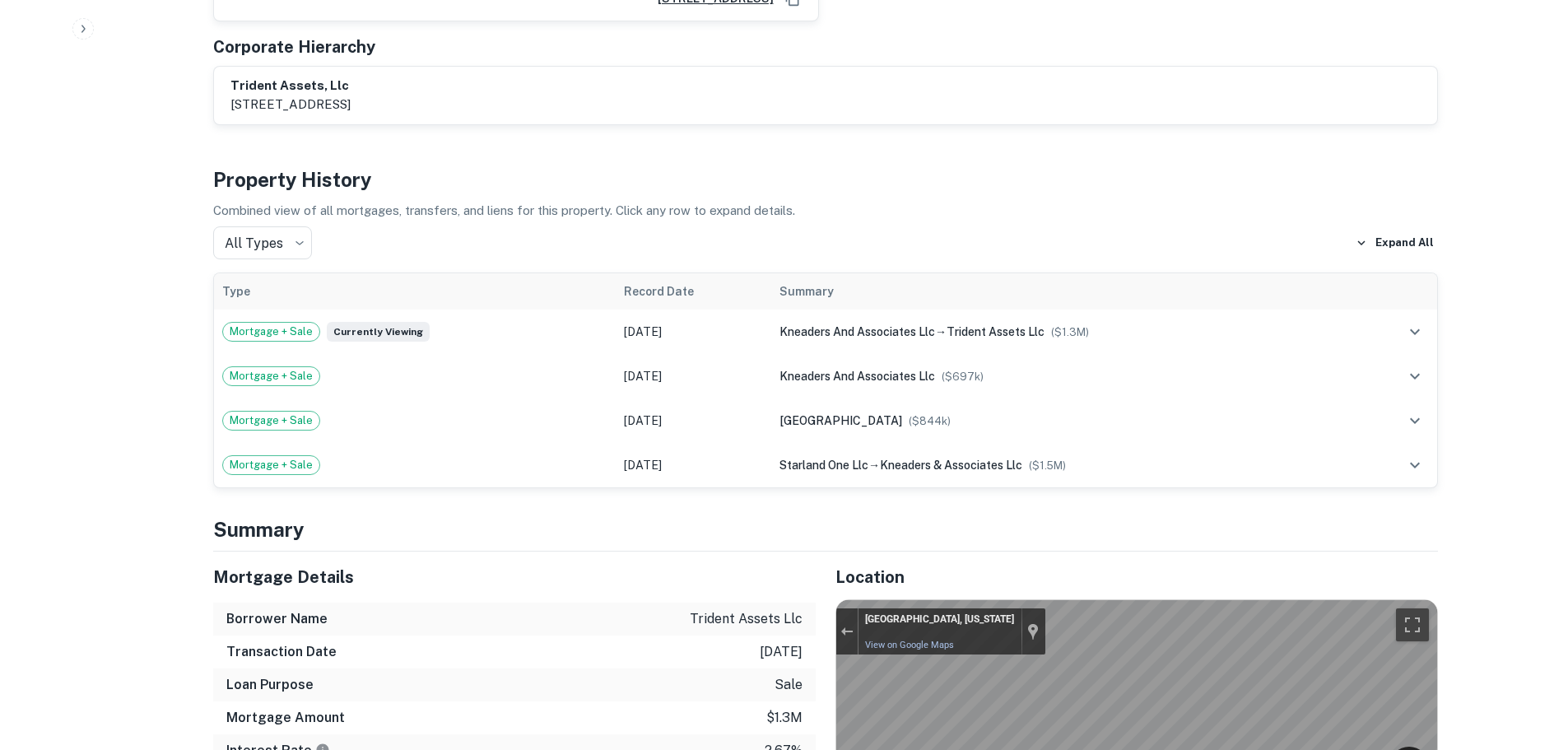
scroll to position [1047, 0]
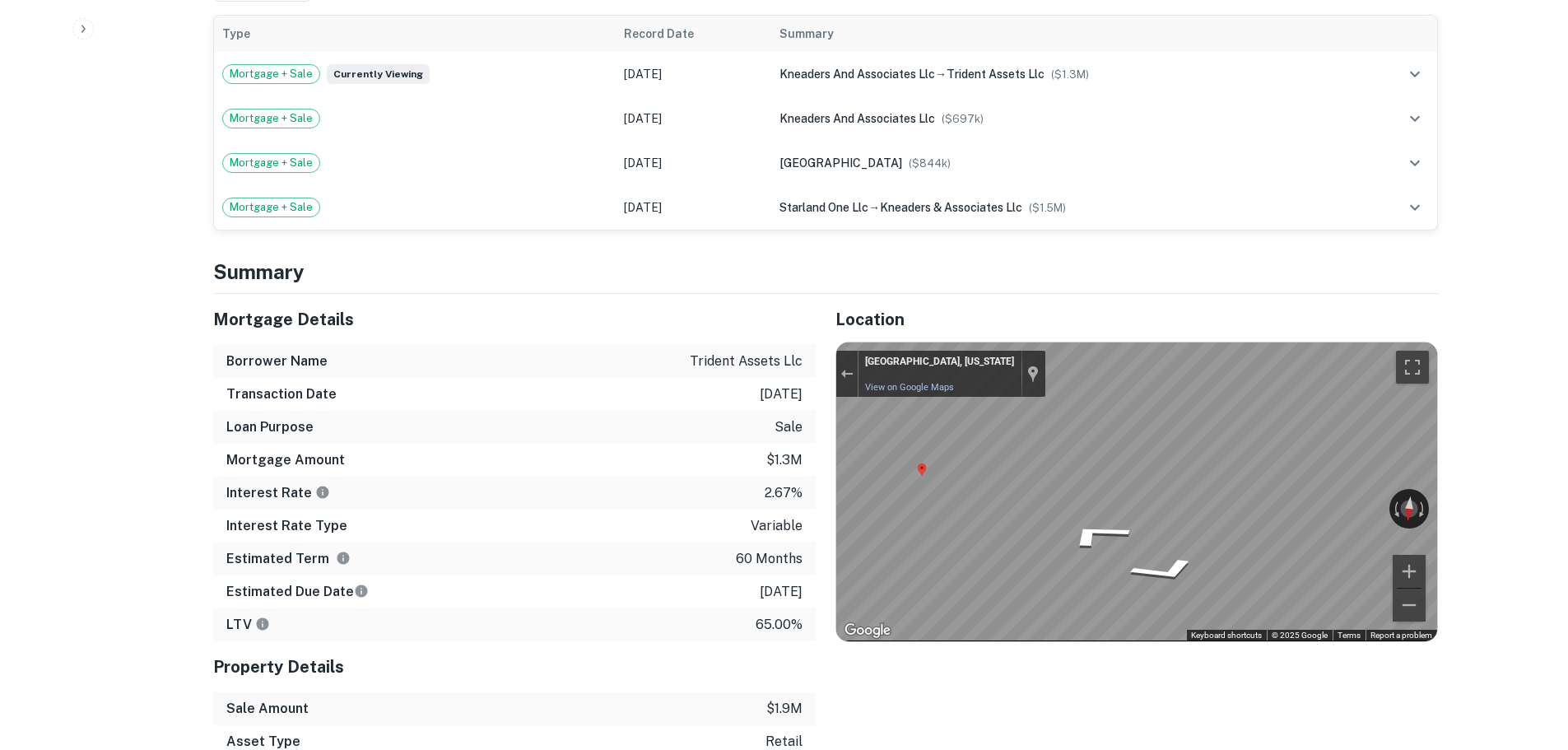
click at [1415, 582] on div "Location ← Move left → Move right ↑ Move up ↓ Move down + Zoom in - Zoom out Ho…" at bounding box center [1127, 575] width 622 height 563
click at [1405, 406] on div "← Move left → Move right ↑ Move up ↓ Move down + Zoom in - Zoom out [GEOGRAPHIC…" at bounding box center [1137, 491] width 601 height 298
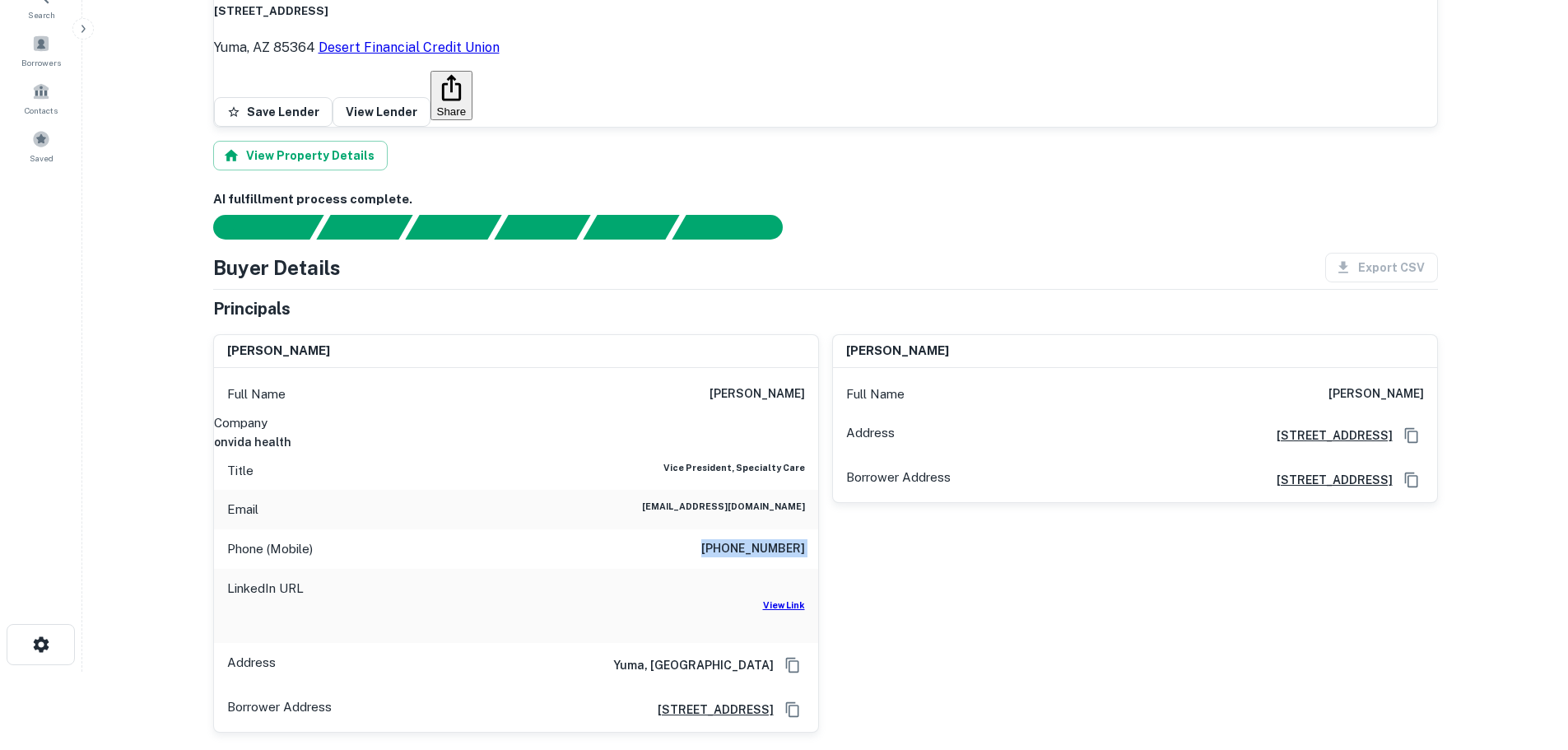
scroll to position [59, 0]
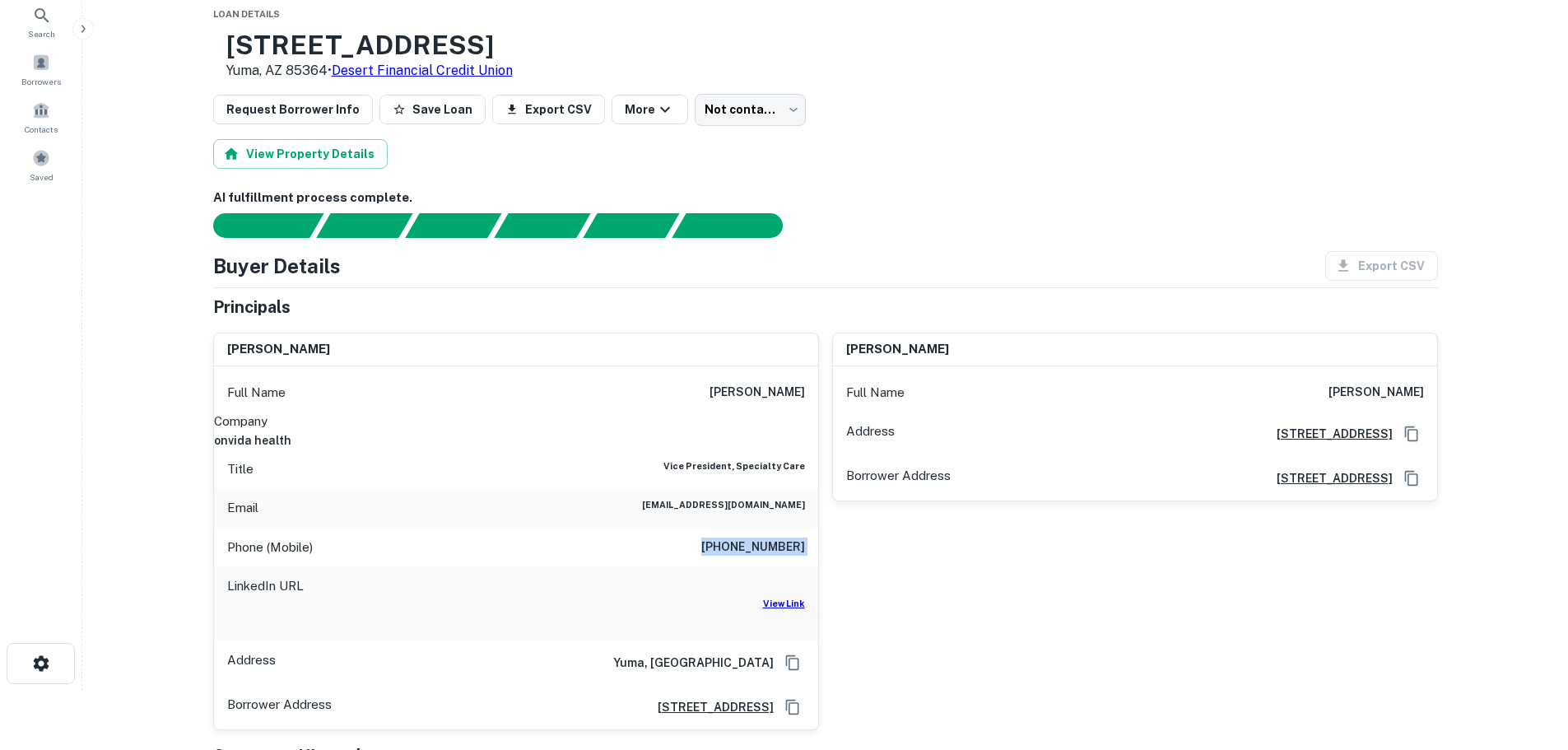
click at [781, 551] on h6 "[PHONE_NUMBER]" at bounding box center [753, 547] width 104 height 20
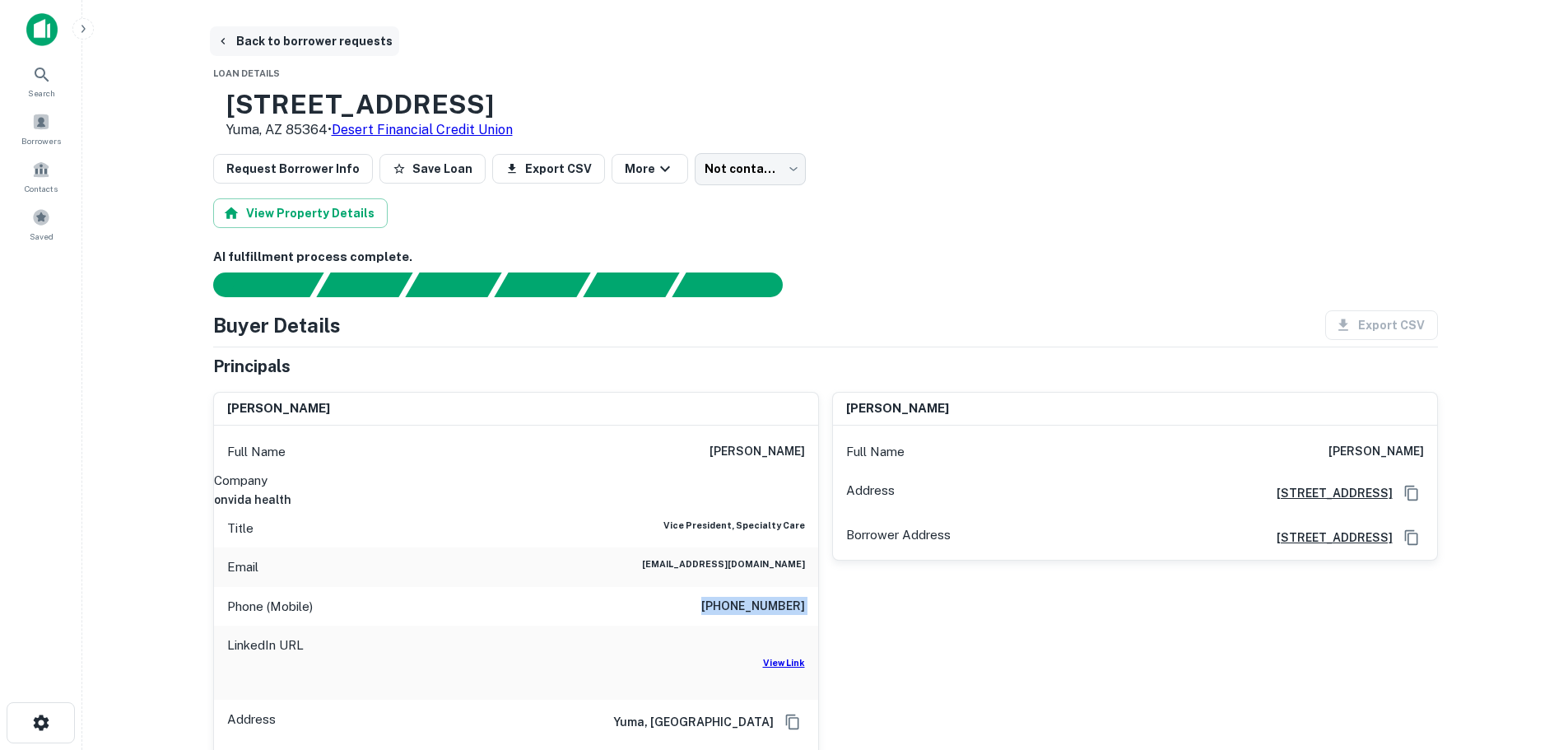
click at [259, 39] on button "Back to borrower requests" at bounding box center [305, 41] width 190 height 29
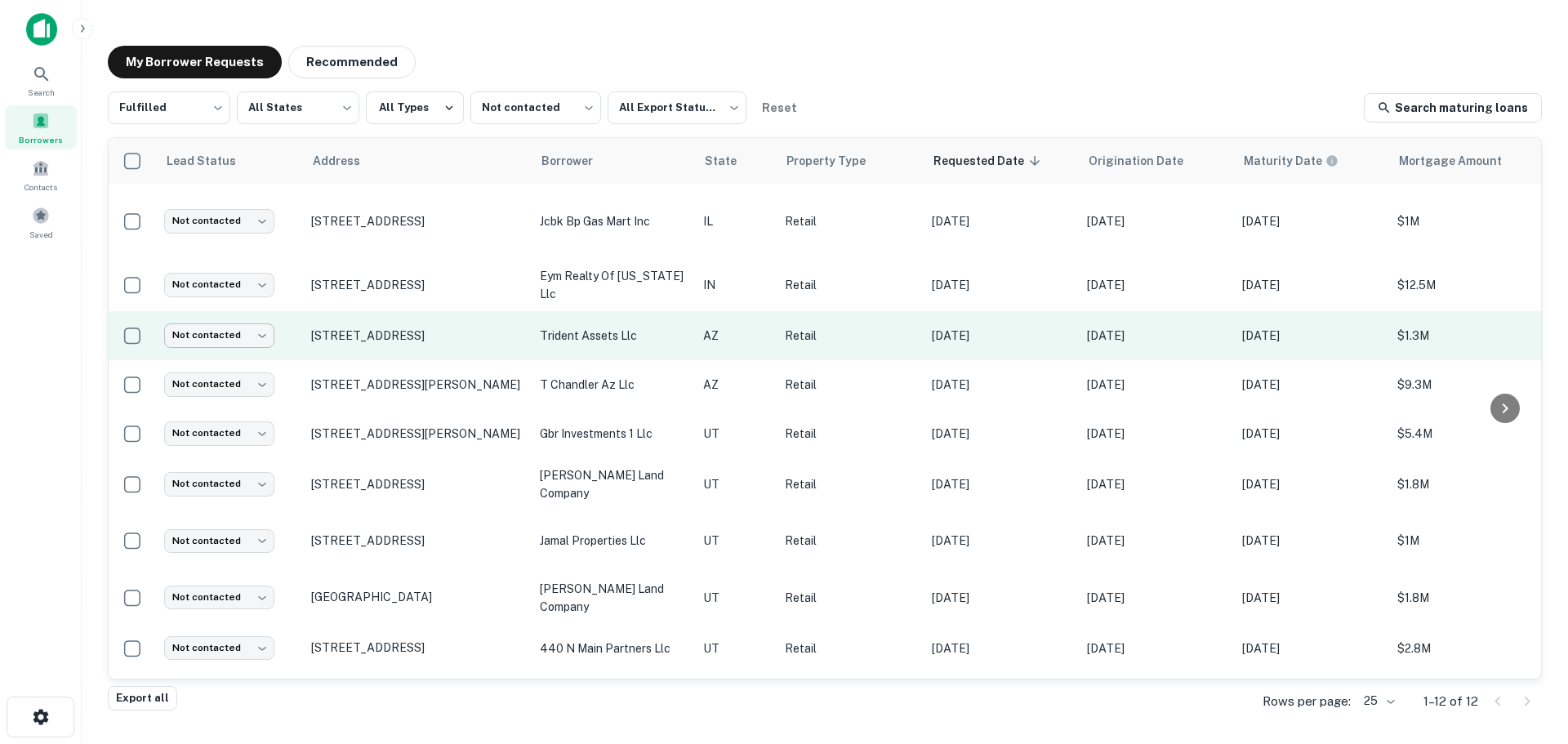
click at [266, 325] on body "Search Borrowers Contacts Saved My Borrower Requests Recommended Fulfilled ****…" at bounding box center [784, 372] width 1568 height 744
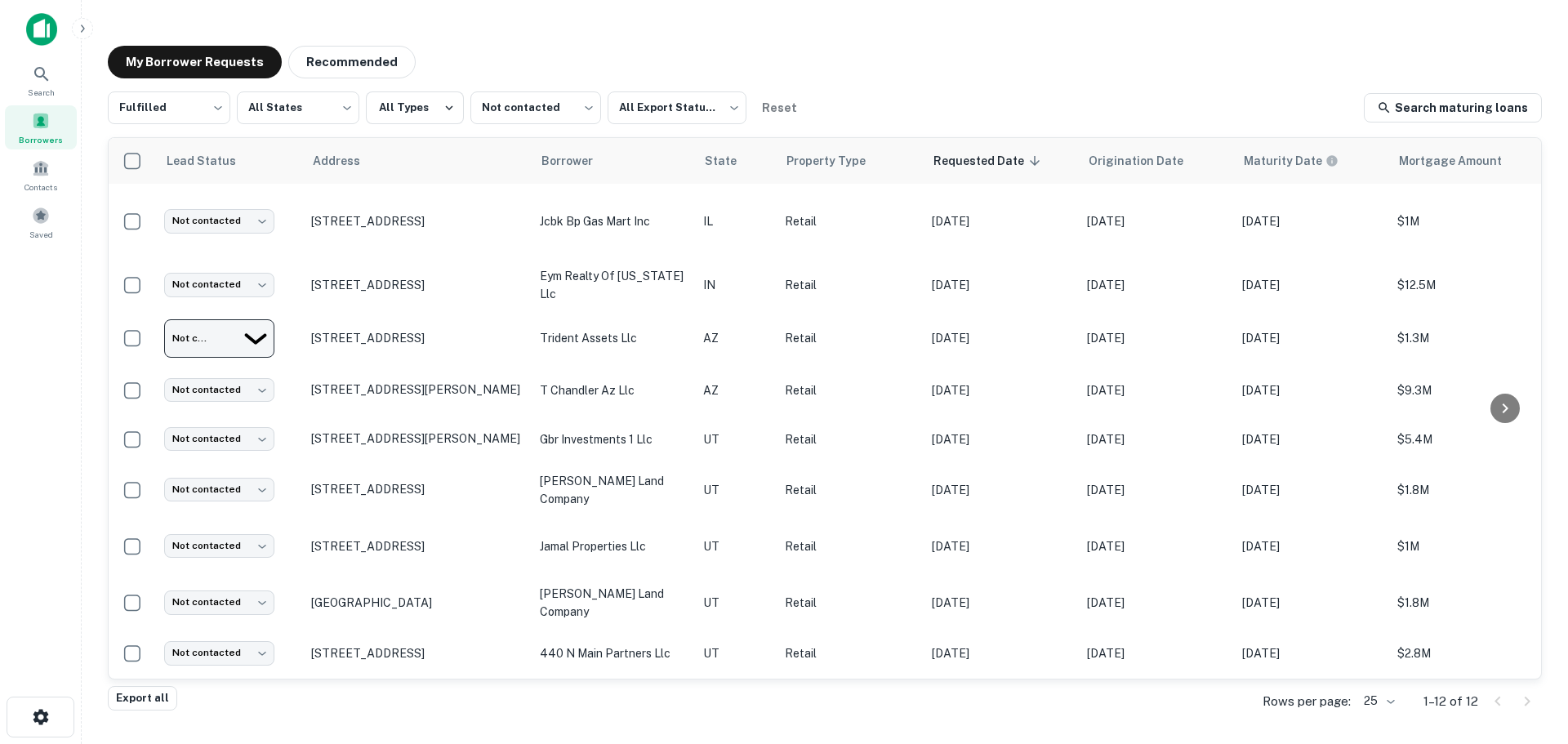
type input "**********"
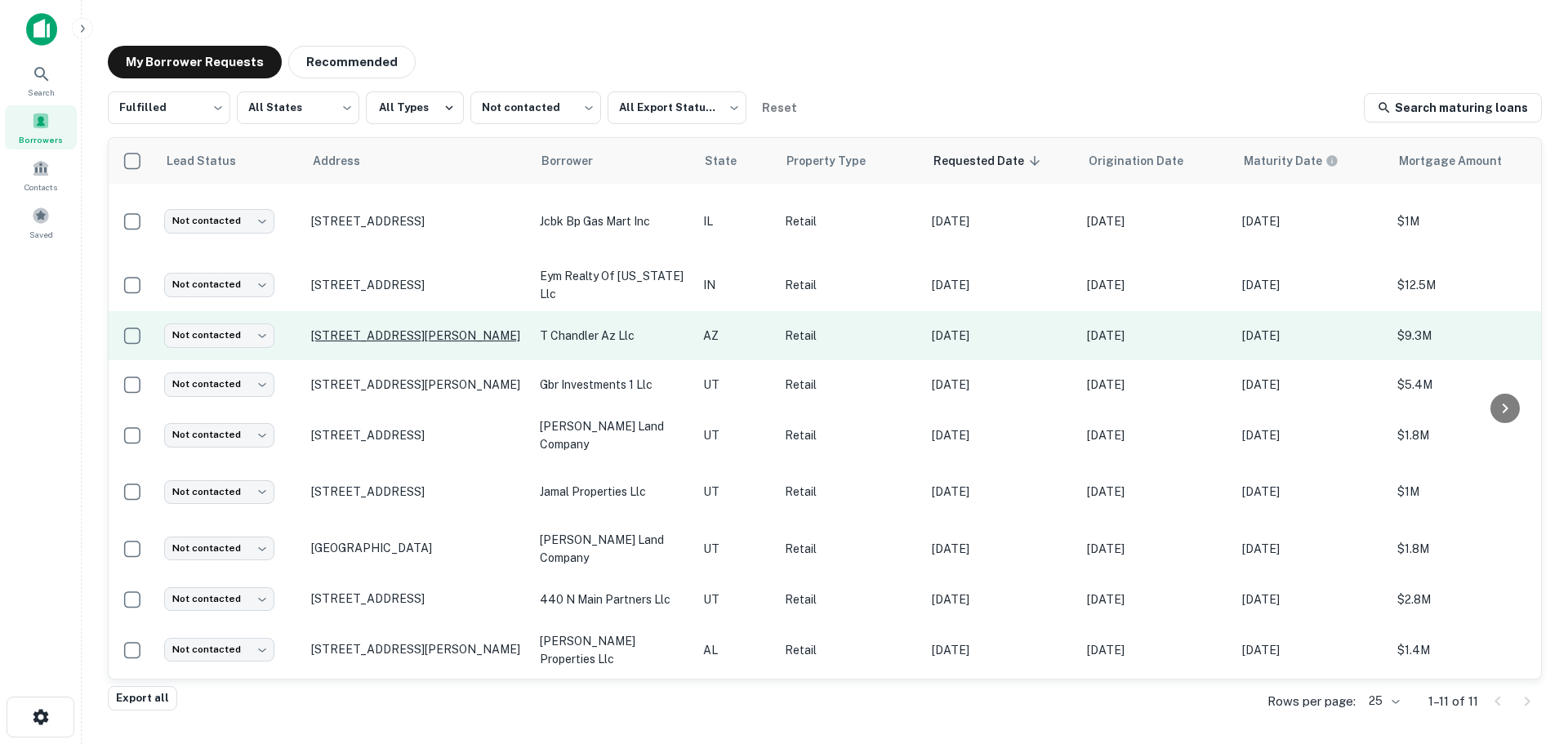
click at [398, 328] on p "[STREET_ADDRESS][PERSON_NAME]" at bounding box center [417, 335] width 212 height 15
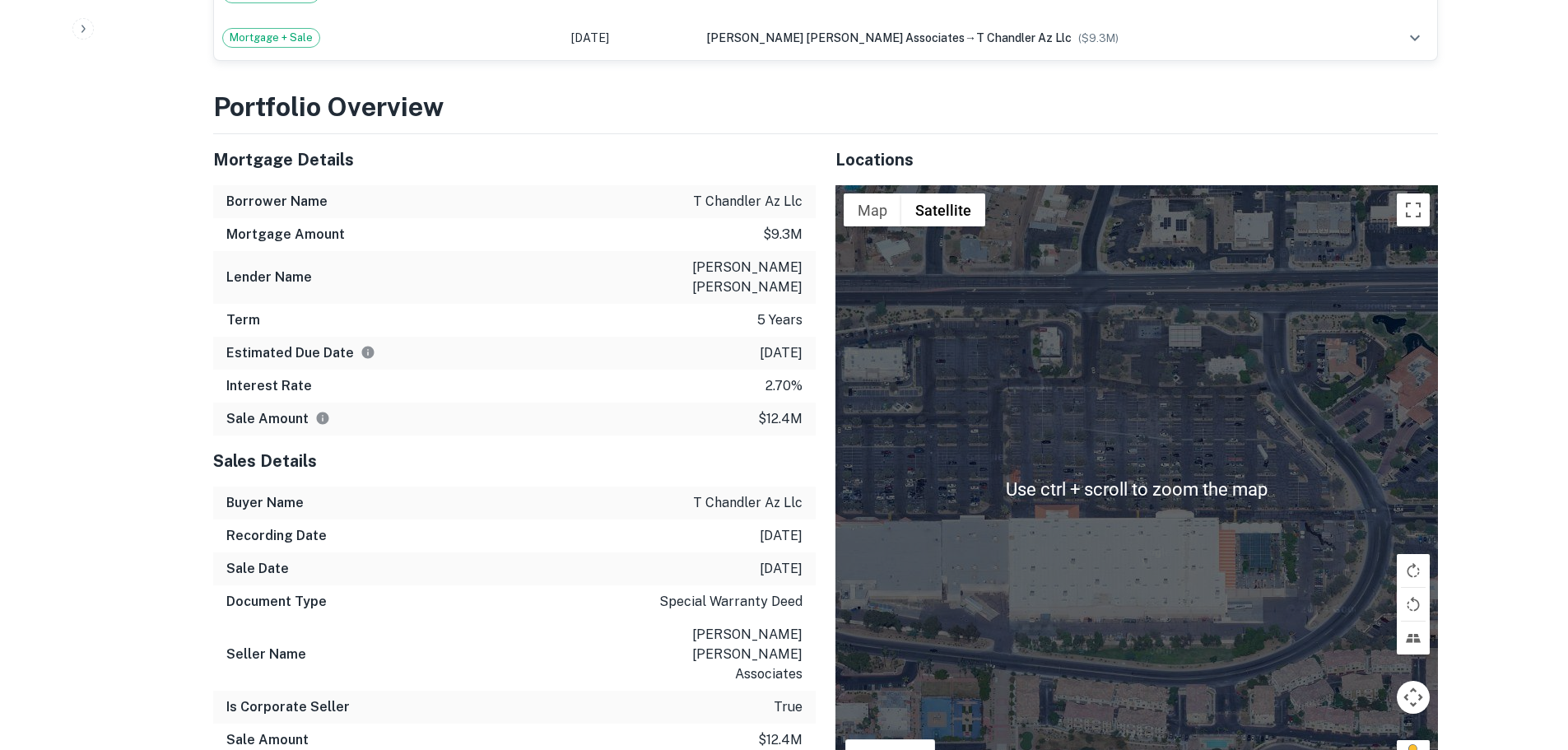
scroll to position [1646, 0]
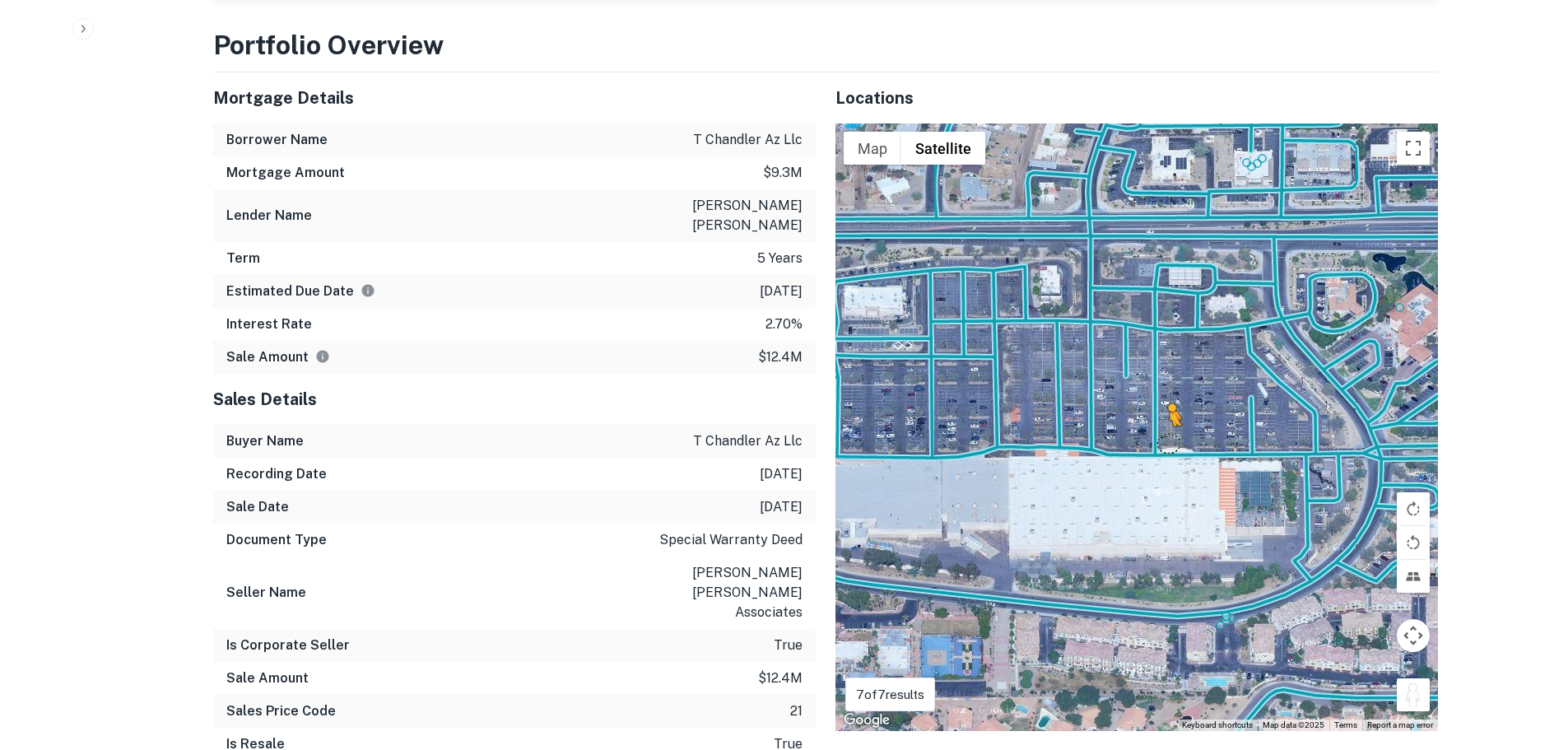
drag, startPoint x: 1416, startPoint y: 615, endPoint x: 1162, endPoint y: 355, distance: 363.5
click at [1162, 355] on div "To activate drag with keyboard, press Alt + Enter. Once in keyboard drag state,…" at bounding box center [1137, 426] width 603 height 607
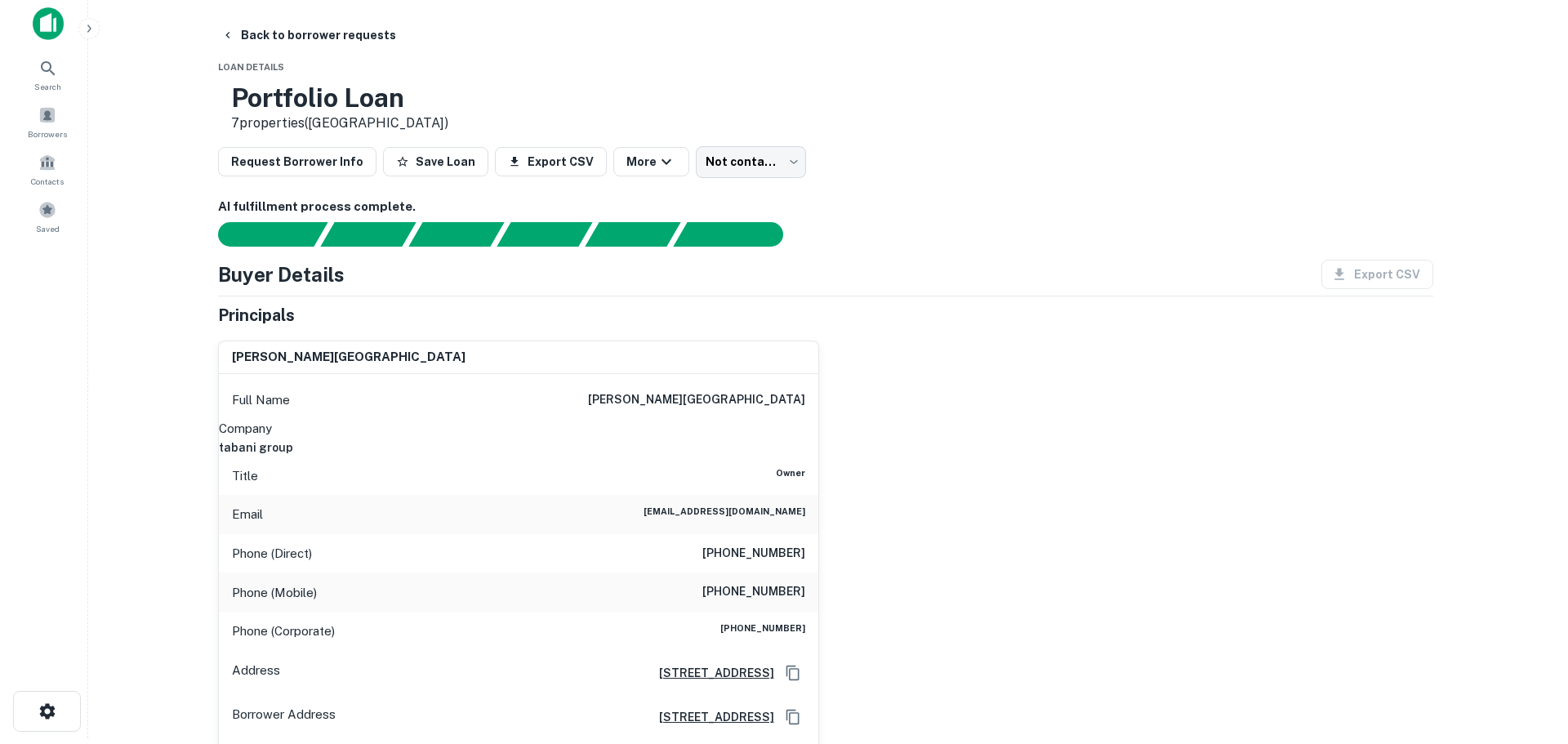
scroll to position [0, 0]
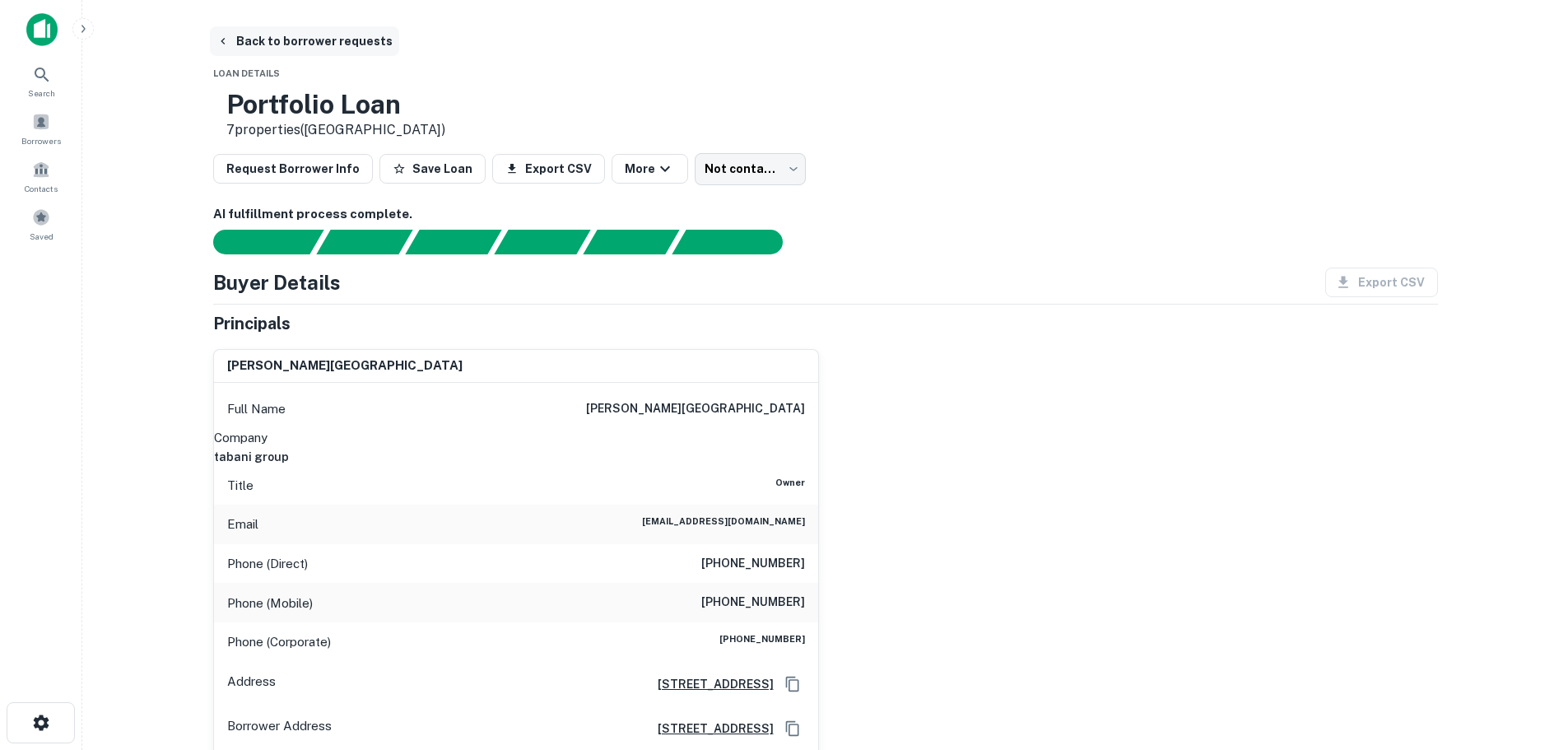
click at [294, 43] on button "Back to borrower requests" at bounding box center [305, 41] width 190 height 29
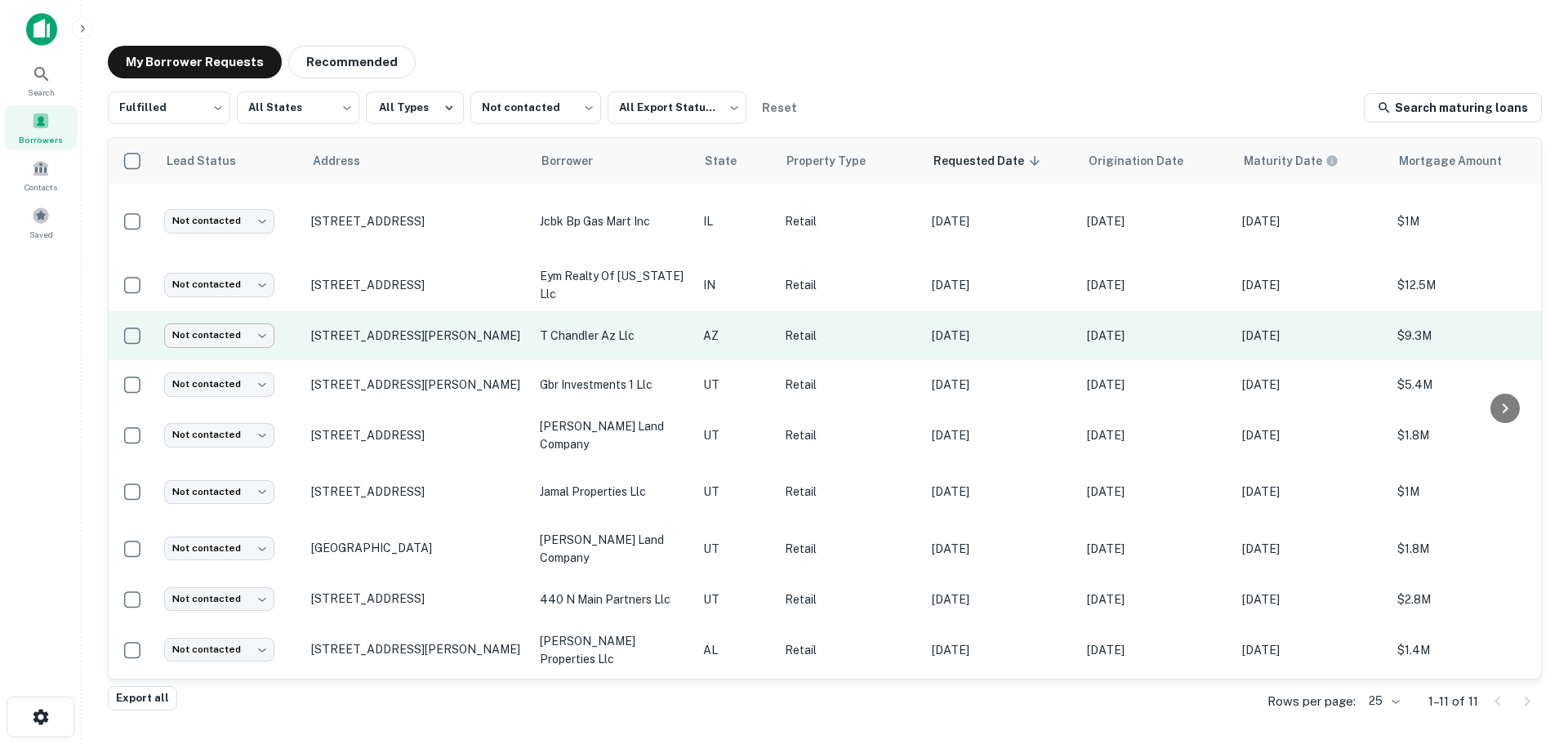
click at [222, 323] on body "Search Borrowers Contacts Saved My Borrower Requests Recommended Fulfilled ****…" at bounding box center [784, 372] width 1568 height 744
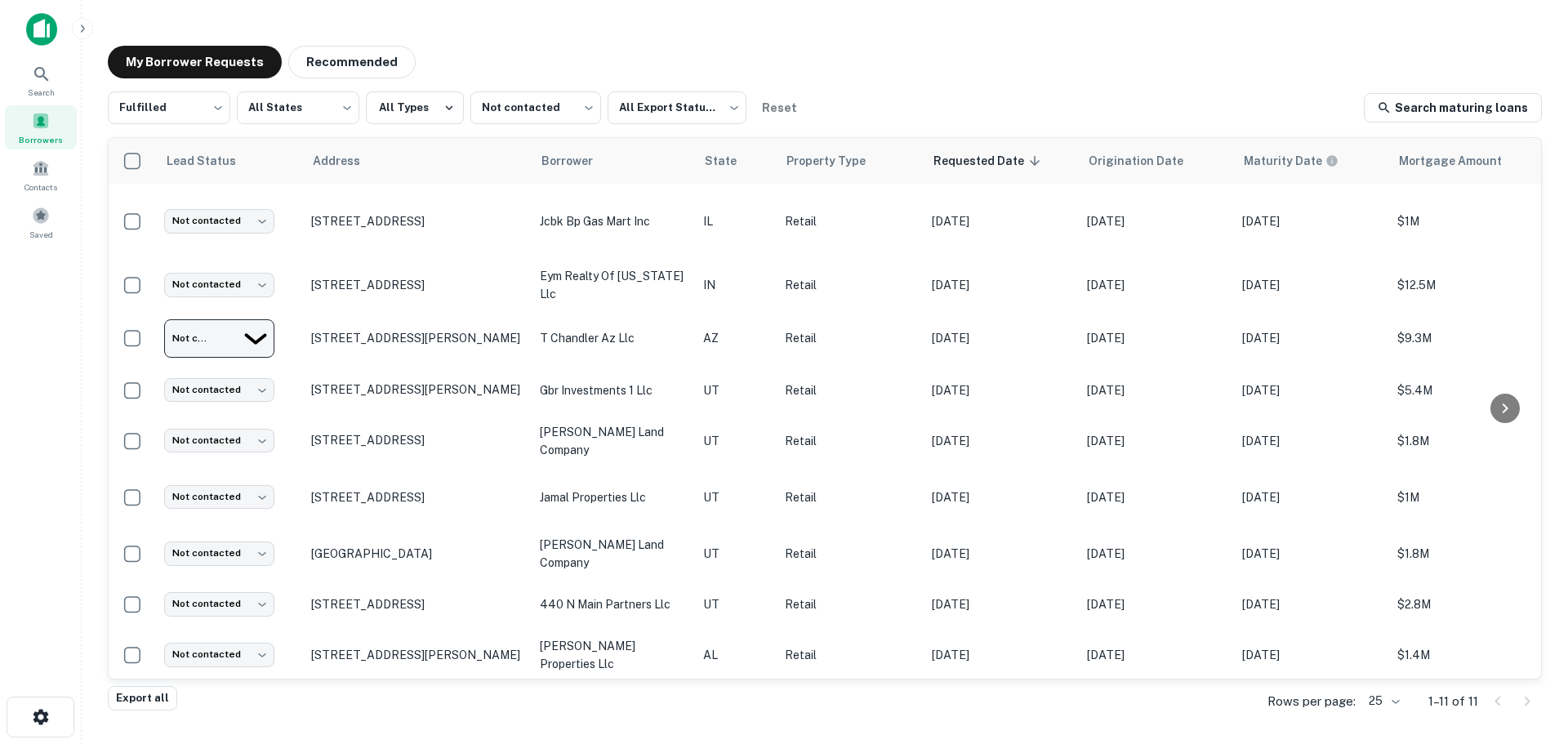
type input "**********"
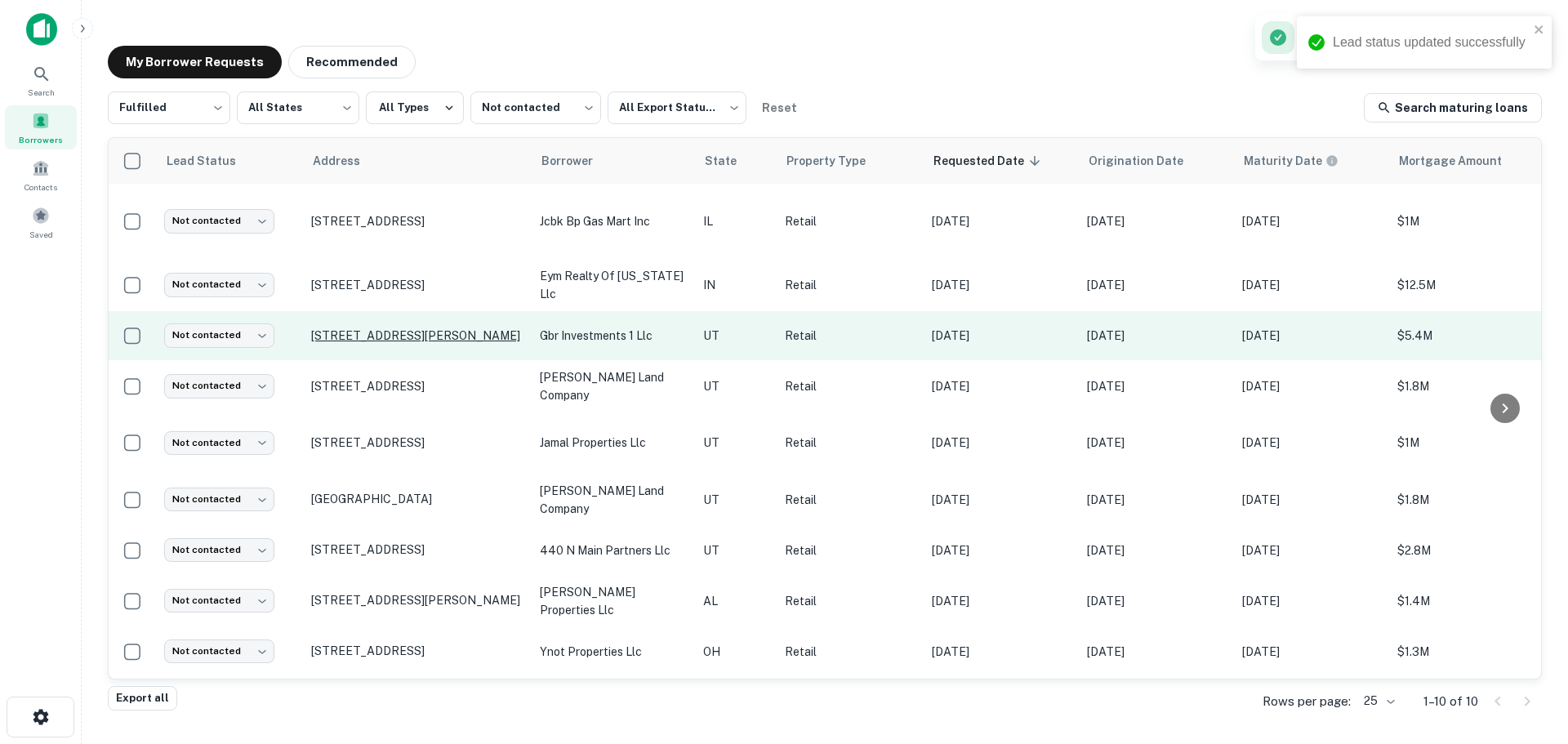
scroll to position [61, 0]
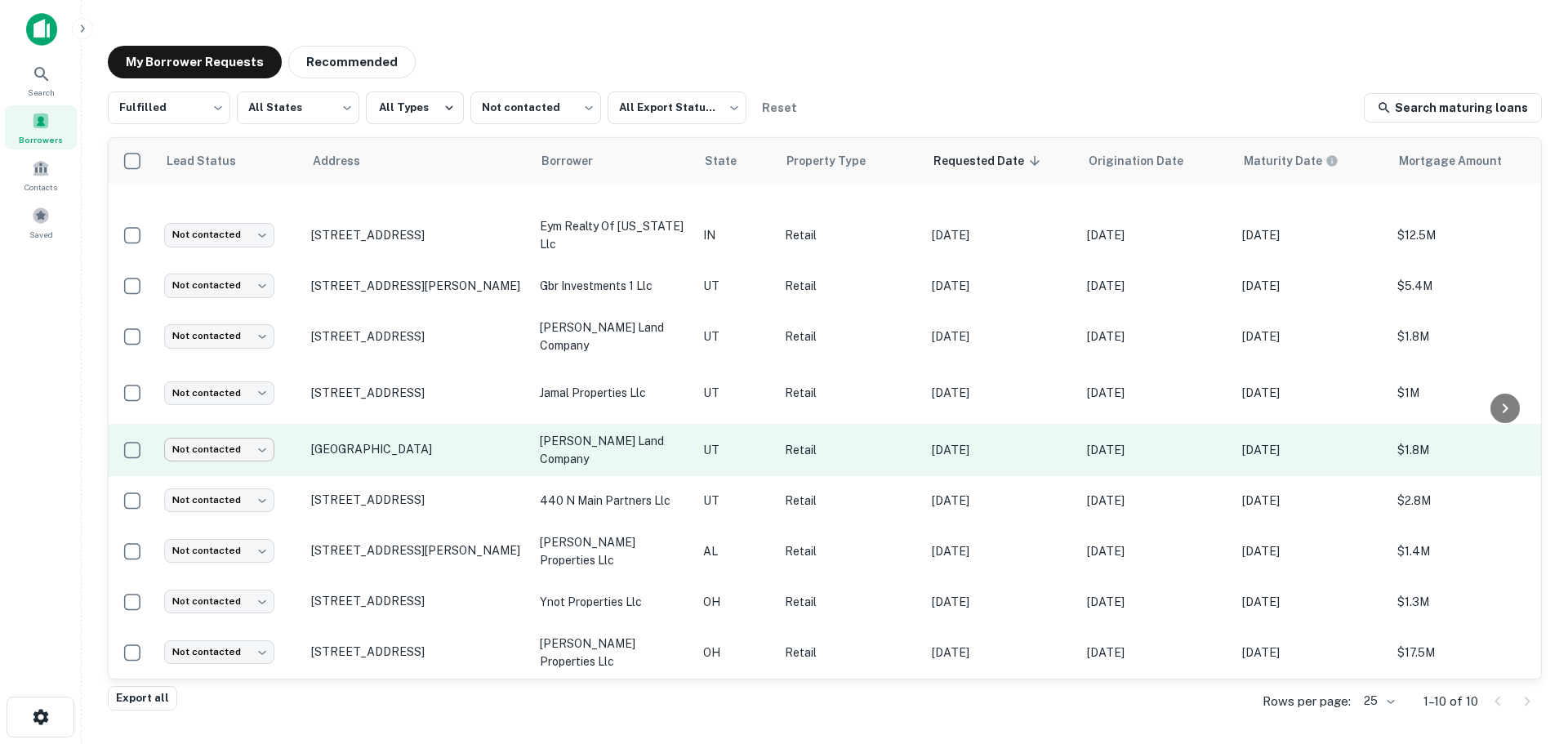
click at [253, 445] on body "Search Borrowers Contacts Saved My Borrower Requests Recommended Fulfilled ****…" at bounding box center [784, 372] width 1568 height 744
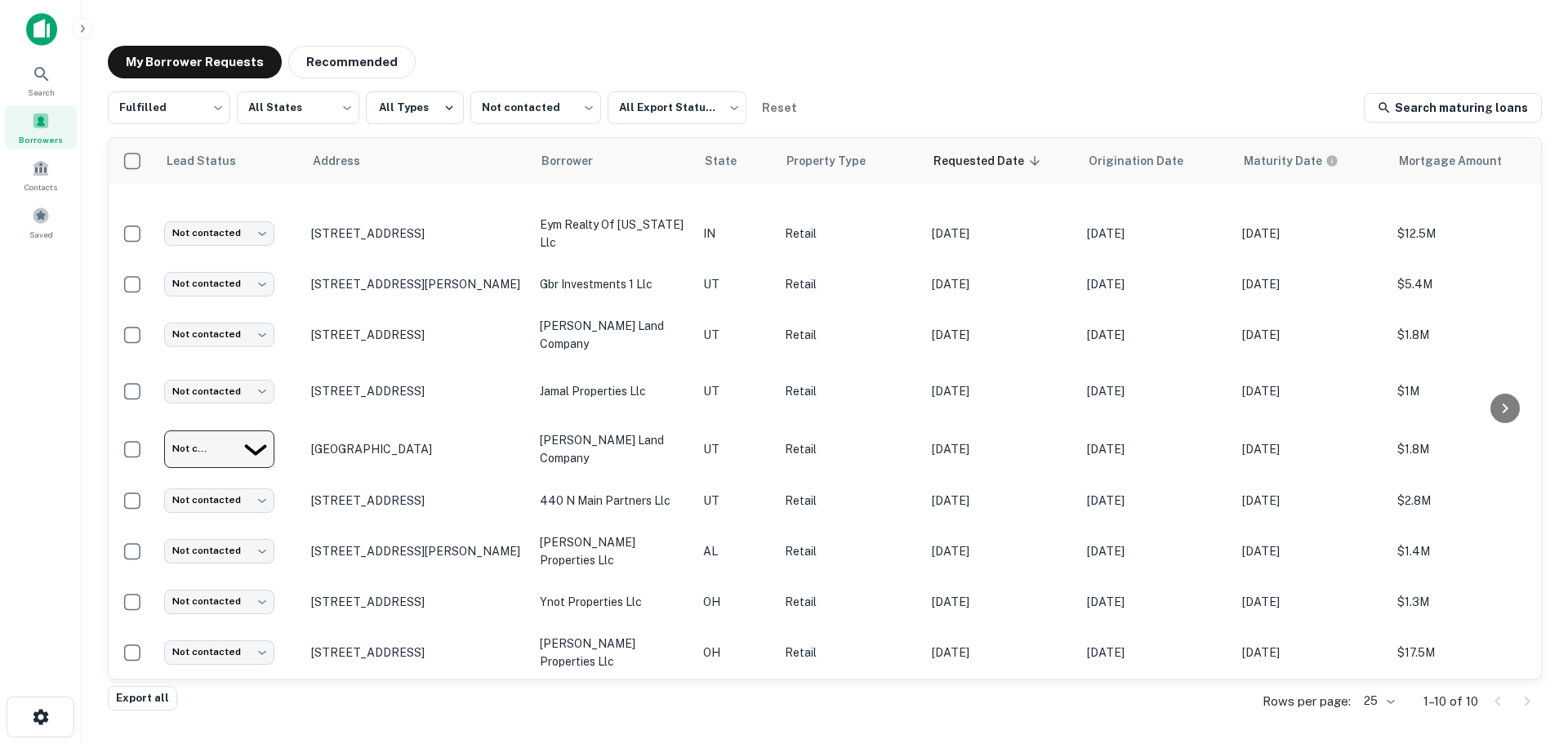
type input "**********"
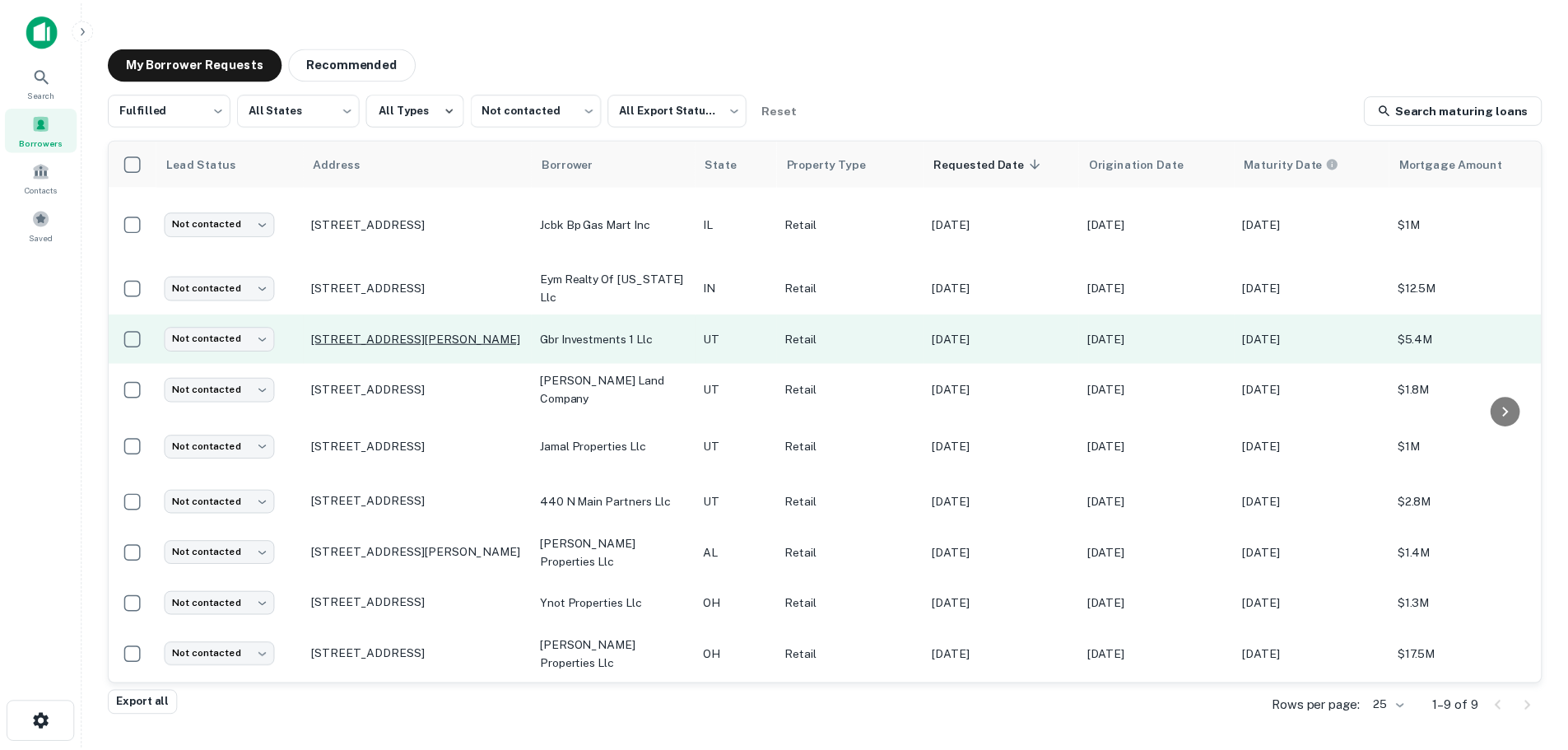
scroll to position [12, 0]
click at [435, 331] on p "[STREET_ADDRESS][PERSON_NAME]" at bounding box center [420, 338] width 214 height 15
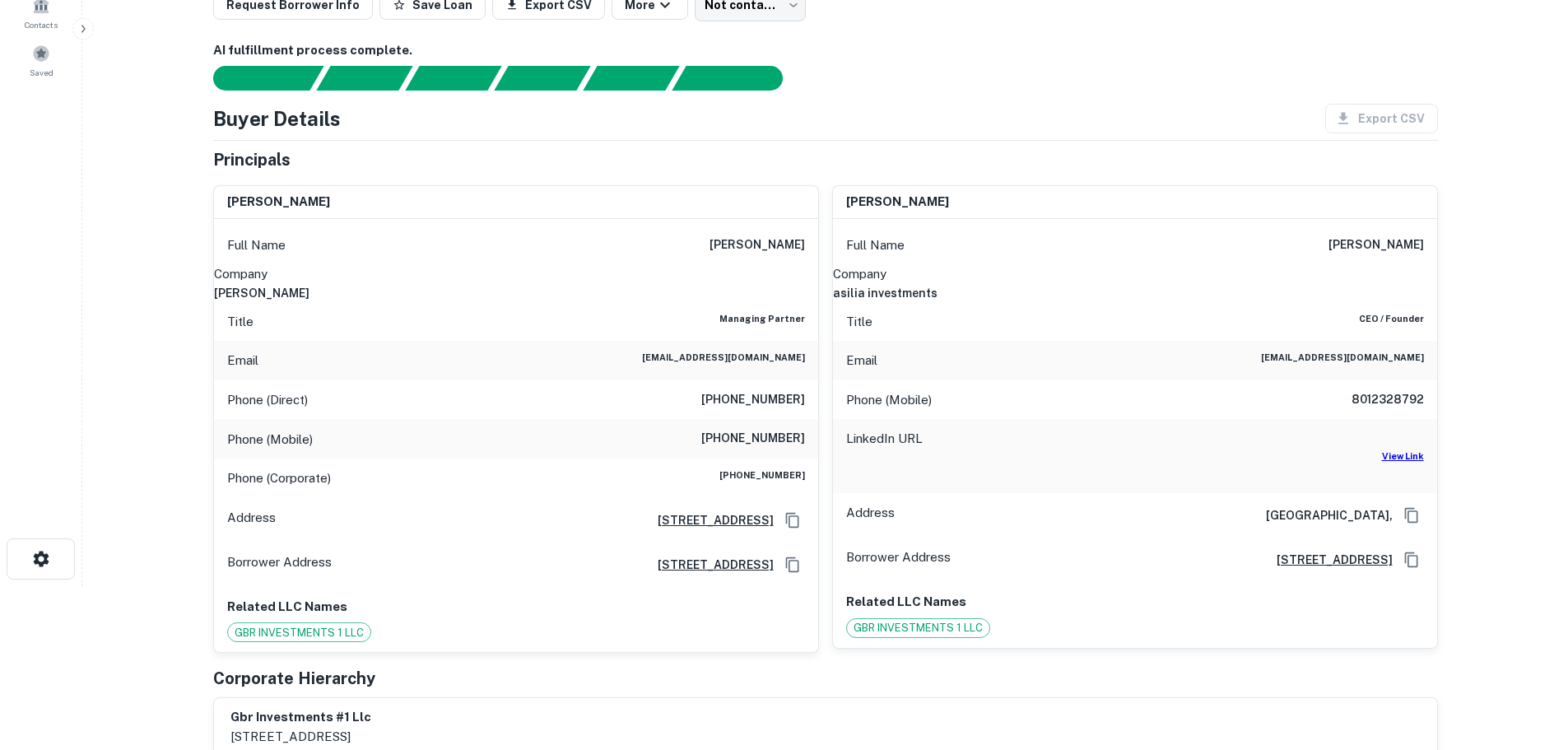
scroll to position [165, 0]
click at [1392, 449] on h6 "View Link" at bounding box center [1402, 455] width 42 height 13
click at [776, 283] on h6 "[PERSON_NAME]" at bounding box center [516, 292] width 605 height 18
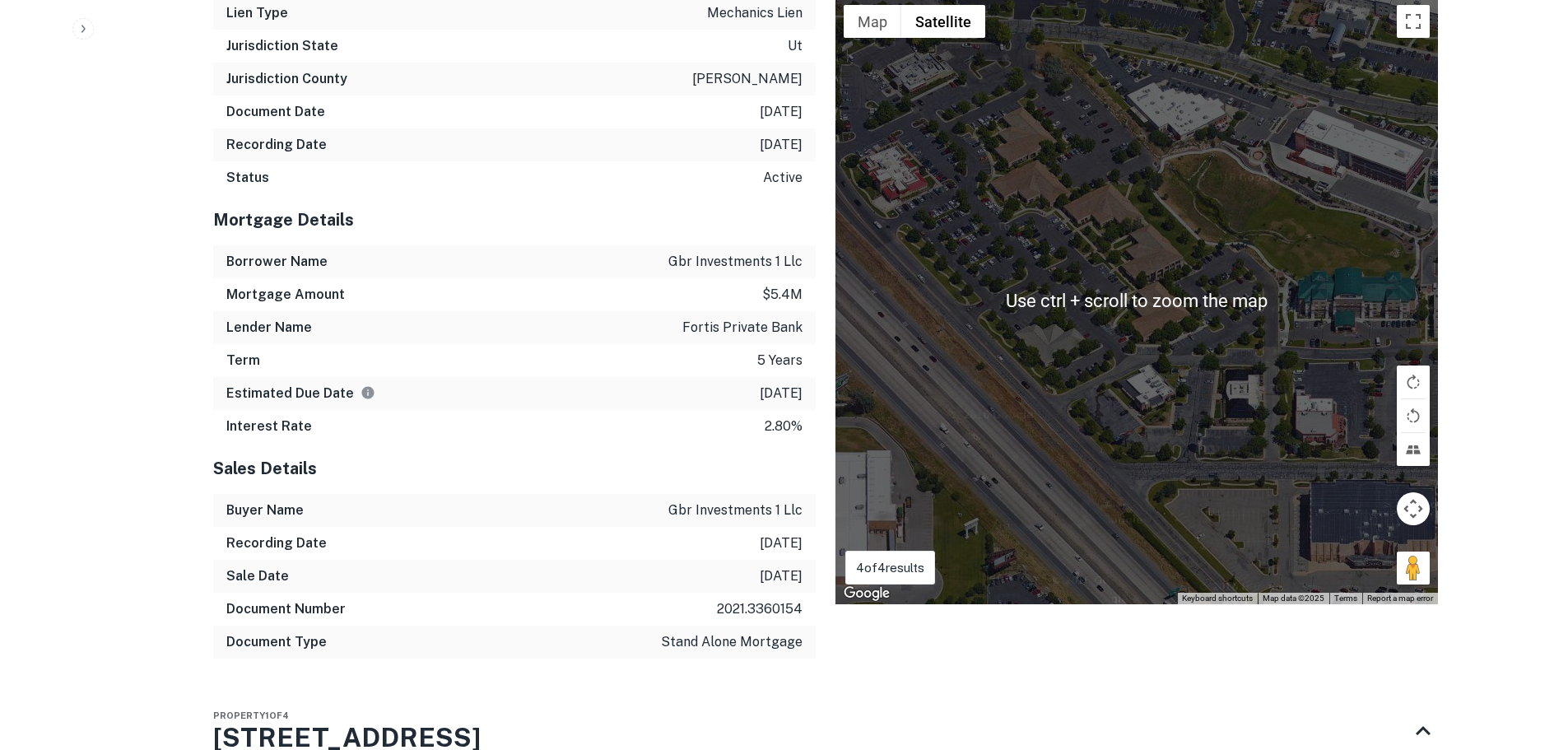
scroll to position [1646, 0]
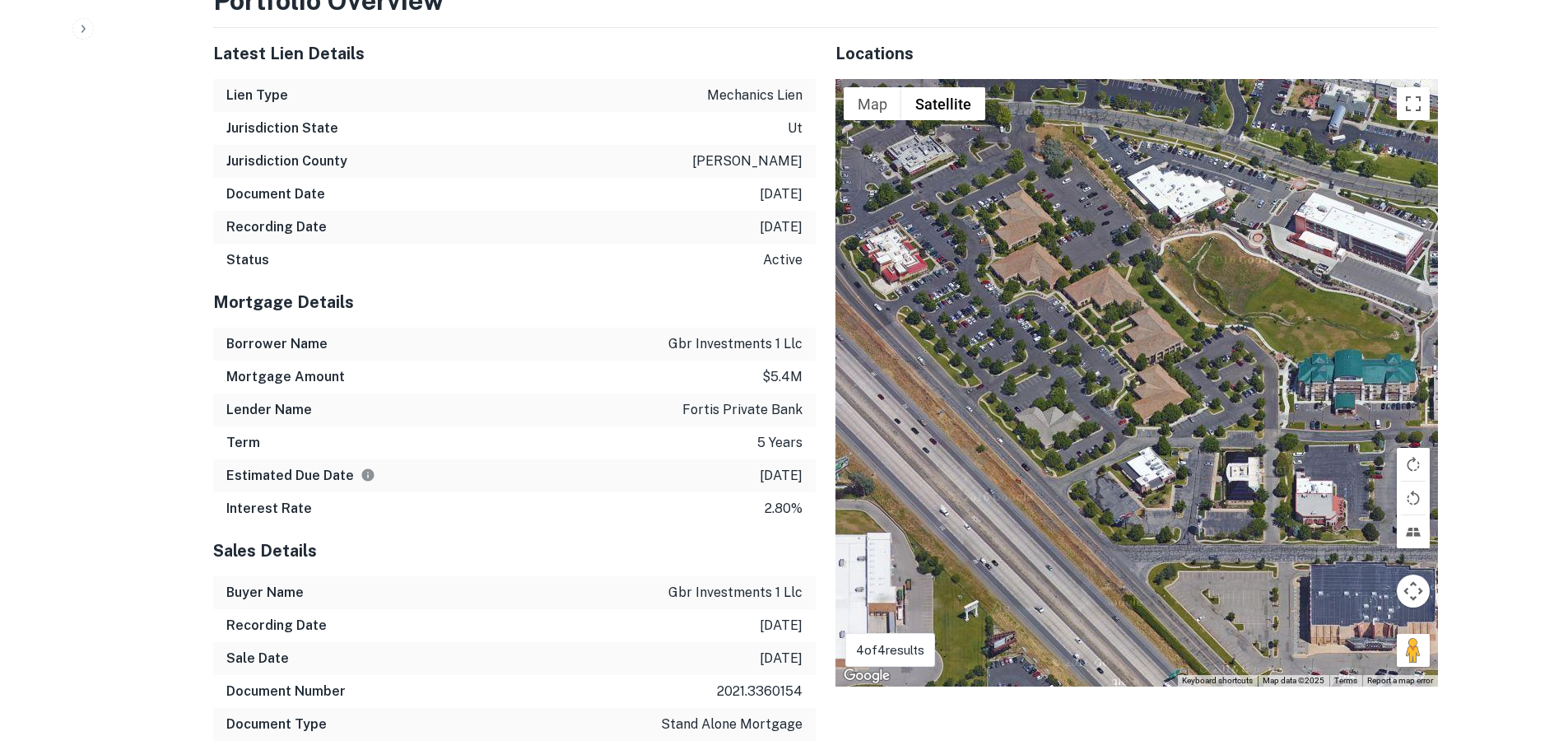
drag, startPoint x: 1416, startPoint y: 568, endPoint x: 1089, endPoint y: 329, distance: 405.0
click at [1089, 329] on div "To navigate, press the arrow keys. To activate drag with keyboard, press Alt + …" at bounding box center [1137, 382] width 603 height 607
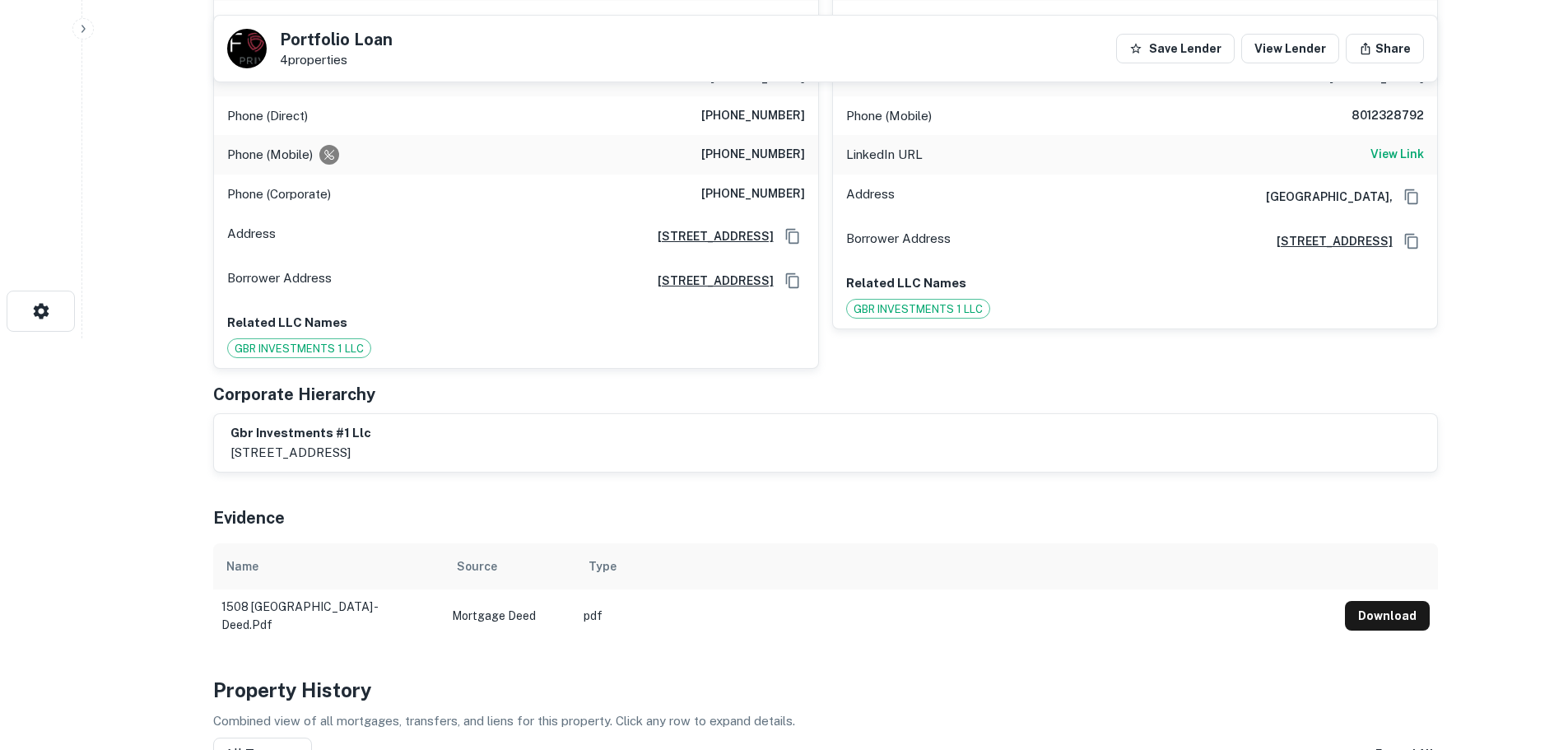
scroll to position [82, 0]
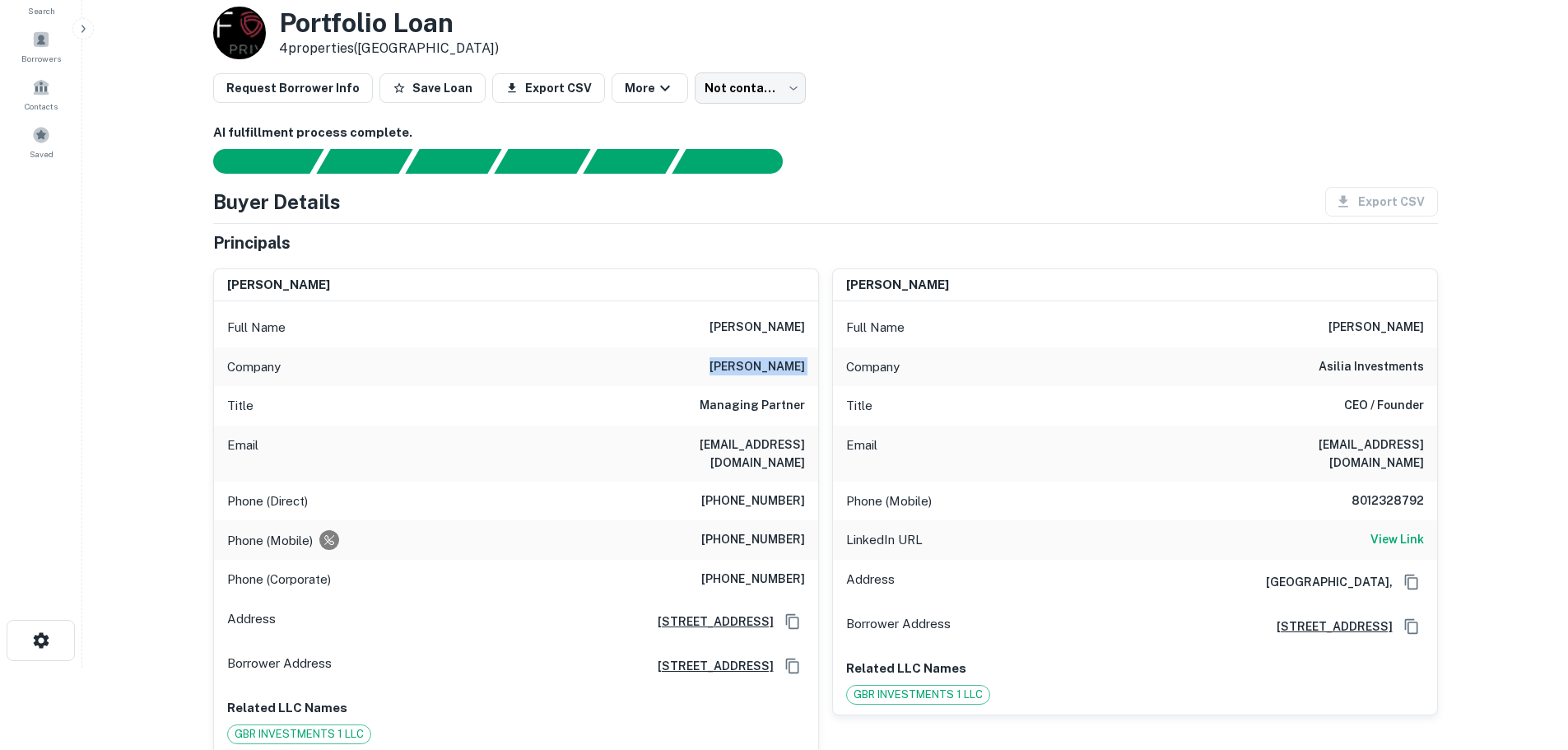
click at [762, 361] on h6 "[PERSON_NAME]" at bounding box center [758, 367] width 96 height 20
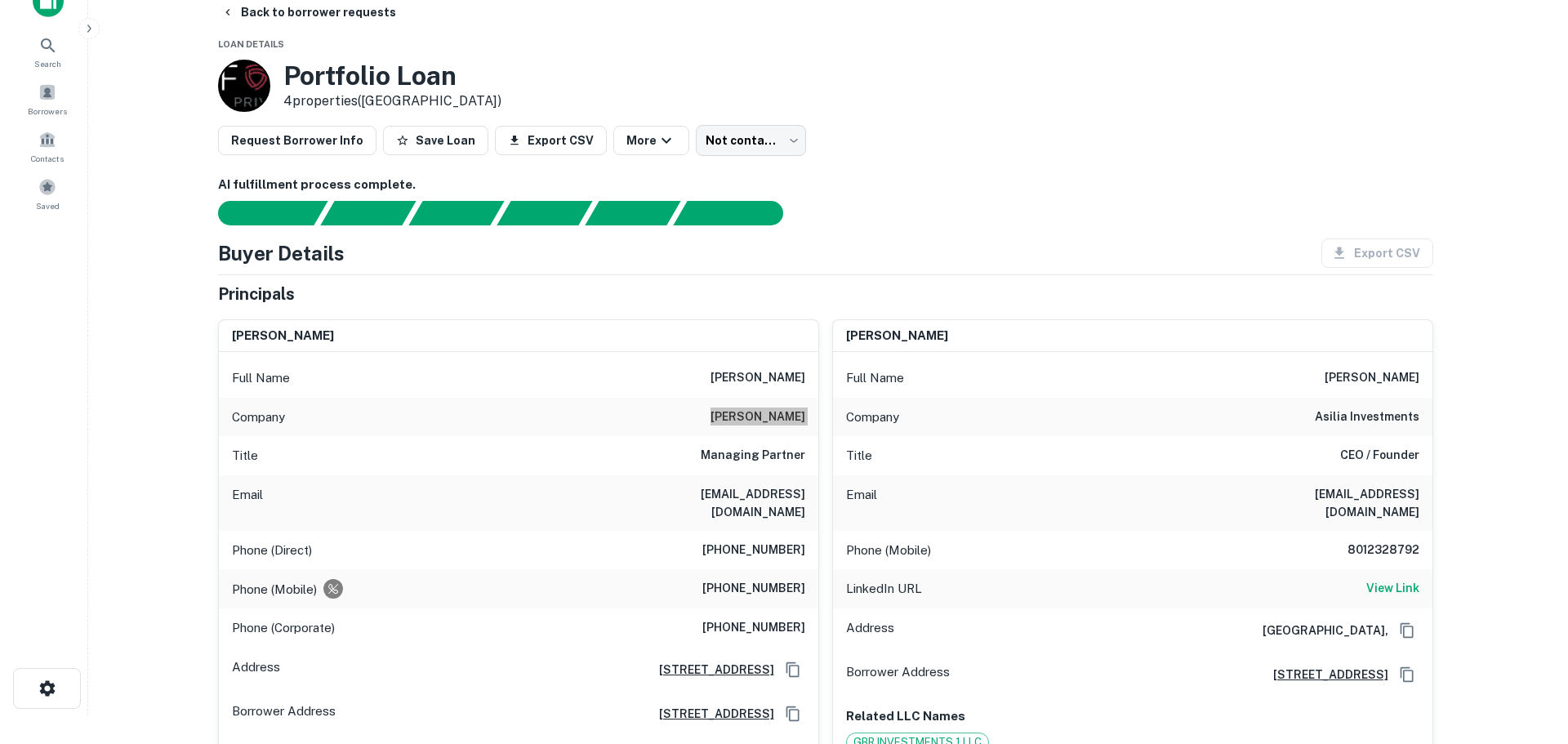
scroll to position [0, 0]
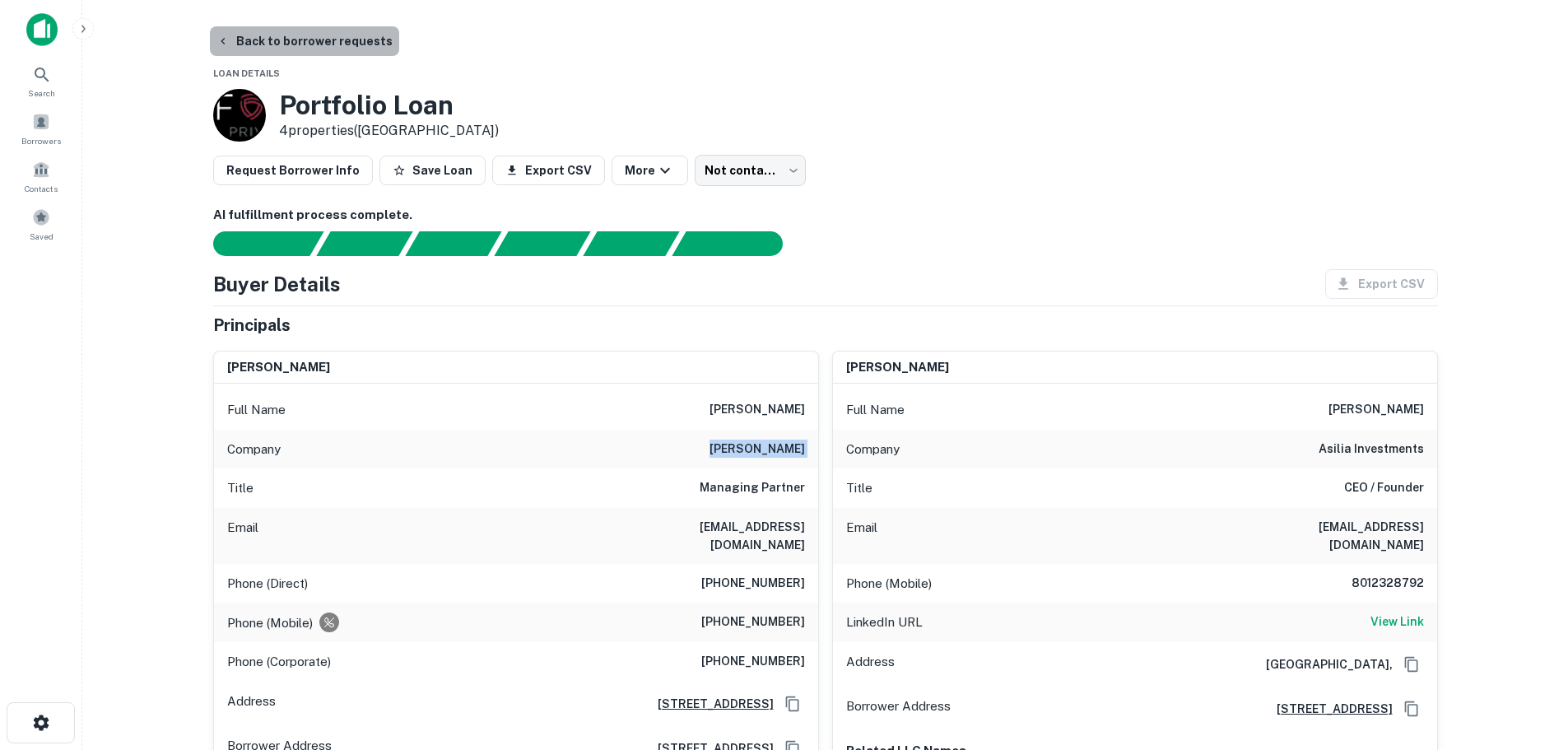
drag, startPoint x: 320, startPoint y: 43, endPoint x: 324, endPoint y: 78, distance: 35.2
click at [319, 42] on button "Back to borrower requests" at bounding box center [305, 41] width 190 height 29
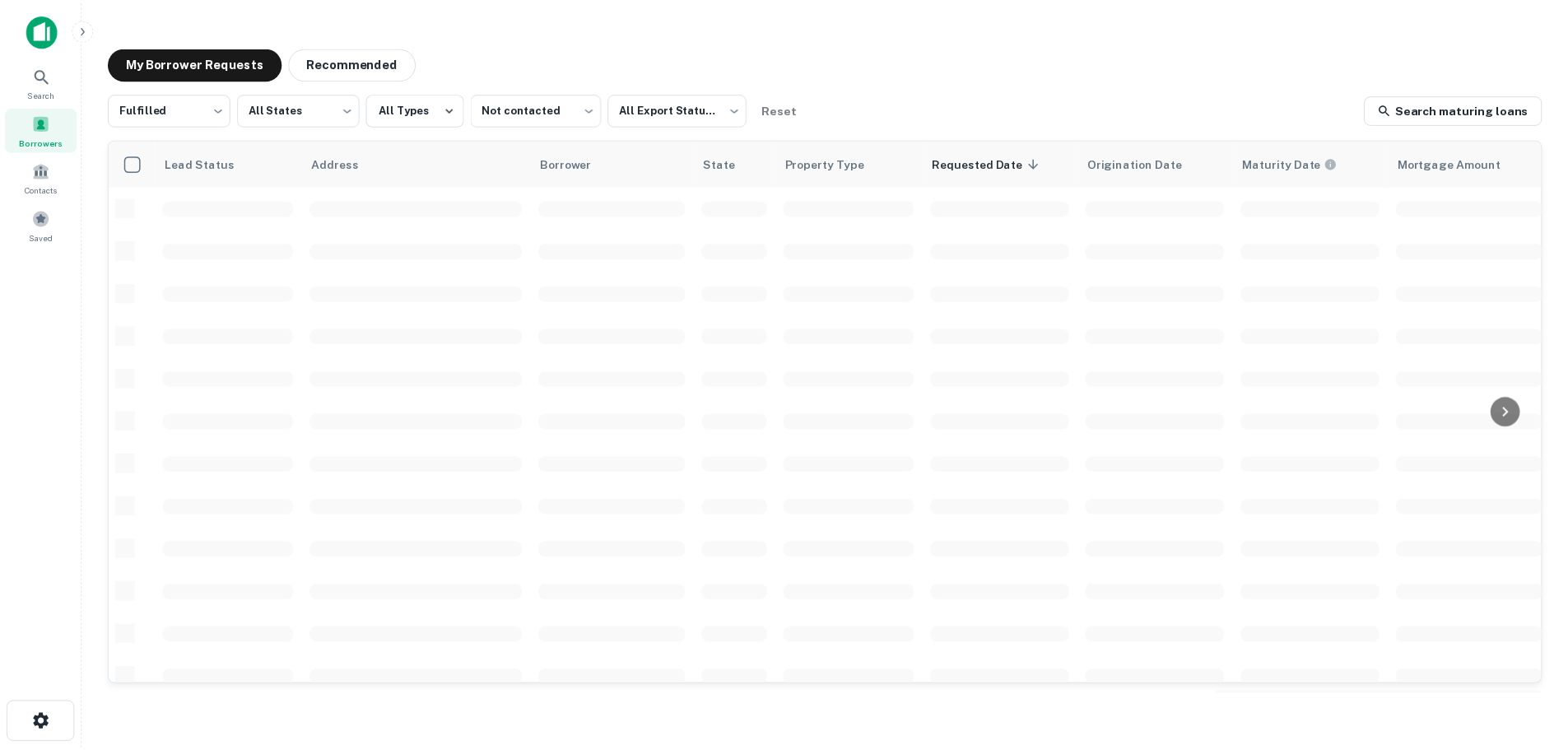
scroll to position [12, 0]
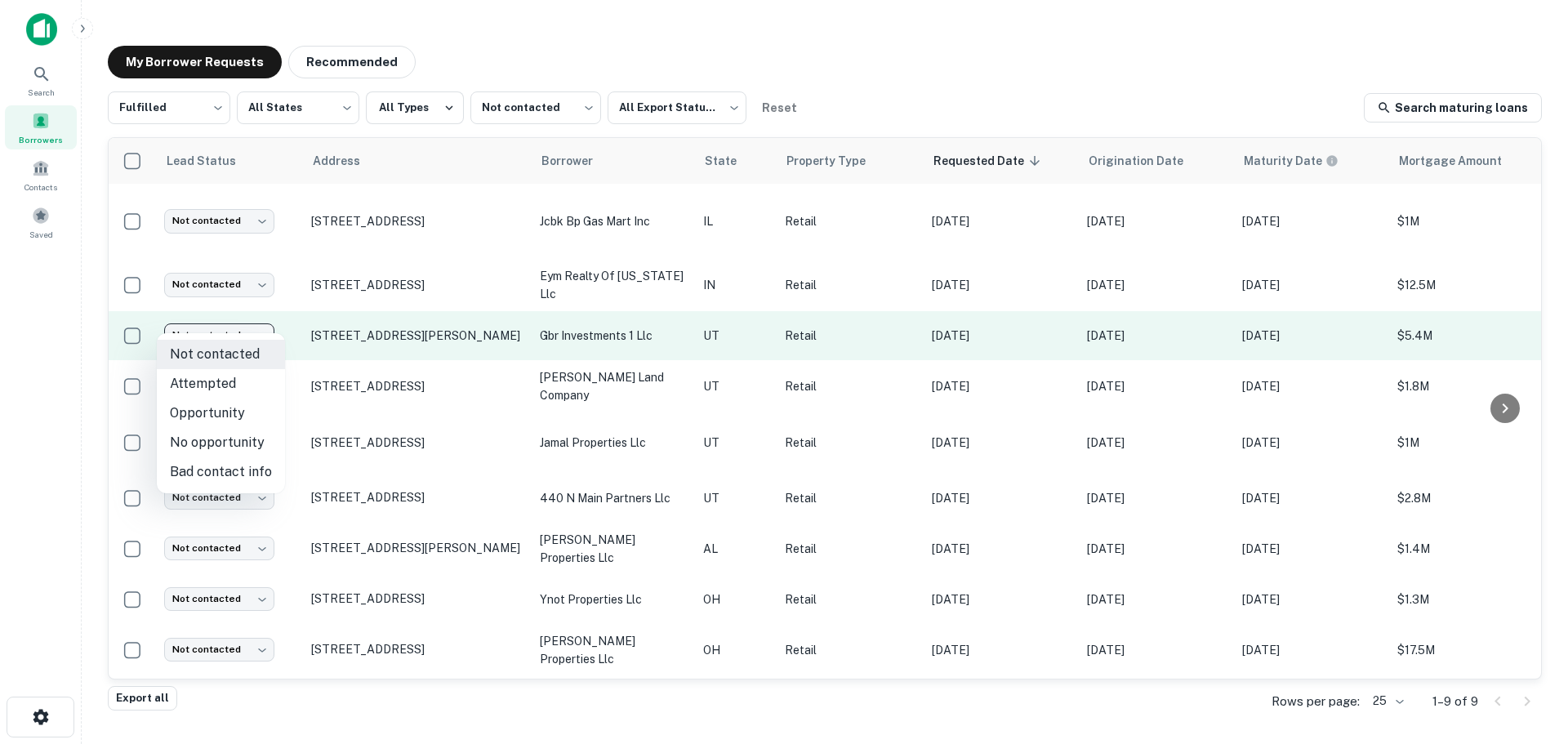
click at [232, 316] on body "Search Borrowers Contacts Saved My Borrower Requests Recommended Fulfilled ****…" at bounding box center [784, 372] width 1568 height 744
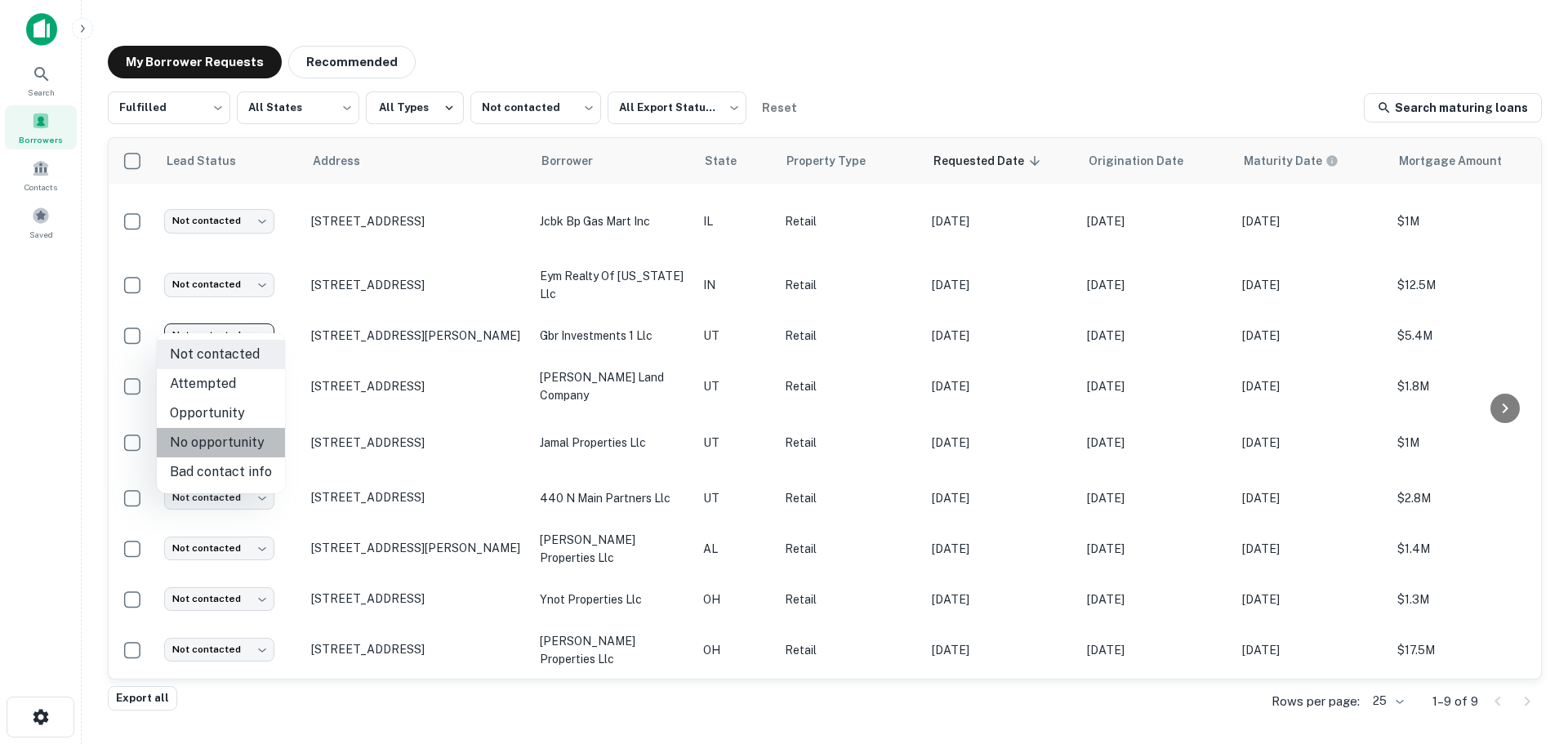
click at [243, 438] on li "No opportunity" at bounding box center [221, 442] width 128 height 29
type input "**********"
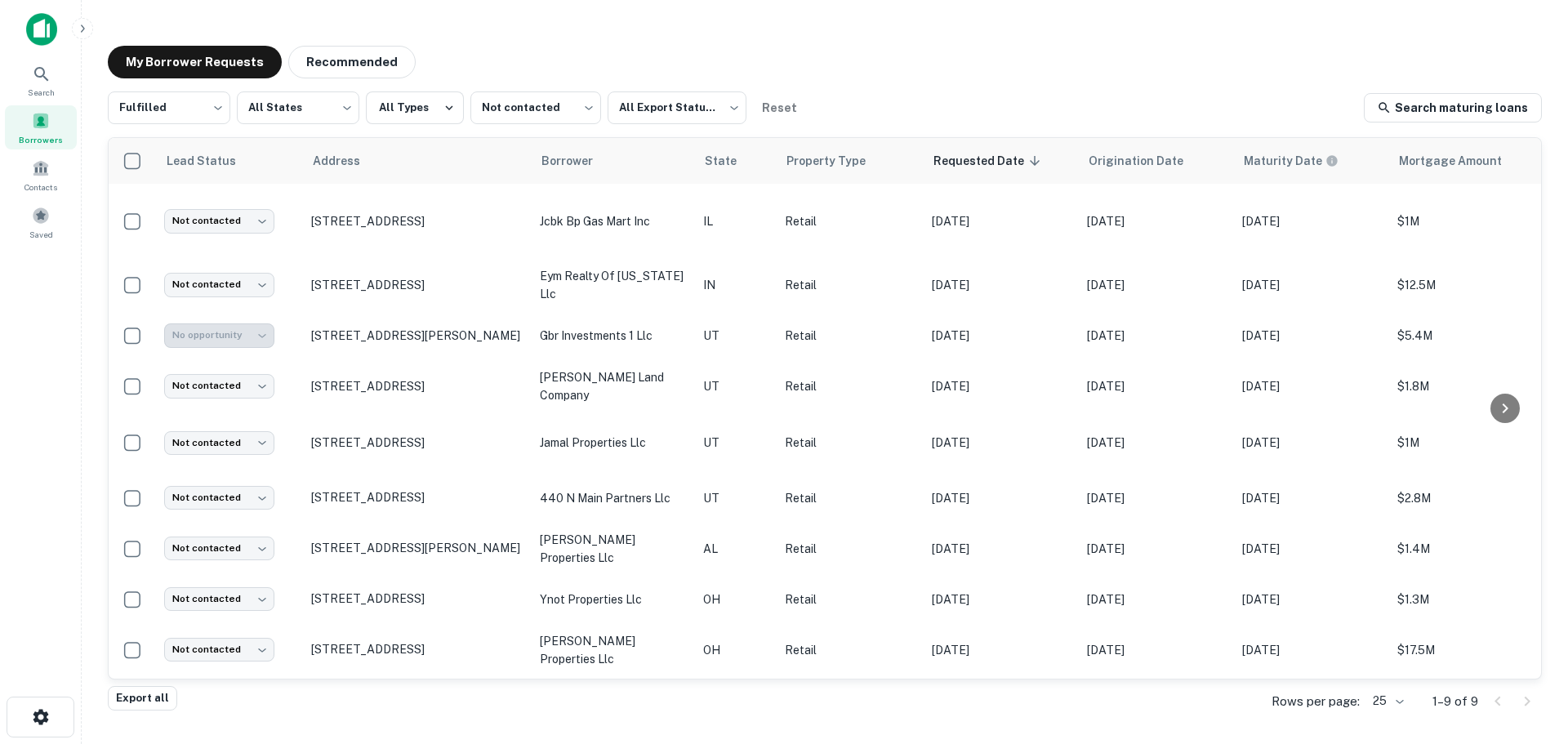
click at [334, 379] on p "[STREET_ADDRESS]" at bounding box center [417, 386] width 212 height 15
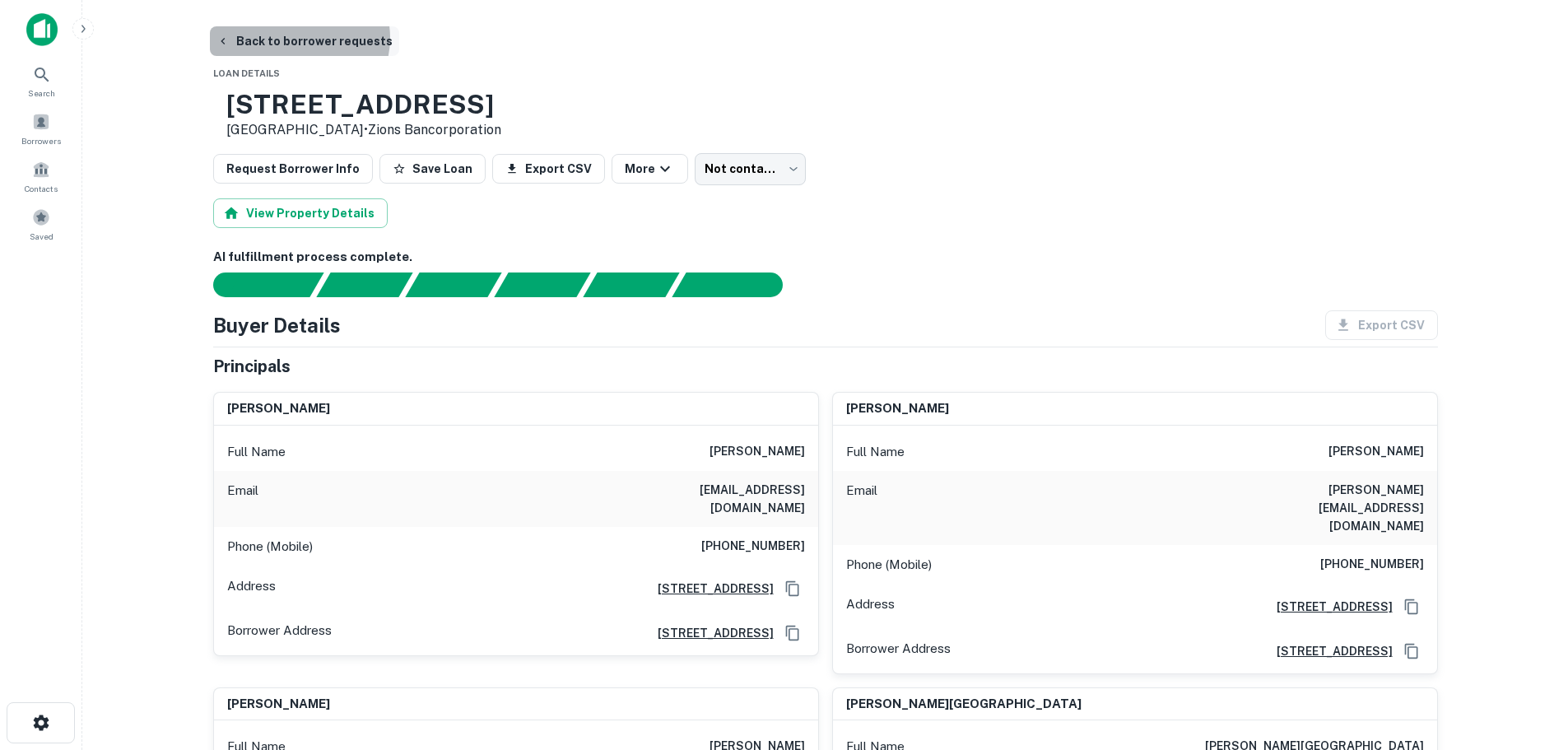
click at [297, 38] on button "Back to borrower requests" at bounding box center [305, 41] width 190 height 29
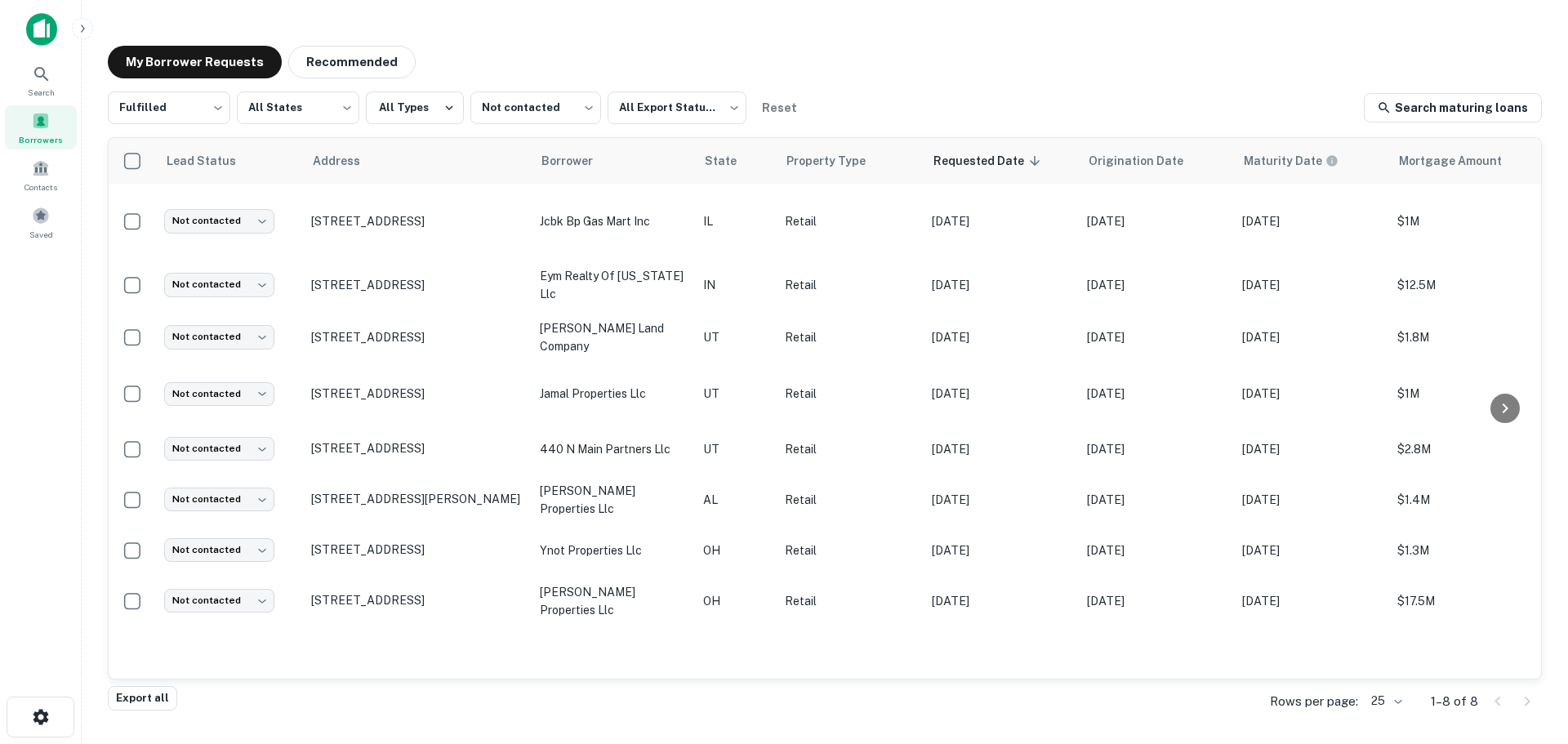
click at [51, 124] on div "Borrowers" at bounding box center [41, 128] width 72 height 44
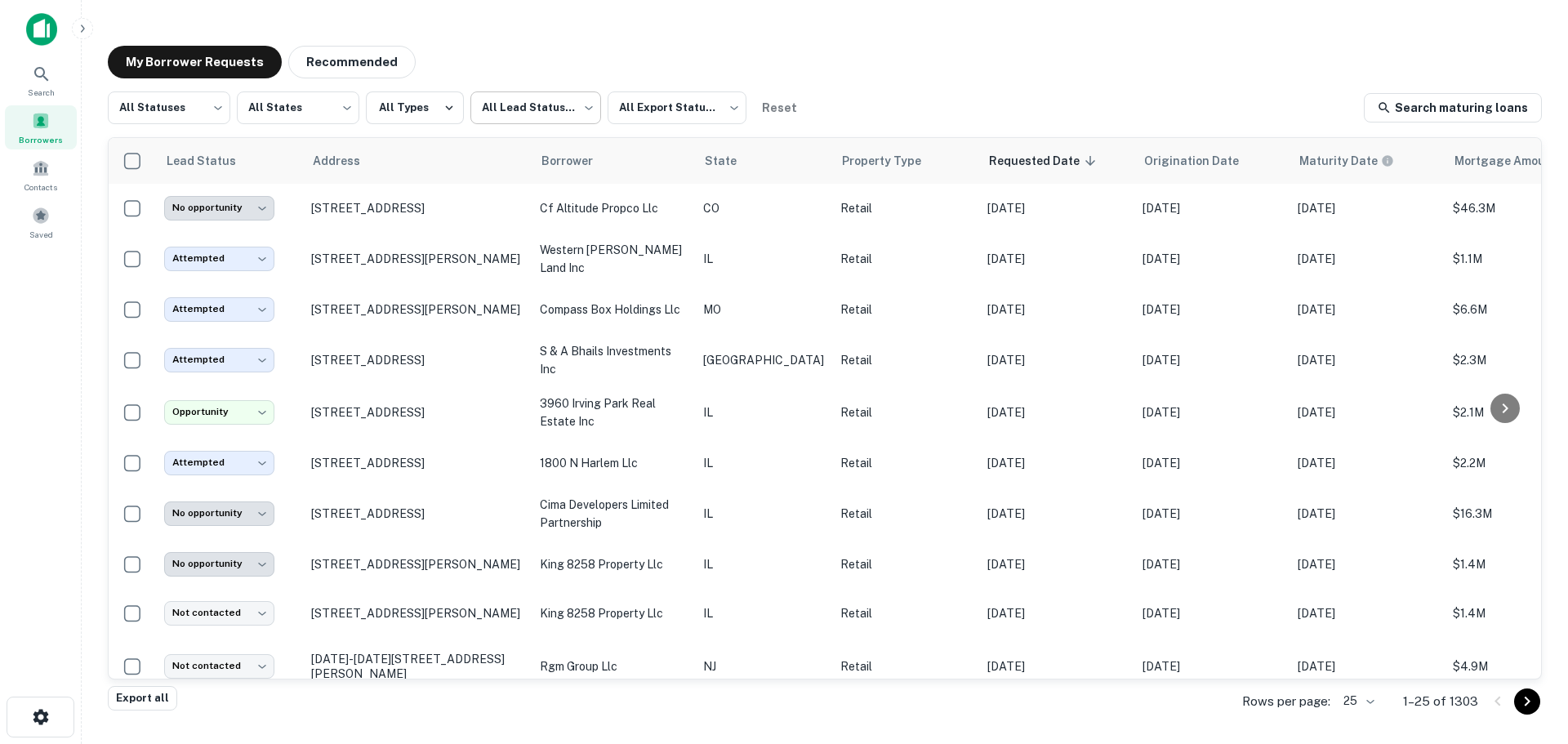
click at [505, 109] on body "**********" at bounding box center [784, 372] width 1568 height 744
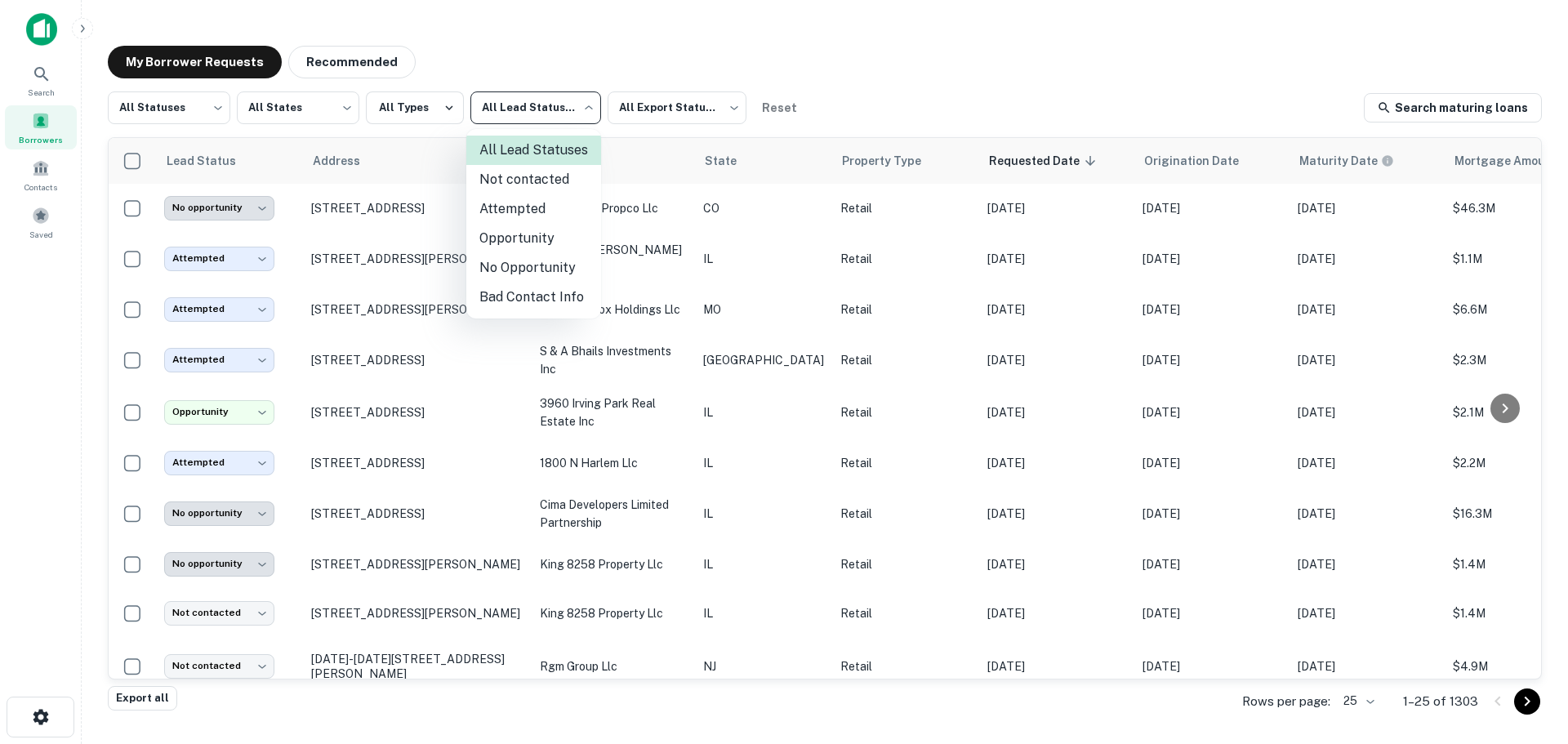
click at [546, 186] on li "Not contacted" at bounding box center [533, 179] width 135 height 29
type input "****"
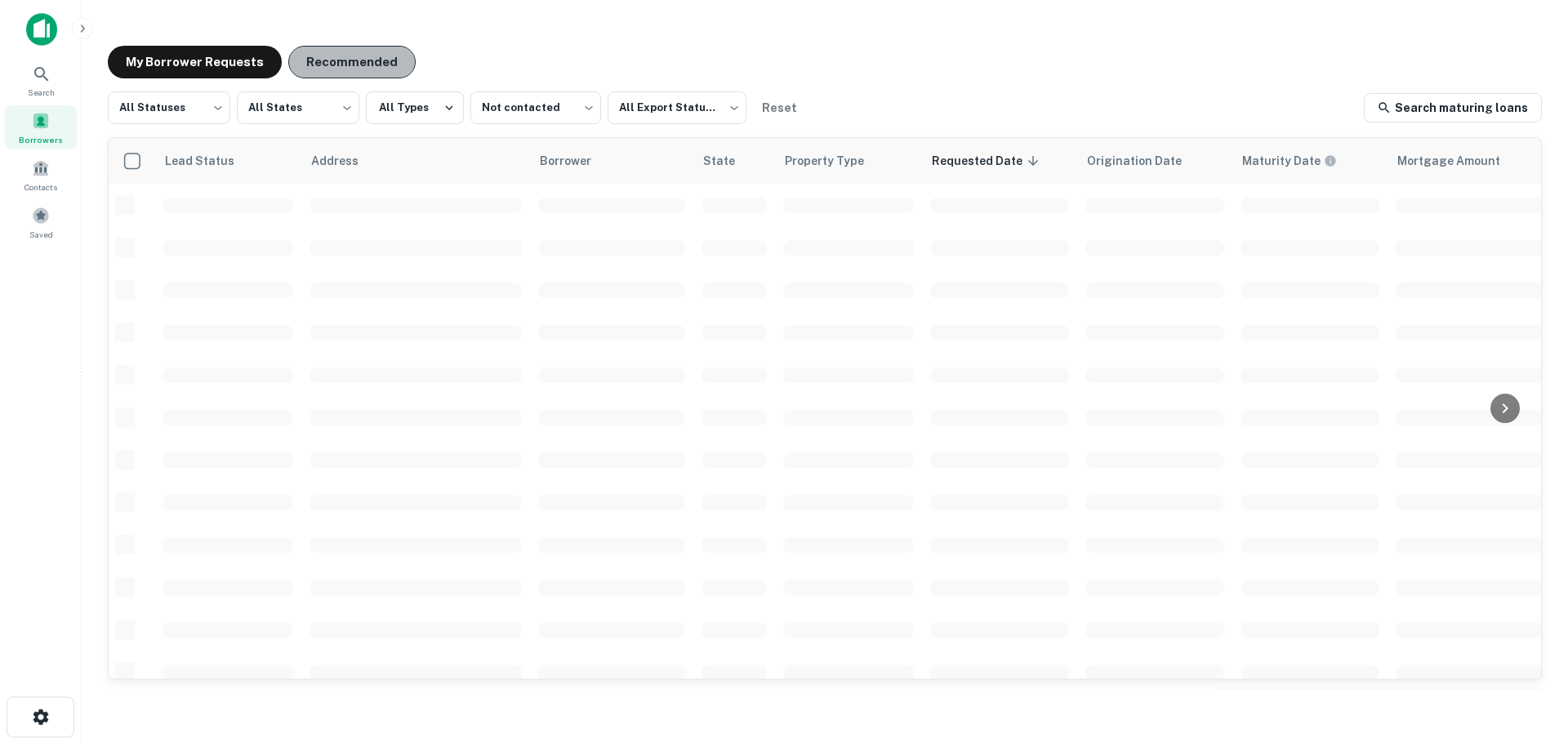
click at [349, 65] on button "Recommended" at bounding box center [352, 62] width 128 height 33
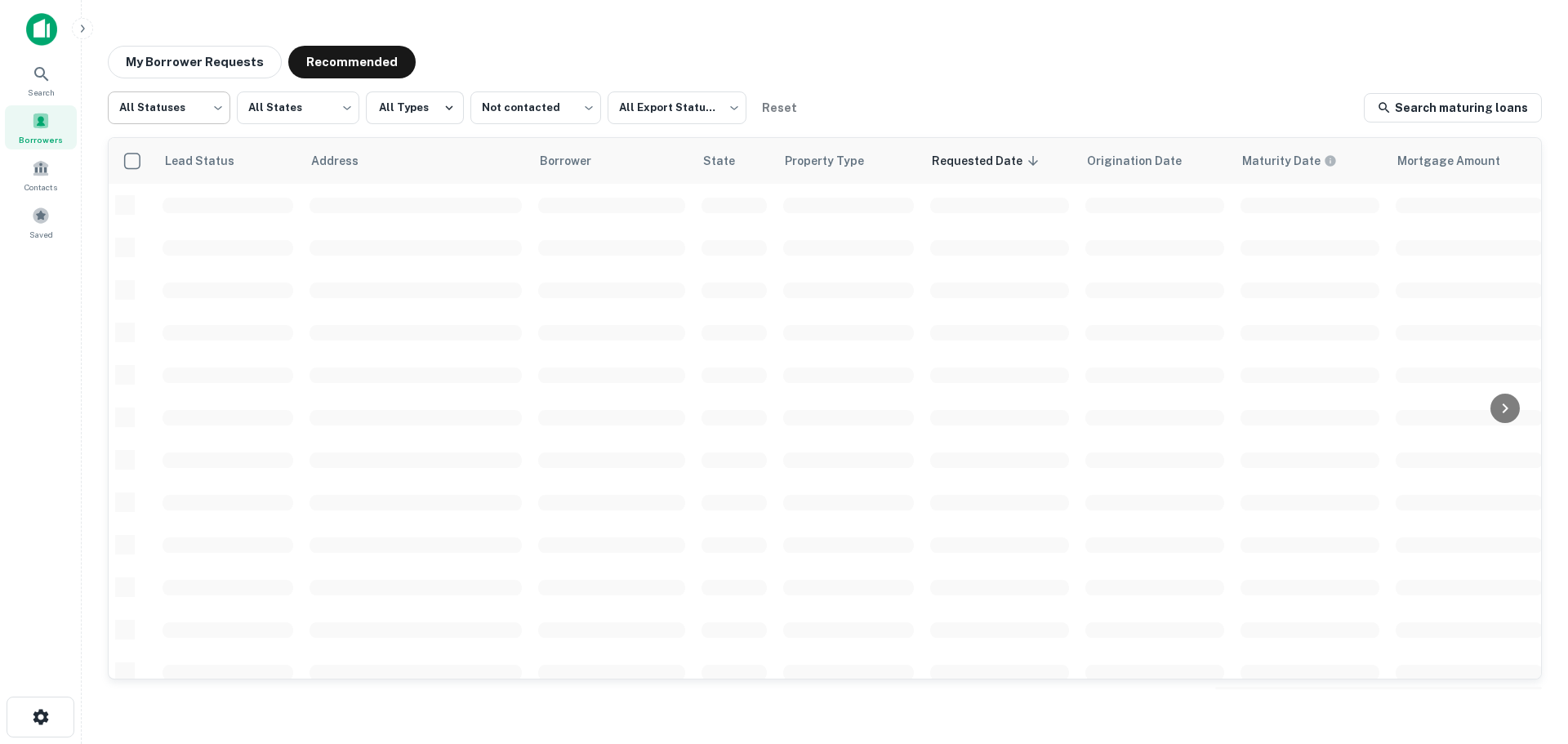
click at [217, 106] on body "Search Borrowers Contacts Saved My Borrower Requests Recommended All Statuses *…" at bounding box center [784, 372] width 1568 height 744
click at [189, 202] on li "Fulfilled" at bounding box center [169, 208] width 122 height 29
type input "*********"
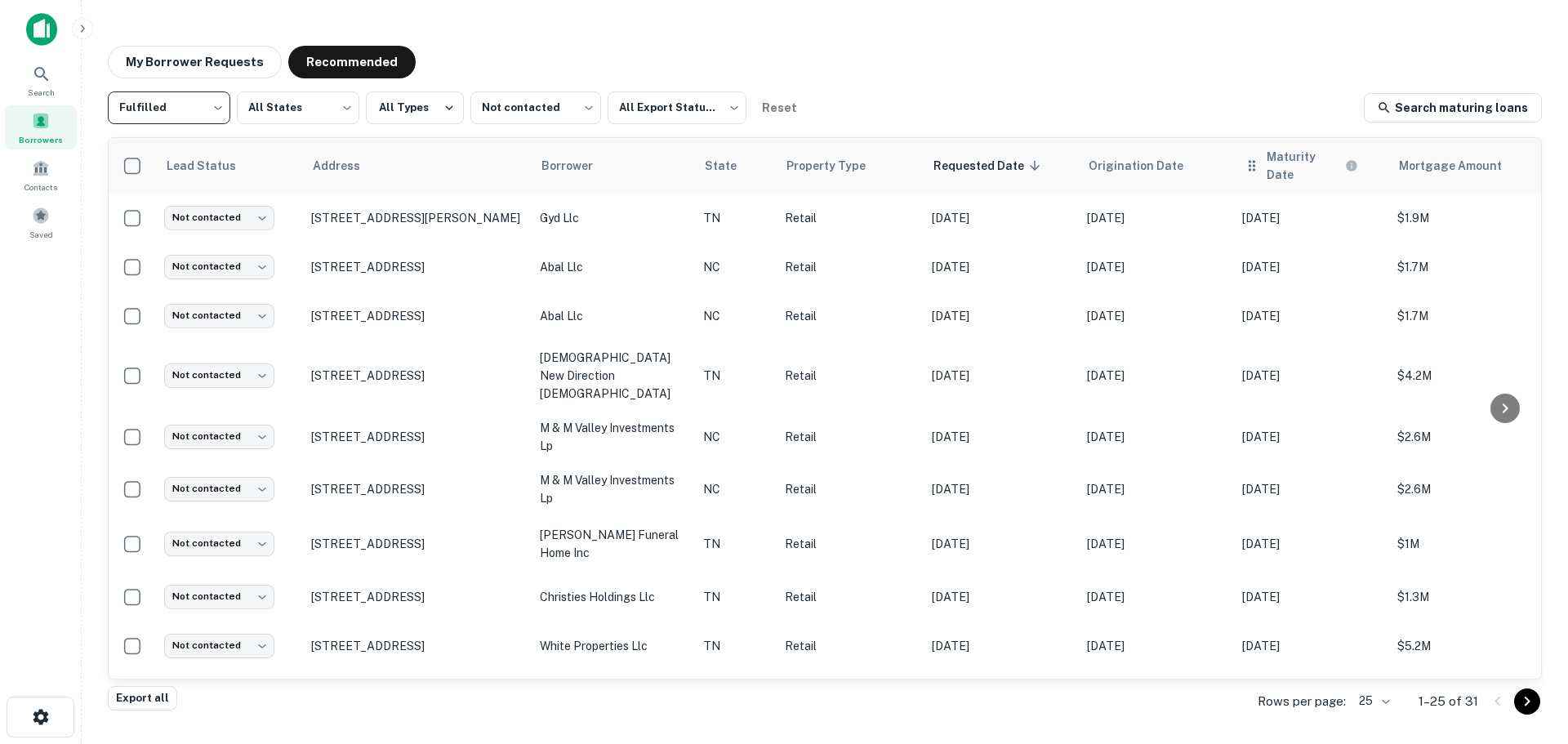
click at [1302, 170] on div "Maturity Date" at bounding box center [1311, 165] width 135 height 36
click at [1373, 162] on icon at bounding box center [1368, 165] width 15 height 15
